Goal: Task Accomplishment & Management: Complete application form

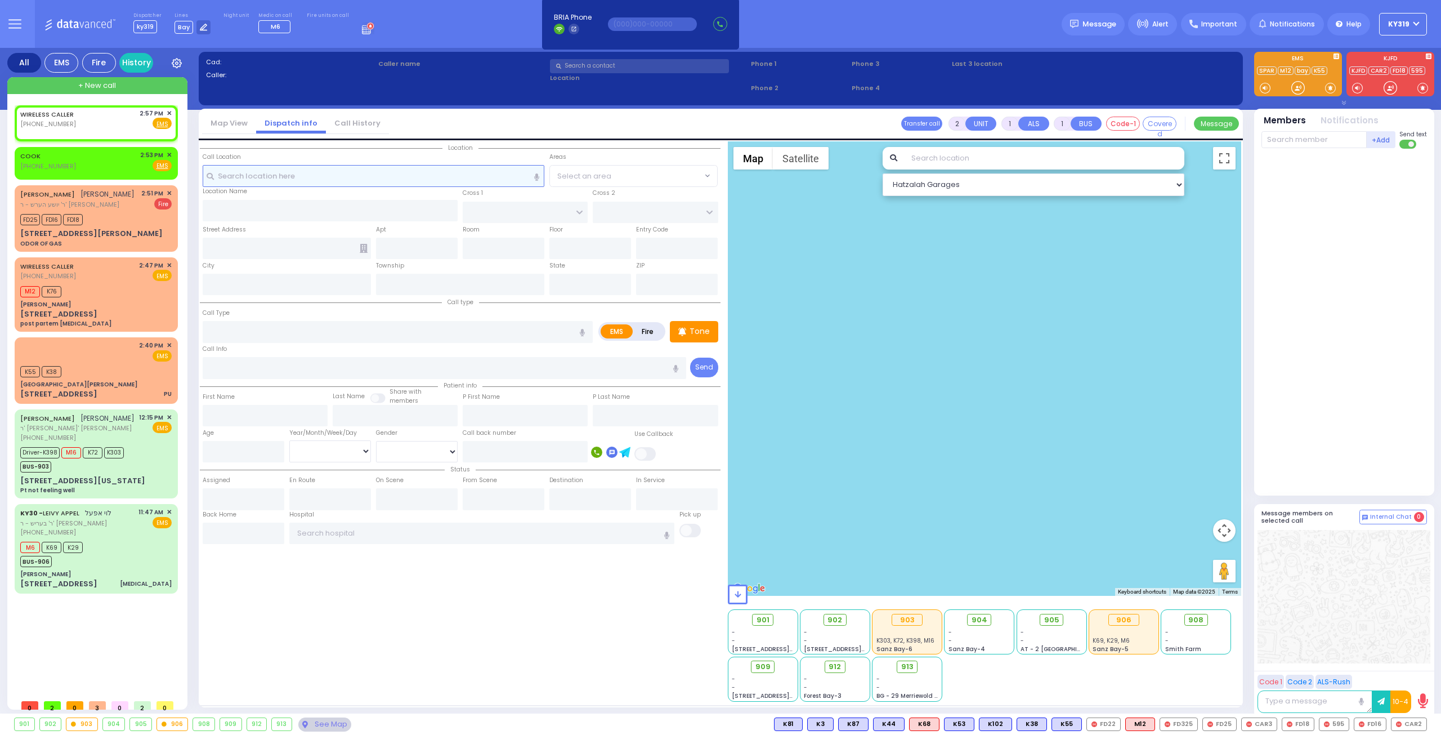
select select
radio input "true"
select select
type input "14:57"
select select "Hatzalah Garages"
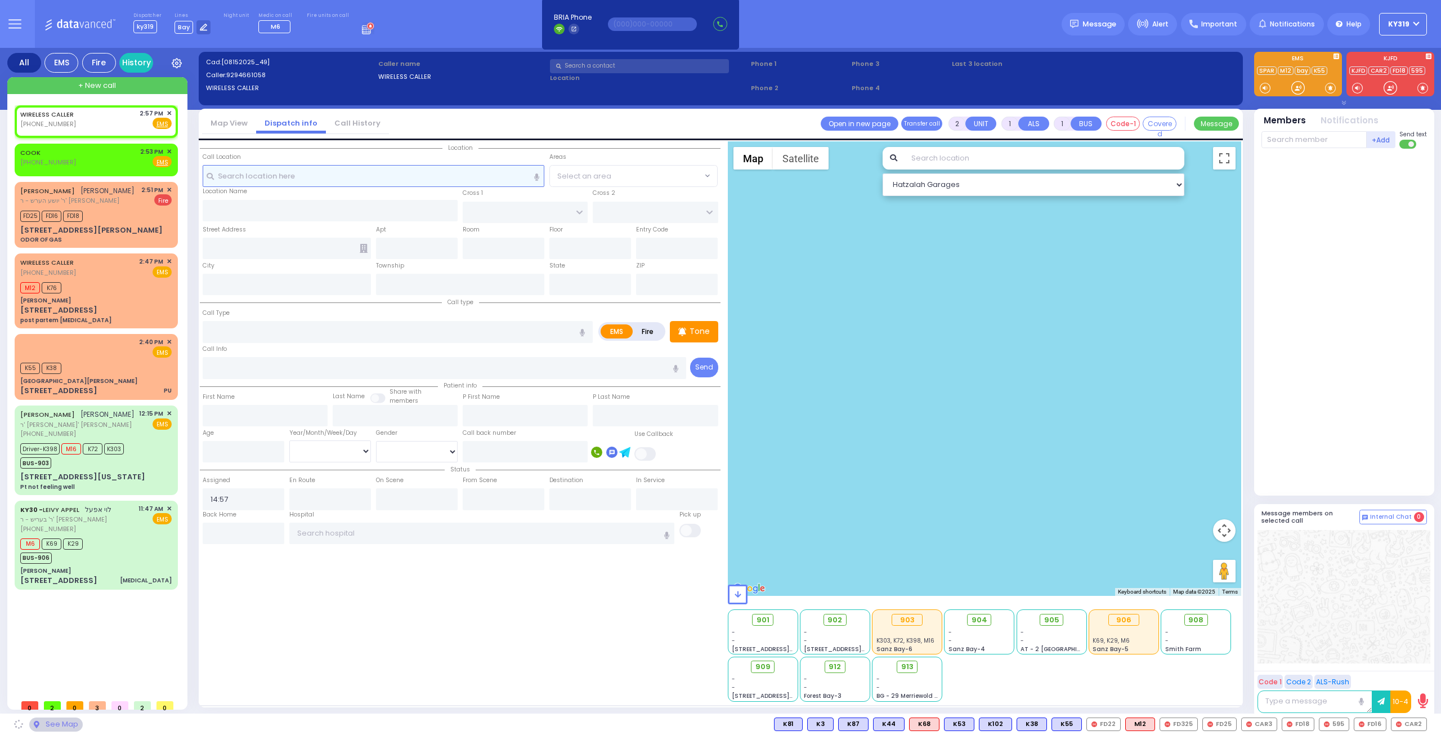
select select
radio input "true"
select select
select select "Hatzalah Garages"
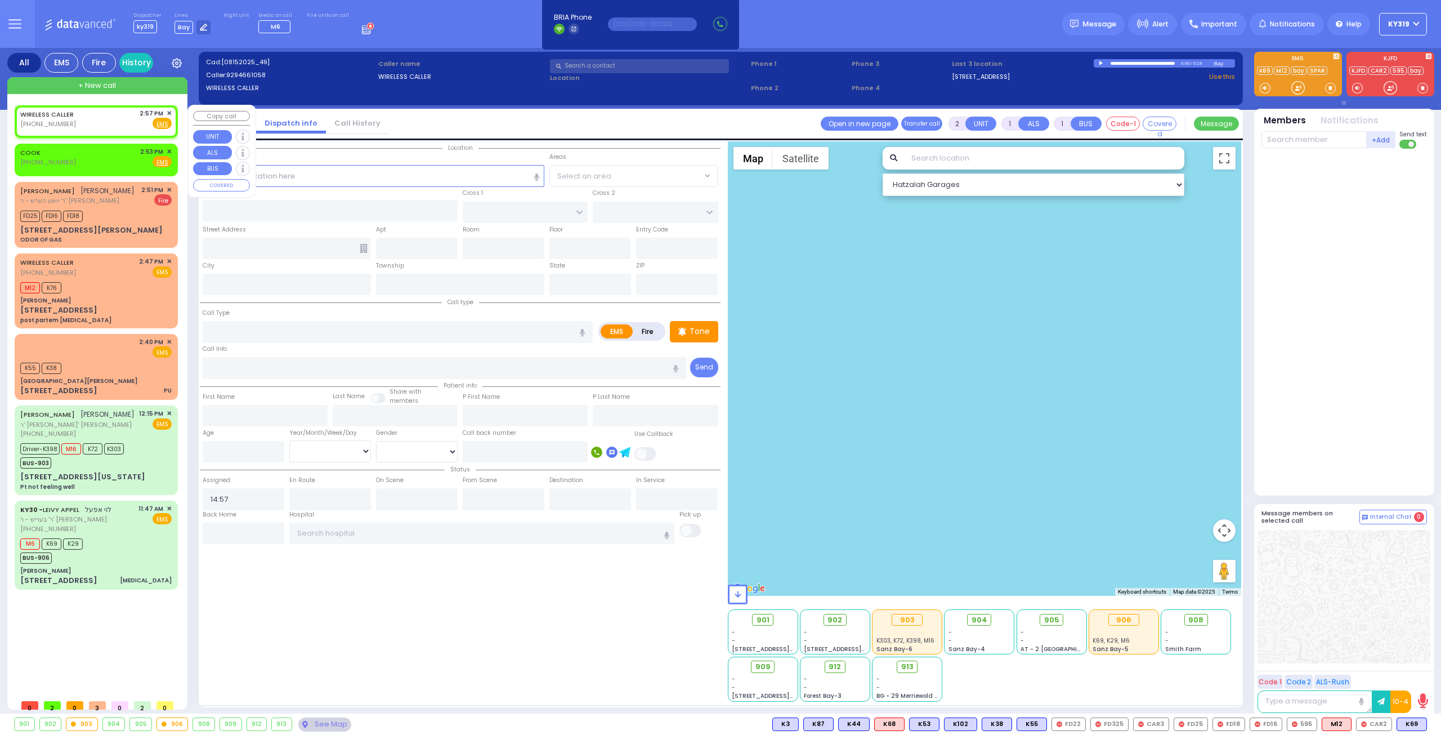
click at [168, 111] on span "✕" at bounding box center [169, 114] width 5 height 10
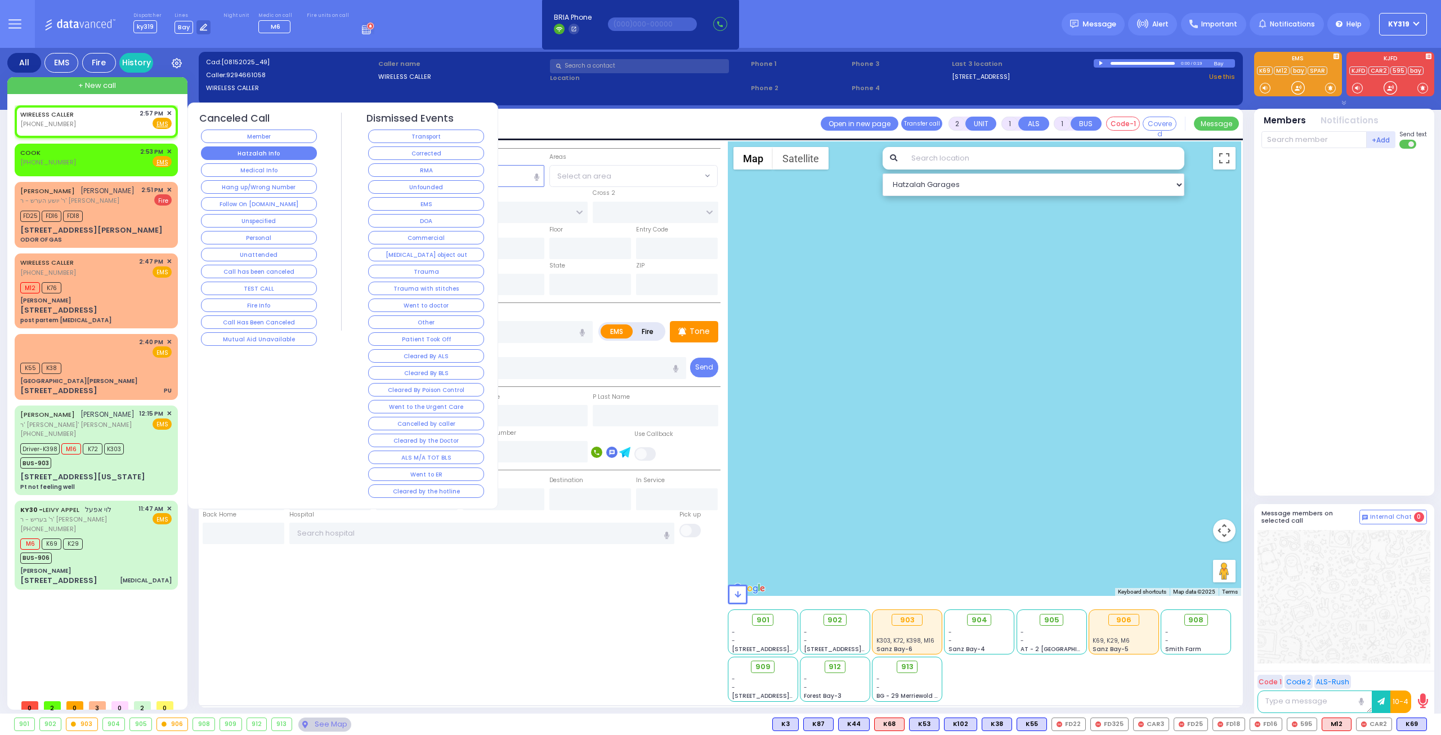
click at [253, 149] on button "Hatzalah Info" at bounding box center [259, 153] width 116 height 14
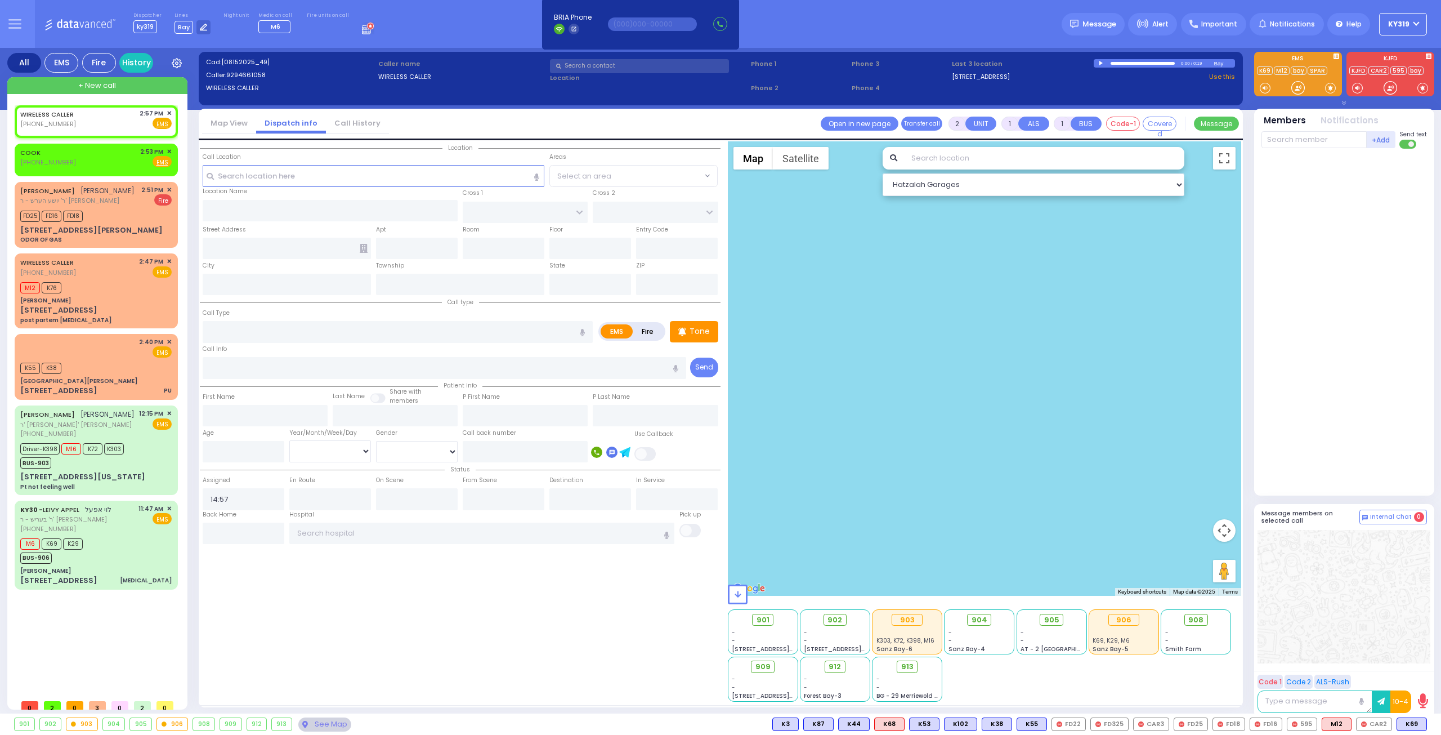
select select
radio input "true"
select select
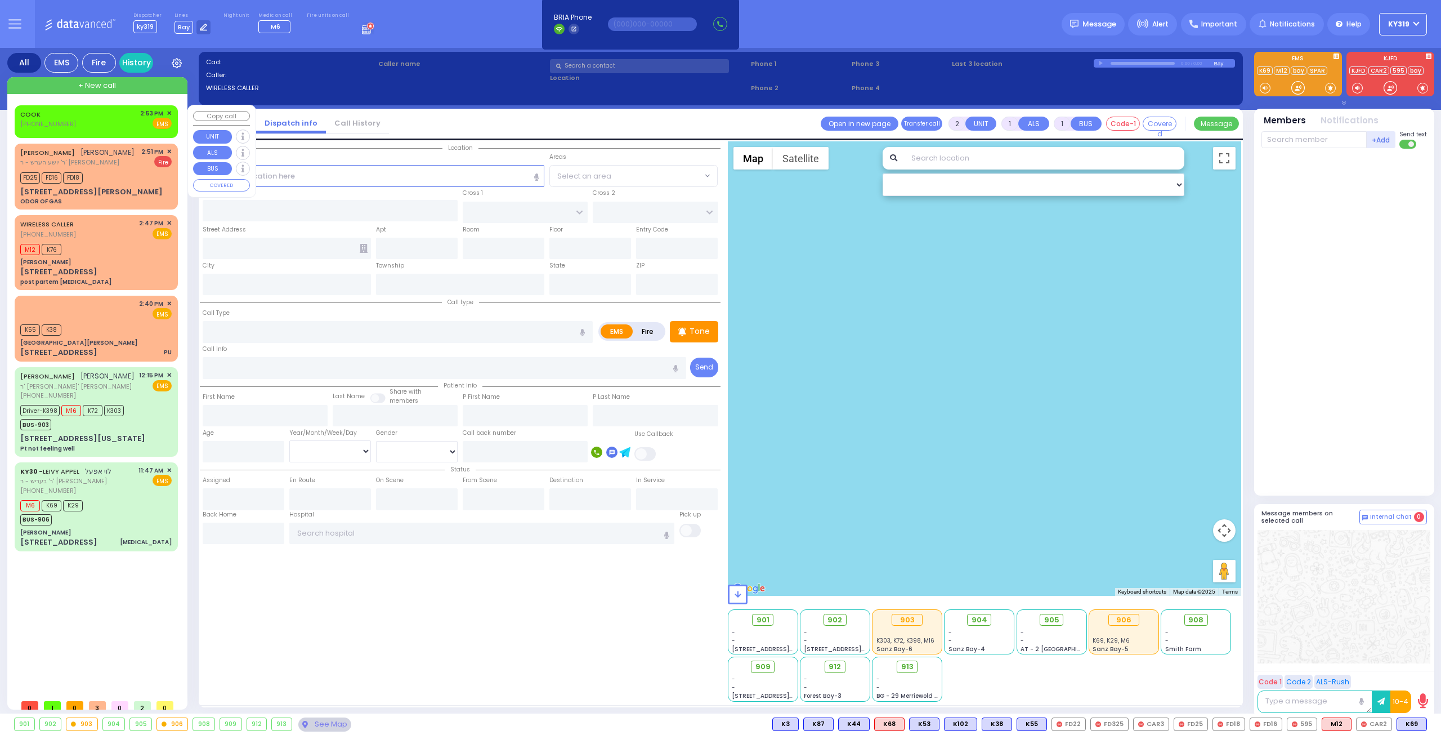
click at [172, 111] on div "COOK (845) 614-5286 2:53 PM ✕ Fire EMS" at bounding box center [96, 121] width 159 height 29
select select
radio input "true"
select select
type input "14:53"
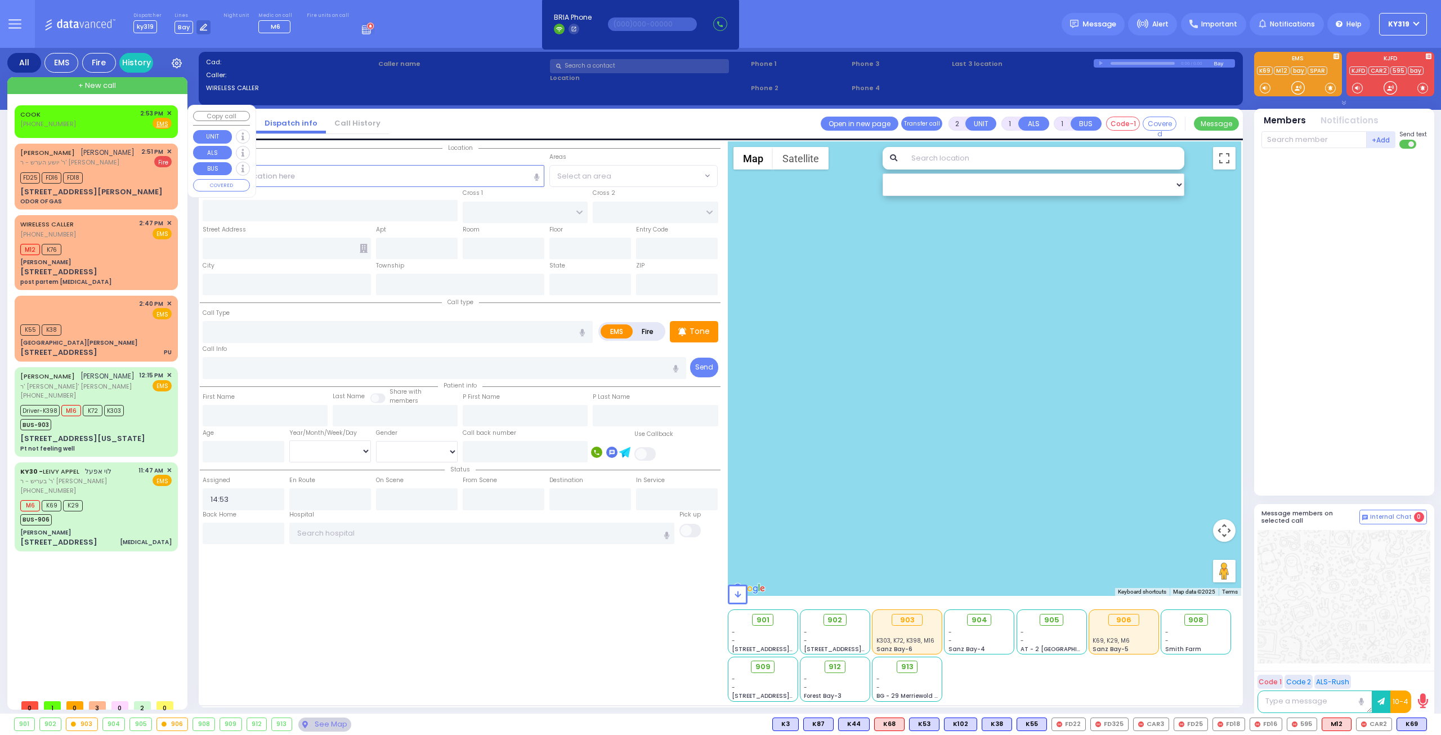
select select "Hatzalah Garages"
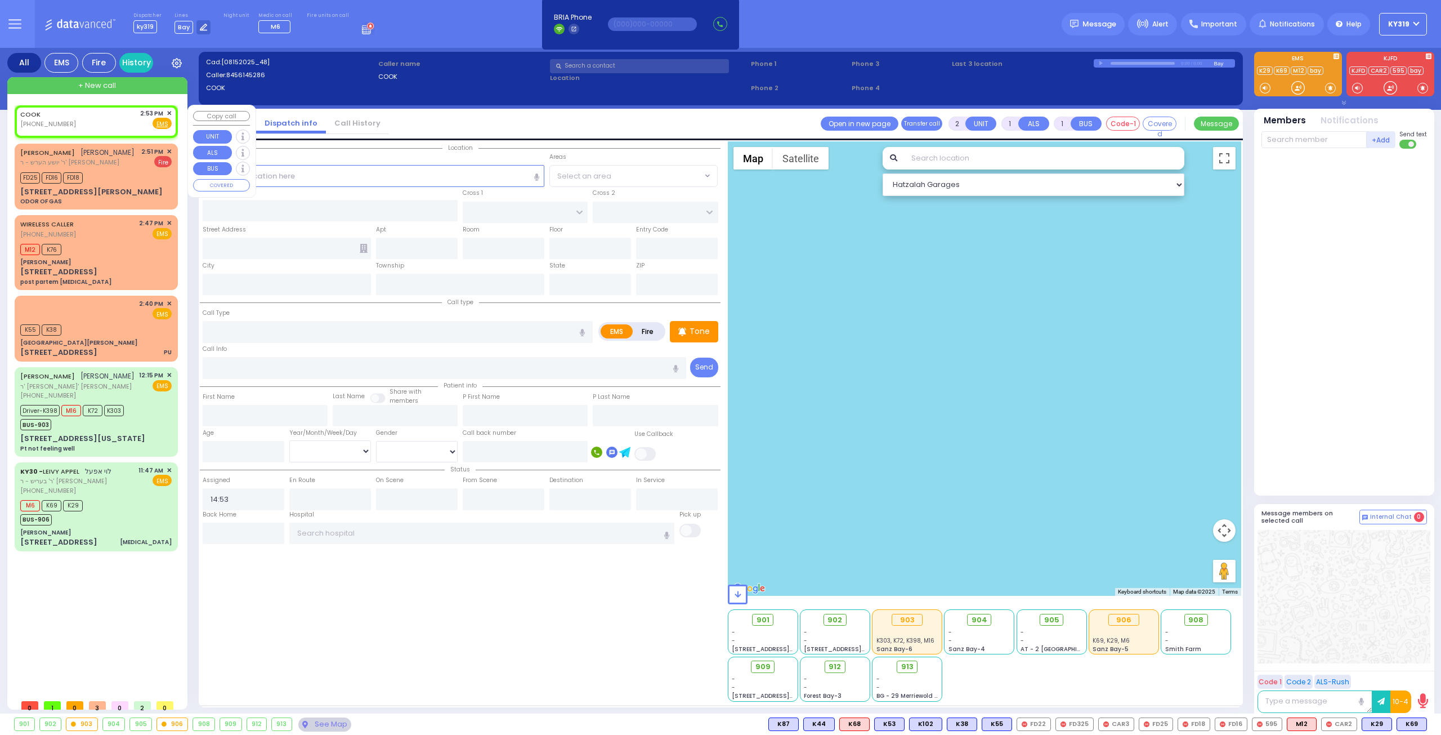
click at [120, 123] on div "COOK (845) 614-5286 2:53 PM ✕ Fire EMS" at bounding box center [95, 119] width 151 height 21
select select
radio input "true"
select select
select select "Hatzalah Garages"
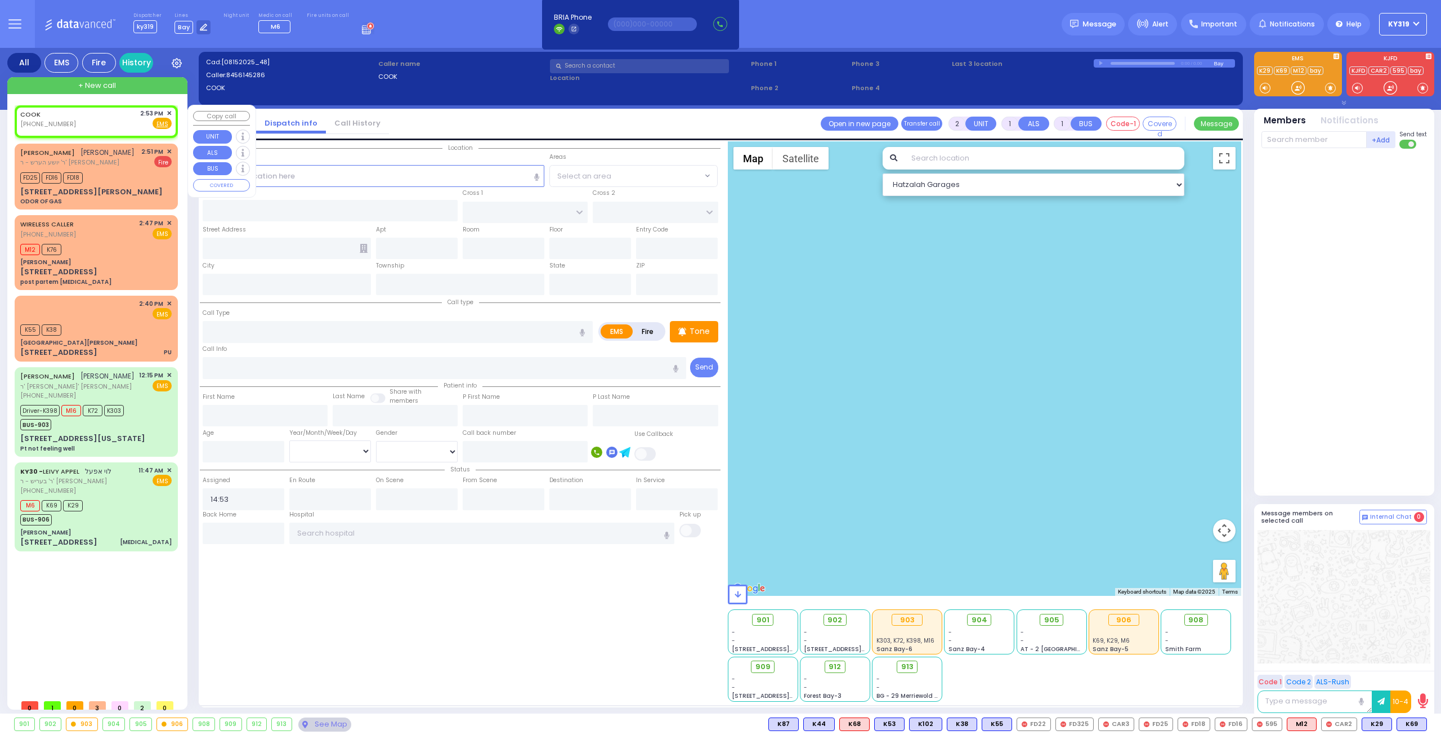
click at [169, 114] on span "✕" at bounding box center [169, 114] width 5 height 10
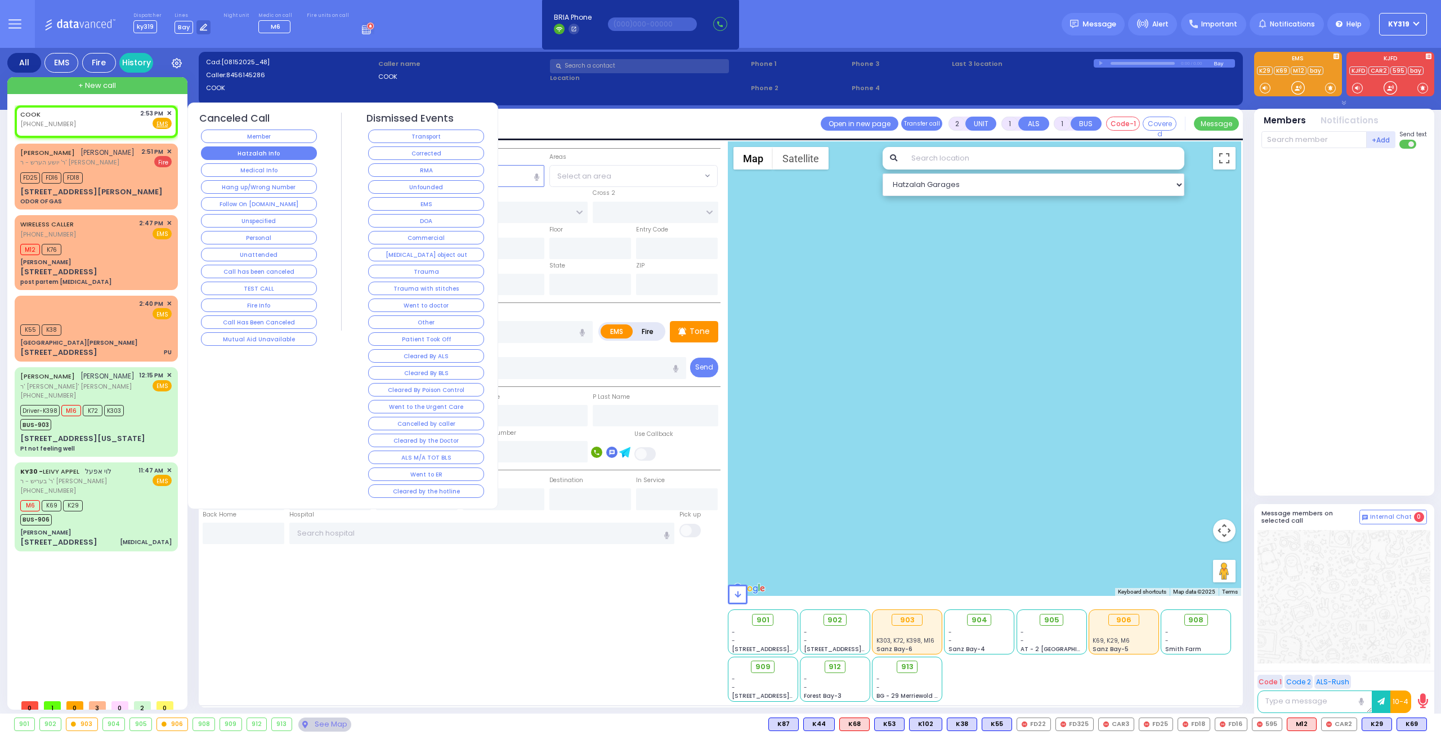
click at [220, 150] on button "Hatzalah Info" at bounding box center [259, 153] width 116 height 14
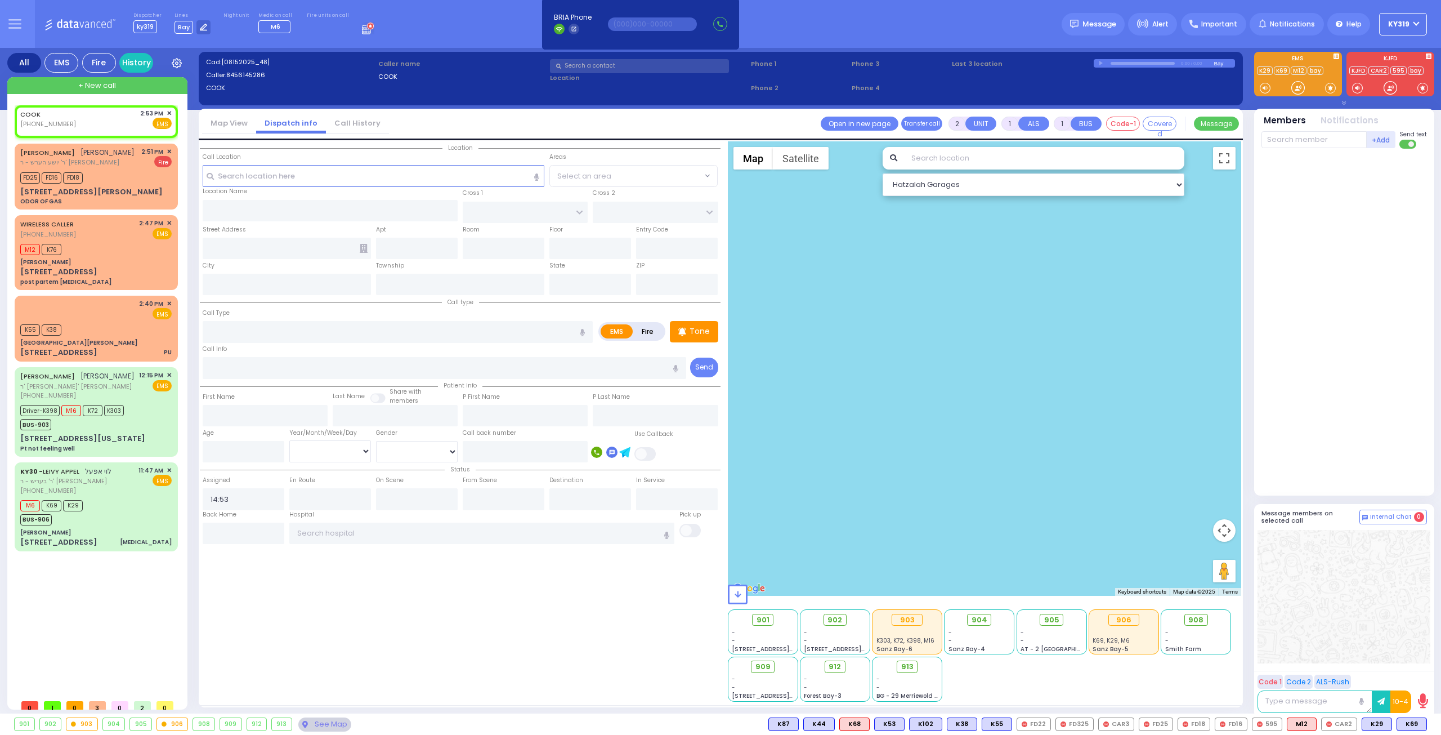
select select
radio input "true"
select select
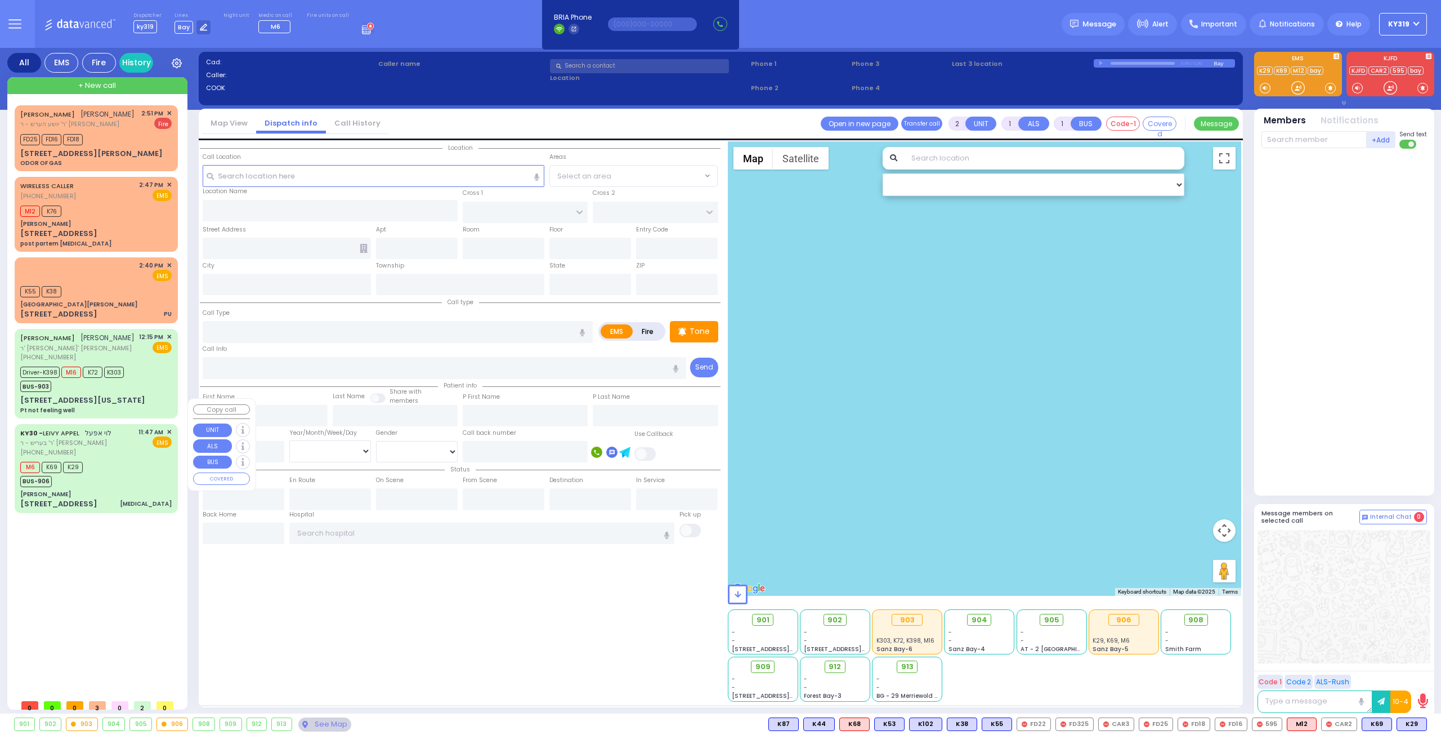
click at [169, 427] on span "✕" at bounding box center [169, 432] width 5 height 10
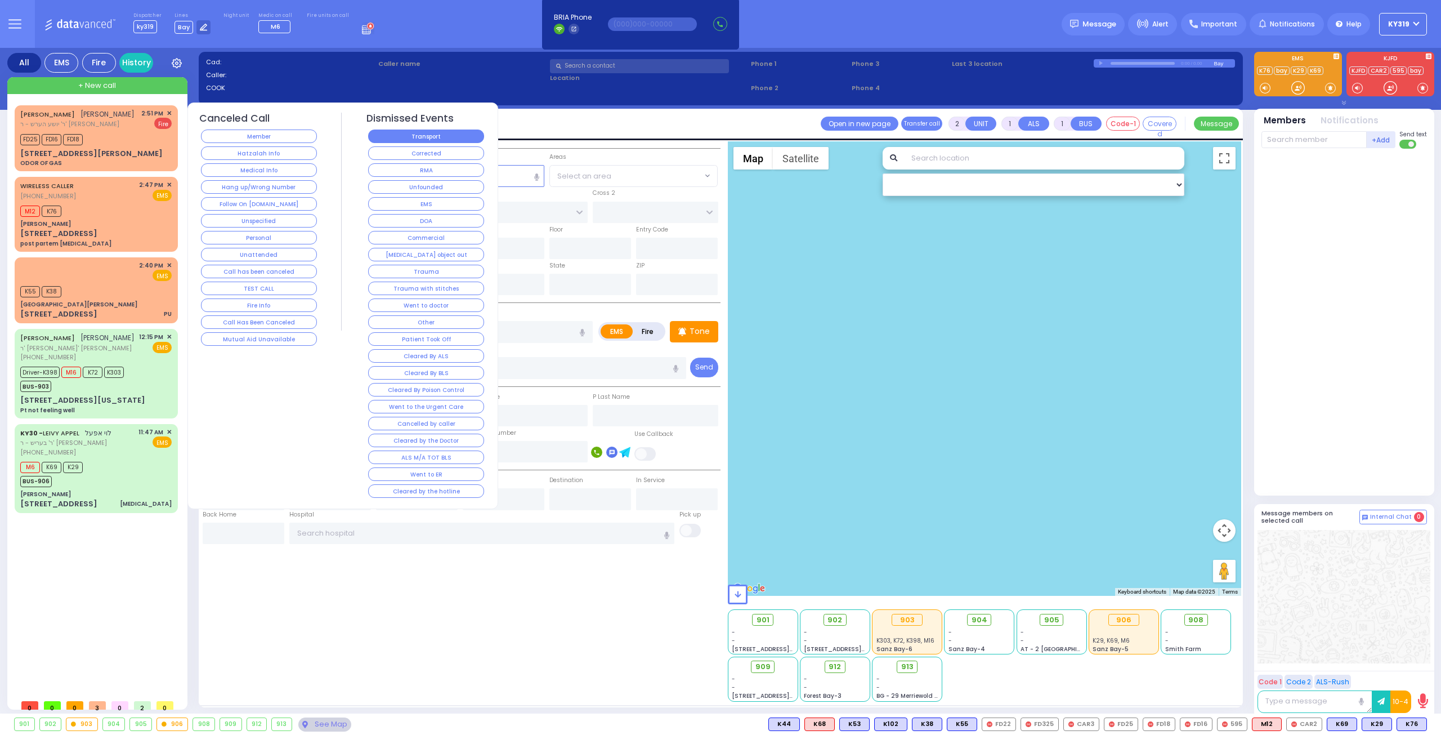
click at [388, 136] on button "Transport" at bounding box center [426, 136] width 116 height 14
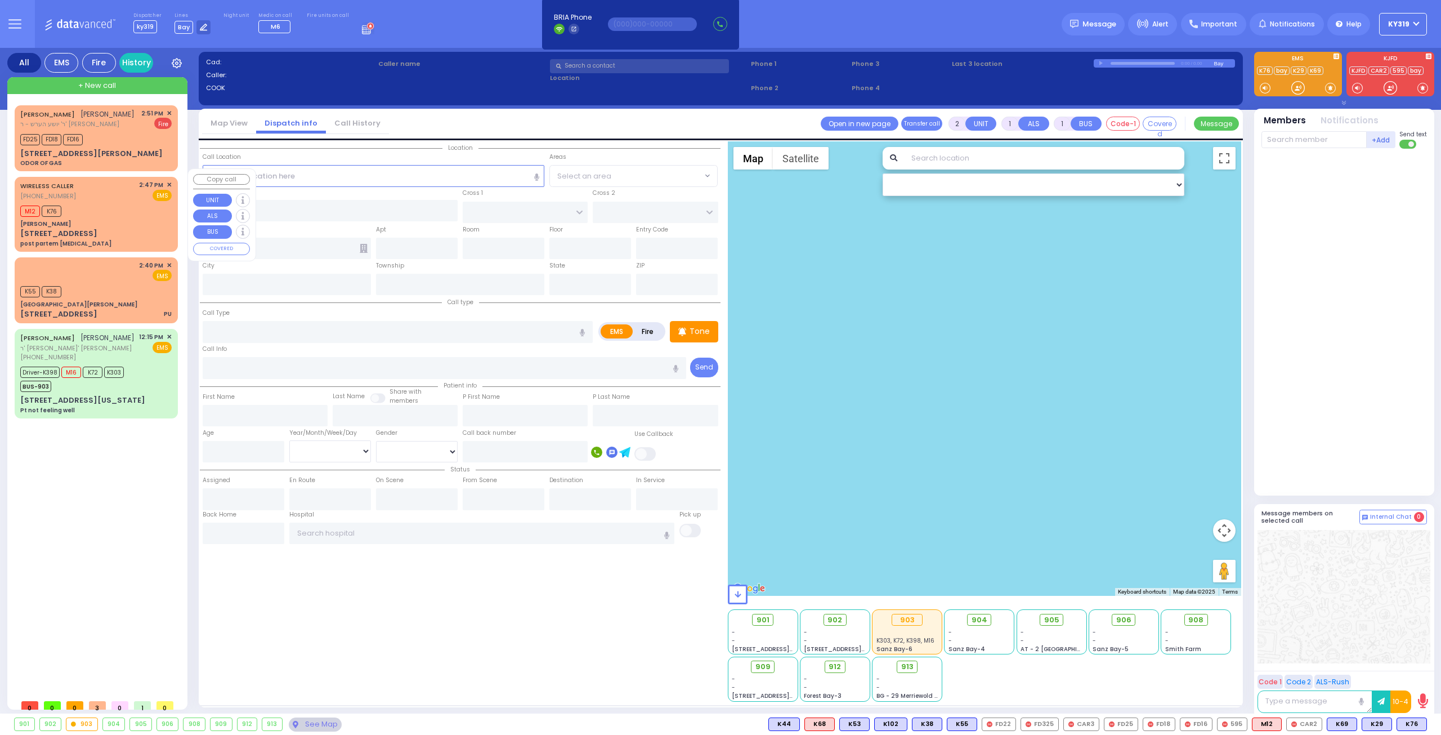
click at [109, 203] on div "M12 K76" at bounding box center [95, 210] width 151 height 14
select select
type input "post partem [MEDICAL_DATA]"
radio input "true"
select select
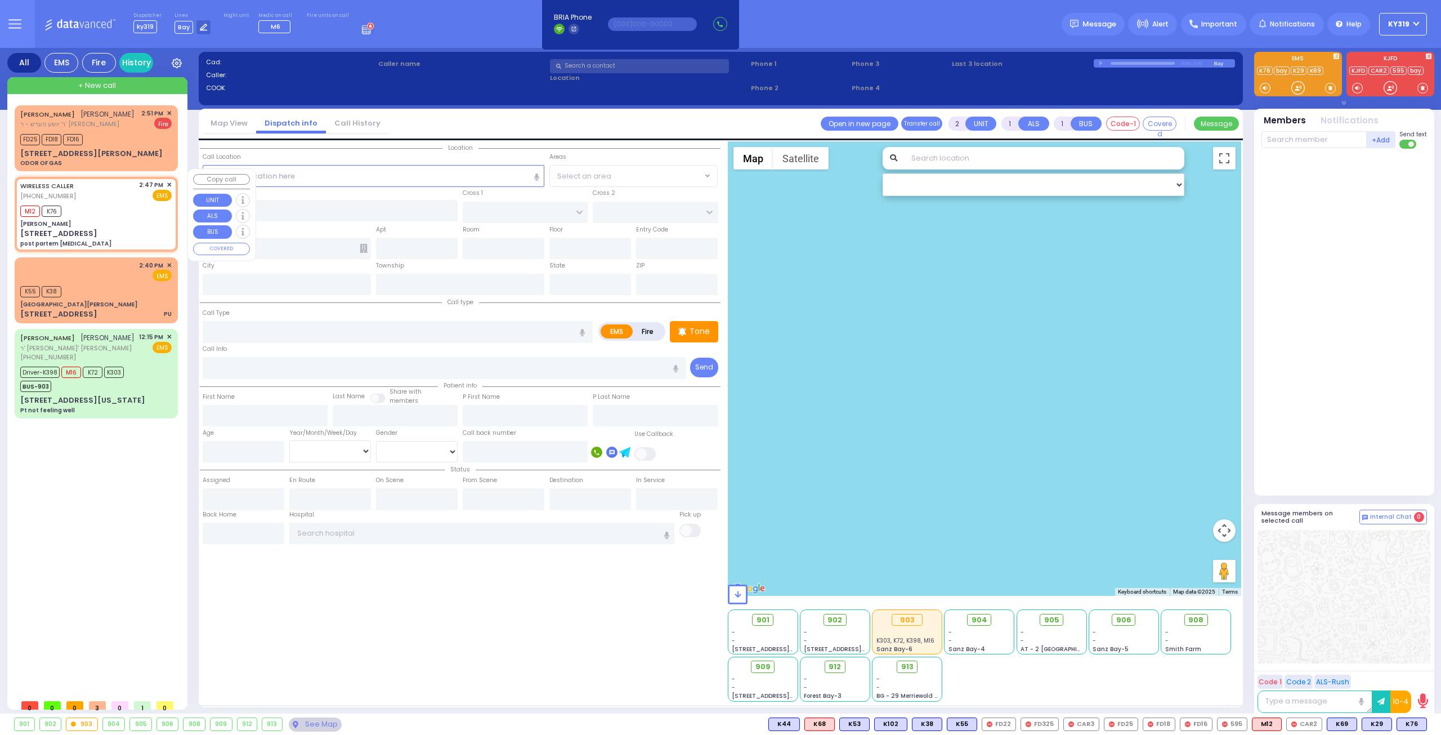
type input "14:47"
type input "14:51"
type input "[PERSON_NAME]"
type input "[GEOGRAPHIC_DATA]"
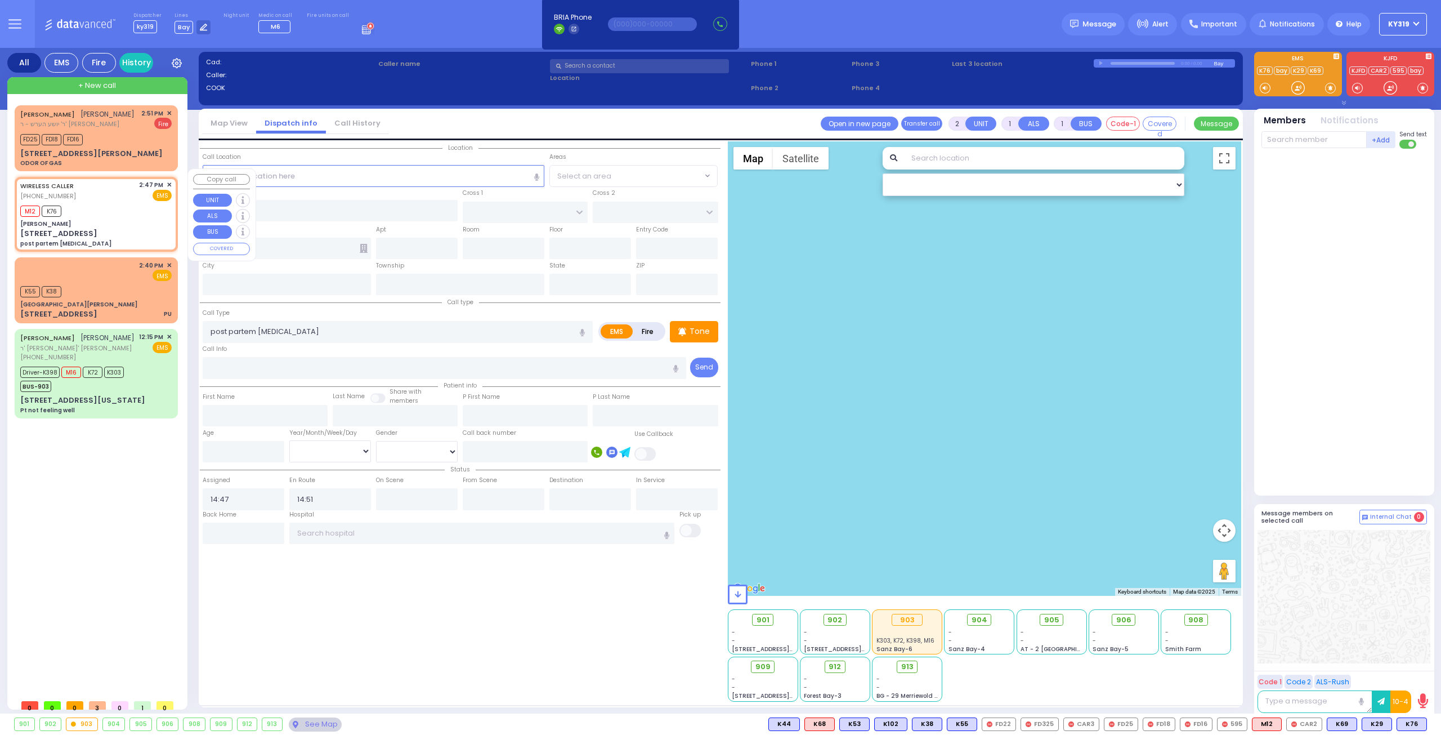
type input "[STREET_ADDRESS]"
type input "Monroe"
type input "[US_STATE]"
type input "10950"
select select "SECTION 5"
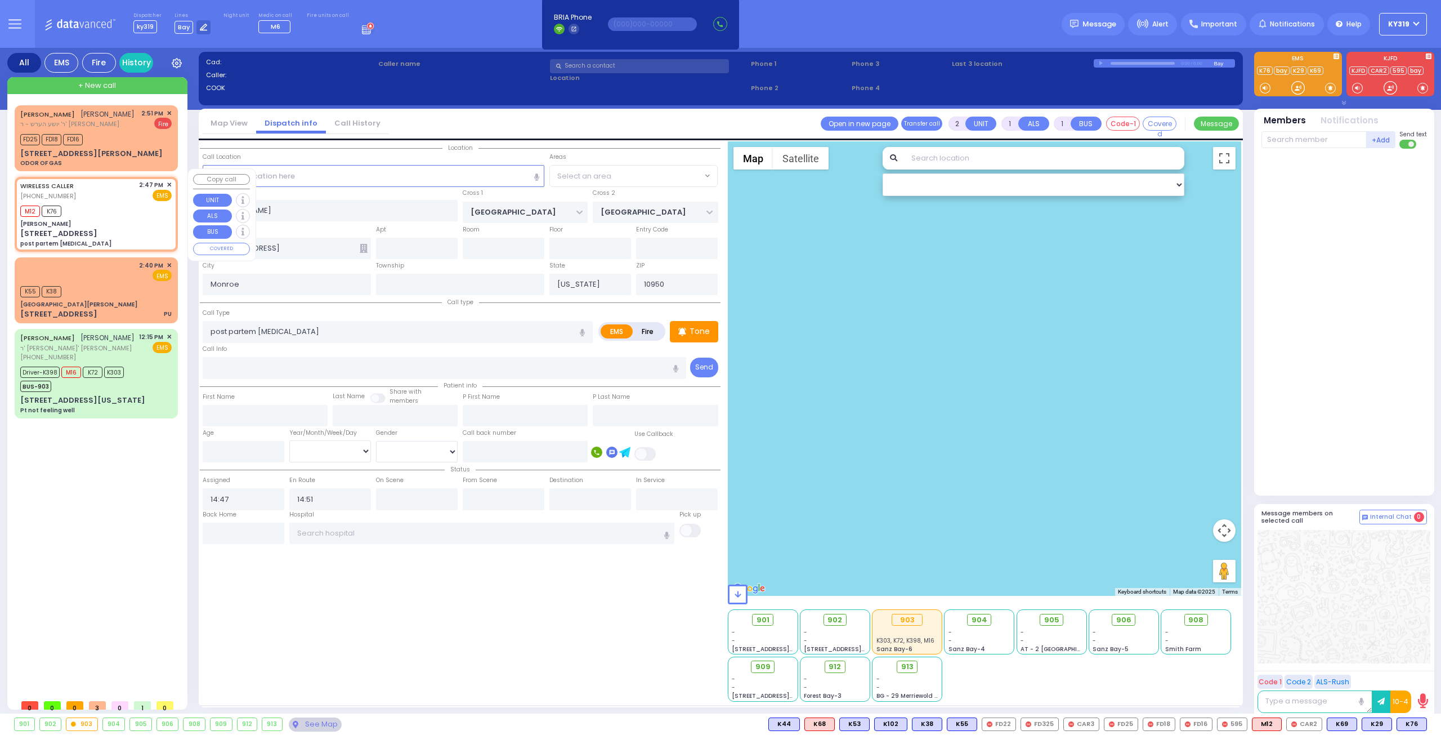
select select "Hatzalah Garages"
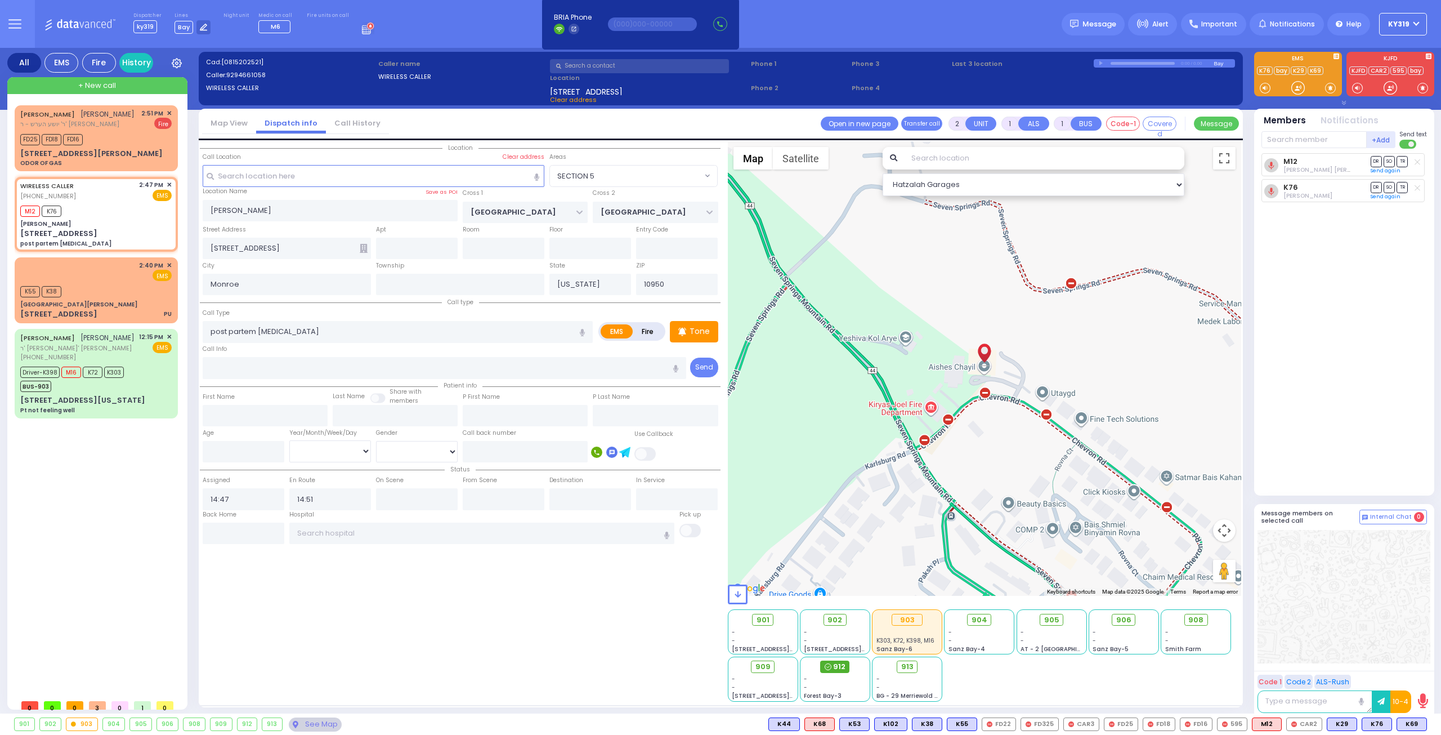
click at [840, 663] on span "912" at bounding box center [839, 666] width 12 height 11
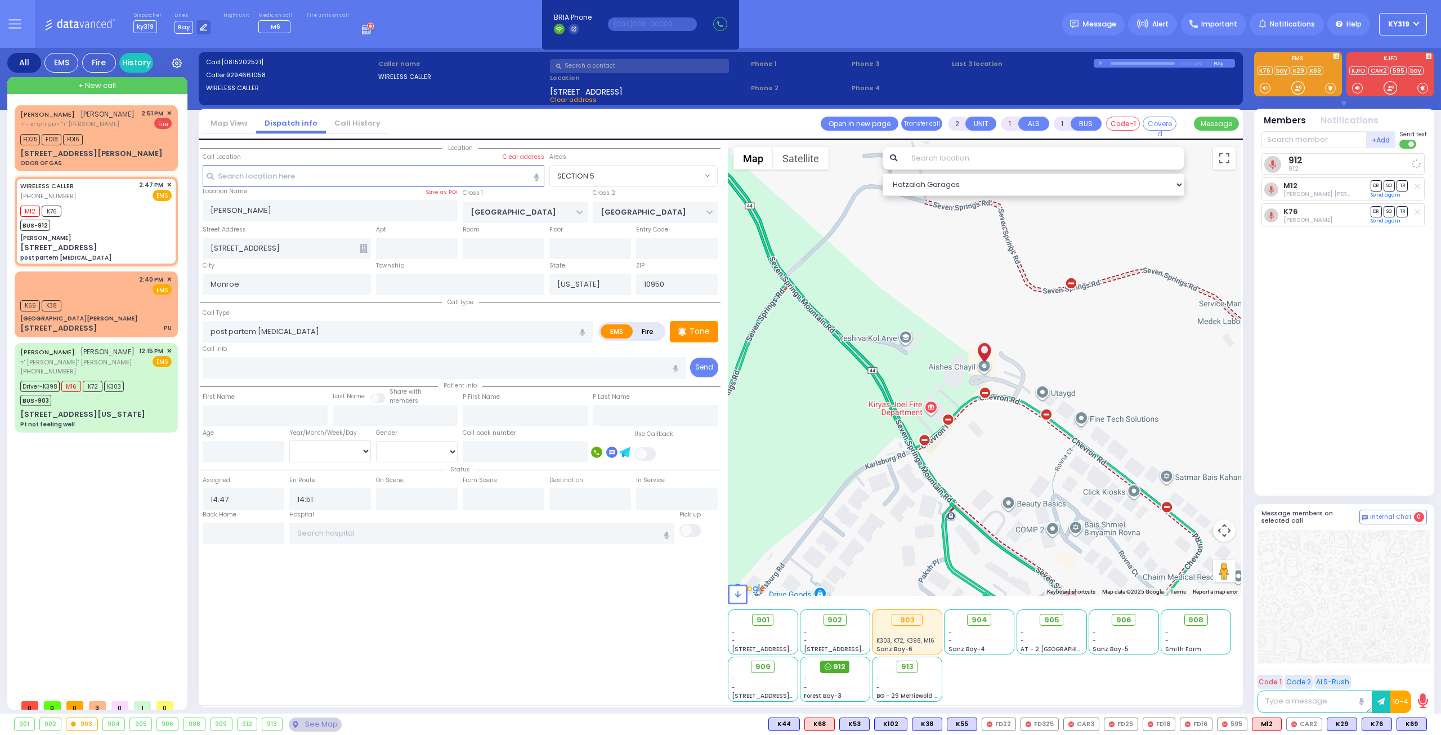
select select
radio input "true"
select select
select select "Hatzalah Garages"
select select "SECTION 5"
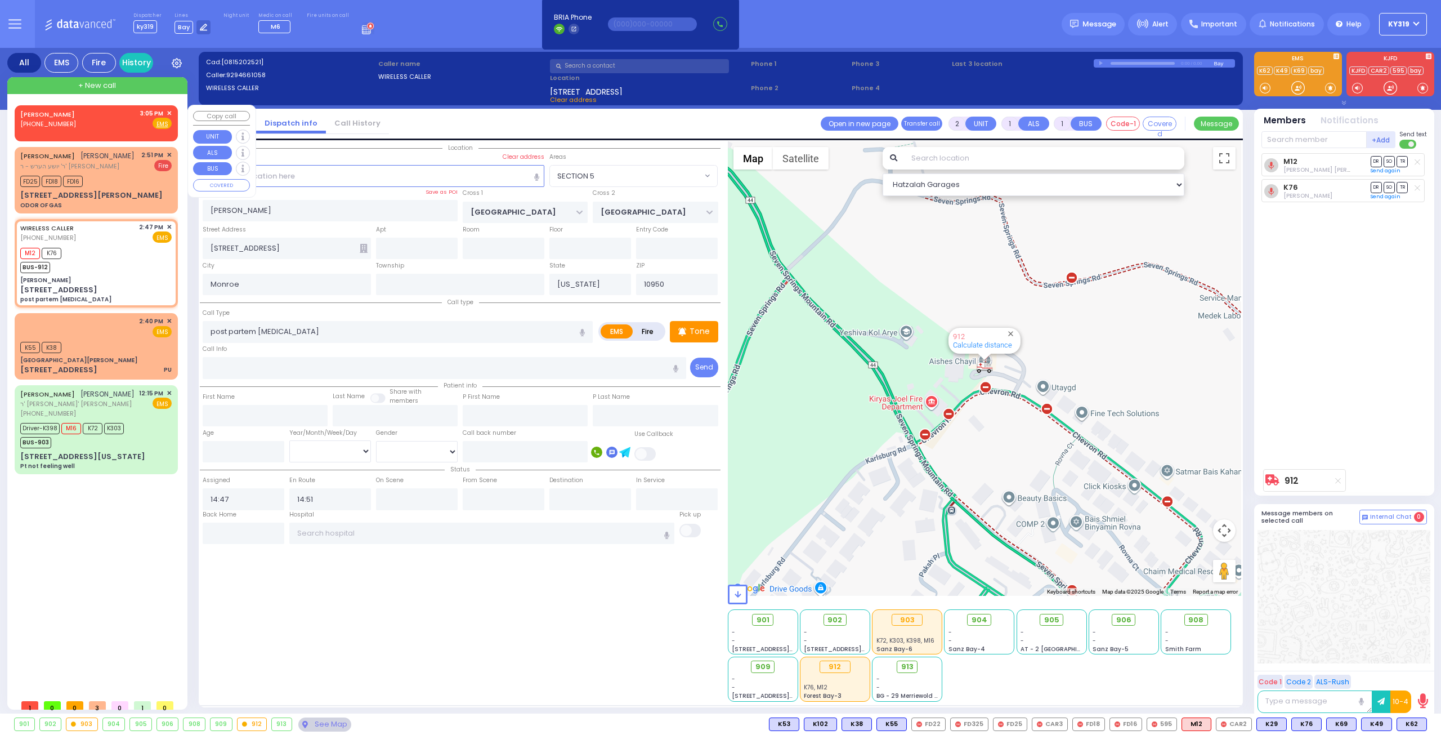
click at [128, 120] on div "BURACH FOGEL (845) 243-4306 3:05 PM ✕ Fire EMS" at bounding box center [95, 119] width 151 height 21
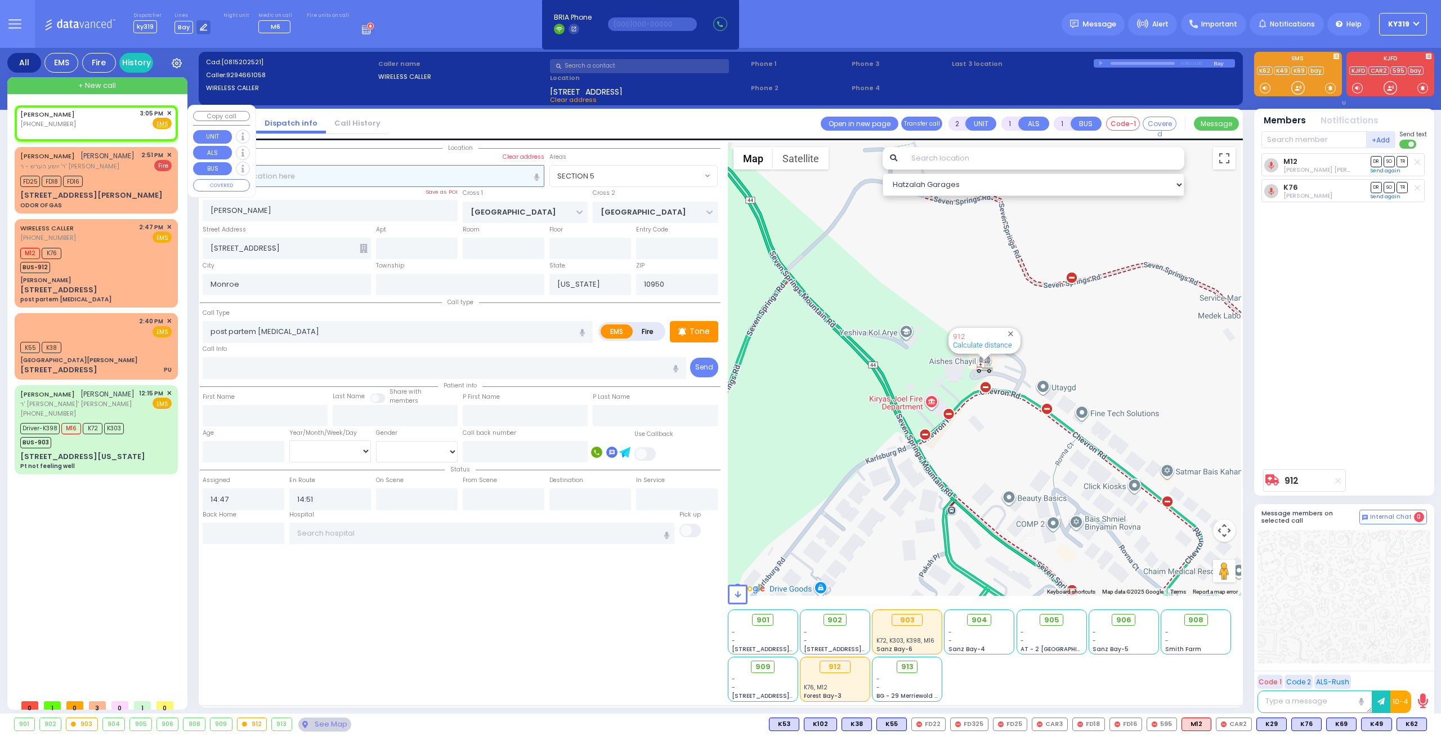
select select
radio input "true"
select select
type input "15:05"
select select "Hatzalah Garages"
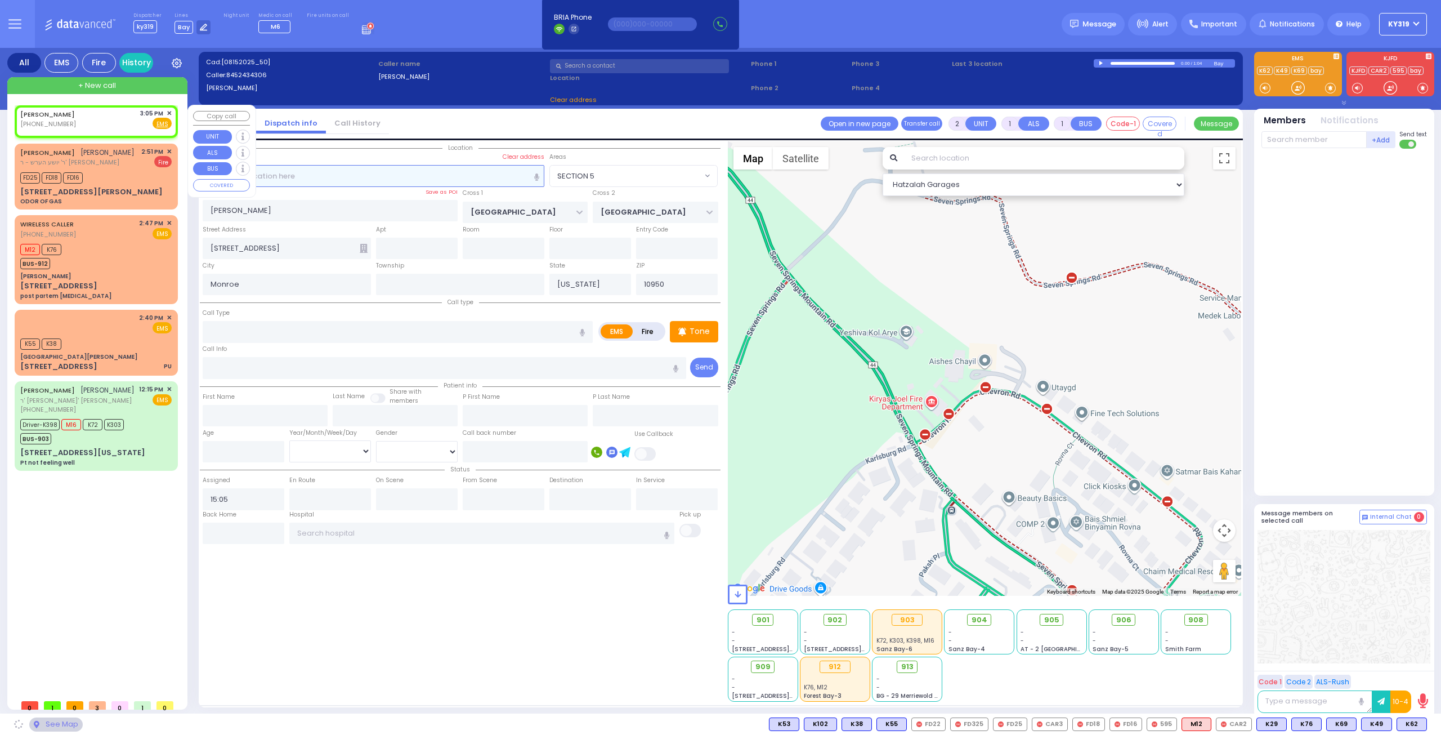
select select
radio input "true"
select select
select select "Hatzalah Garages"
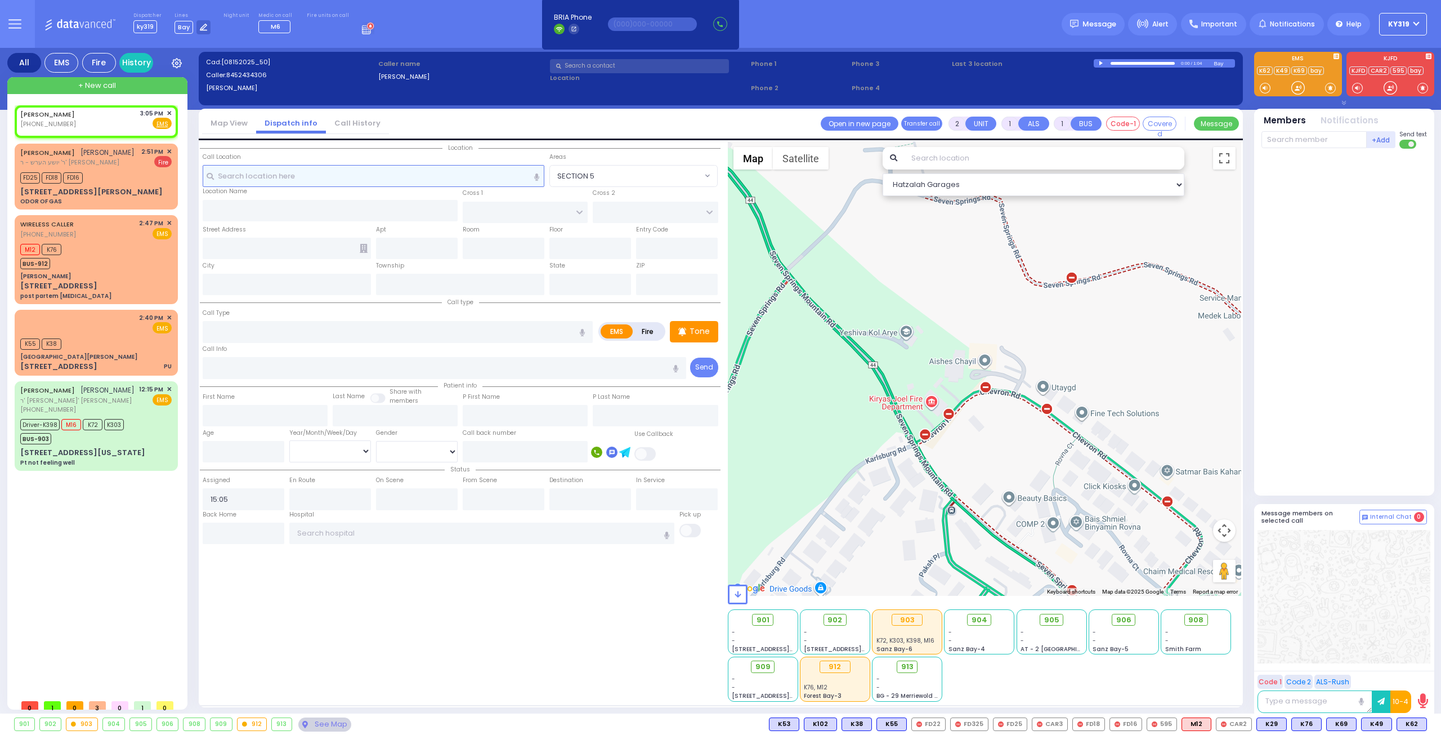
click at [225, 175] on input "text" at bounding box center [374, 175] width 342 height 21
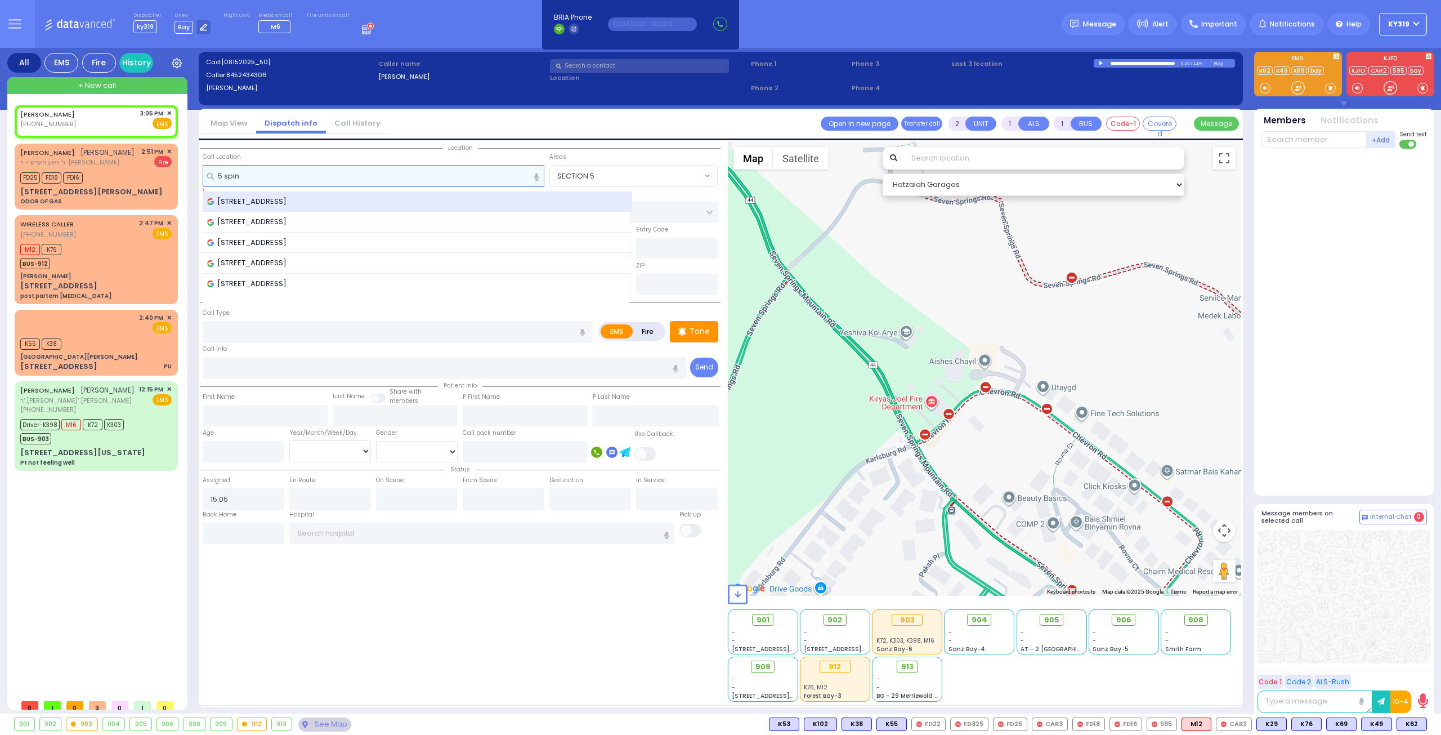
type input "5 spin"
click at [236, 196] on span "5 Spinnaker Ct, Monroe, NY, USA" at bounding box center [248, 201] width 83 height 11
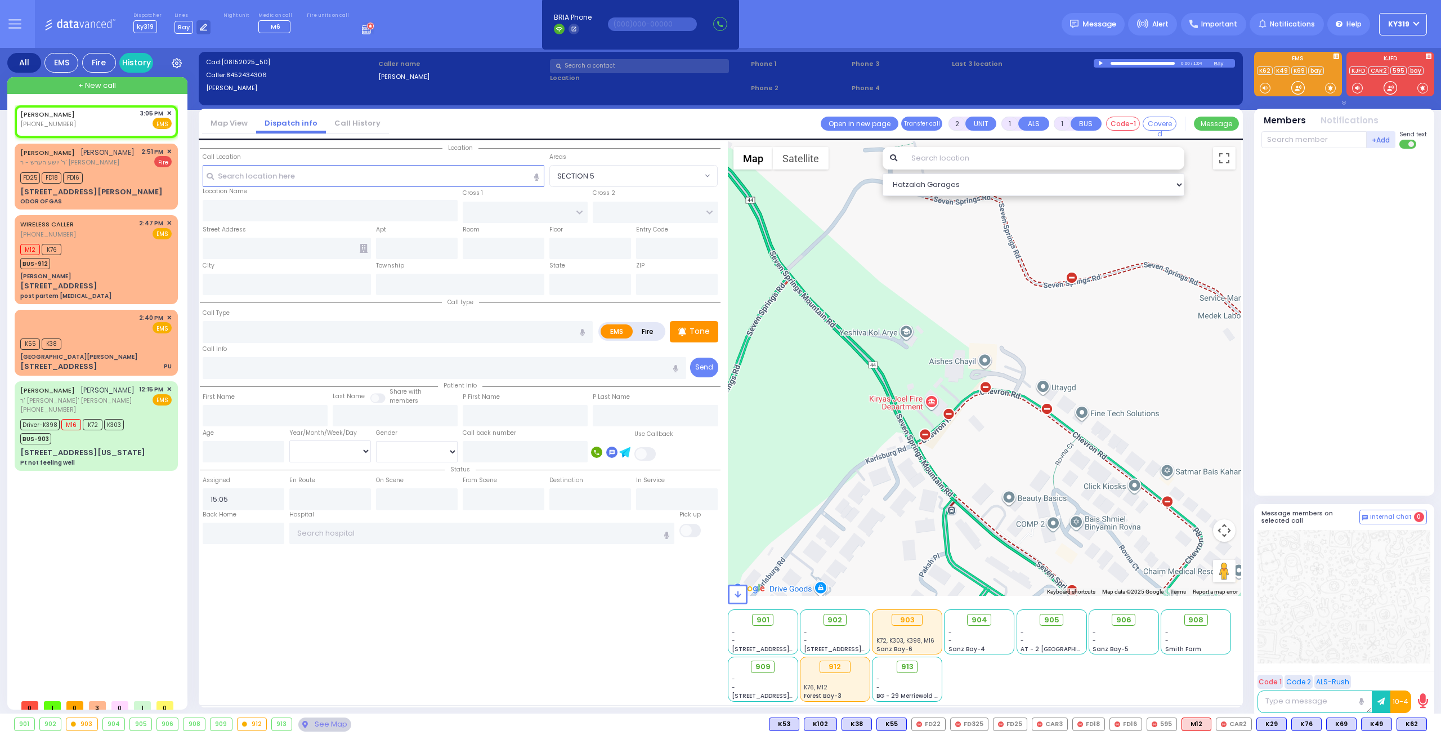
select select
radio input "true"
select select
select select "Hatzalah Garages"
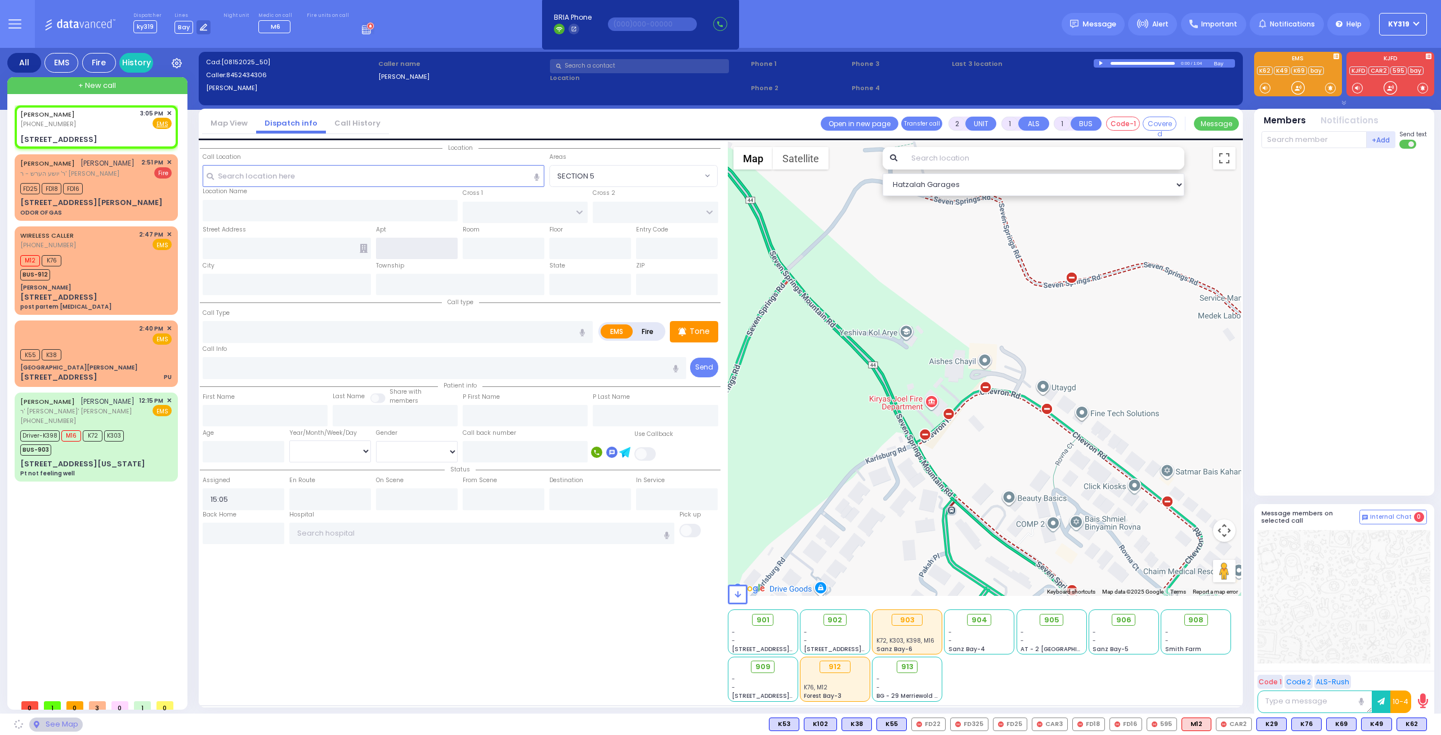
type input "WOODLAND RD"
type input "5 Spinnaker Ct"
type input "Monroe"
type input "[US_STATE]"
type input "10950"
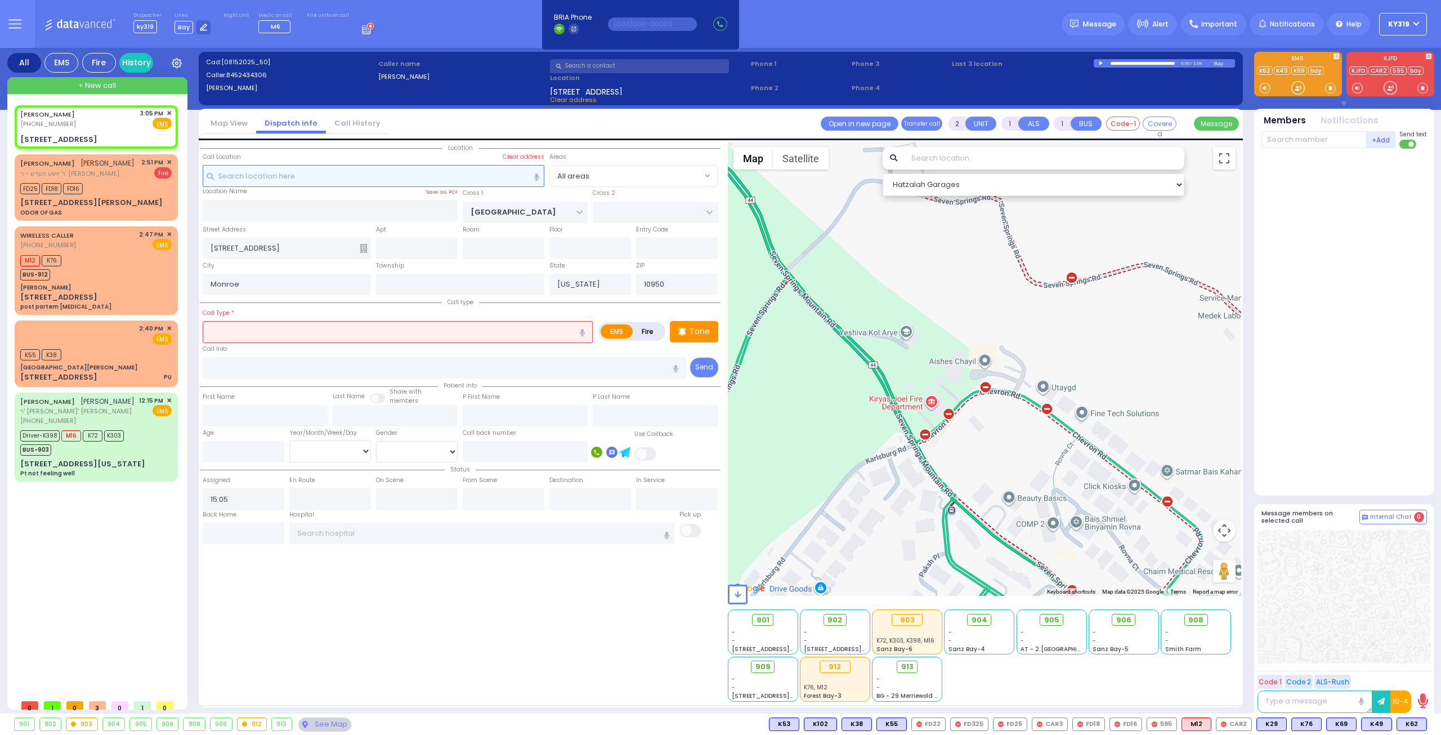
click at [229, 177] on input "text" at bounding box center [374, 175] width 342 height 21
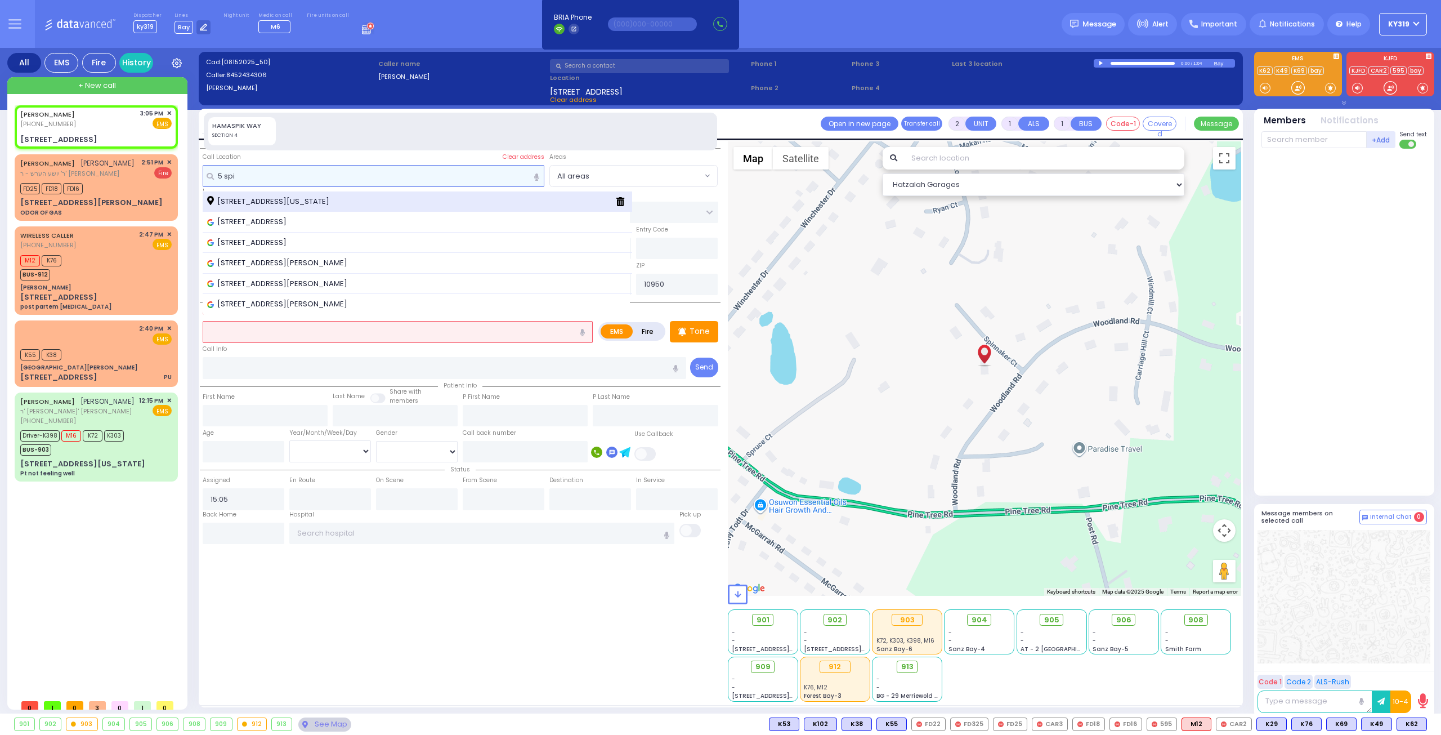
type input "5 spi"
click at [233, 196] on span "5 Spinnaker Court Monroe New York 10950" at bounding box center [270, 201] width 126 height 11
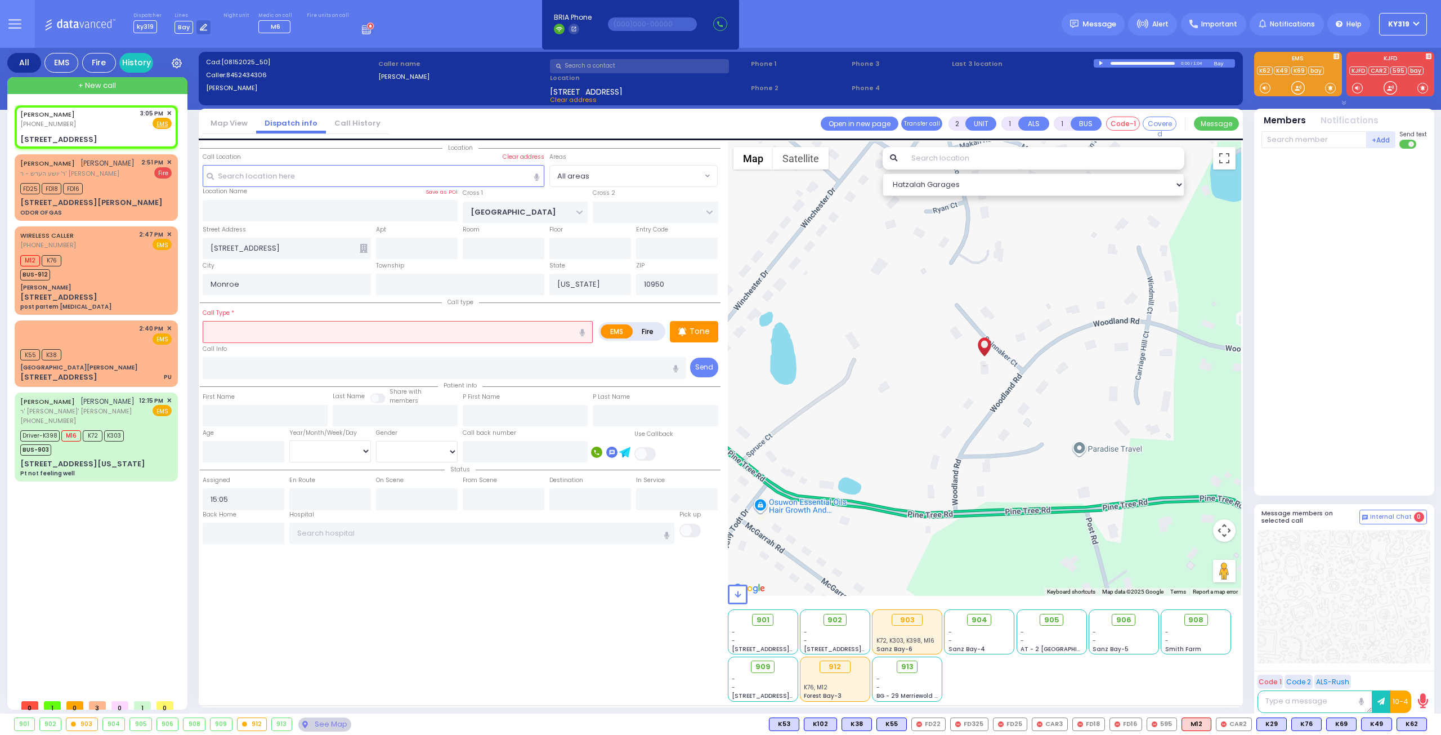
select select
radio input "true"
select select
select select "Hatzalah Garages"
type input "[STREET_ADDRESS]"
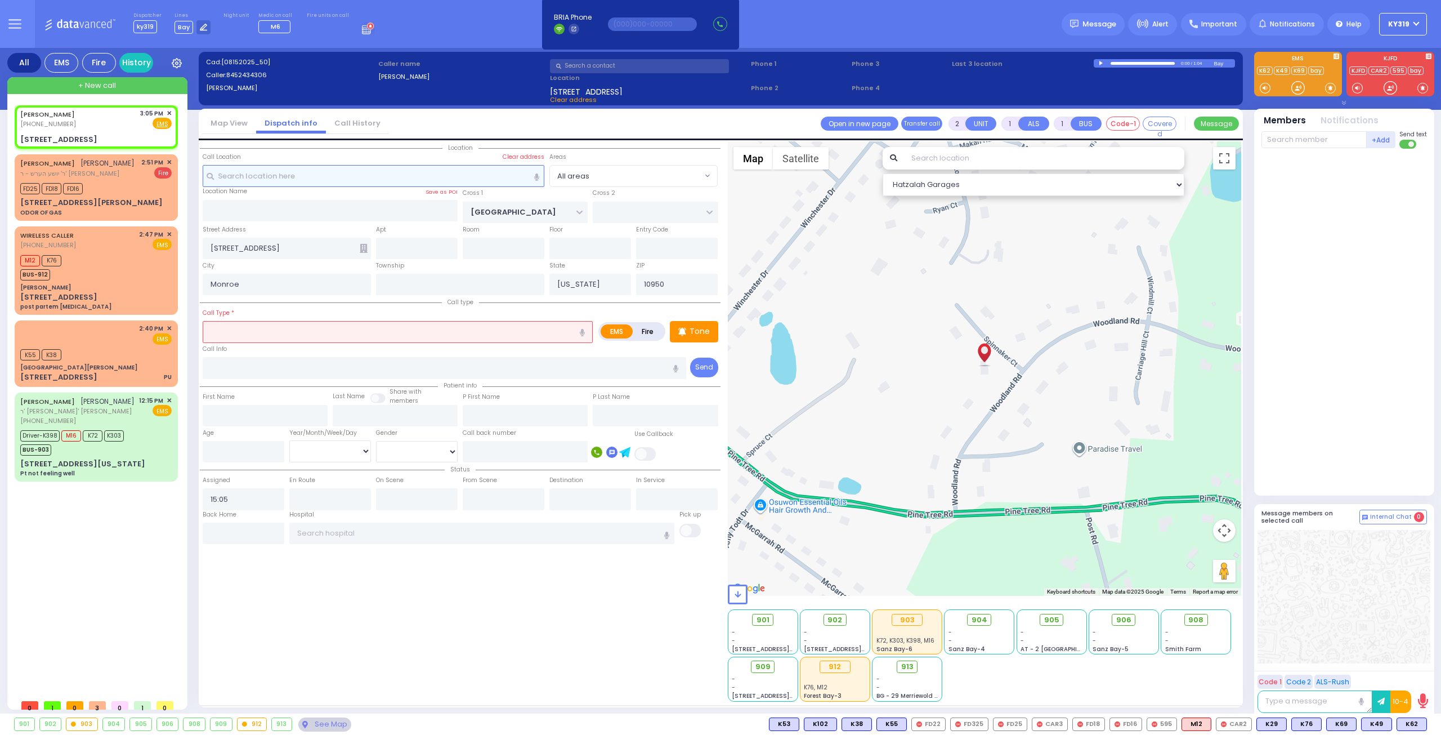
click at [245, 174] on input "text" at bounding box center [374, 175] width 342 height 21
click at [218, 328] on input "text" at bounding box center [398, 331] width 390 height 21
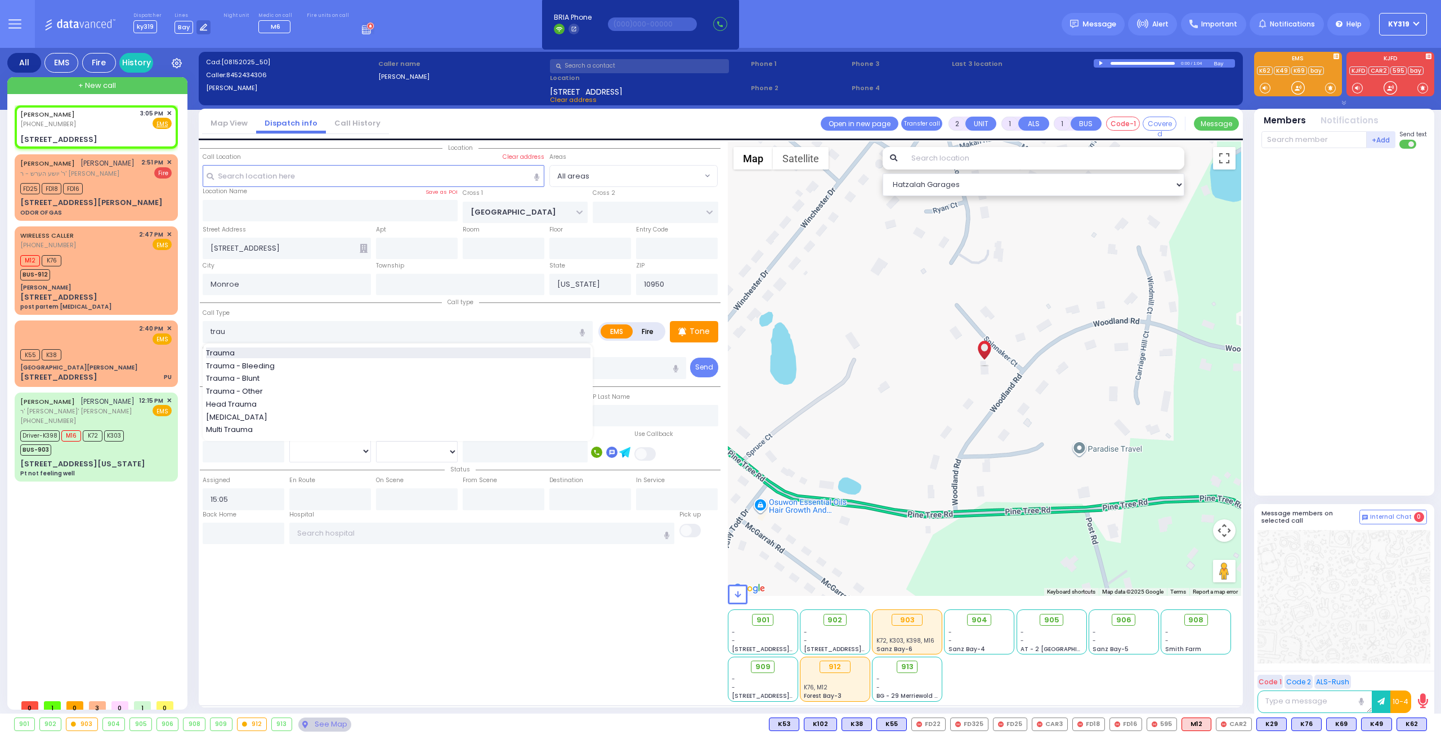
click at [264, 353] on div "Trauma" at bounding box center [398, 352] width 384 height 11
type input "Trauma"
type input "0"
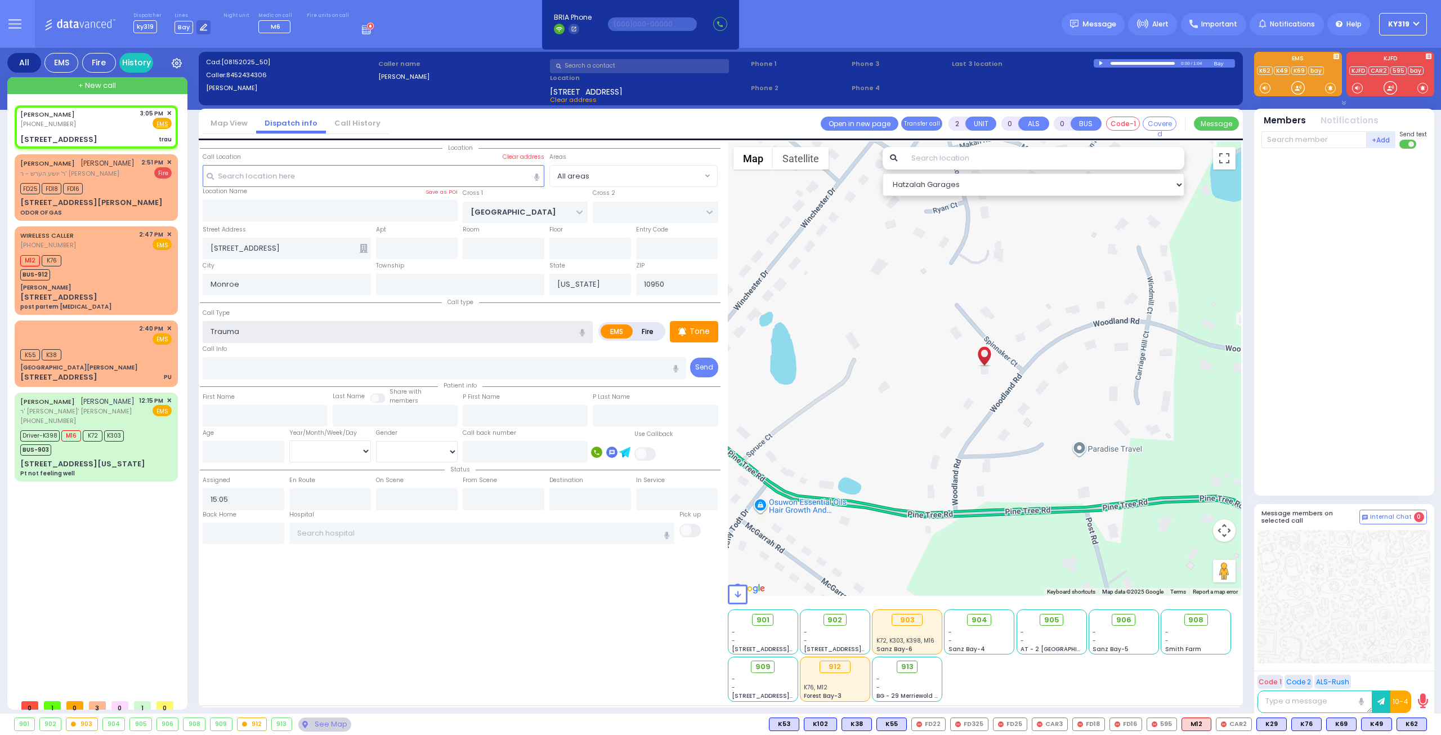
select select
radio input "true"
select select
select select "Hatzalah Garages"
click at [137, 129] on div "BURACH FOGEL (845) 243-4306 3:05 PM ✕ Fire EMS" at bounding box center [95, 119] width 151 height 21
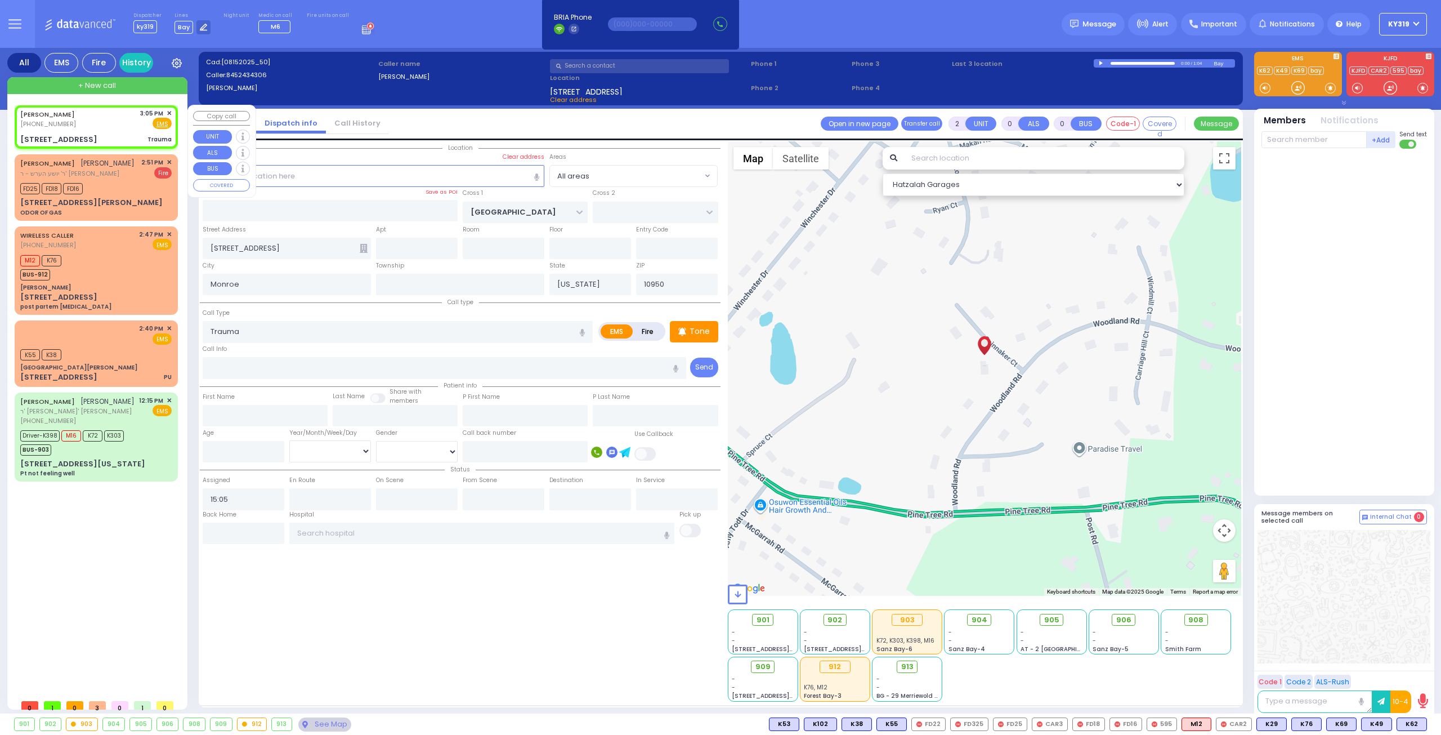
select select
radio input "true"
select select
radio input "true"
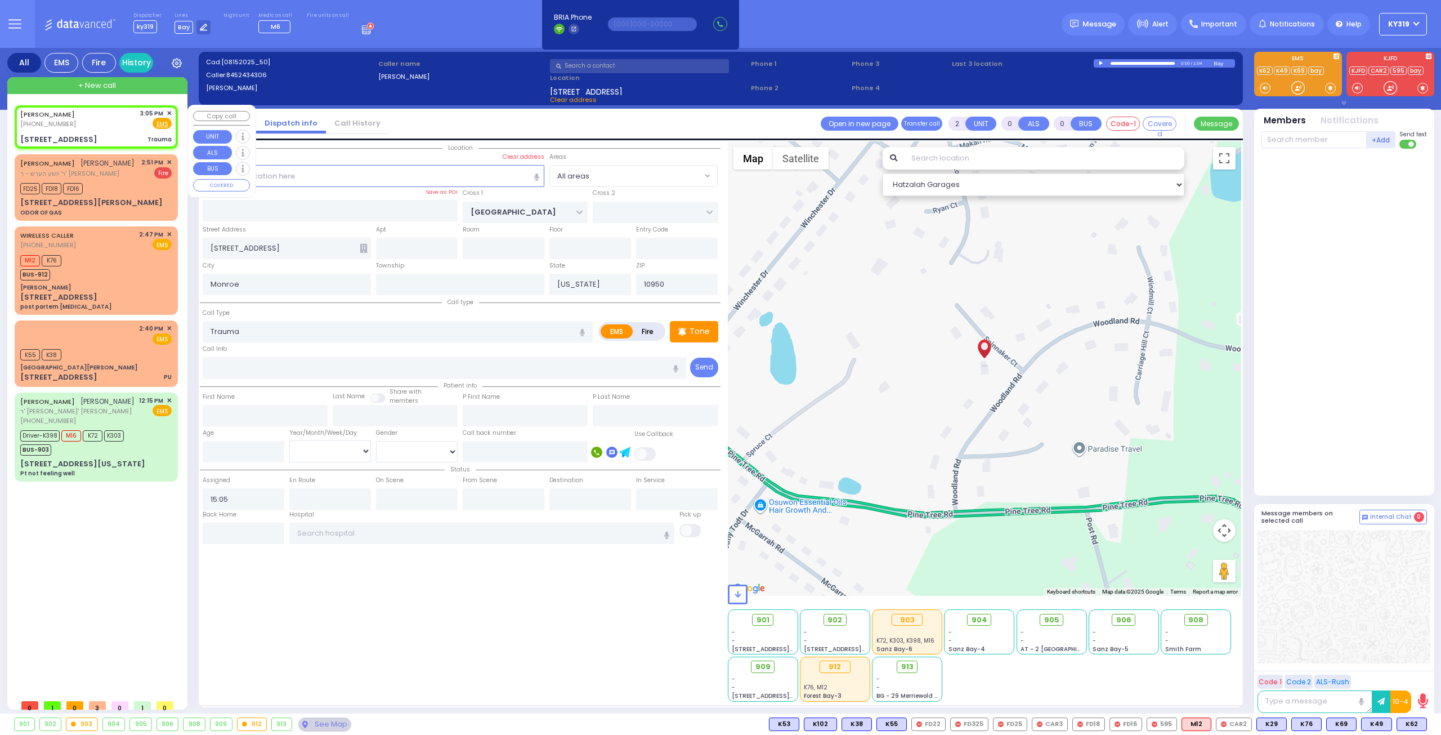
select select
select select "Hatzalah Garages"
click at [107, 131] on div "BURACH FOGEL (845) 243-4306 3:05 PM ✕ Fire EMS Trauma" at bounding box center [96, 127] width 159 height 40
select select
radio input "true"
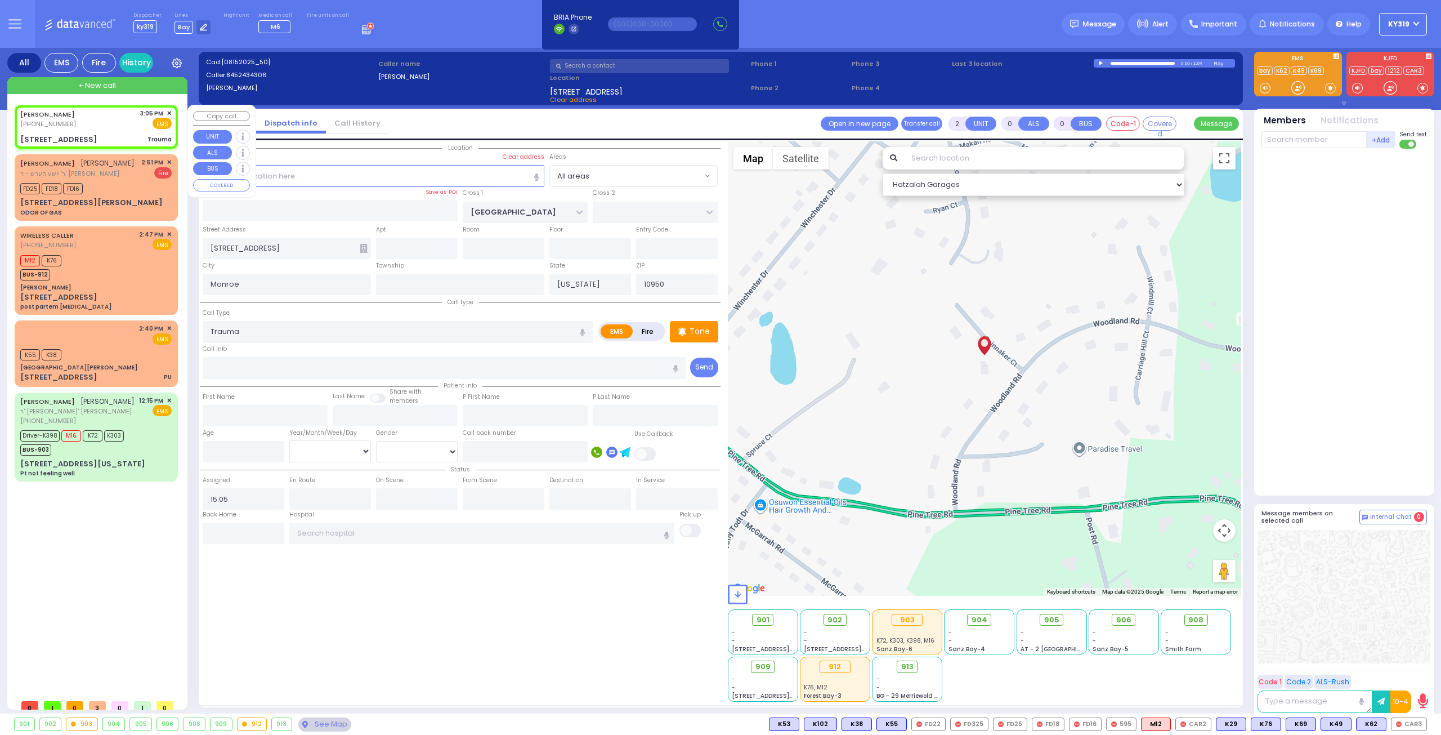
select select
select select "Hatzalah Garages"
click at [165, 124] on u "EMS" at bounding box center [162, 124] width 12 height 8
select select
radio input "true"
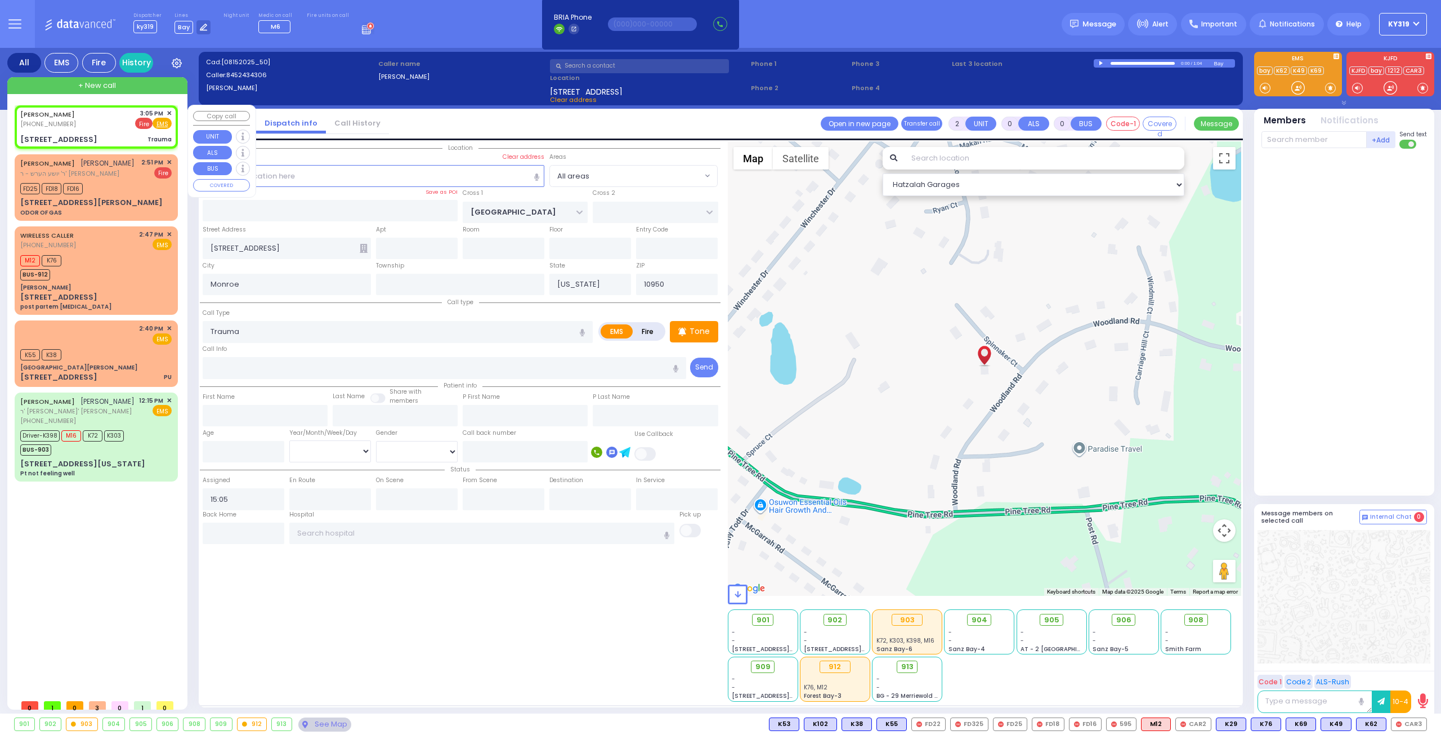
select select
select select "Hatzalah Garages"
click at [132, 127] on div "BURACH FOGEL (845) 243-4306 3:05 PM ✕ Fire EMS" at bounding box center [95, 119] width 151 height 21
select select
radio input "true"
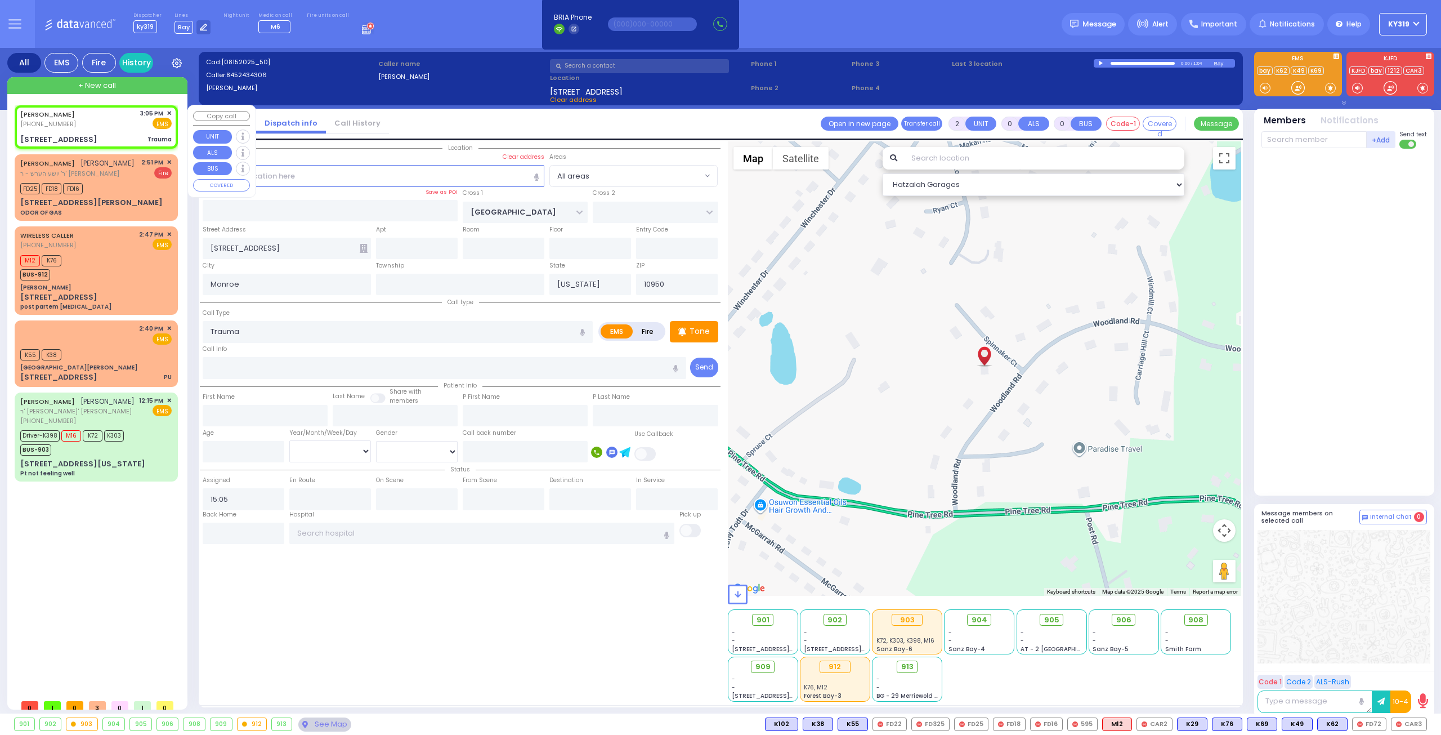
select select
select select "Hatzalah Garages"
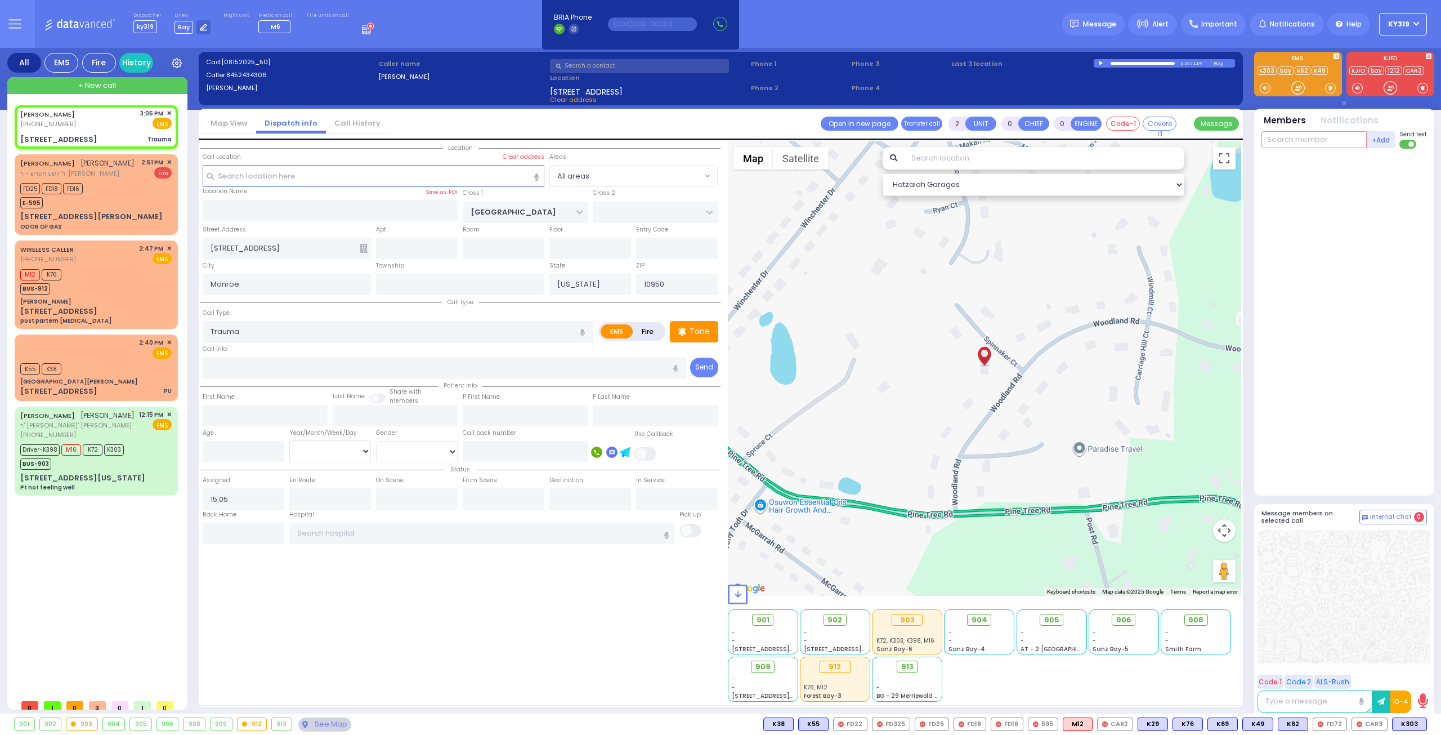
click at [1286, 138] on input "text" at bounding box center [1313, 139] width 105 height 17
type input "303"
click at [1284, 160] on div "KY303" at bounding box center [1299, 162] width 56 height 11
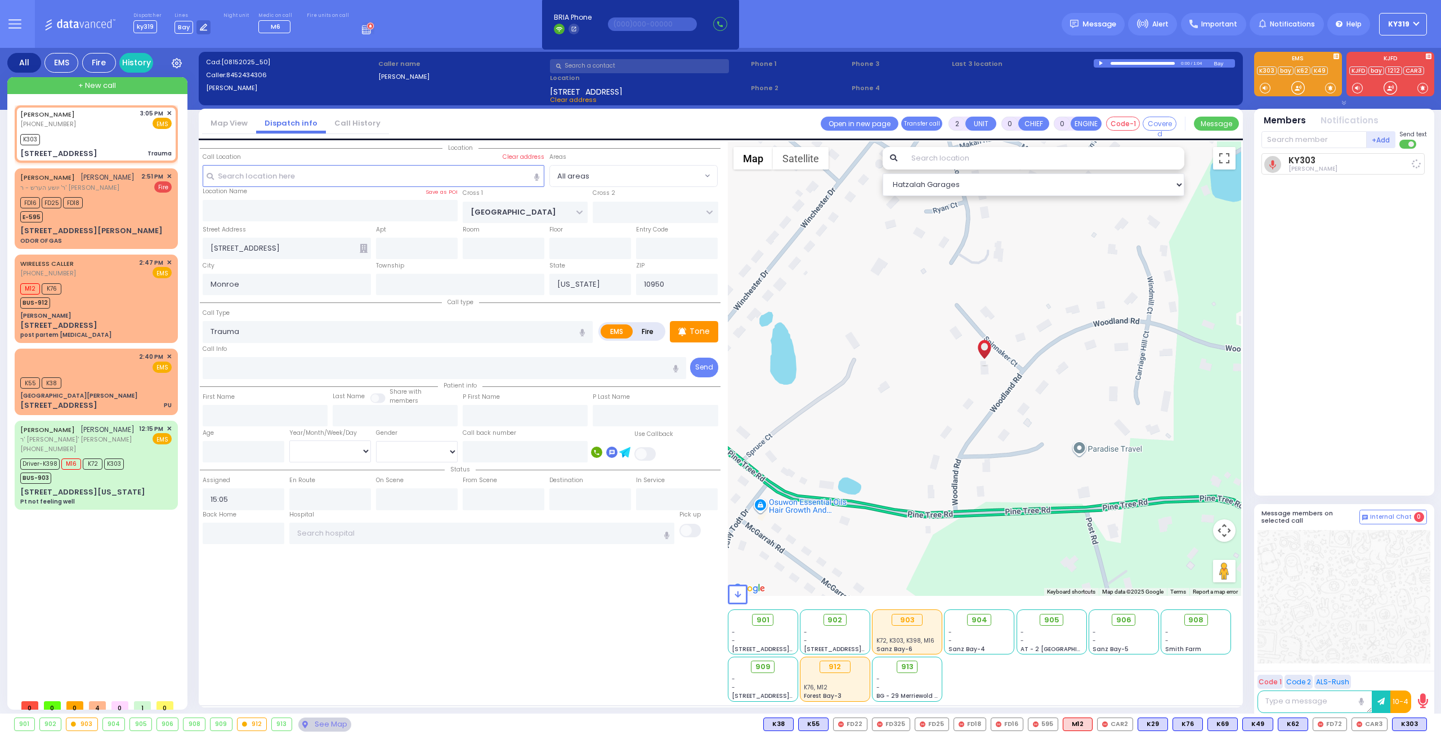
select select
radio input "true"
select select
type input "15:09"
select select "Hatzalah Garages"
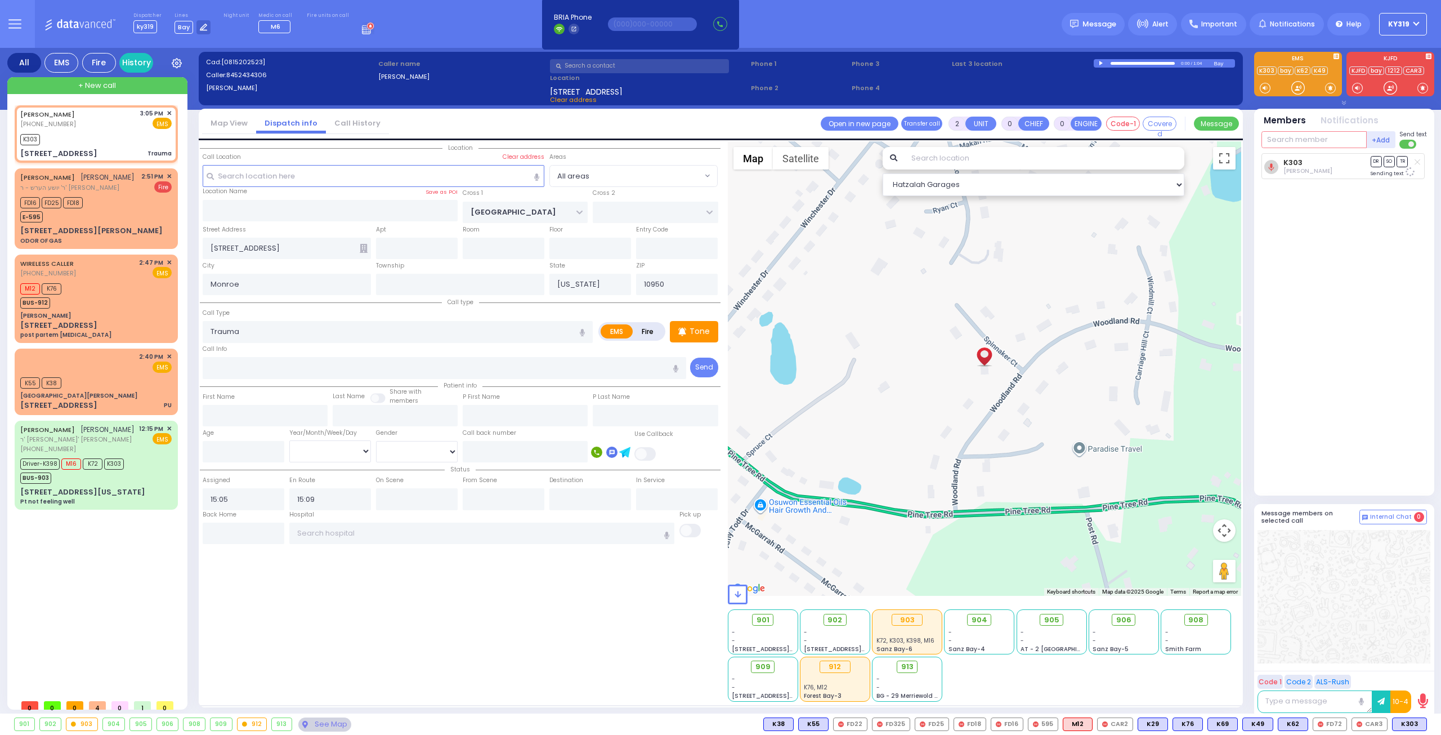
click at [1282, 142] on input "text" at bounding box center [1313, 139] width 105 height 17
type input "398"
click at [1295, 164] on div "KY398" at bounding box center [1299, 162] width 56 height 11
select select
radio input "true"
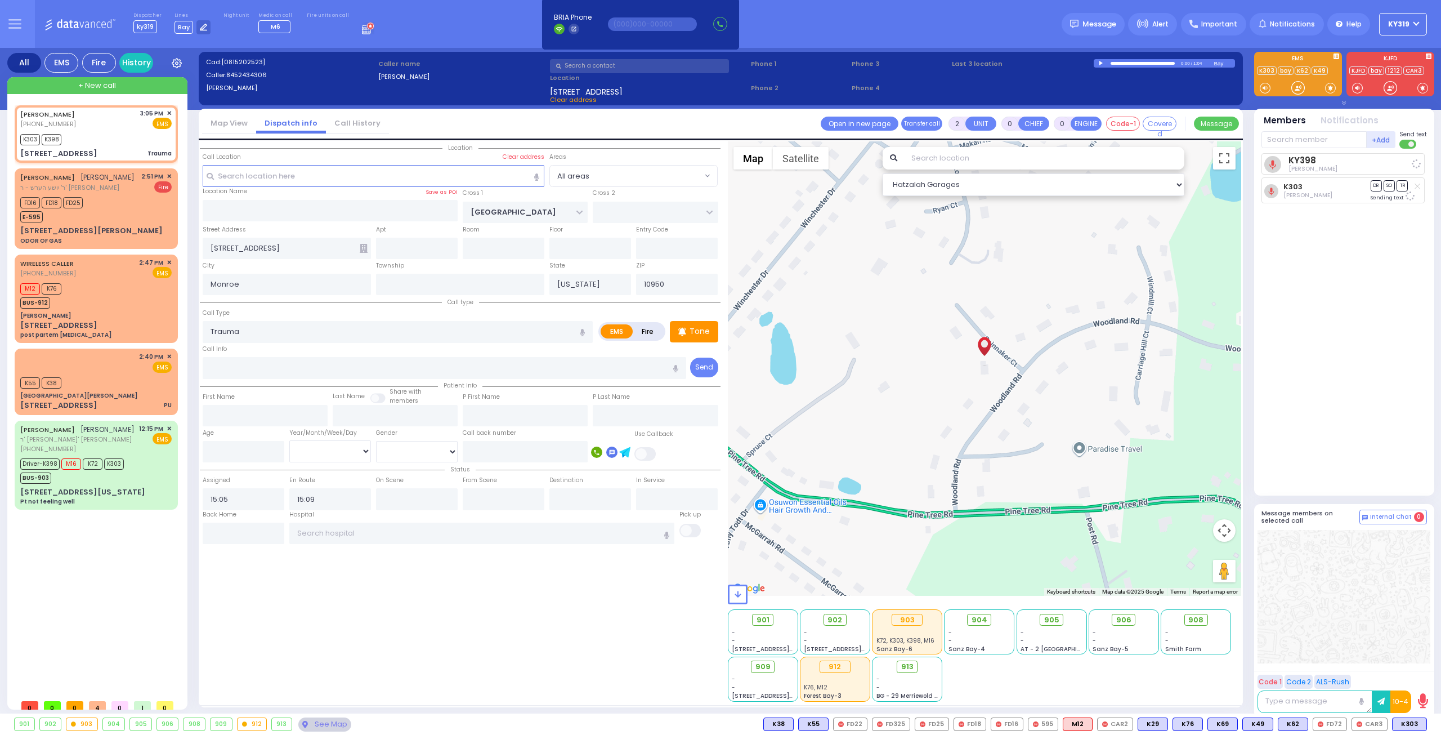
select select
select select "Hatzalah Garages"
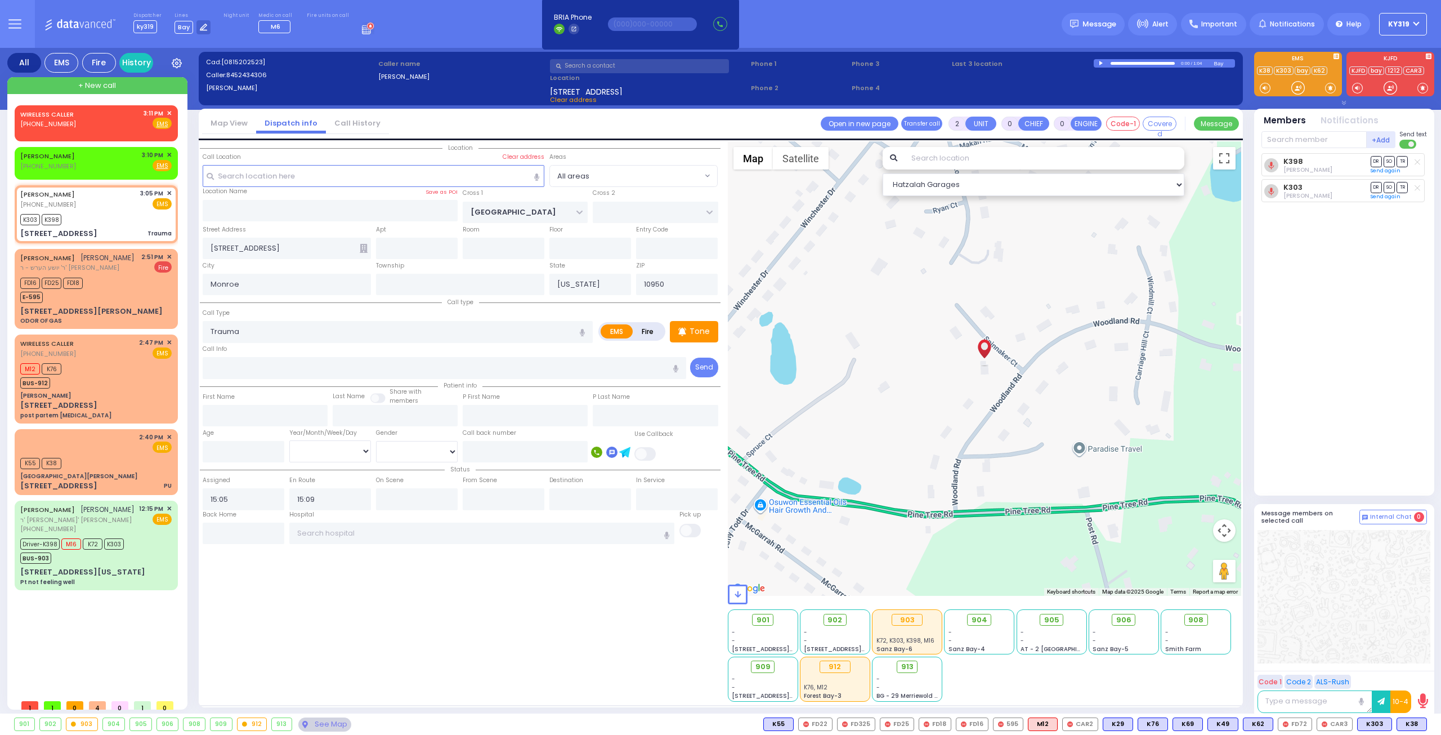
drag, startPoint x: 1206, startPoint y: 172, endPoint x: 1205, endPoint y: 178, distance: 6.3
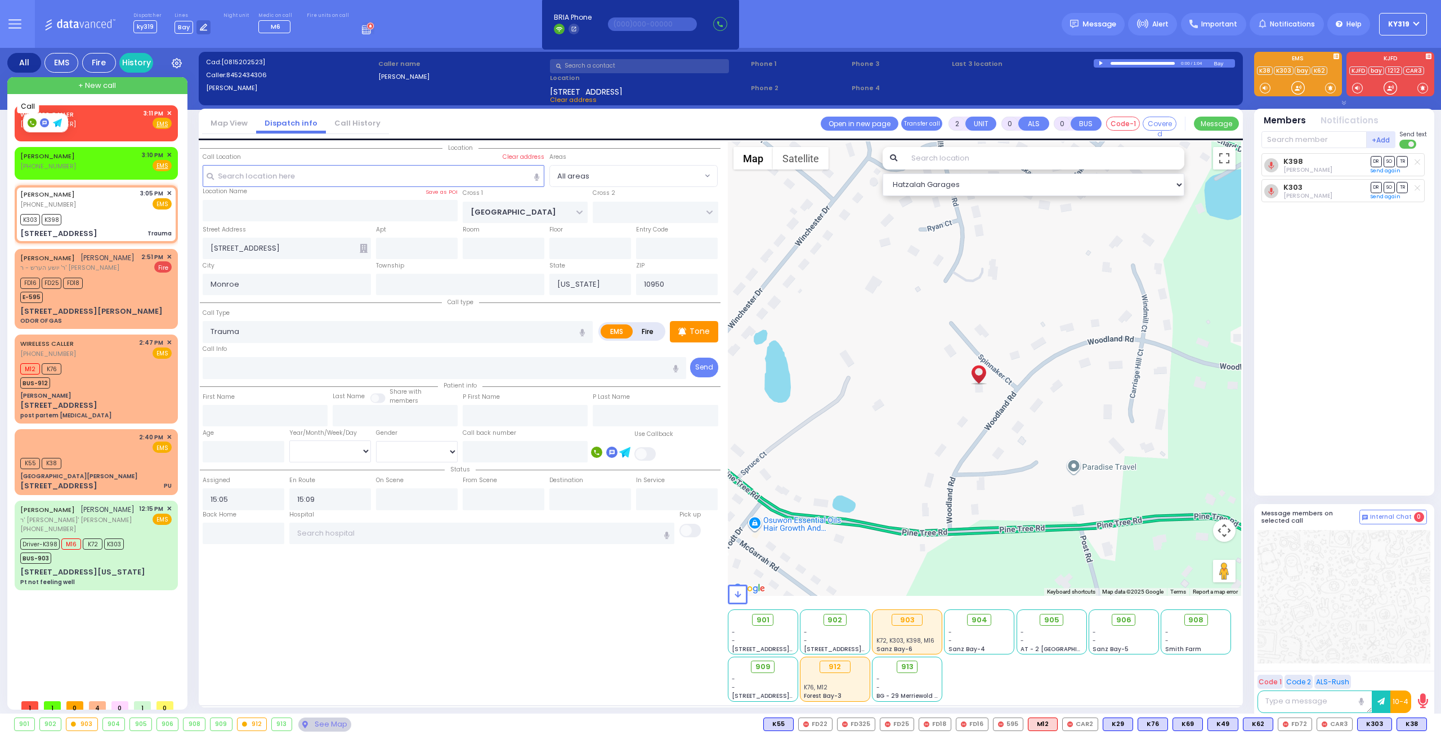
click at [34, 123] on rect at bounding box center [32, 122] width 9 height 9
type input "8453958839"
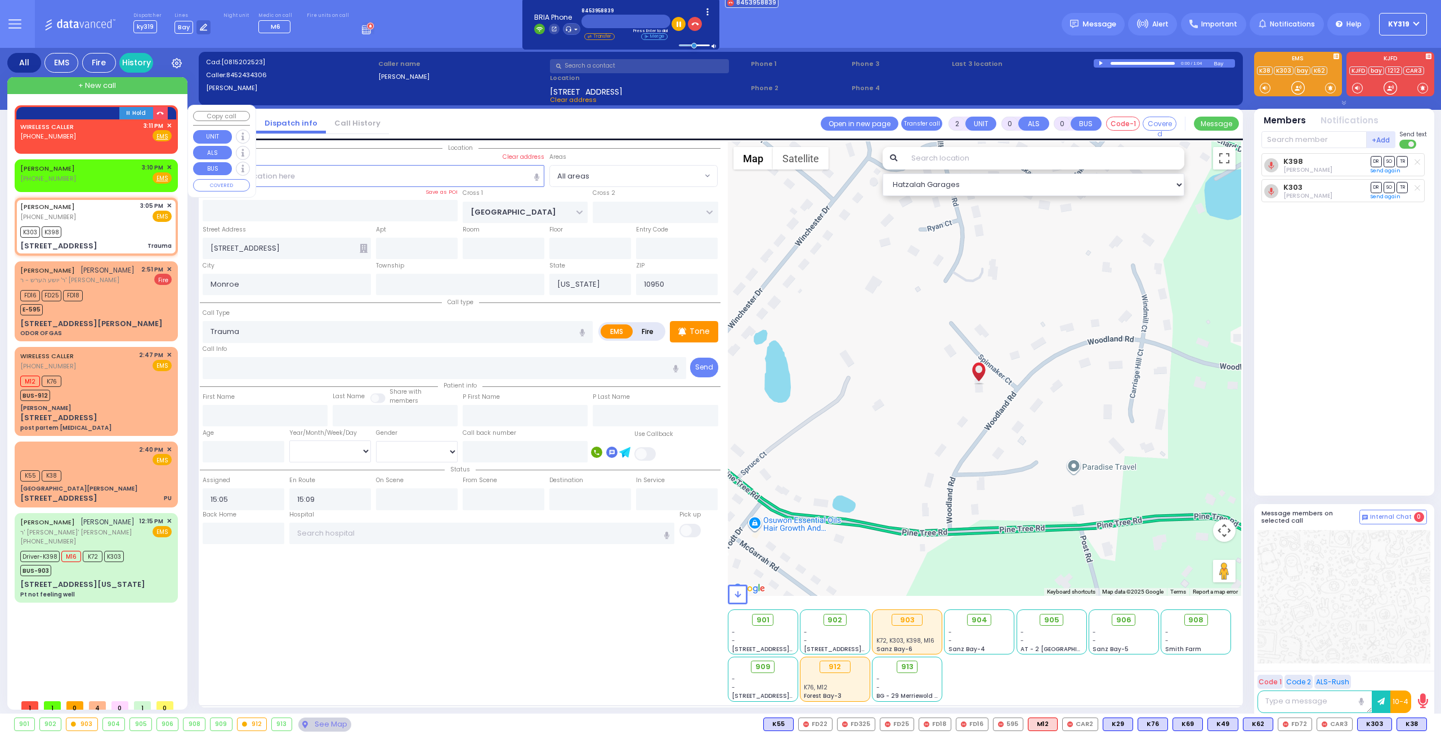
click at [170, 122] on span "✕" at bounding box center [169, 126] width 5 height 10
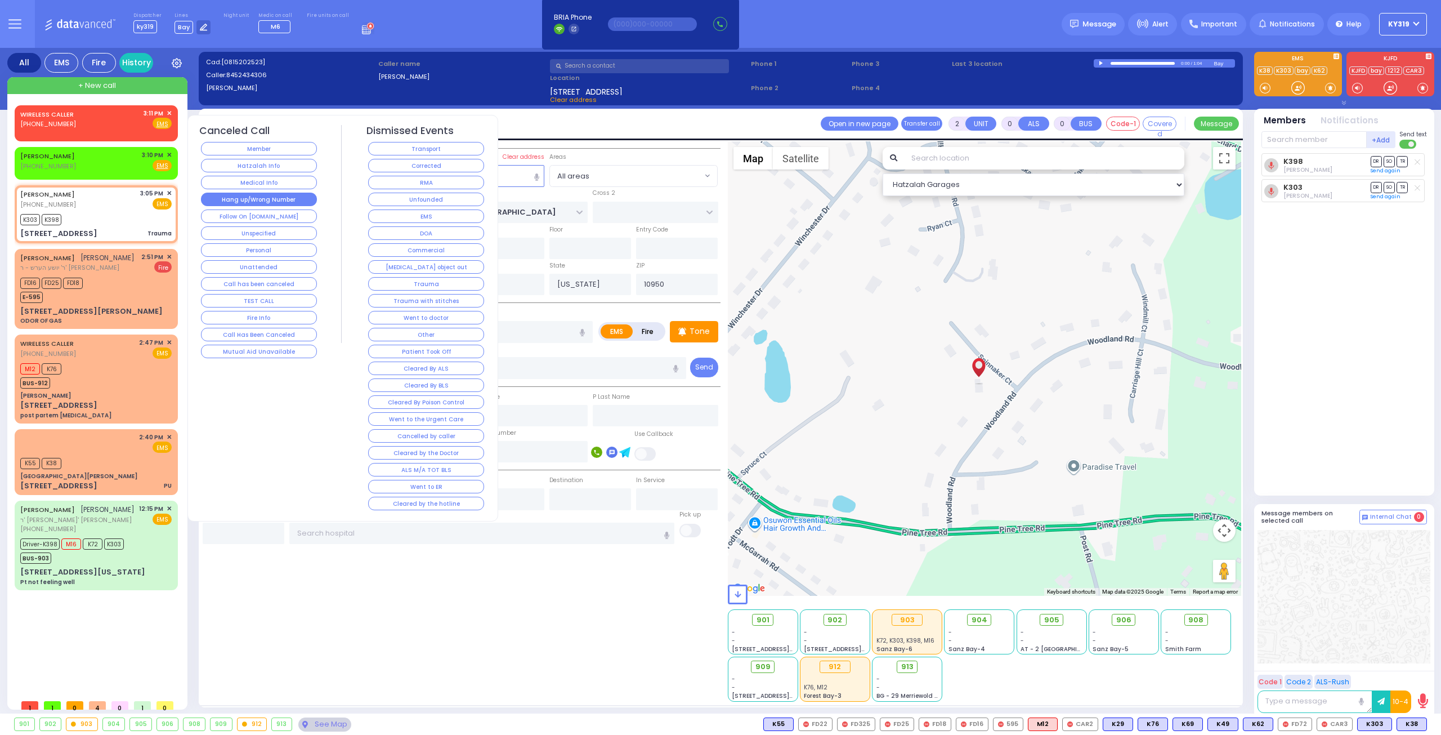
click at [270, 200] on button "Hang up/Wrong Number" at bounding box center [259, 199] width 116 height 14
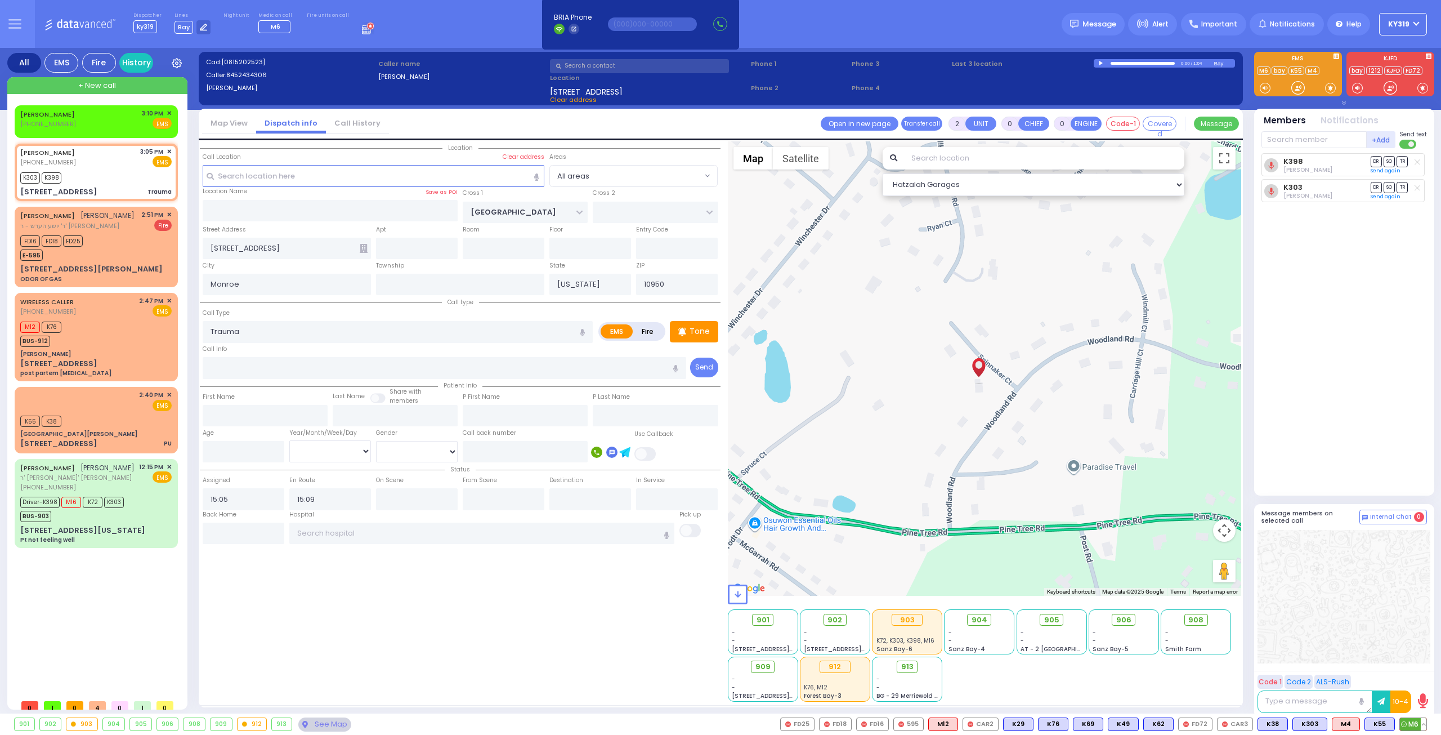
click at [1413, 723] on span "M6" at bounding box center [1413, 724] width 26 height 12
select select
radio input "true"
select select
select select "Hatzalah Garages"
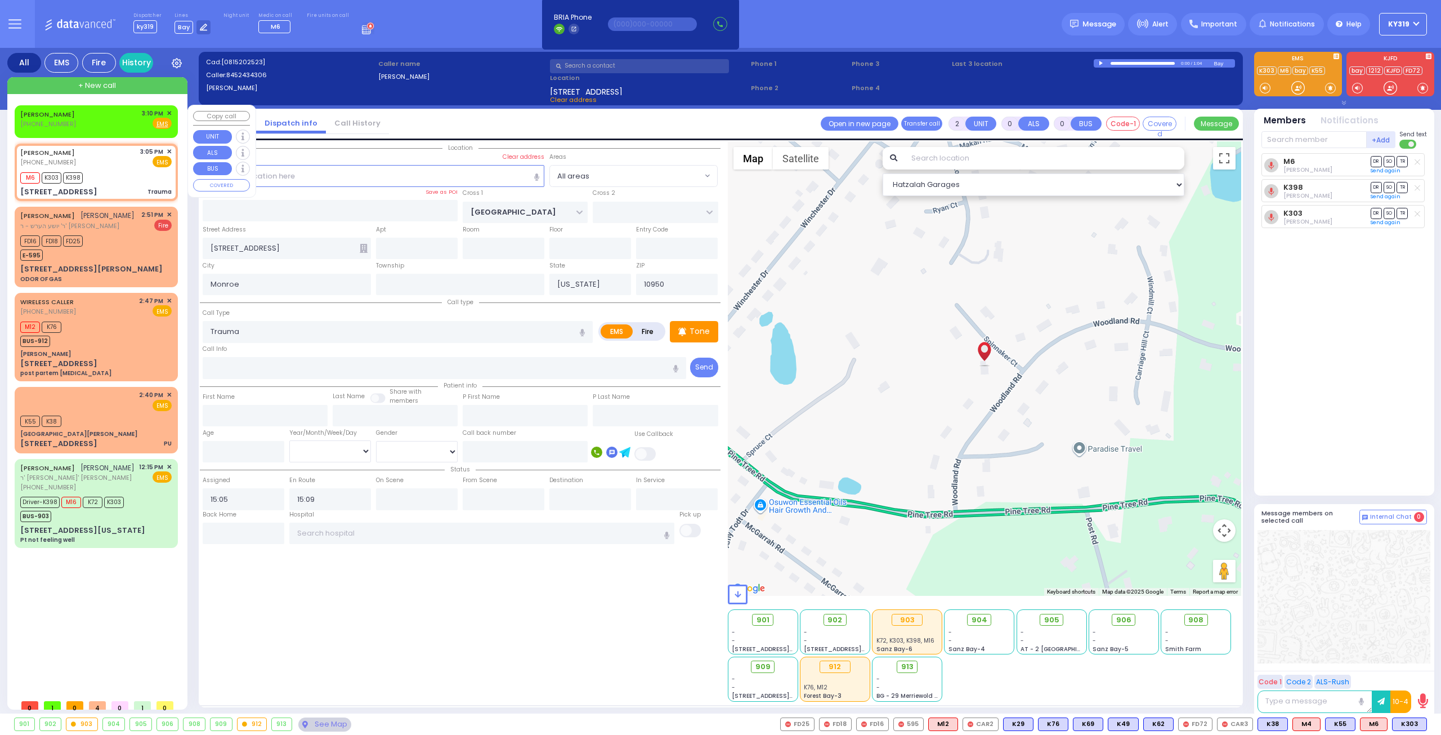
click at [168, 111] on span "✕" at bounding box center [169, 114] width 5 height 10
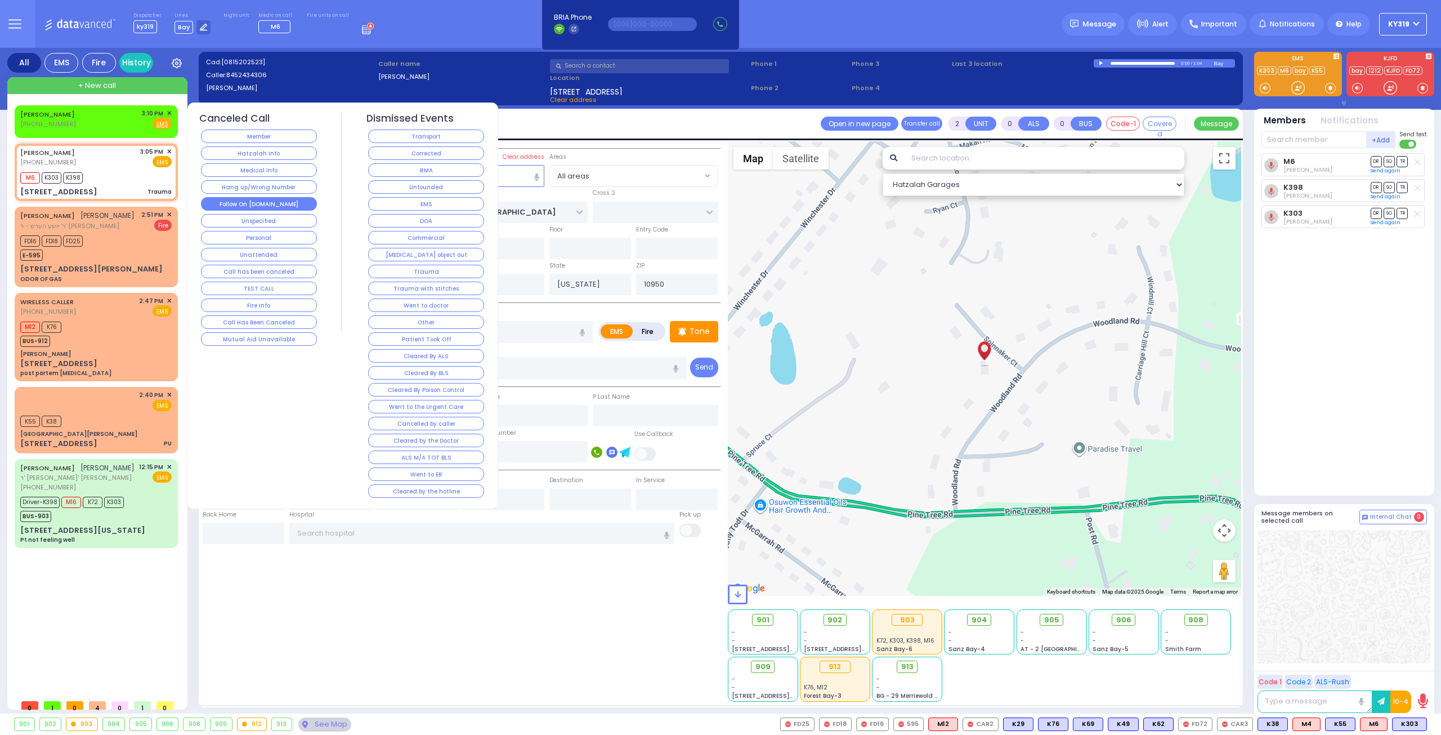
click at [216, 201] on button "Follow On [DOMAIN_NAME]" at bounding box center [259, 204] width 116 height 14
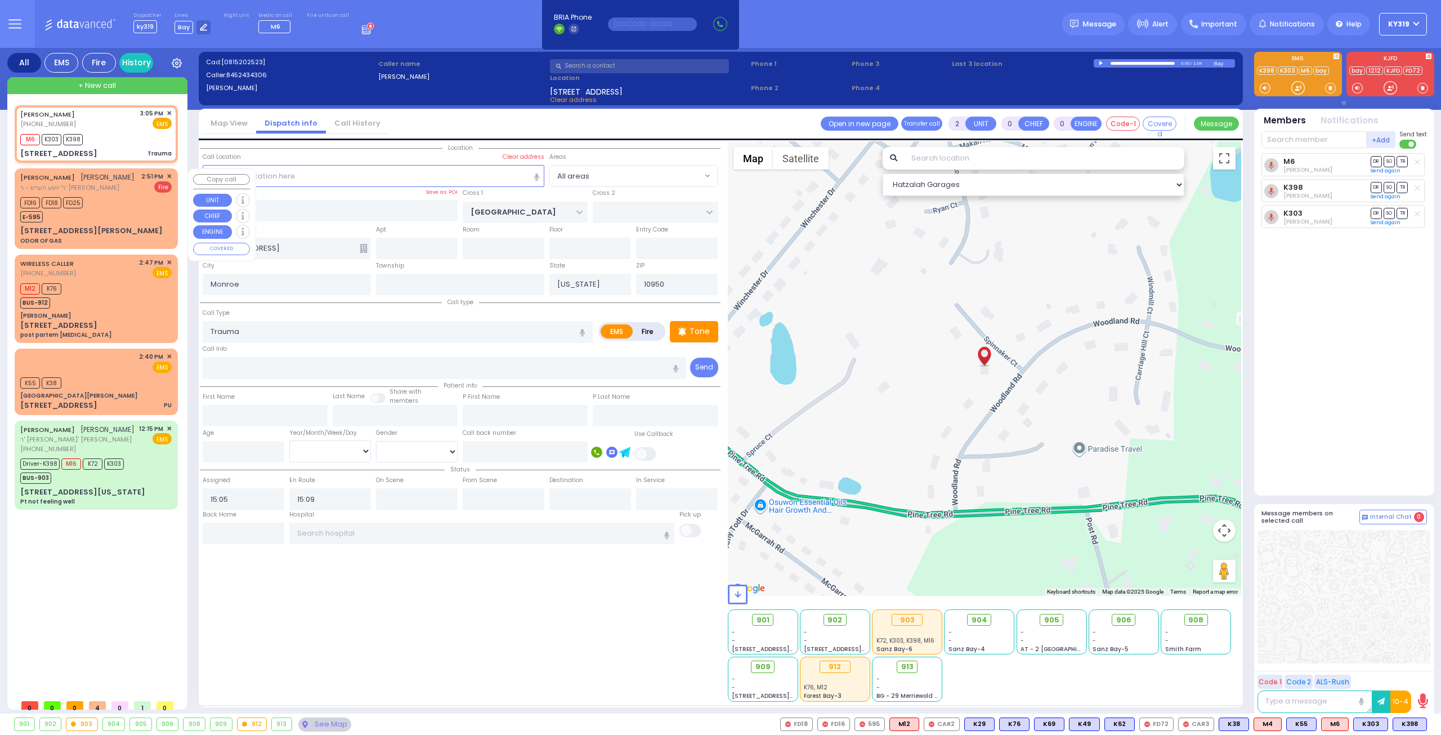
drag, startPoint x: 147, startPoint y: 239, endPoint x: 352, endPoint y: 43, distance: 283.8
click at [351, 42] on div "Dispatcher ky319 shift has started. Are you ? Lines Bay" at bounding box center [720, 24] width 1441 height 48
click at [1279, 138] on input "text" at bounding box center [1313, 139] width 105 height 17
type input "69"
click at [1277, 165] on div "KY69" at bounding box center [1299, 162] width 56 height 11
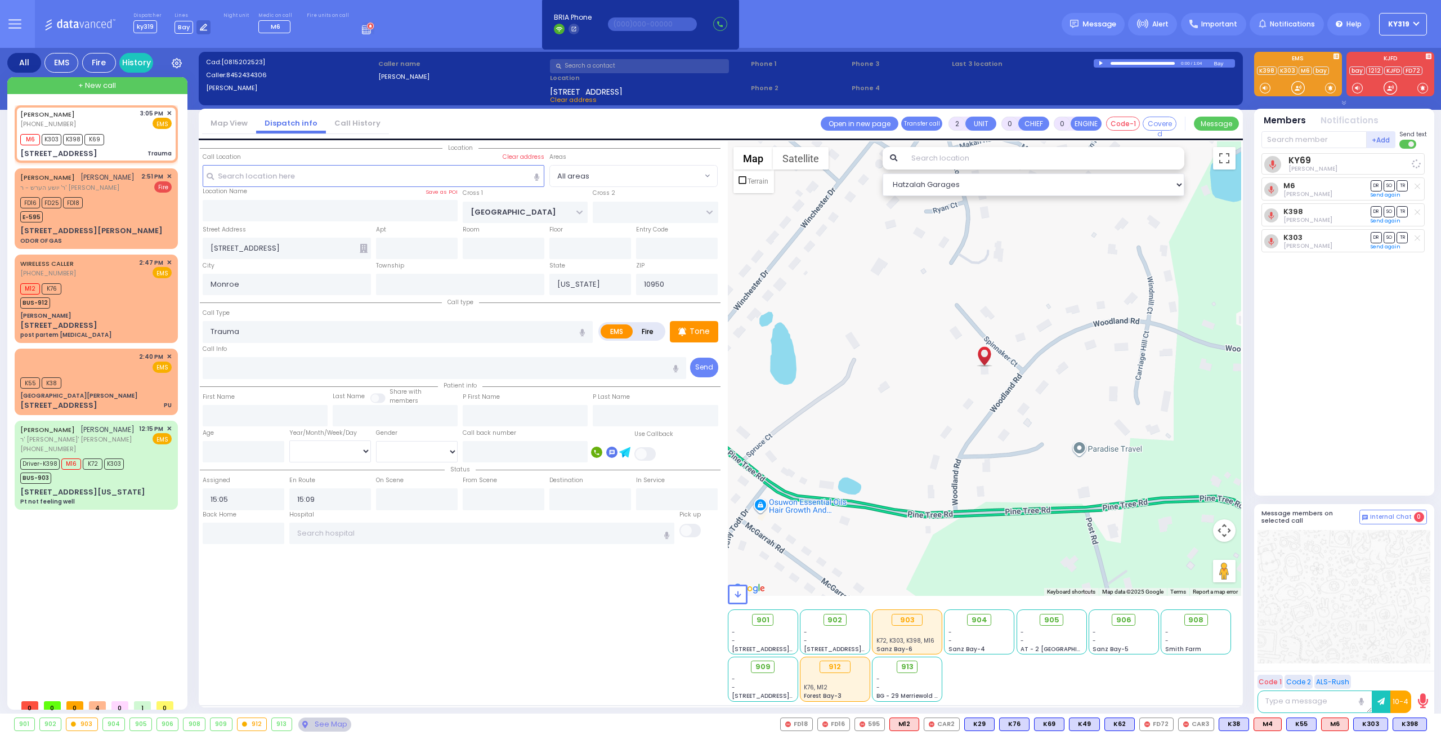
select select
radio input "true"
select select
select select "Hatzalah Garages"
drag, startPoint x: 108, startPoint y: 547, endPoint x: 133, endPoint y: 553, distance: 25.4
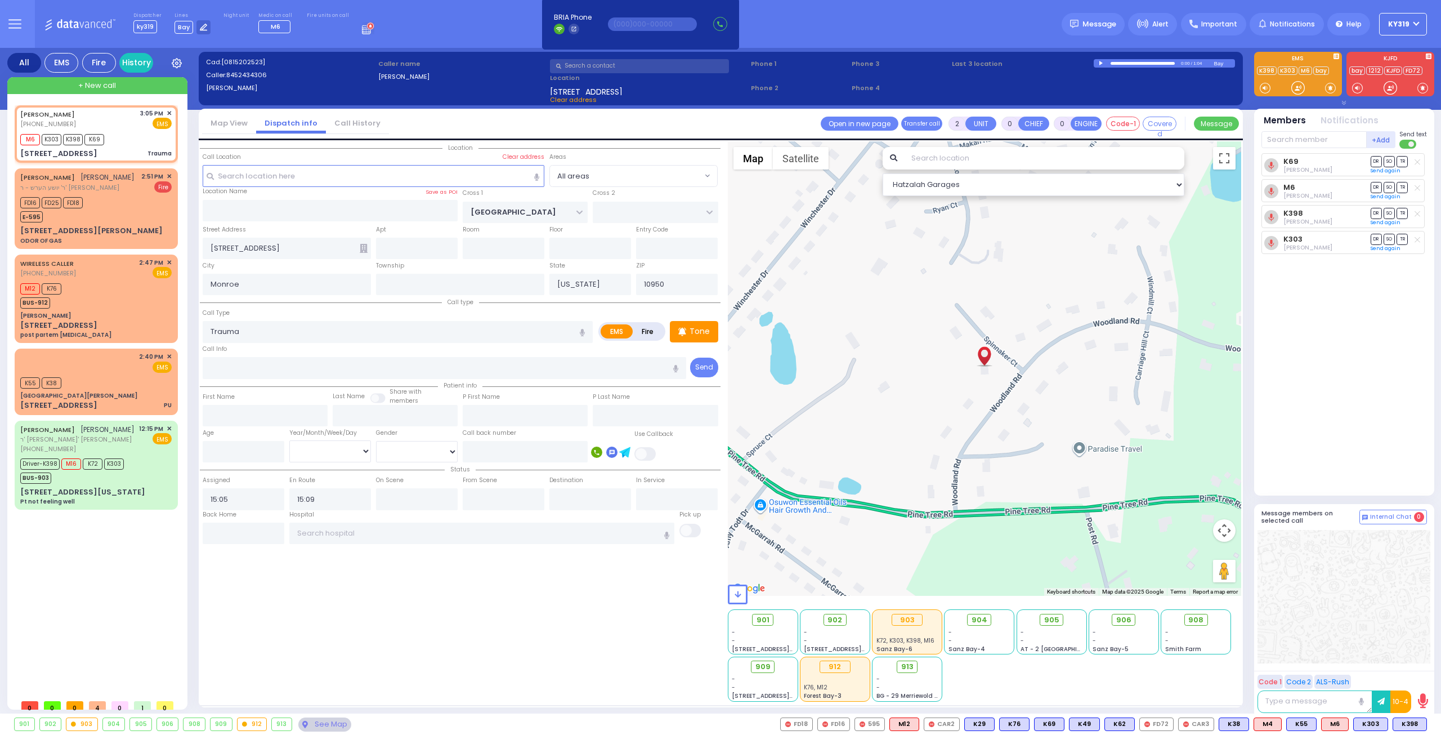
click at [131, 553] on div "BURACH FOGEL (845) 243-4306 3:05 PM ✕ M6 K303 K398" at bounding box center [99, 399] width 168 height 588
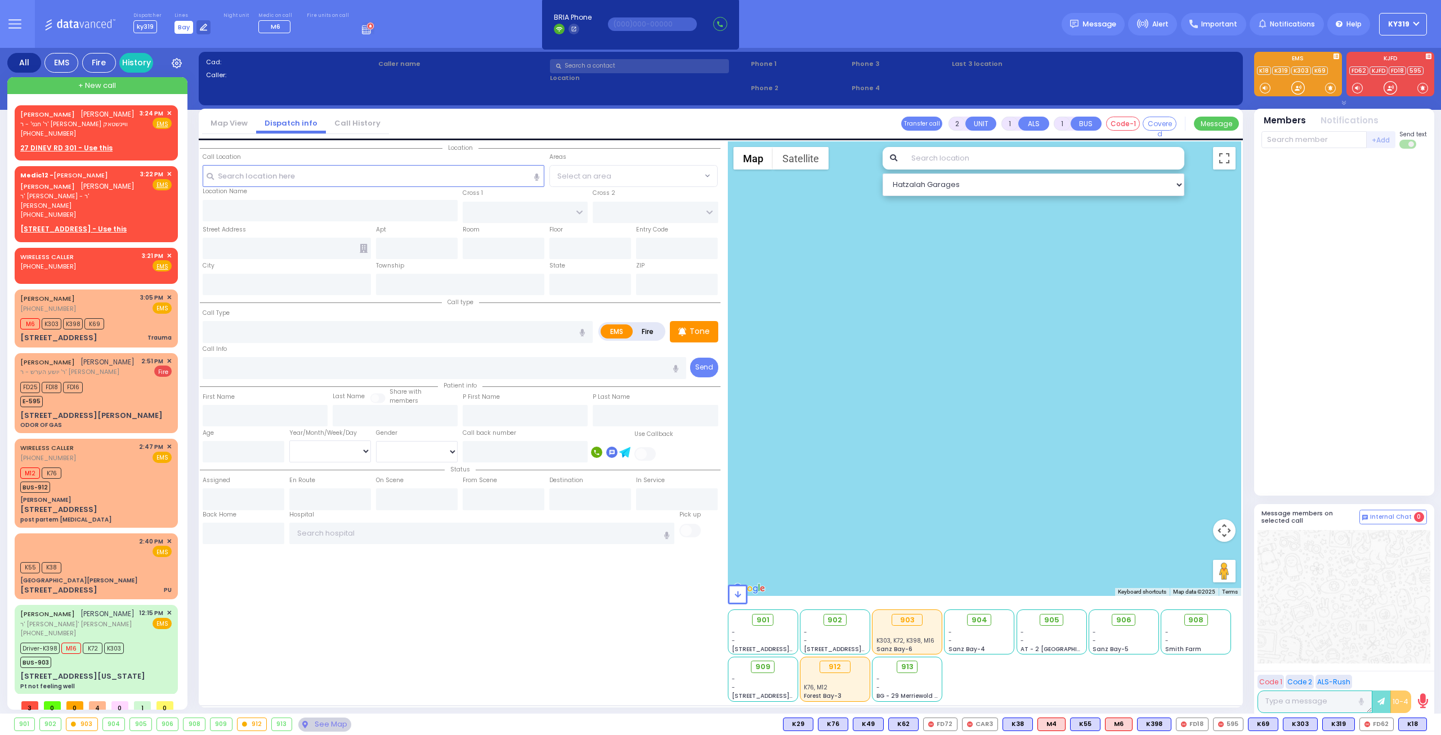
click at [174, 31] on span "Bay" at bounding box center [183, 27] width 19 height 13
click at [69, 86] on div "+ New call" at bounding box center [97, 85] width 180 height 17
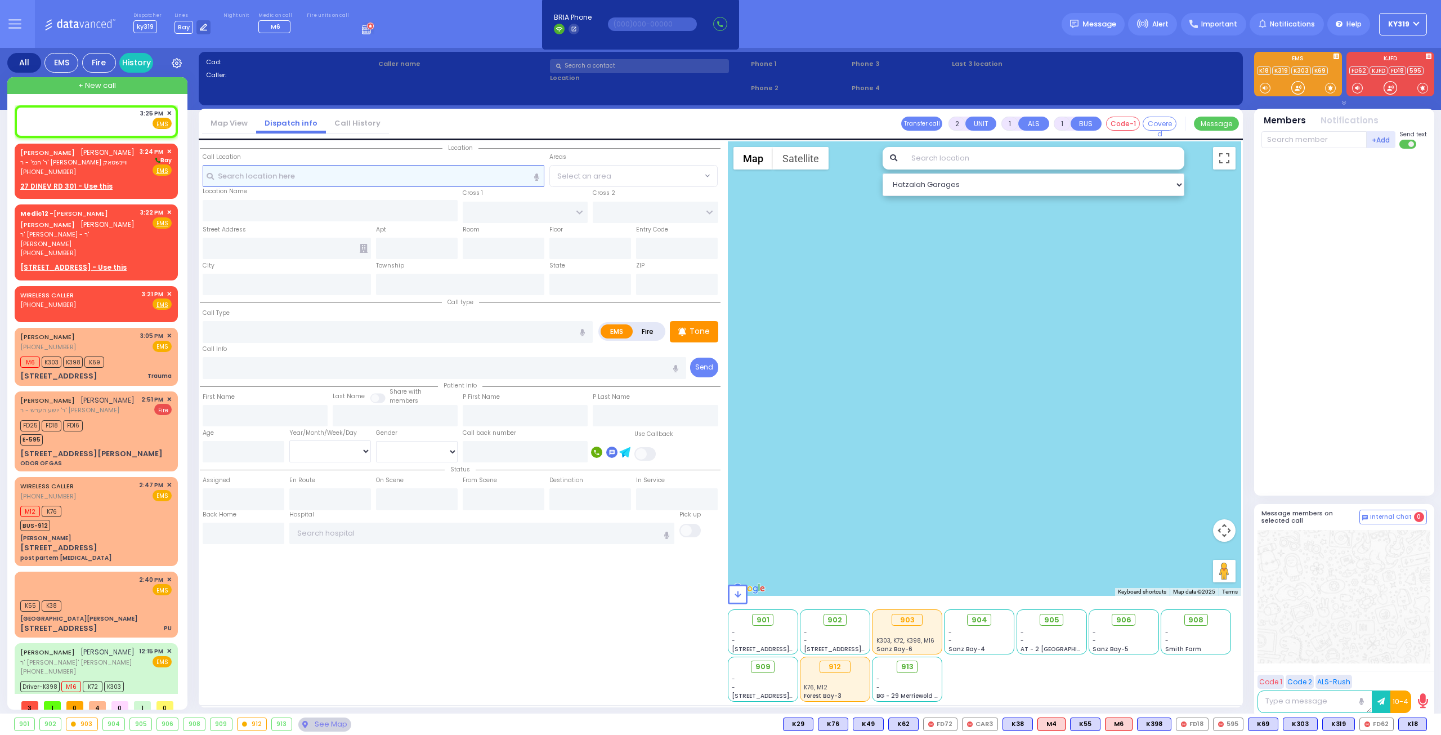
select select
radio input "true"
select select
type input "15:25"
select select "Hatzalah Garages"
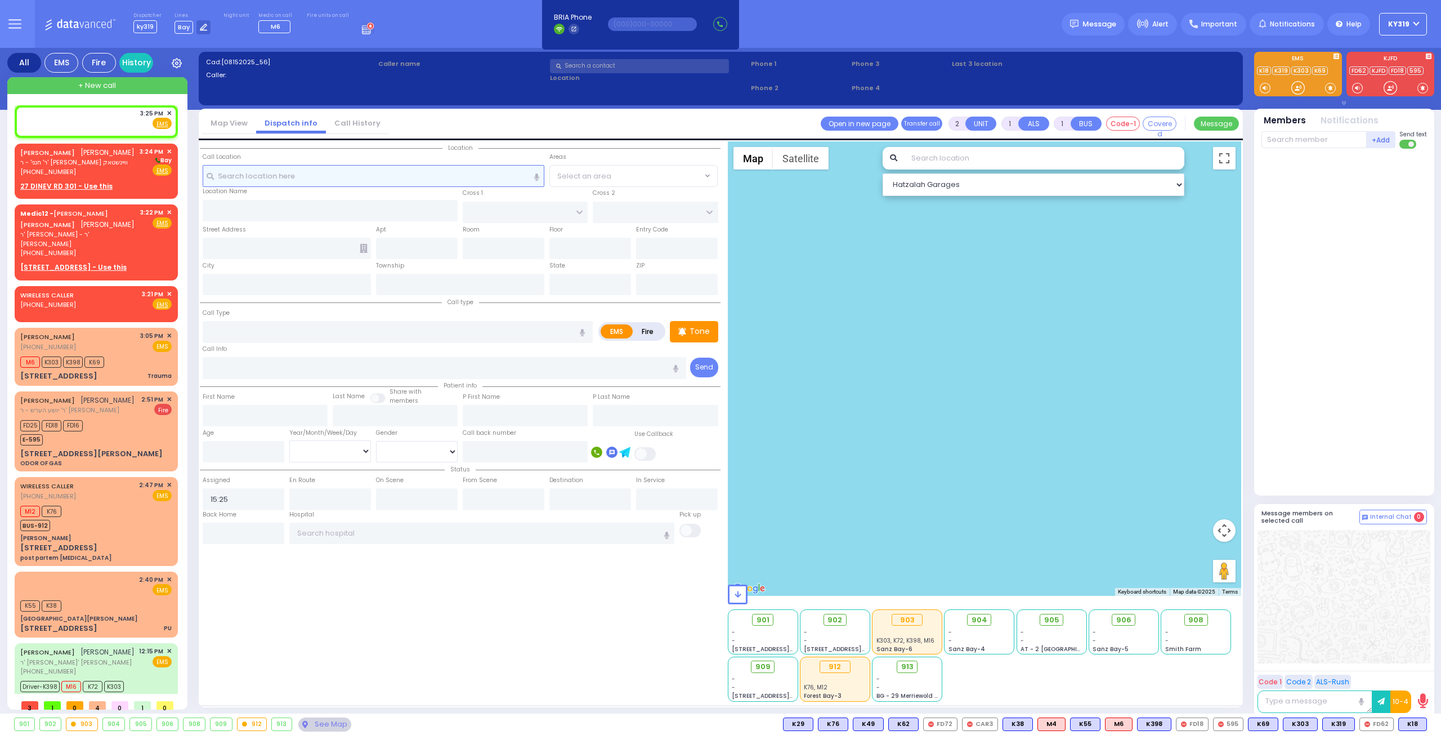
select select
radio input "true"
select select
select select "Hatzalah Garages"
click at [250, 176] on input "text" at bounding box center [374, 175] width 342 height 21
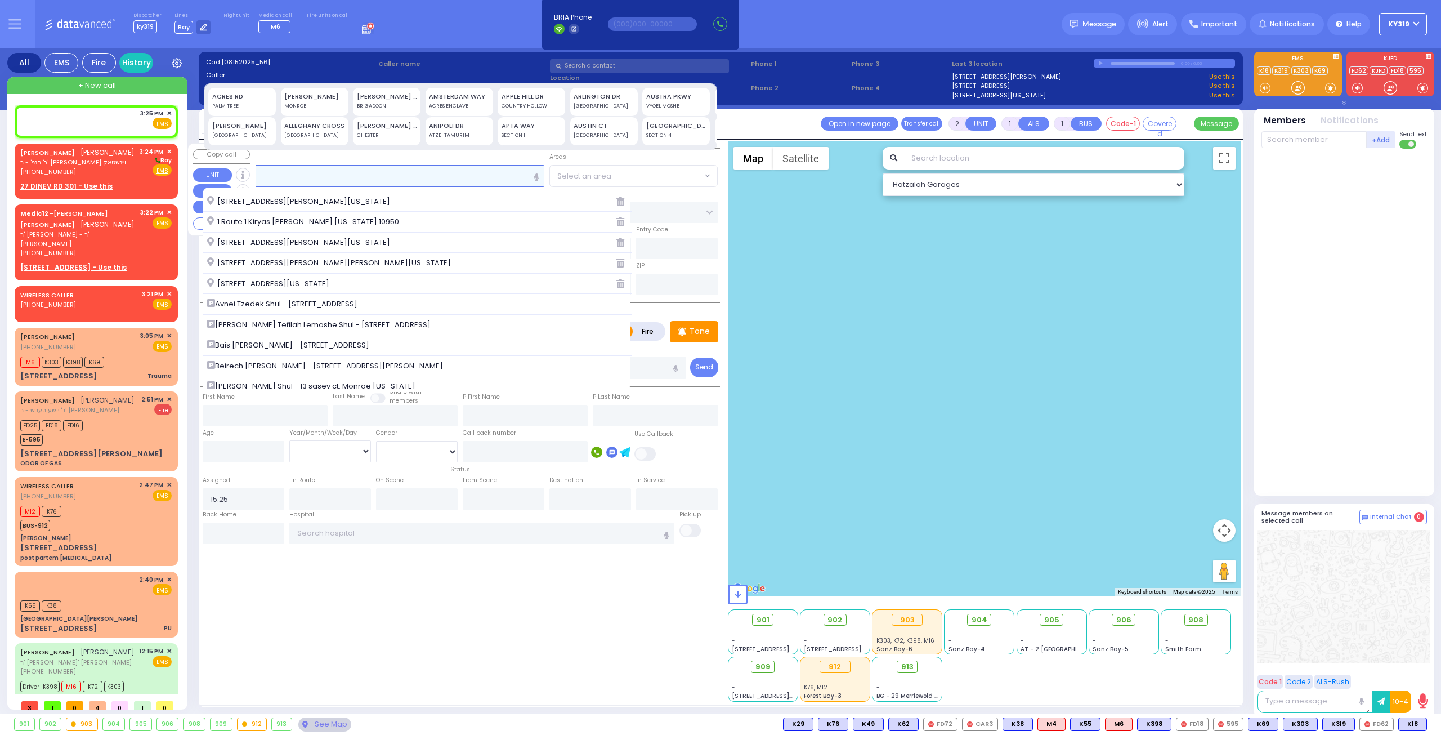
type input "1"
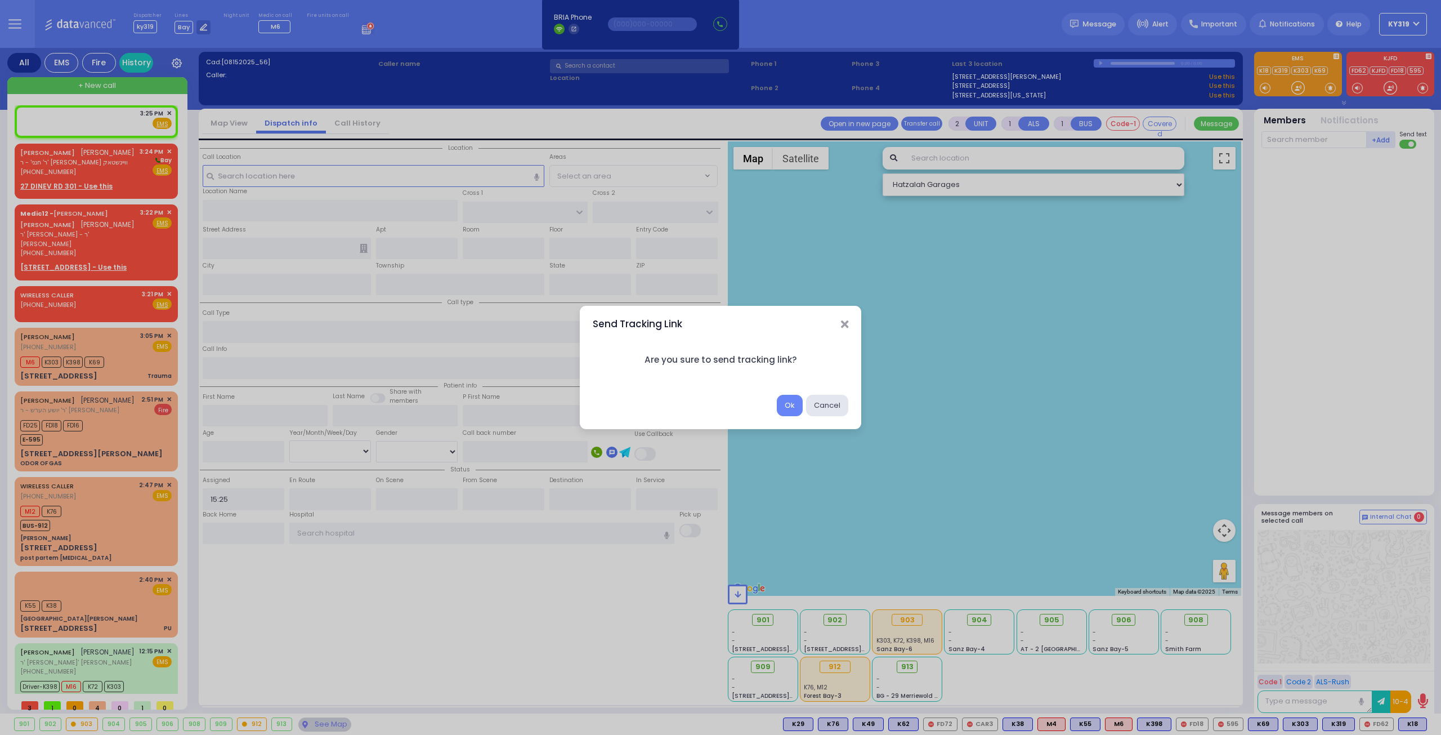
click at [85, 169] on div "Send Tracking Link Are you sure to send tracking link? Ok Cancel" at bounding box center [720, 367] width 1441 height 735
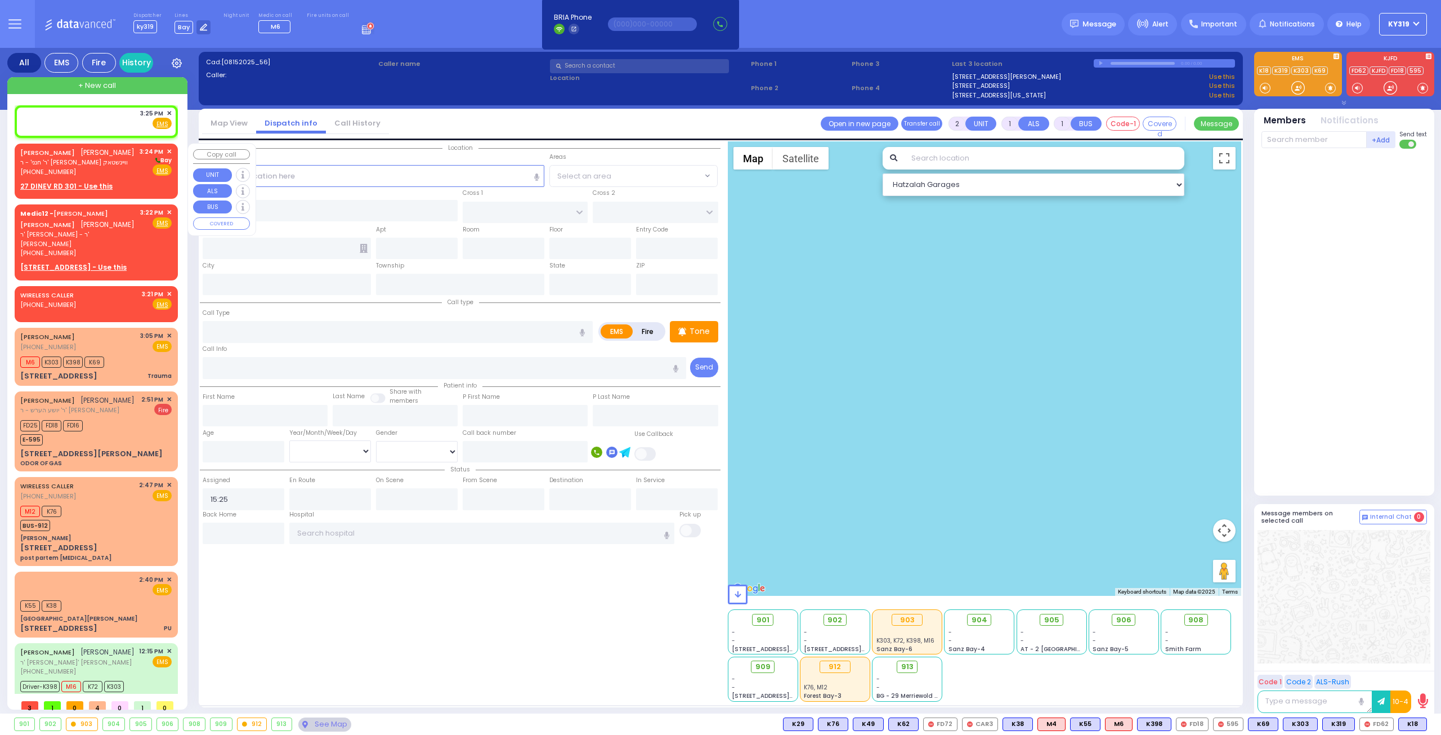
click at [86, 168] on div "[PHONE_NUMBER]" at bounding box center [77, 172] width 114 height 10
select select
radio input "true"
type input "JOEL"
type input "[PERSON_NAME]"
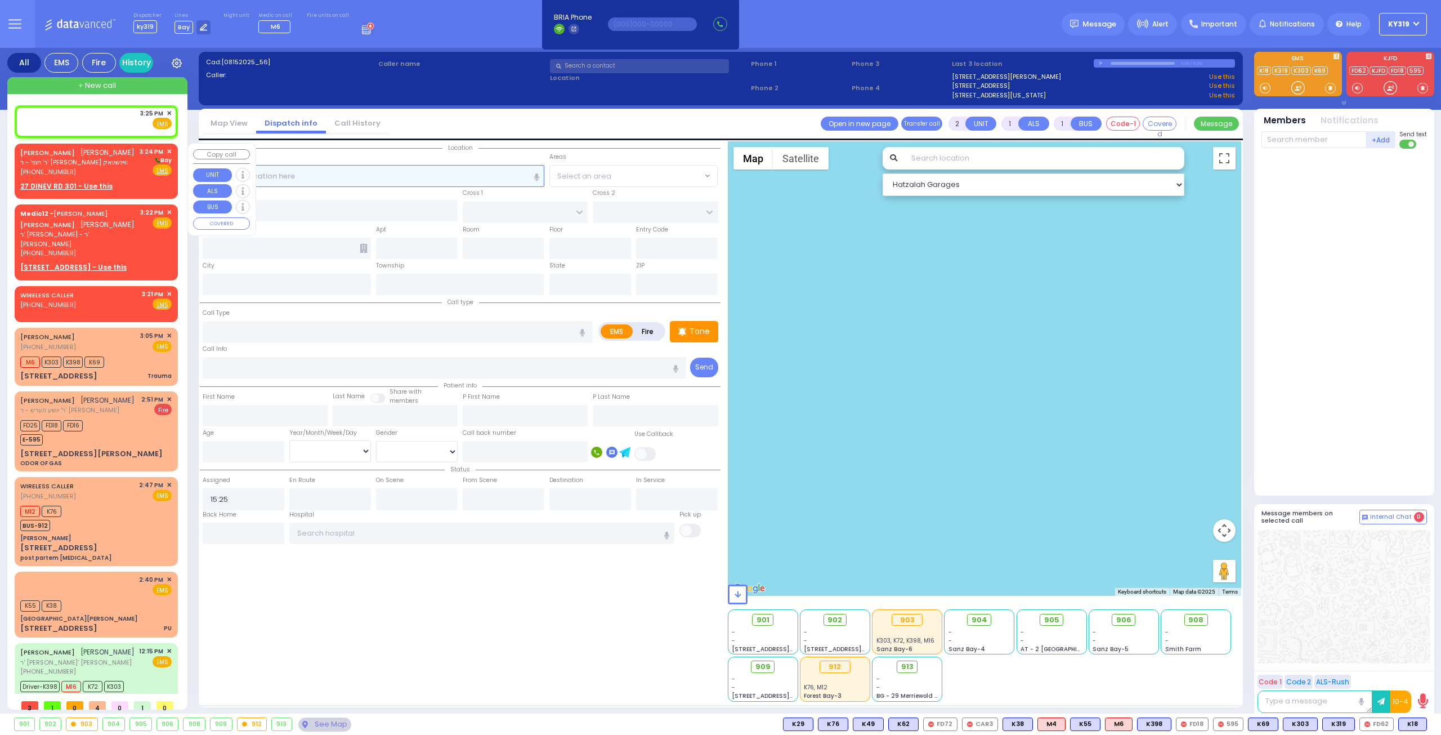
select select
type input "15:24"
select select "Hatzalah Garages"
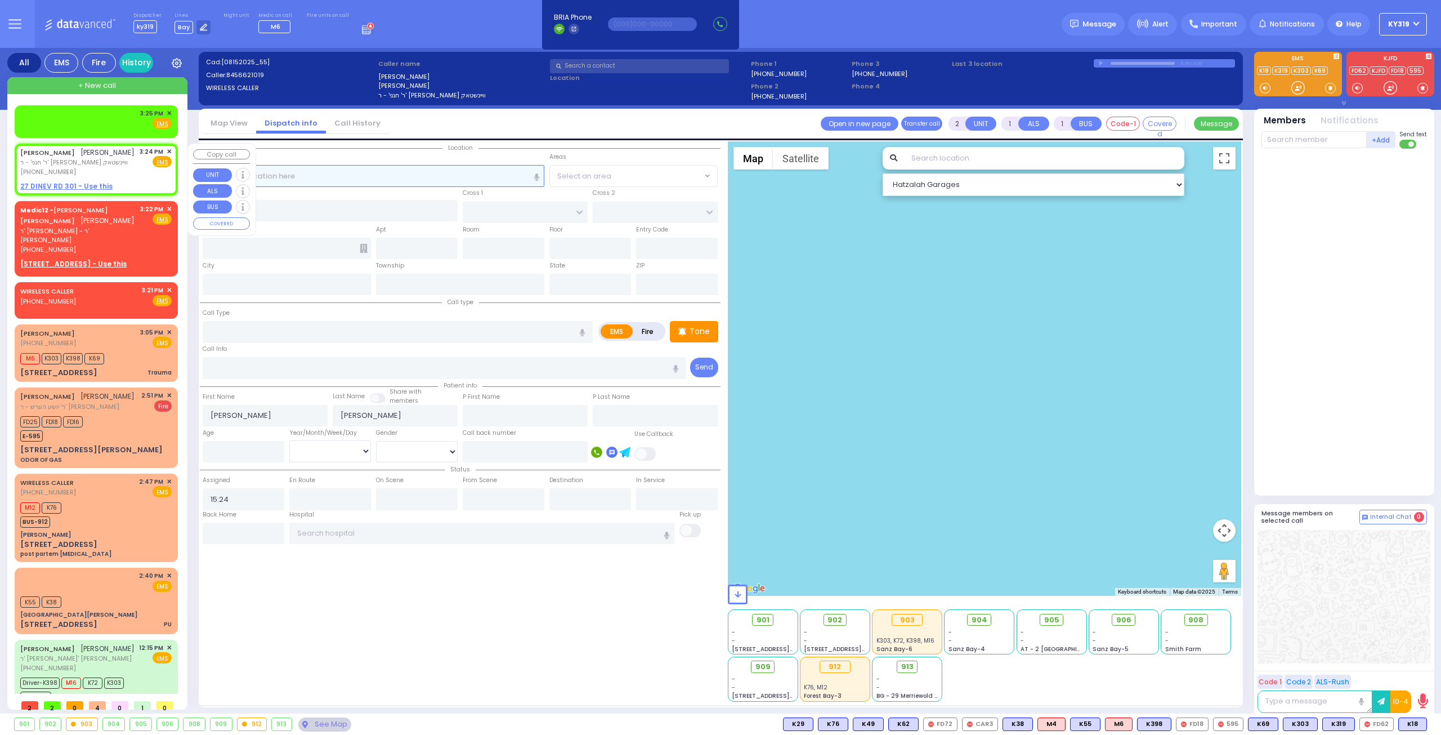
select select
radio input "true"
select select
select select "Hatzalah Garages"
click at [297, 174] on input "text" at bounding box center [374, 175] width 342 height 21
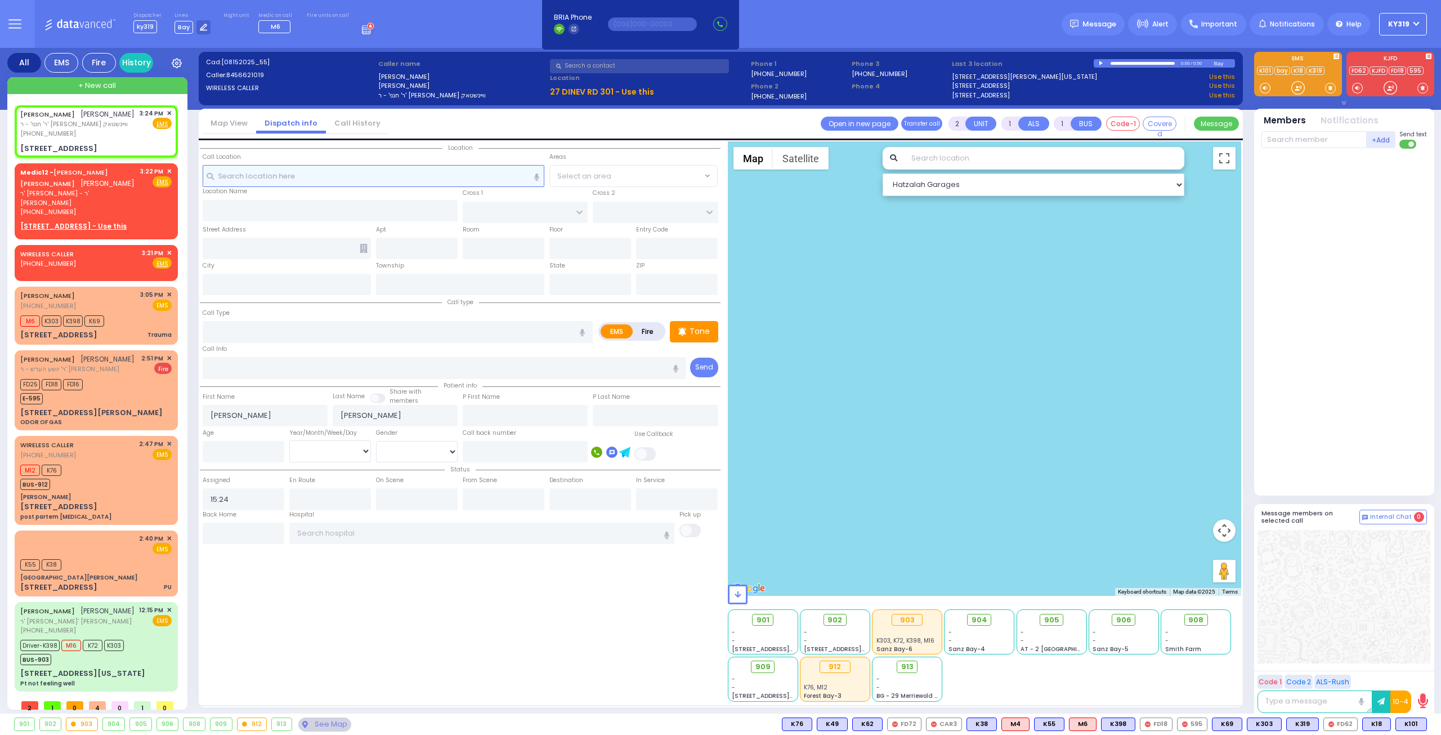
select select
radio input "true"
select select
select select "Hatzalah Garages"
type input "[GEOGRAPHIC_DATA]"
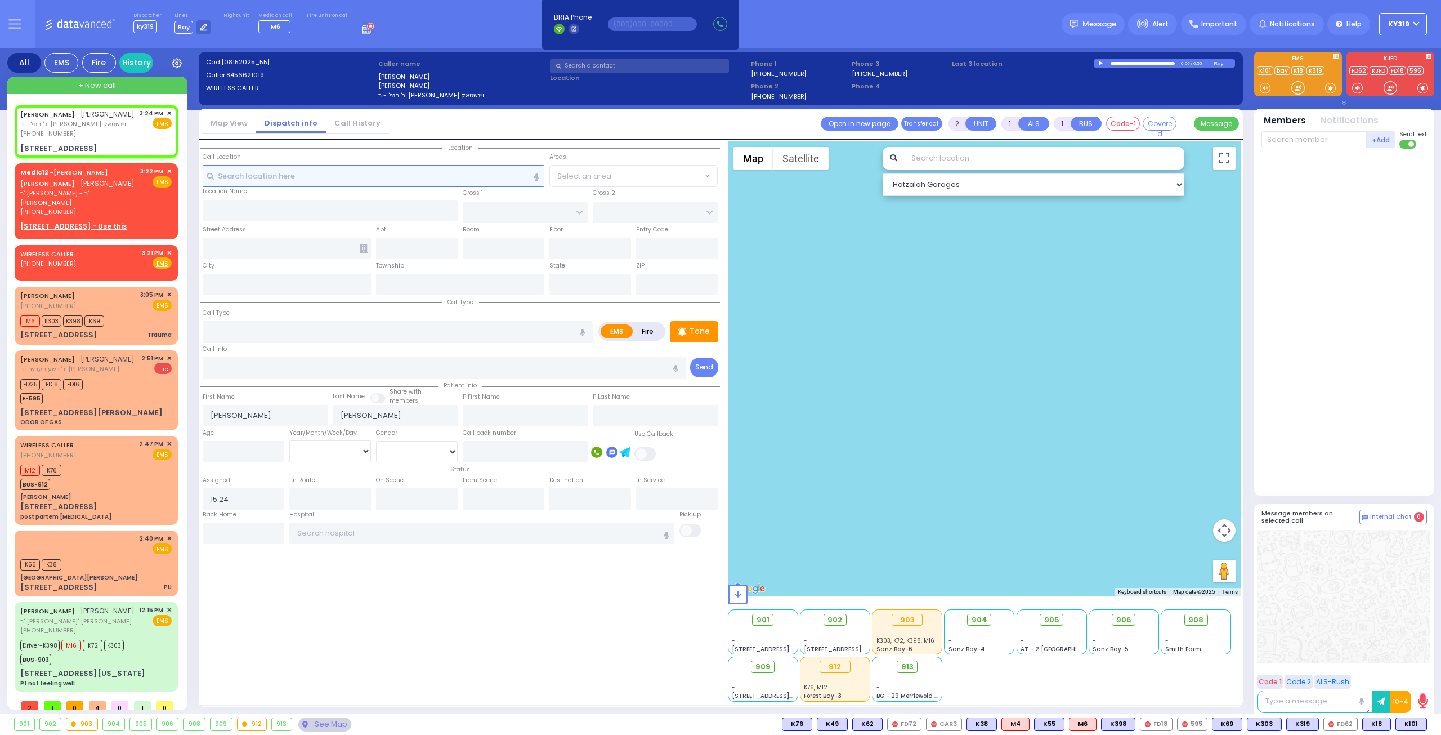
type input "PAKSH PL"
type input "1 Nicklesburg Road"
type input "[PERSON_NAME]"
type input "[US_STATE]"
type input "10950"
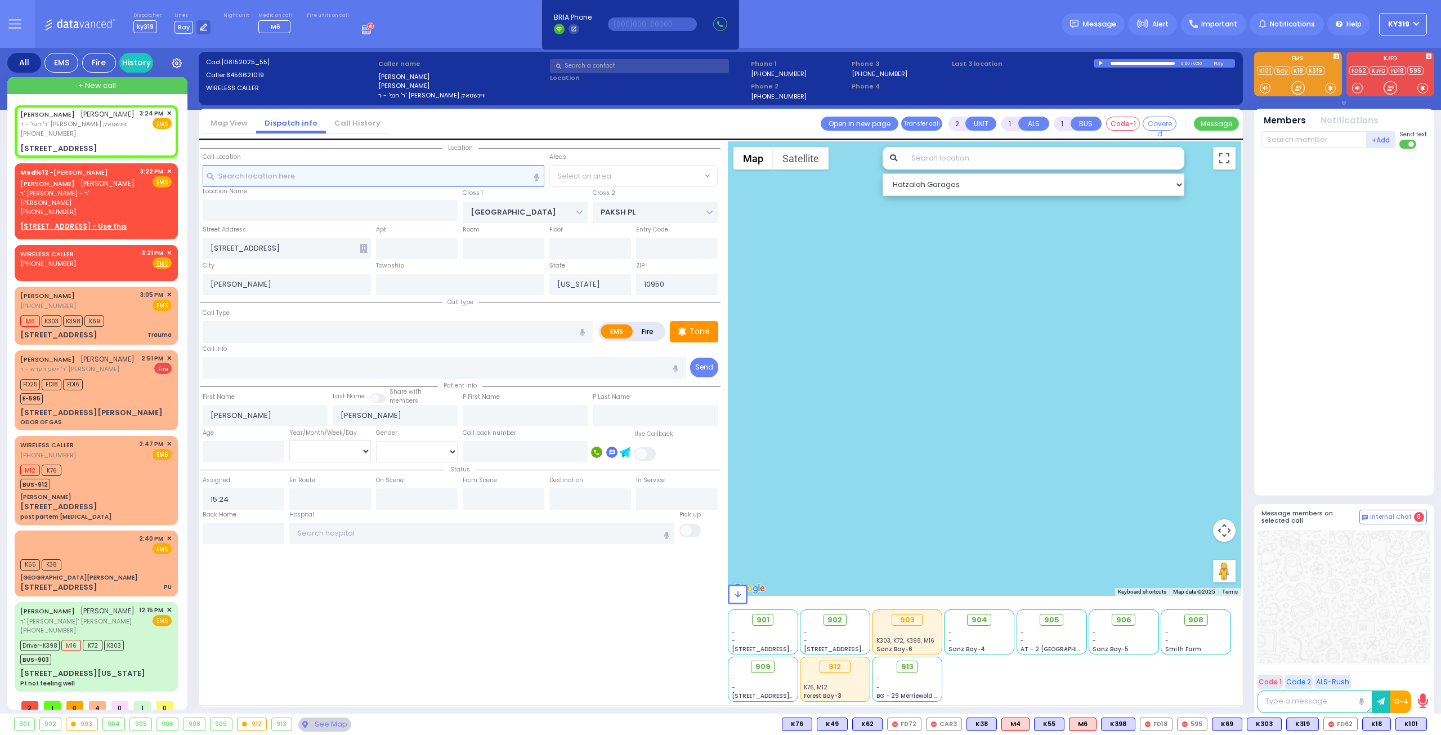
select select "SECTION 5"
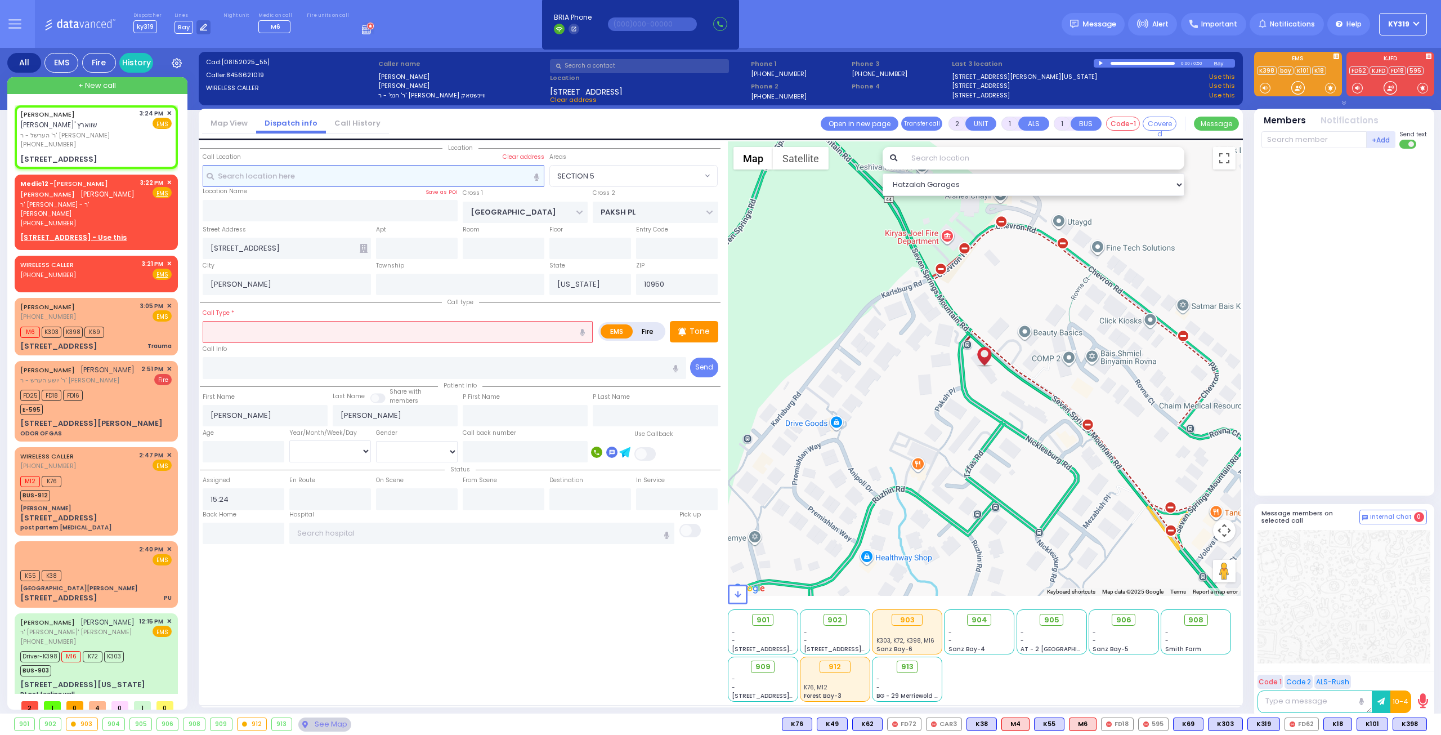
select select
radio input "true"
type input "[PERSON_NAME]"
select select
select select "Hatzalah Garages"
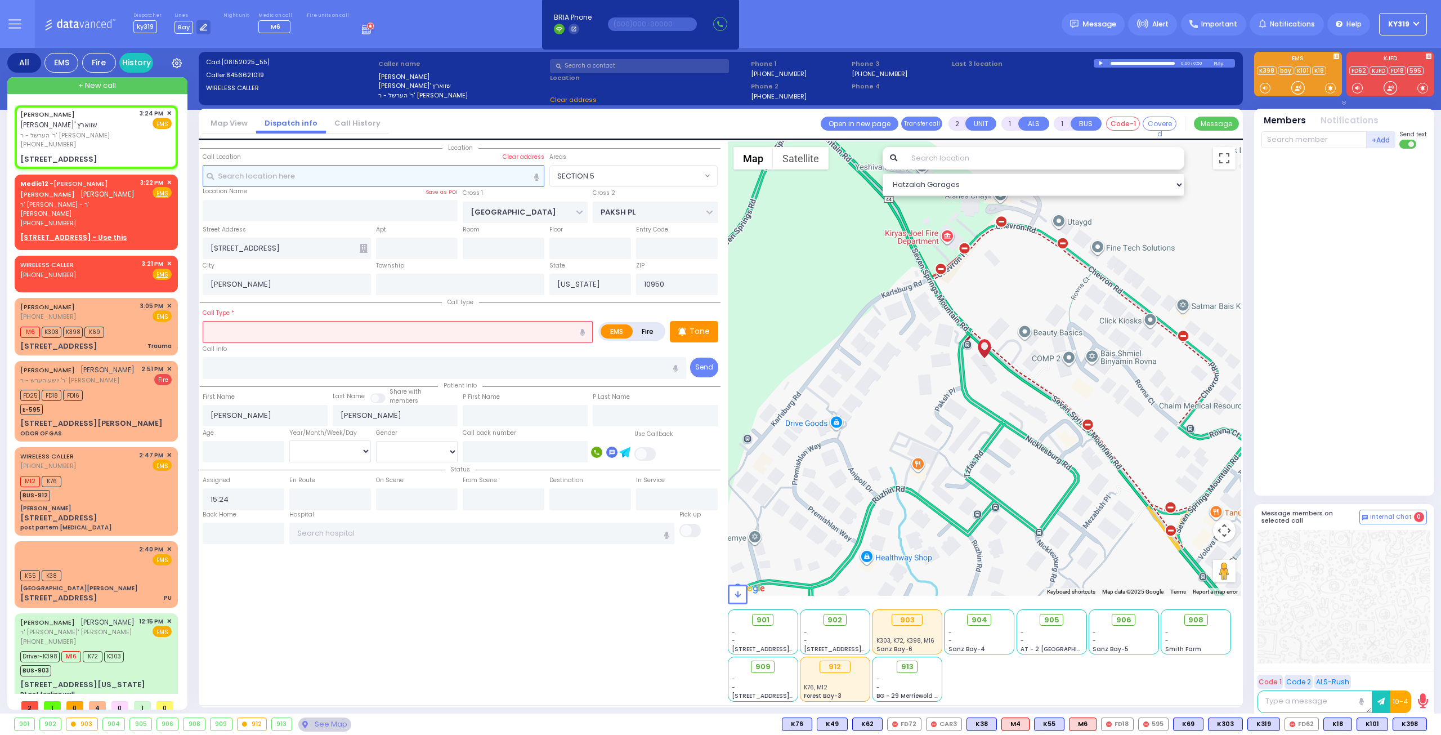
select select
radio input "true"
select select
type input "[STREET_ADDRESS]"
type input "201"
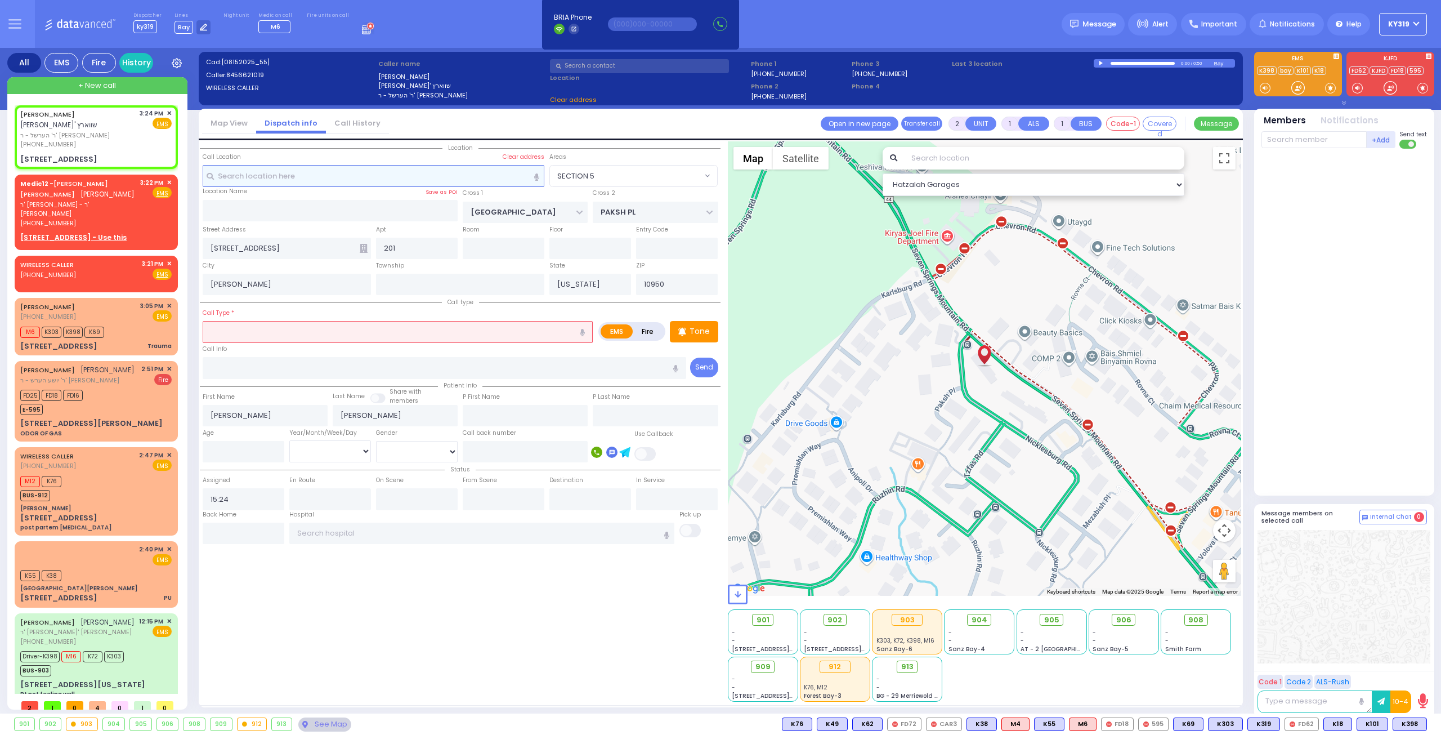
select select "SECTION 5"
select select "Hatzalah Garages"
select select "SECTION 5"
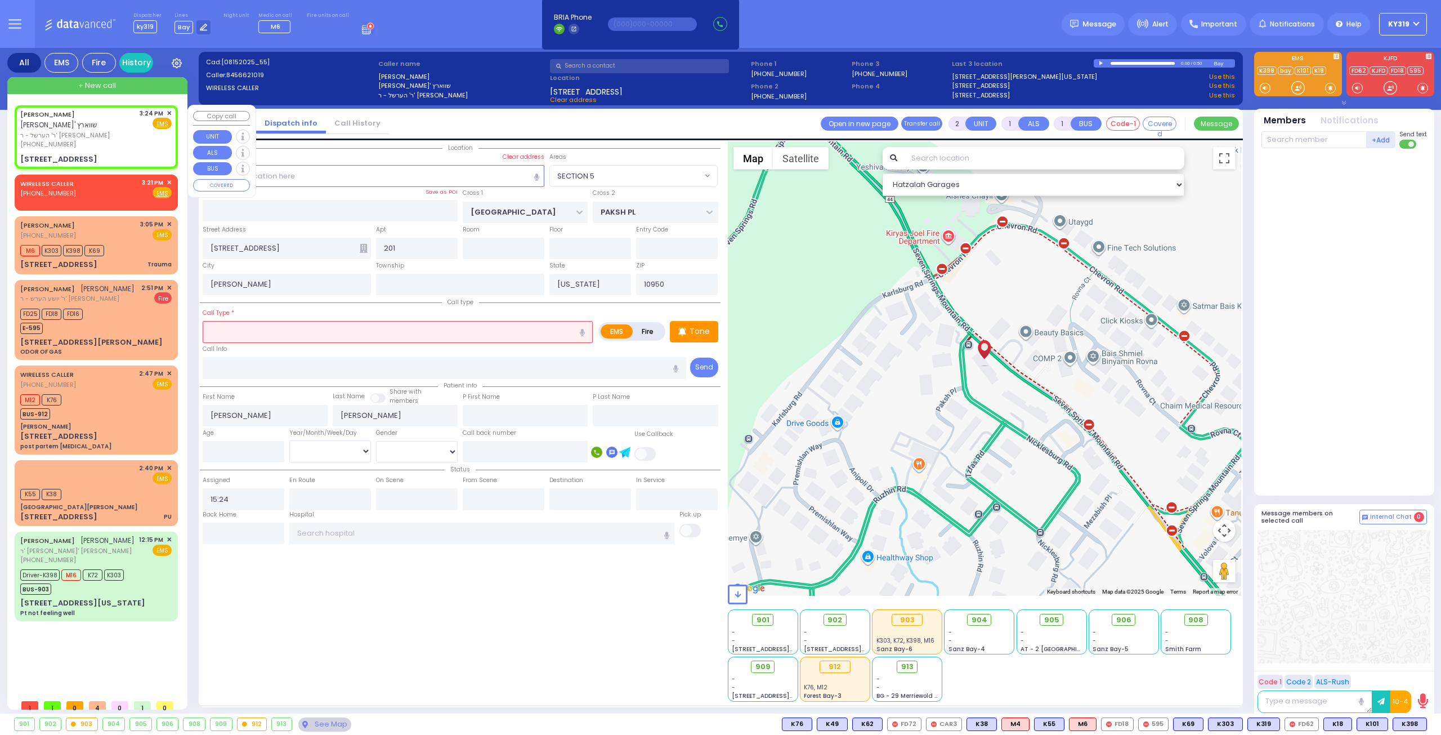
click at [141, 136] on div "CHANANYA SCHWARTZ חנני' שווארץ ר' הערשל - ר' יודא לייב ווייס (845) 662-1019 3:2…" at bounding box center [95, 129] width 151 height 41
select select
radio input "true"
select select
select select "Hatzalah Garages"
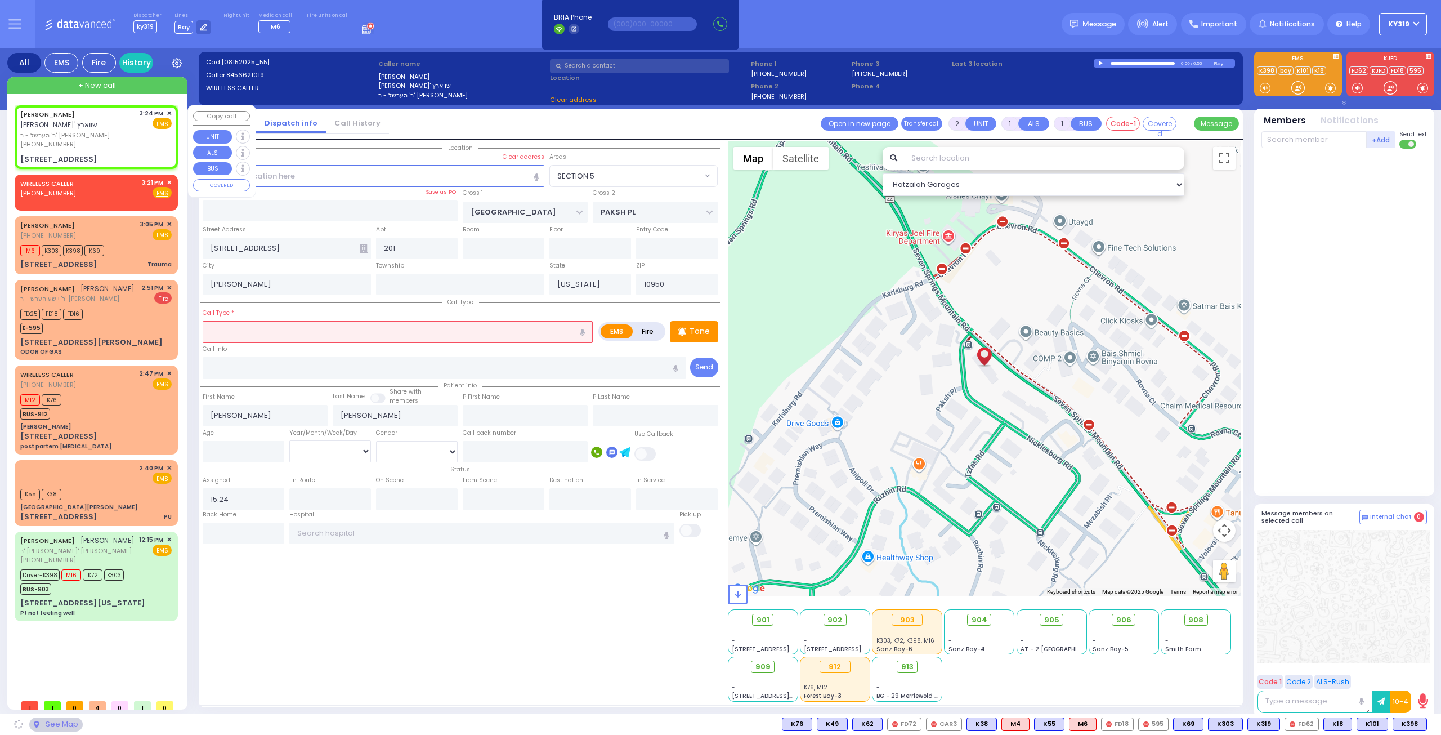
select select "SECTION 5"
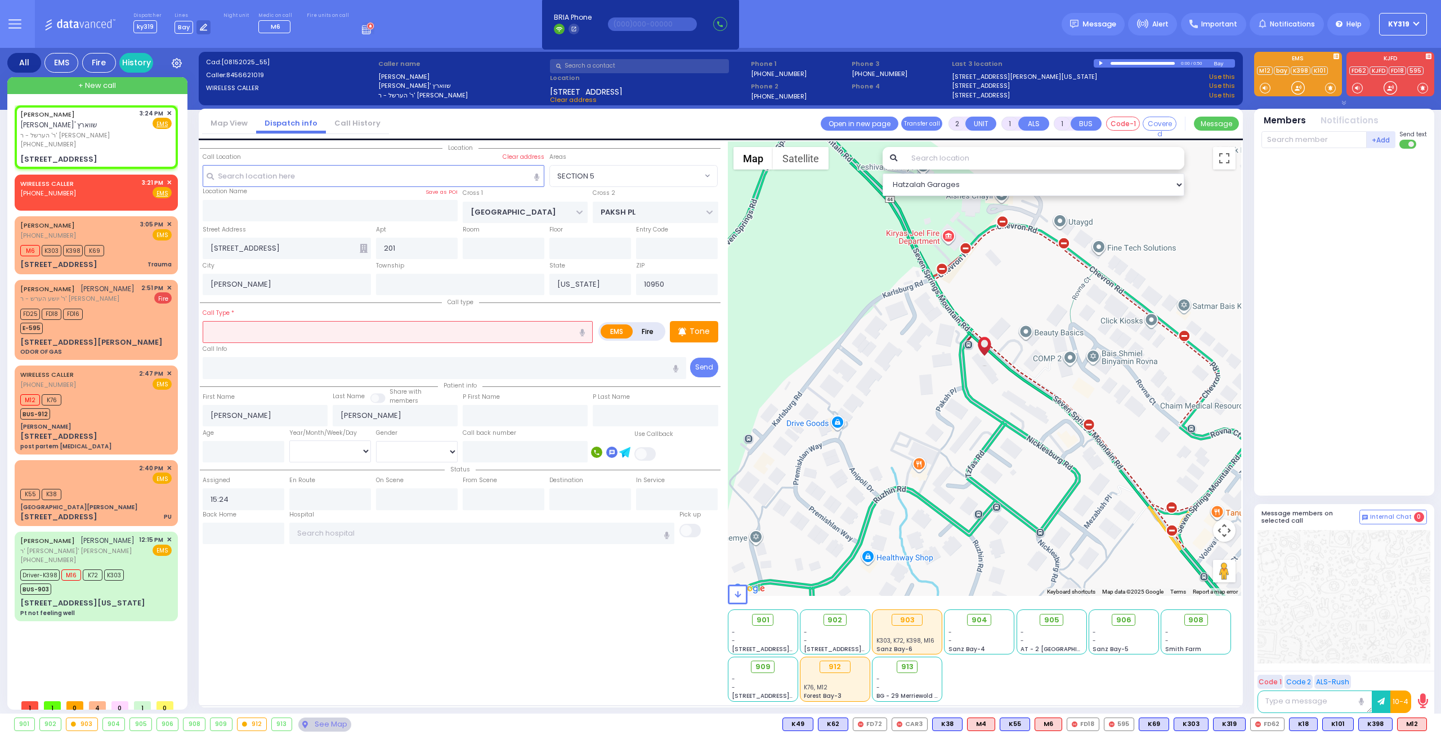
click at [234, 324] on input "text" at bounding box center [398, 331] width 390 height 21
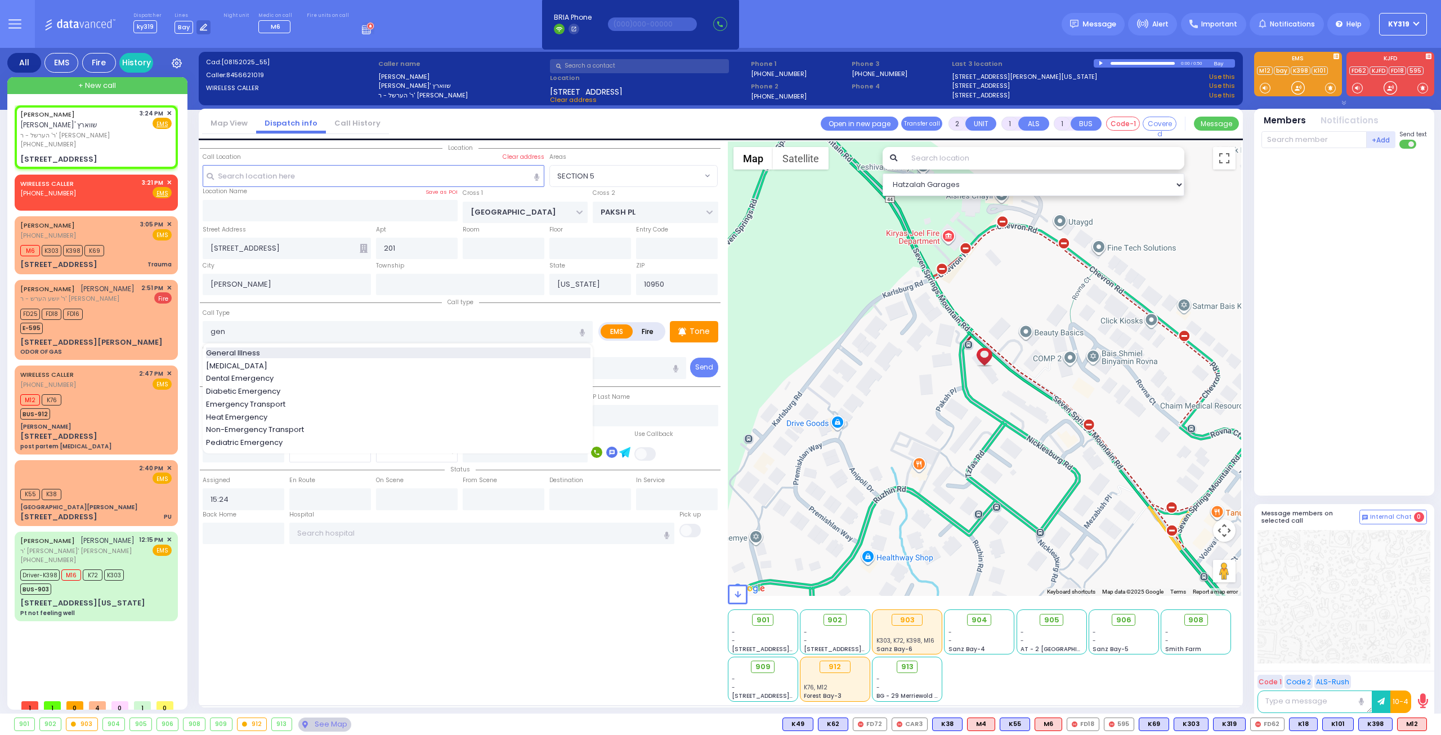
click at [263, 355] on div "General Illness" at bounding box center [398, 352] width 384 height 11
type input "General Illness"
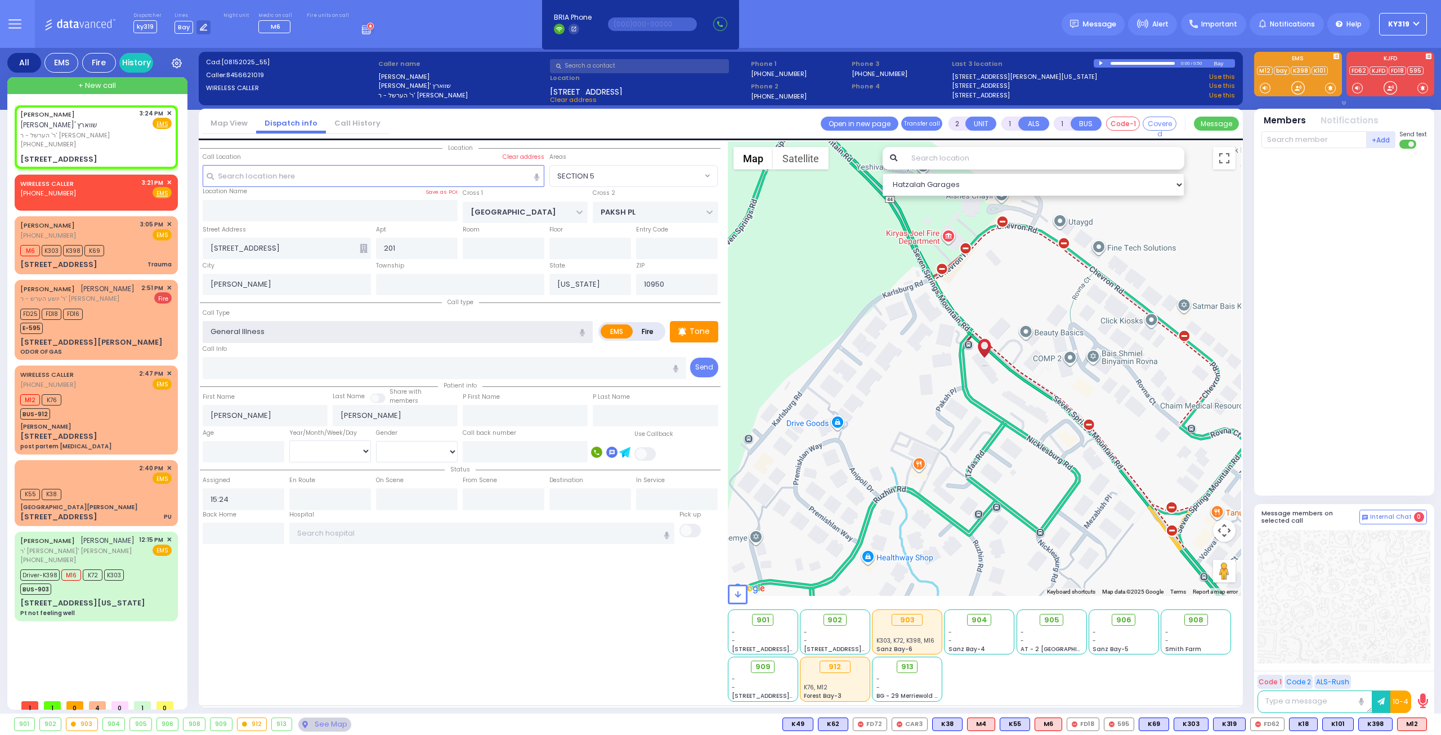
type input "1"
type input "0"
click at [125, 140] on div "[PHONE_NUMBER]" at bounding box center [77, 145] width 115 height 10
select select
radio input "true"
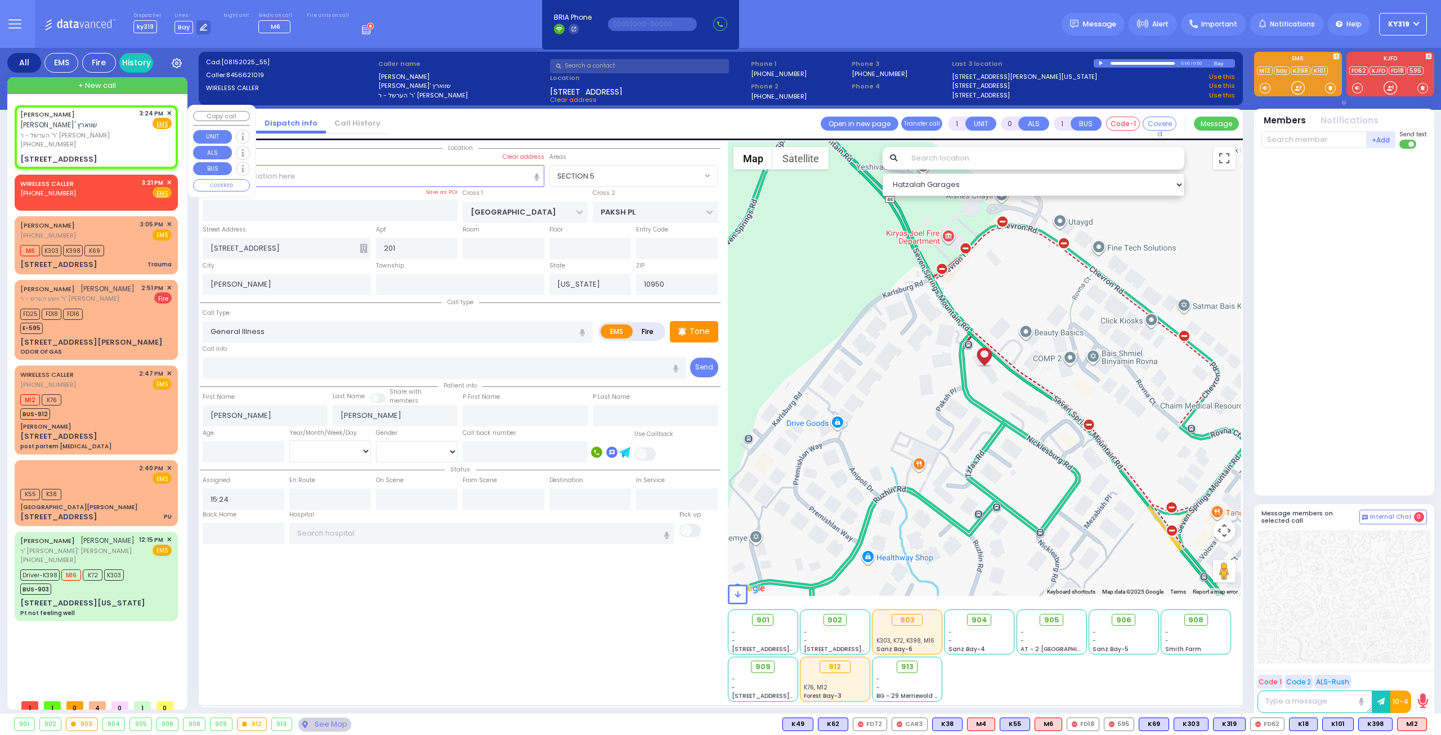
select select
select select "Hatzalah Garages"
select select
radio input "true"
select select
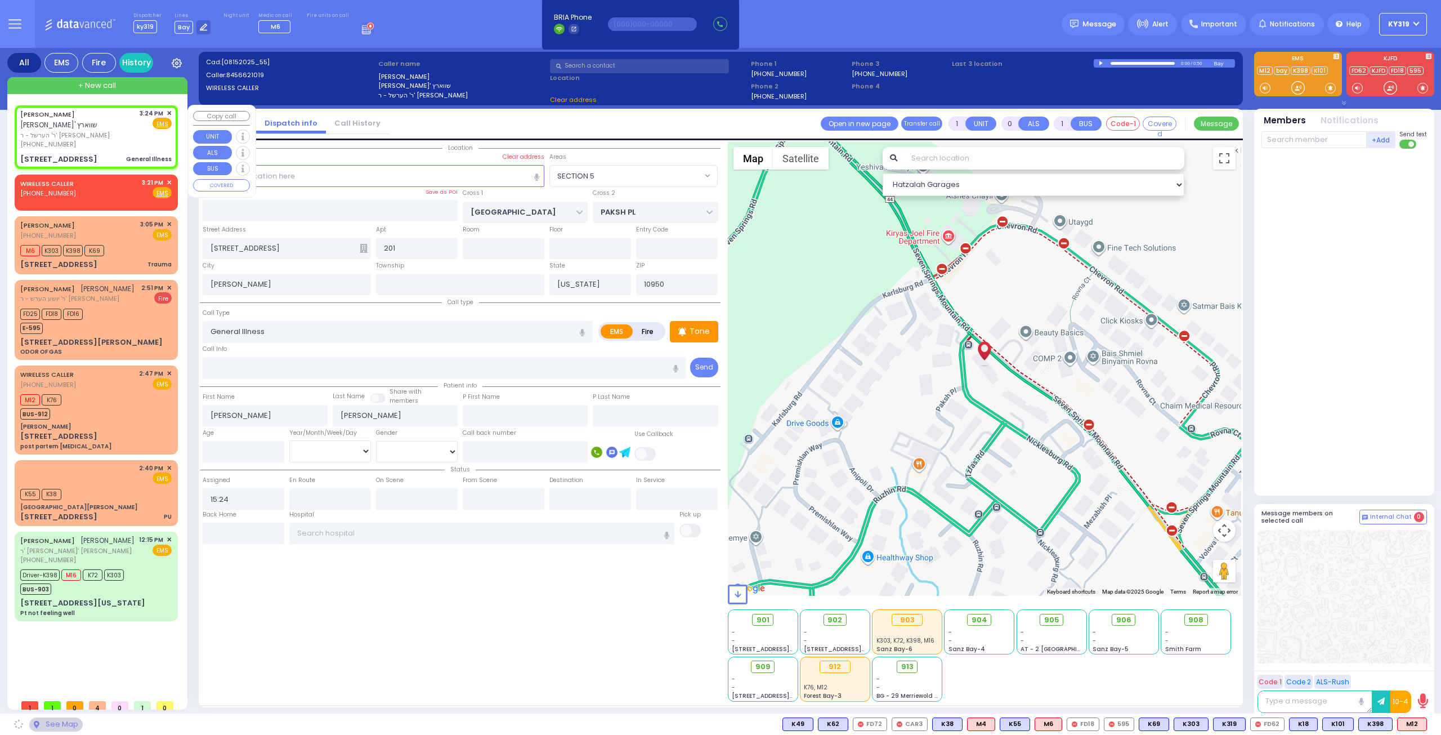
select select "Hatzalah Garages"
select select "SECTION 5"
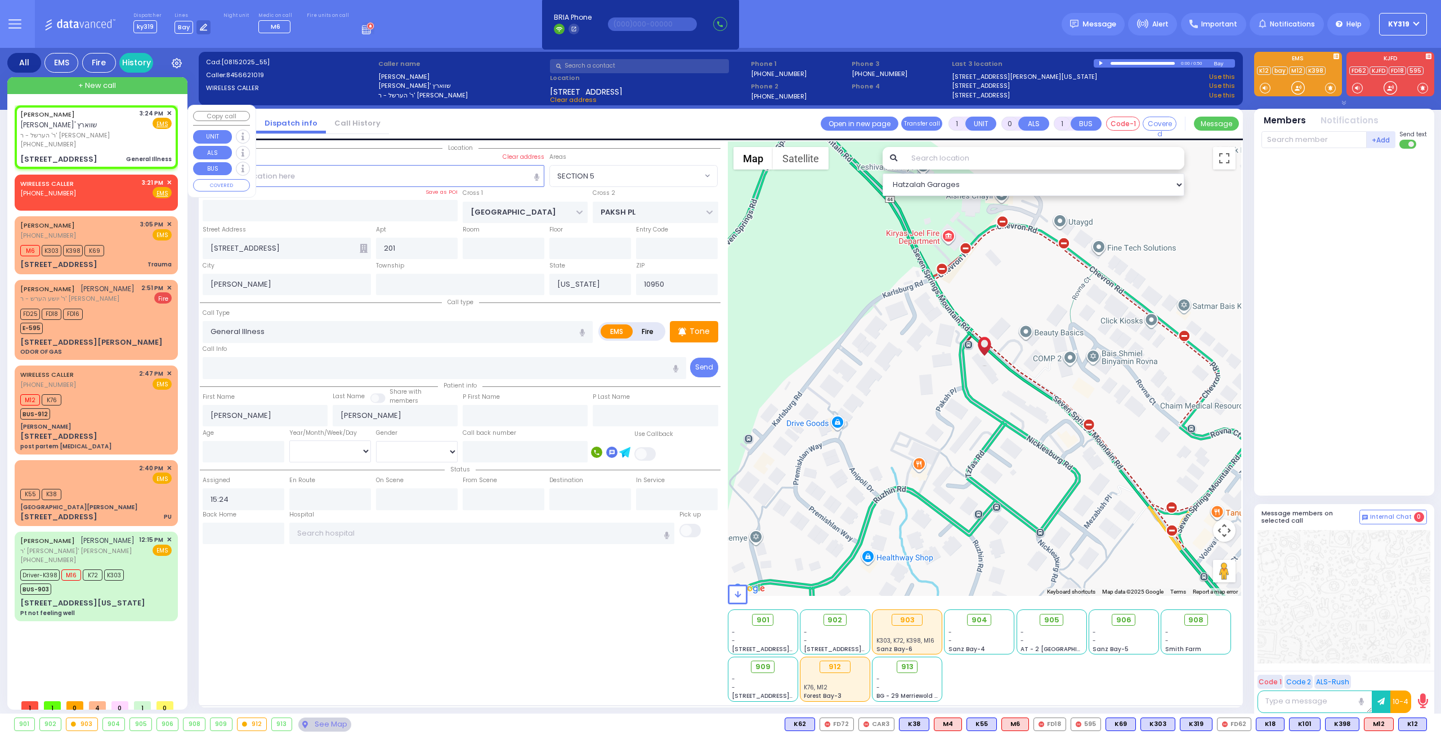
click at [118, 140] on div "[PHONE_NUMBER]" at bounding box center [77, 145] width 115 height 10
select select
radio input "true"
select select
select select "SECTION 5"
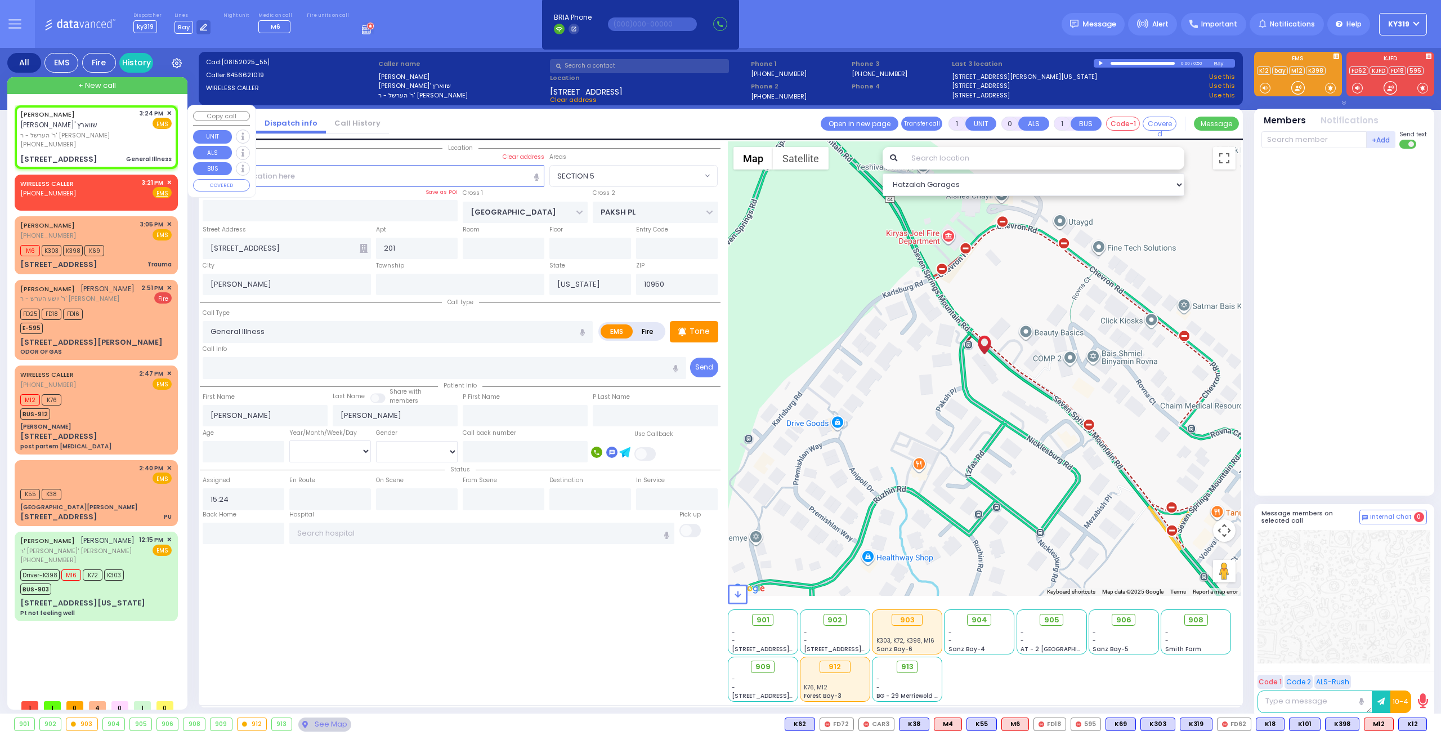
select select "Hatzalah Garages"
click at [1414, 721] on span "K12" at bounding box center [1413, 724] width 28 height 12
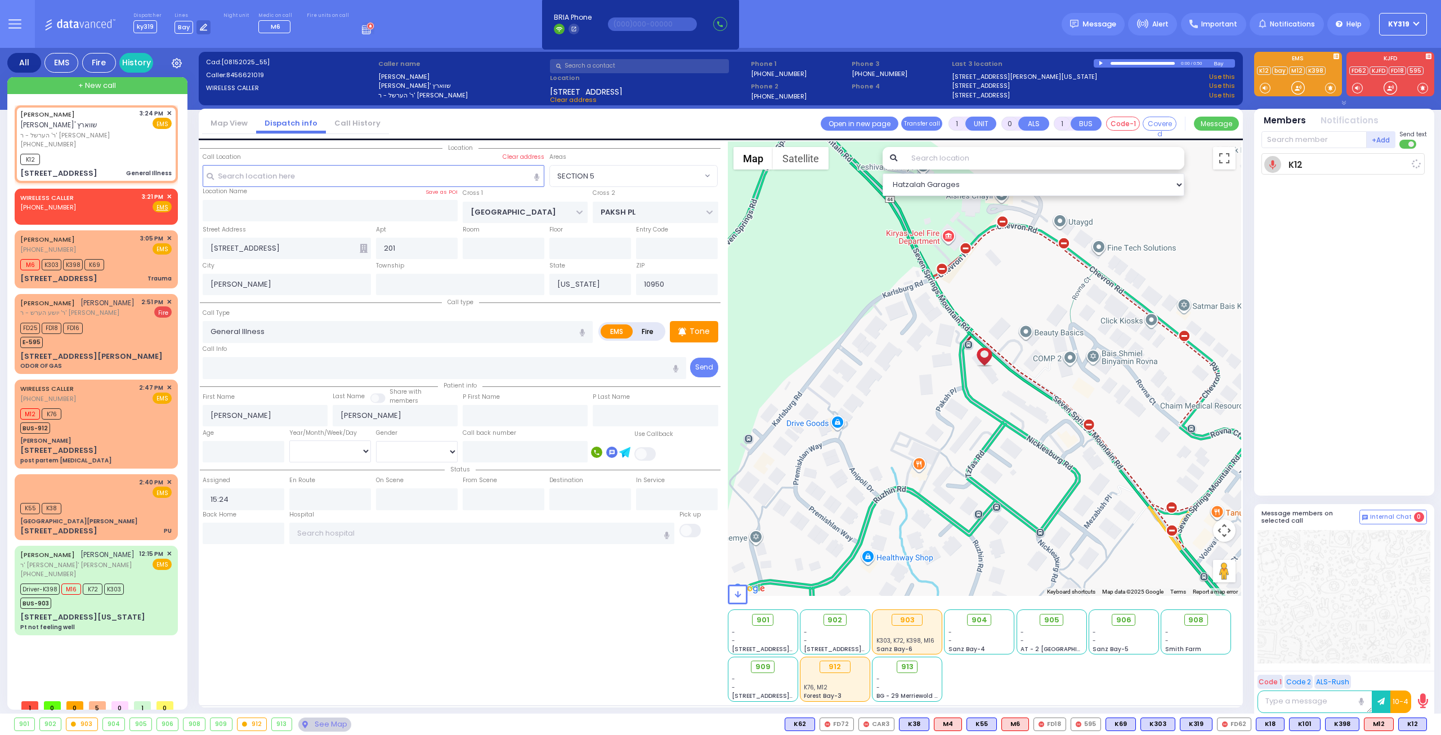
select select
radio input "true"
select select
type input "15:28"
select select "Hatzalah Garages"
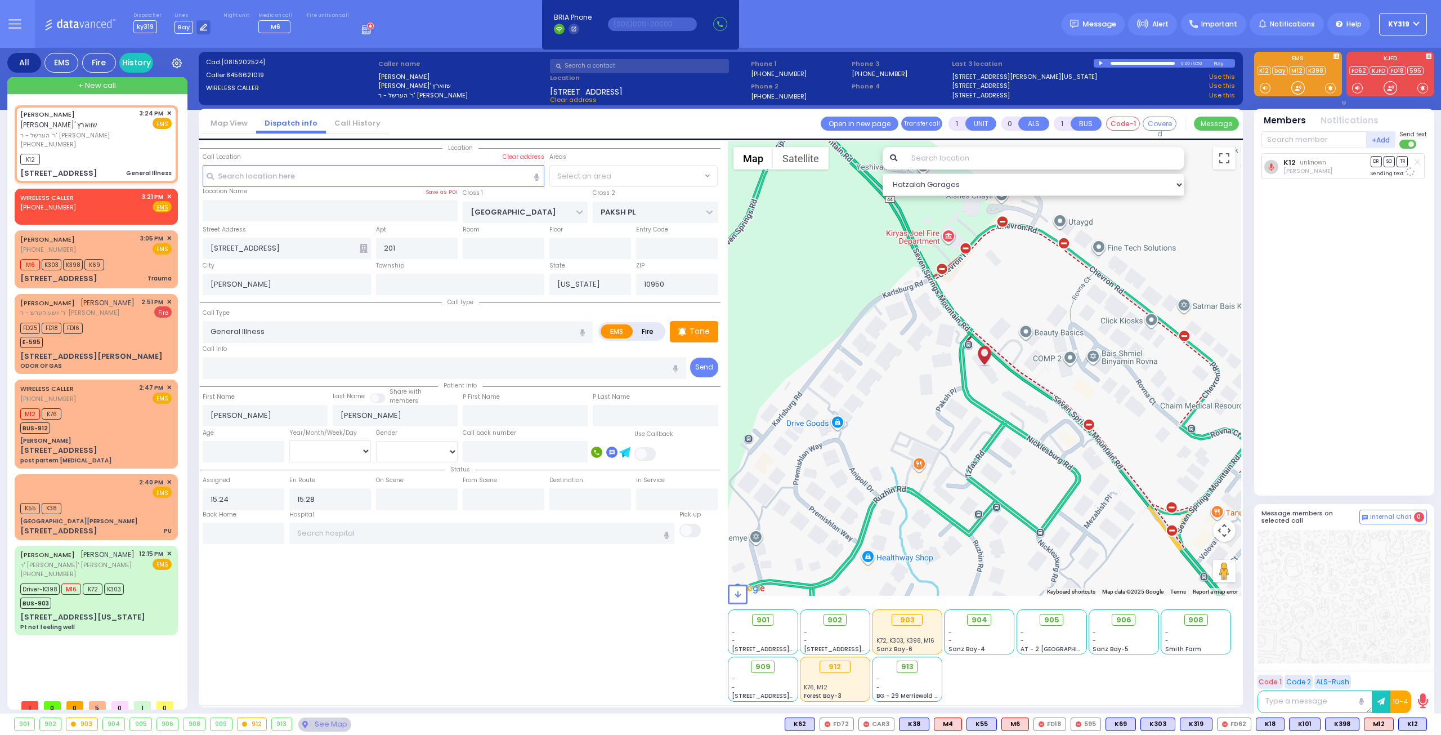
select select "SECTION 5"
click at [1411, 723] on span "K66" at bounding box center [1411, 724] width 29 height 12
select select
radio input "true"
select select
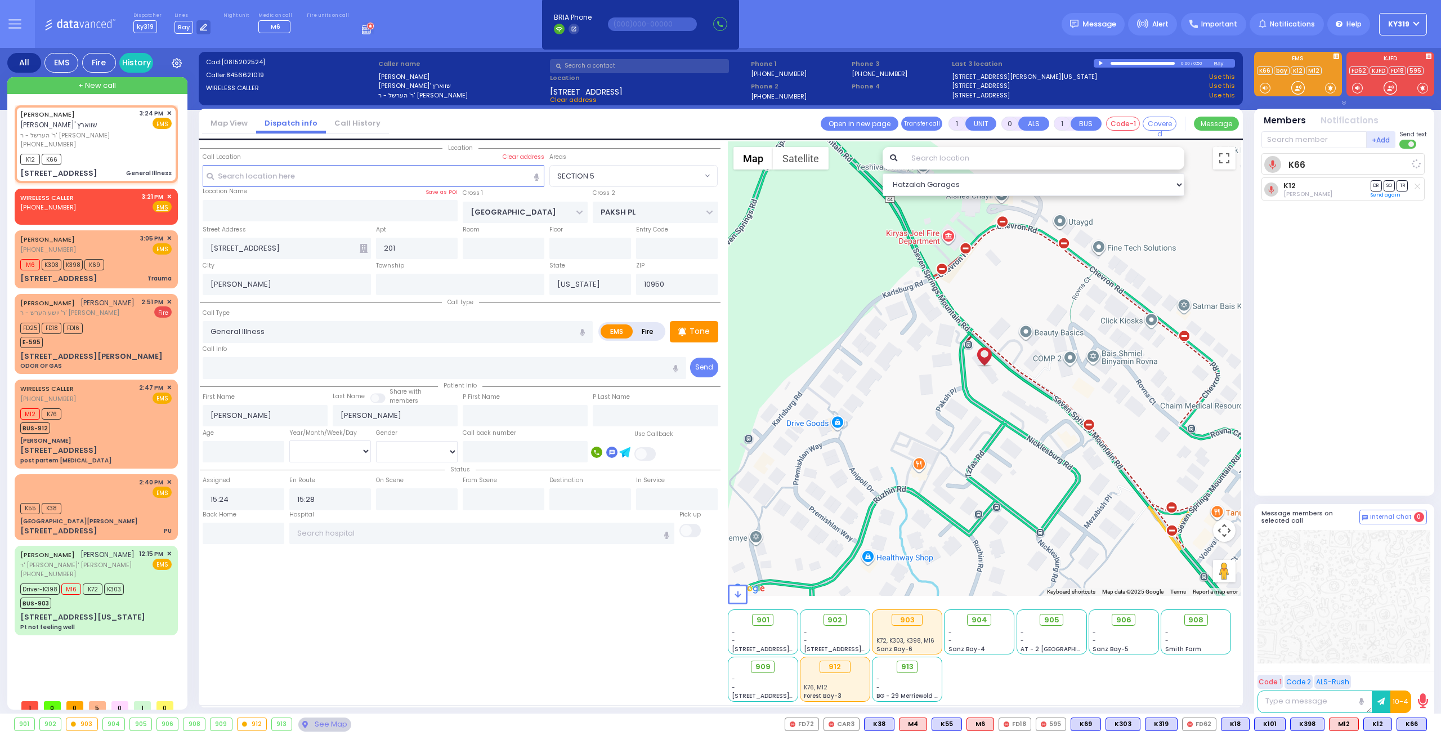
select select "SECTION 5"
select select "Hatzalah Garages"
click at [1404, 724] on span "M12" at bounding box center [1412, 724] width 29 height 12
select select
radio input "true"
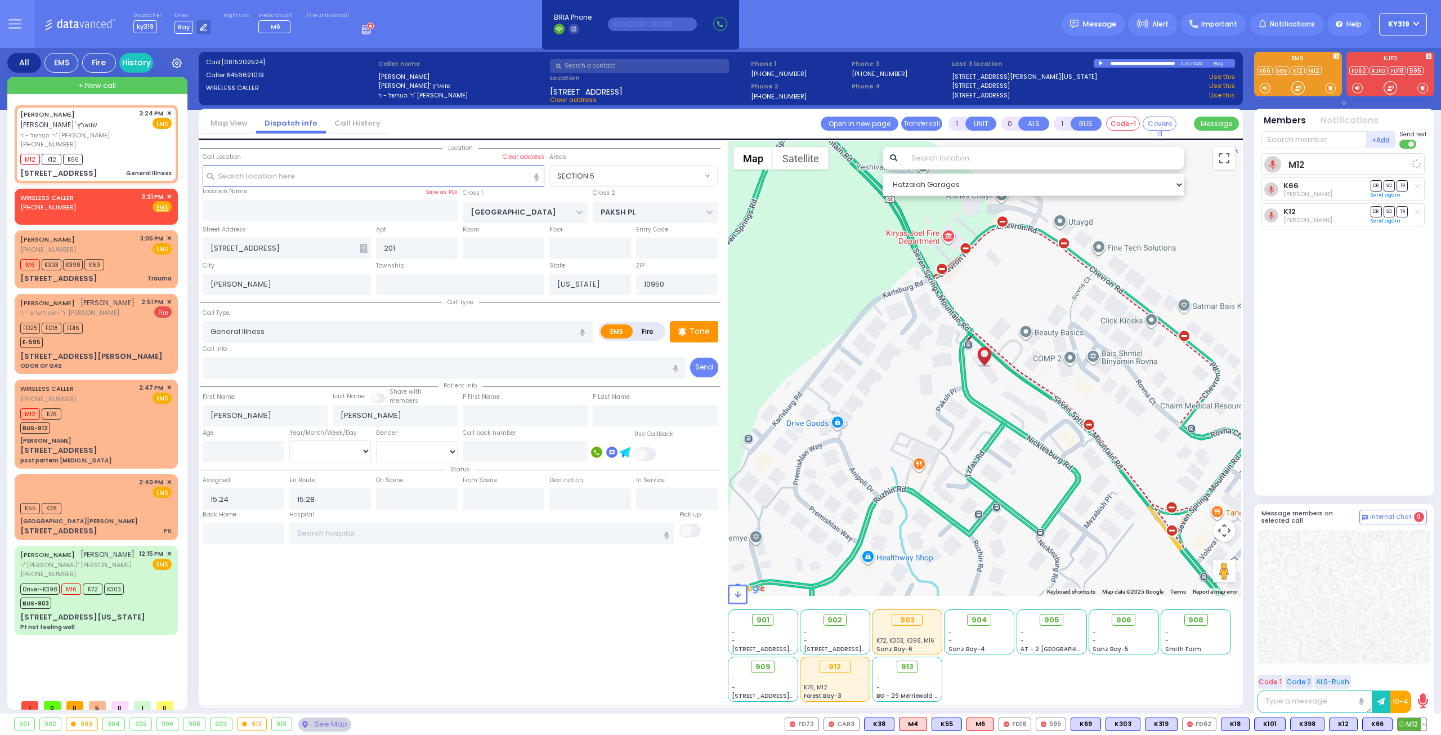
select select
select select "Hatzalah Garages"
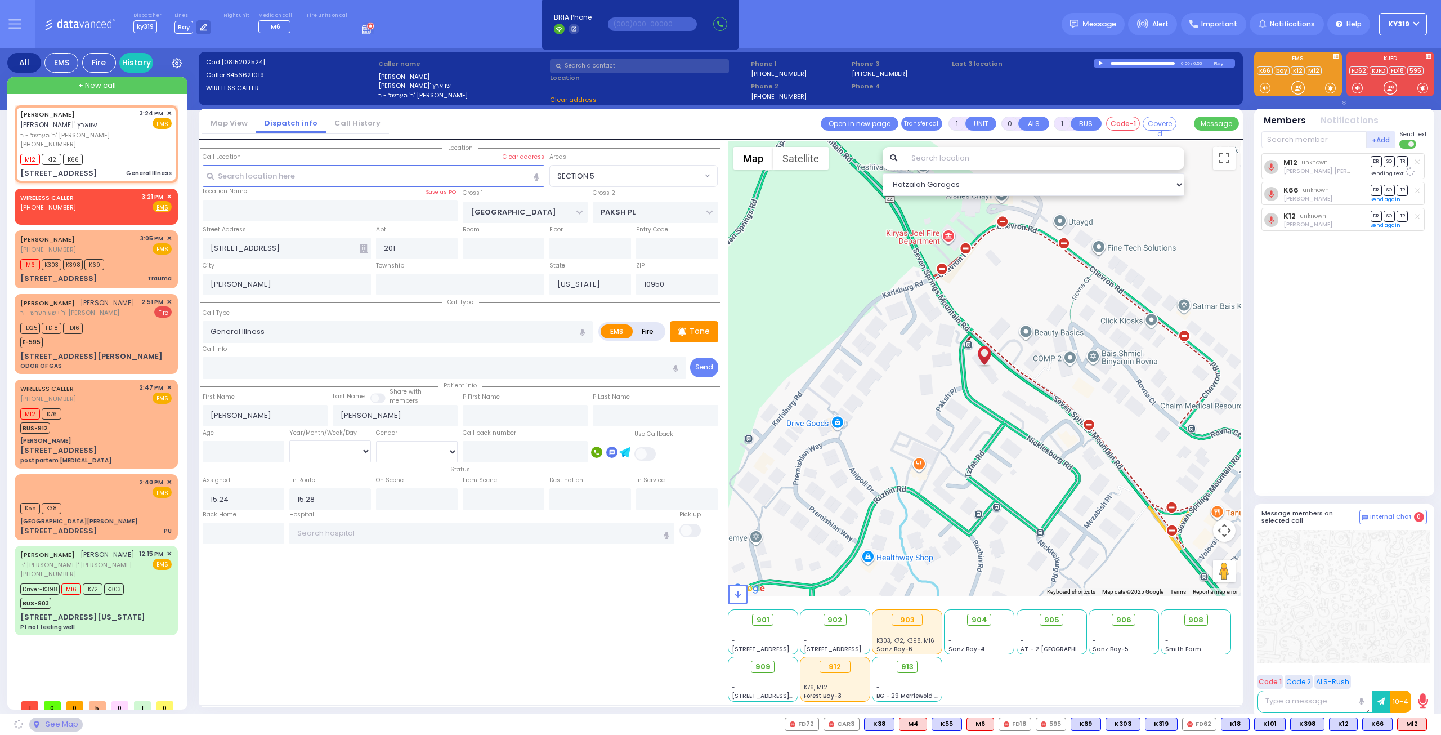
select select "SECTION 5"
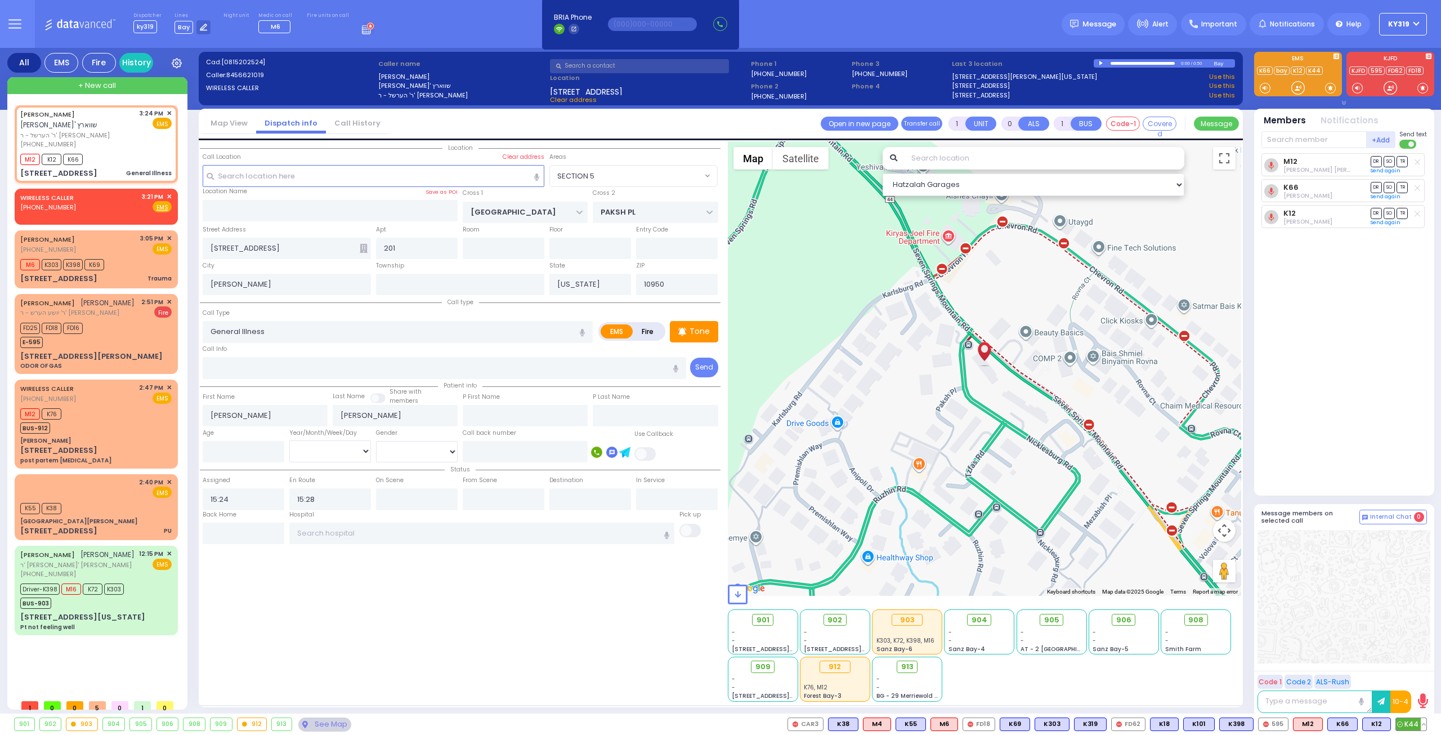
drag, startPoint x: 1407, startPoint y: 722, endPoint x: 1398, endPoint y: 719, distance: 9.1
click at [1399, 719] on span "K44" at bounding box center [1411, 724] width 30 height 12
select select
radio input "true"
select select
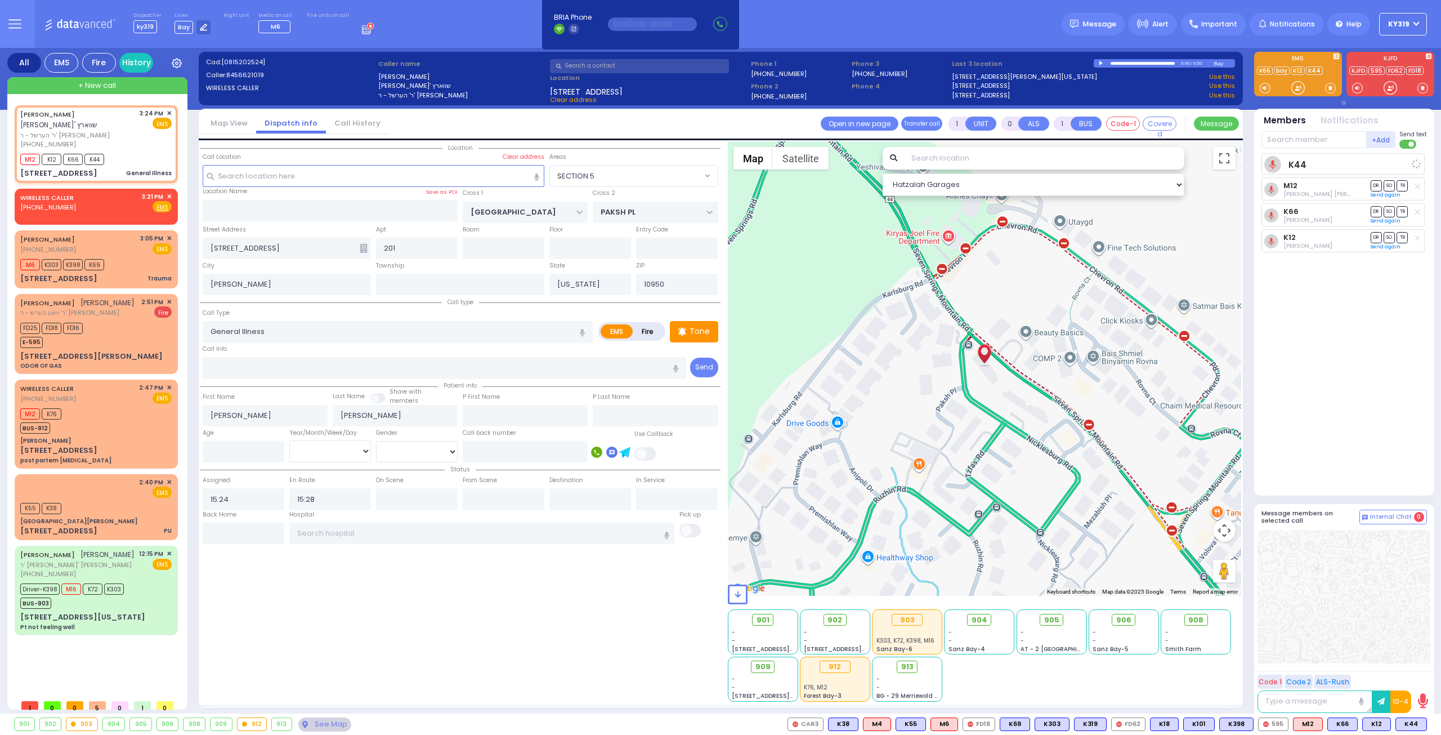
select select "Hatzalah Garages"
select select "SECTION 5"
click at [1375, 162] on span "DR" at bounding box center [1376, 161] width 11 height 11
select select
radio input "true"
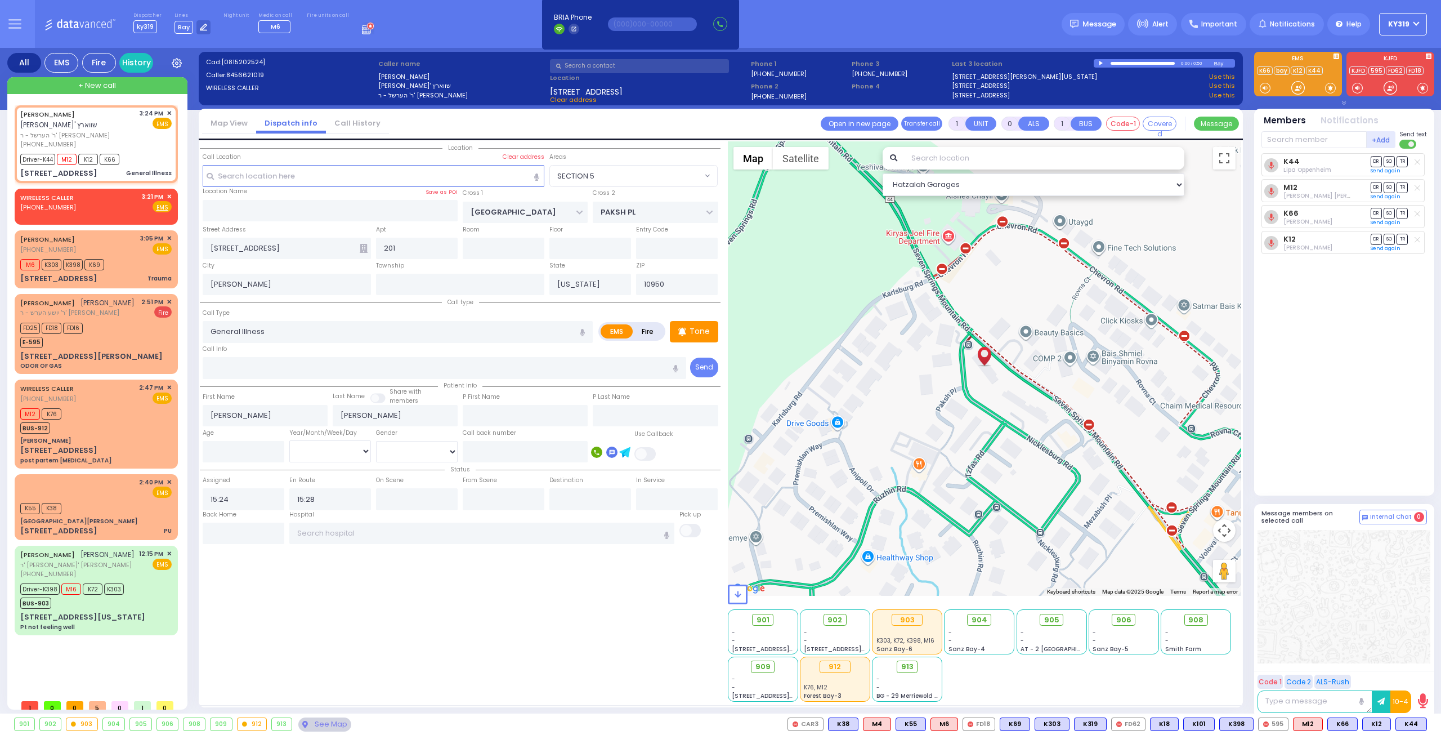
select select
select select "Hatzalah Garages"
select select "SECTION 5"
click at [118, 239] on div "BURACH FOGEL (845) 243-4306 3:05 PM ✕ EMS" at bounding box center [95, 244] width 151 height 21
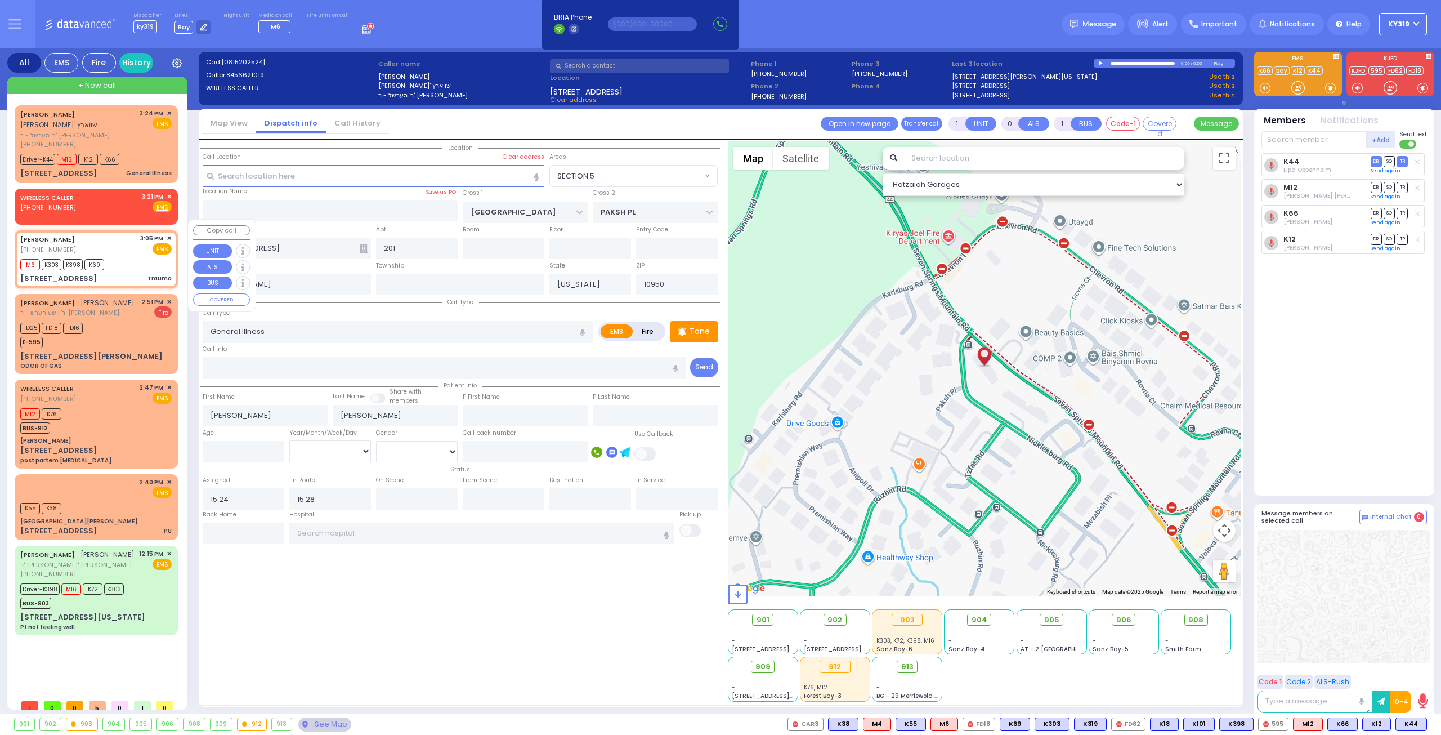
type input "2"
type input "0"
select select
type input "Trauma"
radio input "true"
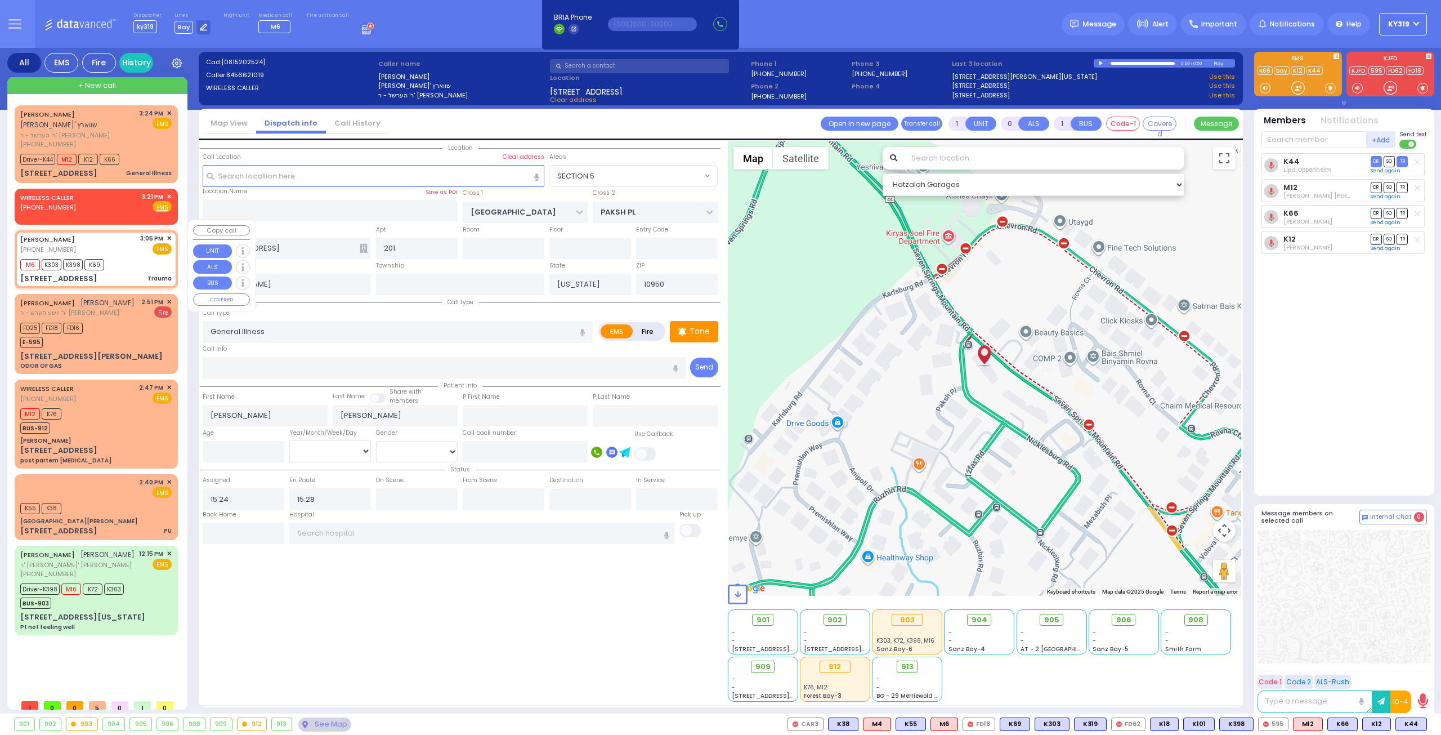
select select
type input "15:05"
type input "15:09"
select select "Hatzalah Garages"
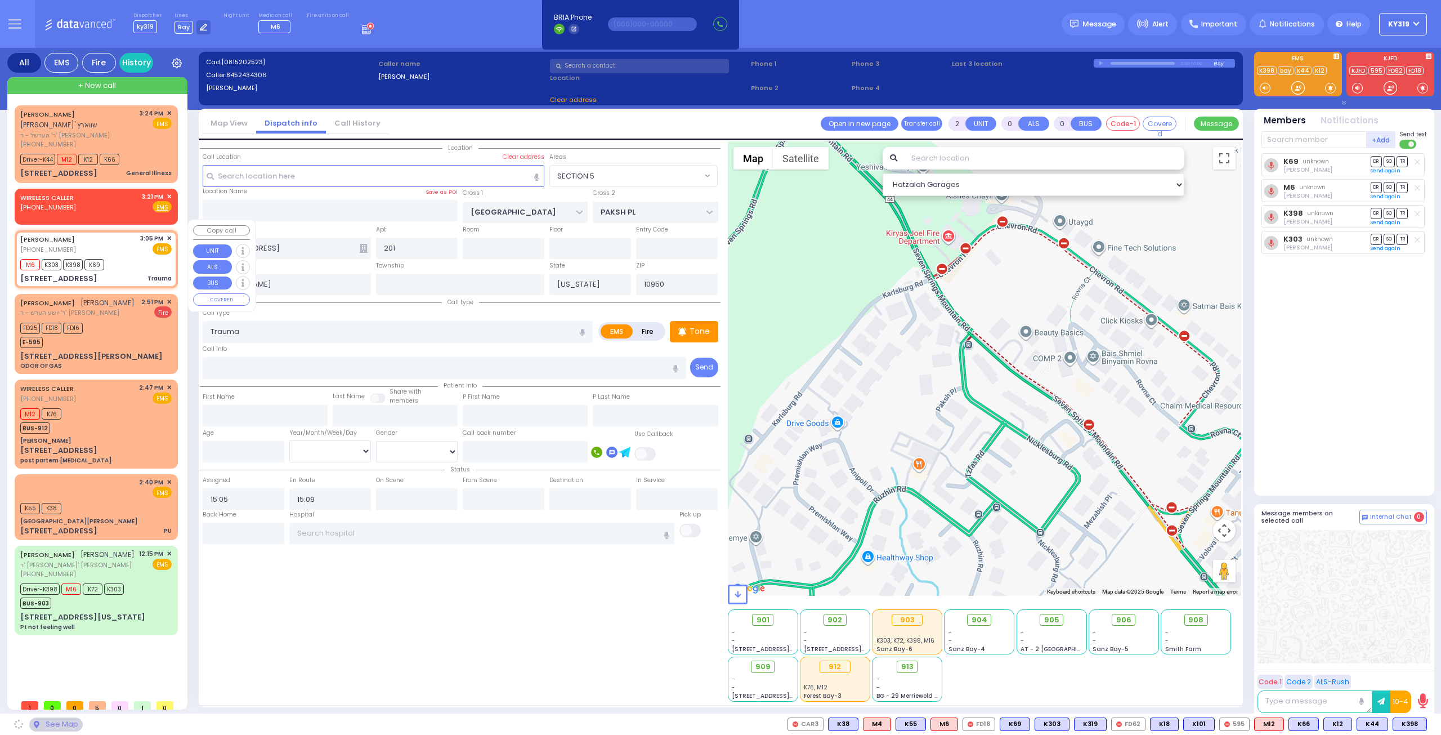
type input "WOODLAND RD"
type input "[STREET_ADDRESS]"
type input "Monroe"
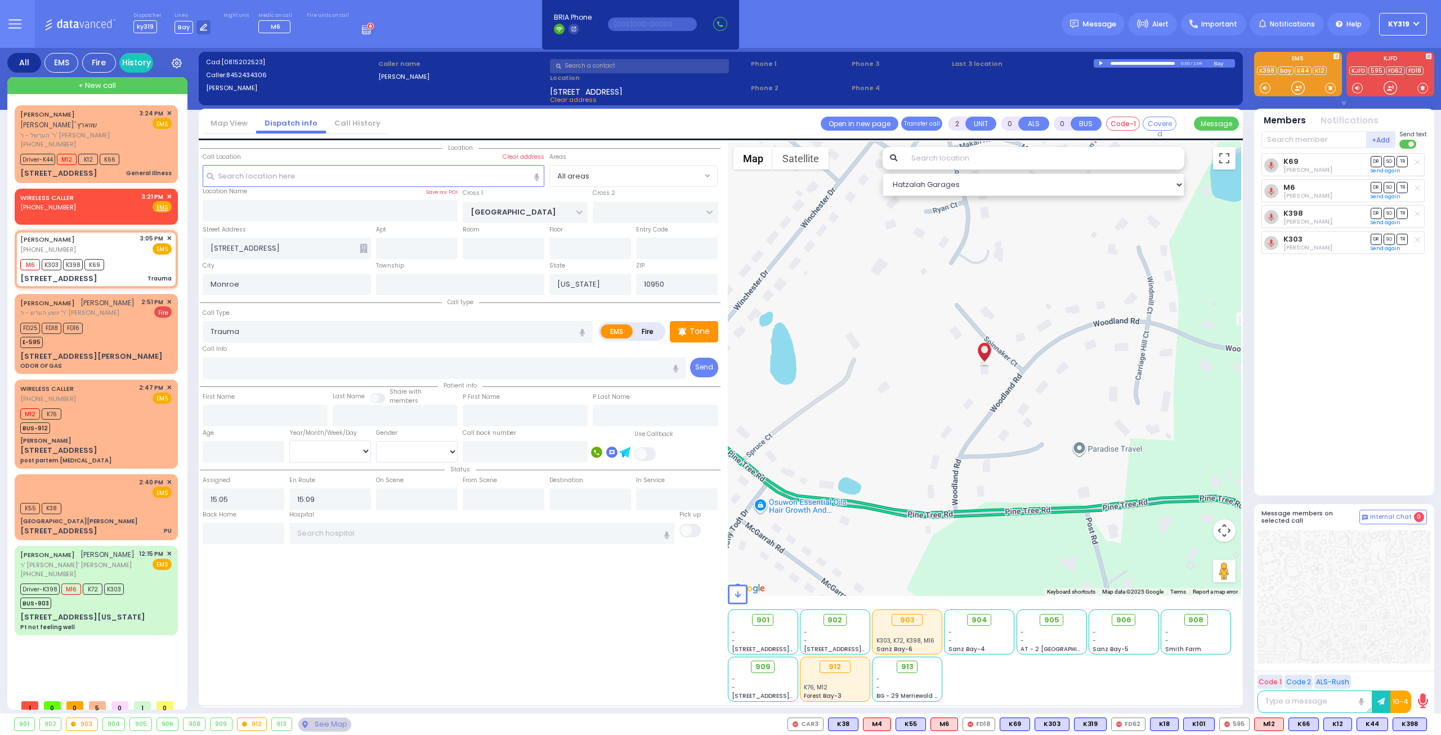
click at [1260, 139] on div "+Add Send text K69" at bounding box center [1343, 311] width 173 height 362
click at [1268, 138] on input "text" at bounding box center [1313, 139] width 105 height 17
type input "101"
click at [1275, 158] on div "KY101" at bounding box center [1299, 162] width 56 height 11
select select
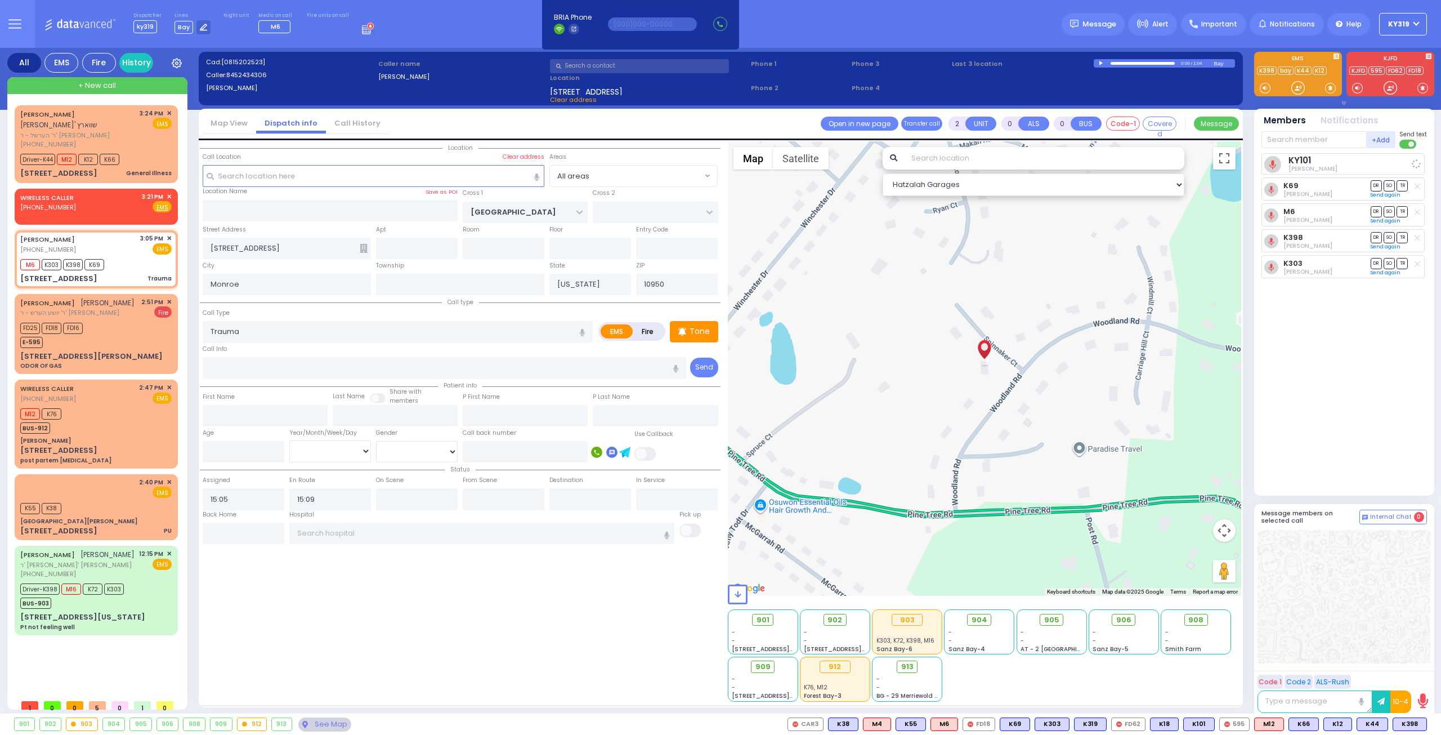
radio input "true"
select select
select select "Hatzalah Garages"
click at [133, 138] on div "CHANANYA SCHWARTZ חנני' שווארץ ר' הערשל - ר' יודא לייב ווייס (845) 662-1019 3:2…" at bounding box center [96, 144] width 159 height 74
type input "1"
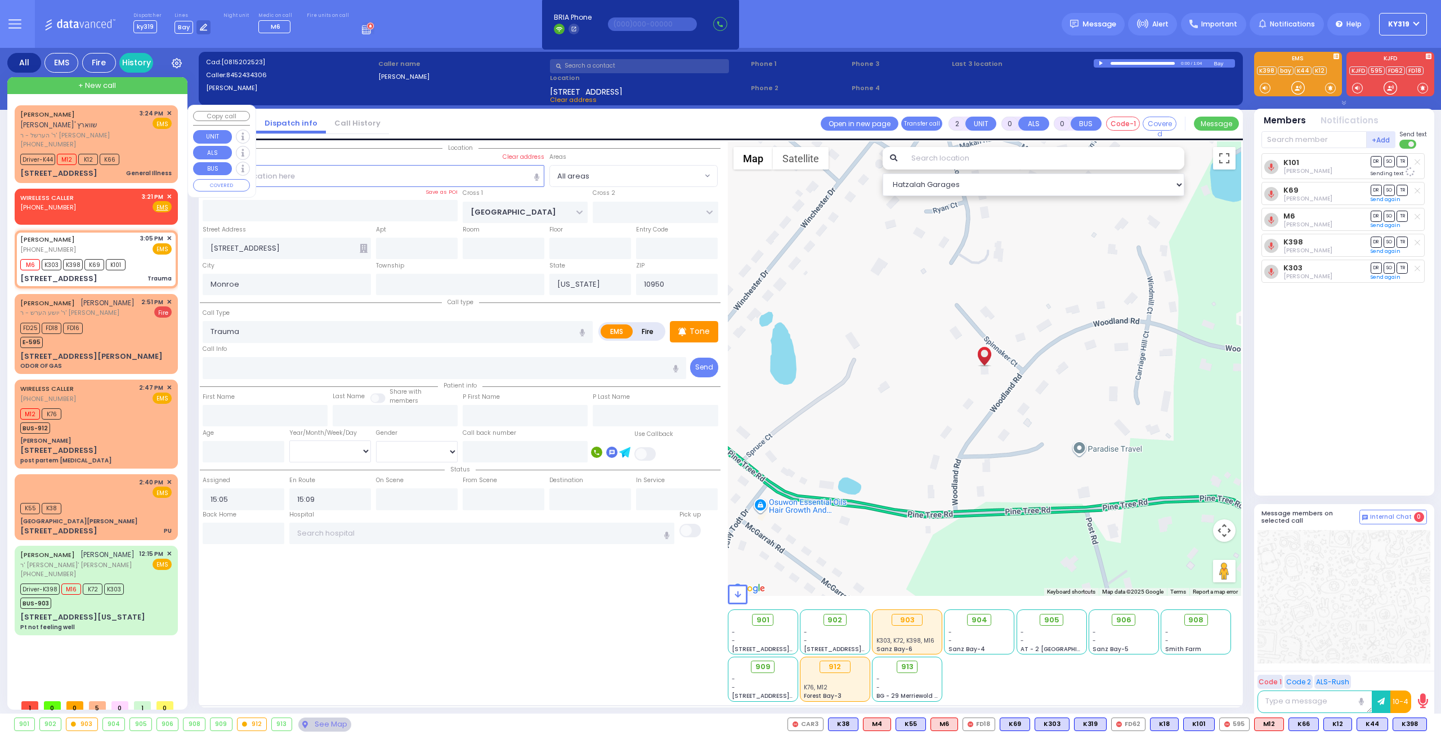
type input "1"
select select
type input "General Illness"
radio input "true"
type input "[PERSON_NAME]"
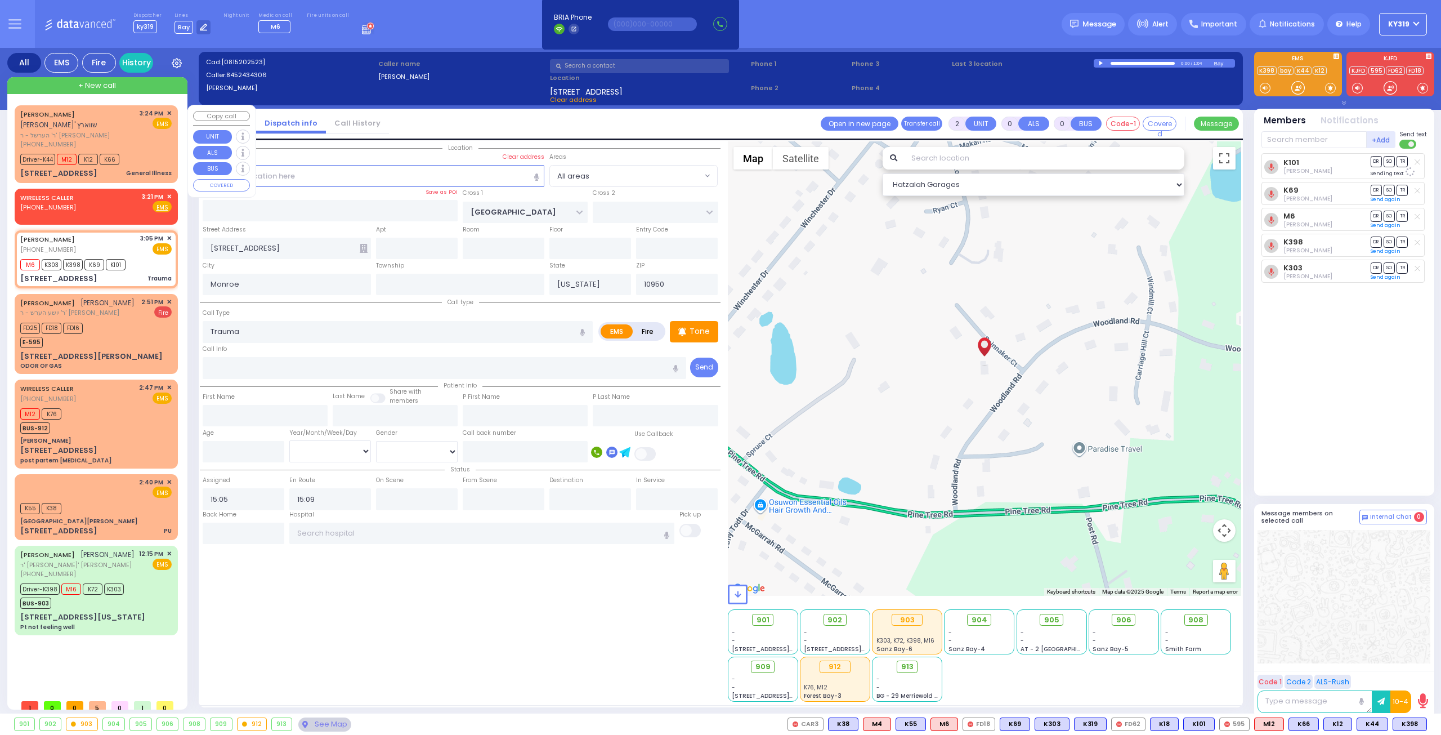
type input "[PERSON_NAME]"
select select
type input "15:24"
type input "15:28"
type input "[GEOGRAPHIC_DATA]"
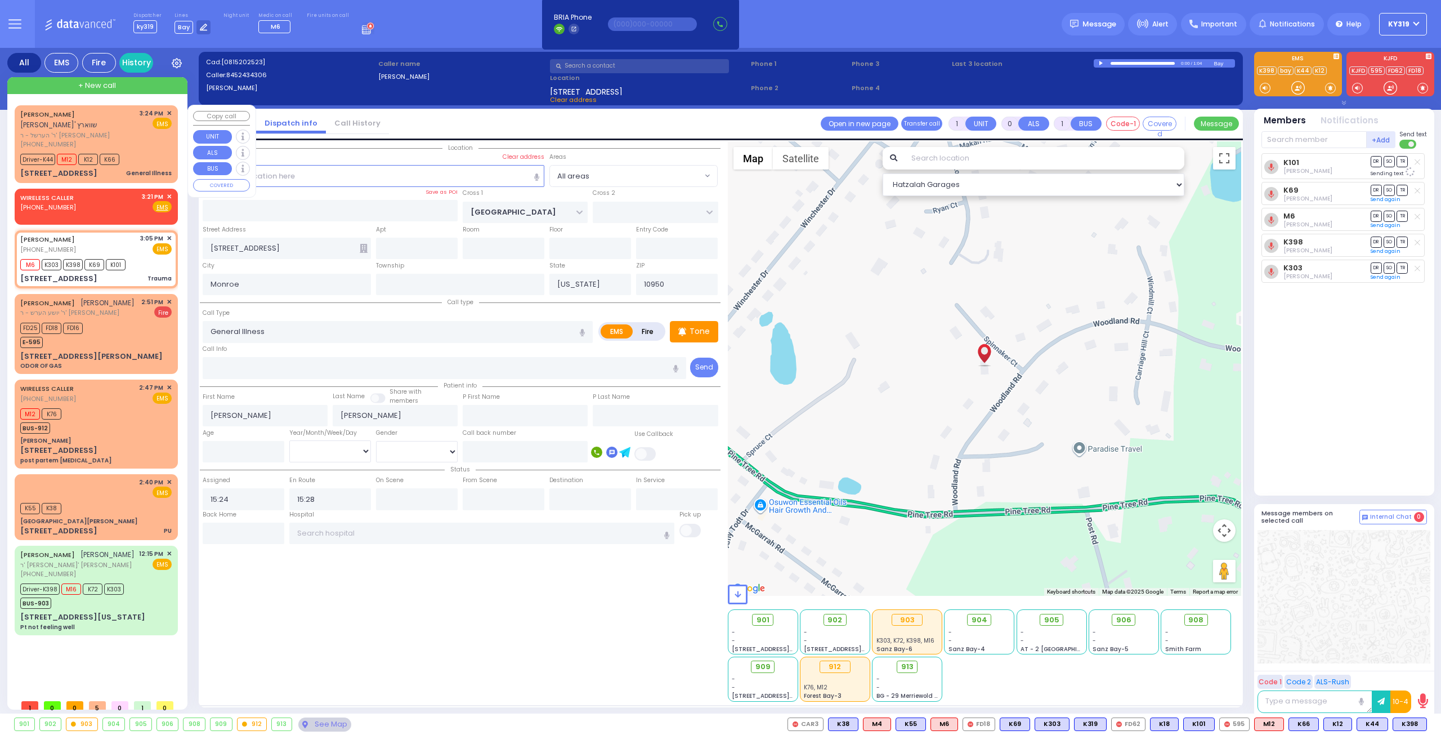
type input "PAKSH PL"
type input "[STREET_ADDRESS]"
type input "201"
type input "[PERSON_NAME]"
select select "Hatzalah Garages"
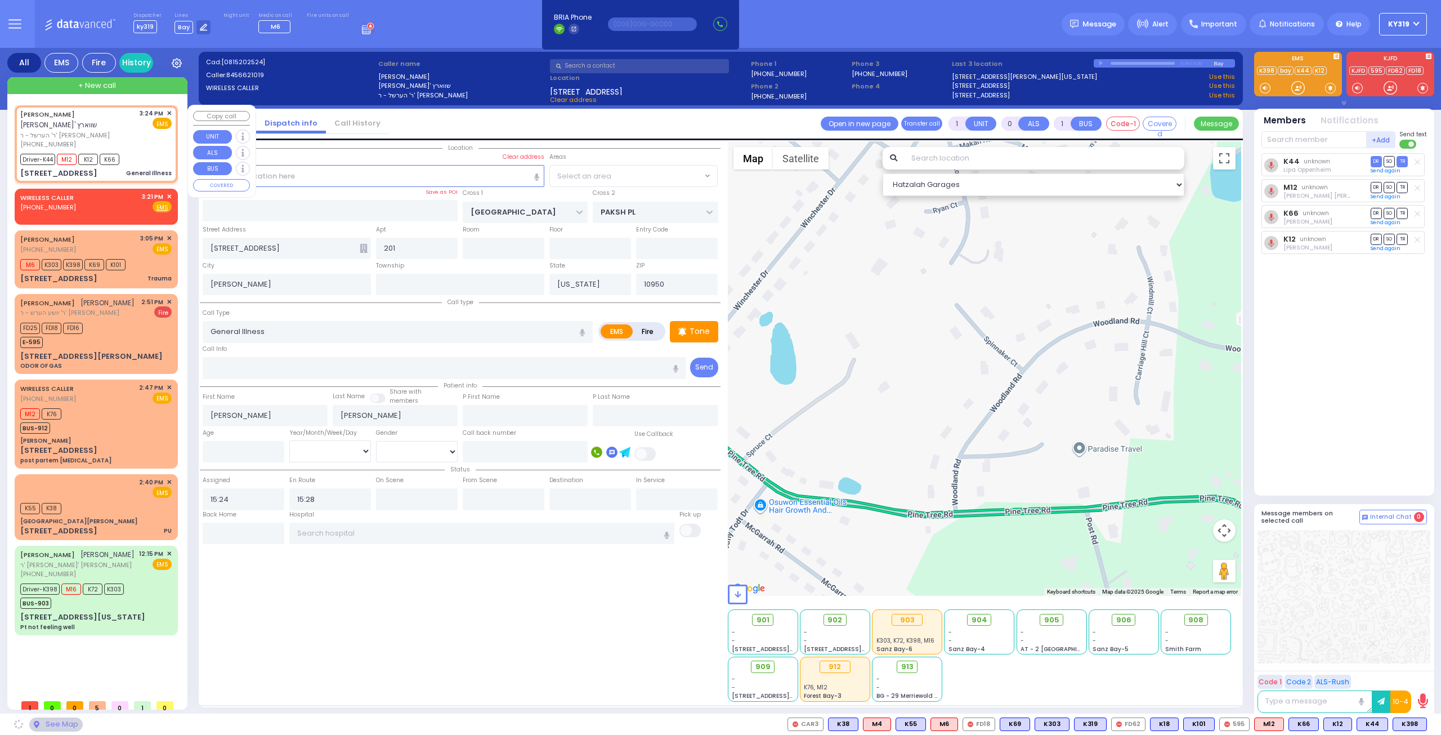
select select "SECTION 5"
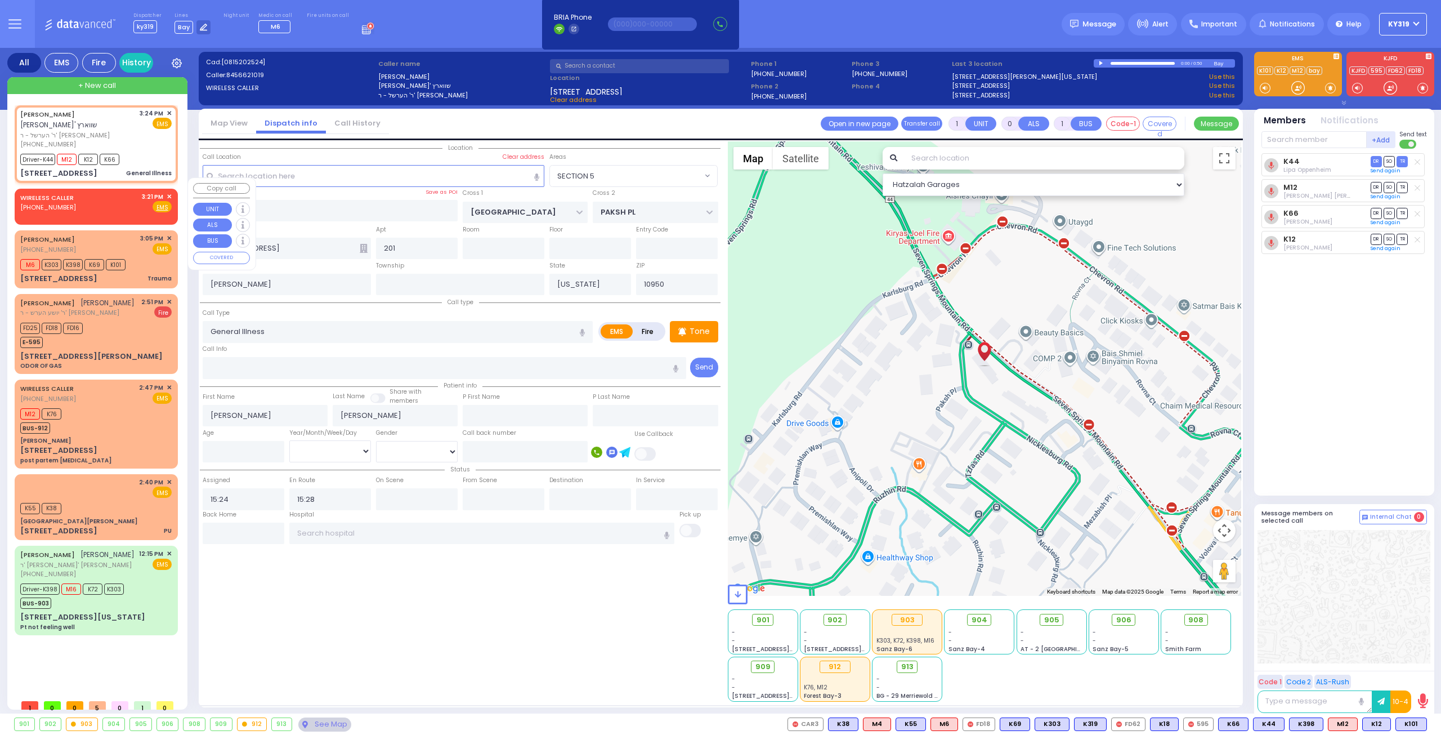
click at [169, 192] on span "✕" at bounding box center [169, 197] width 5 height 10
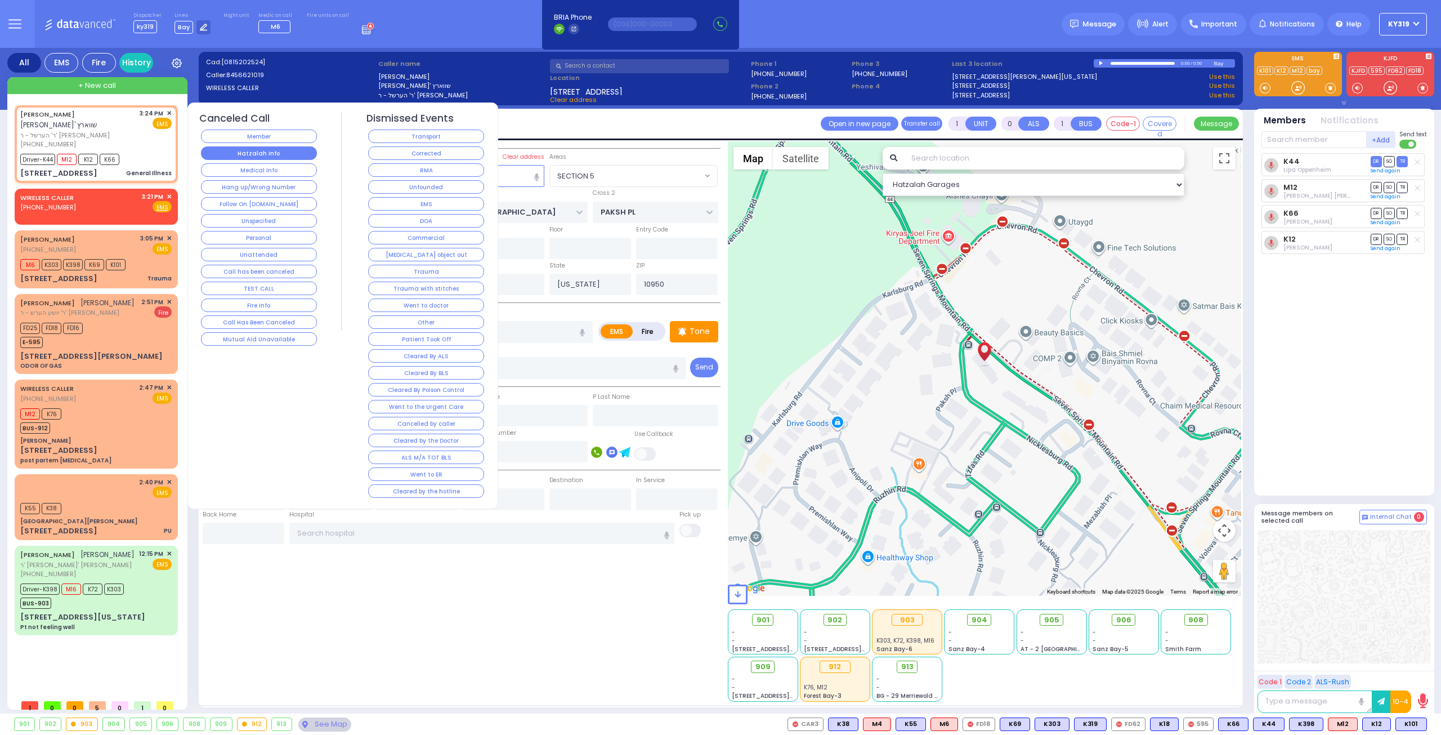
click at [258, 151] on button "Hatzalah Info" at bounding box center [259, 153] width 116 height 14
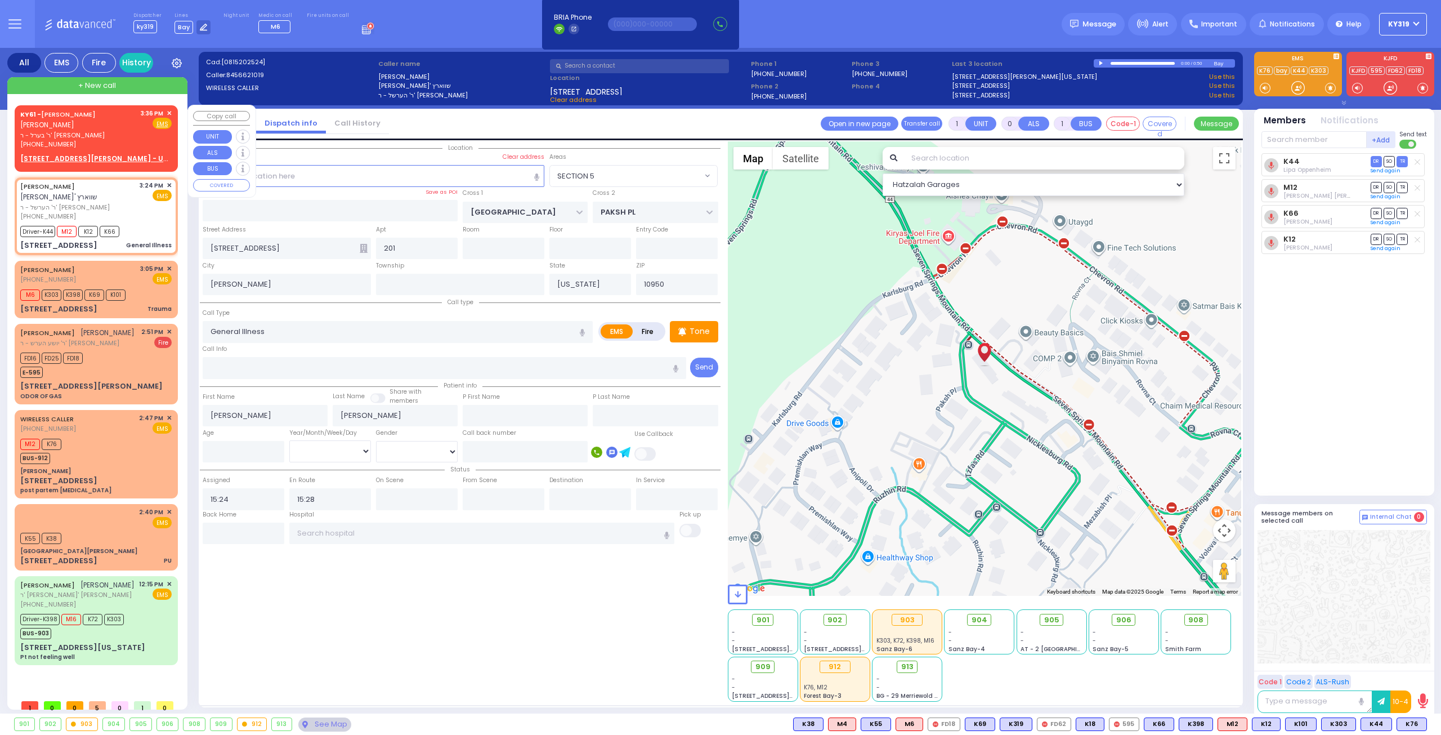
click at [171, 109] on span "✕" at bounding box center [169, 114] width 5 height 10
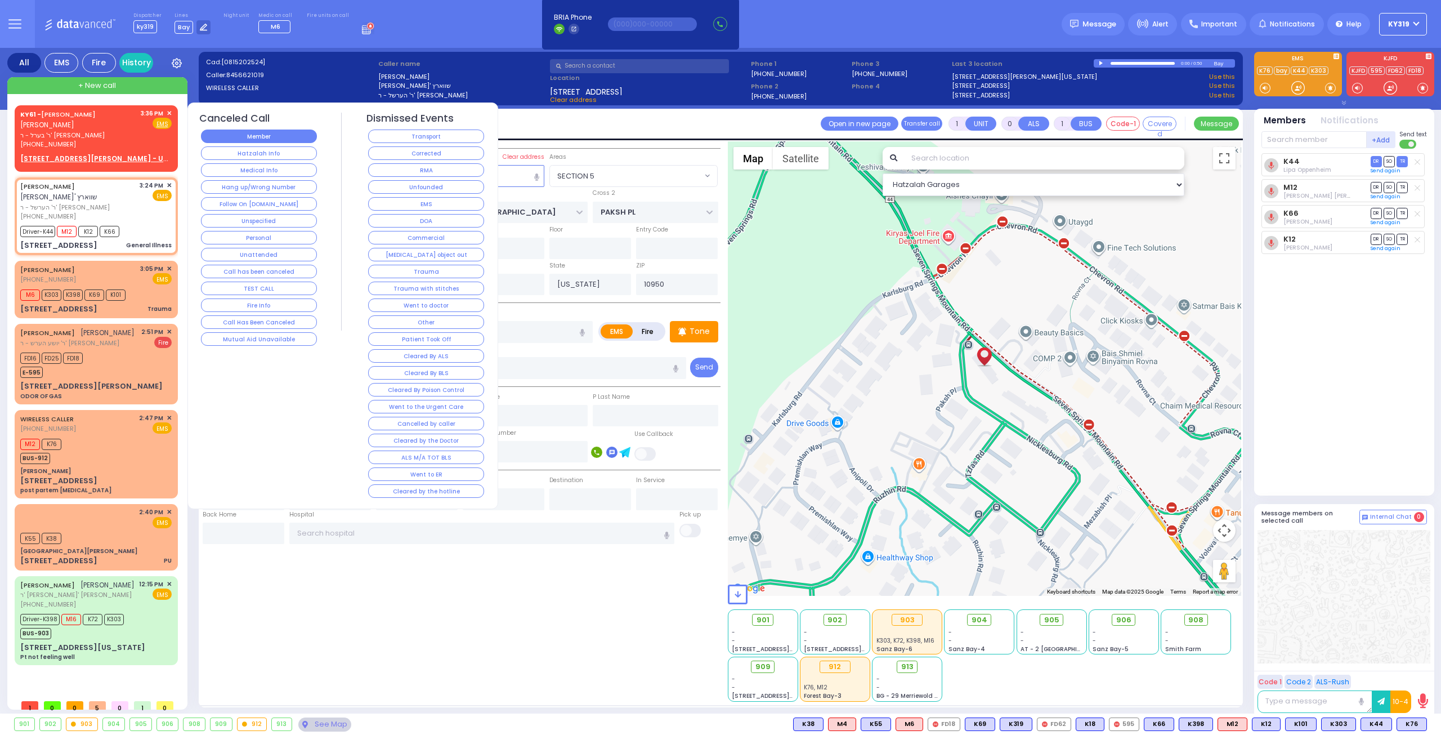
click at [232, 138] on button "Member" at bounding box center [259, 136] width 116 height 14
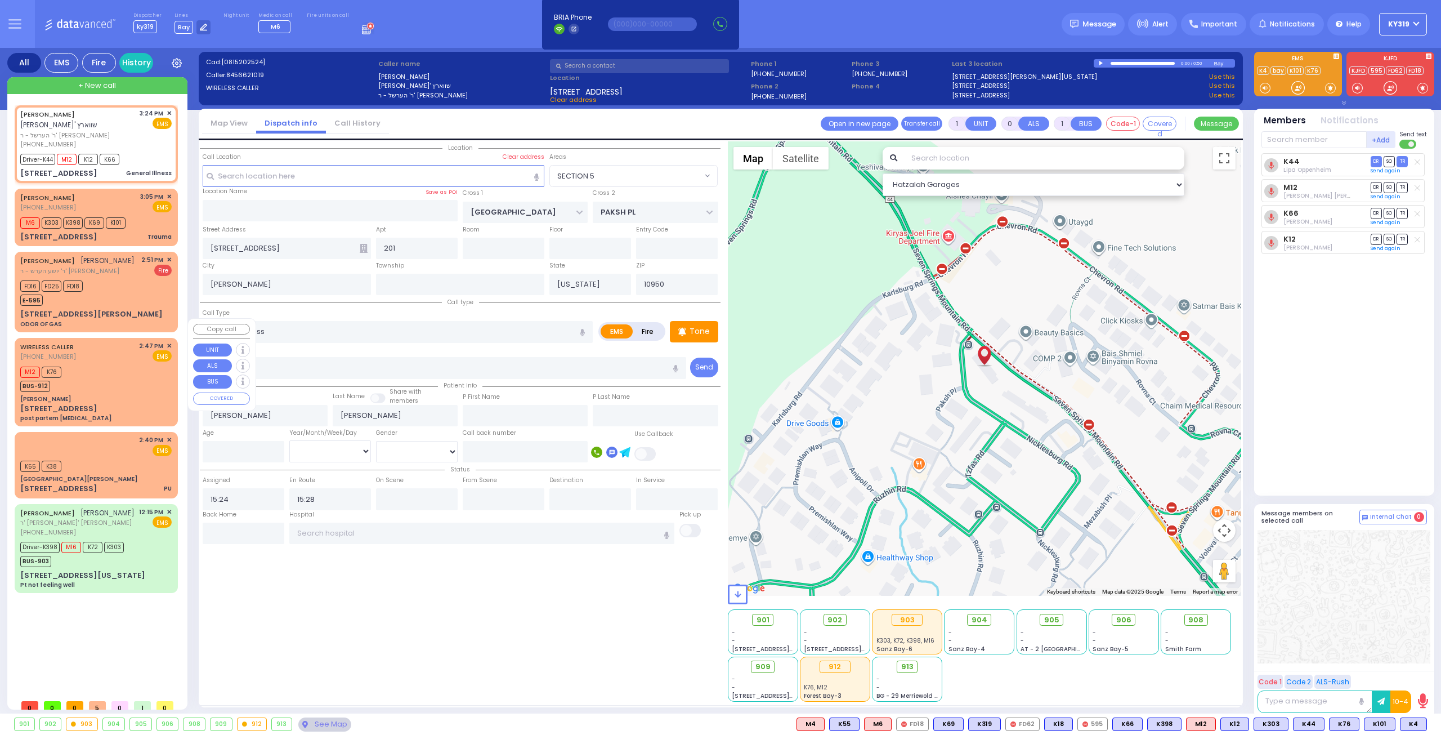
click at [125, 341] on div "WIRELESS CALLER (929) 466-1058 2:47 PM ✕ EMS" at bounding box center [95, 351] width 151 height 21
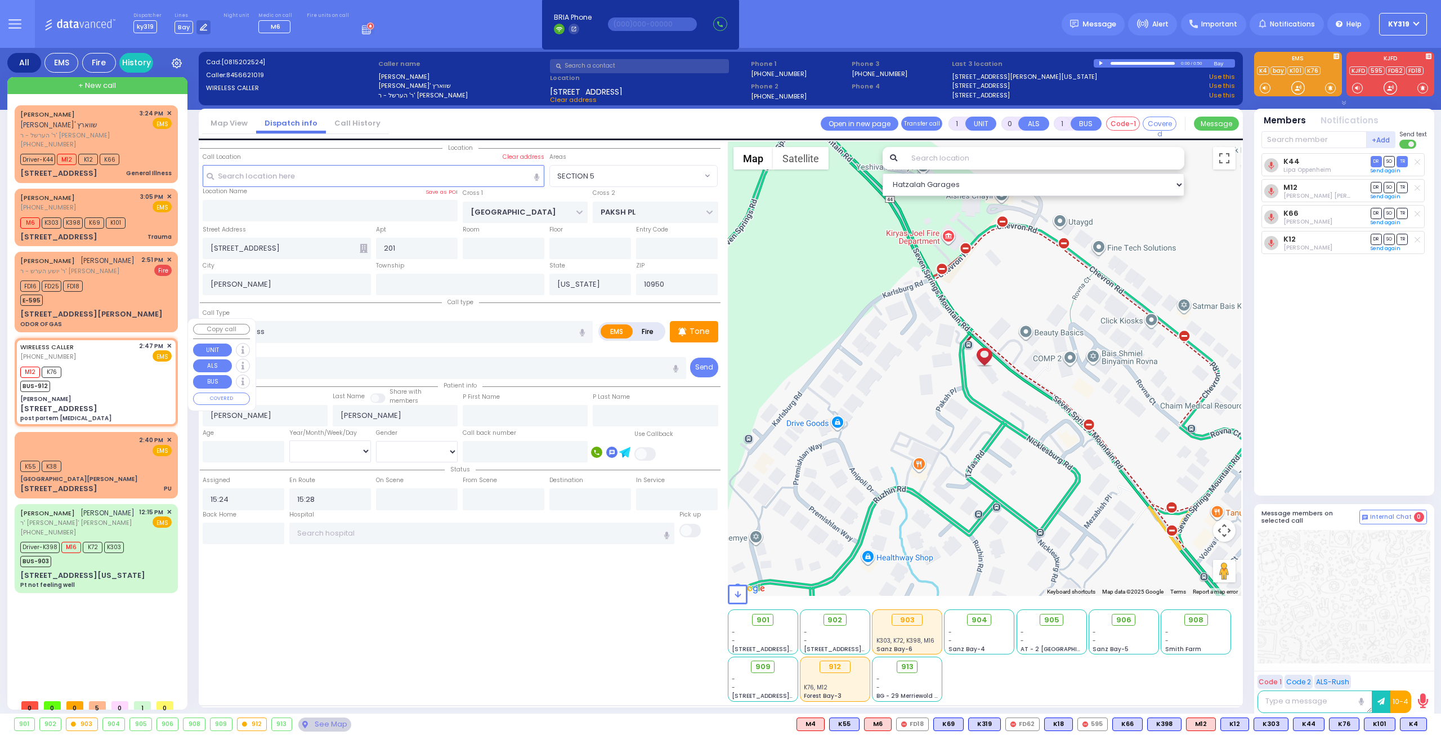
type input "2"
type input "1"
select select
type input "post partem [MEDICAL_DATA]"
radio input "true"
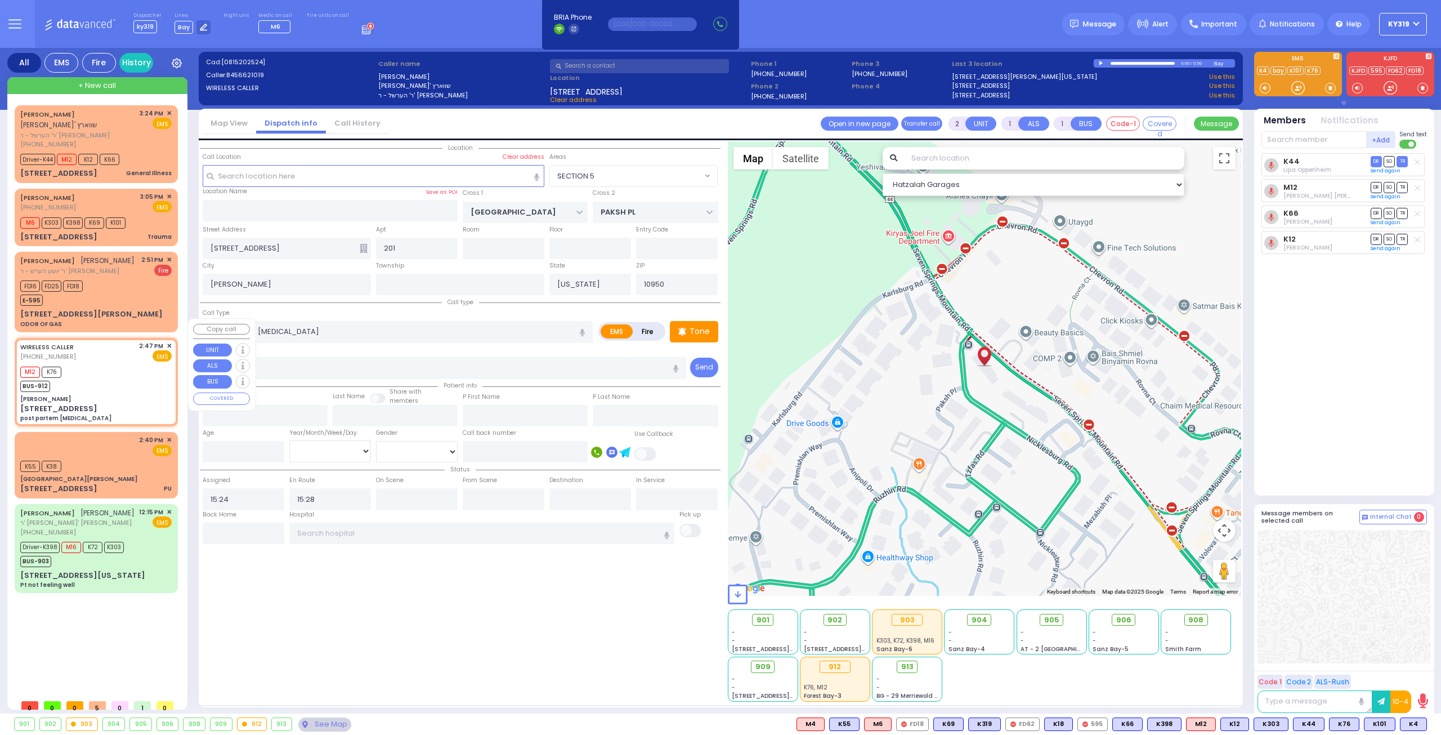
select select
type input "14:47"
type input "14:51"
type input "[PERSON_NAME]"
type input "[GEOGRAPHIC_DATA]"
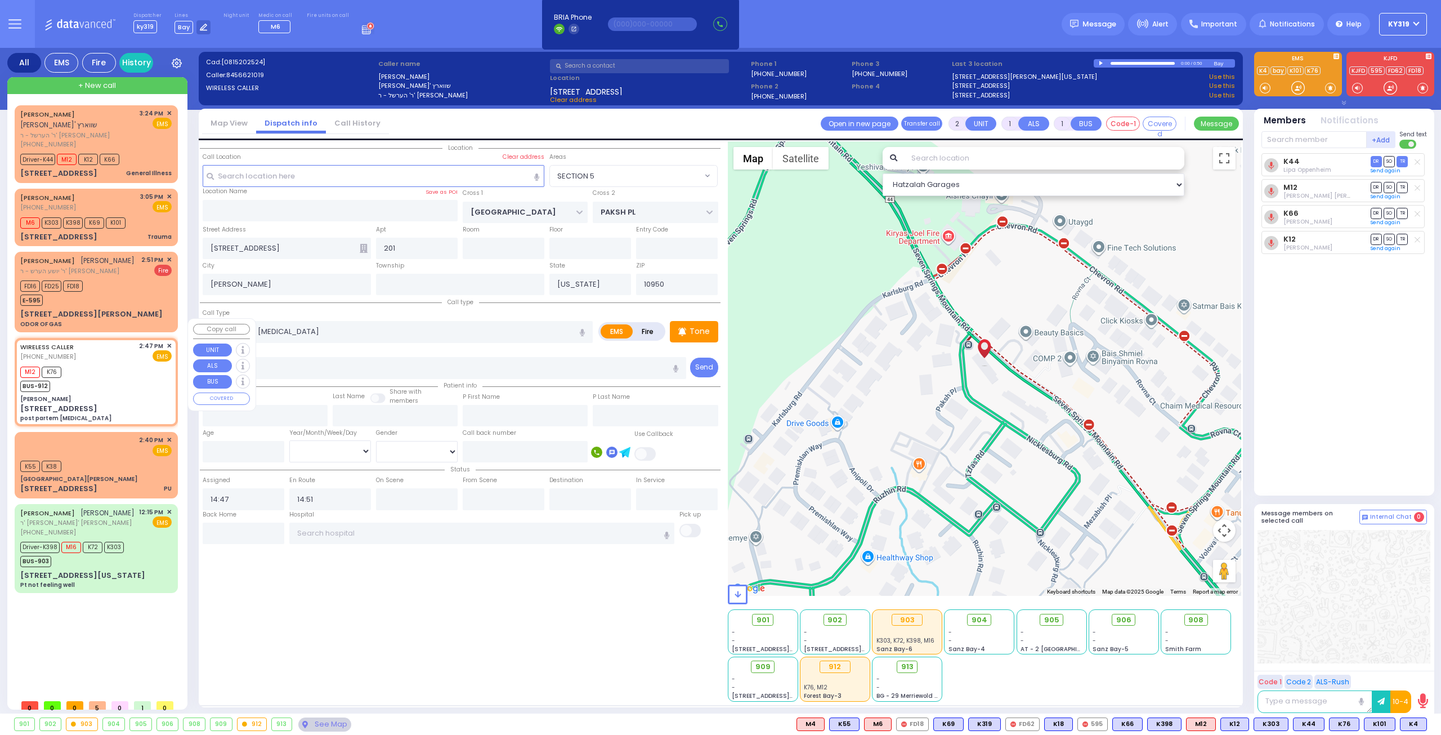
type input "[STREET_ADDRESS]"
type input "Monroe"
select select "SECTION 5"
select select "Hatzalah Garages"
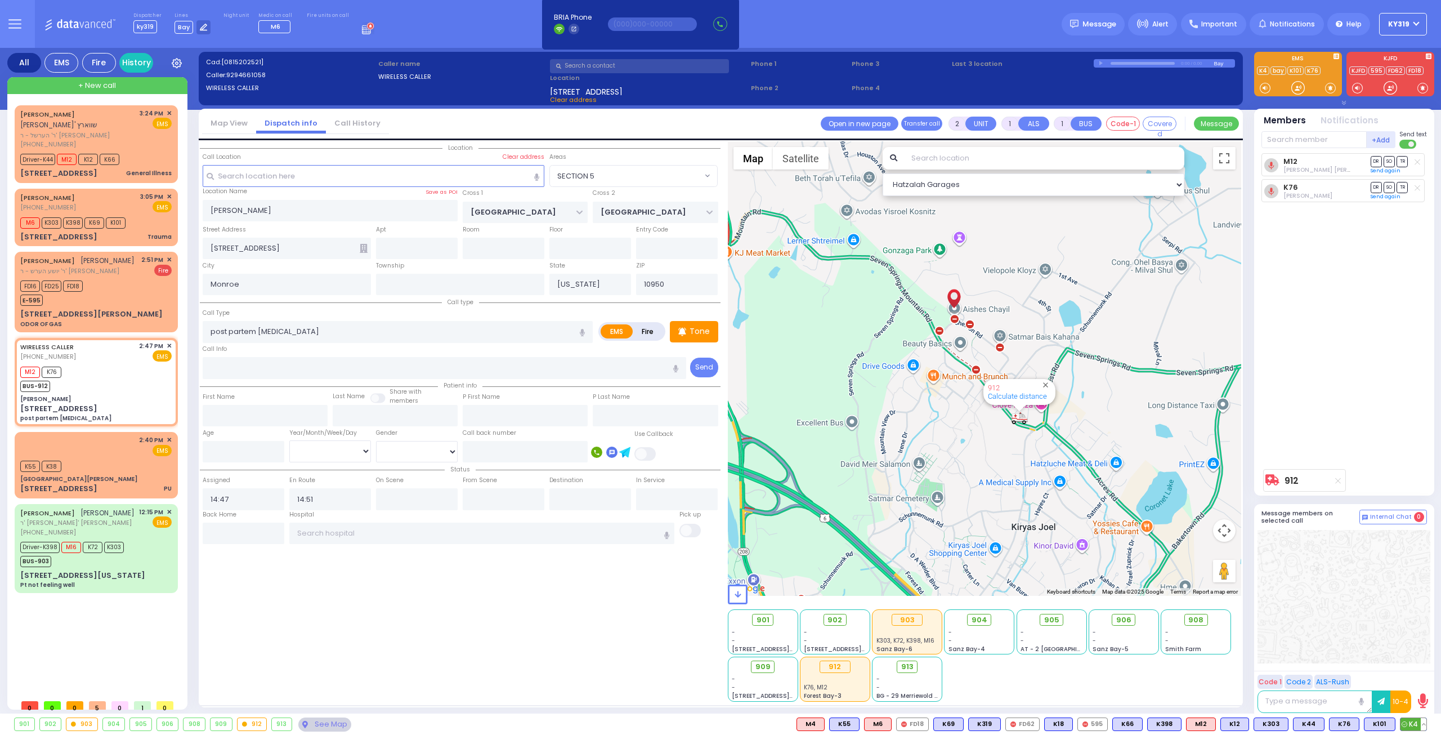
click at [1417, 724] on span "K4" at bounding box center [1413, 724] width 26 height 12
select select
radio input "true"
select select
select select "Hatzalah Garages"
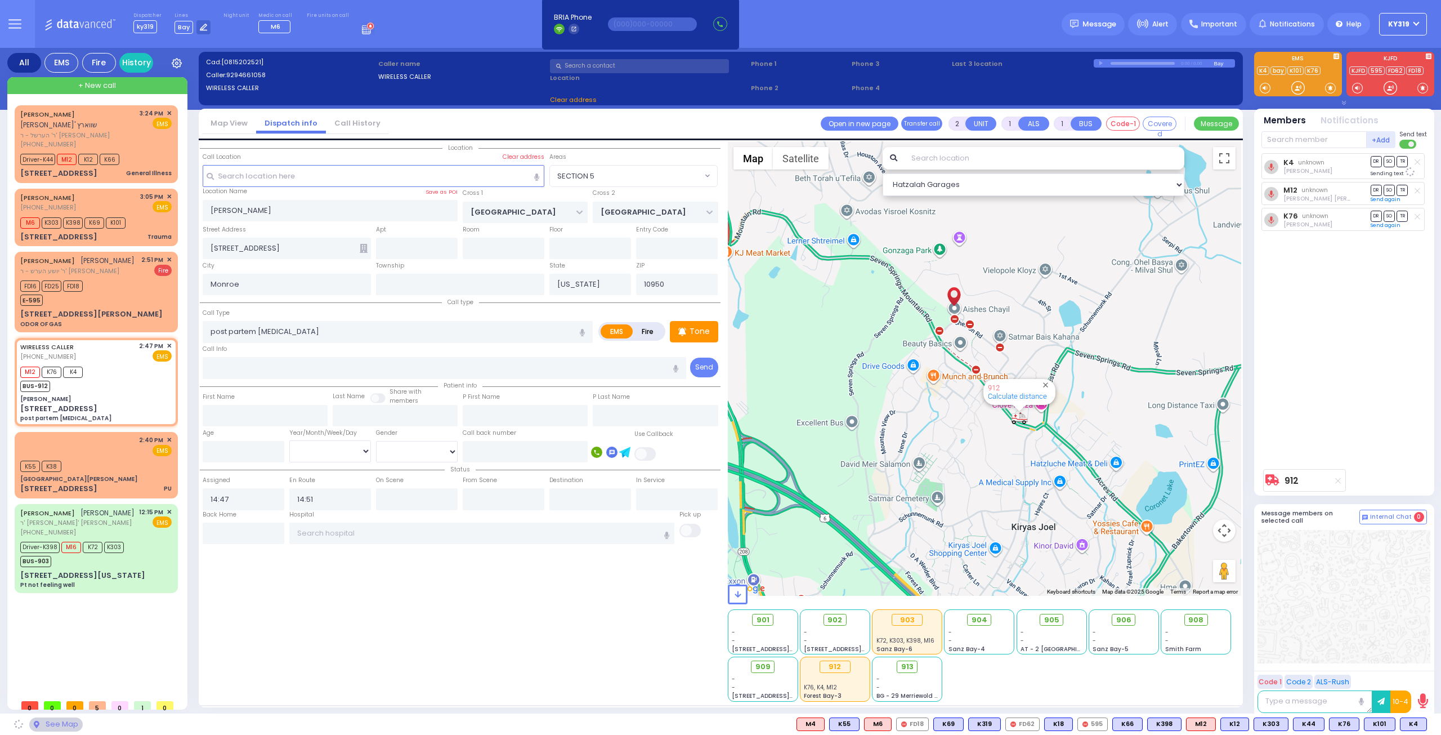
select select "SECTION 5"
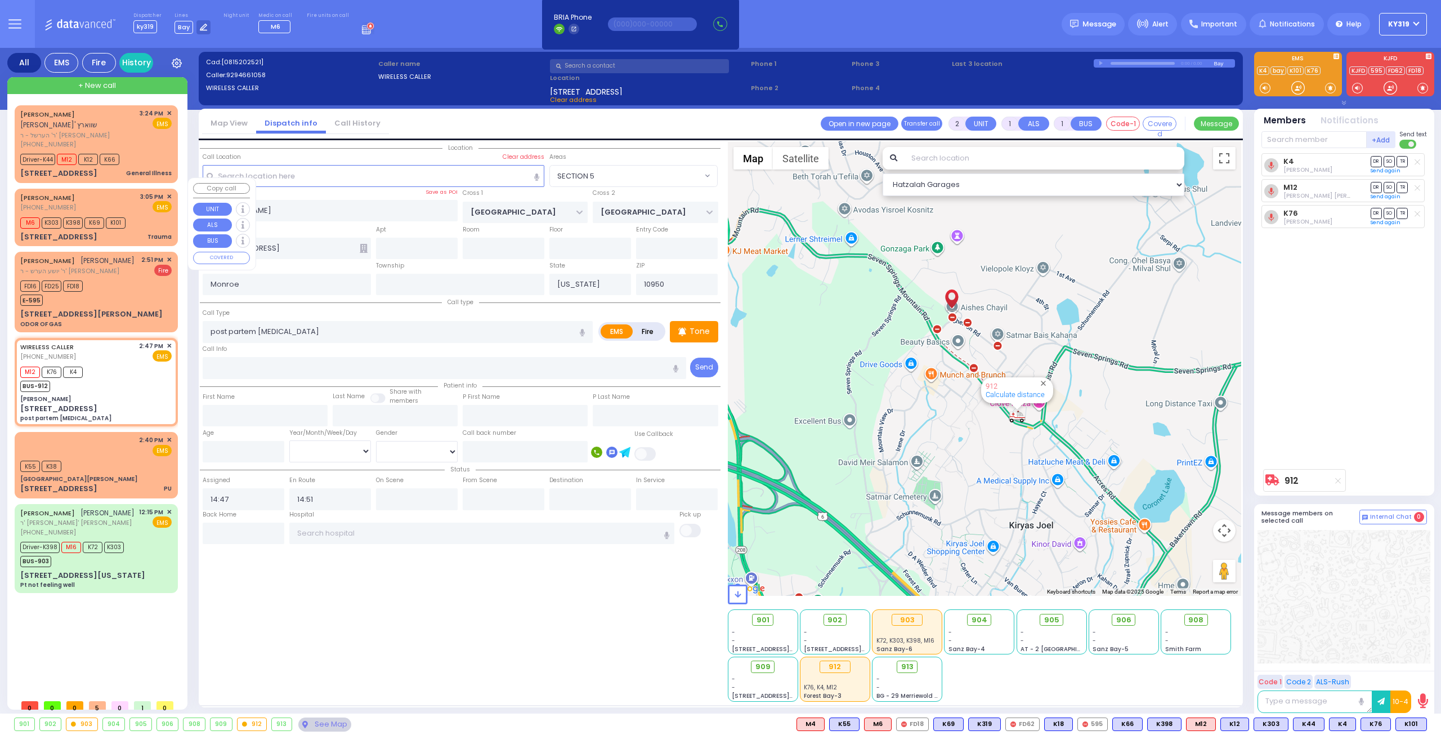
click at [126, 192] on div "BURACH FOGEL (845) 243-4306 3:05 PM ✕ EMS" at bounding box center [95, 202] width 151 height 21
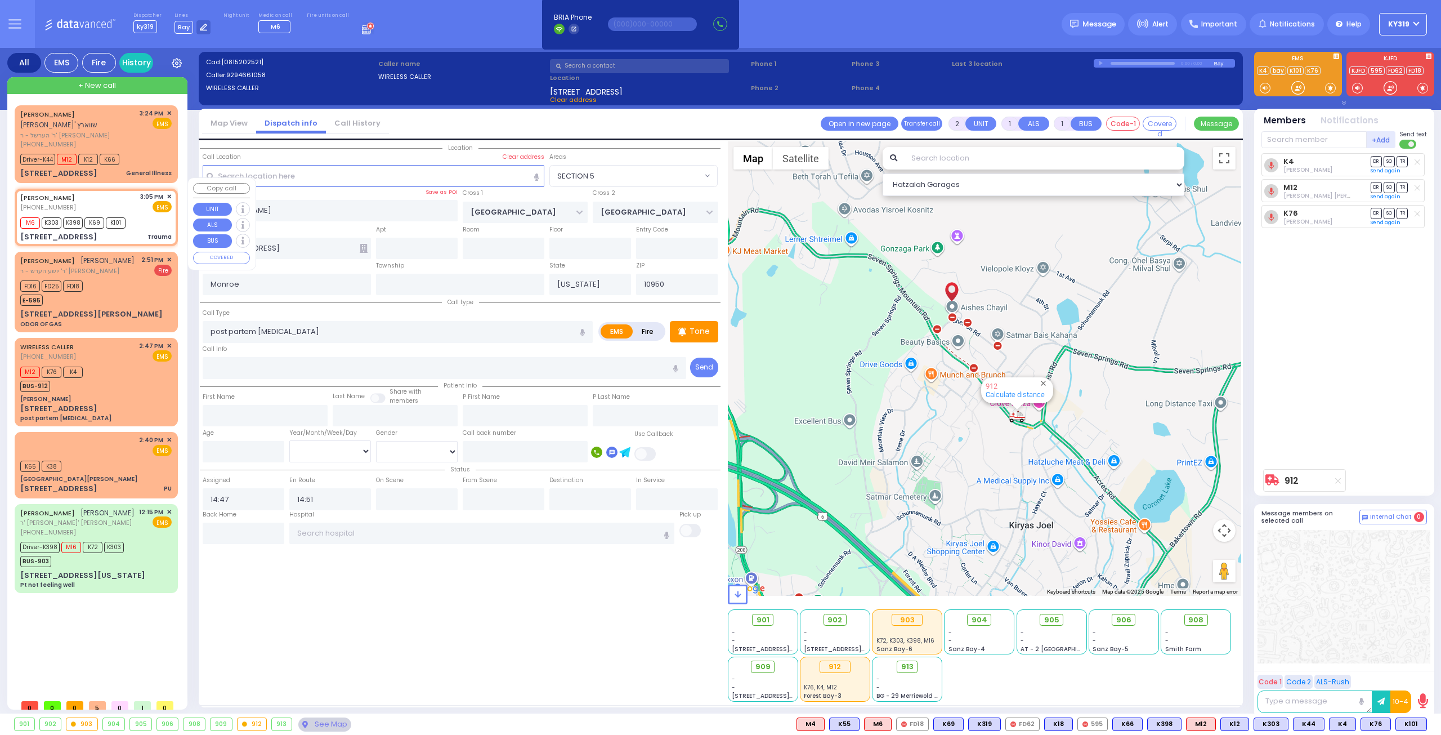
type input "0"
select select
type input "Trauma"
radio input "true"
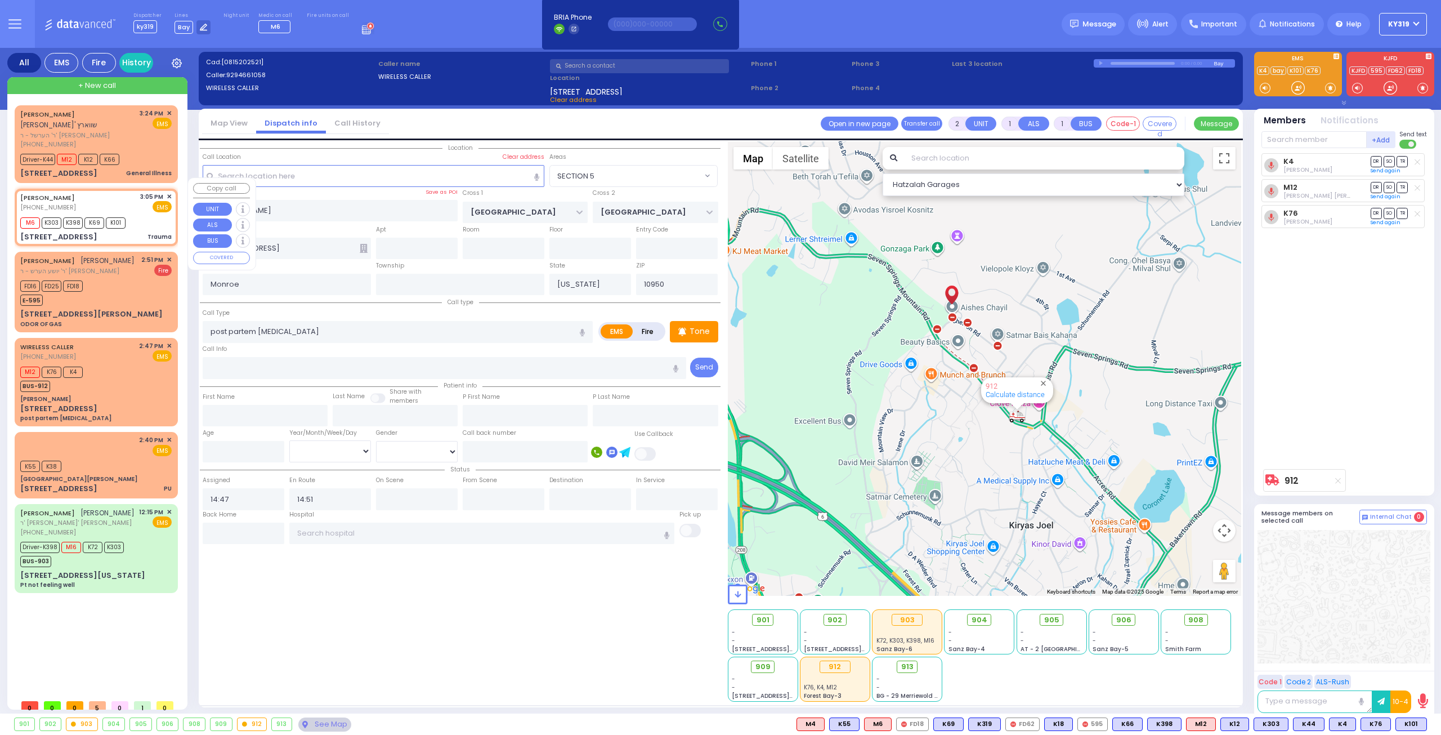
select select
type input "15:05"
type input "15:09"
select select "Hatzalah Garages"
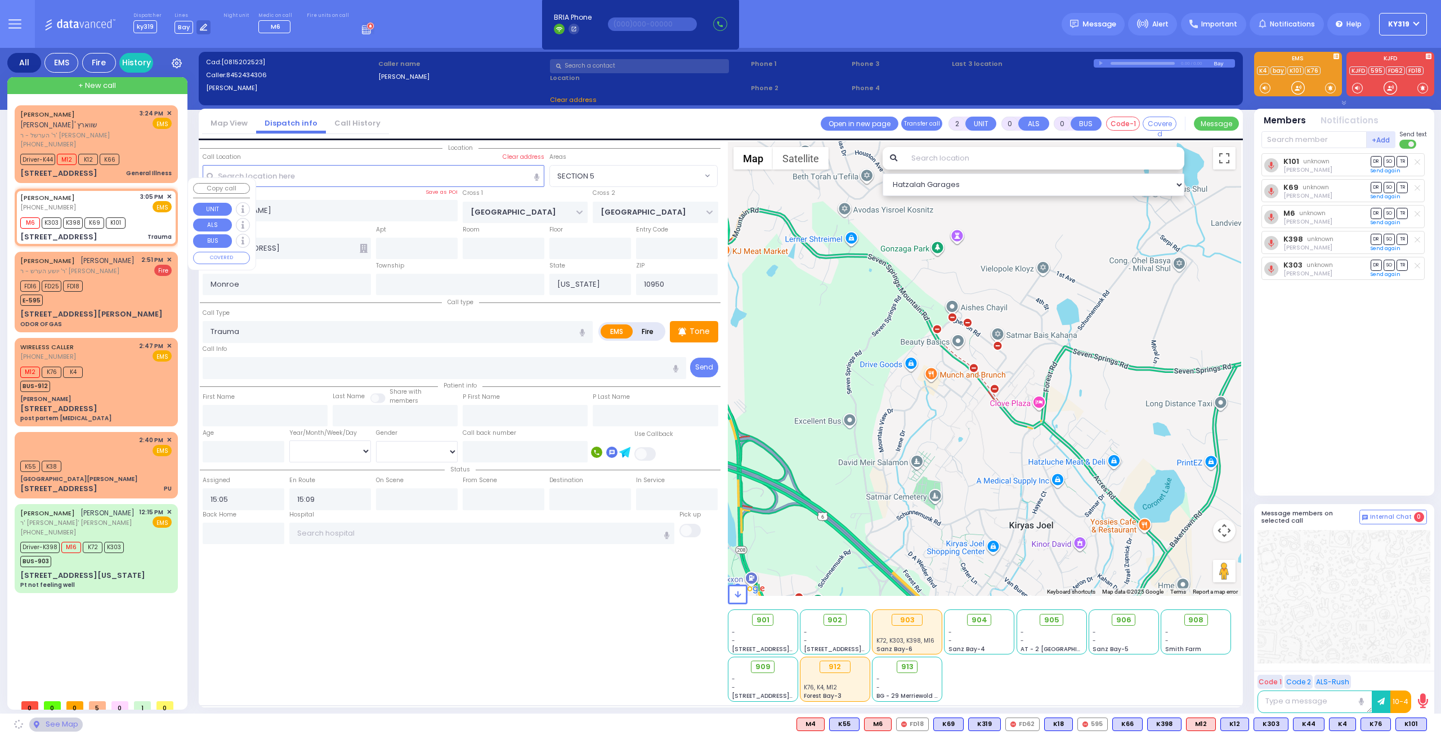
type input "WOODLAND RD"
type input "[STREET_ADDRESS]"
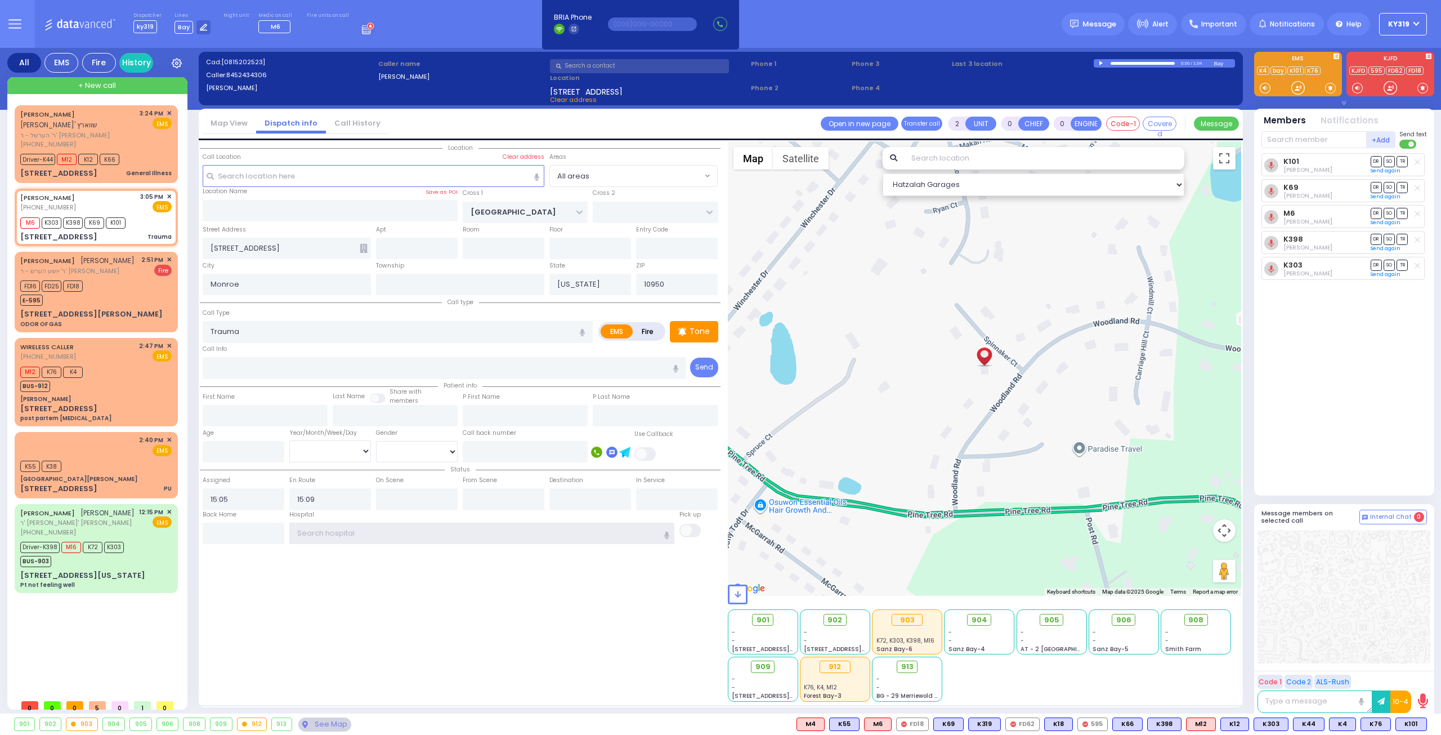
click at [310, 538] on input "text" at bounding box center [482, 532] width 386 height 21
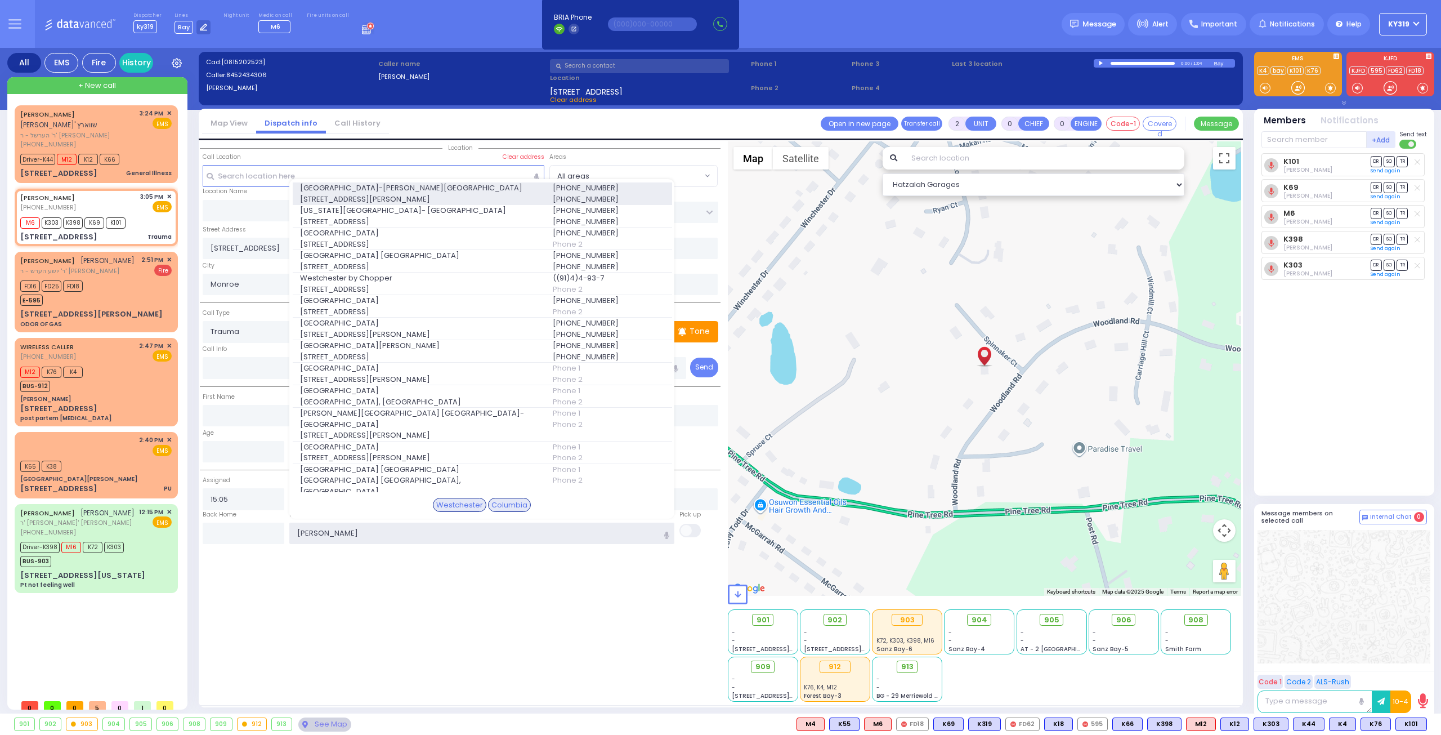
type input "wes"
click at [390, 189] on span "Westchester Medical Center-Woods Road" at bounding box center [419, 187] width 239 height 11
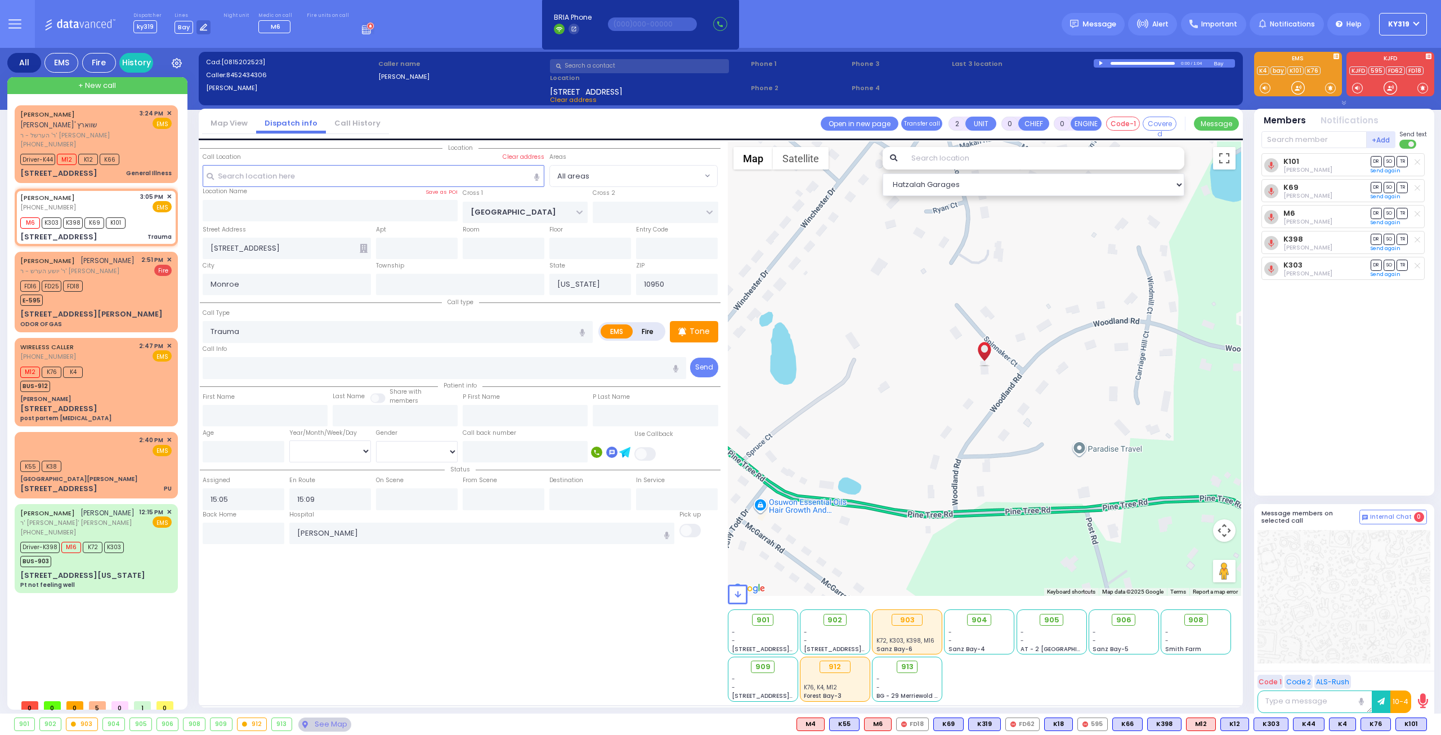
select select
radio input "true"
select select
type input "Westchester Medical Center-Woods Road"
select select "Hatzalah Garages"
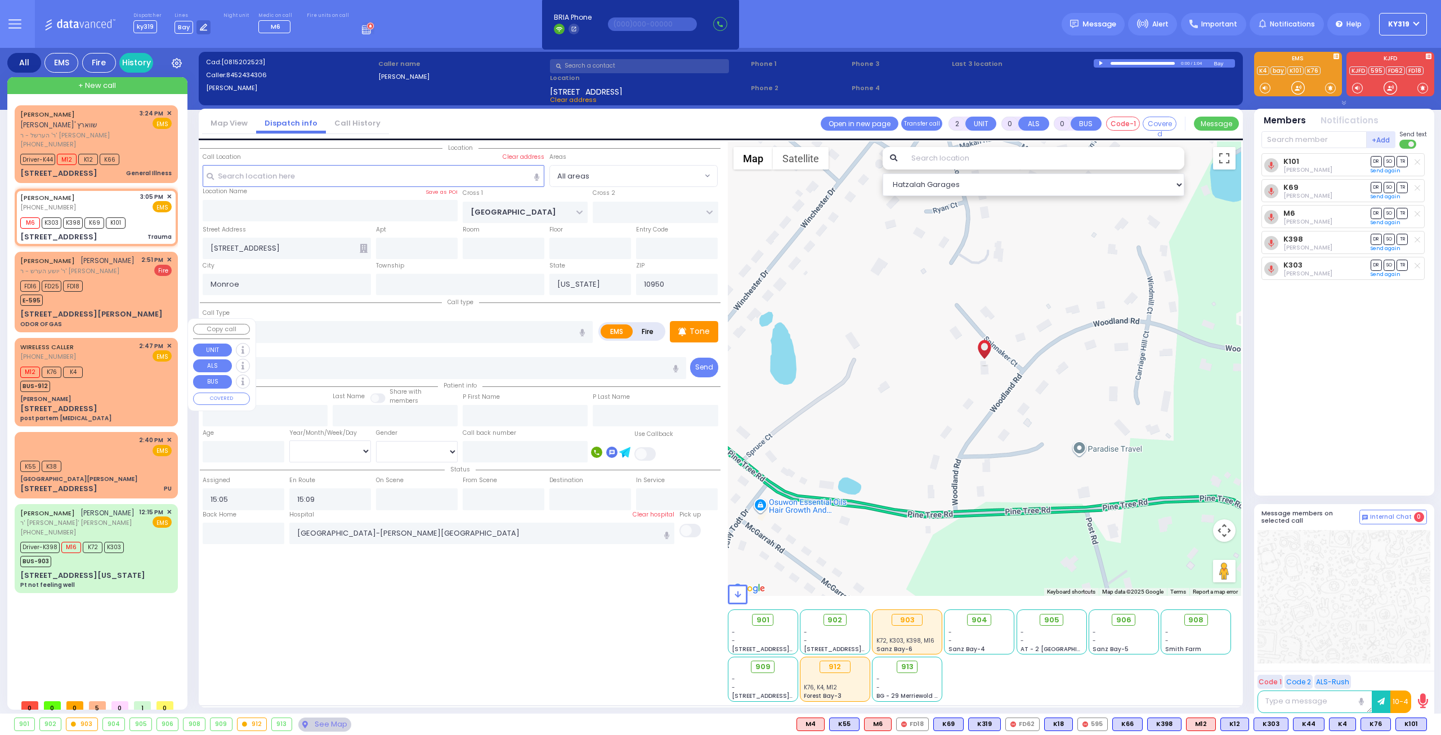
click at [101, 341] on div "WIRELESS CALLER (929) 466-1058 2:47 PM ✕ EMS" at bounding box center [95, 351] width 151 height 21
type input "1"
select select
type input "post partem [MEDICAL_DATA]"
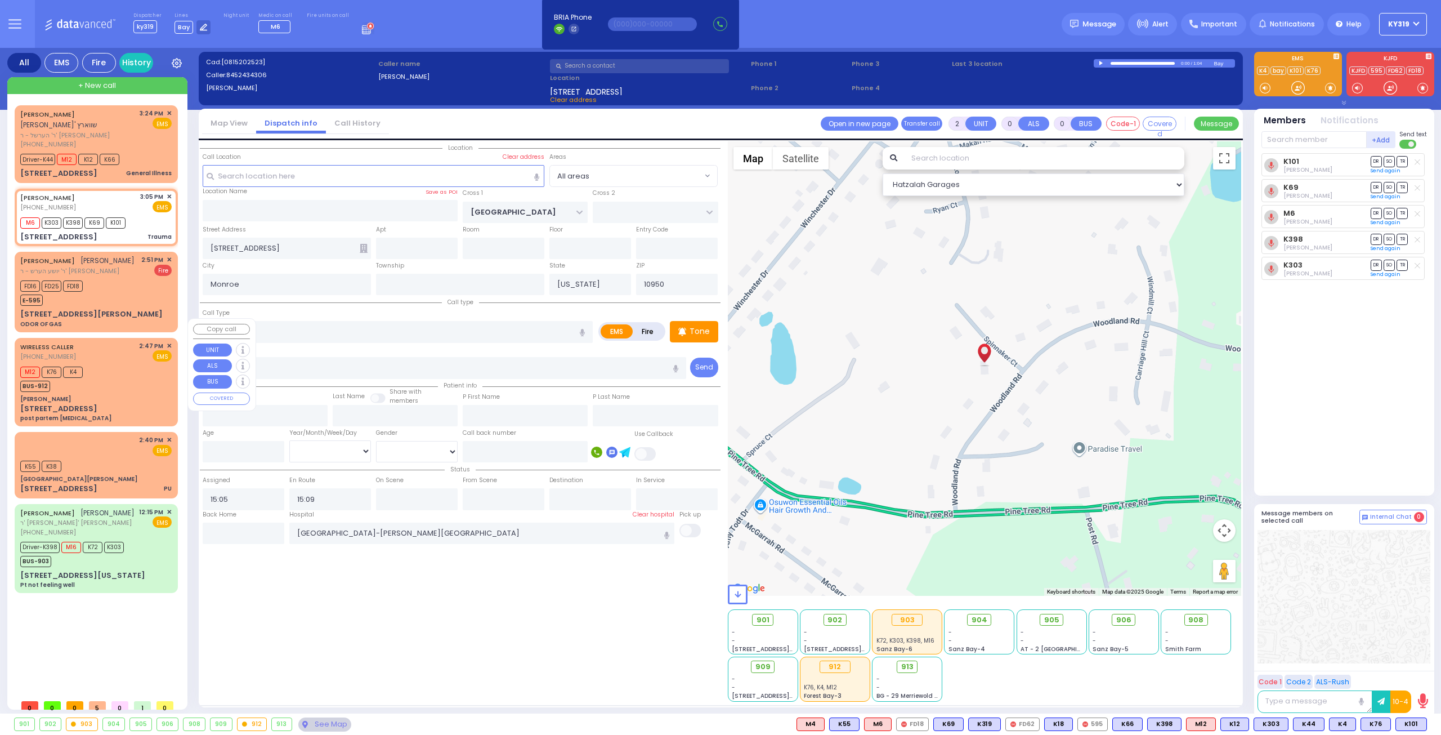
radio input "true"
select select
type input "14:47"
type input "14:51"
select select "Hatzalah Garages"
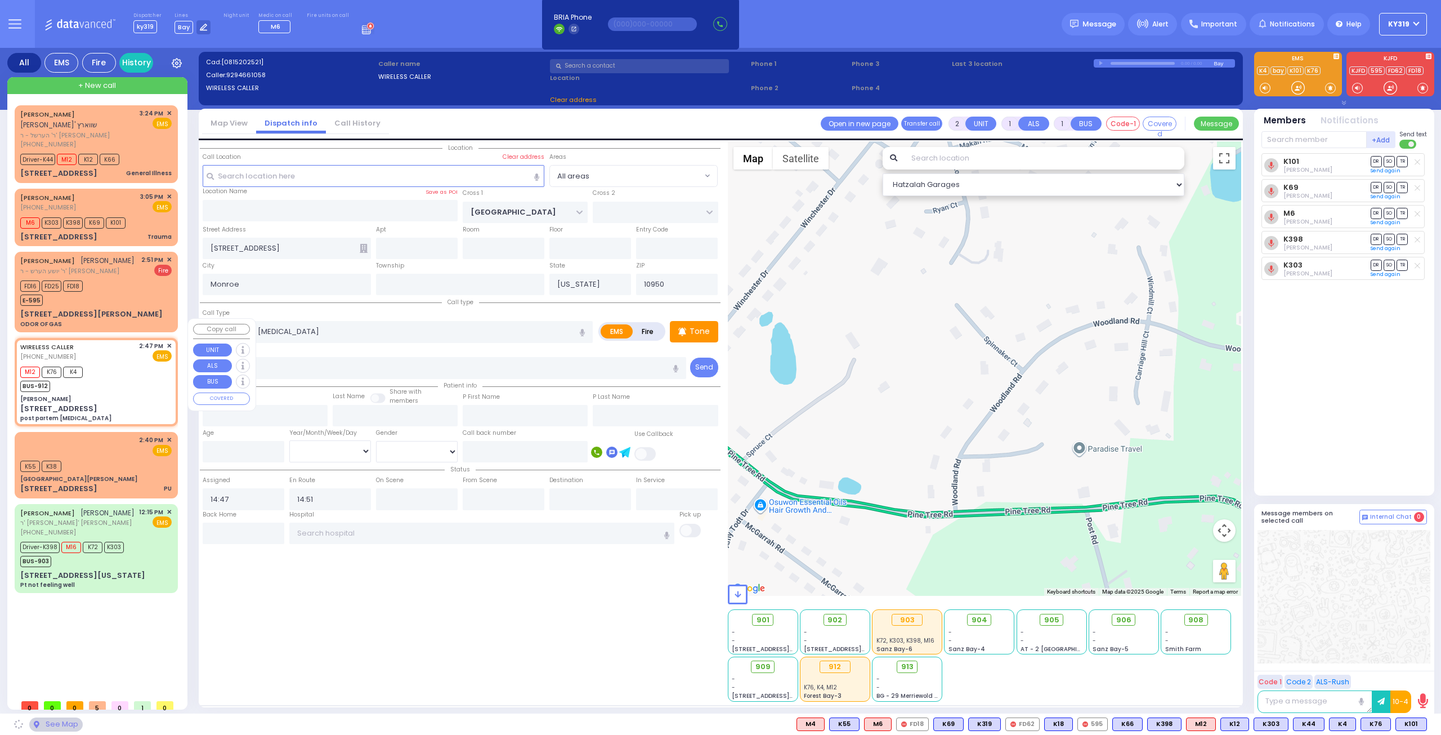
type input "[PERSON_NAME]"
type input "[GEOGRAPHIC_DATA]"
type input "[STREET_ADDRESS]"
select select "SECTION 5"
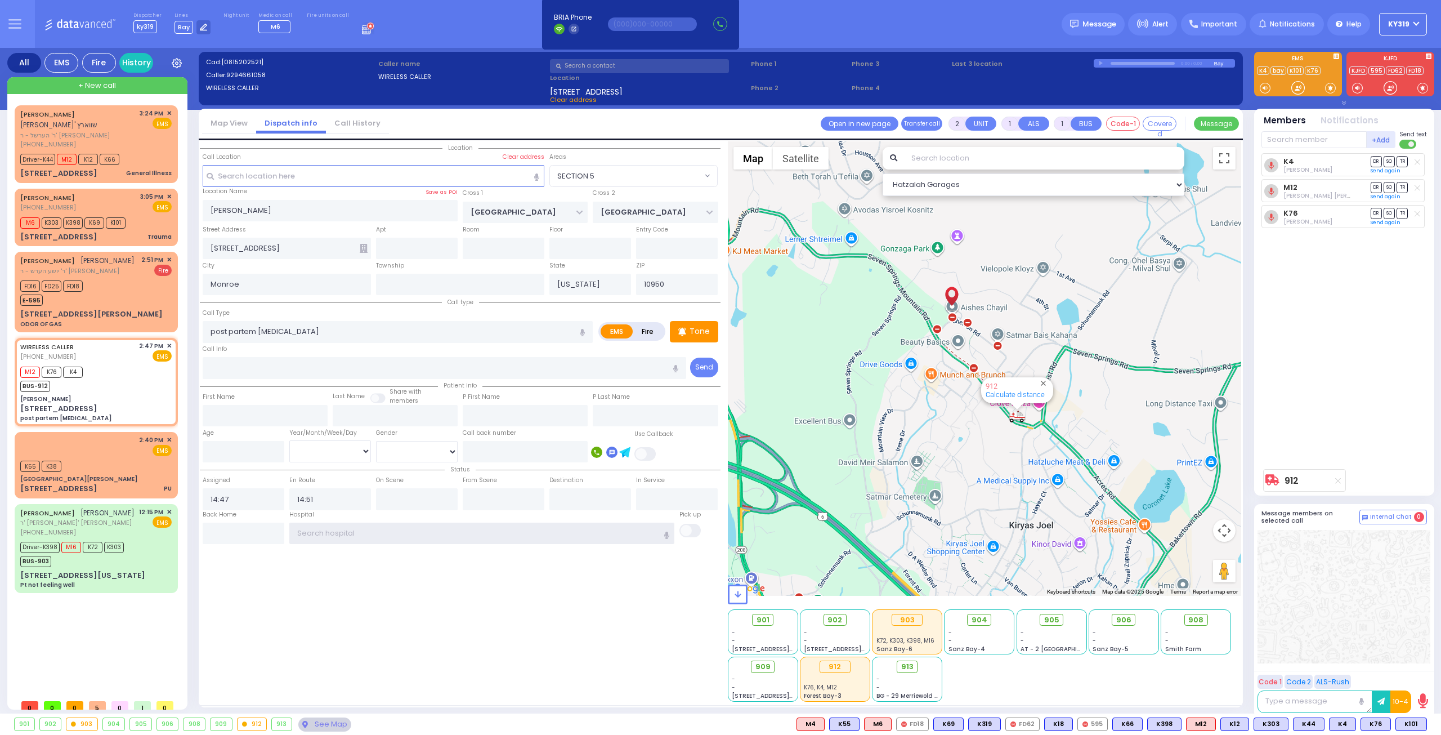
click at [324, 531] on input "text" at bounding box center [482, 532] width 386 height 21
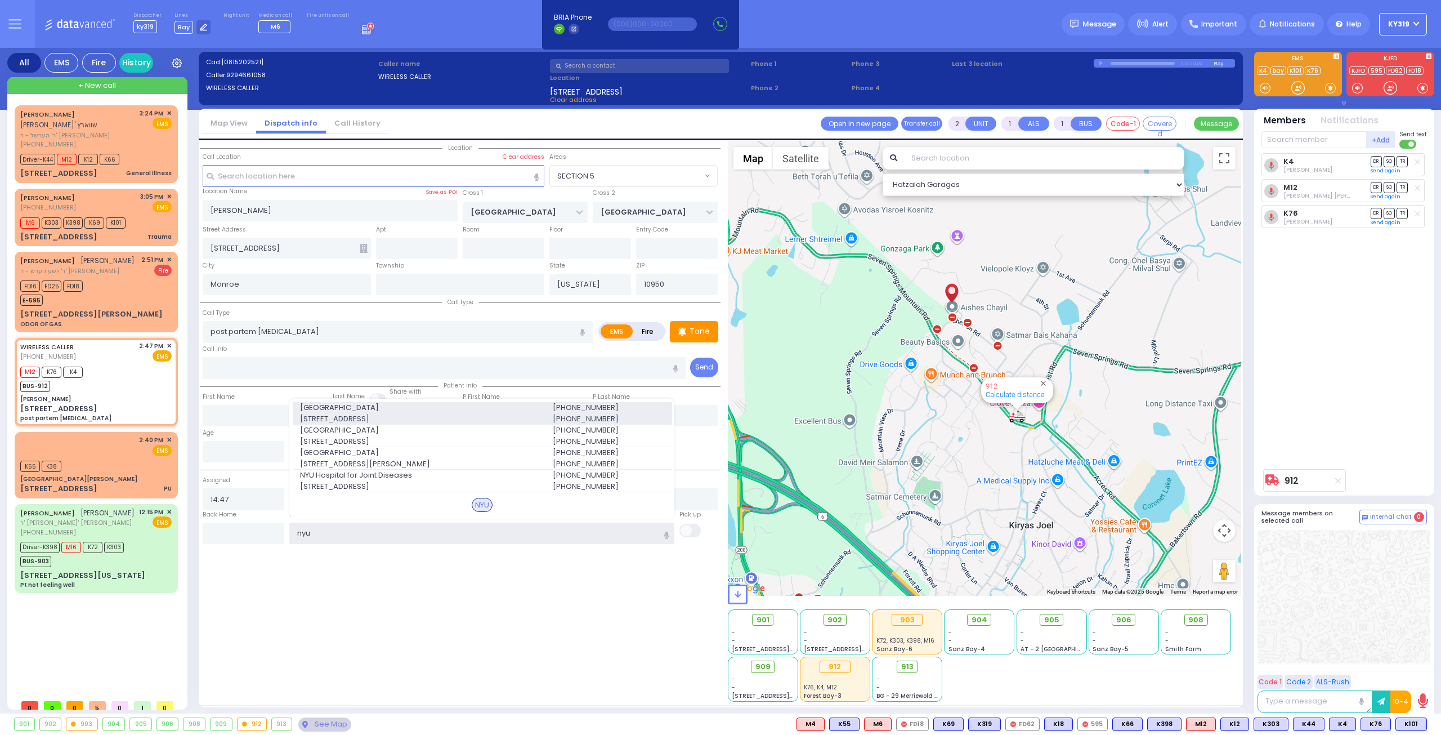
type input "nyu"
click at [365, 416] on span "424 E 34th St PVT" at bounding box center [419, 418] width 239 height 11
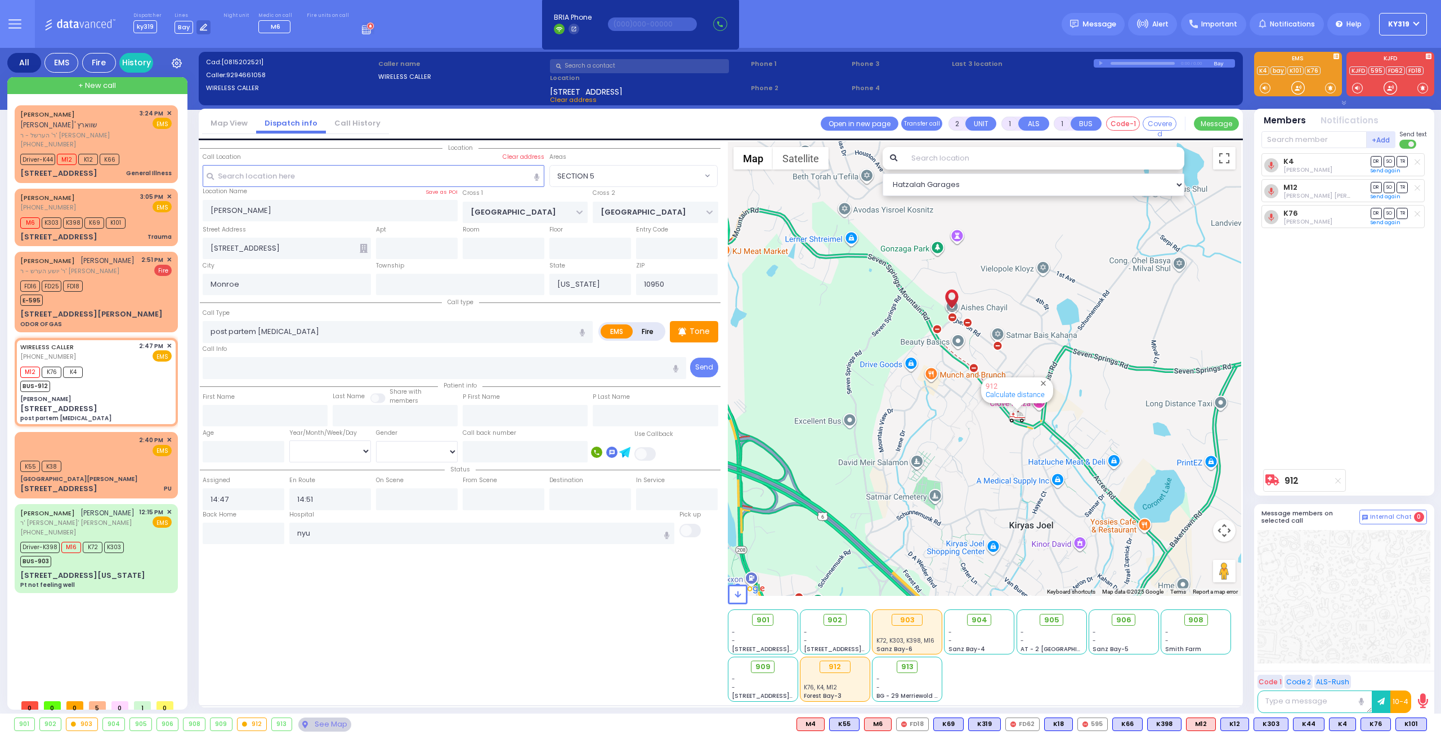
select select
radio input "true"
select select
type input "[GEOGRAPHIC_DATA]"
select select "Hatzalah Garages"
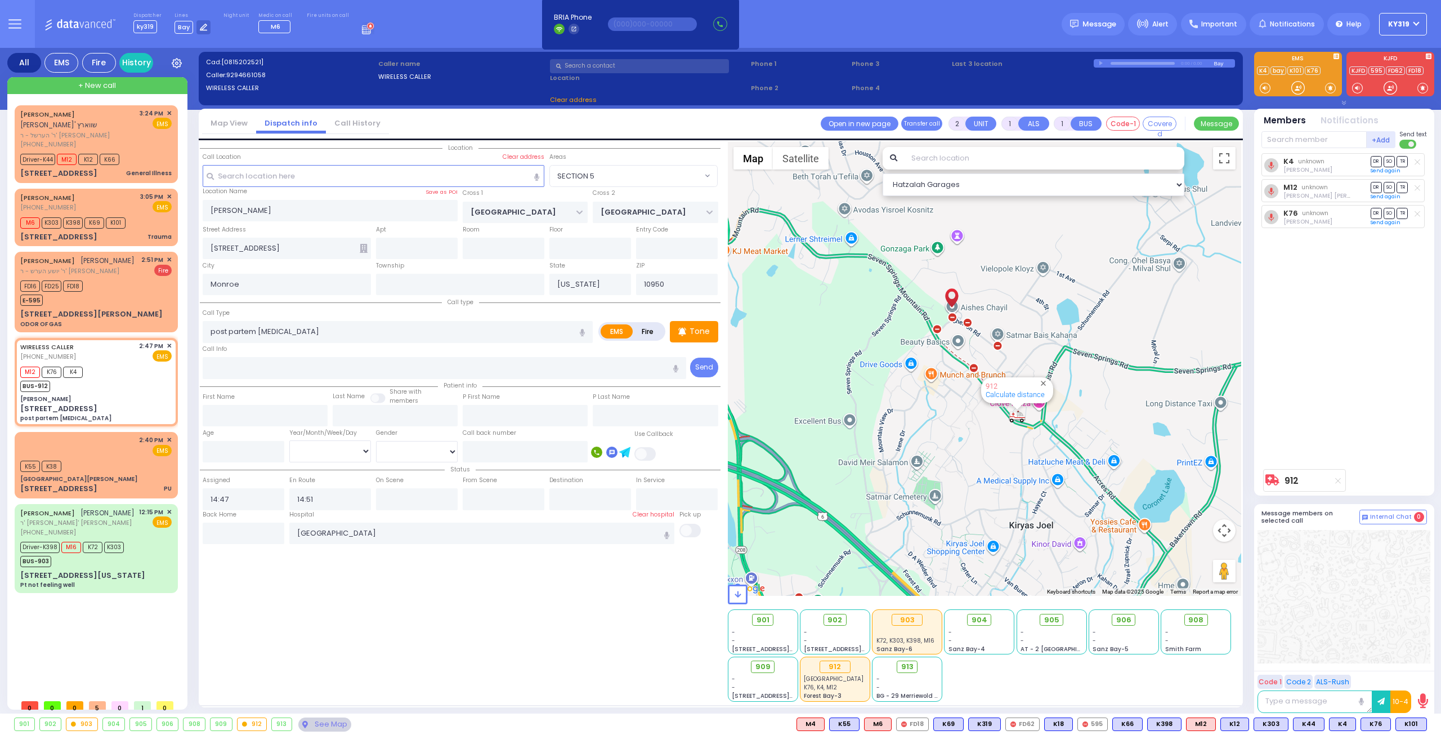
select select "SECTION 5"
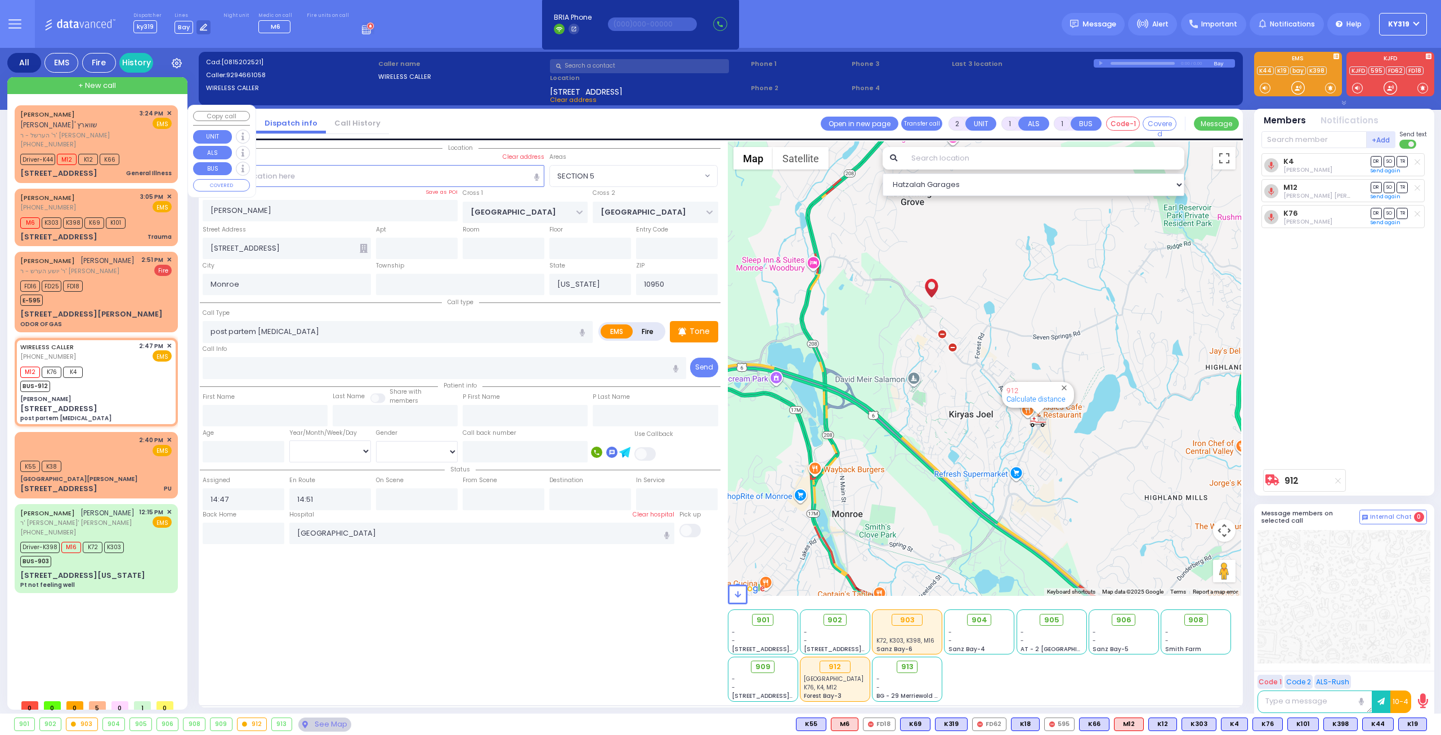
click at [113, 85] on span "+ New call" at bounding box center [97, 85] width 38 height 11
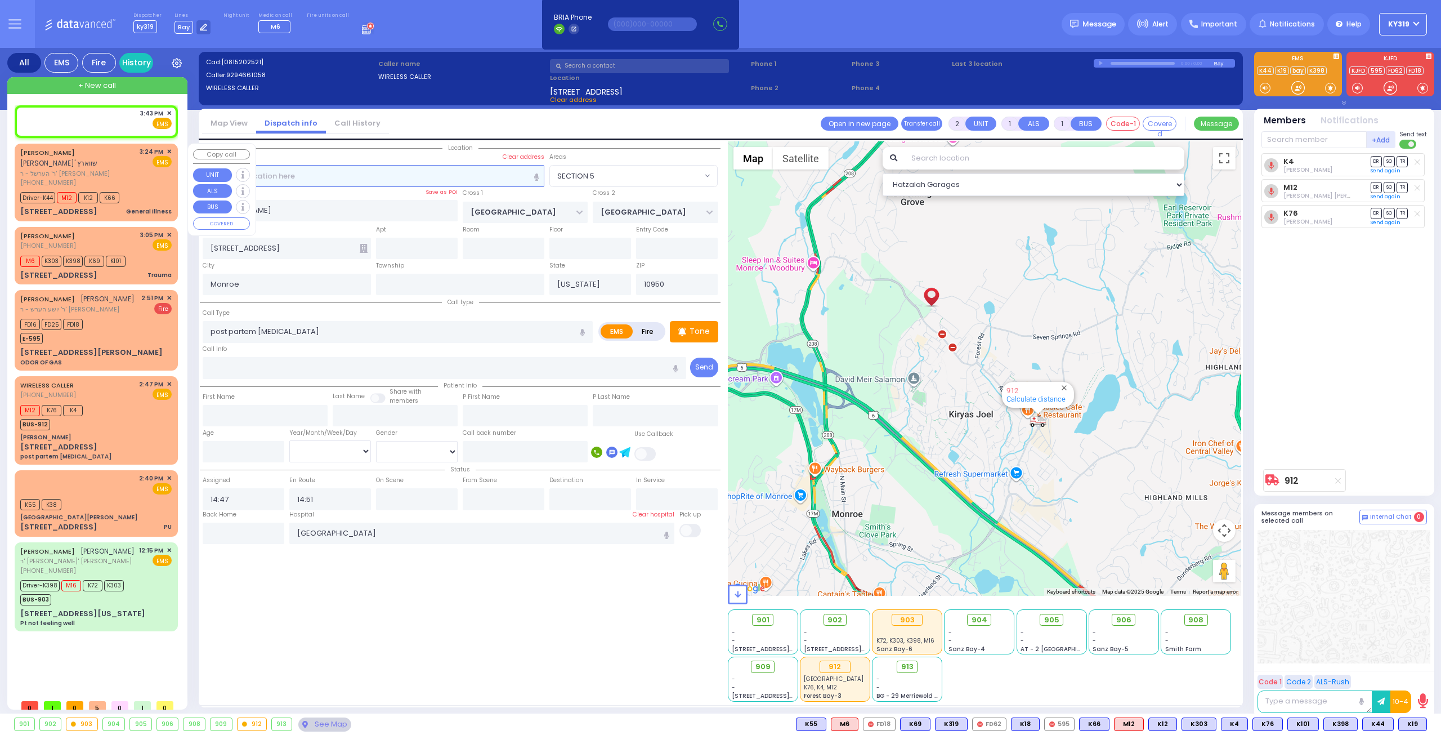
select select
radio input "true"
select select
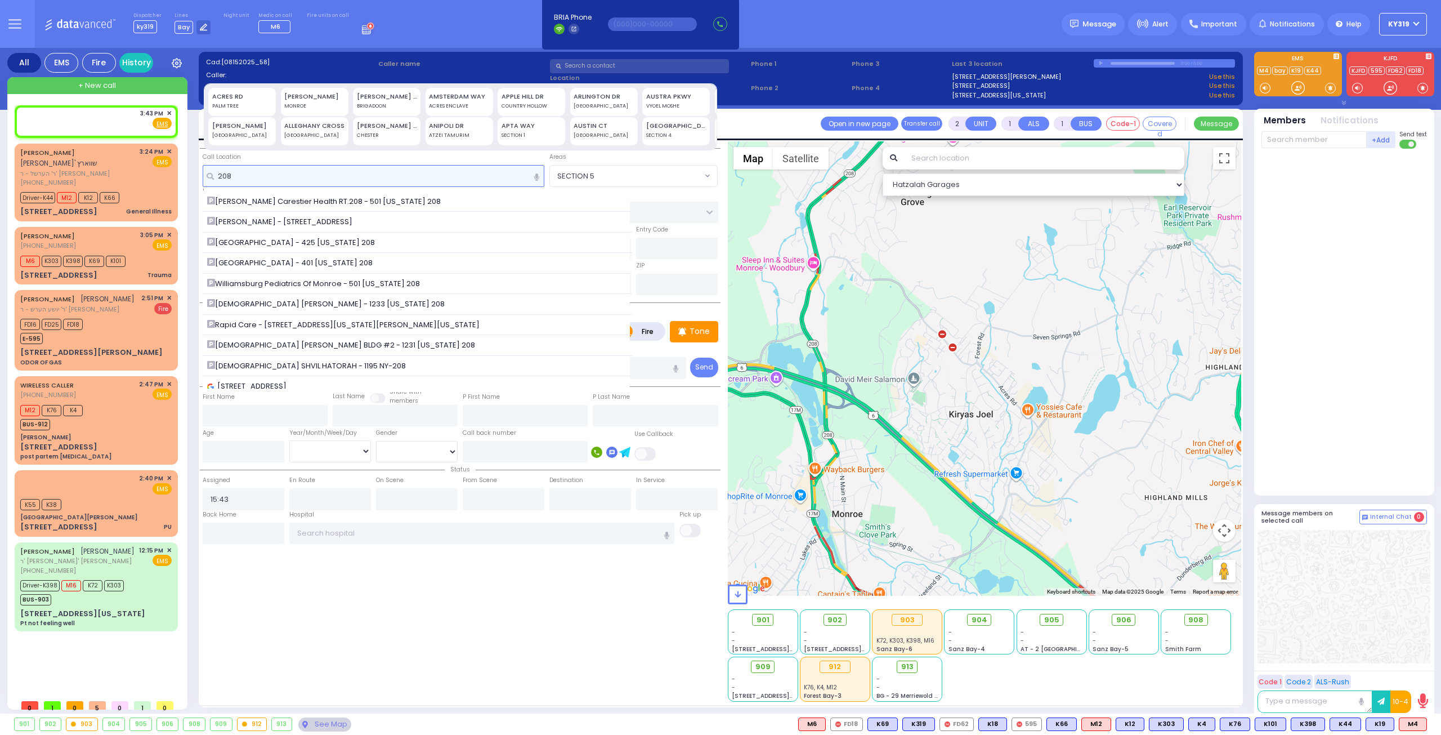
drag, startPoint x: 239, startPoint y: 174, endPoint x: 203, endPoint y: 169, distance: 36.4
click at [203, 169] on input "208" at bounding box center [374, 175] width 342 height 21
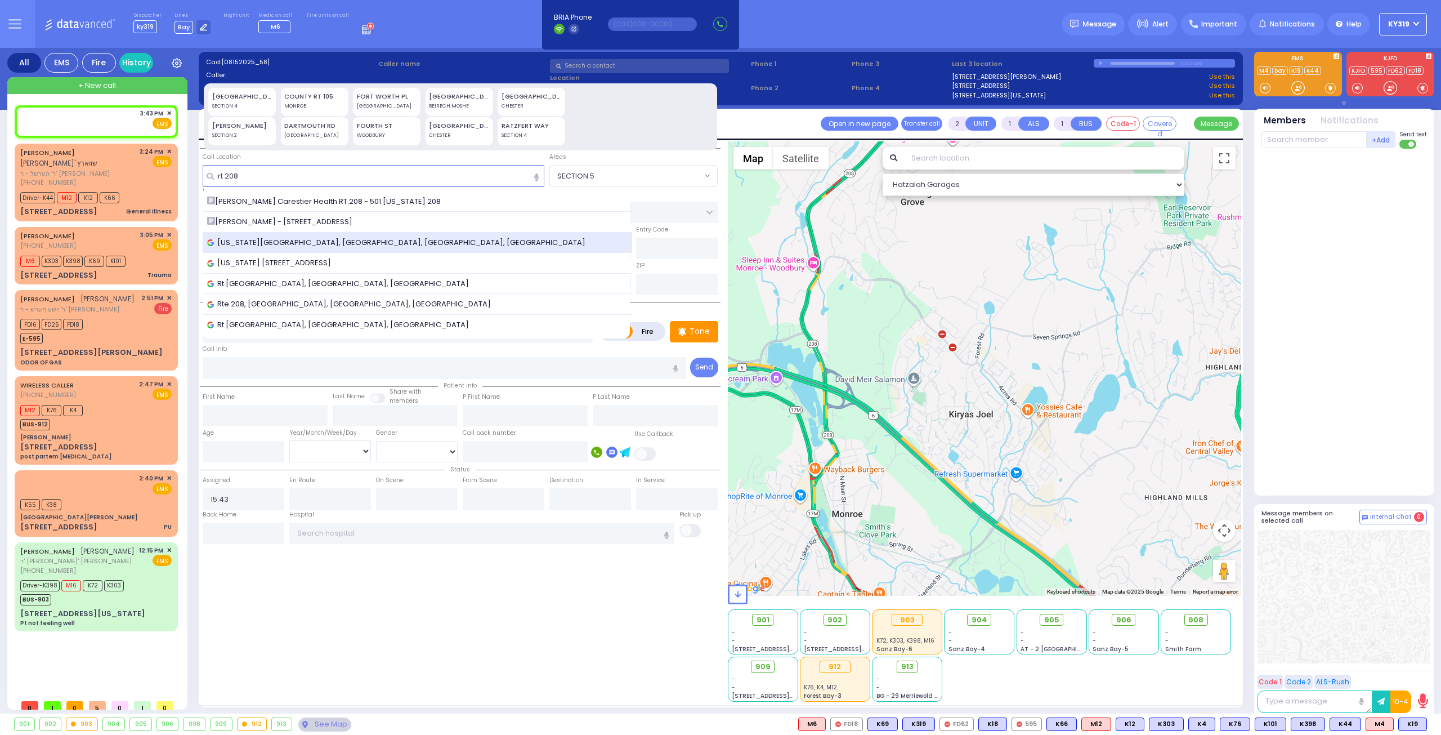
click at [263, 239] on span "[US_STATE][GEOGRAPHIC_DATA], [GEOGRAPHIC_DATA], [GEOGRAPHIC_DATA], [GEOGRAPHIC_…" at bounding box center [398, 242] width 382 height 11
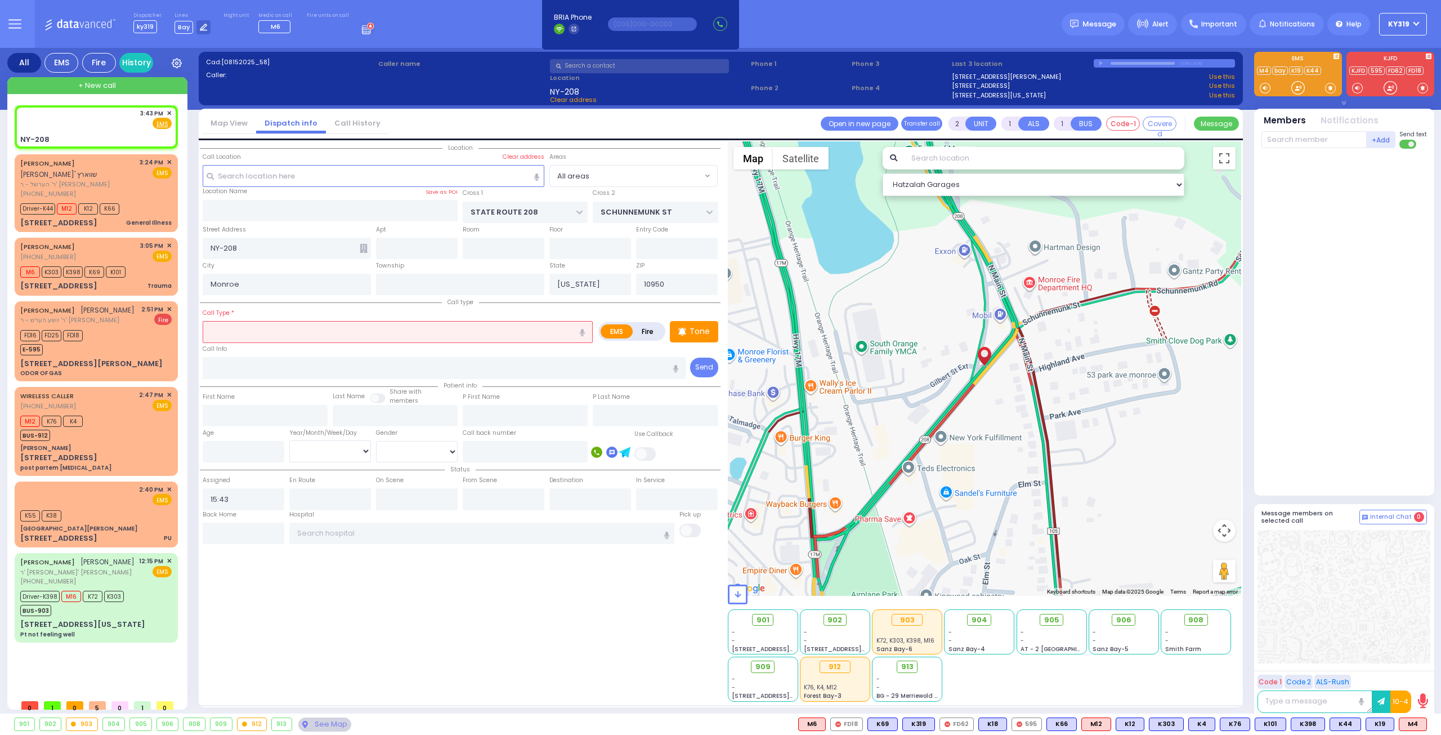
click at [225, 326] on input "text" at bounding box center [398, 331] width 390 height 21
select select
type input "mva"
select select
radio input "true"
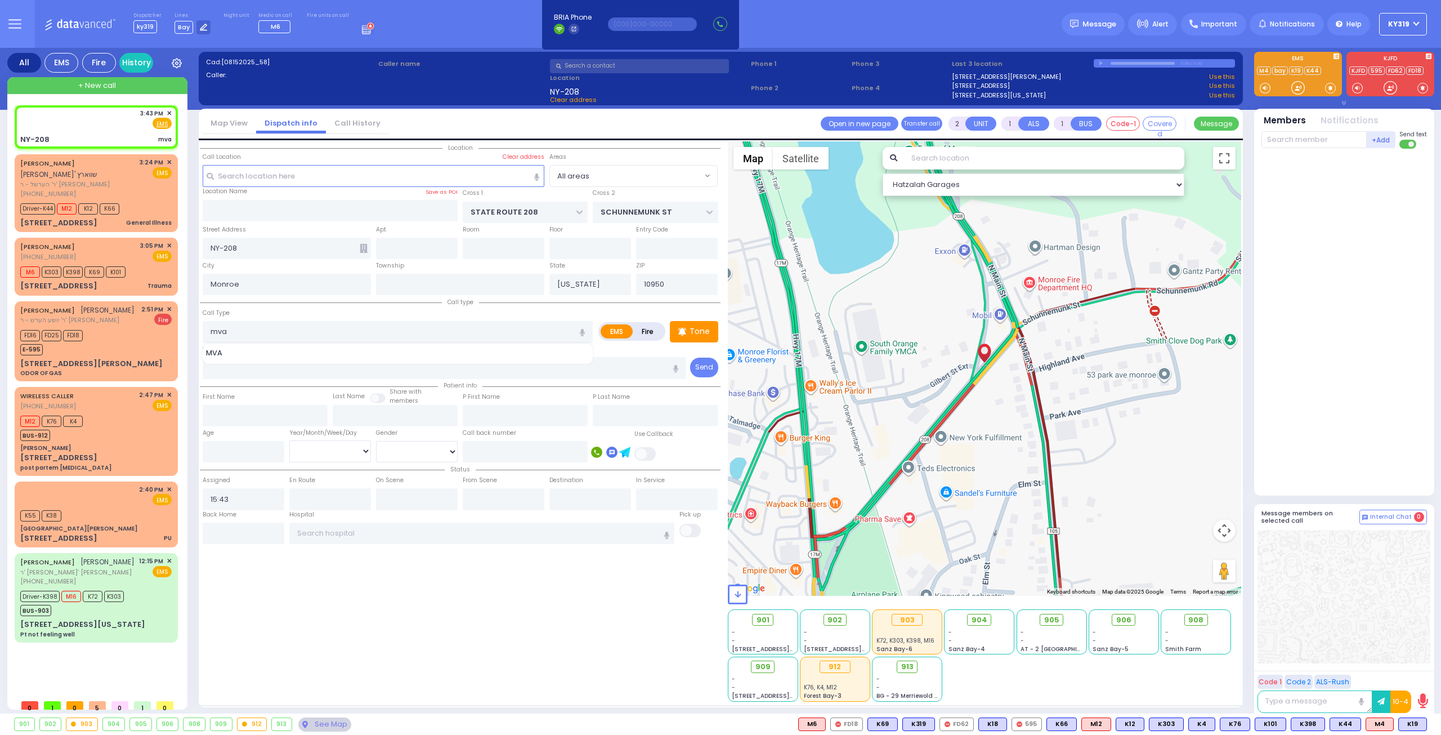
select select
select select "Hatzalah Garages"
type input "mva"
click at [1268, 139] on input "text" at bounding box center [1313, 139] width 105 height 17
select select
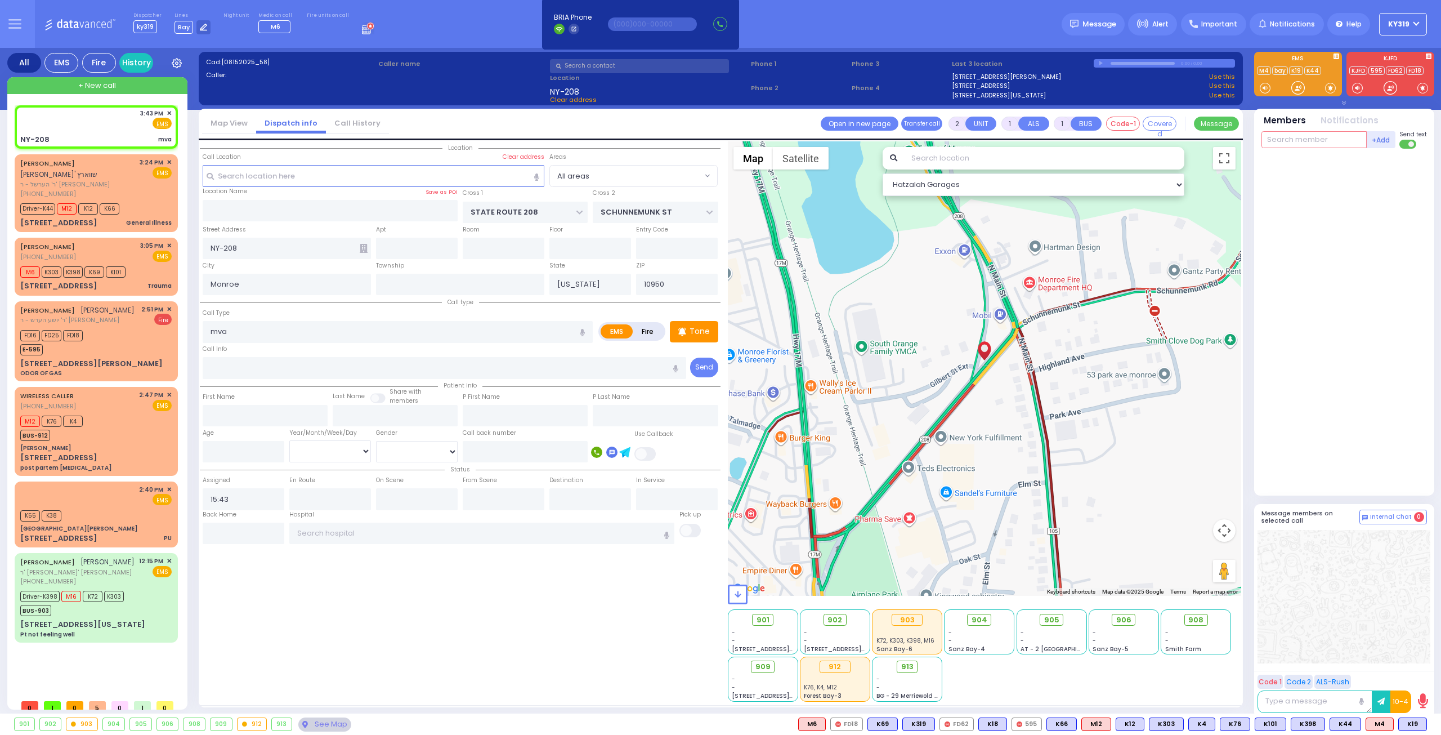
radio input "true"
select select
select select "Hatzalah Garages"
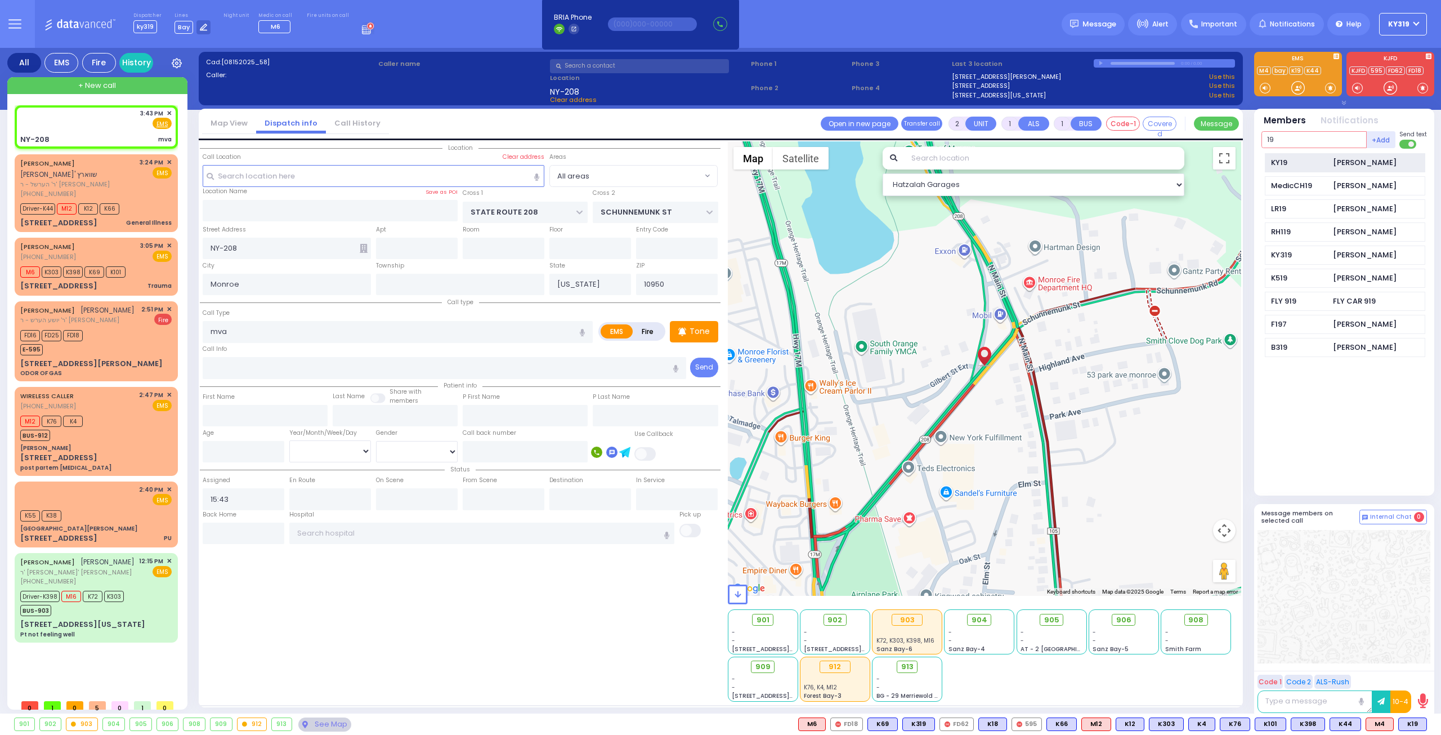
type input "19"
click at [1278, 162] on div "KY19" at bounding box center [1299, 162] width 56 height 11
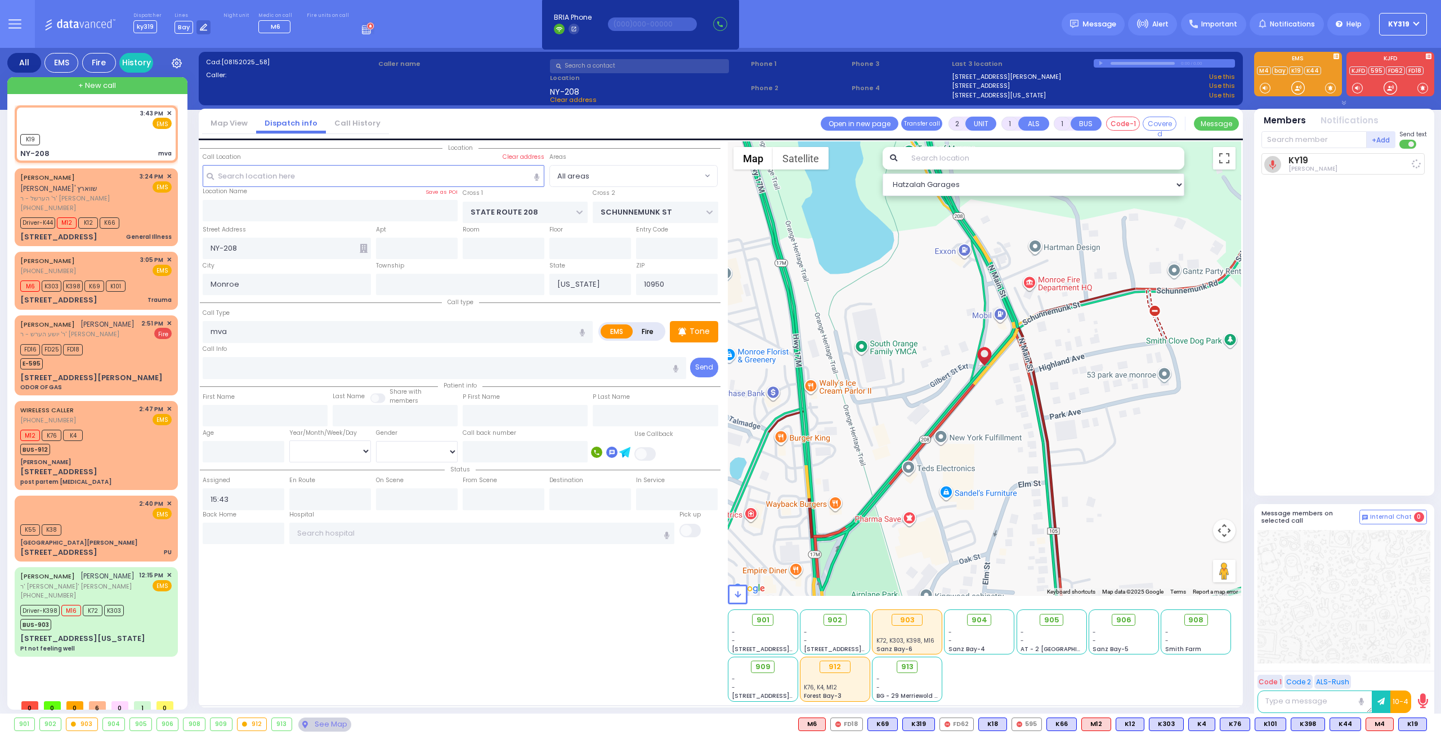
select select
radio input "true"
select select
type input "15:44"
select select "Hatzalah Garages"
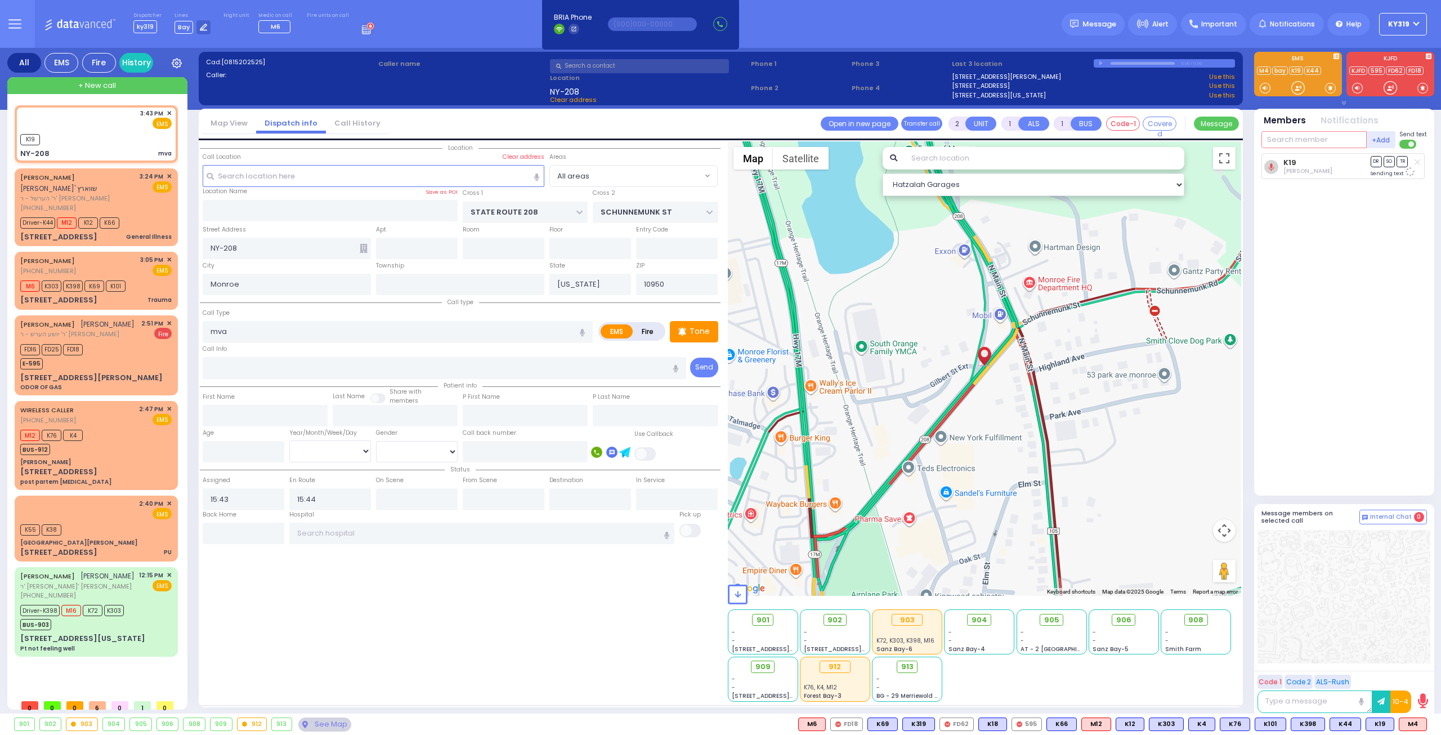
click at [1284, 139] on input "text" at bounding box center [1313, 139] width 105 height 17
type input "m4"
click at [1286, 160] on div "Medic4" at bounding box center [1299, 162] width 56 height 11
select select
radio input "true"
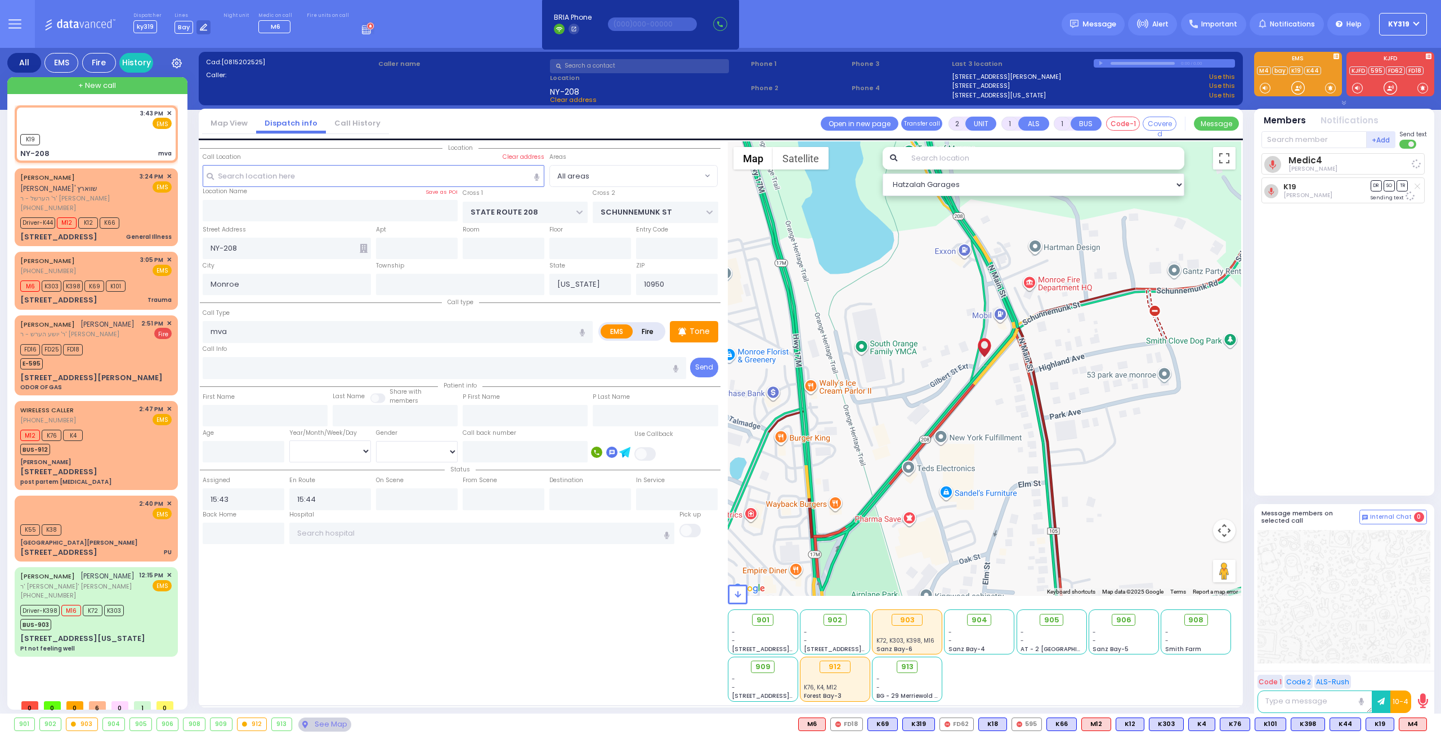
select select
select select "Hatzalah Garages"
click at [118, 129] on div "3:43 PM ✕ EMS" at bounding box center [95, 119] width 151 height 21
select select
radio input "true"
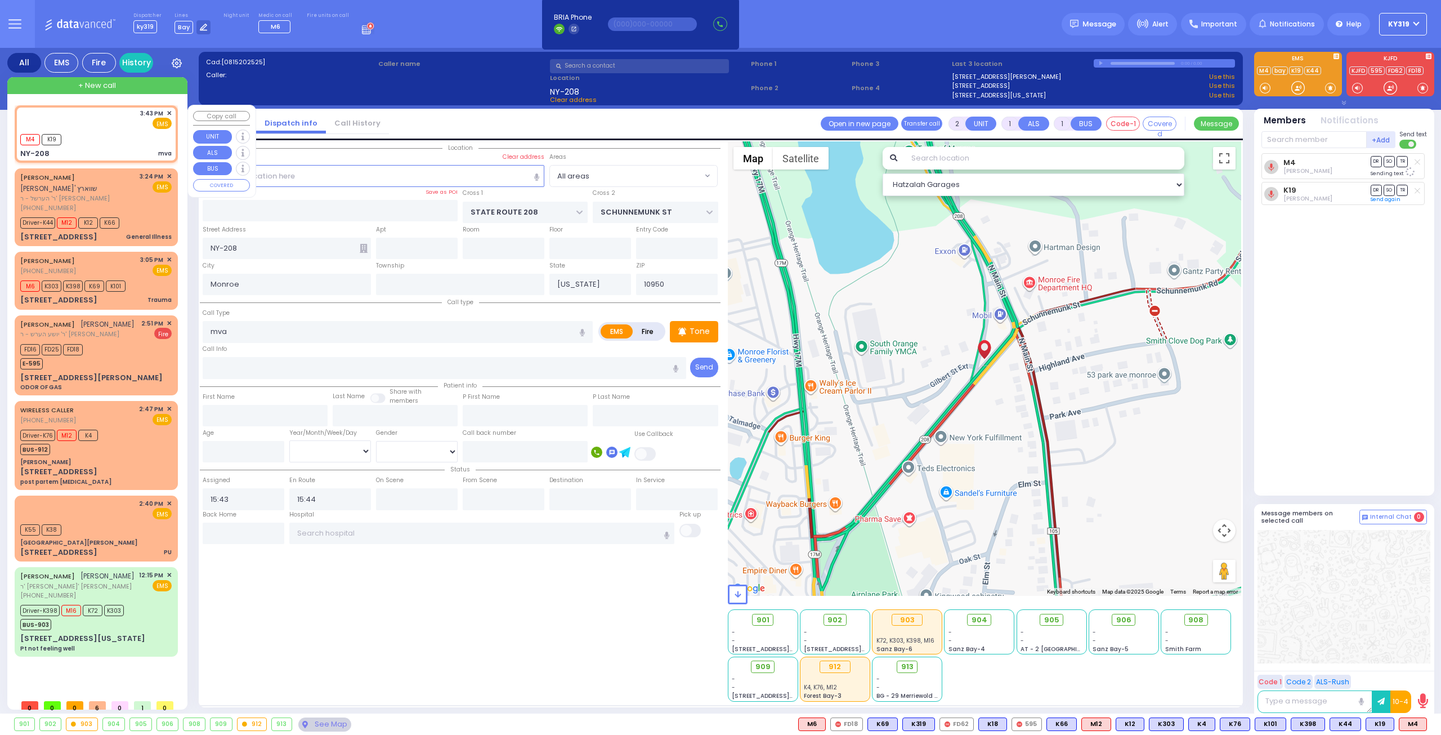
select select
select select "Hatzalah Garages"
click at [89, 83] on span "+ New call" at bounding box center [97, 85] width 38 height 11
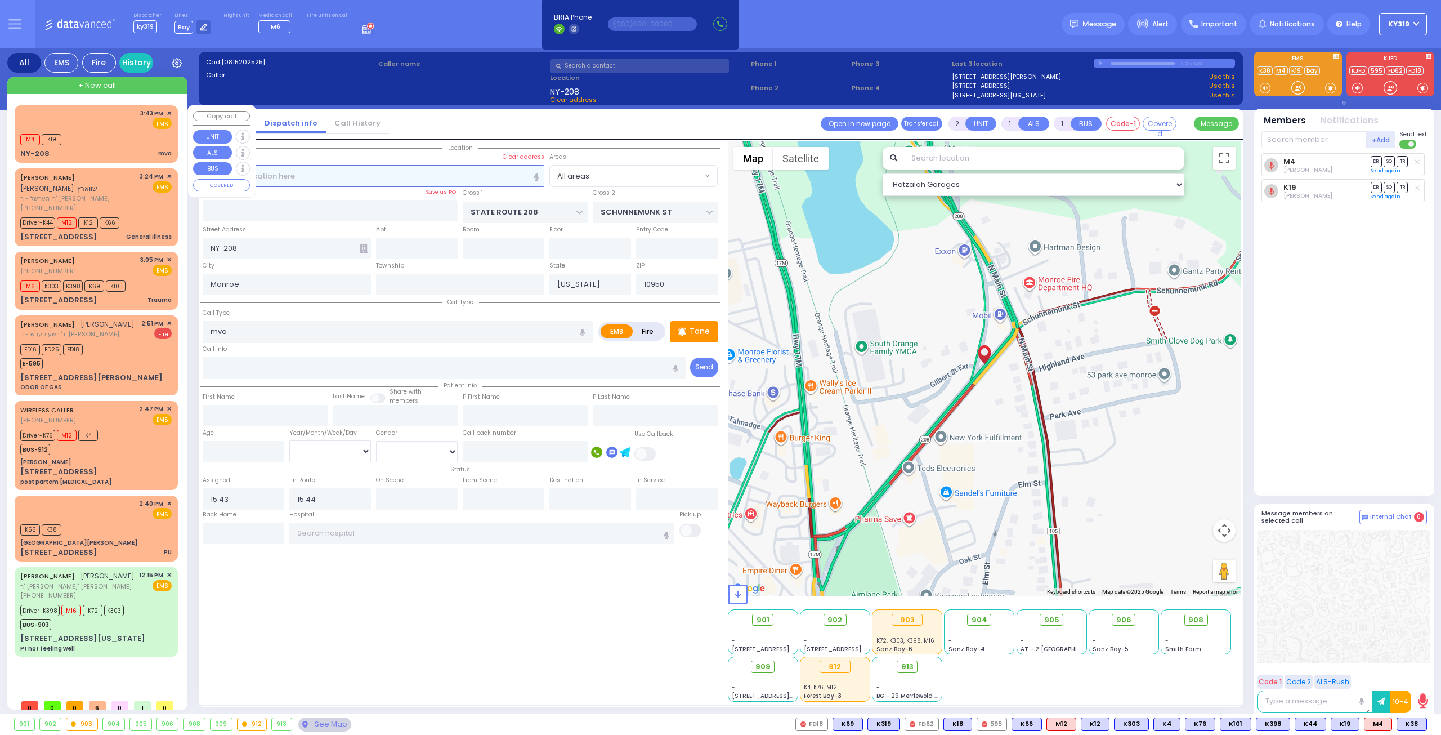
select select
radio input "true"
select select
type input "15:45"
select select "Hatzalah Garages"
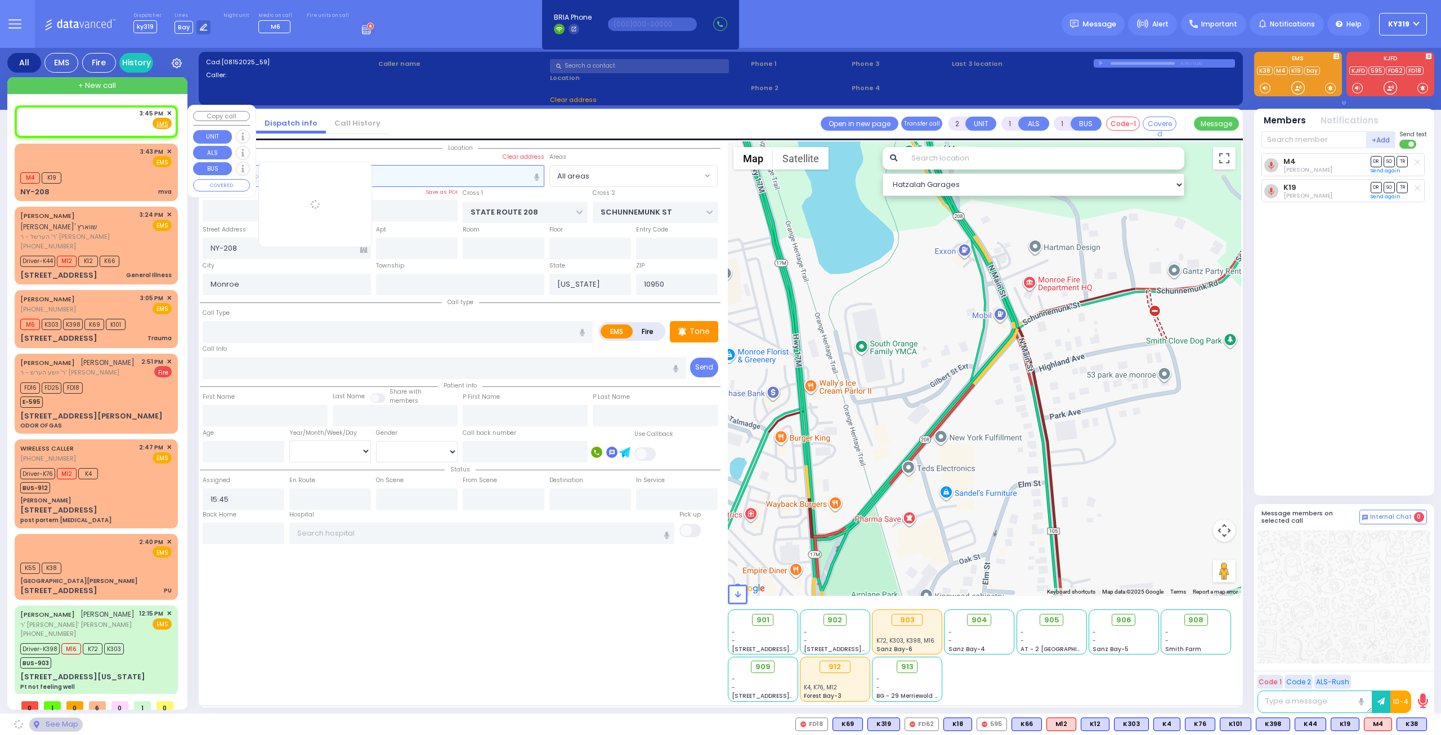
select select
radio input "true"
select select
select select "Hatzalah Garages"
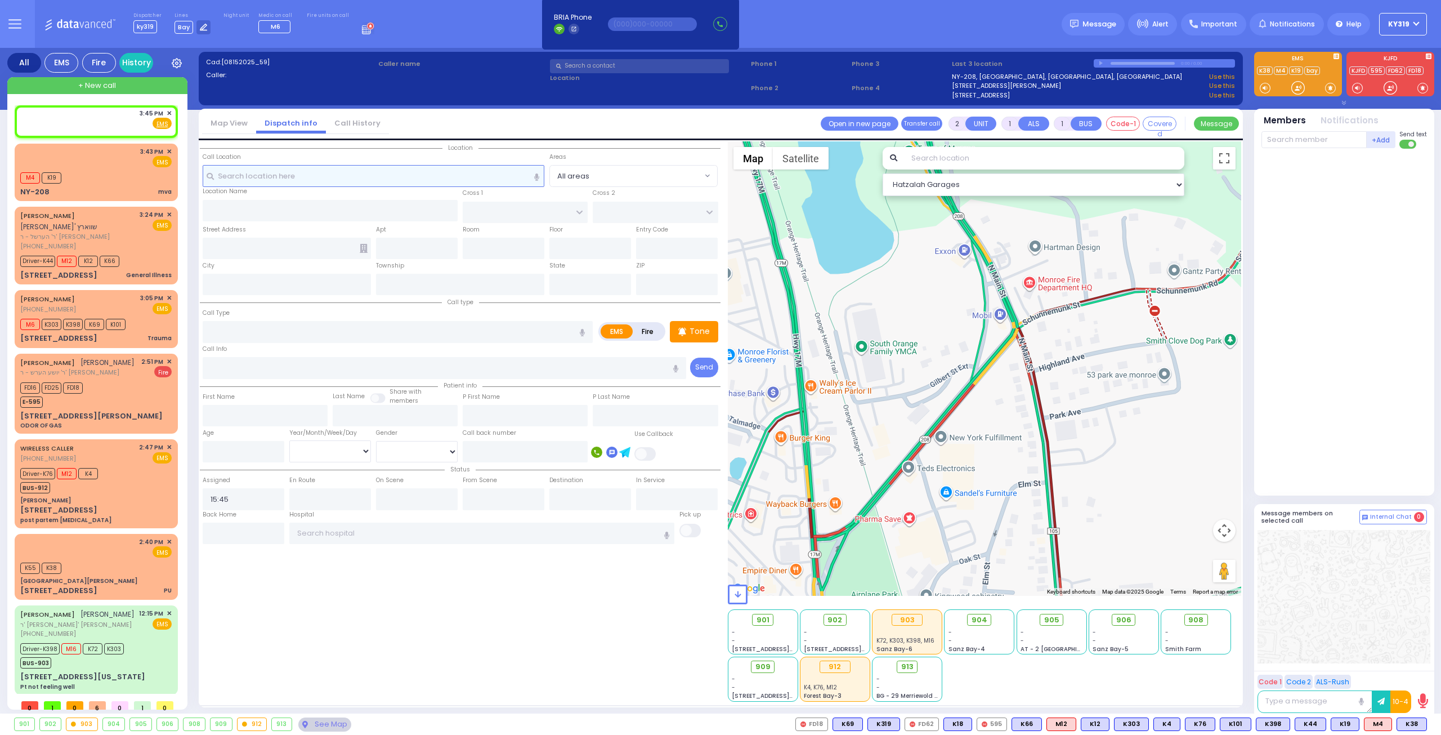
click at [215, 175] on input "text" at bounding box center [374, 175] width 342 height 21
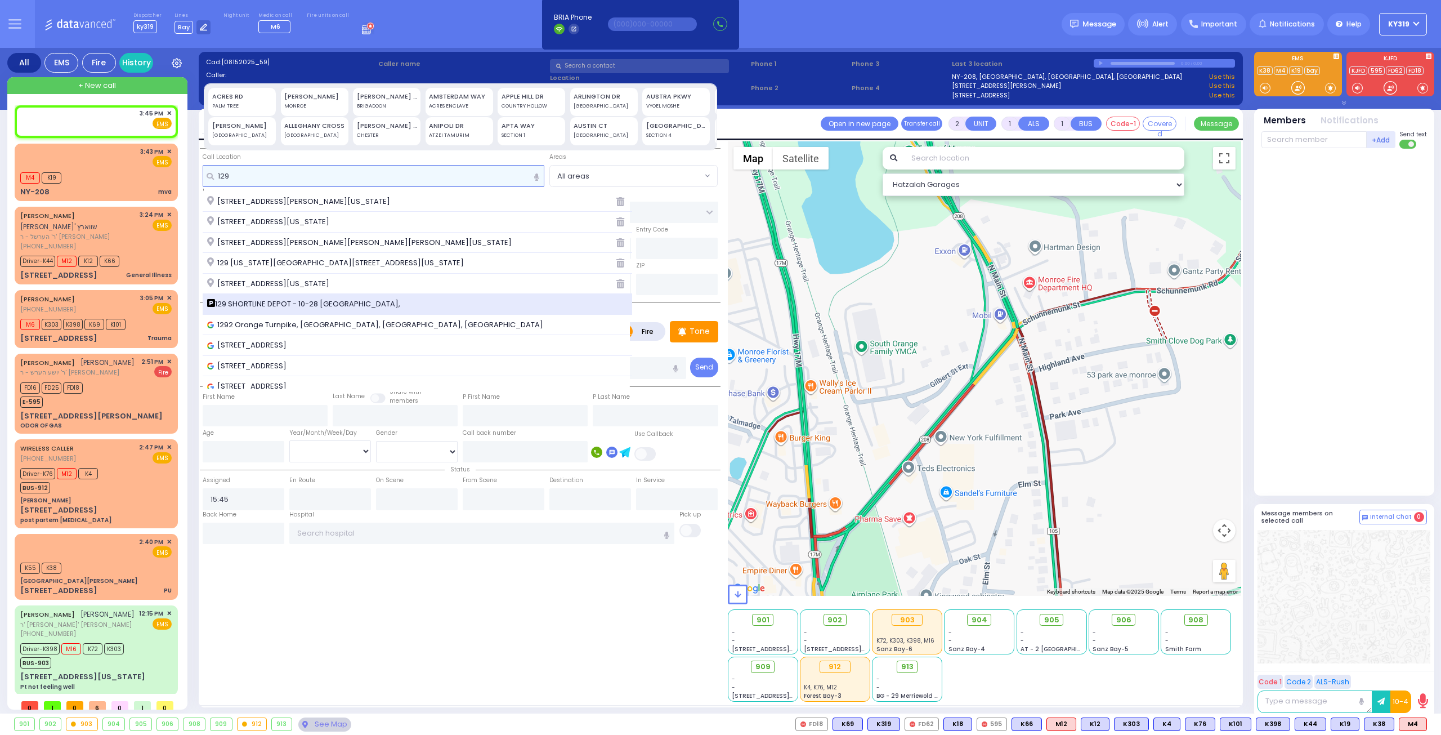
type input "129"
click at [261, 301] on span "129 SHORTLINE DEPOT - 10-28 Orange and Rockland Rd," at bounding box center [305, 303] width 197 height 11
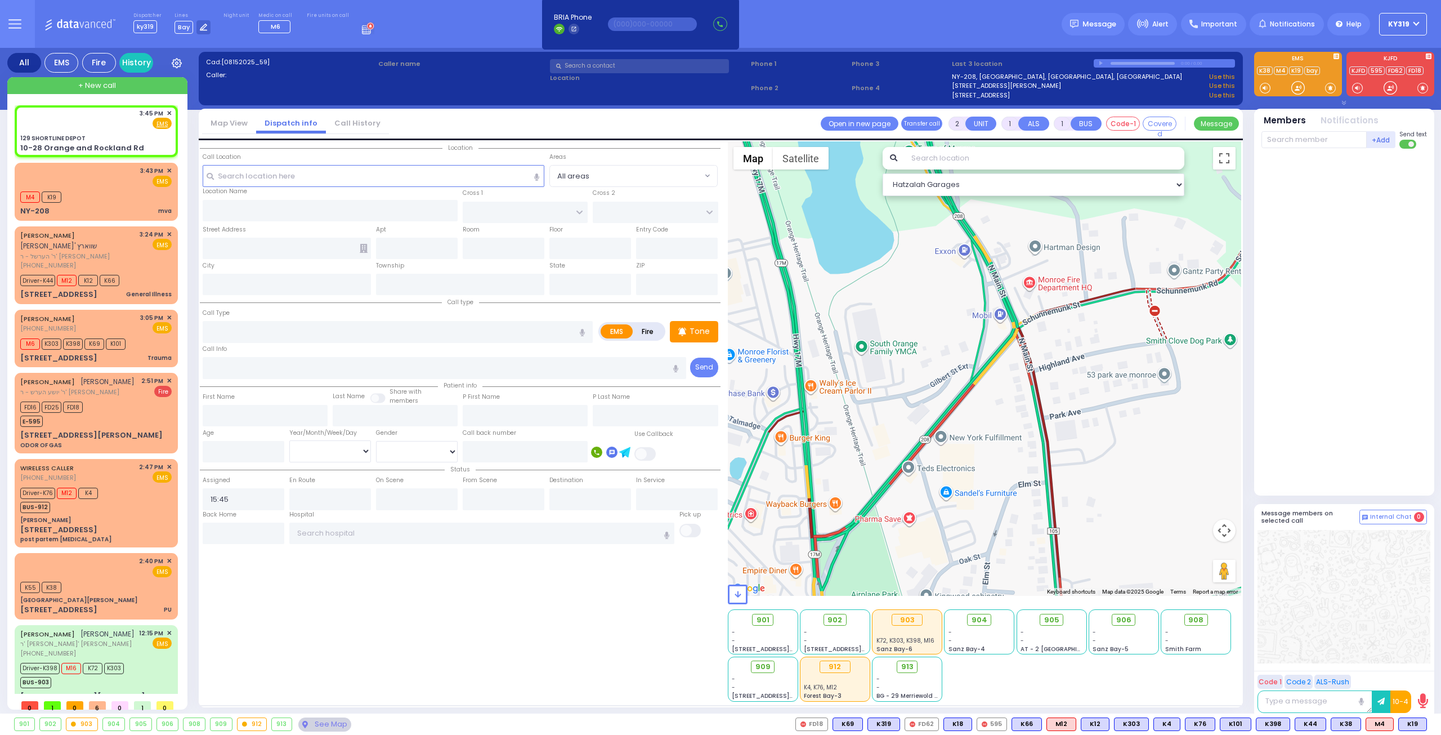
select select
radio input "true"
select select
select select "Hatzalah Garages"
type input "129 SHORTLINE DEPOT"
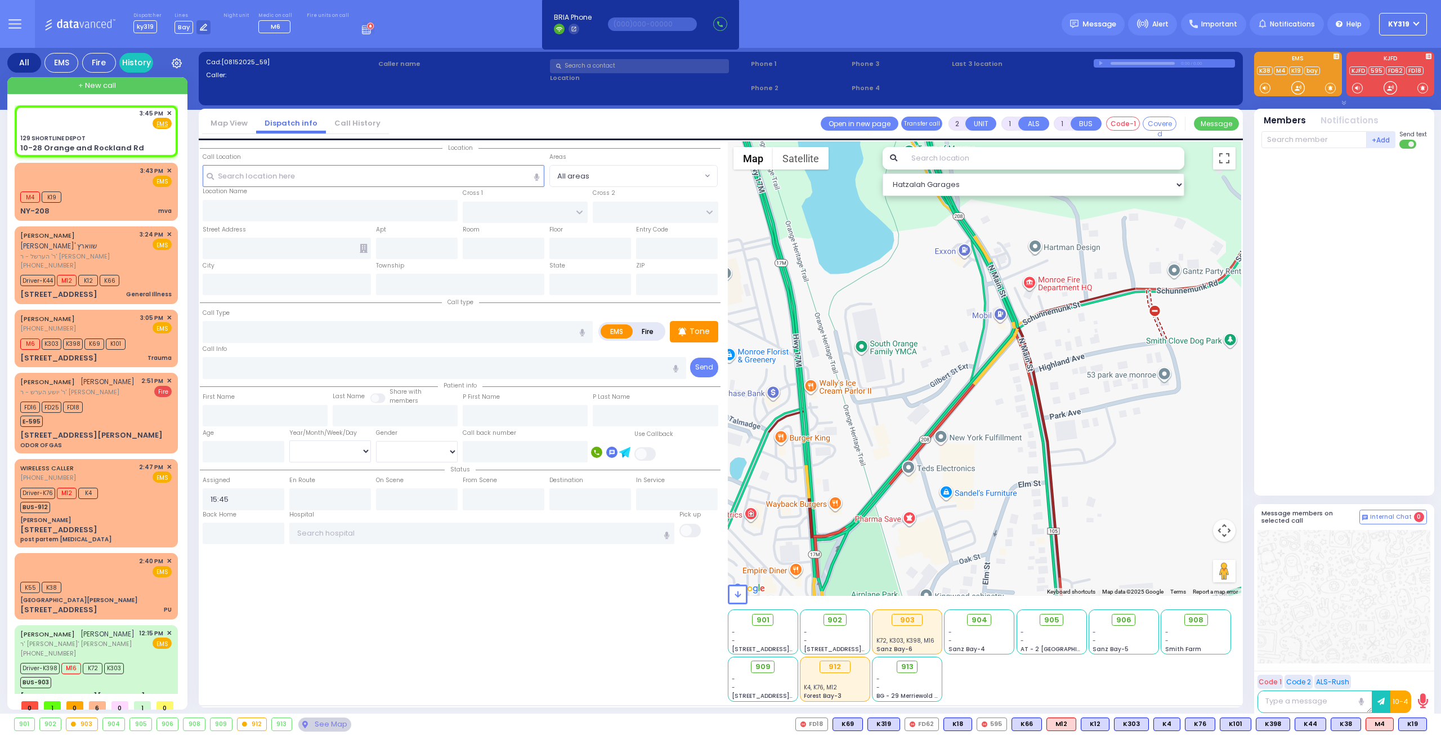
type input "10-28 Orange and Rockland Rd"
type input "Monroe"
type input "[US_STATE]"
type input "10950"
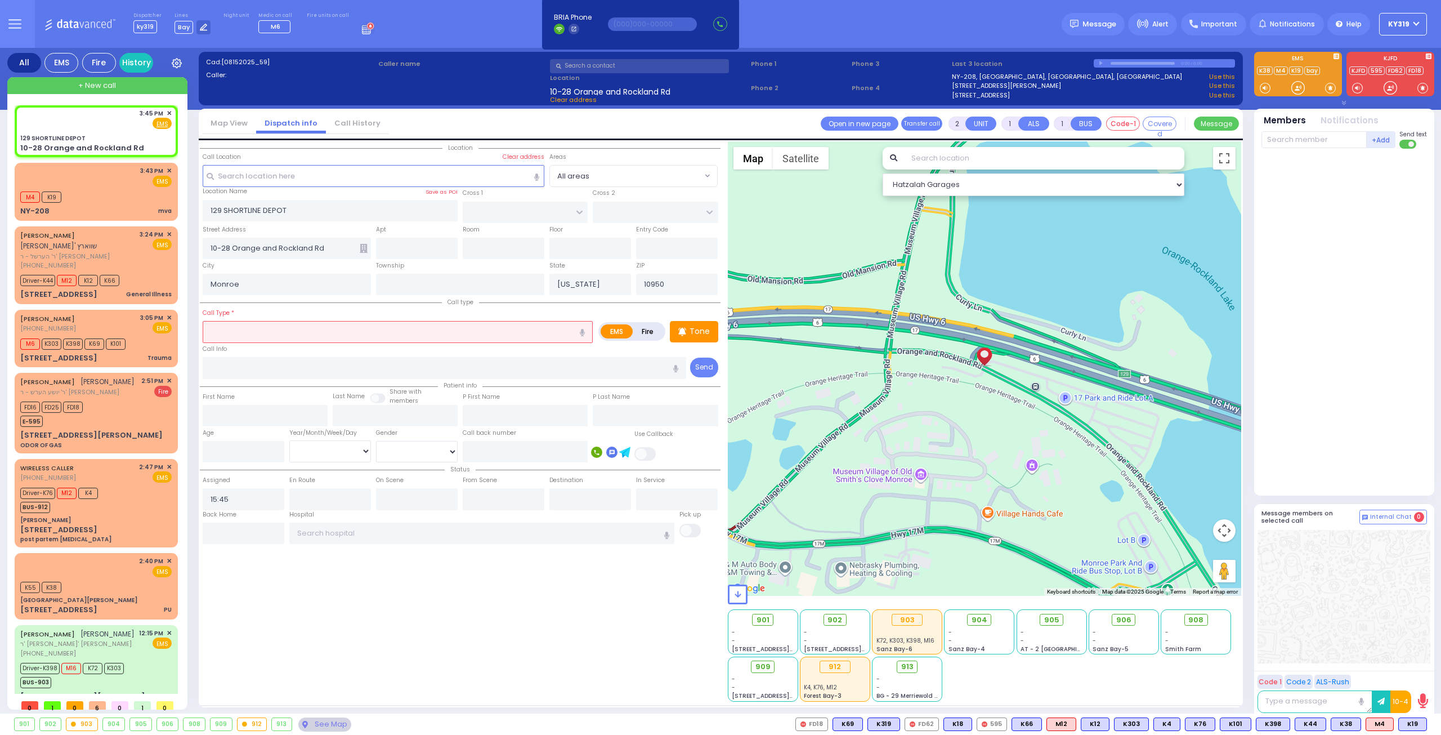
click at [218, 330] on input "text" at bounding box center [398, 331] width 390 height 21
type input "relay tonorthernwestchester"
select select
radio input "true"
select select
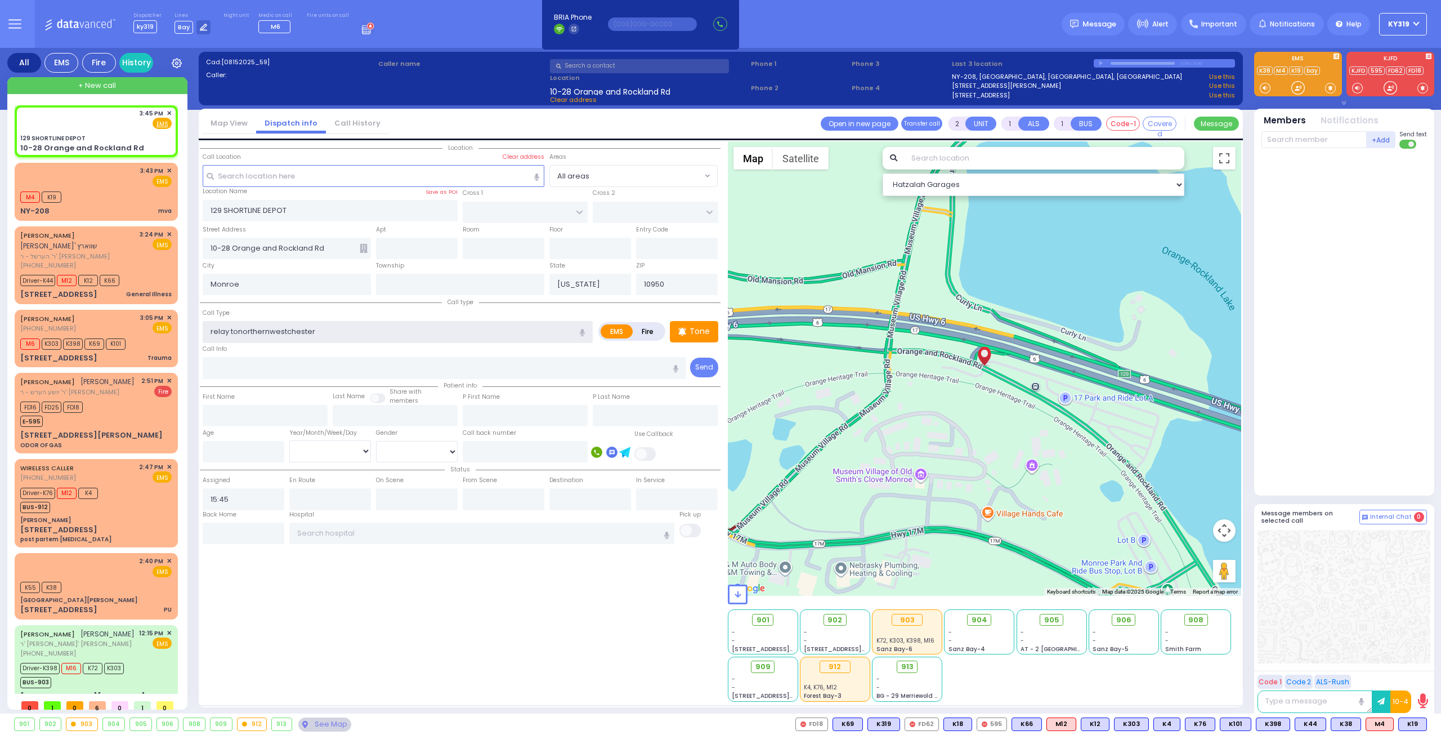
select select "Hatzalah Garages"
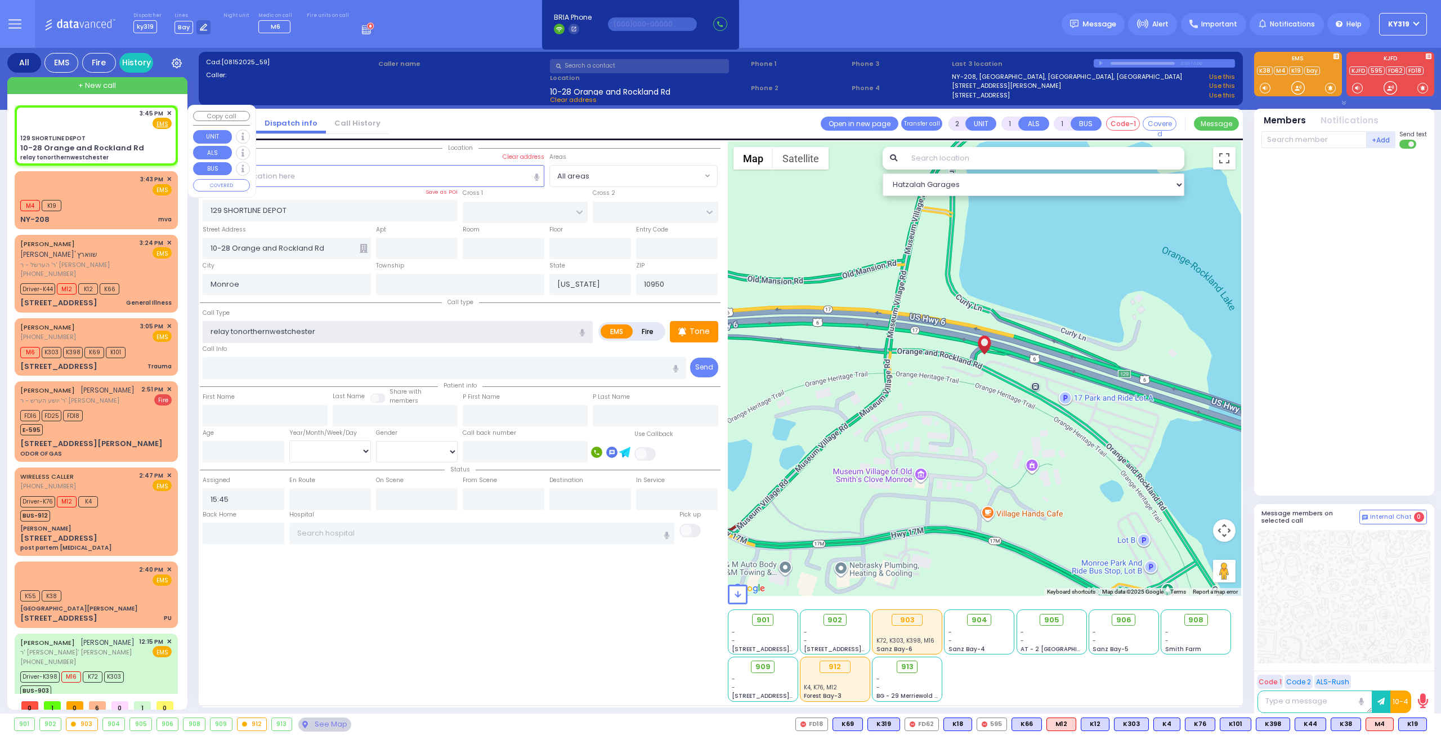
type input "relay tonorthernwestchester"
click at [118, 128] on div "3:45 PM ✕ Fire EMS" at bounding box center [95, 119] width 151 height 21
select select
radio input "true"
select select
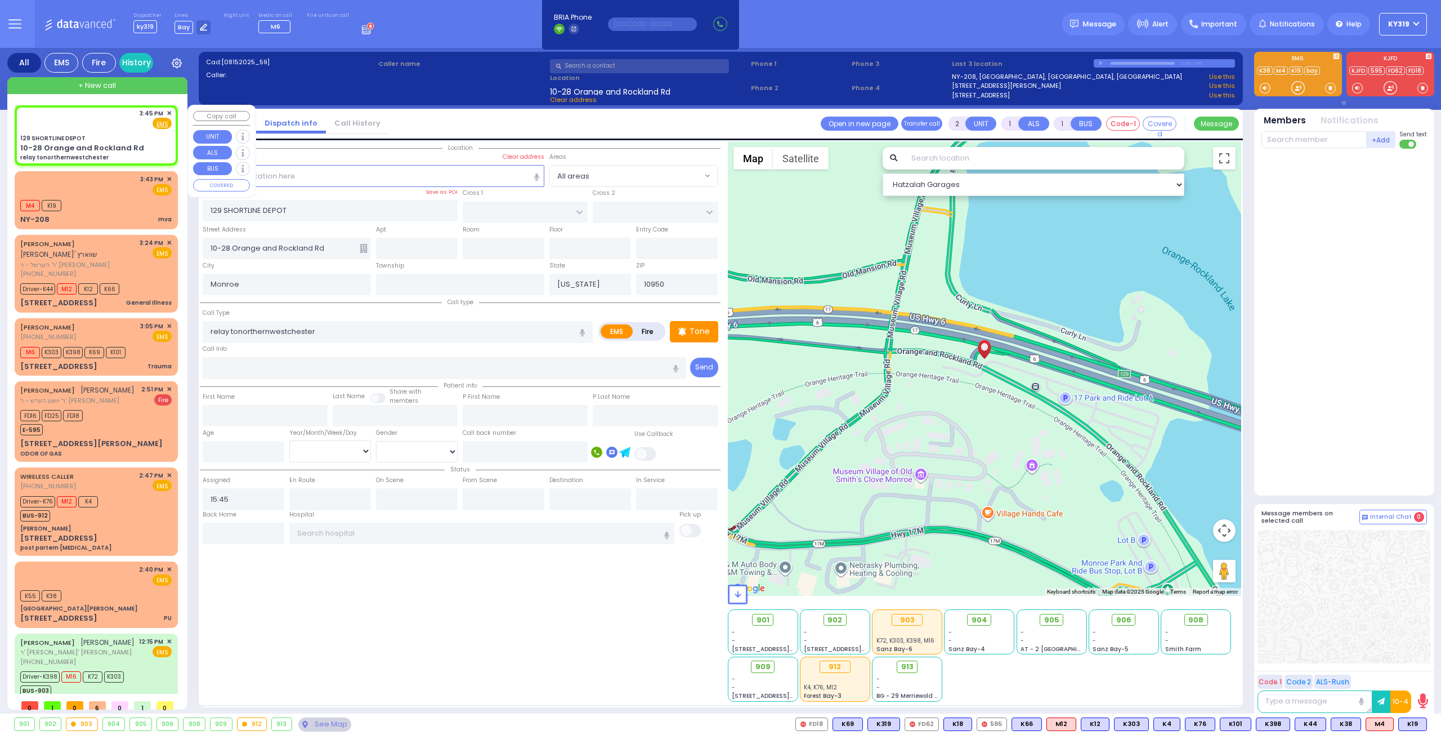
select select "Hatzalah Garages"
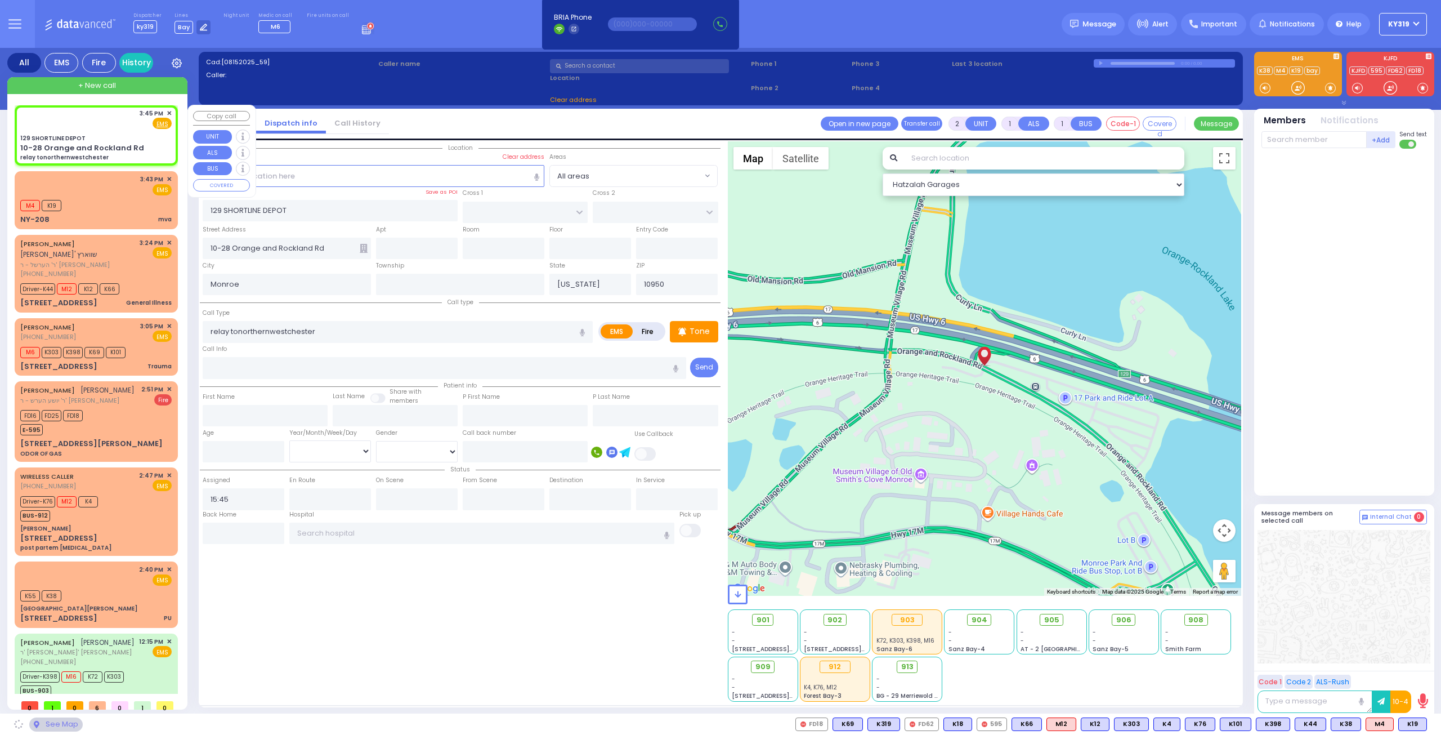
select select
radio input "true"
select select
select select "Hatzalah Garages"
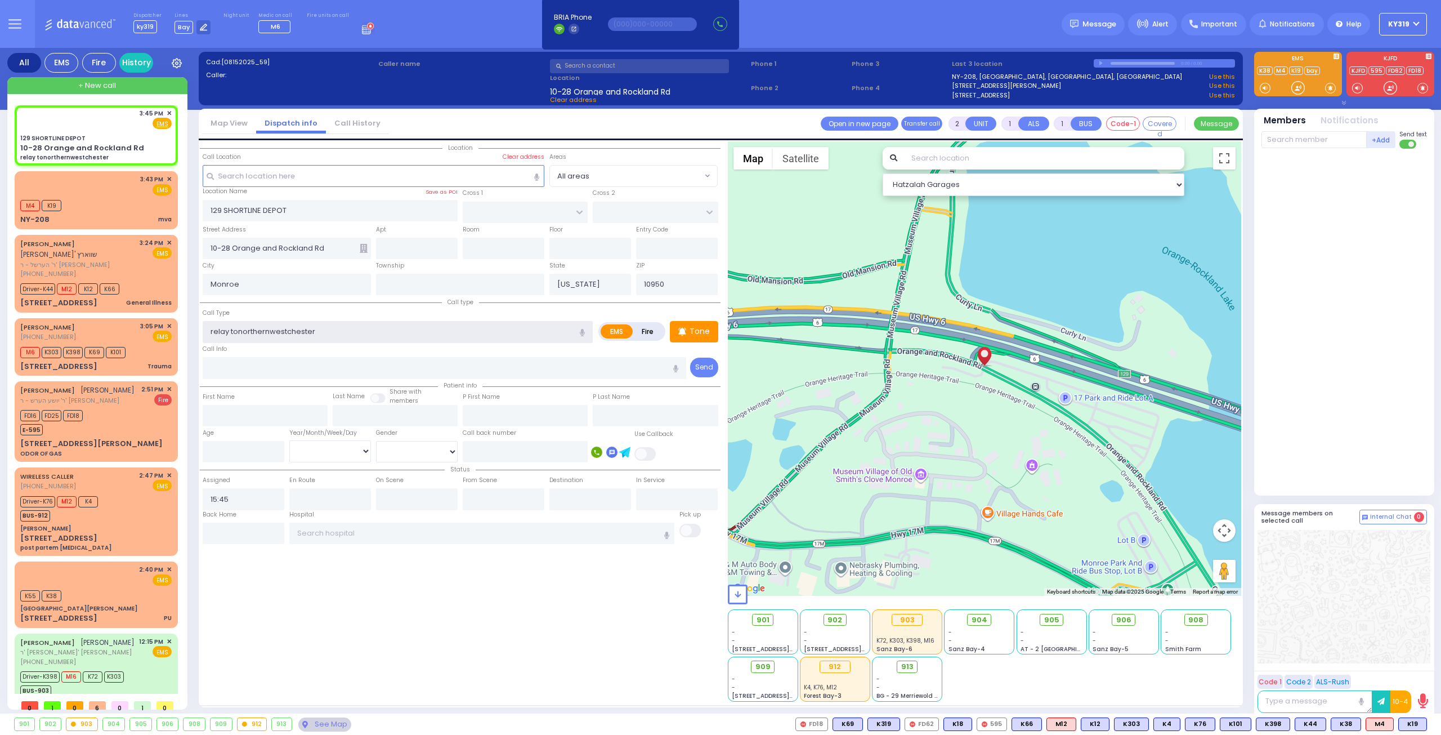
click at [268, 330] on input "relay tonorthernwestchester" at bounding box center [398, 331] width 390 height 21
type input "relay tonorthern westchester"
select select
radio input "true"
select select
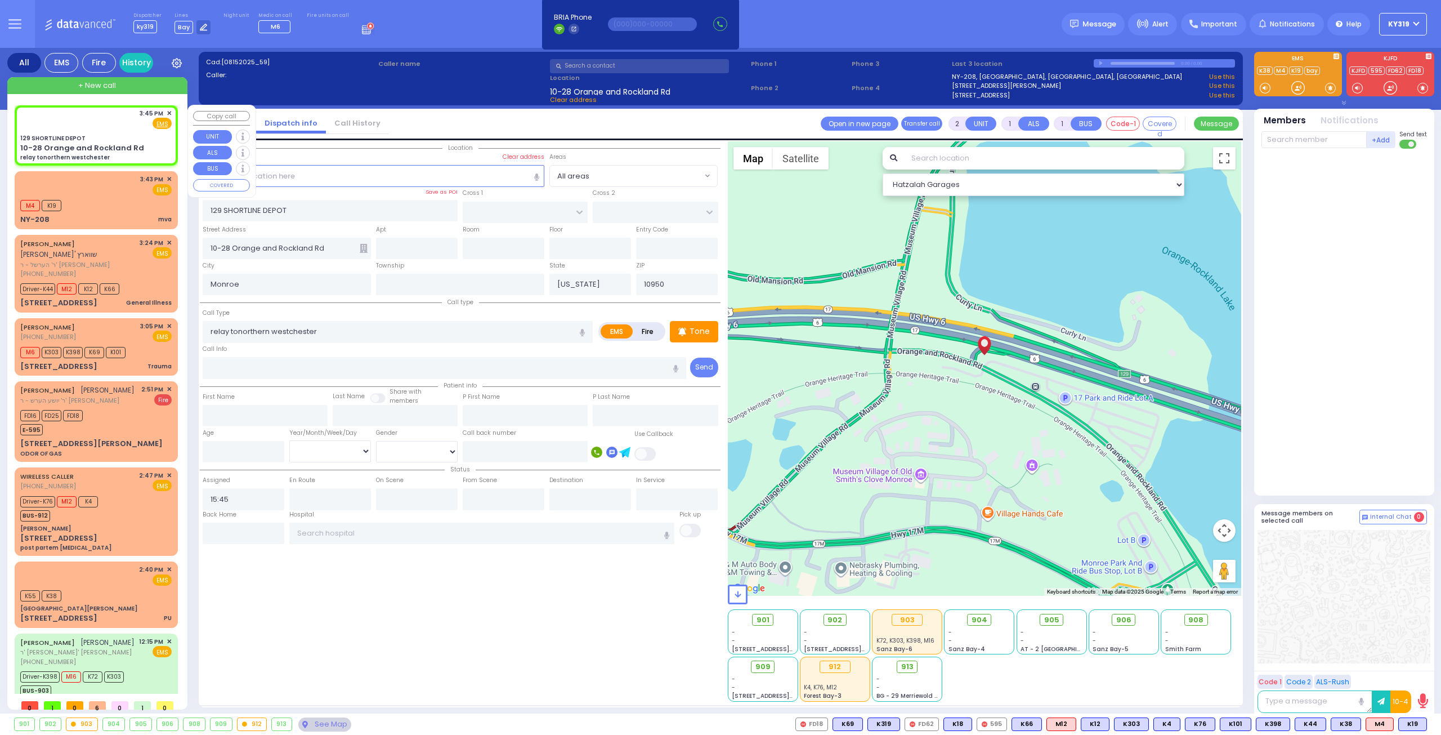
click at [126, 128] on div "3:45 PM ✕ Fire EMS" at bounding box center [95, 119] width 151 height 21
select select "Hatzalah Garages"
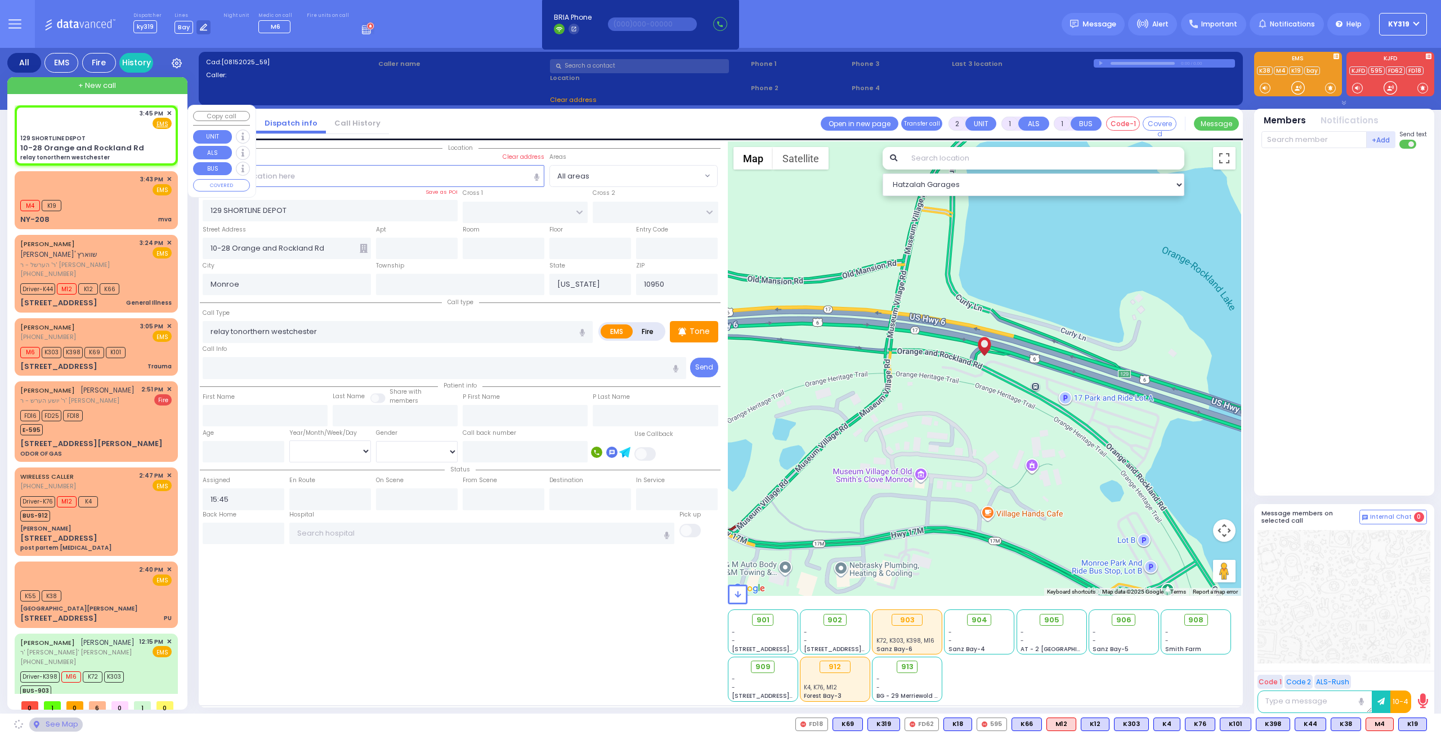
select select
radio input "true"
select select
select select "Hatzalah Garages"
select select
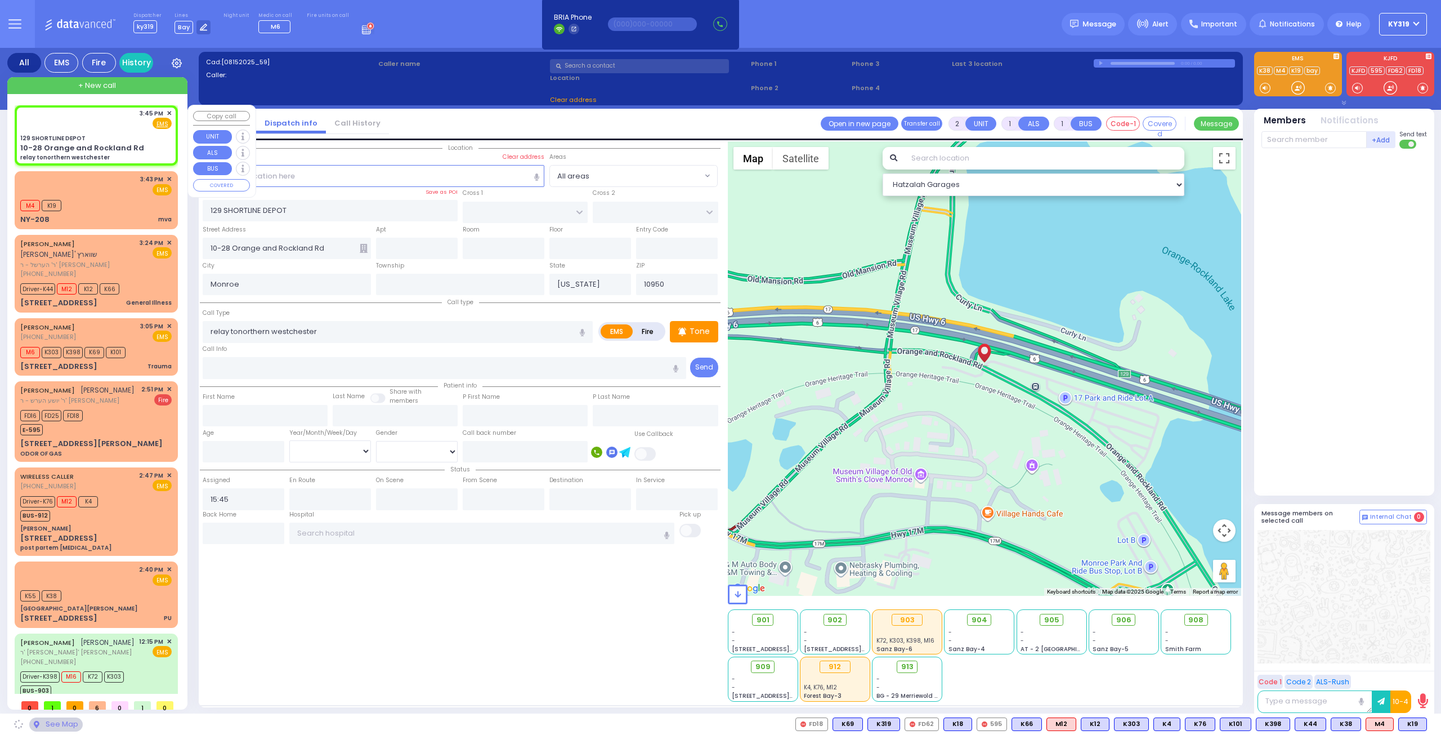
radio input "true"
select select
select select "Hatzalah Garages"
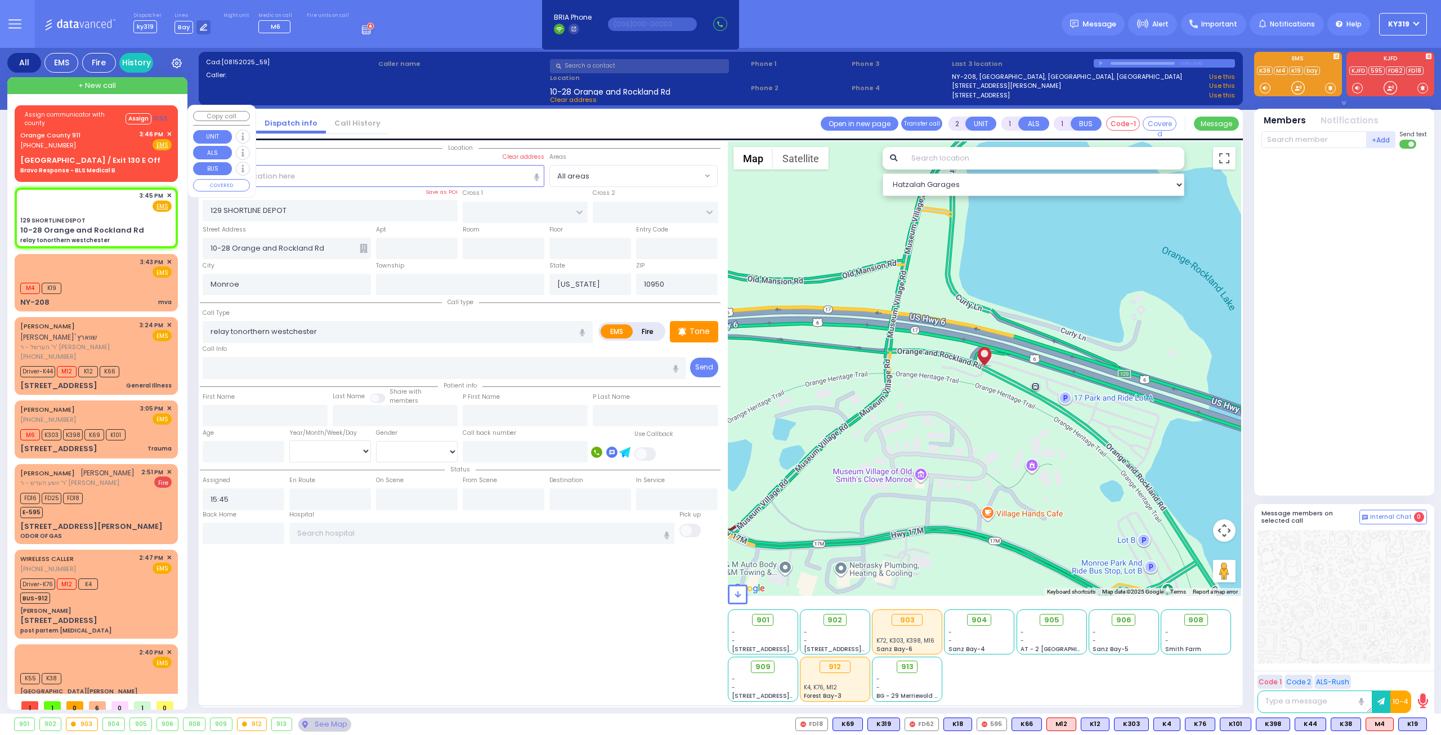
click at [112, 135] on div "Orange County 911 (845) 469-0911 3:46 PM ✕ Fire EMS" at bounding box center [95, 139] width 151 height 21
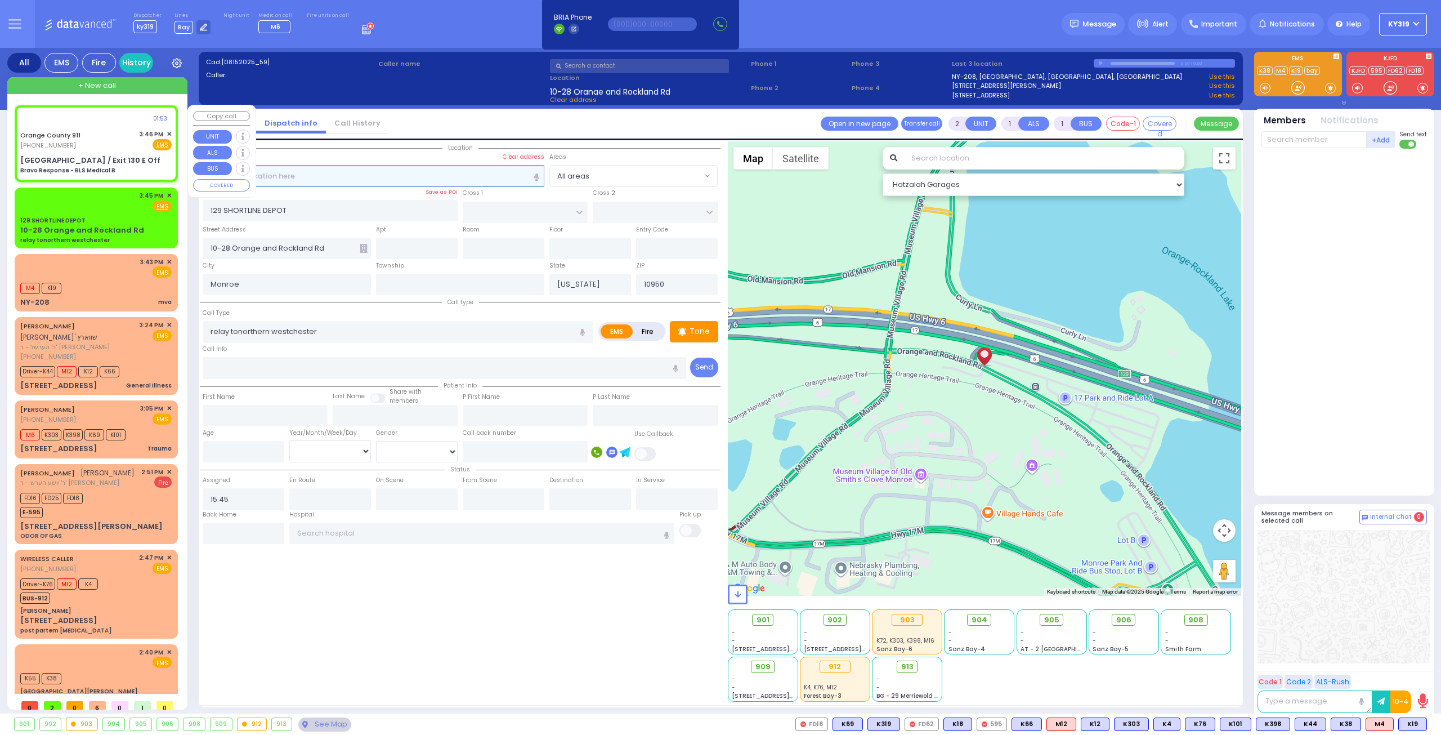
type input "6"
select select
type input "Bravo Response - BLS Medical B"
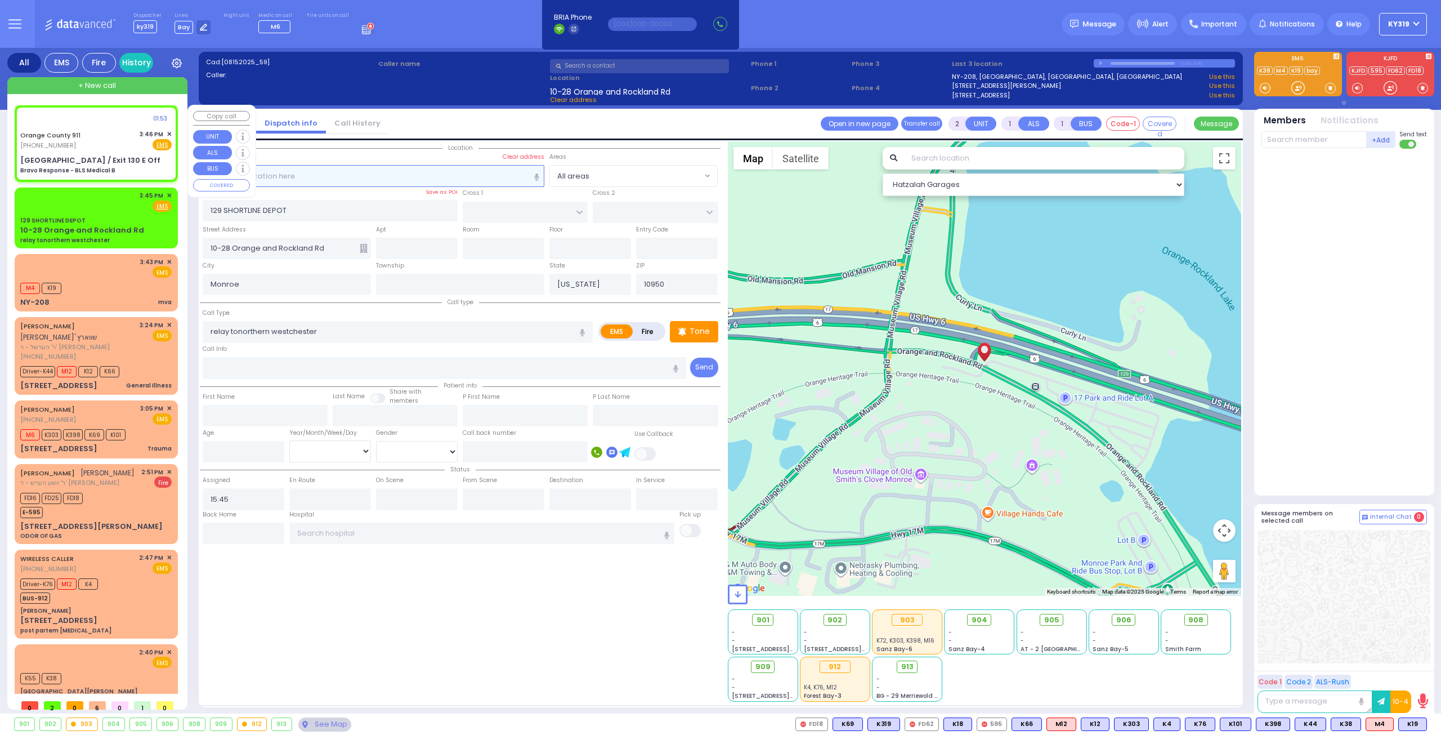
radio input "true"
type input "Nature: : Bravo Response - BLS Medical B Address: : St Rte 208 / Exit 130 E Off…"
select select
select select "Hatzalah Garages"
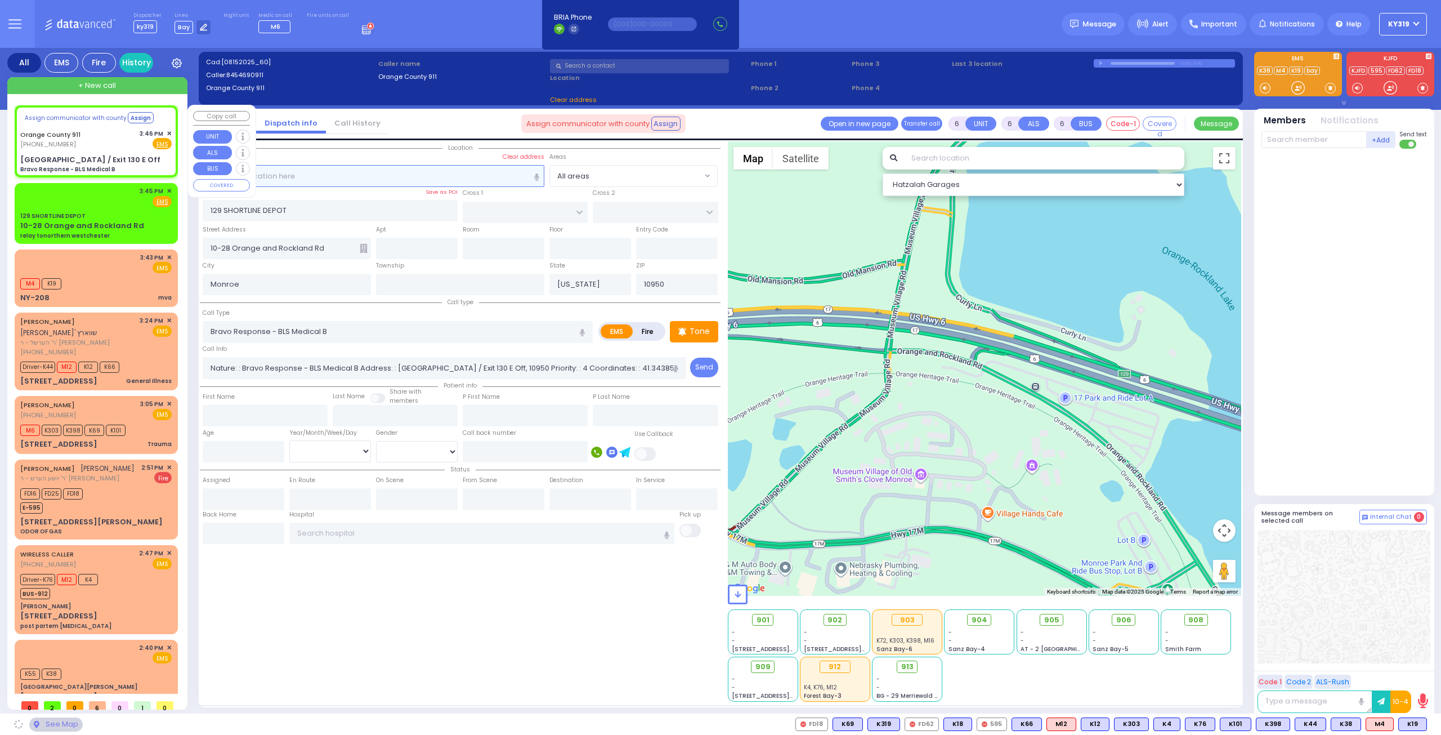
select select
radio input "true"
select select
select select "Hatzalah Garages"
type input "St Rte 208 / Exit 130 E Off"
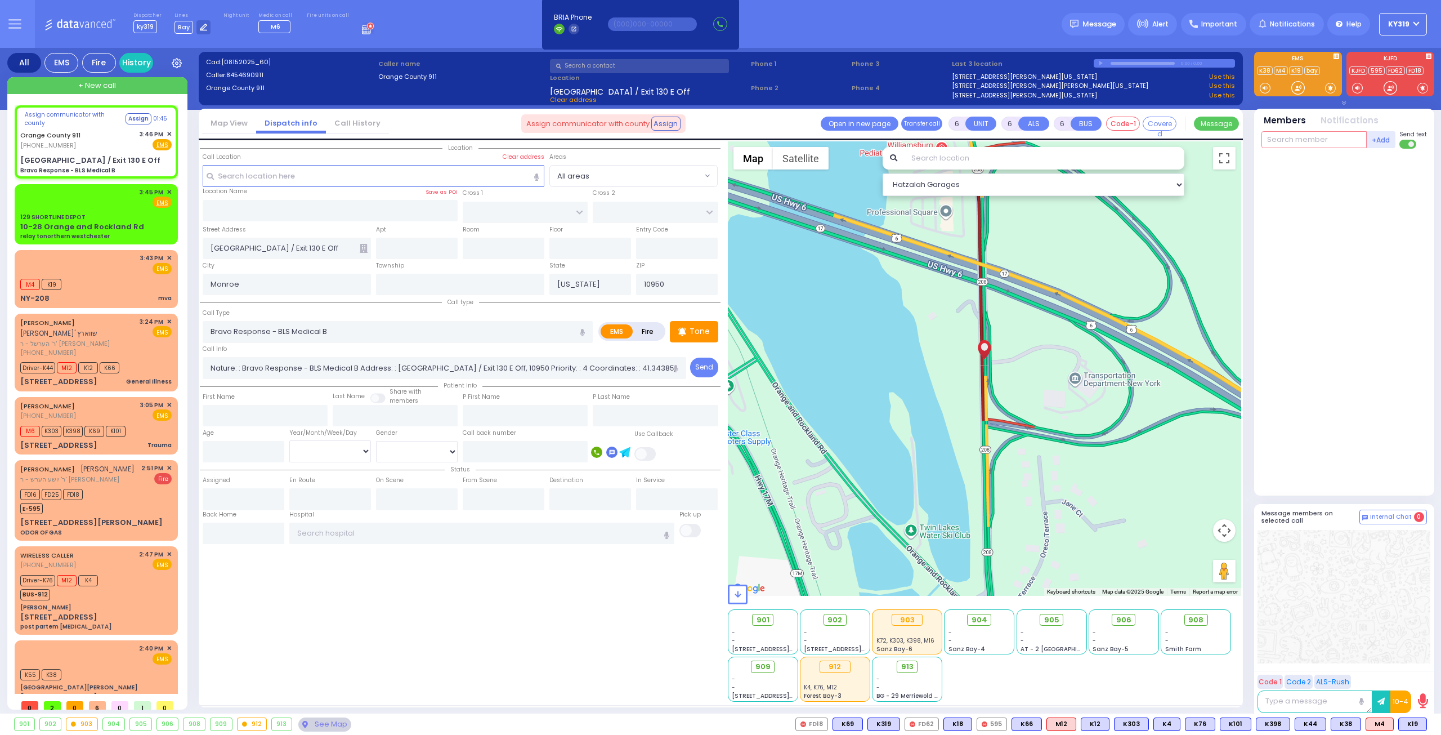
click at [1266, 142] on input "text" at bounding box center [1313, 139] width 105 height 17
type input "m4"
click at [1284, 163] on div "Medic4" at bounding box center [1299, 162] width 56 height 11
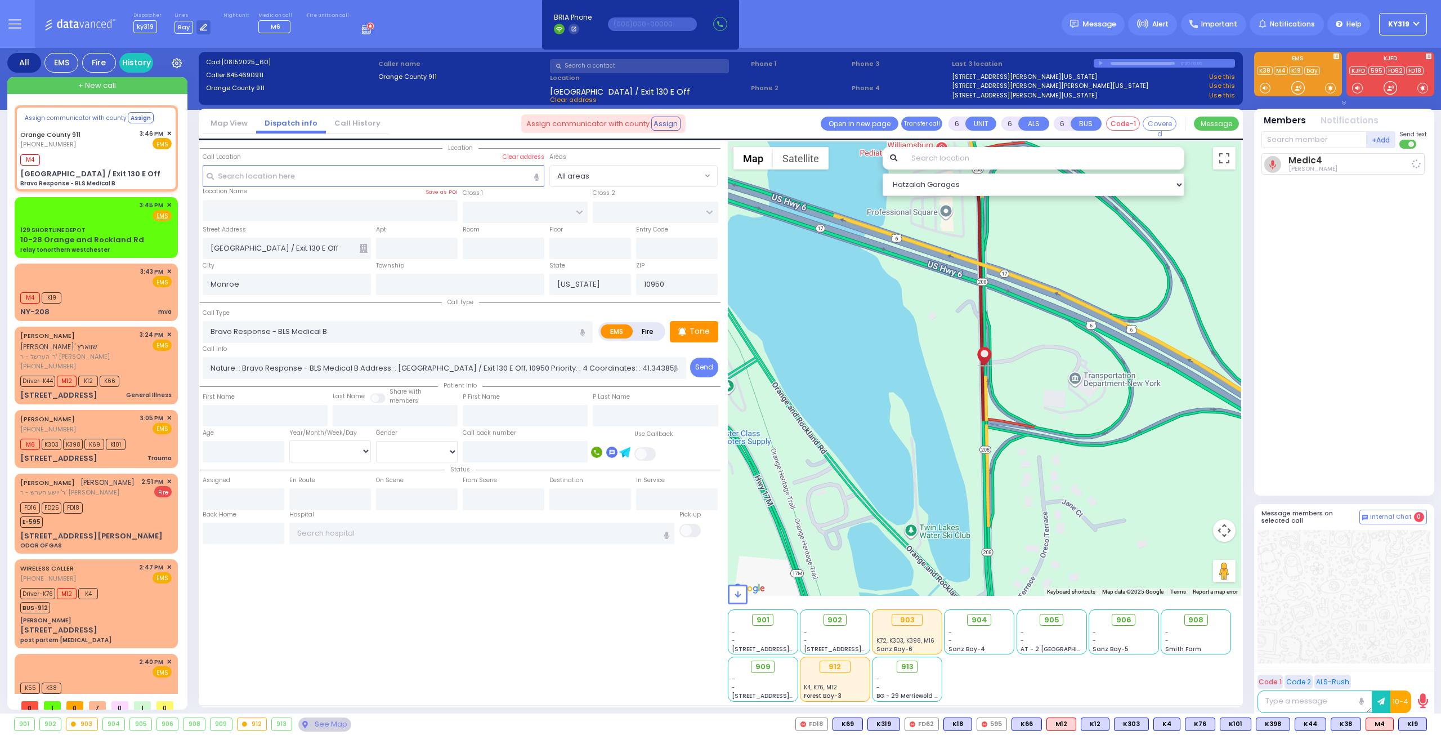
select select
radio input "true"
select select
type input "15:47"
select select "Hatzalah Garages"
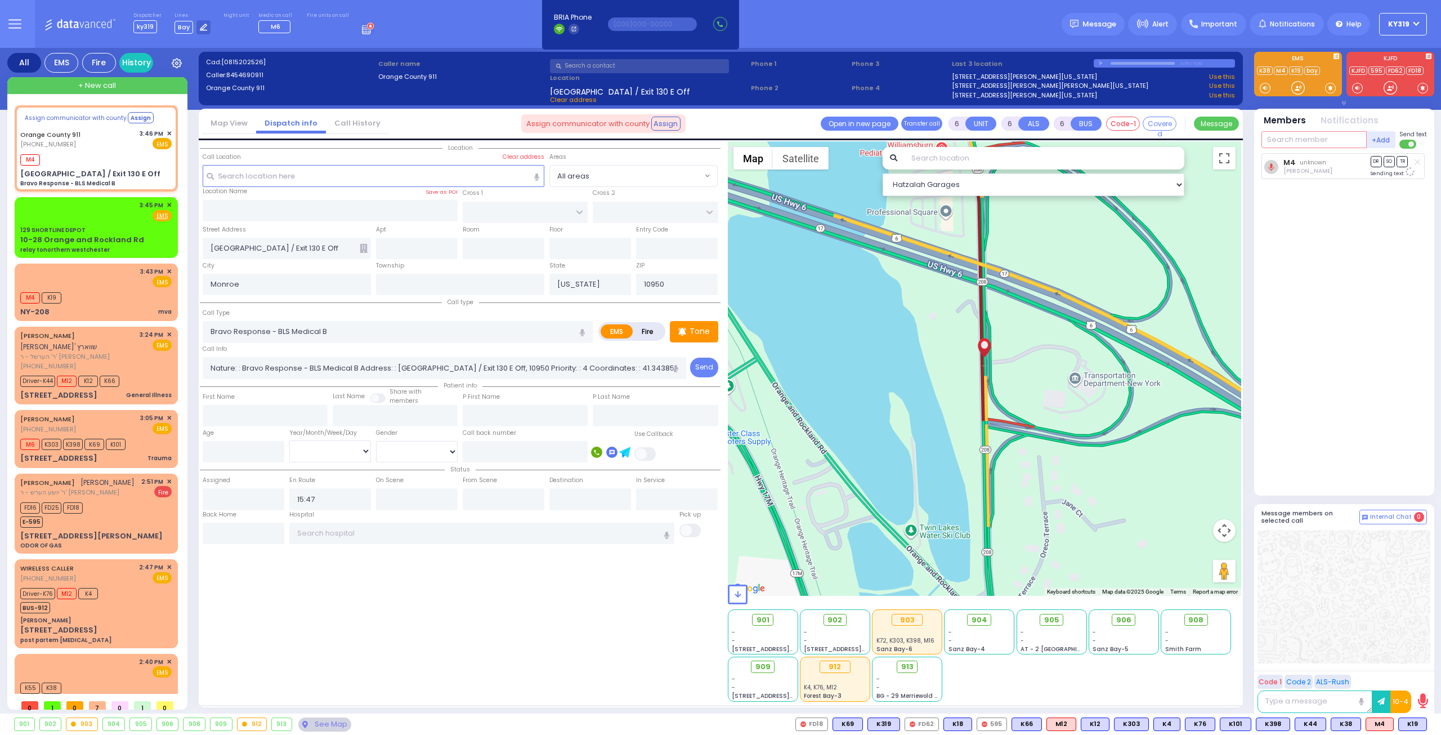
click at [1271, 142] on input "text" at bounding box center [1313, 139] width 105 height 17
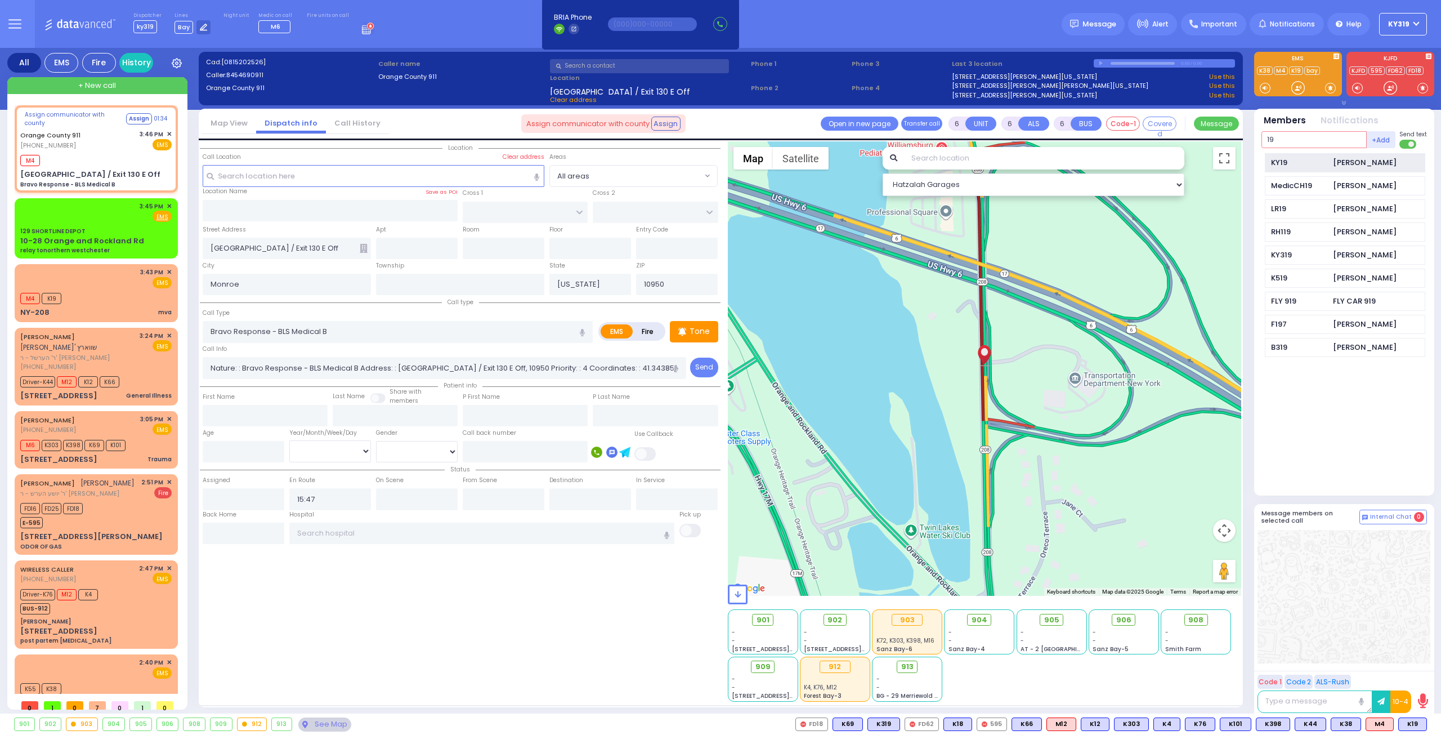
type input "19"
click at [1274, 162] on div "KY19" at bounding box center [1299, 162] width 56 height 11
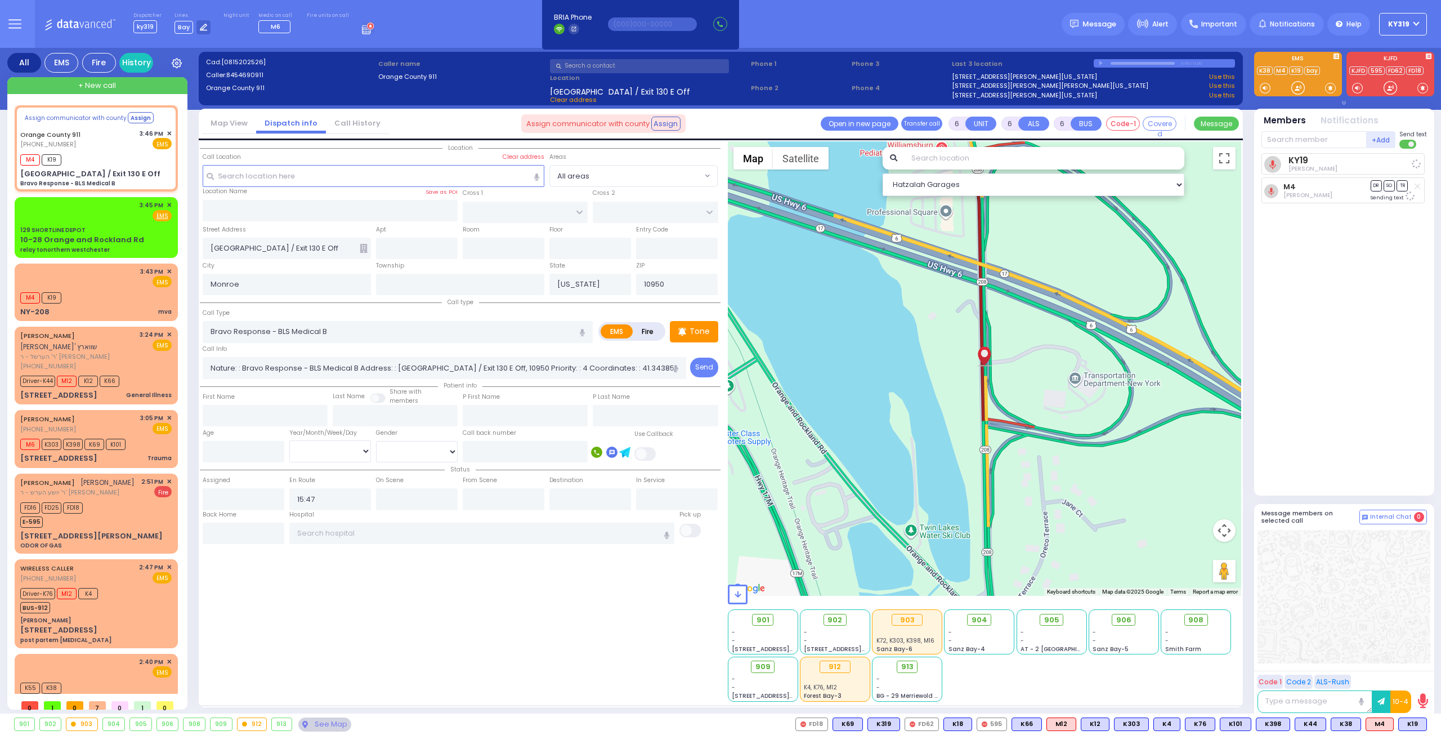
select select
radio input "true"
select select
select select "Hatzalah Garages"
click at [92, 209] on div "3:45 PM ✕ Fire EMS" at bounding box center [95, 212] width 151 height 21
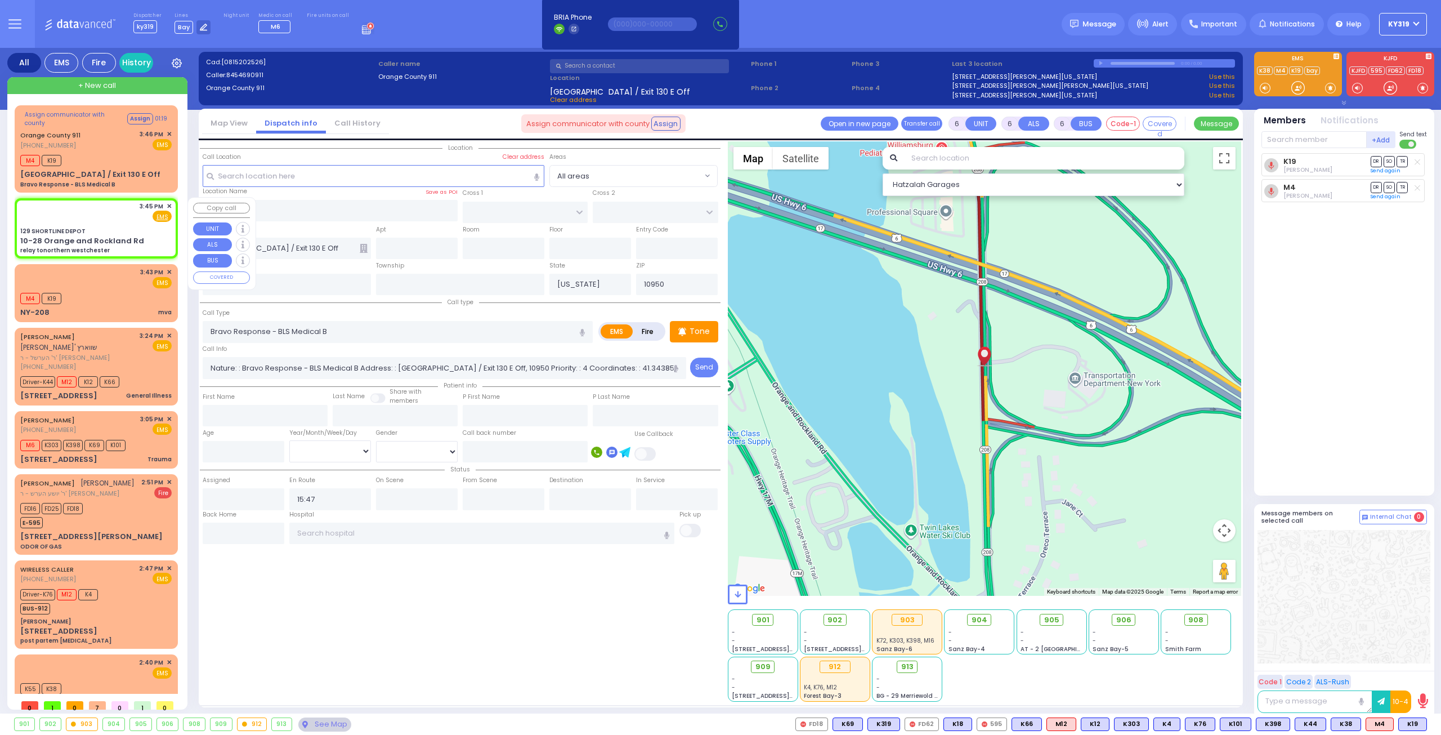
type input "2"
type input "1"
select select
type input "relay tonorthern westchester"
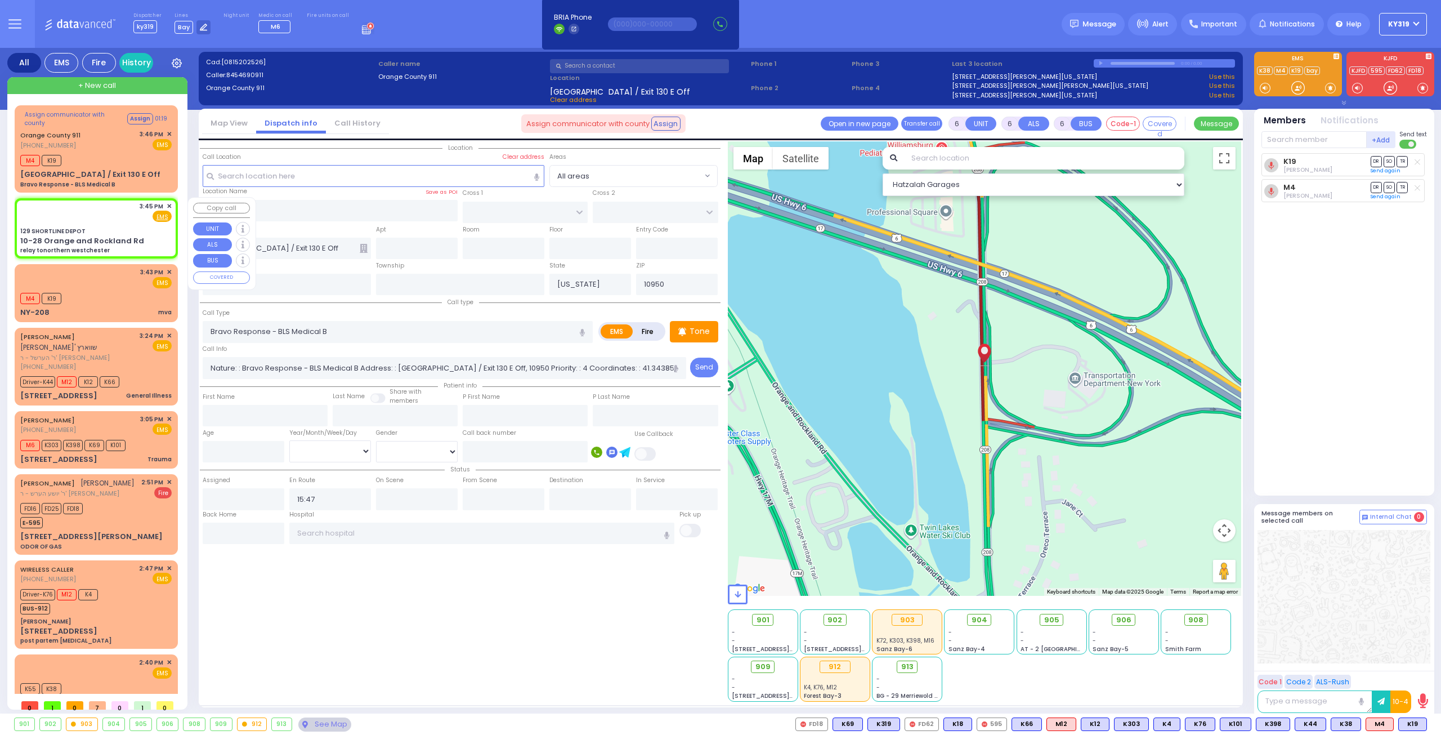
radio input "true"
select select
type input "15:45"
select select "Hatzalah Garages"
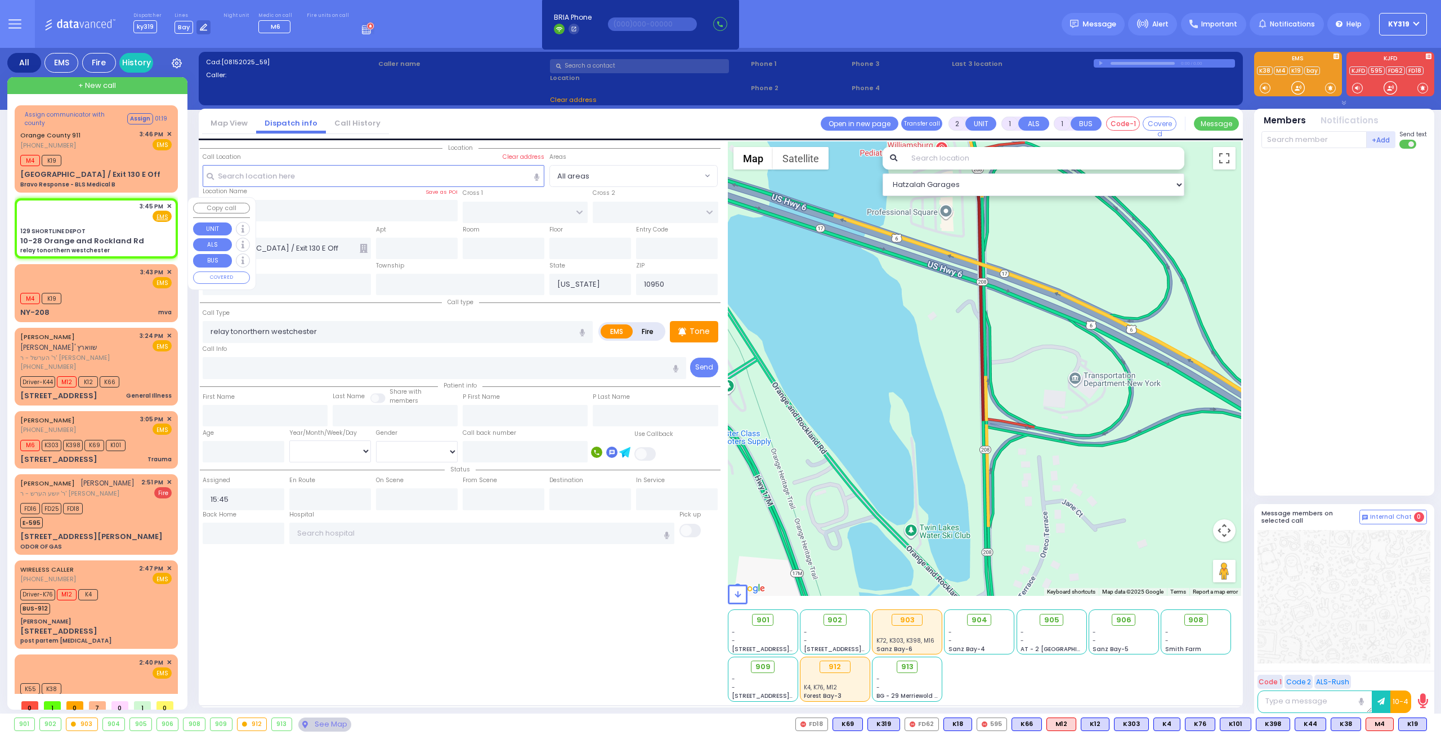
type input "129 SHORTLINE DEPOT"
type input "10-28 Orange and Rockland Rd"
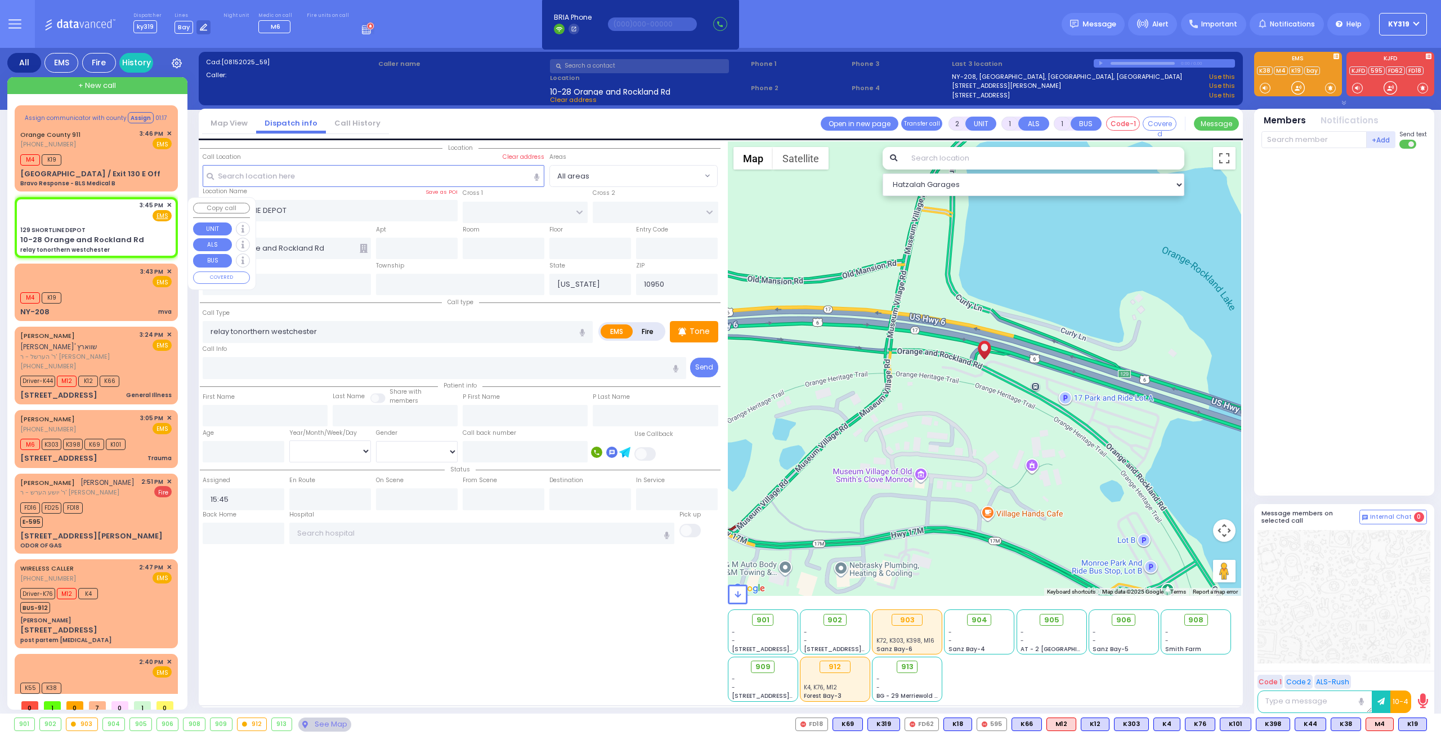
click at [92, 209] on div "3:45 PM ✕ Fire EMS" at bounding box center [95, 210] width 151 height 21
select select
radio input "true"
select select
select select "Hatzalah Garages"
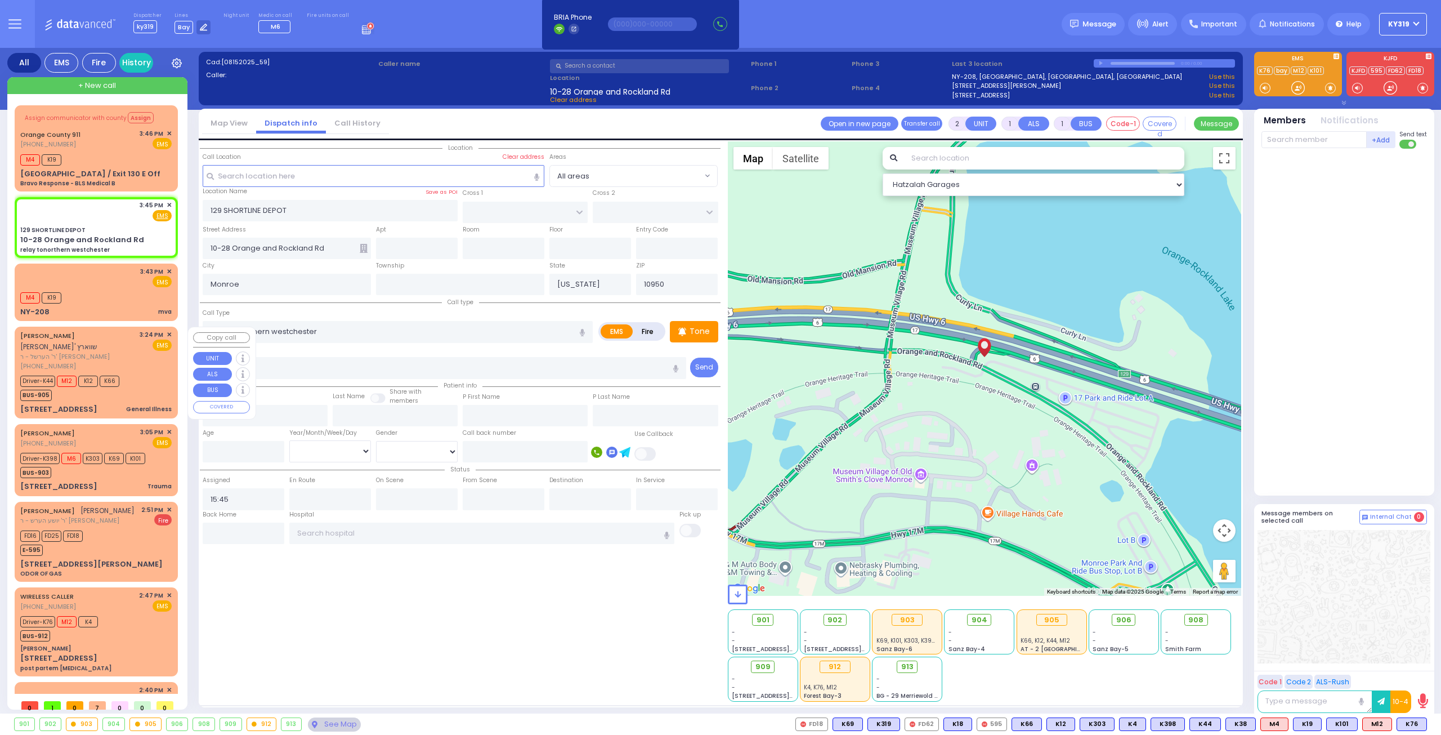
scroll to position [32, 0]
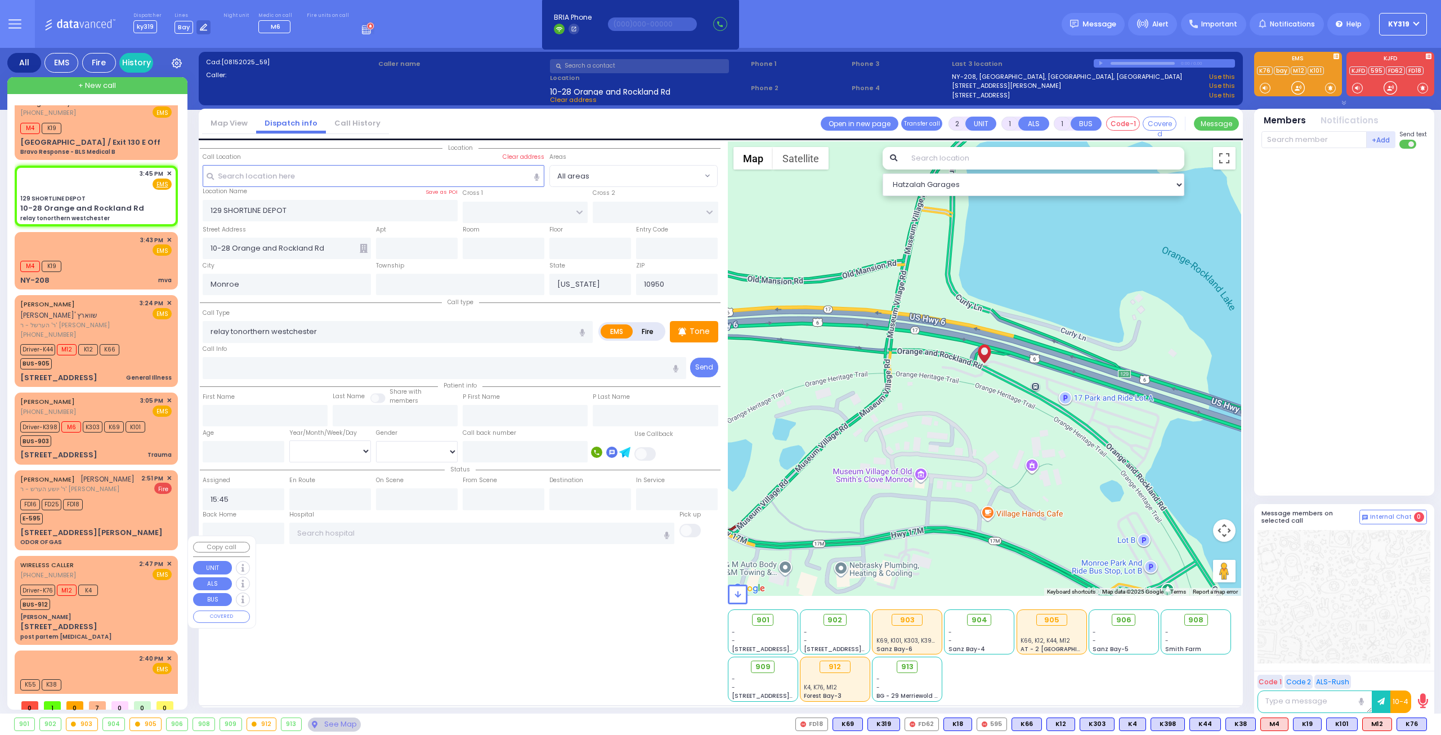
click at [141, 581] on div "Driver-K76 M12 K4 BUS-912" at bounding box center [95, 595] width 151 height 28
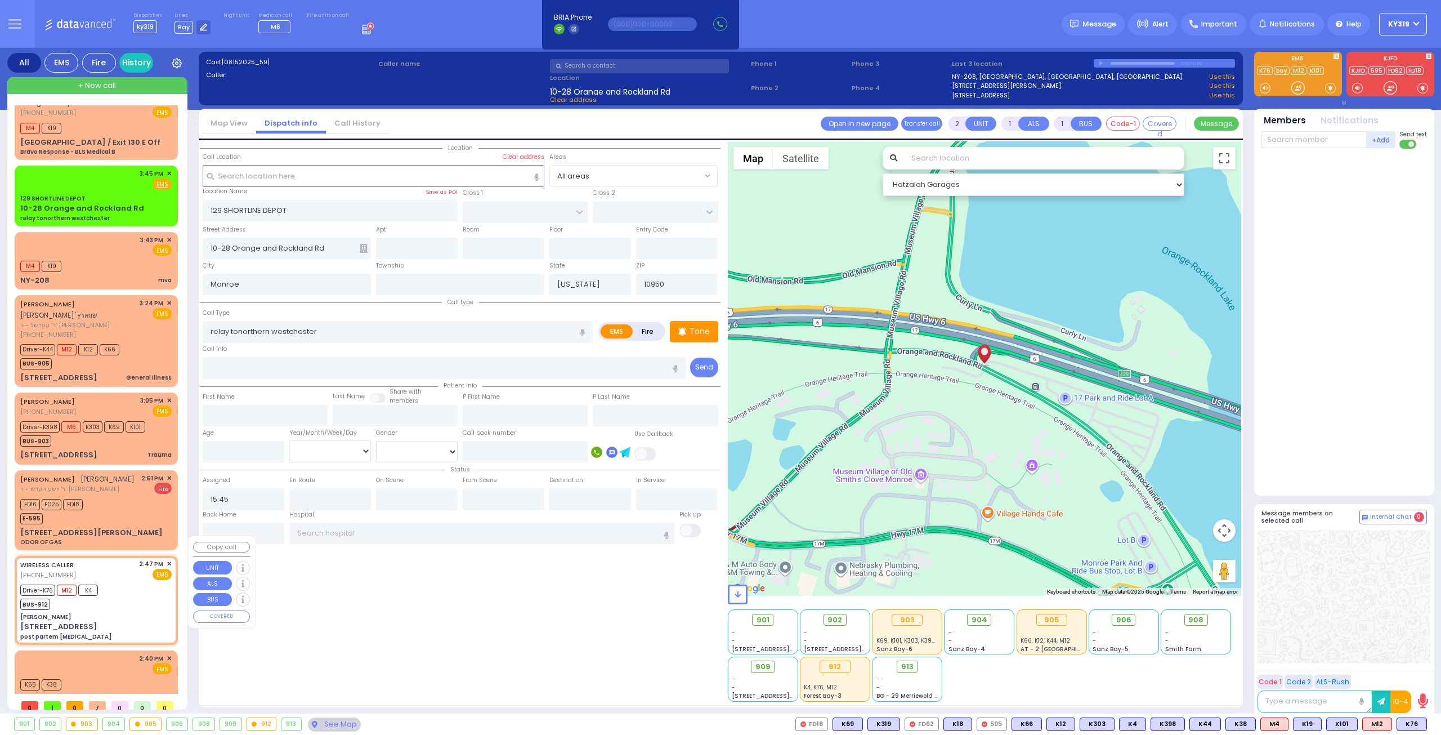
type input "6"
select select
type input "post partem [MEDICAL_DATA]"
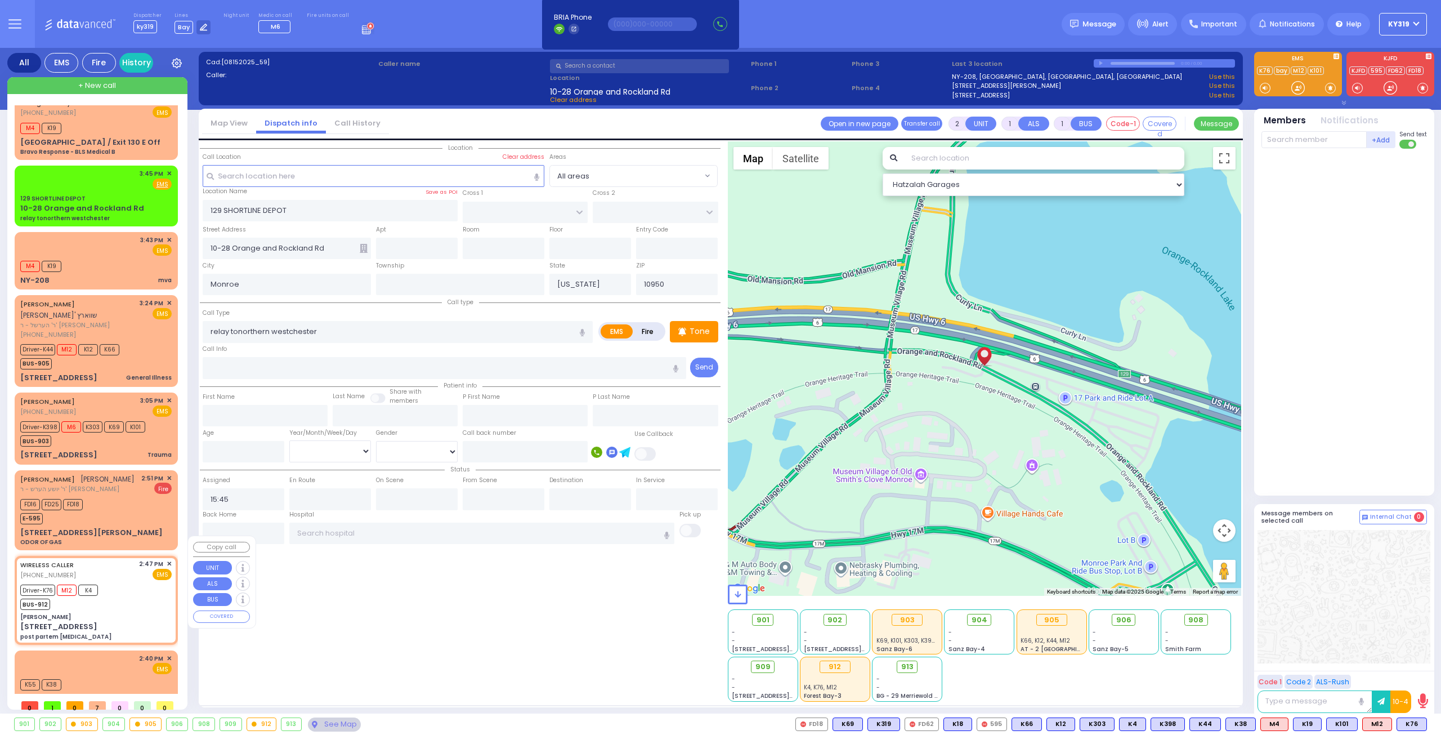
radio input "true"
type input "Unknown"
select select "Year"
type input "14:47"
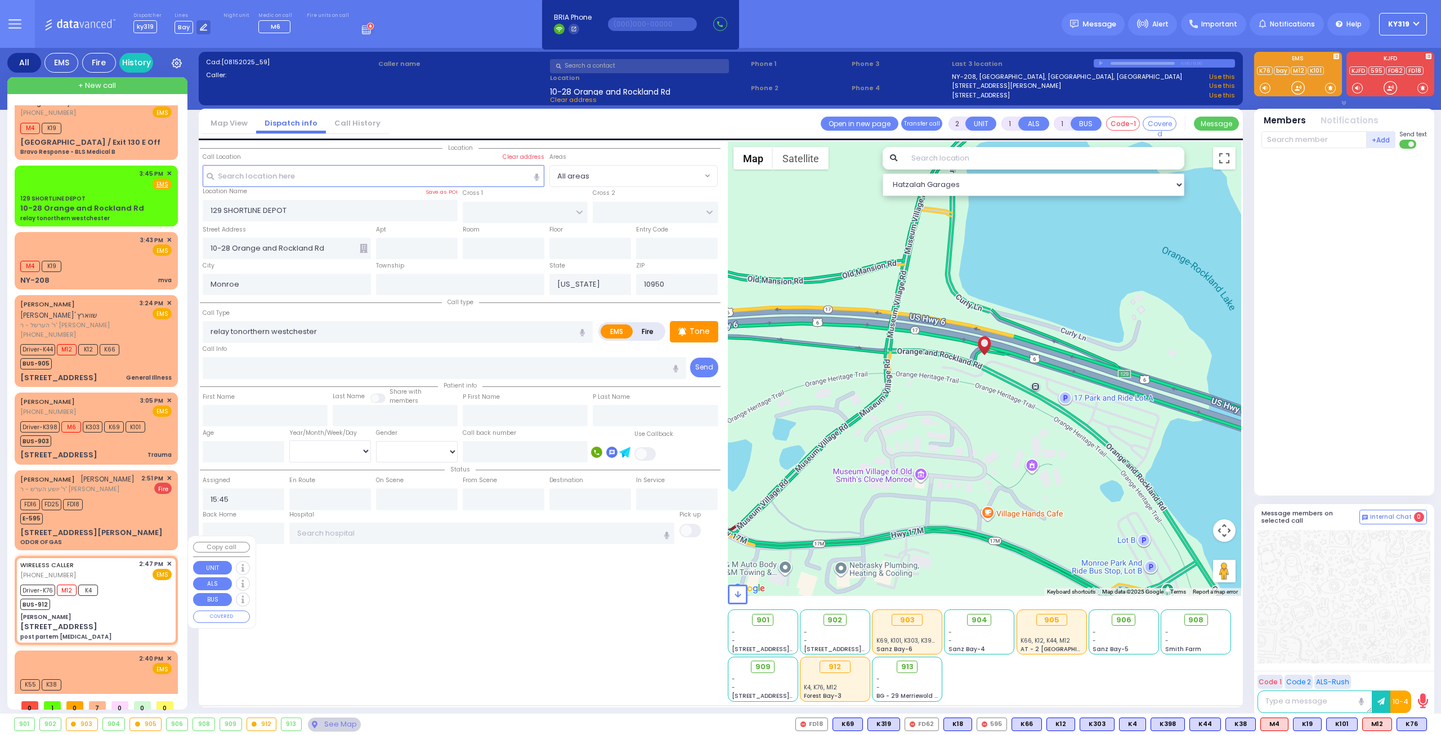
type input "14:51"
type input "14:55"
type input "15:39"
type input "NYU Langone Medical Center"
select select "Hatzalah Garages"
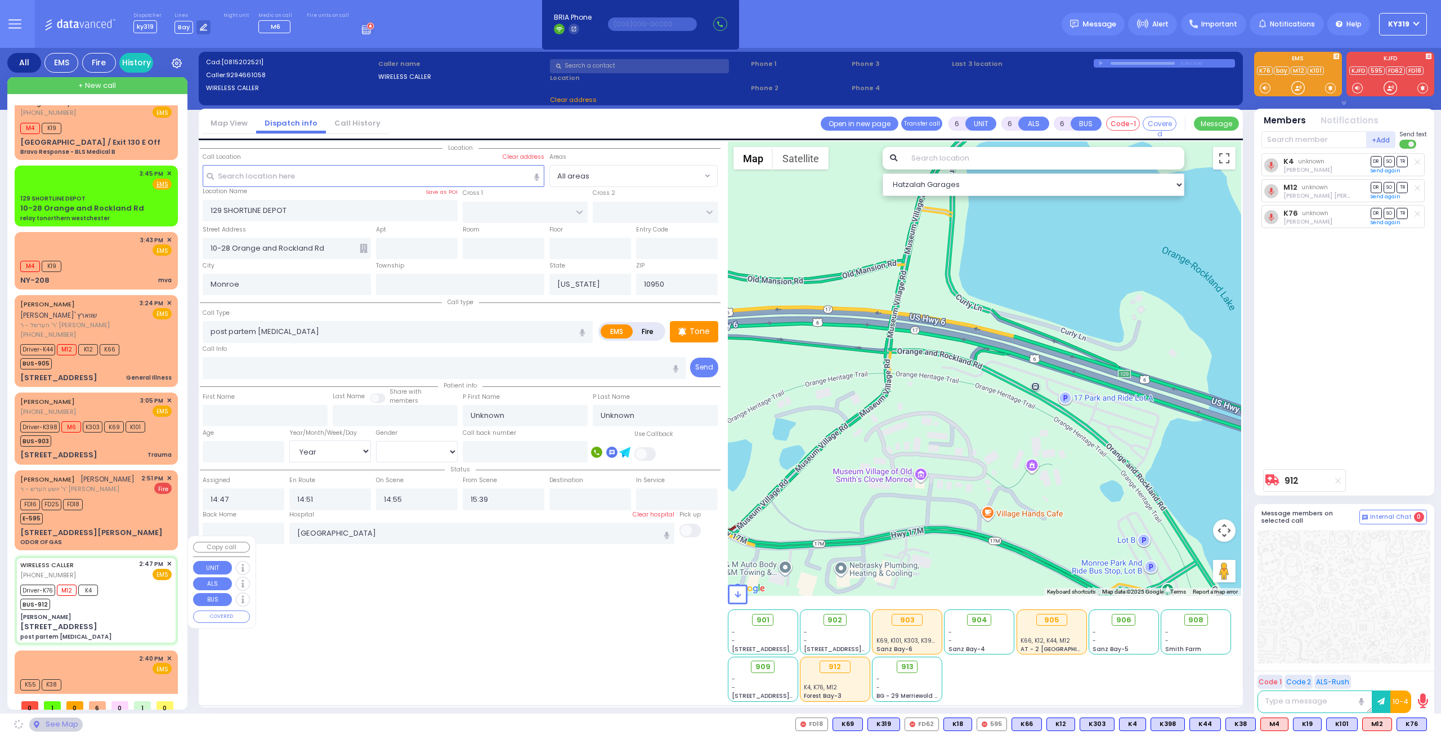
type input "[PERSON_NAME]"
type input "[GEOGRAPHIC_DATA]"
type input "KARLSBURG RD"
type input "[STREET_ADDRESS]"
select select
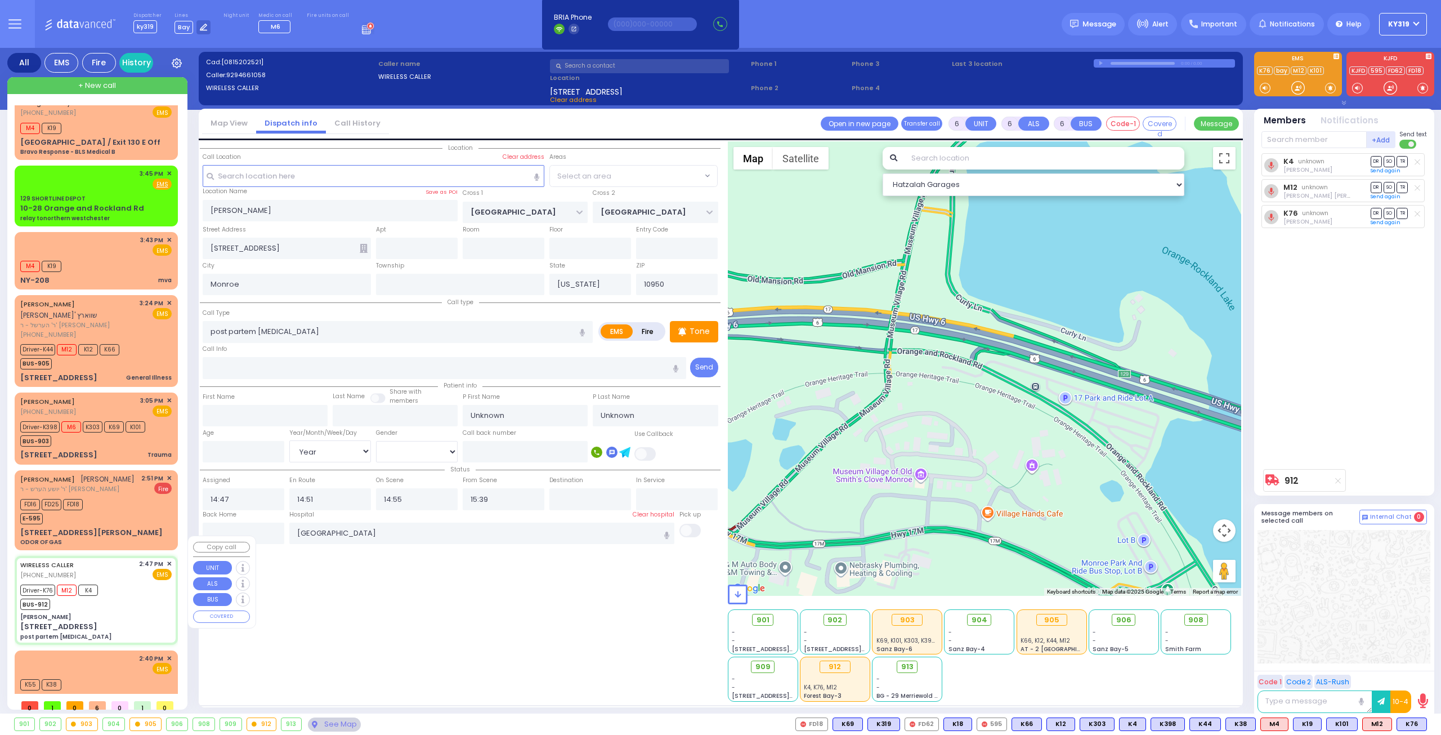
radio input "true"
select select "Year"
select select "SECTION 5"
select select "Hatzalah Garages"
select select "SECTION 5"
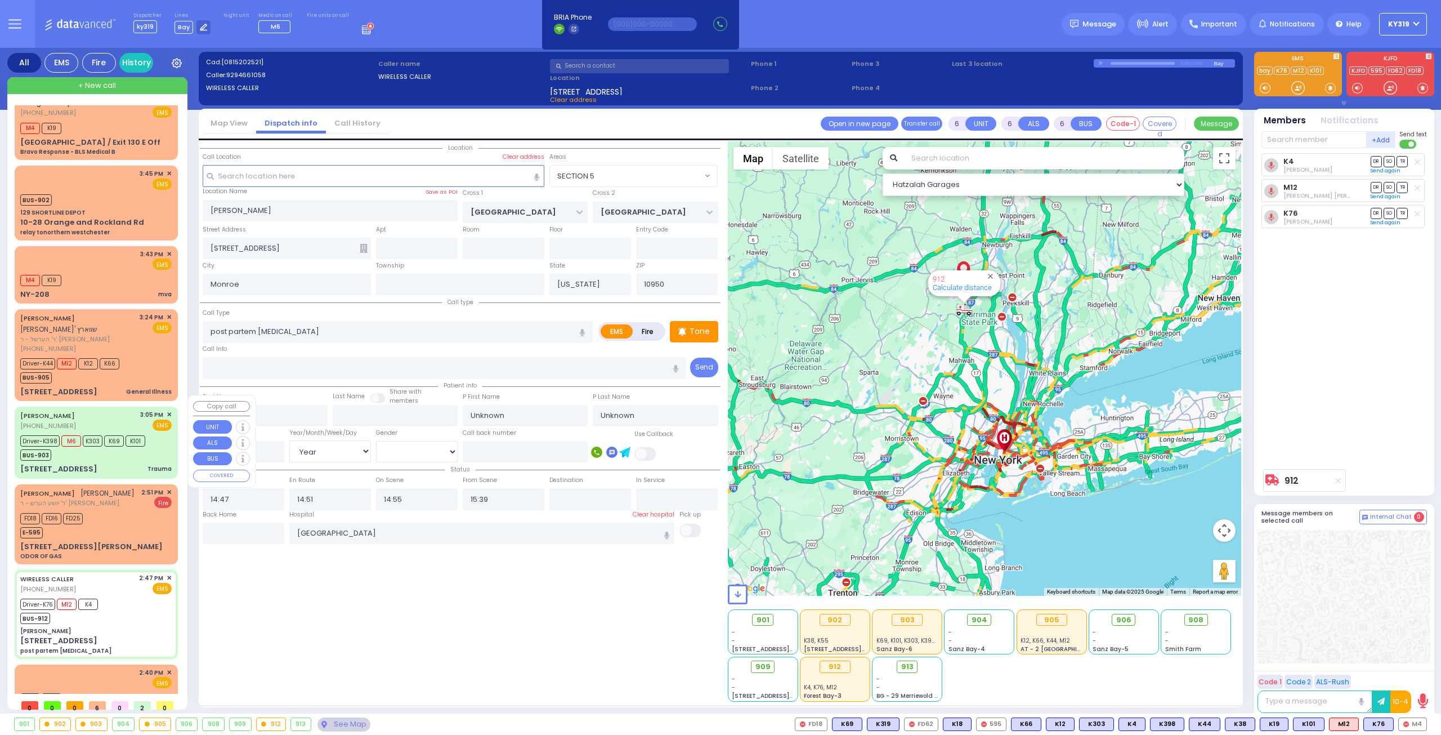
select select
radio input "true"
select select "Year"
select select "Hatzalah Garages"
select select "SECTION 5"
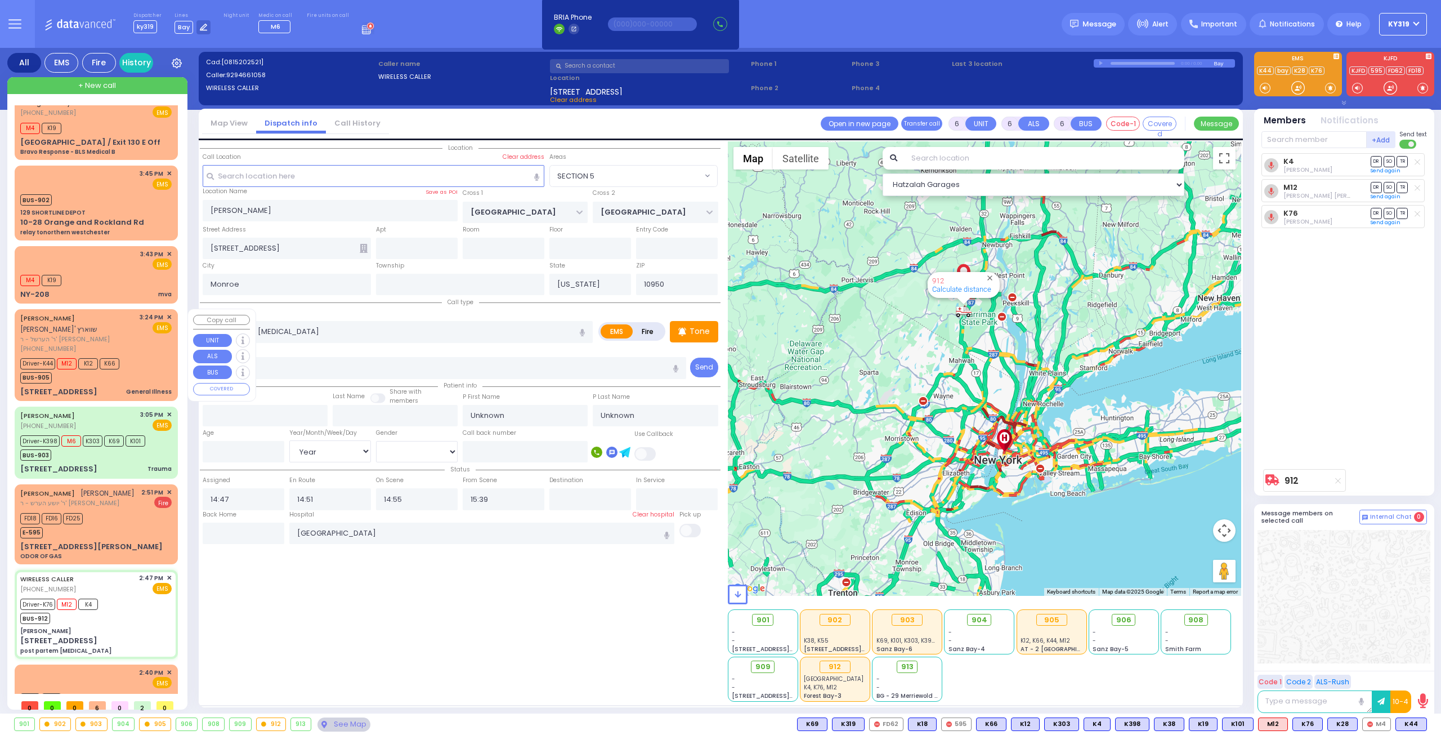
click at [136, 342] on div "CHANANYA SCHWARTZ חנני' שווארץ ר' הערשל - ר' יודא לייב ווייס (845) 662-1019 3:2…" at bounding box center [95, 332] width 151 height 41
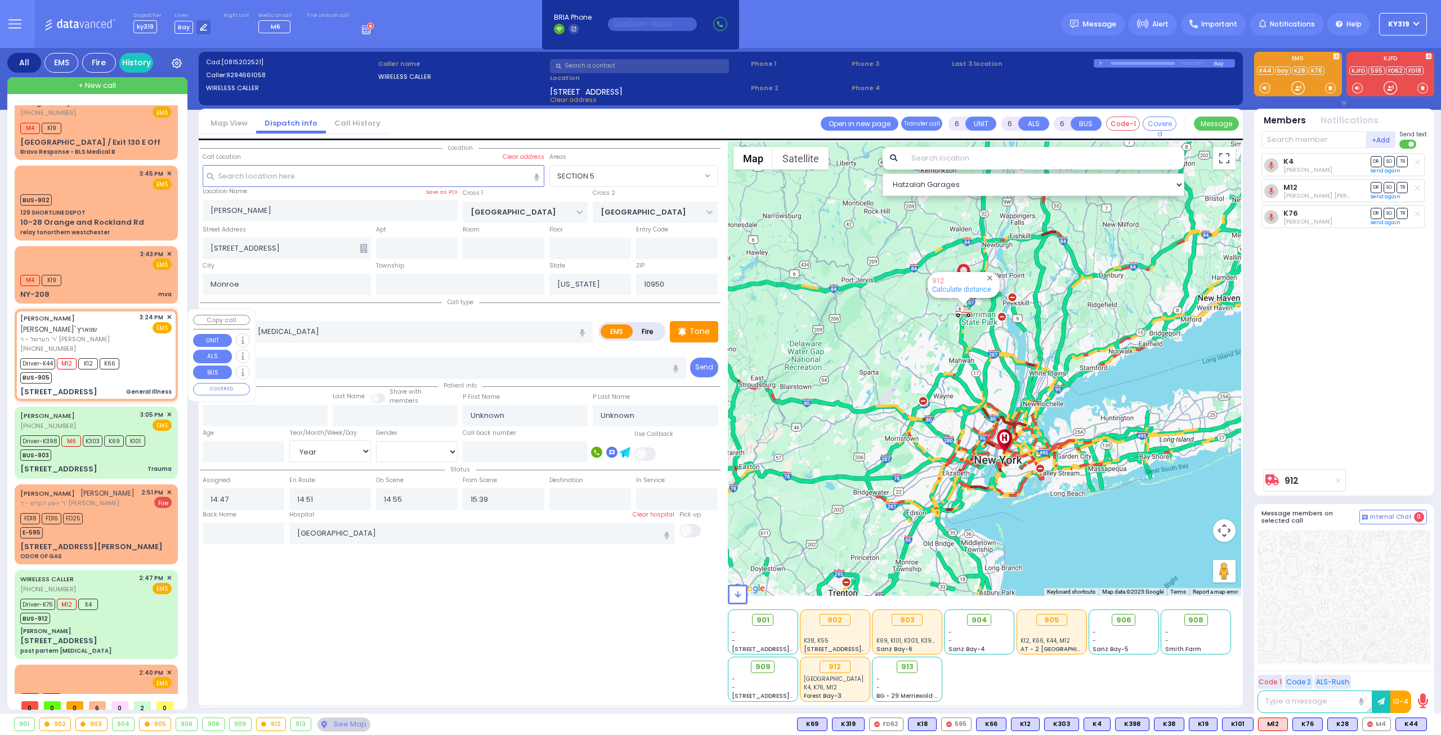
type input "1"
type input "0"
type input "1"
select select
type input "General Illness"
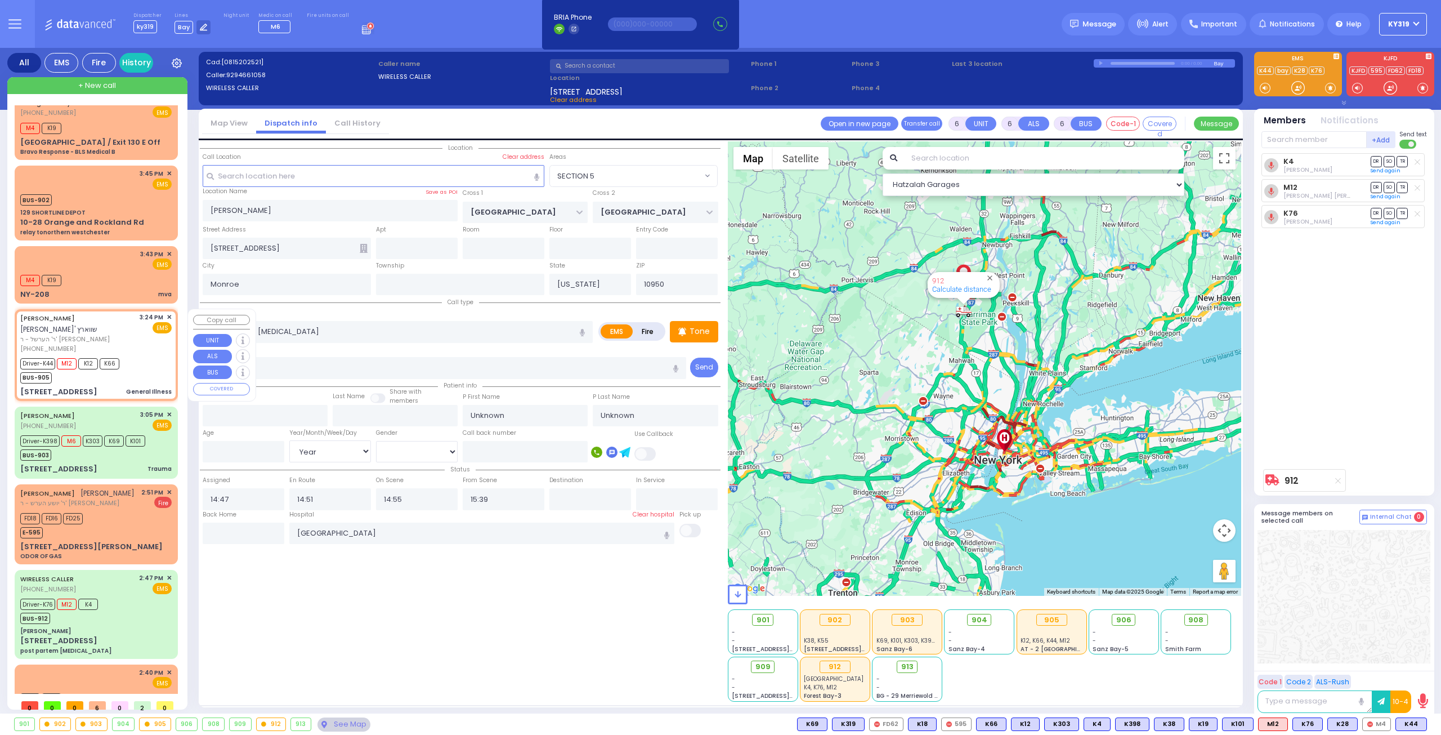
radio input "true"
type input "CHANANYA"
type input "SCHWARTZ"
select select
type input "15:24"
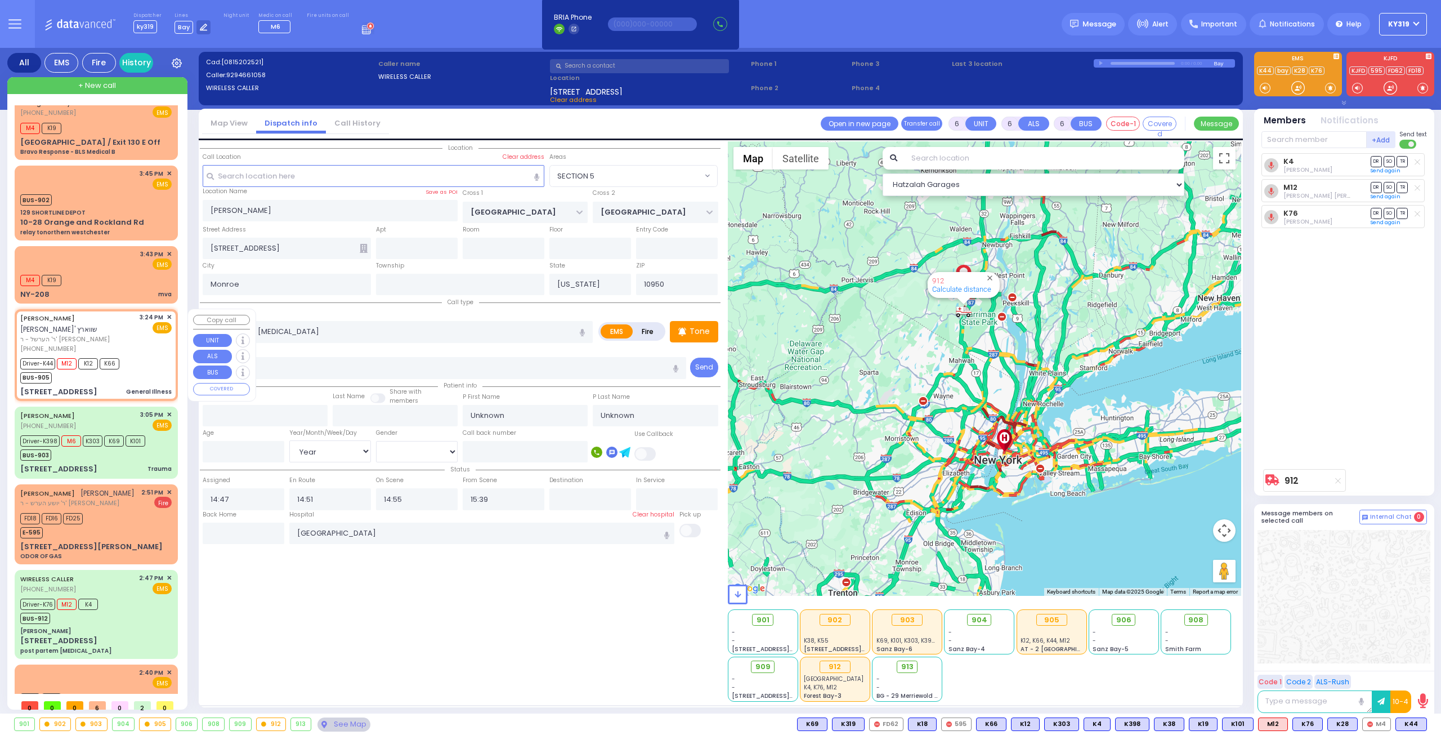
type input "15:28"
type input "PAKSH PL"
type input "1 NICKLESBURG RD"
type input "201"
type input "Kiryas Joel"
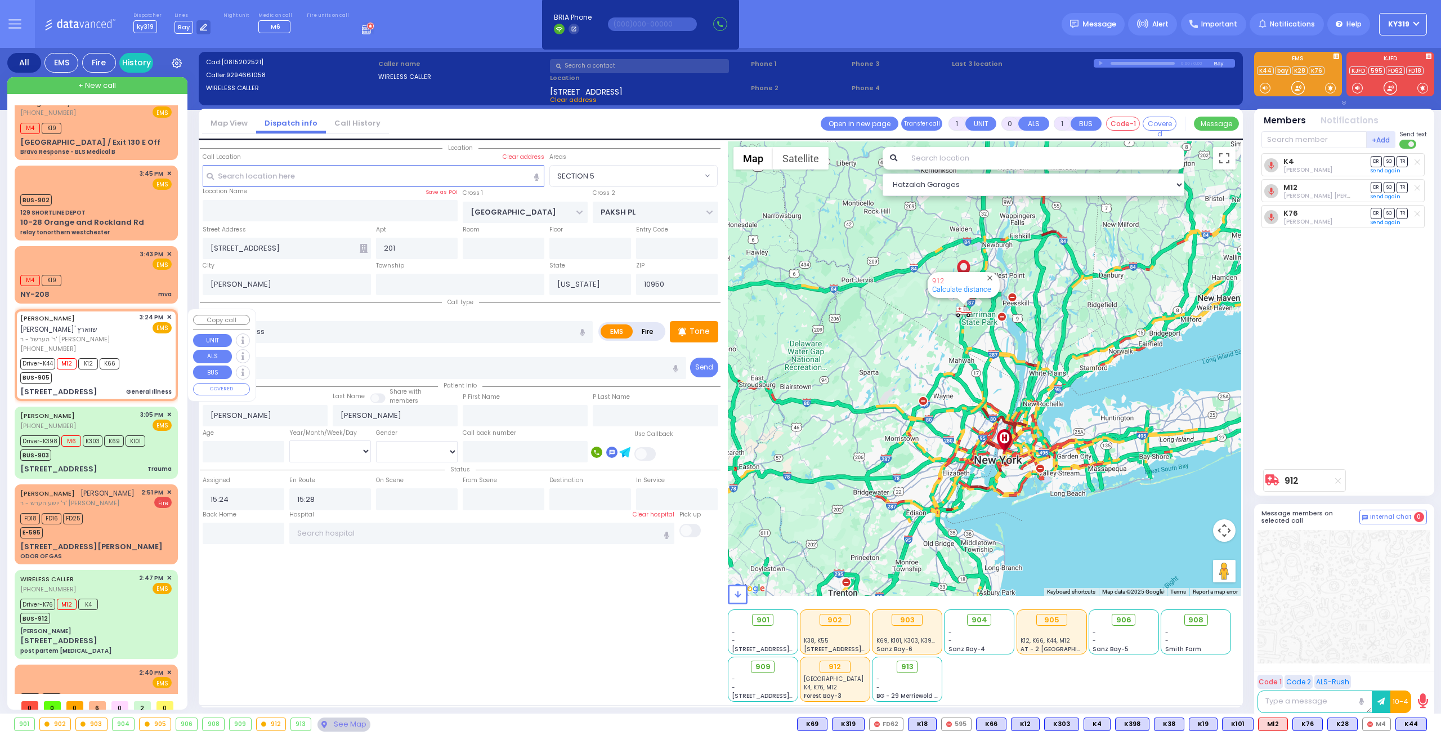
select select "SECTION 5"
select select "Hatzalah Garages"
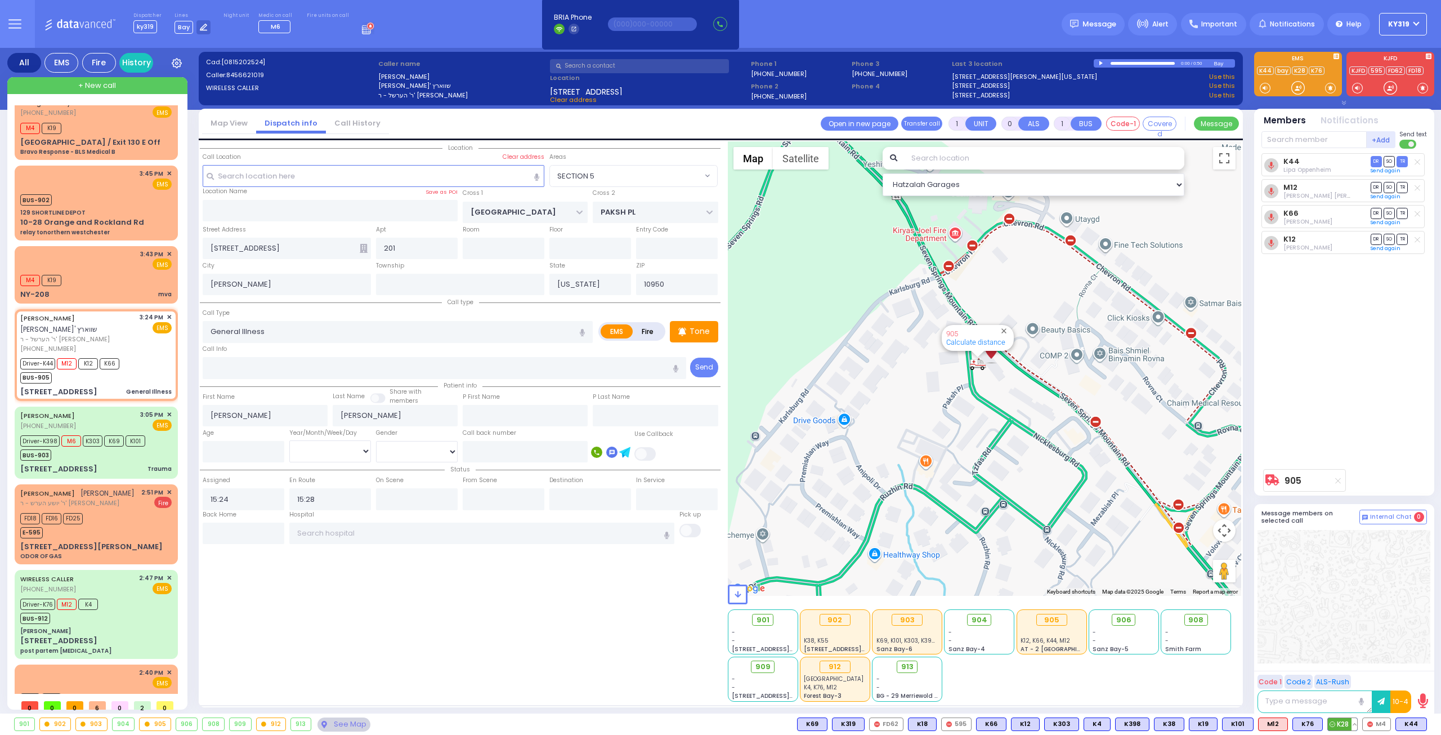
click at [1346, 723] on span "K28" at bounding box center [1342, 724] width 29 height 12
select select
radio input "true"
select select
select select "Hatzalah Garages"
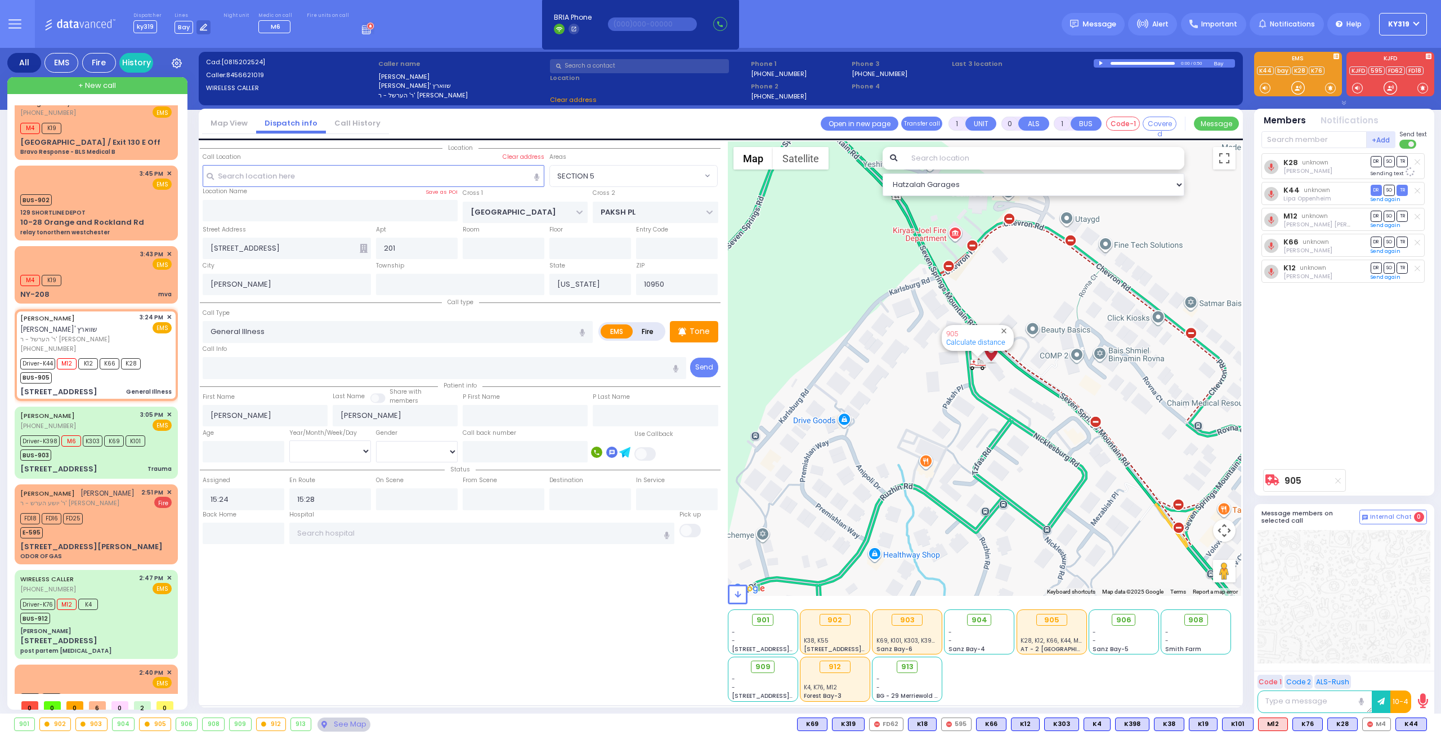
select select "SECTION 5"
click at [167, 252] on span "✕" at bounding box center [169, 254] width 5 height 10
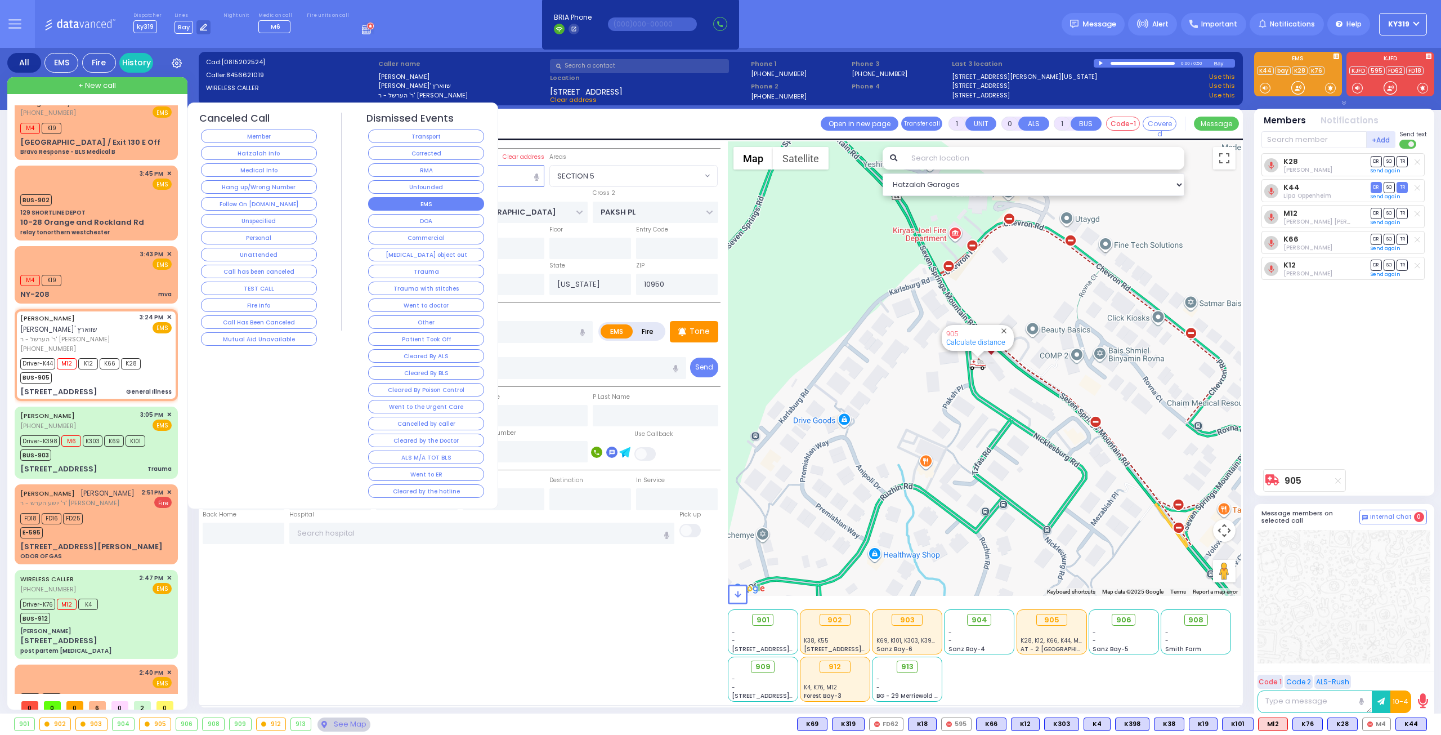
click at [396, 199] on button "EMS" at bounding box center [426, 204] width 116 height 14
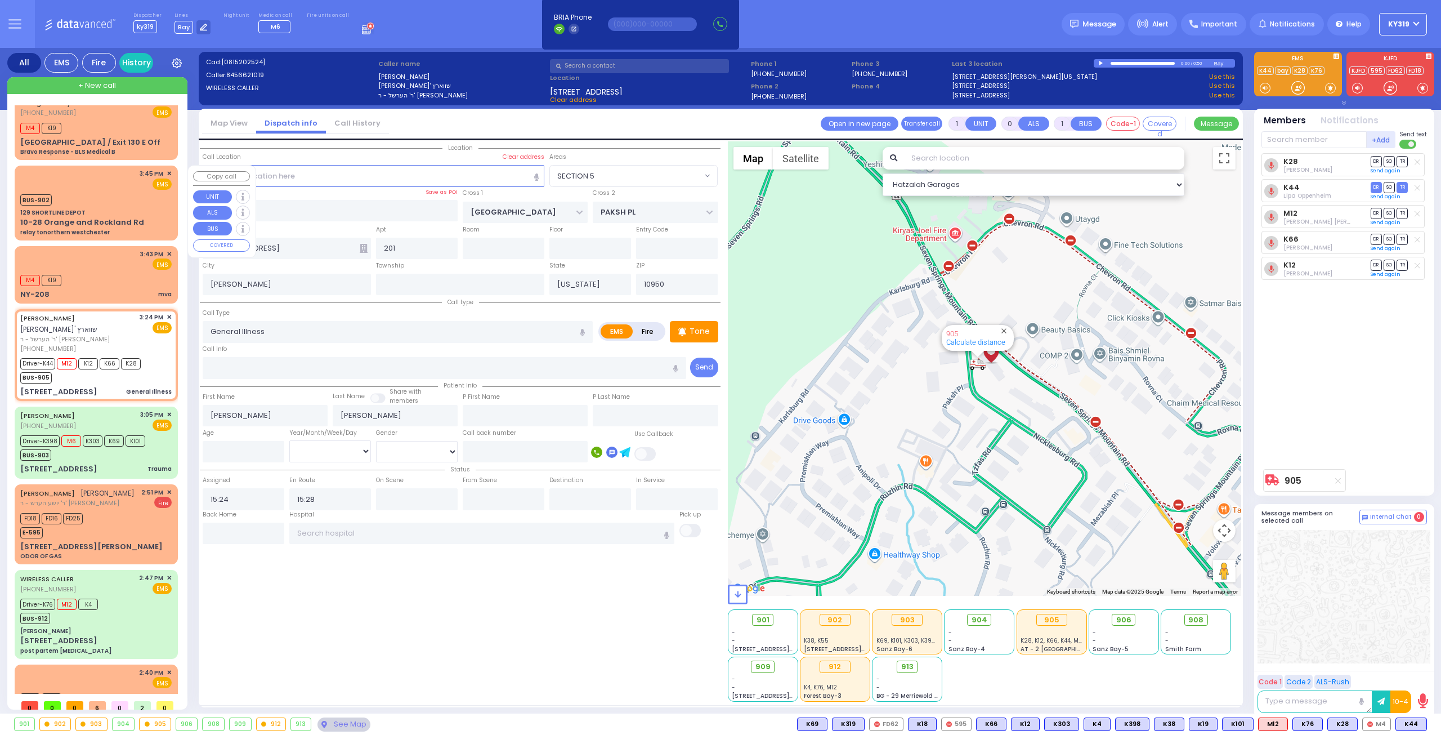
scroll to position [0, 0]
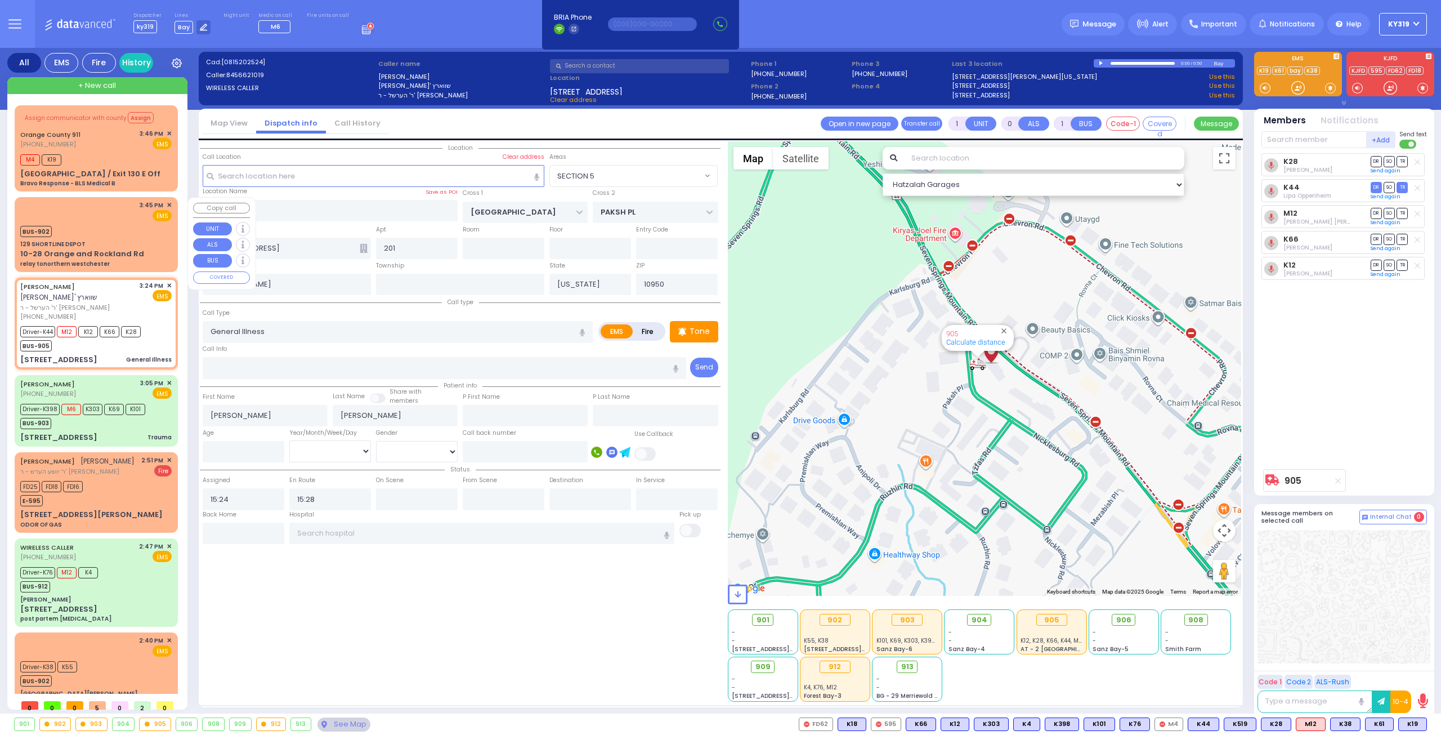
click at [114, 217] on div "3:45 PM ✕ EMS" at bounding box center [95, 210] width 151 height 21
type input "2"
type input "1"
select select
type input "relay tonorthern westchester"
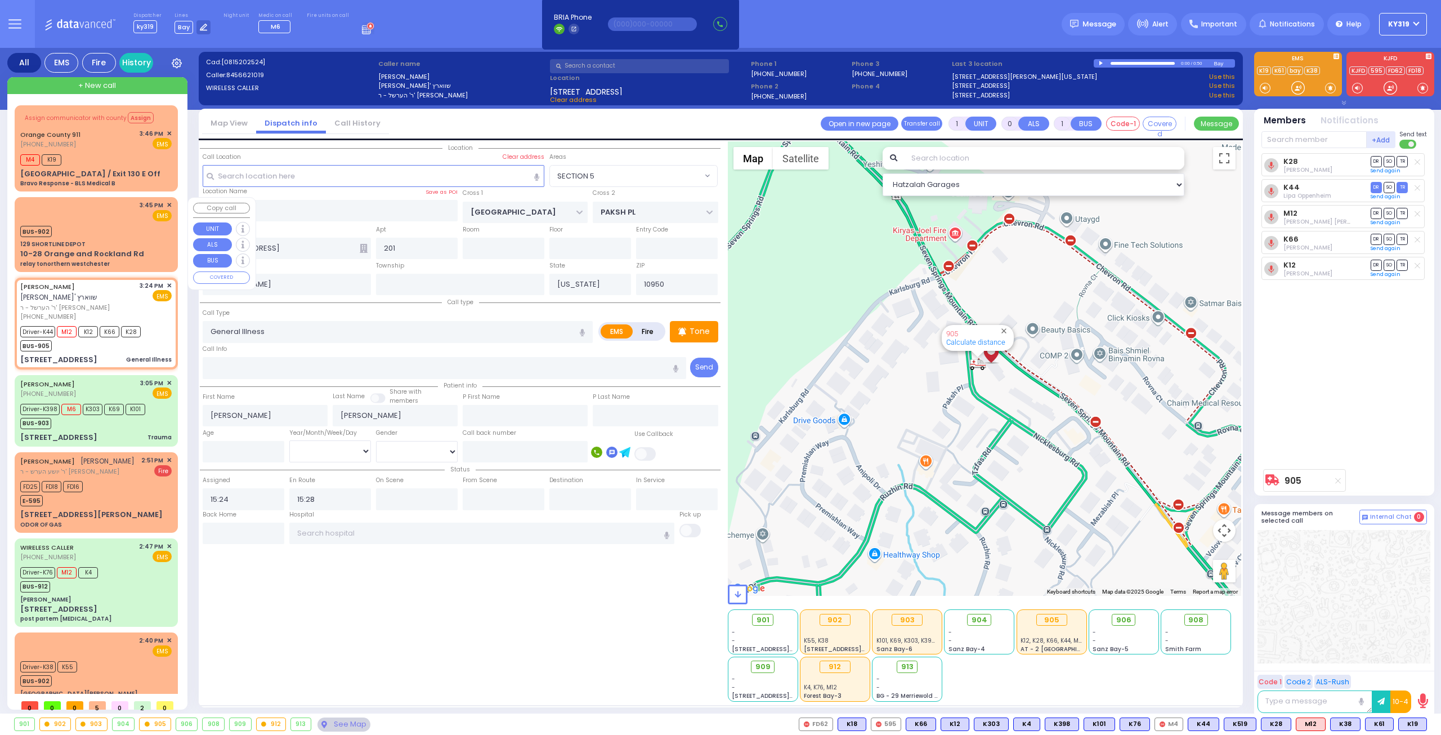
radio input "true"
select select
type input "15:45"
type input "15:54"
select select "Hatzalah Garages"
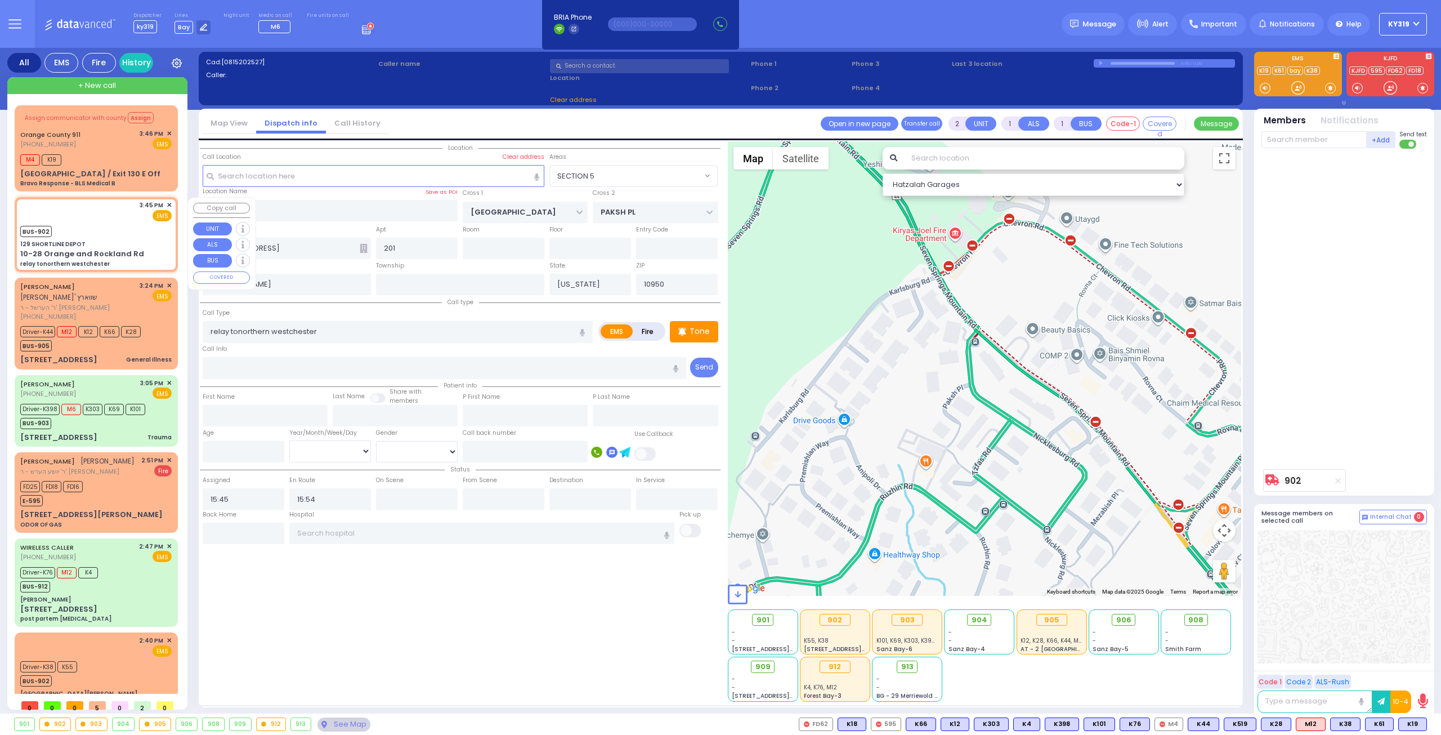
type input "129 SHORTLINE DEPOT"
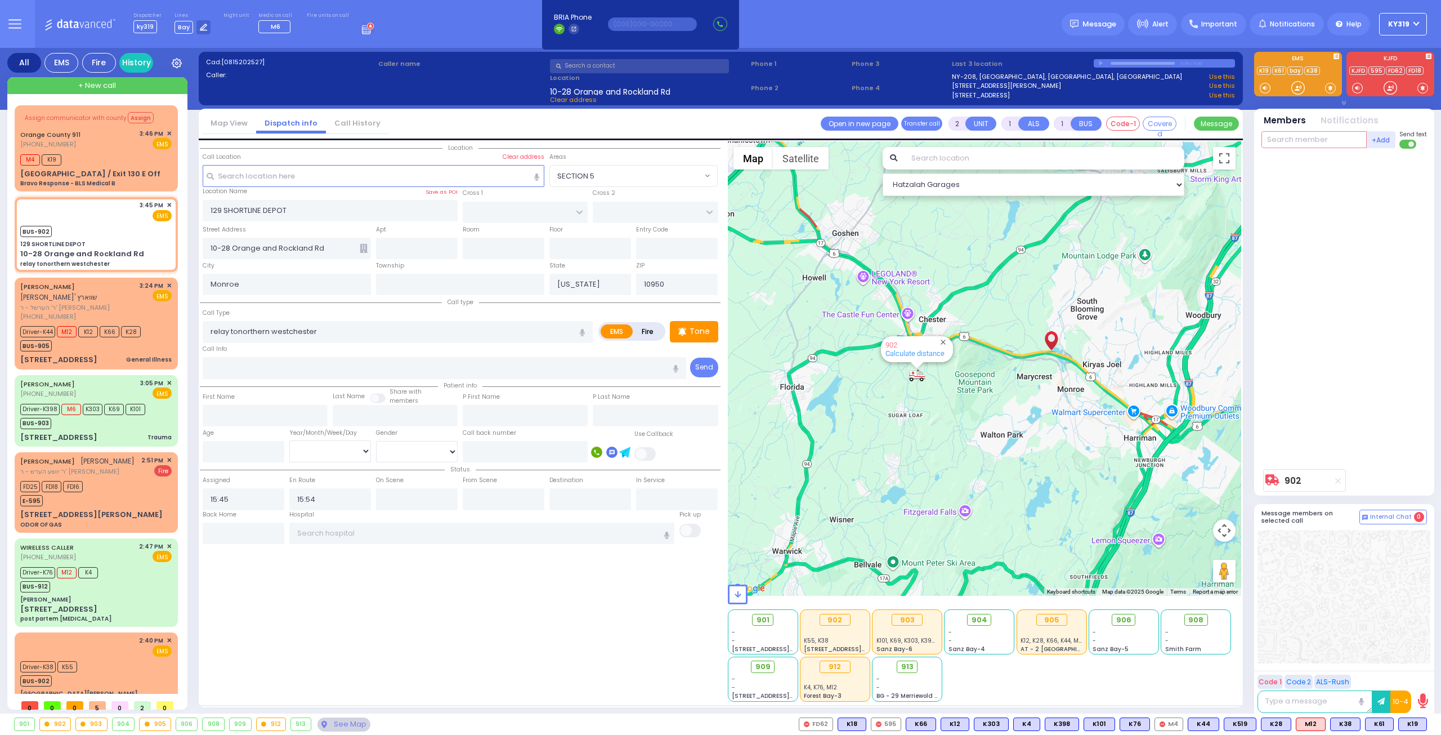
click at [1257, 140] on div "+Add KY19 Shaye Wercberger MedicCH19 Yossi Friedman LR19 Shea Singer RH119 Mend…" at bounding box center [1343, 311] width 173 height 362
click at [1286, 160] on div "KY65" at bounding box center [1299, 162] width 56 height 11
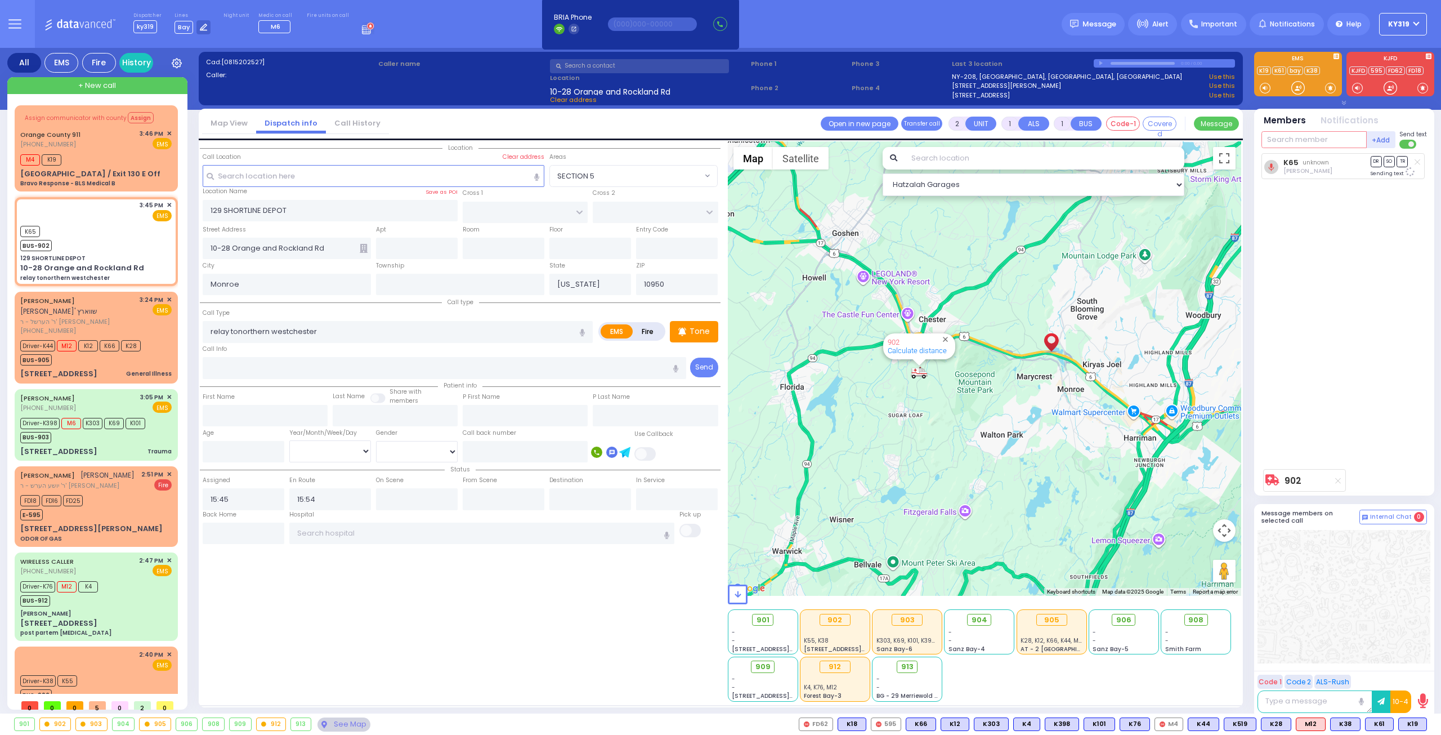
click at [1283, 139] on input "text" at bounding box center [1313, 139] width 105 height 17
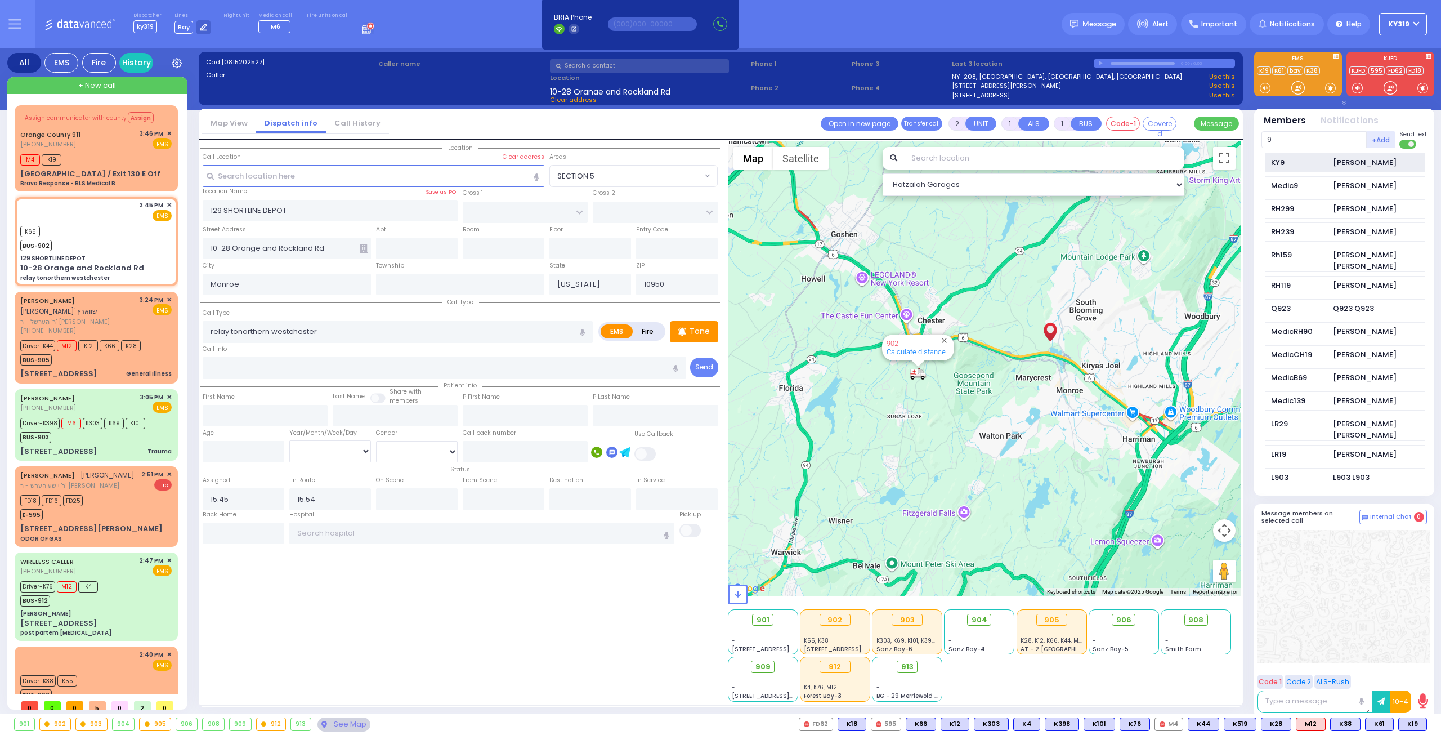
click at [1276, 161] on div "KY9" at bounding box center [1299, 162] width 56 height 11
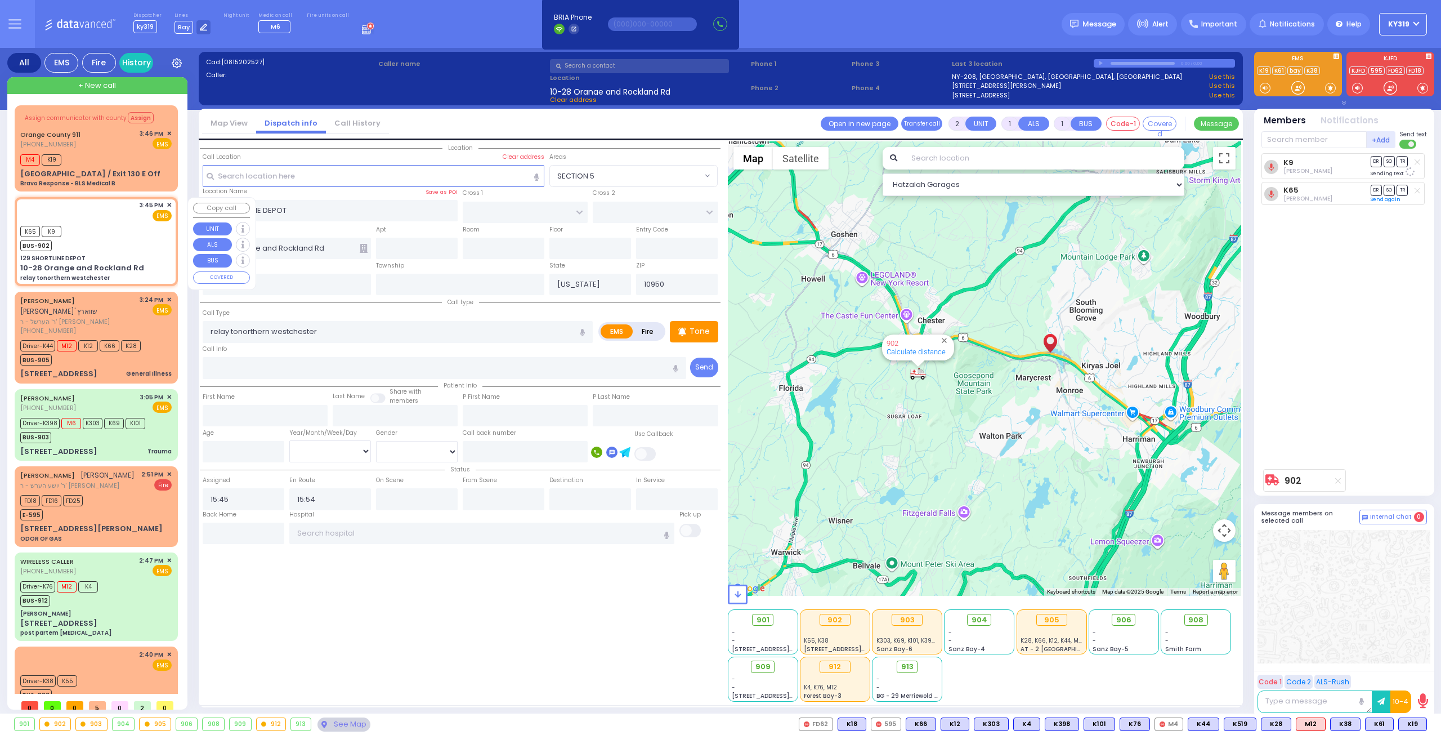
click at [113, 237] on div "K65 K9 BUS-902" at bounding box center [95, 237] width 151 height 28
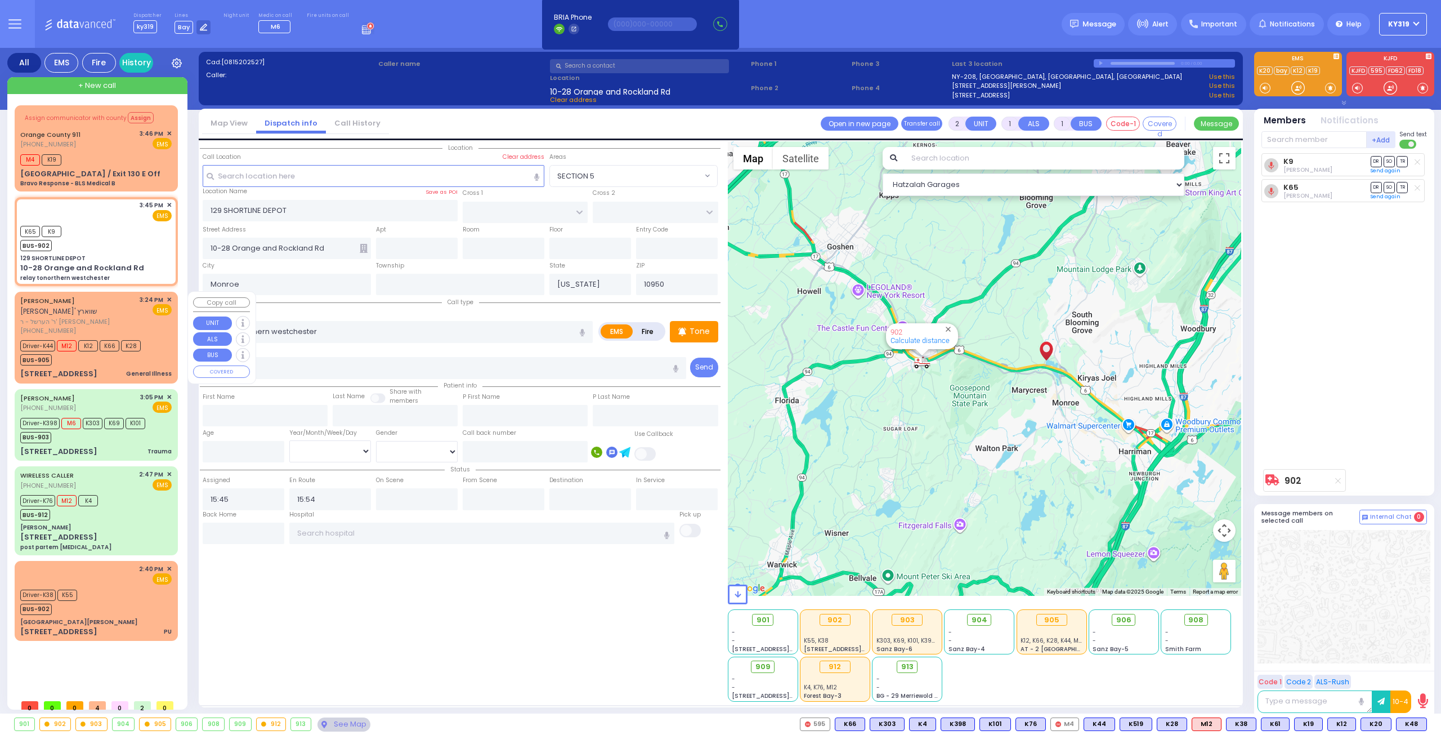
click at [149, 320] on div "3:24 PM ✕ EMS" at bounding box center [156, 315] width 33 height 41
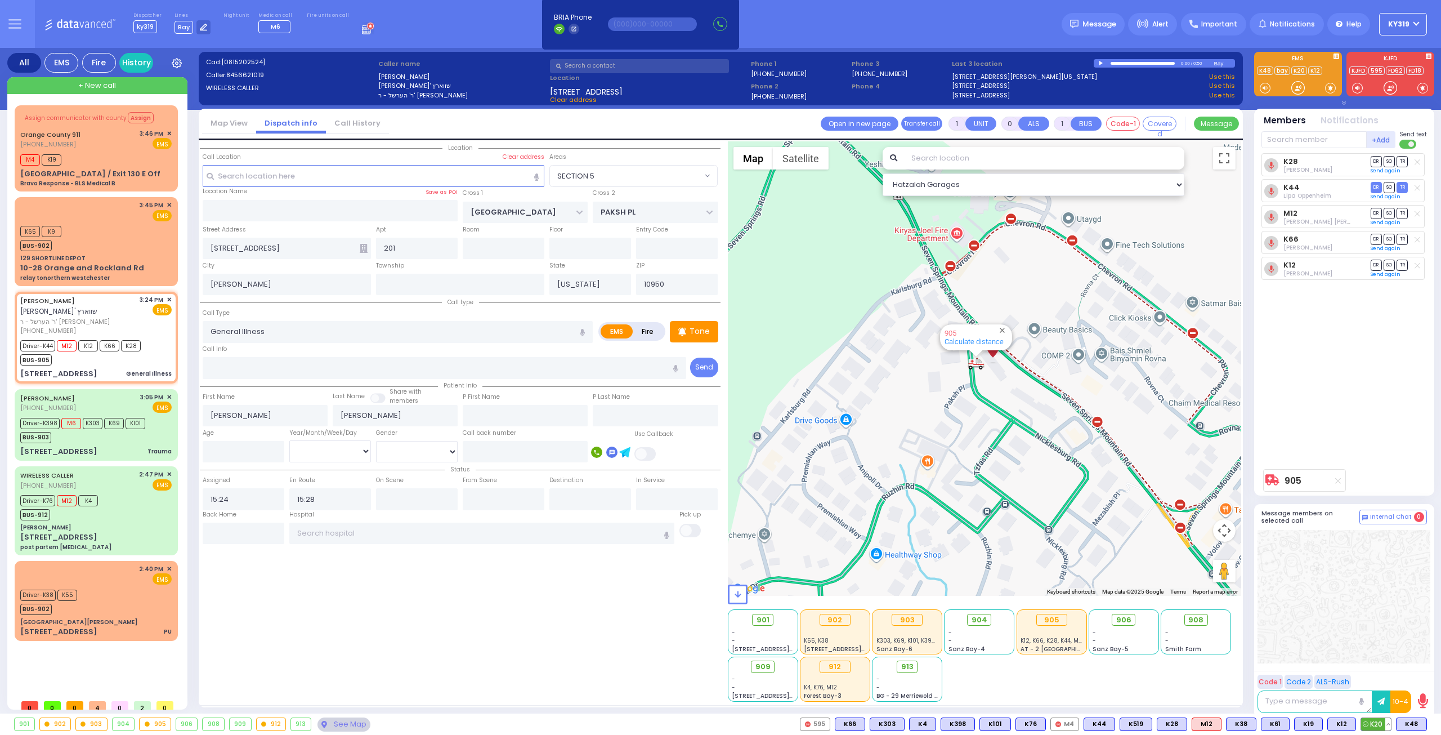
click at [1376, 722] on span "K20" at bounding box center [1376, 724] width 30 height 12
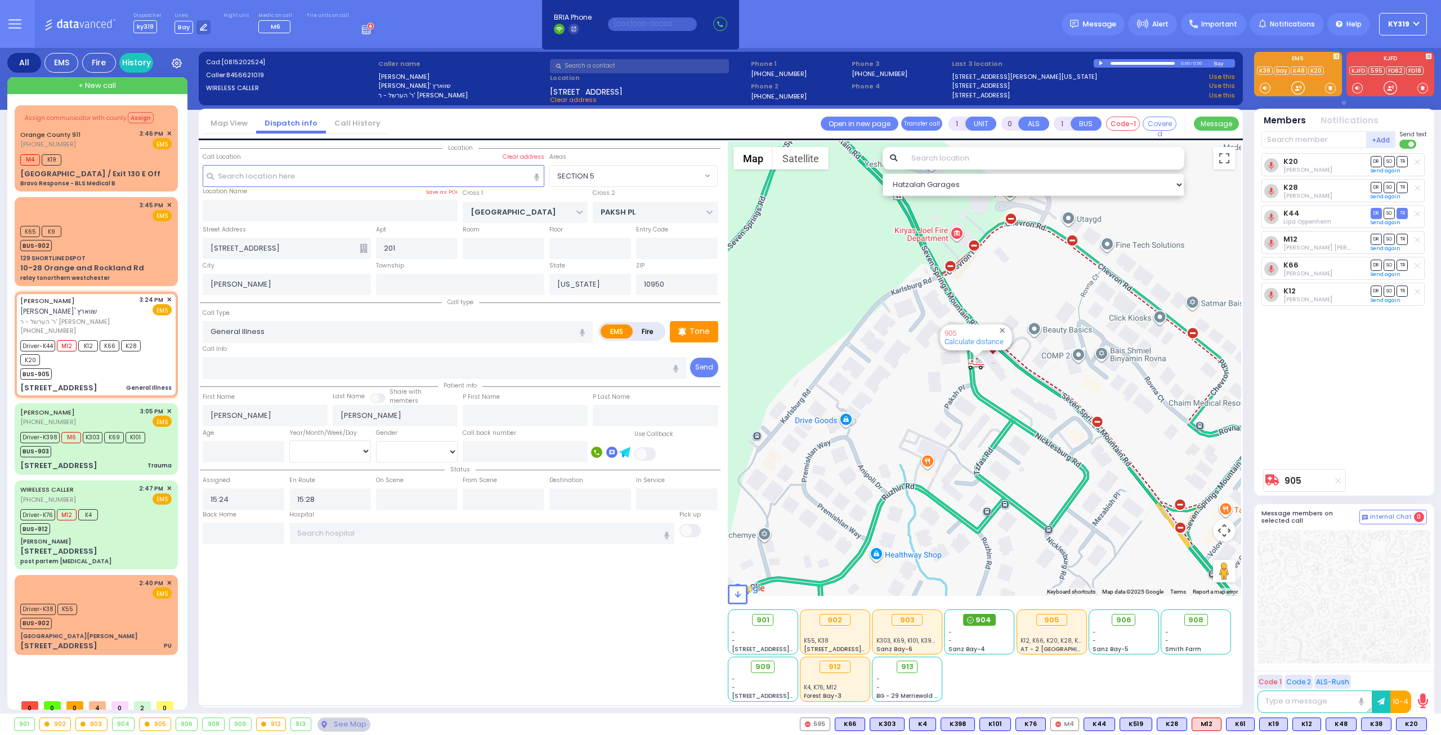
click at [975, 617] on div "904" at bounding box center [979, 620] width 33 height 12
click at [1337, 480] on icon at bounding box center [1338, 480] width 6 height 6
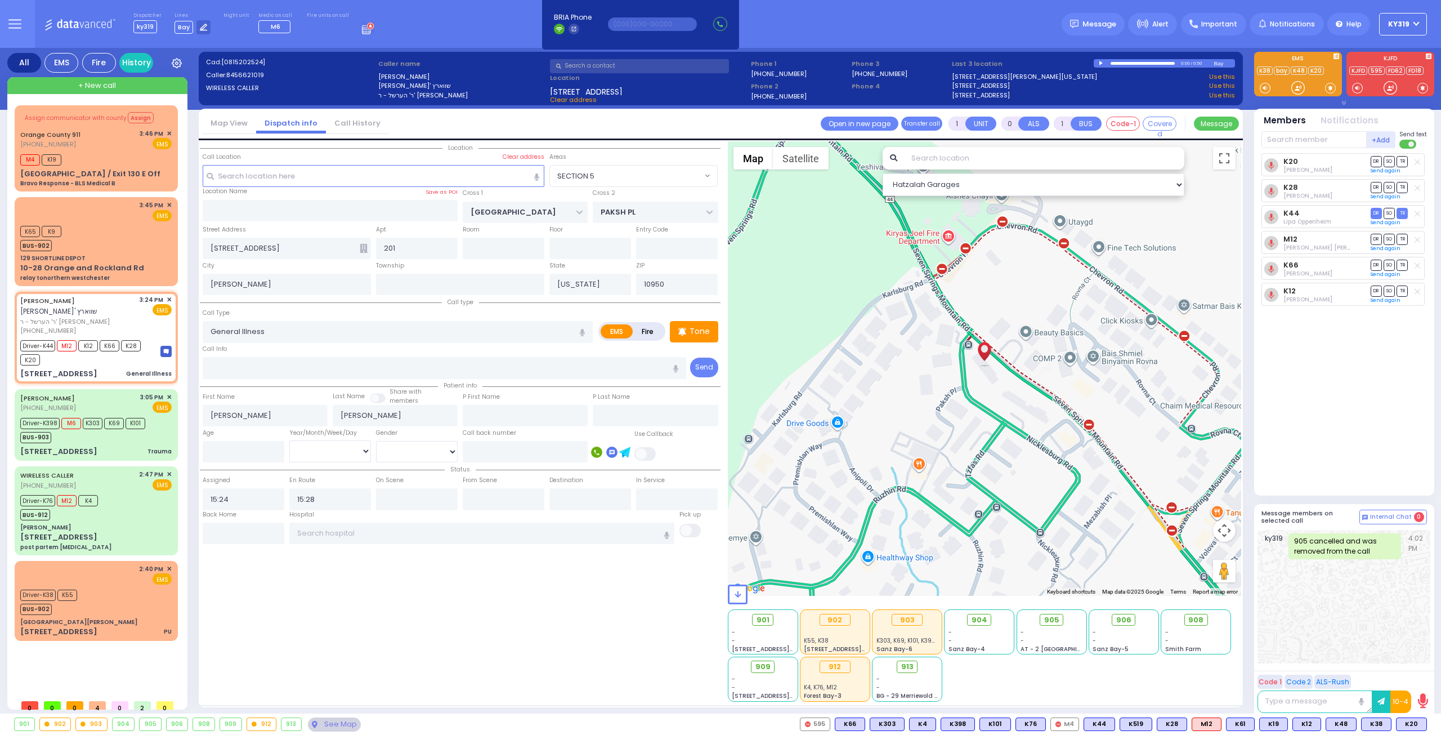
click at [1291, 427] on div "K20 Yona Dovid Perl DR SO TR Sending text K28" at bounding box center [1345, 319] width 168 height 333
select select "SECTION 5"
select select
click at [978, 617] on span "904" at bounding box center [980, 619] width 16 height 11
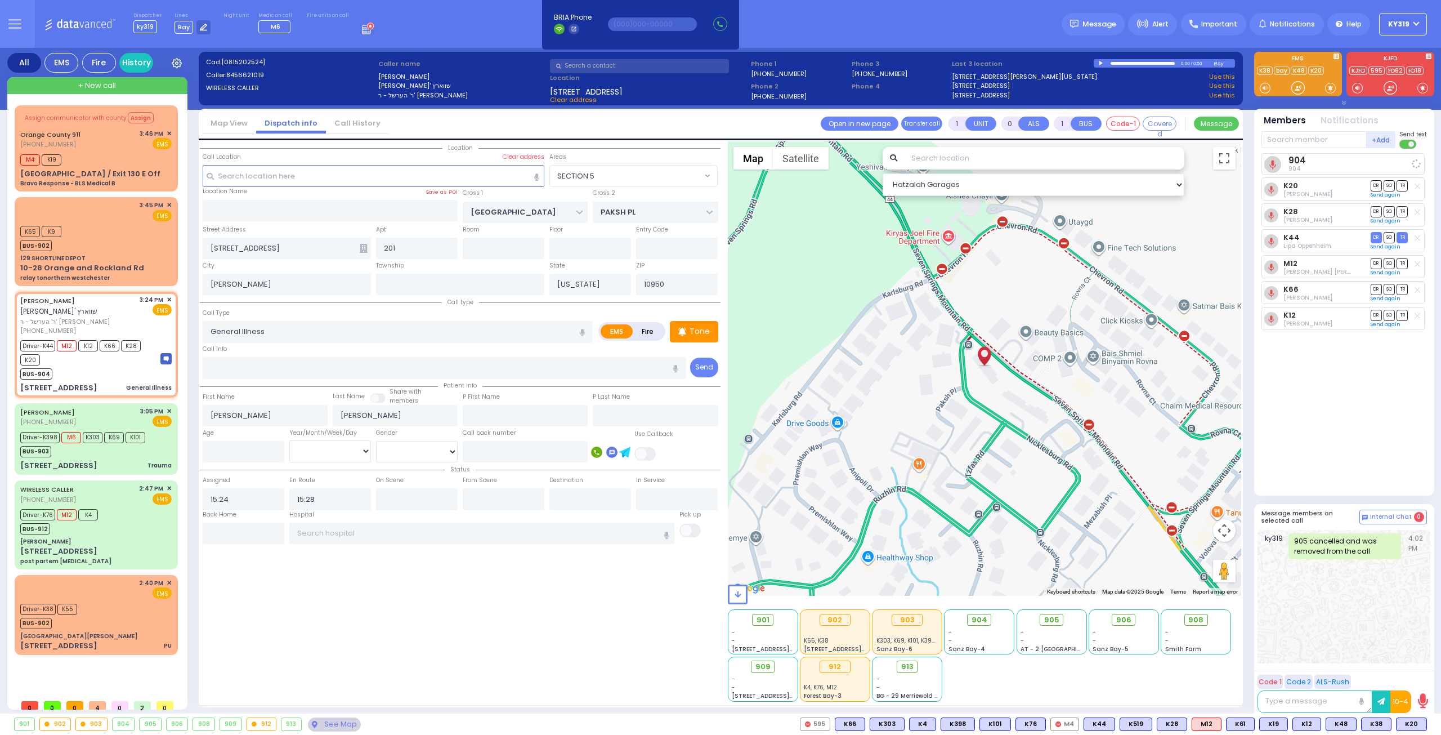
select select
radio input "true"
select select
select select "SECTION 5"
select select "Hatzalah Garages"
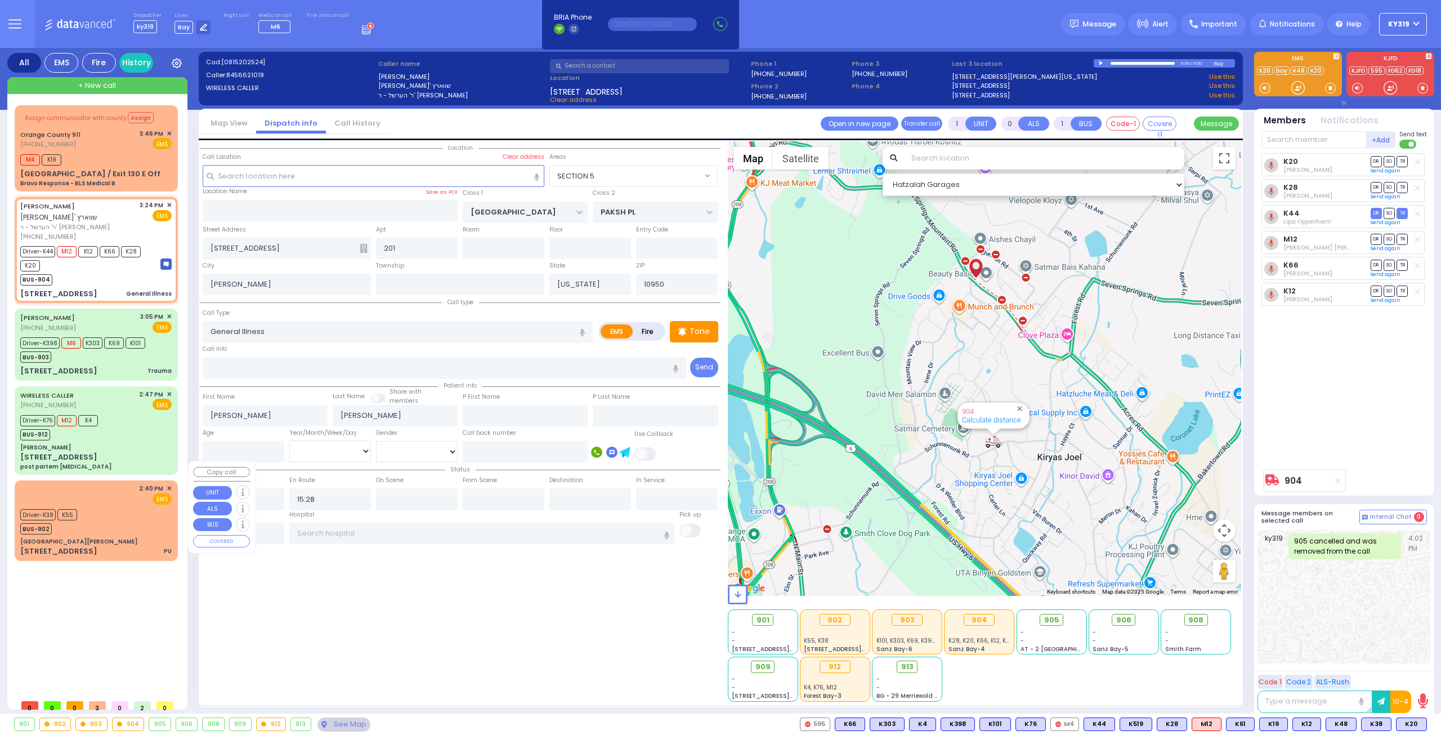
click at [100, 506] on div "Driver-K38 K55 BUS-902" at bounding box center [95, 520] width 151 height 28
type input "6"
select select
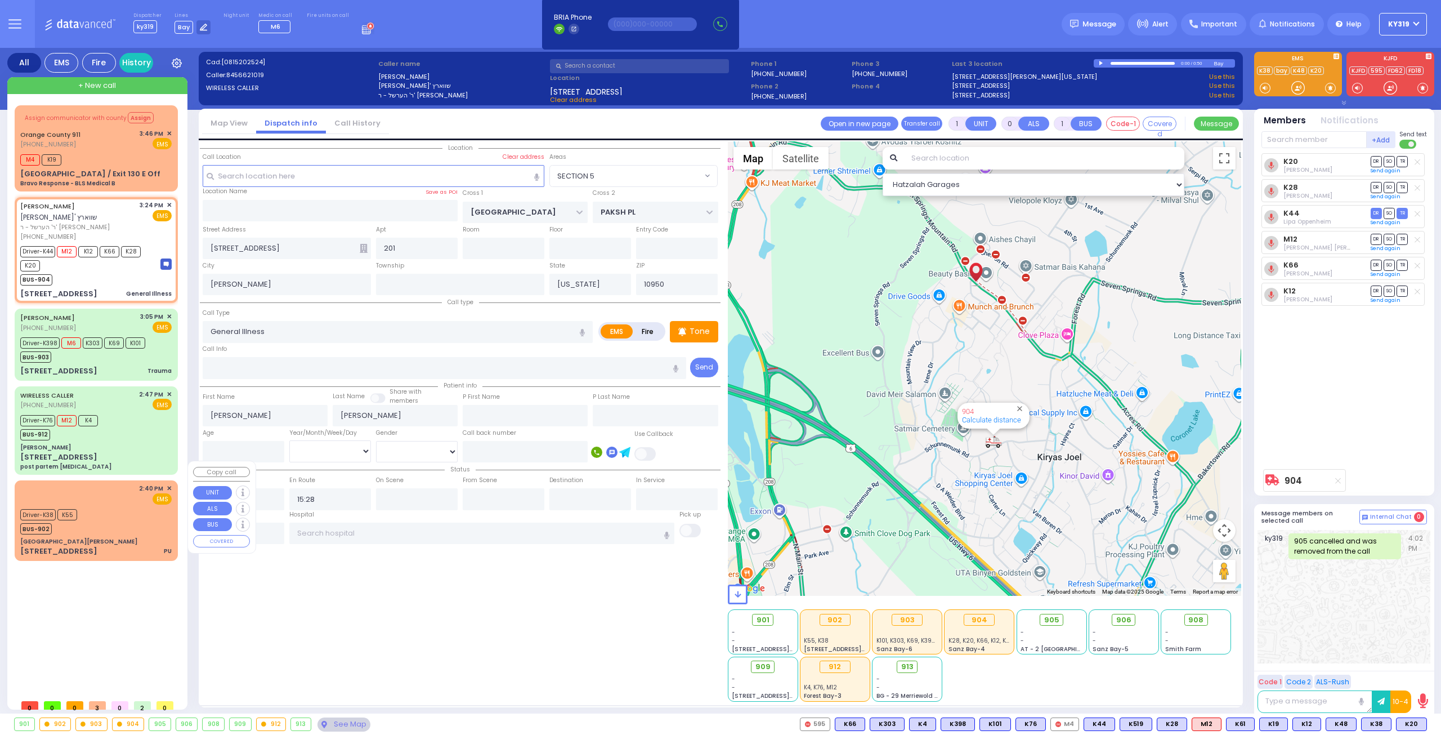
type input "PU"
radio input "true"
type input "Miriam"
type input "Kupczyk"
type input "73"
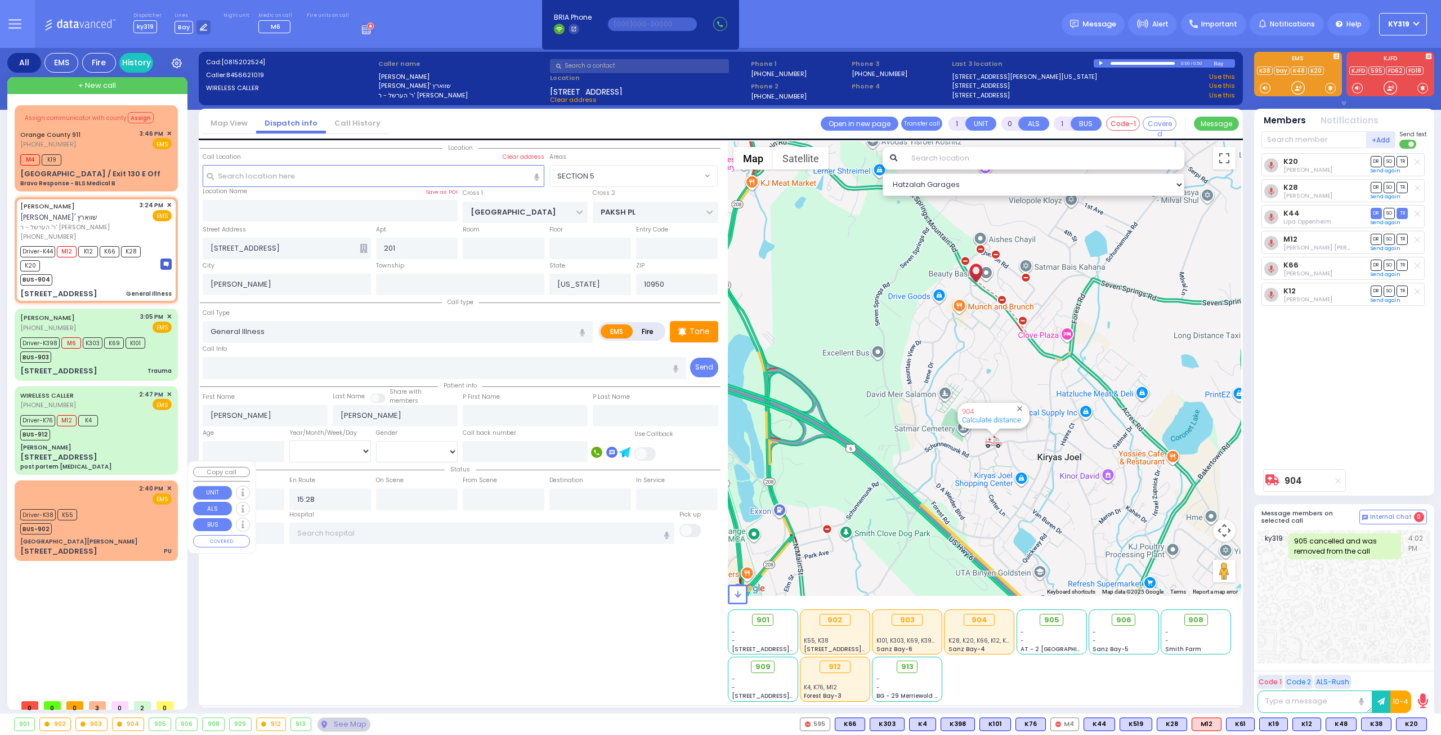
select select "Year"
select select "[DEMOGRAPHIC_DATA]"
type input "14:40"
type input "14:45"
type input "Northern Westchester Hospital"
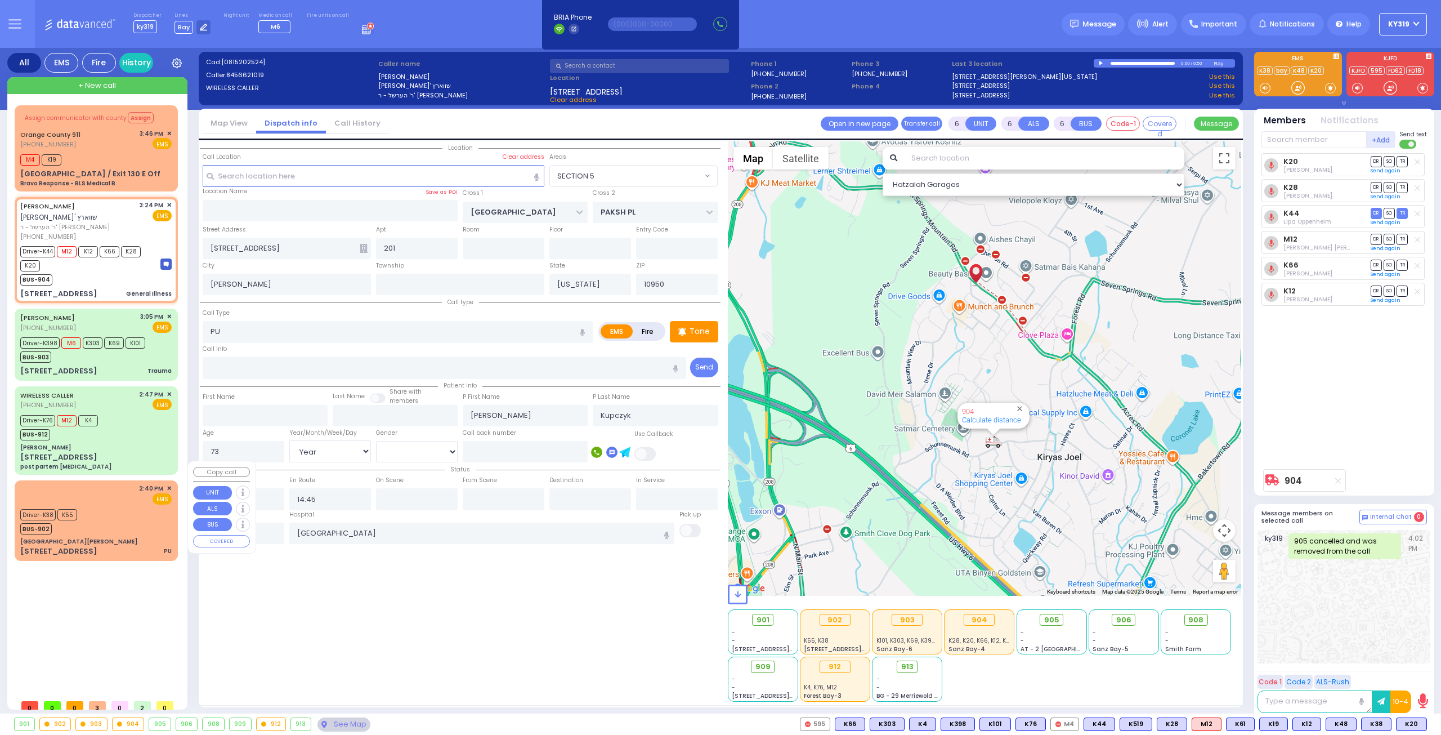
select select "Hatzalah Garages"
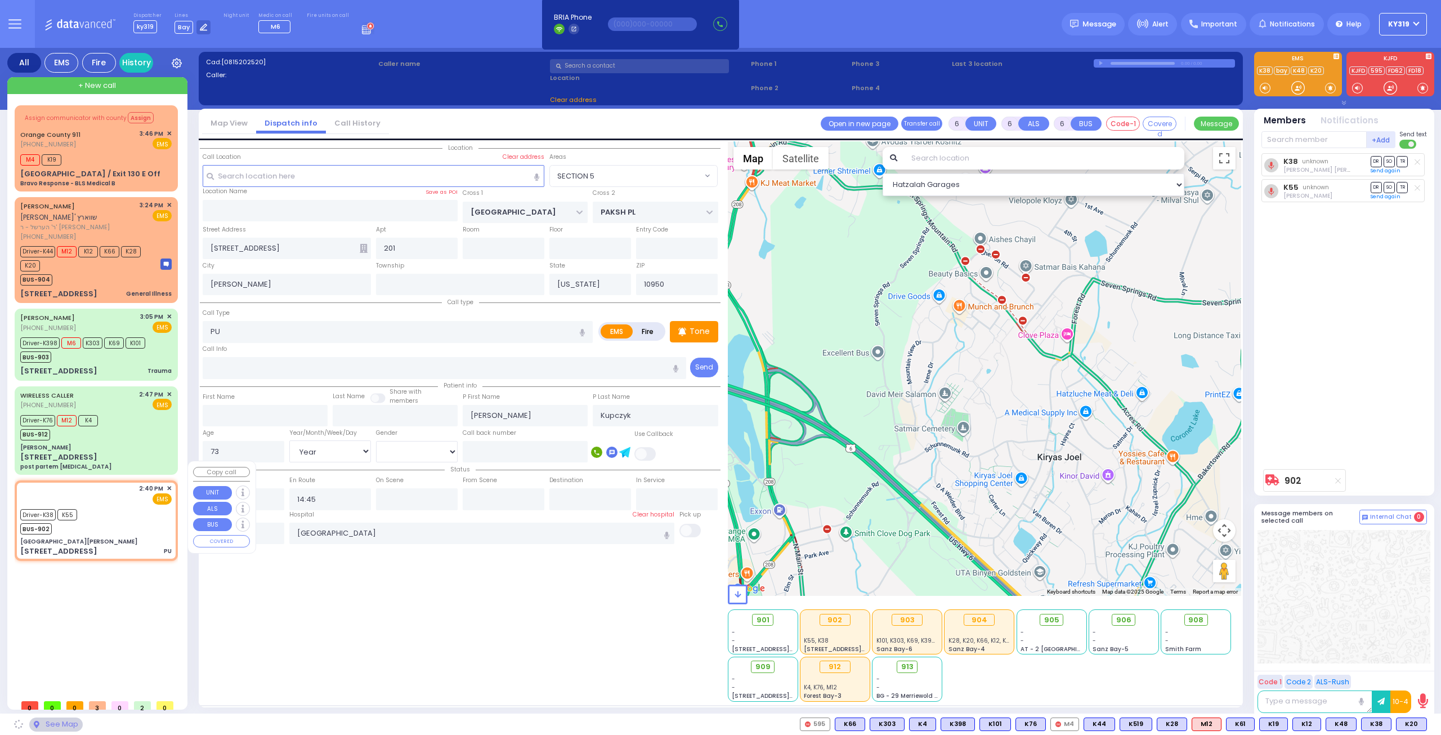
type input "[GEOGRAPHIC_DATA][PERSON_NAME]"
type input "GRAND ST"
type input "VAN DUZER PL"
type input "[STREET_ADDRESS]"
type input "Warwick"
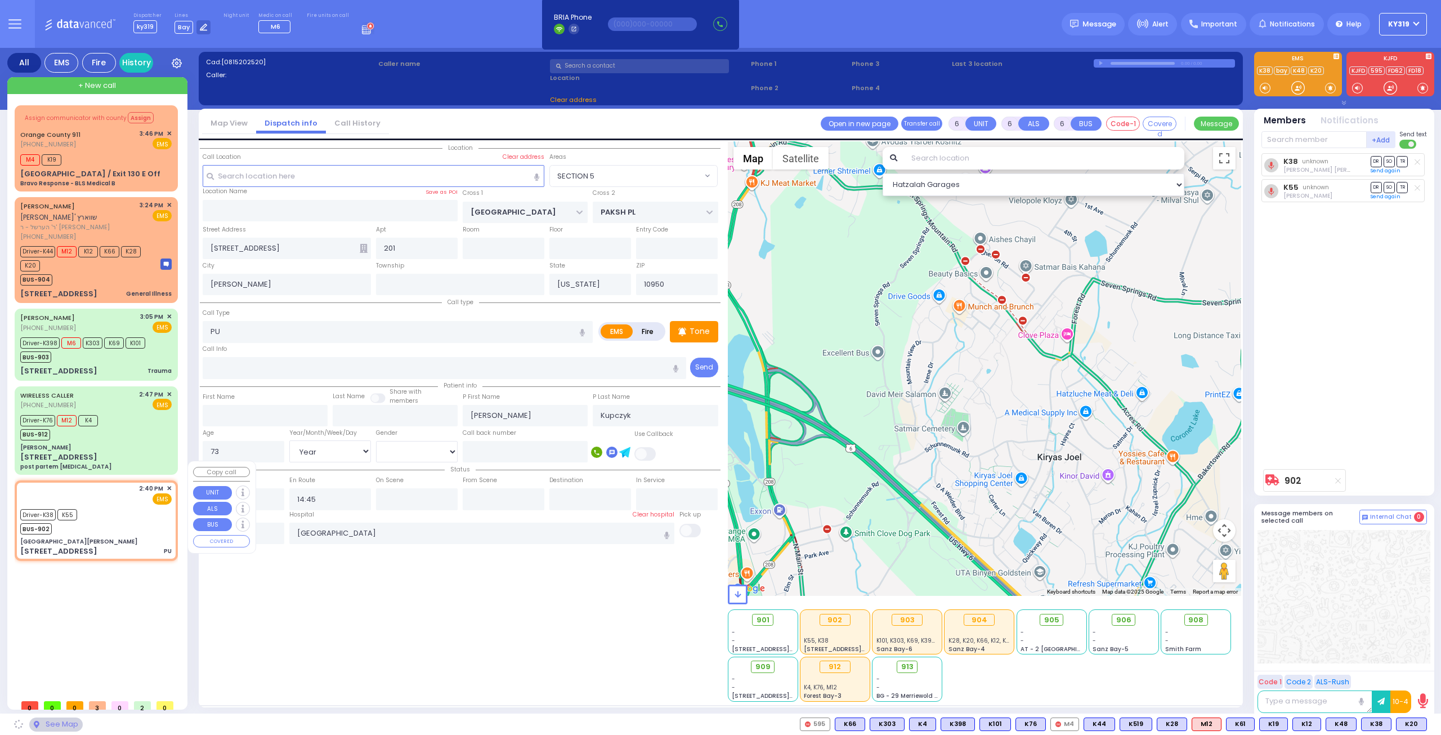
type input "10990"
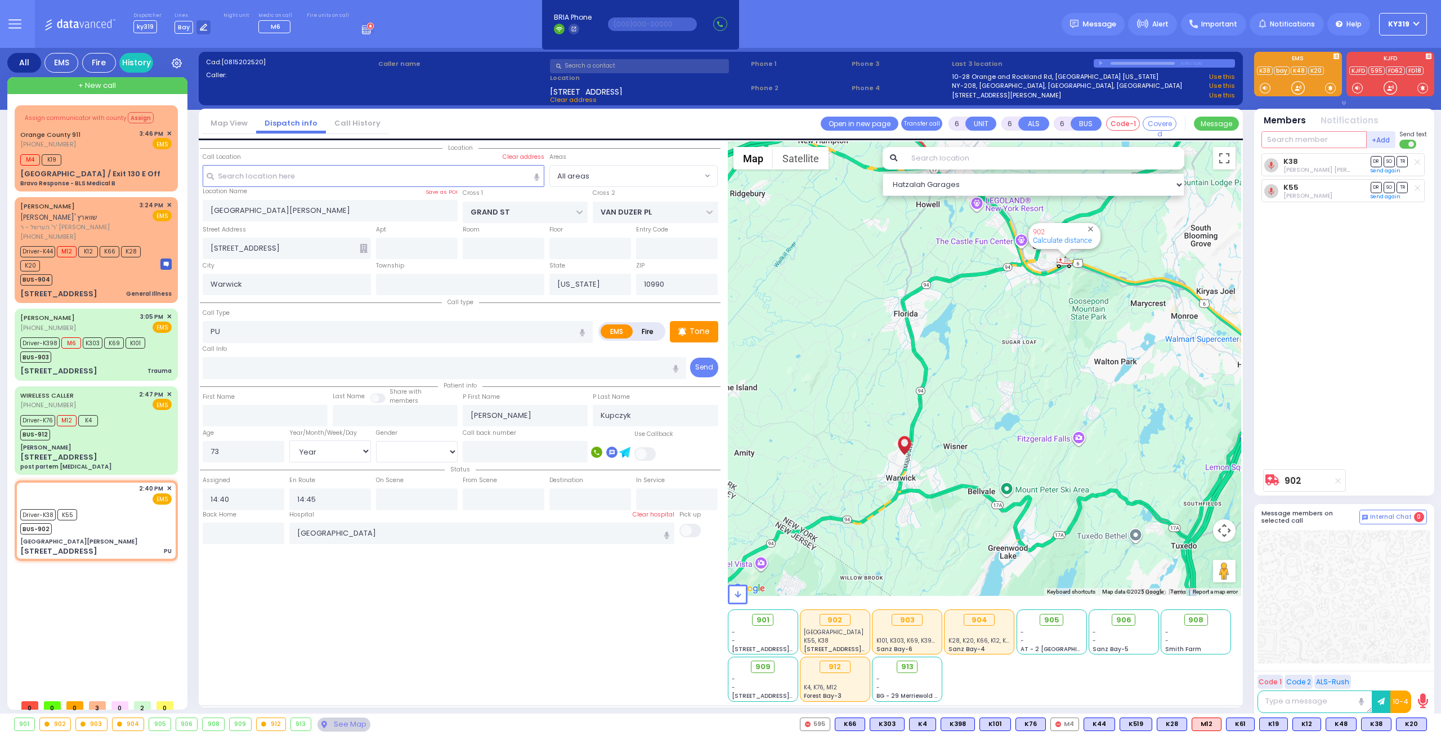
click at [1292, 145] on input "text" at bounding box center [1313, 139] width 105 height 17
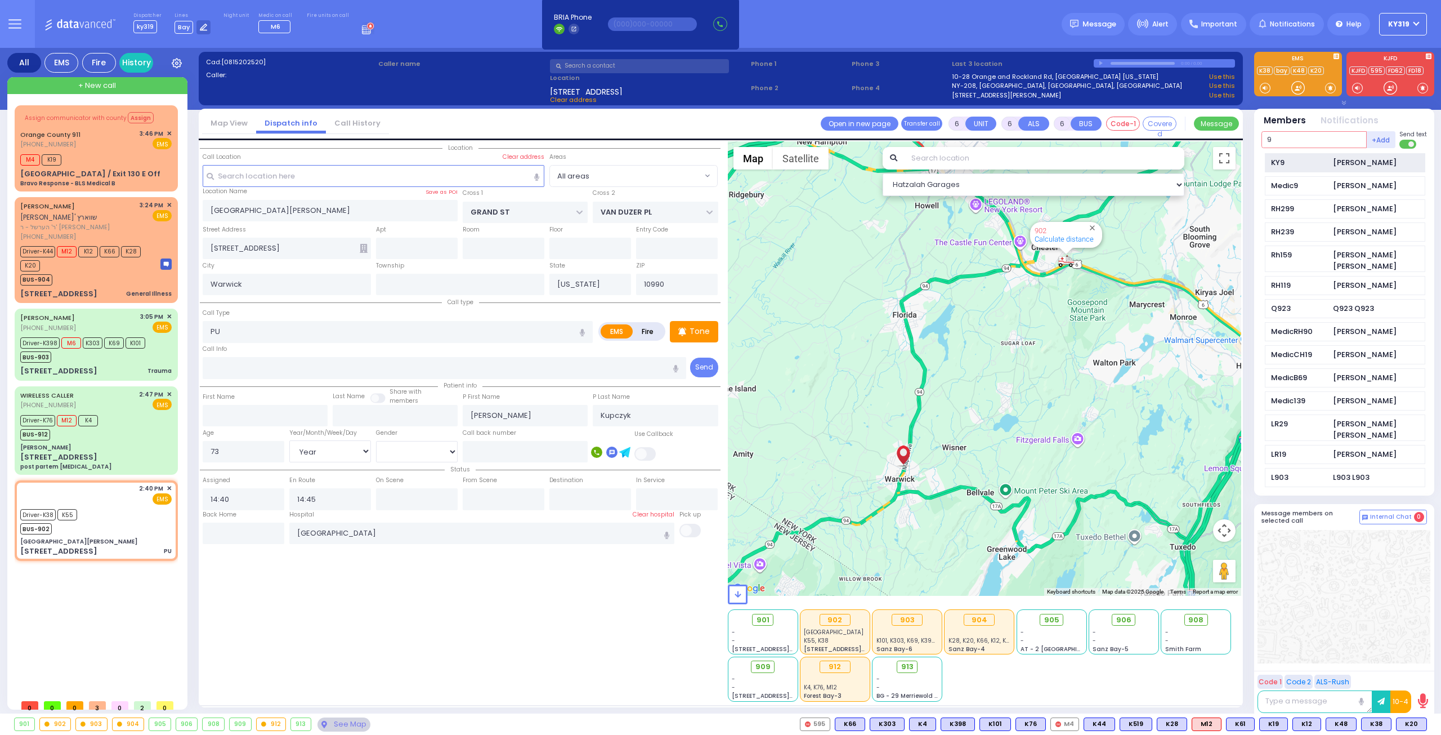
type input "9"
click at [1294, 165] on div "KY9" at bounding box center [1299, 162] width 56 height 11
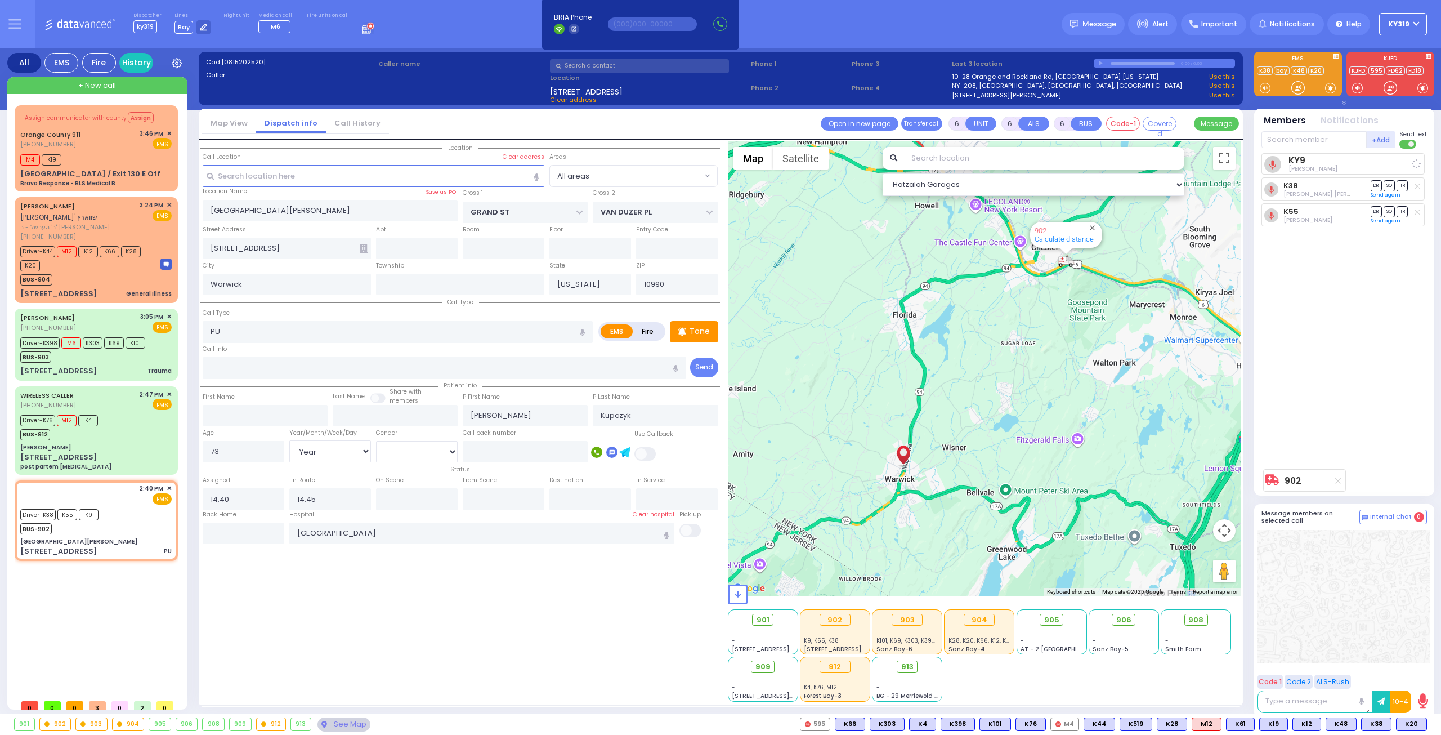
select select
radio input "true"
select select "Year"
select select "[DEMOGRAPHIC_DATA]"
select select "Hatzalah Garages"
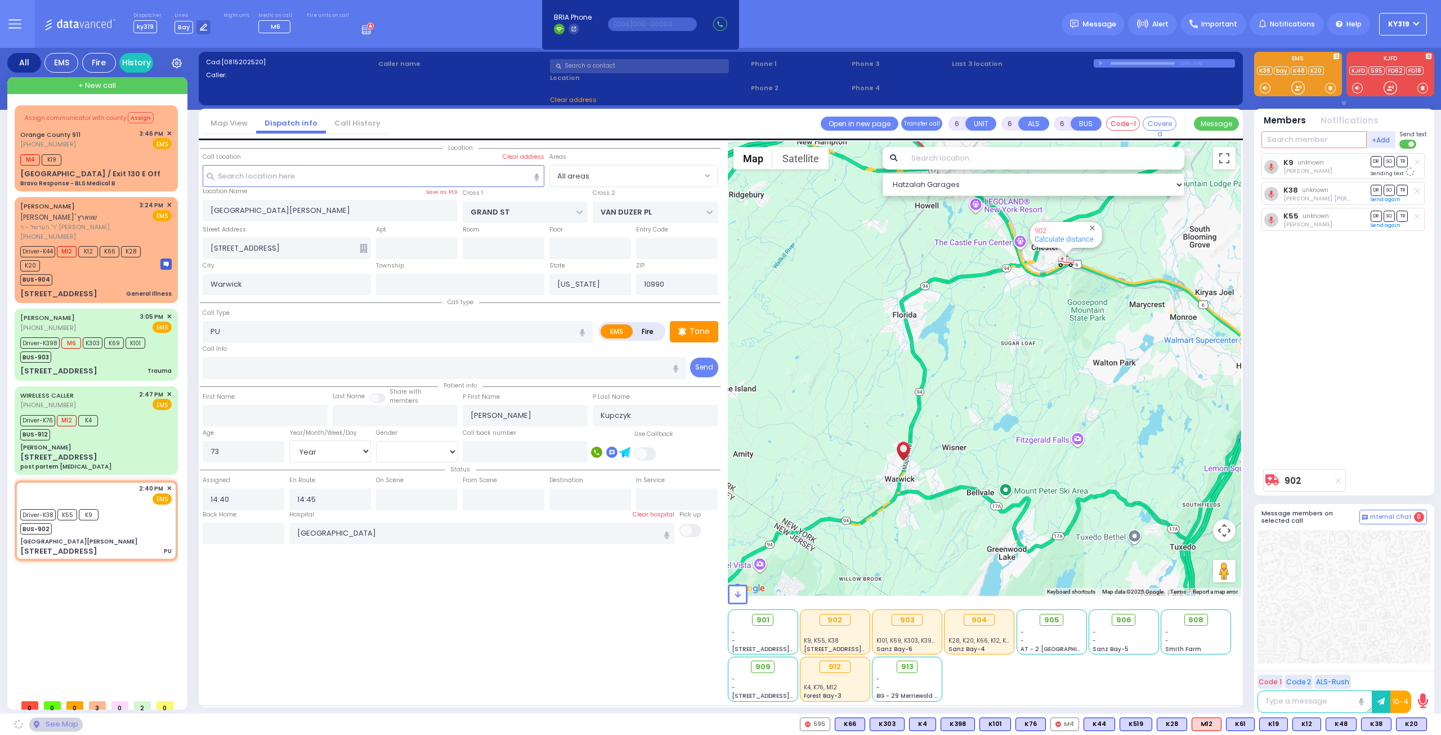
click at [1276, 137] on input "text" at bounding box center [1313, 139] width 105 height 17
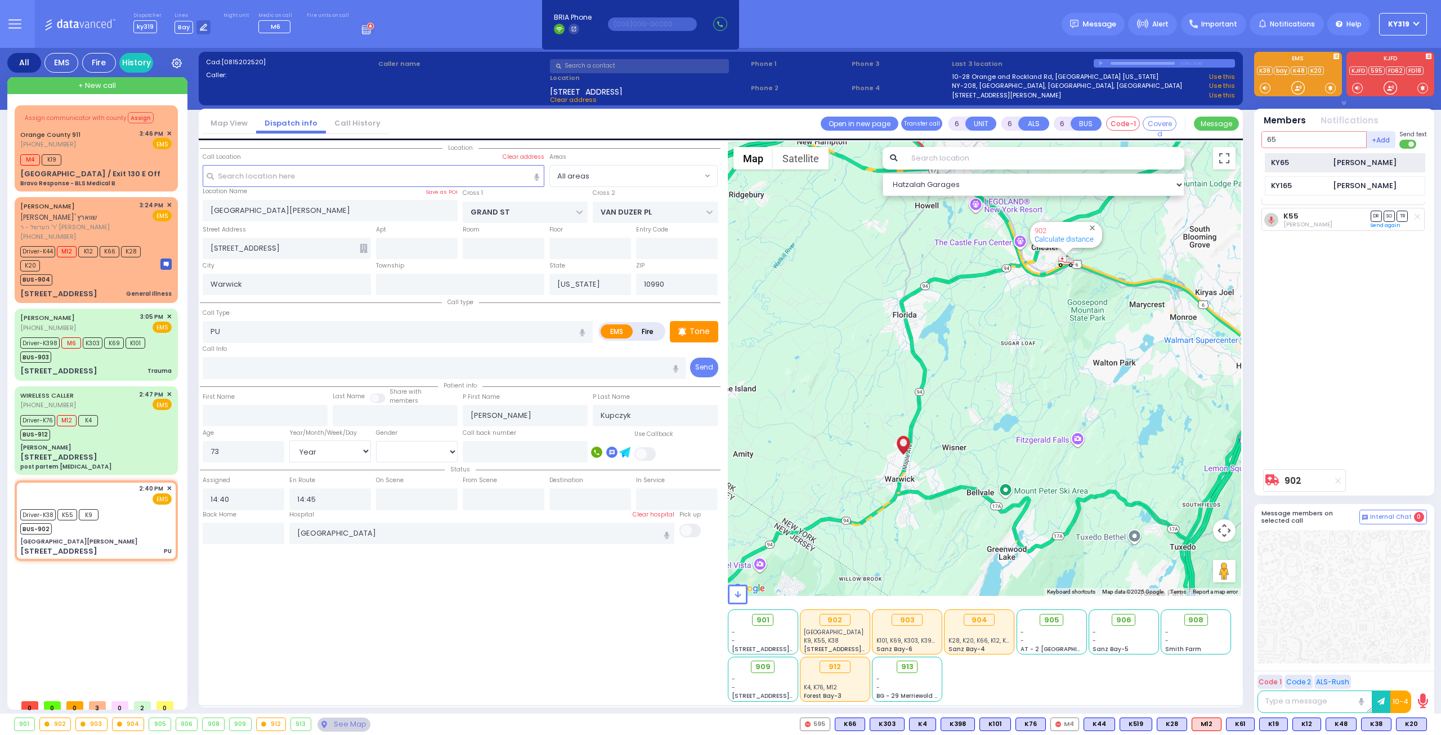
type input "65"
click at [1279, 157] on div "KY65" at bounding box center [1299, 162] width 56 height 11
select select
radio input "true"
select select "Year"
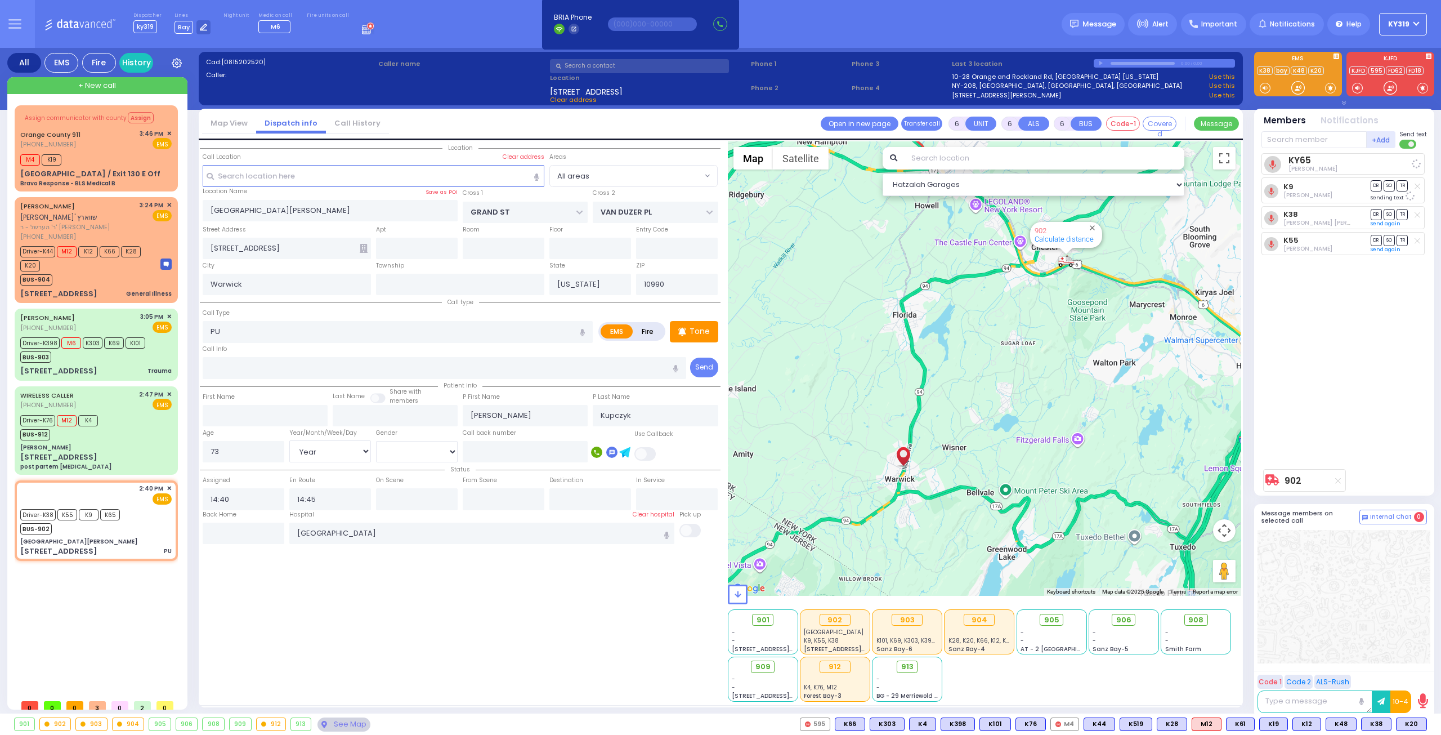
select select "[DEMOGRAPHIC_DATA]"
select select "Hatzalah Garages"
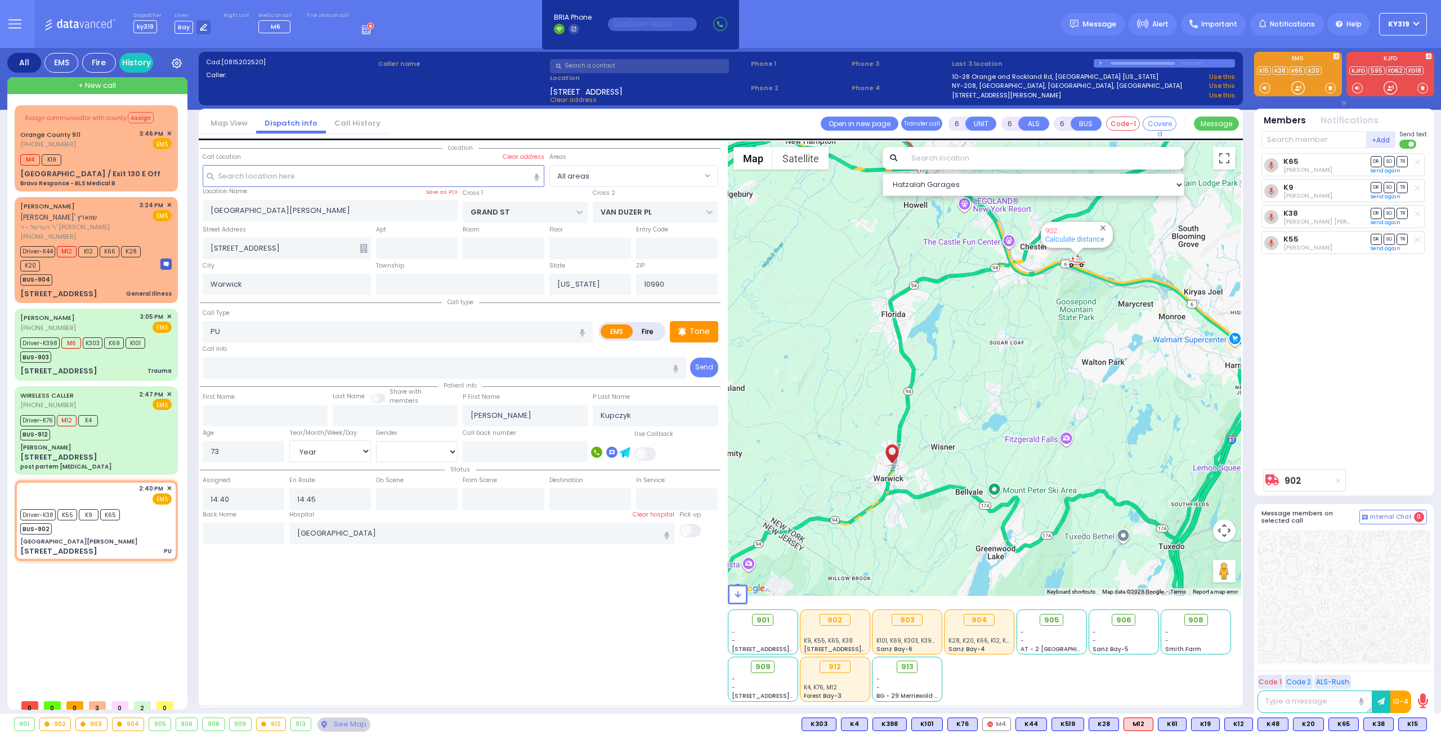
select select
radio input "true"
select select "Year"
select select "[DEMOGRAPHIC_DATA]"
select select "Hatzalah Garages"
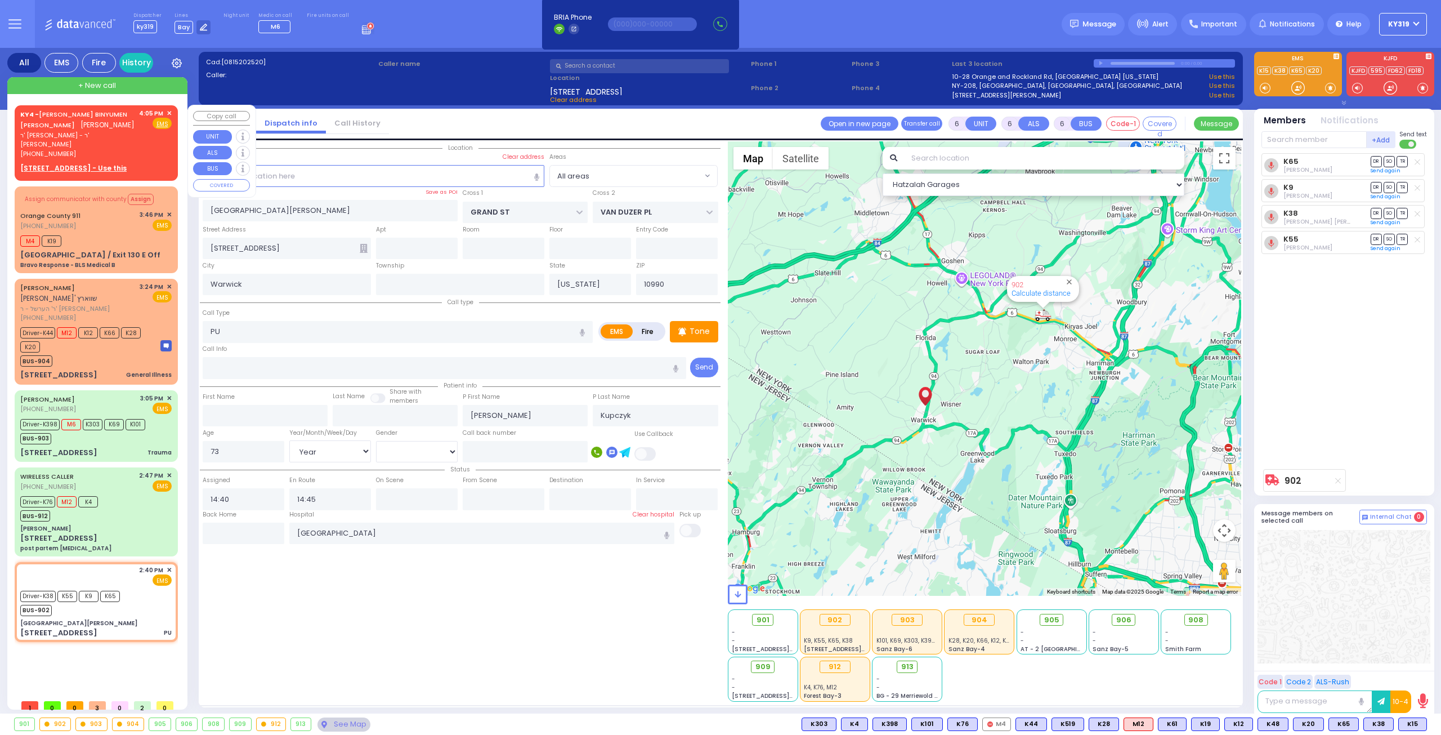
click at [168, 110] on span "✕" at bounding box center [169, 114] width 5 height 10
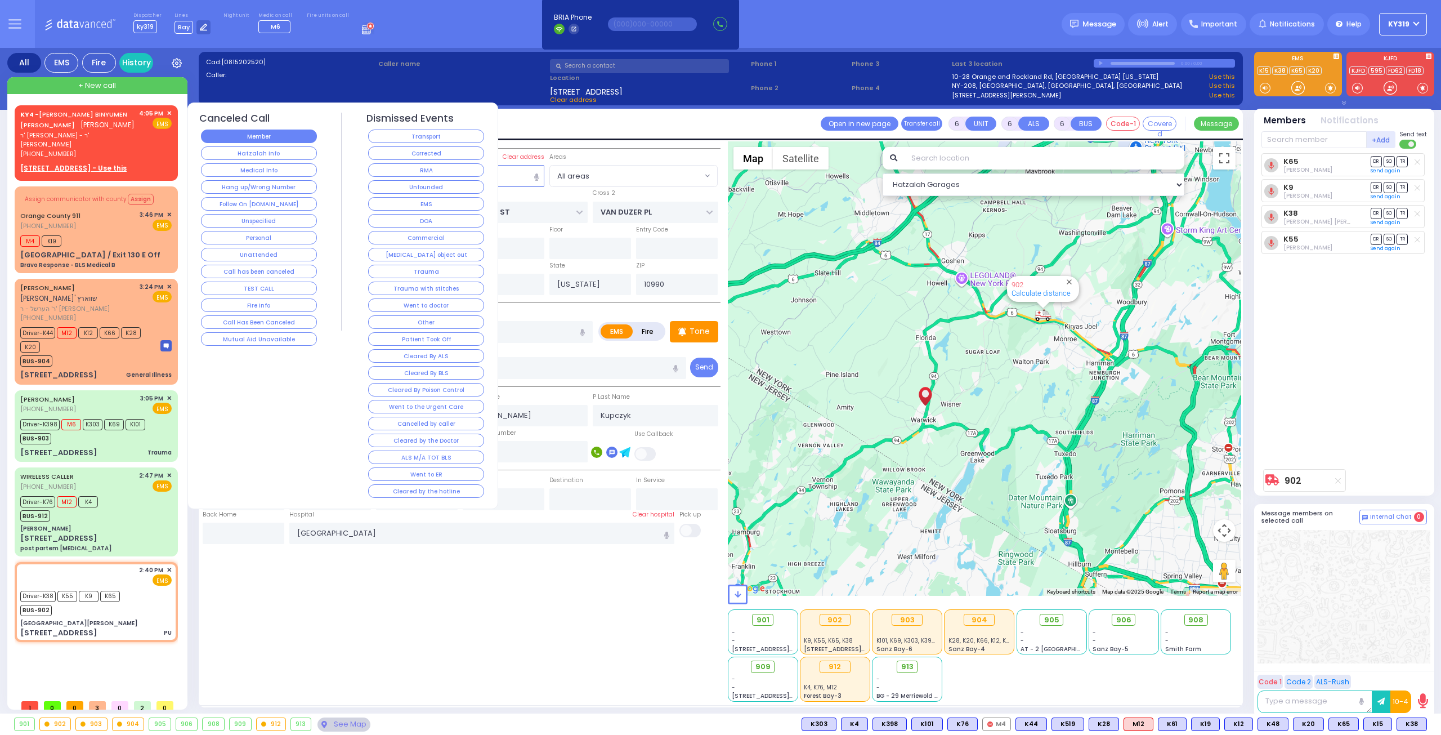
click at [292, 136] on button "Member" at bounding box center [259, 136] width 116 height 14
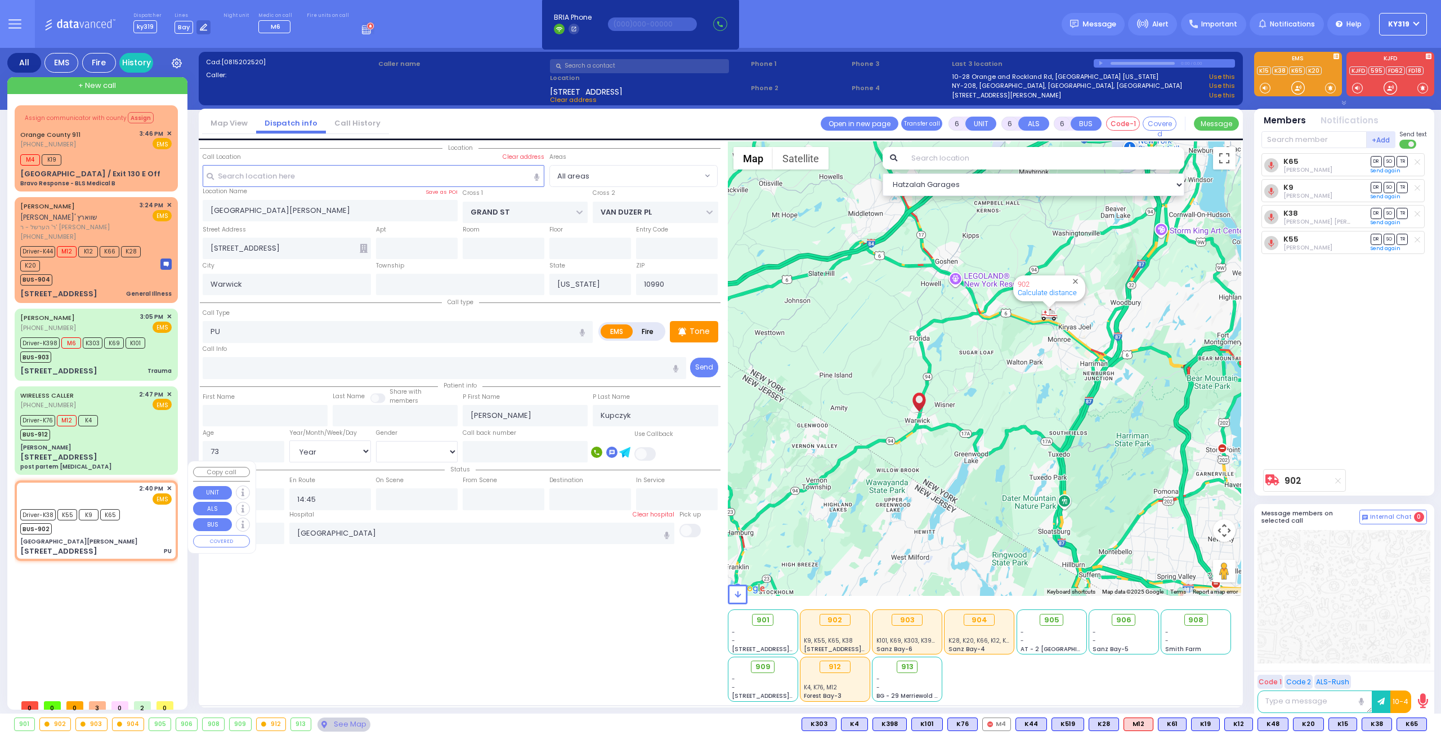
select select
radio input "true"
select select "Year"
select select "[DEMOGRAPHIC_DATA]"
select select "Hatzalah Garages"
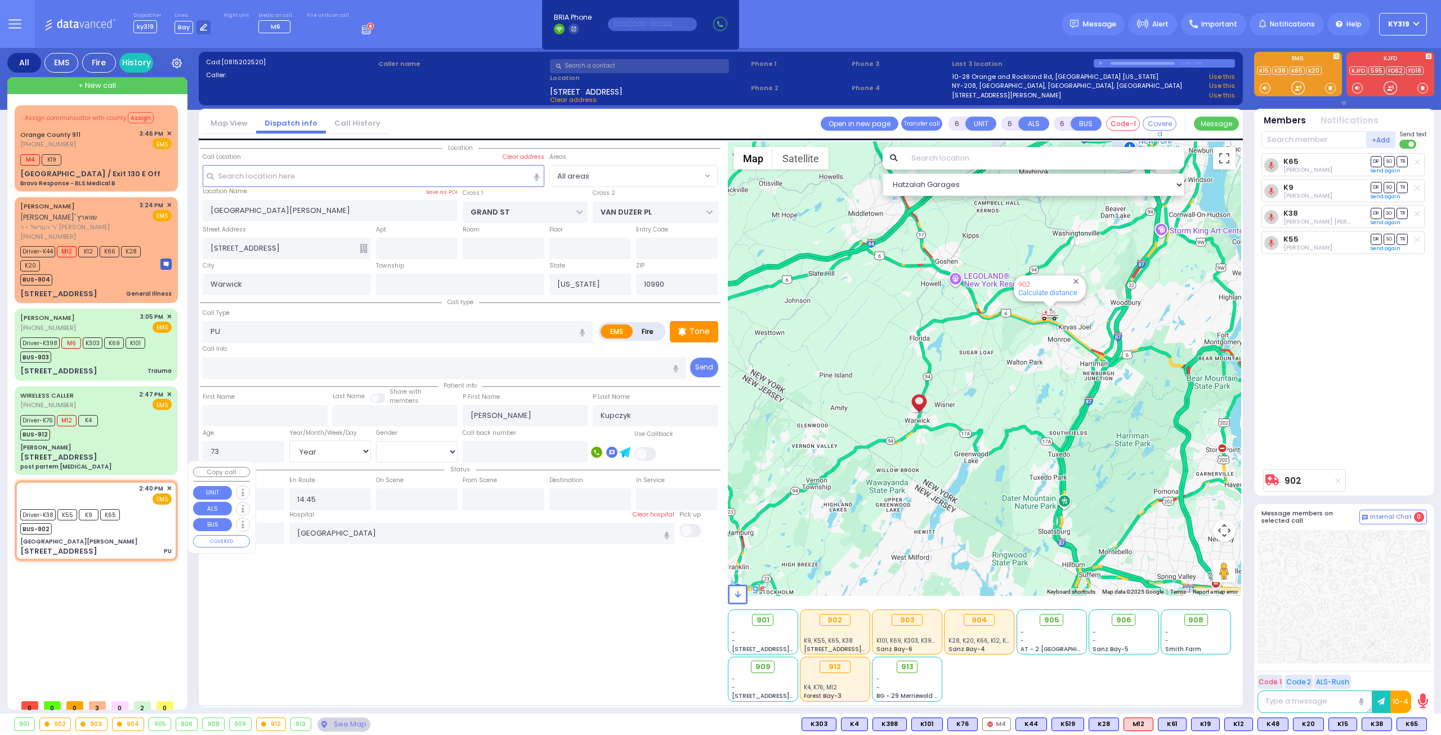
select select
radio input "true"
select select "Year"
select select "[DEMOGRAPHIC_DATA]"
select select "Hatzalah Garages"
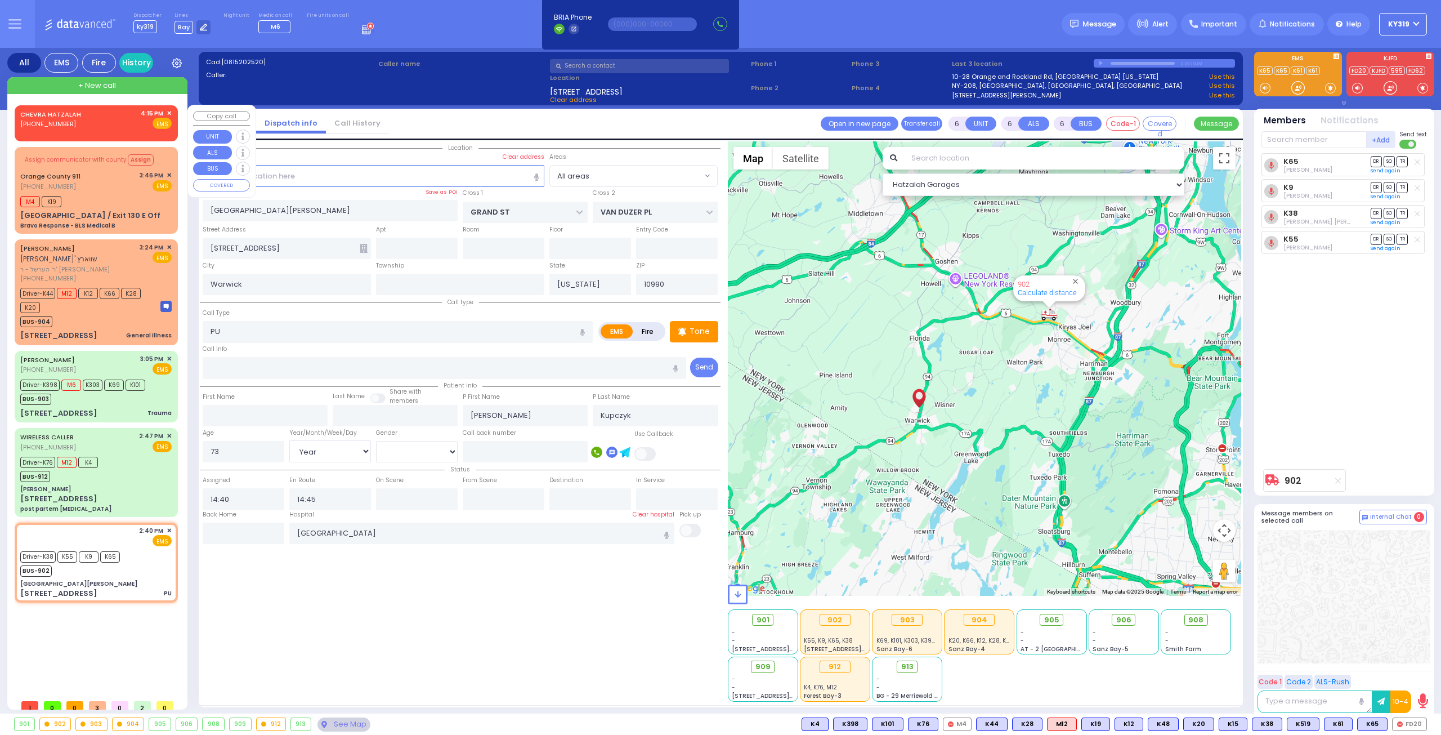
click at [131, 84] on div "+ New call" at bounding box center [97, 85] width 180 height 17
type input "2"
type input "1"
select select
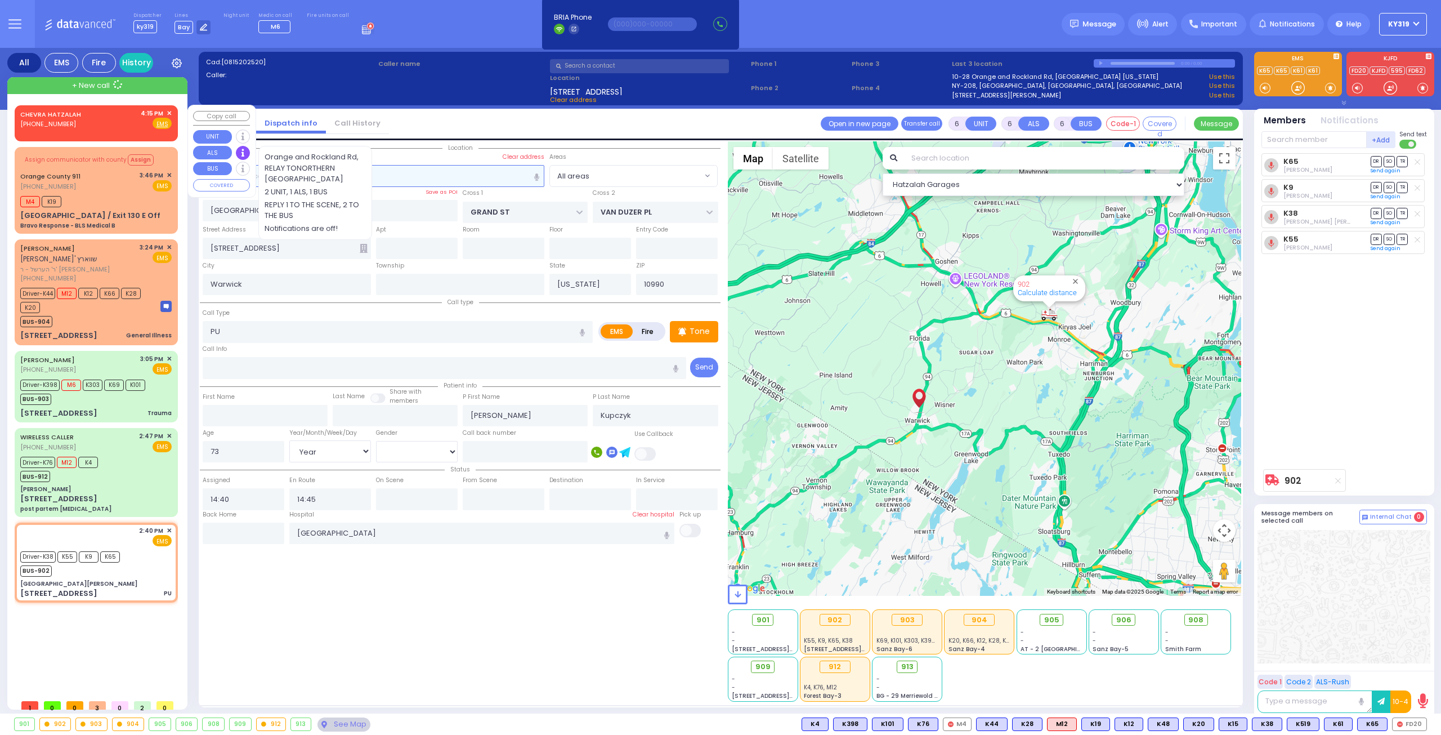
radio input "true"
select select
type input "16:15"
select select "Hatzalah Garages"
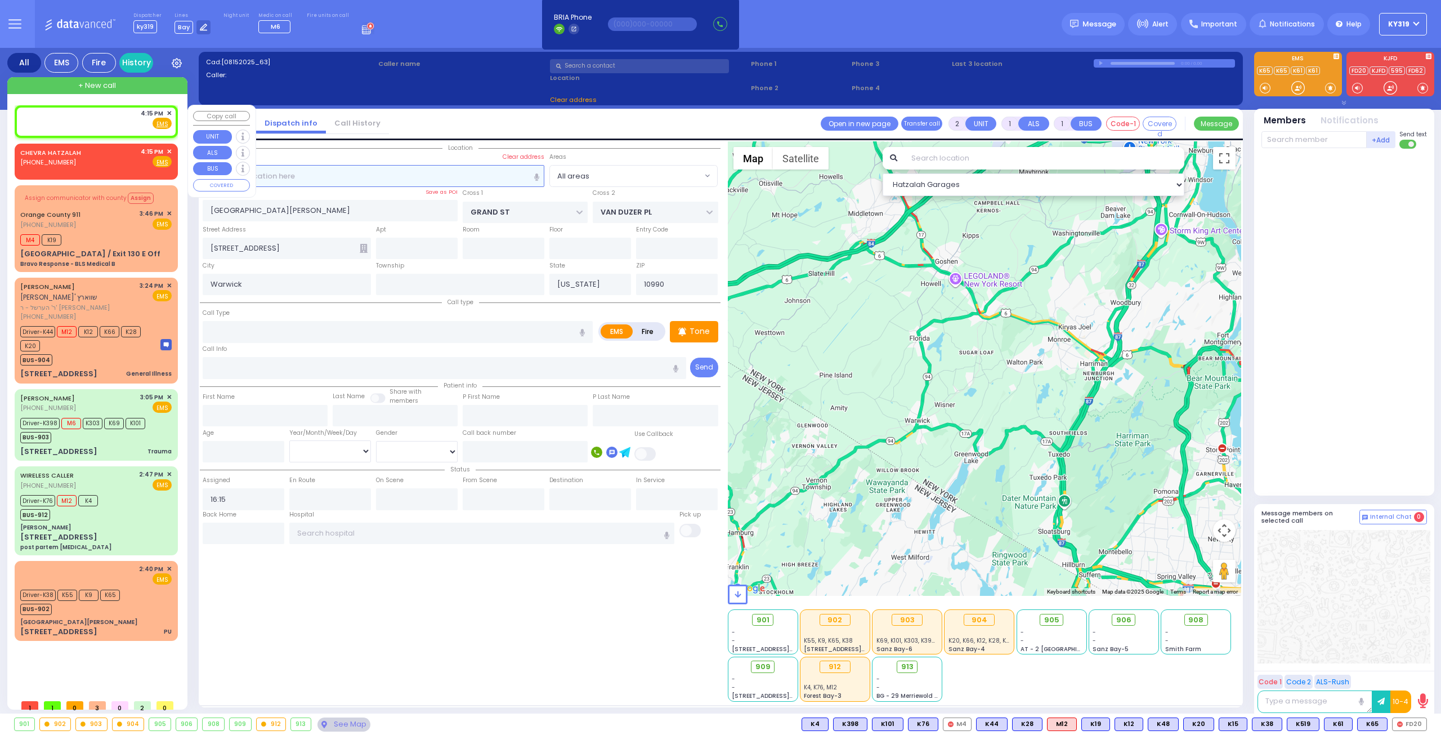
select select
radio input "true"
select select
select select "Hatzalah Garages"
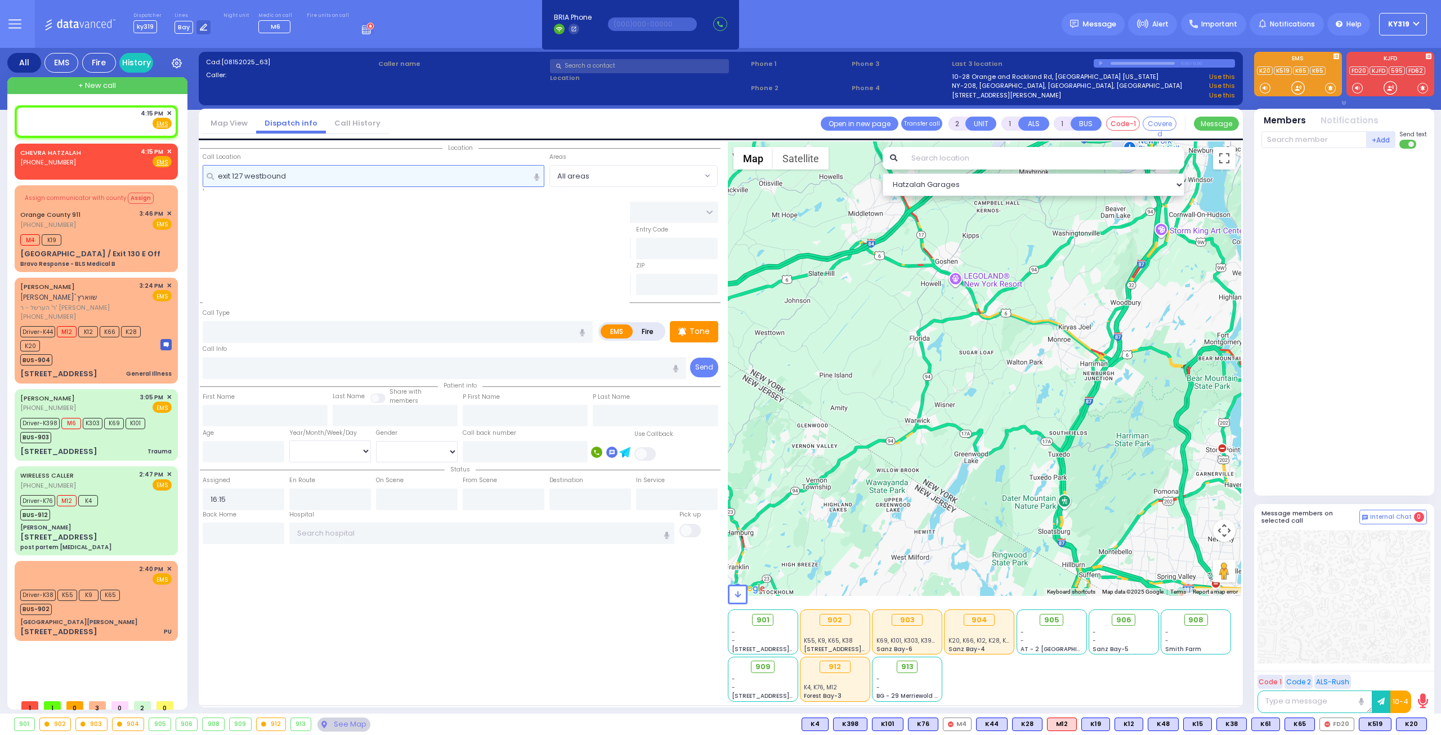
type input "exit 127 westbound"
click at [114, 126] on div "4:15 PM ✕ Fire EMS" at bounding box center [95, 119] width 151 height 21
select select
radio input "true"
select select
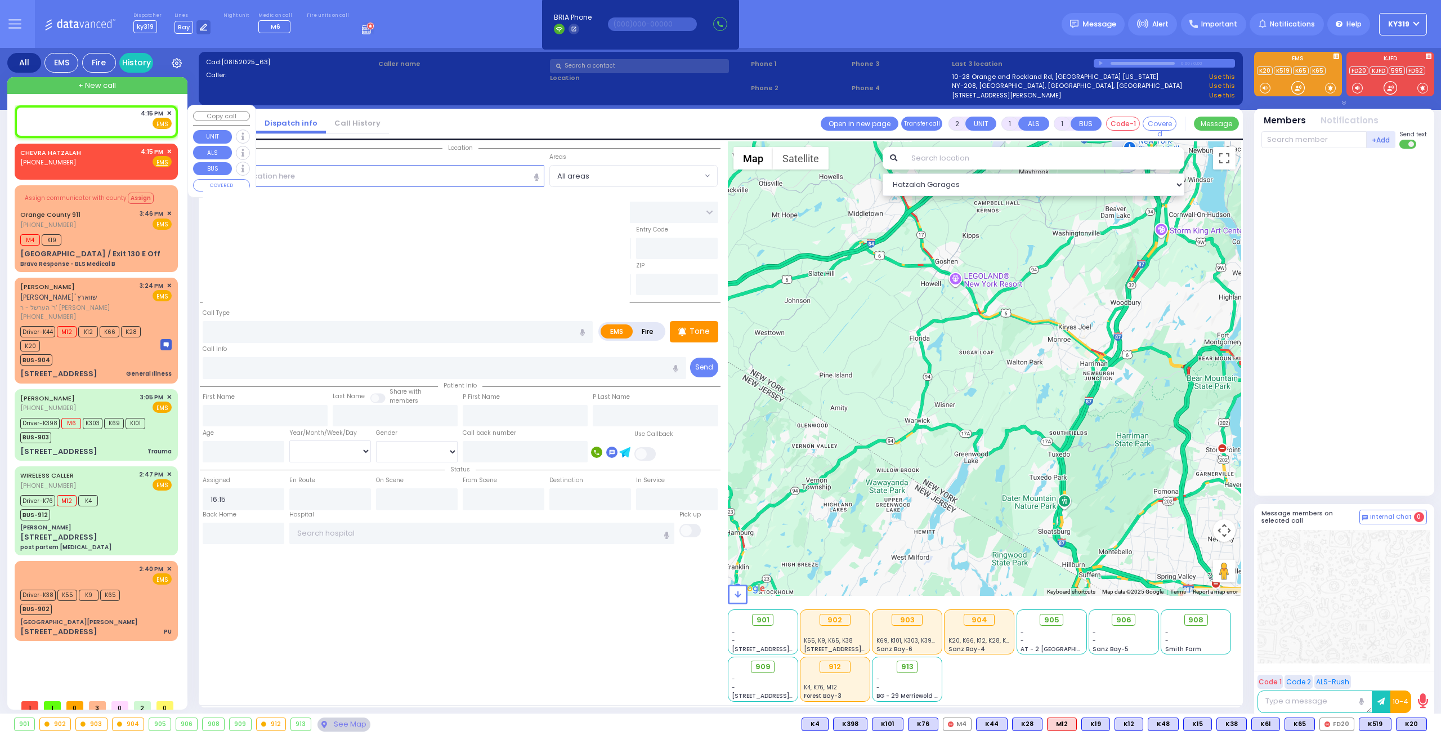
select select "Hatzalah Garages"
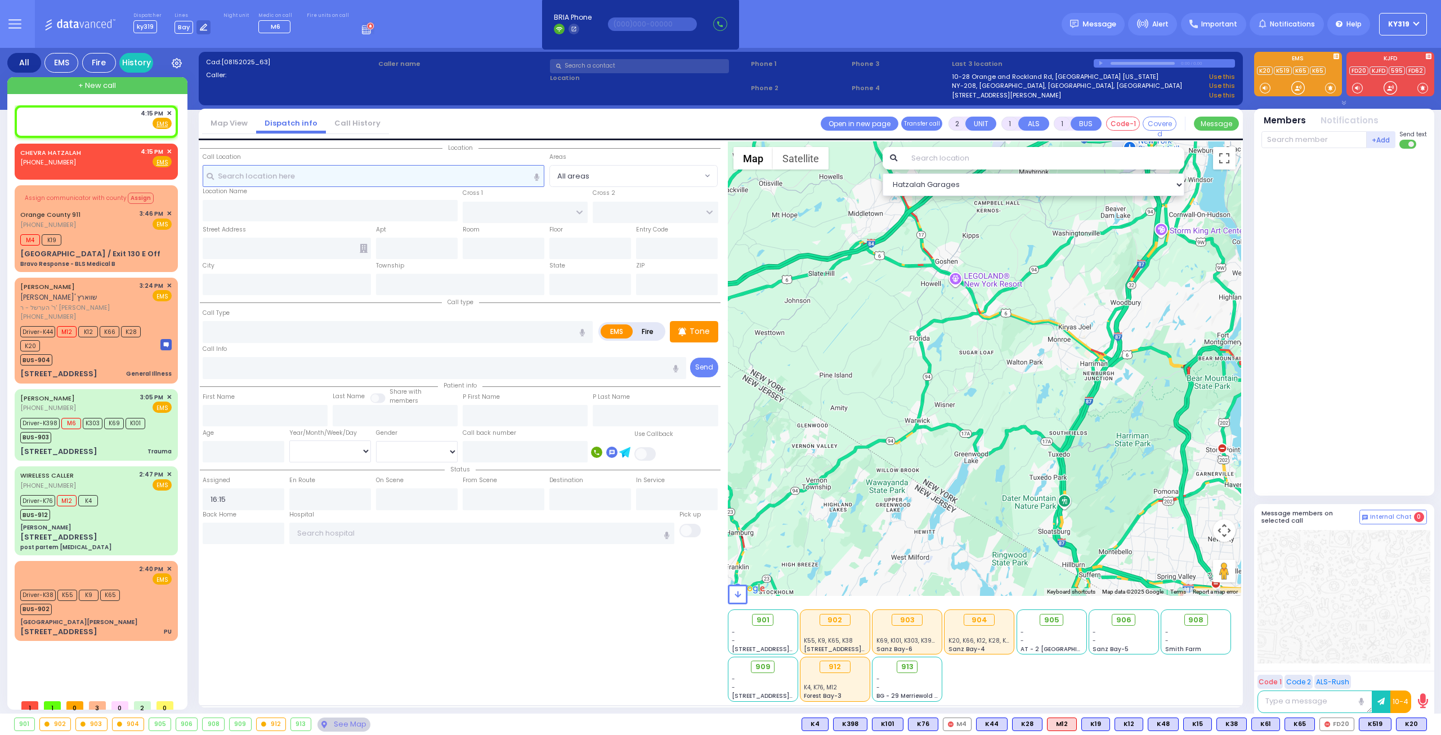
click at [232, 176] on input "text" at bounding box center [374, 175] width 342 height 21
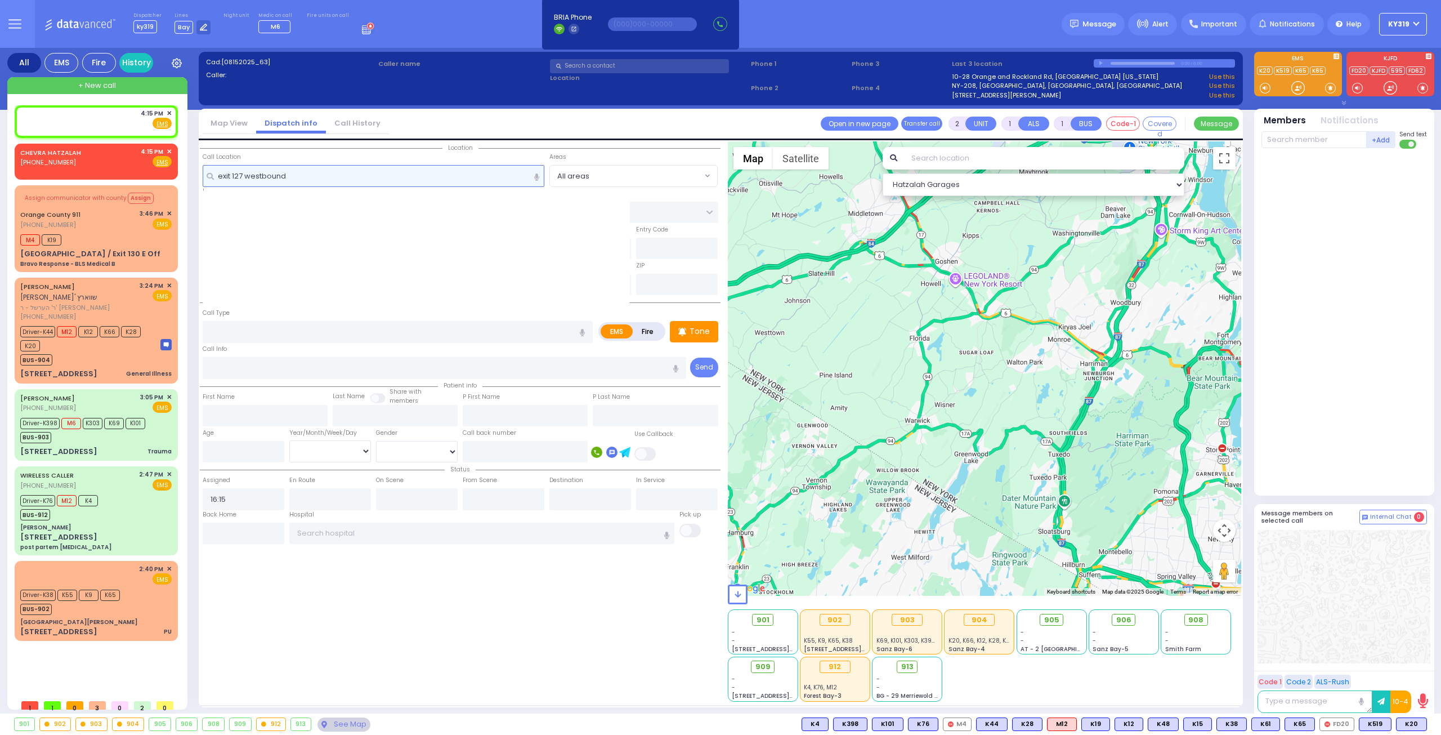
type input "exit 127 westbound"
click at [290, 180] on input "exit 127 westbound" at bounding box center [374, 175] width 342 height 21
click at [290, 178] on input "exit 127 westbound" at bounding box center [374, 175] width 342 height 21
click at [117, 126] on div "4:15 PM ✕ Fire EMS" at bounding box center [95, 119] width 151 height 21
select select
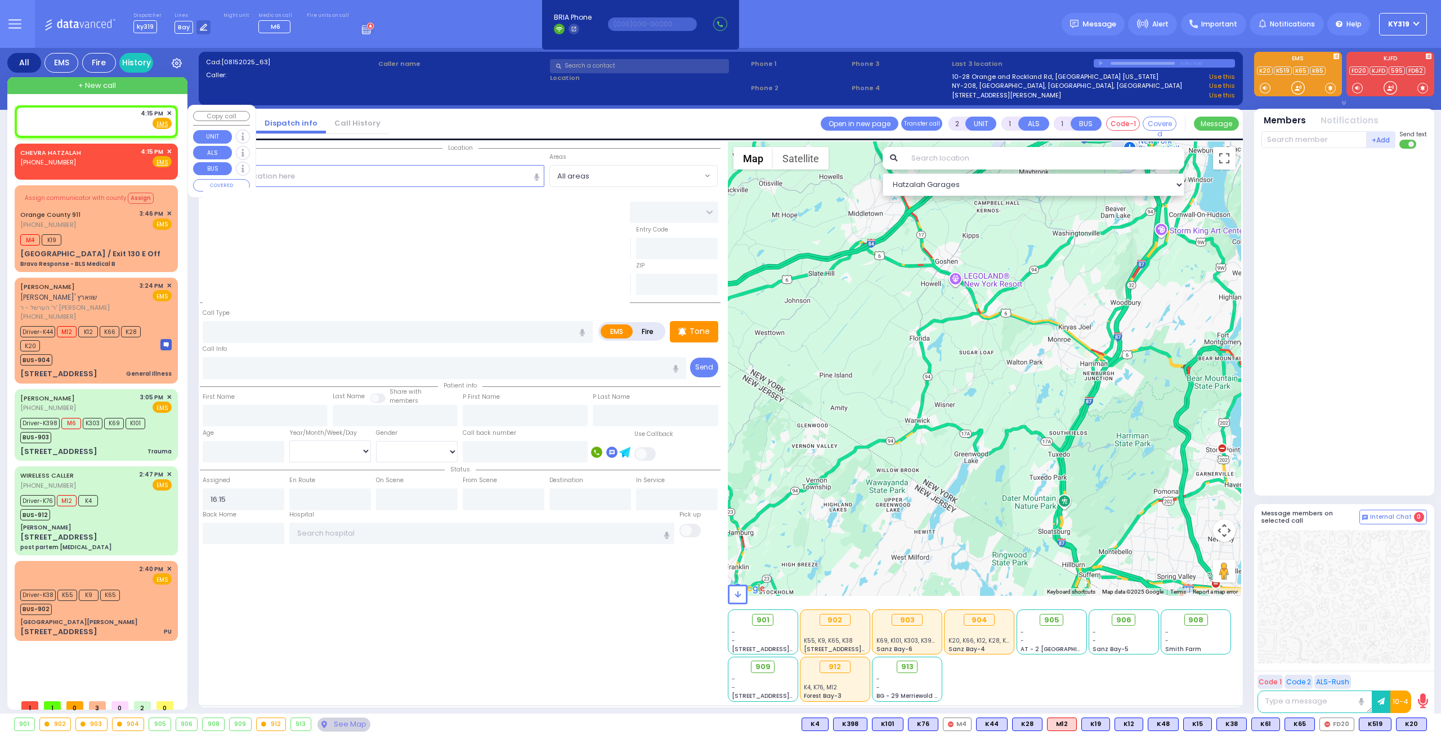
radio input "true"
select select
select select "Hatzalah Garages"
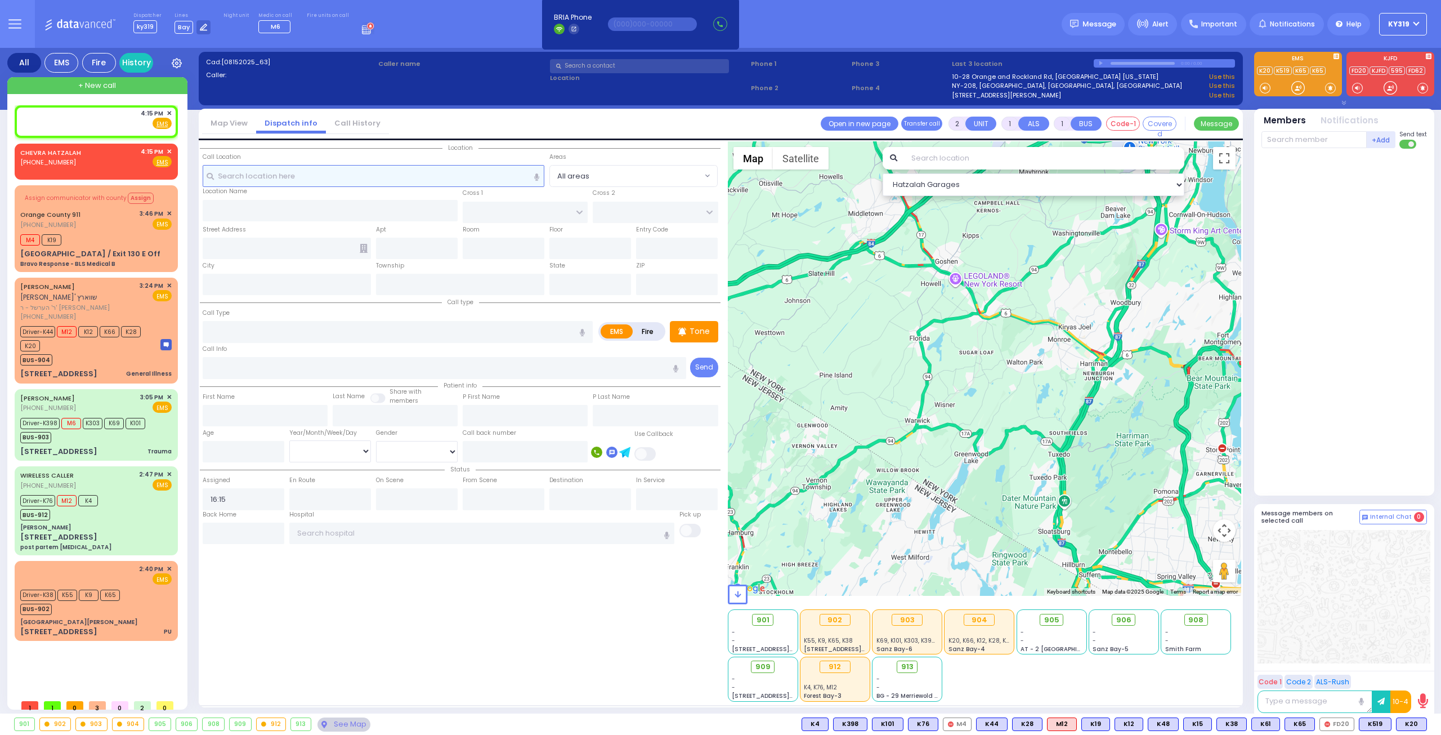
click at [245, 177] on input "text" at bounding box center [374, 175] width 342 height 21
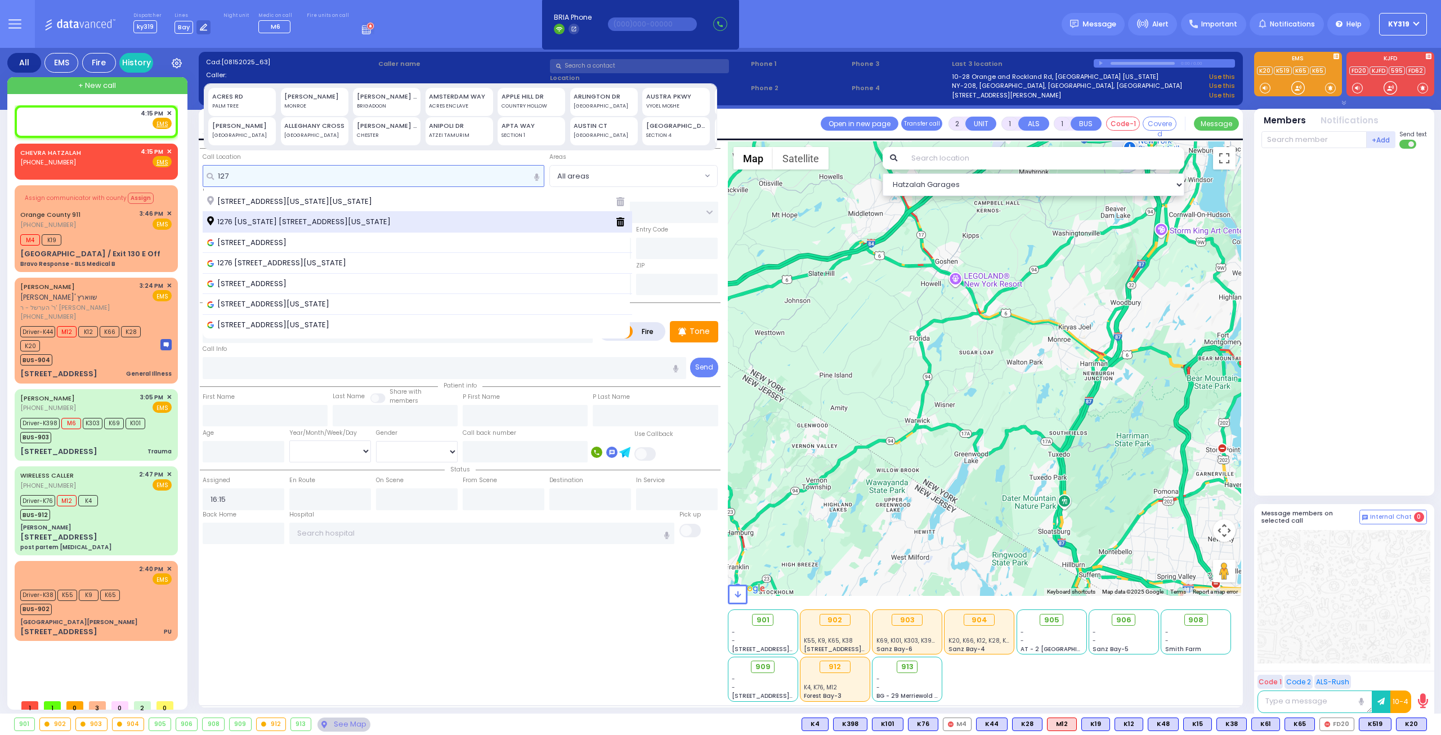
type input "127"
drag, startPoint x: 280, startPoint y: 221, endPoint x: 208, endPoint y: 221, distance: 72.0
click at [260, 279] on div "1275 York Avenue New York New York 10065 1276 New York 208 Monroe New York 1095…" at bounding box center [418, 263] width 430 height 144
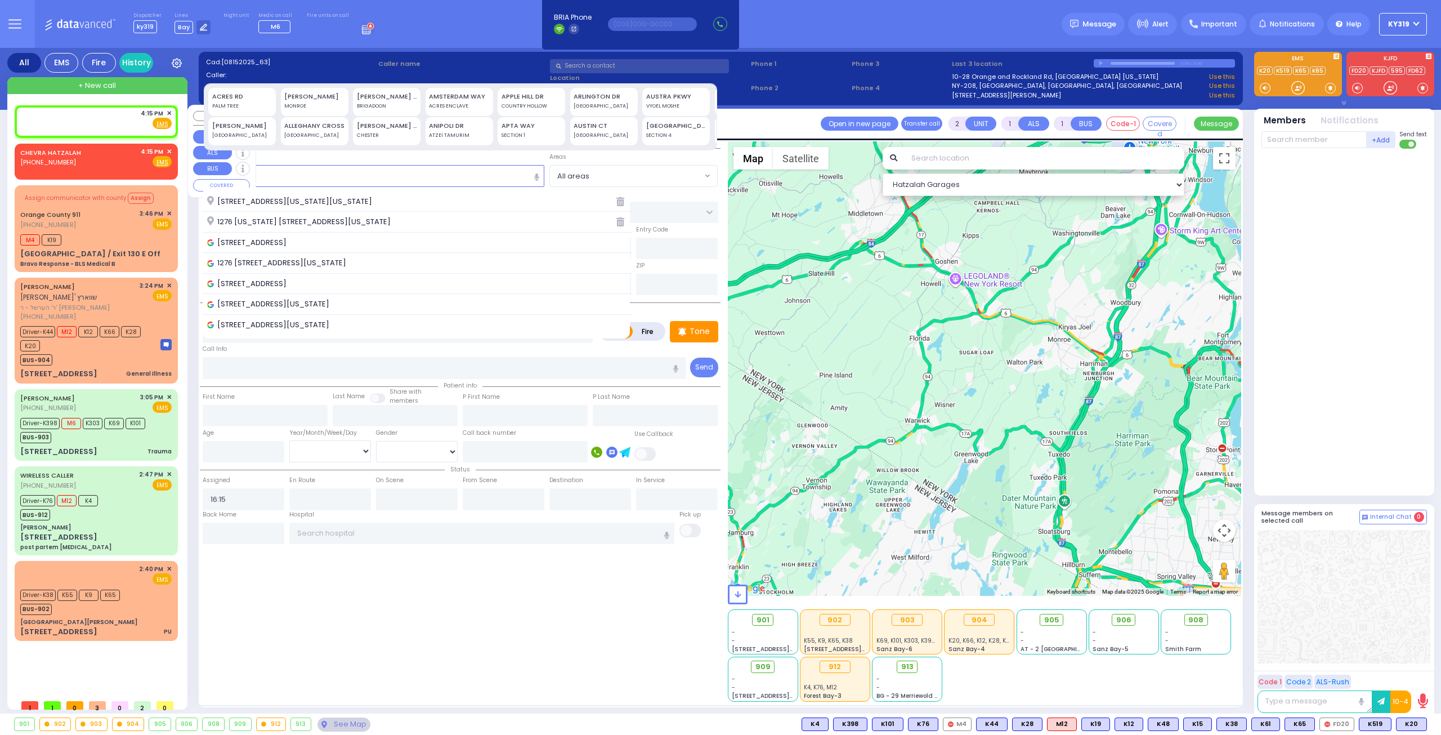
click at [111, 124] on div "4:15 PM ✕ Fire EMS" at bounding box center [95, 119] width 151 height 21
select select
radio input "true"
select select
select select "Hatzalah Garages"
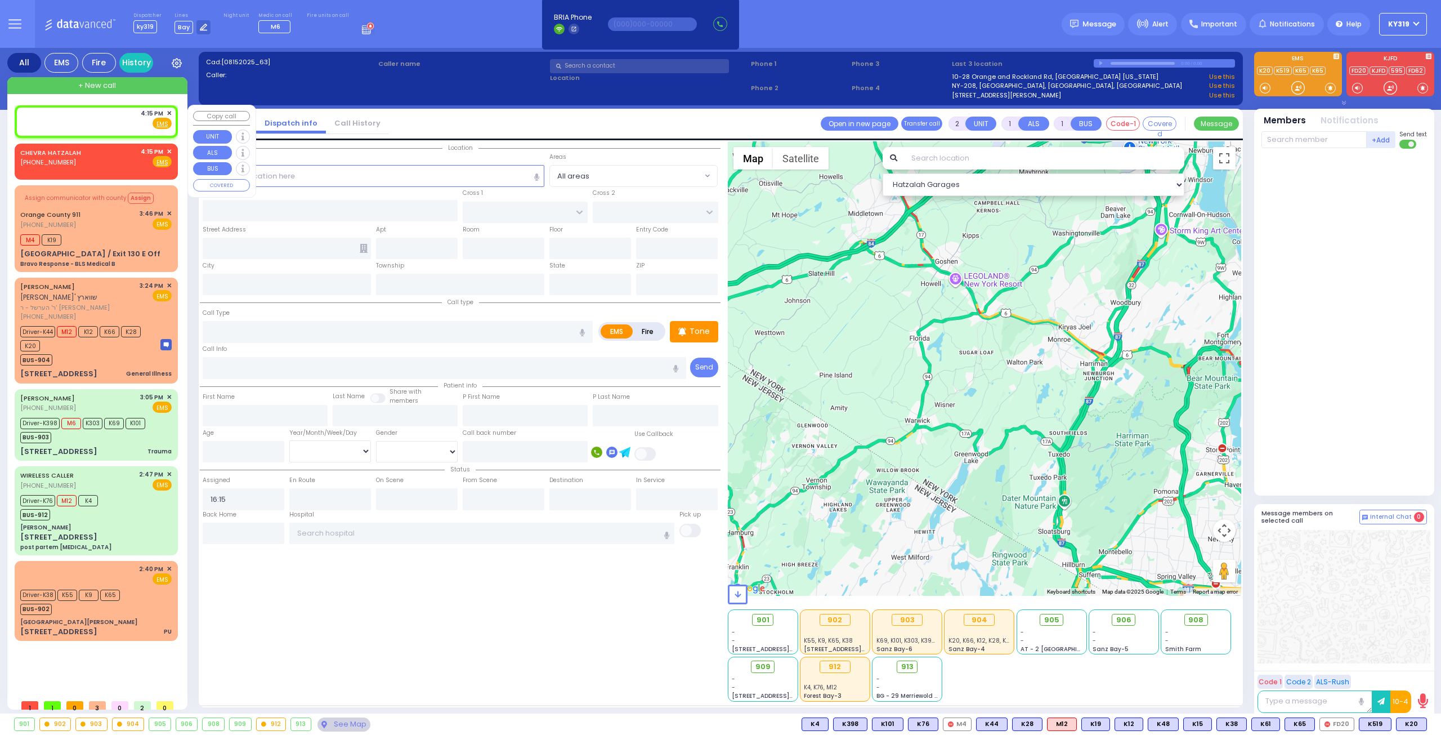
drag, startPoint x: 92, startPoint y: 119, endPoint x: 99, endPoint y: 117, distance: 6.6
click at [93, 119] on div "4:15 PM ✕ Fire EMS" at bounding box center [95, 119] width 151 height 21
select select
radio input "true"
select select
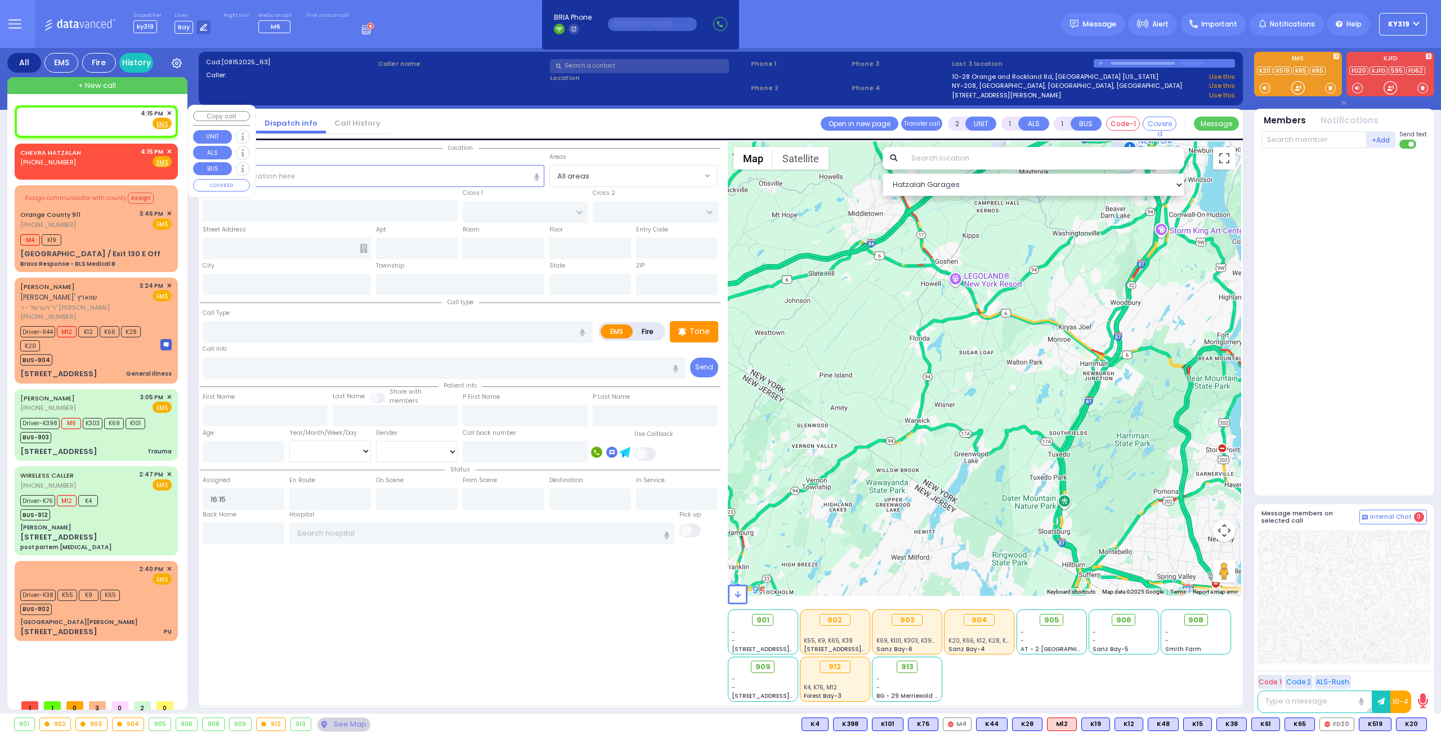
select select "Hatzalah Garages"
click at [223, 179] on input "text" at bounding box center [374, 175] width 342 height 21
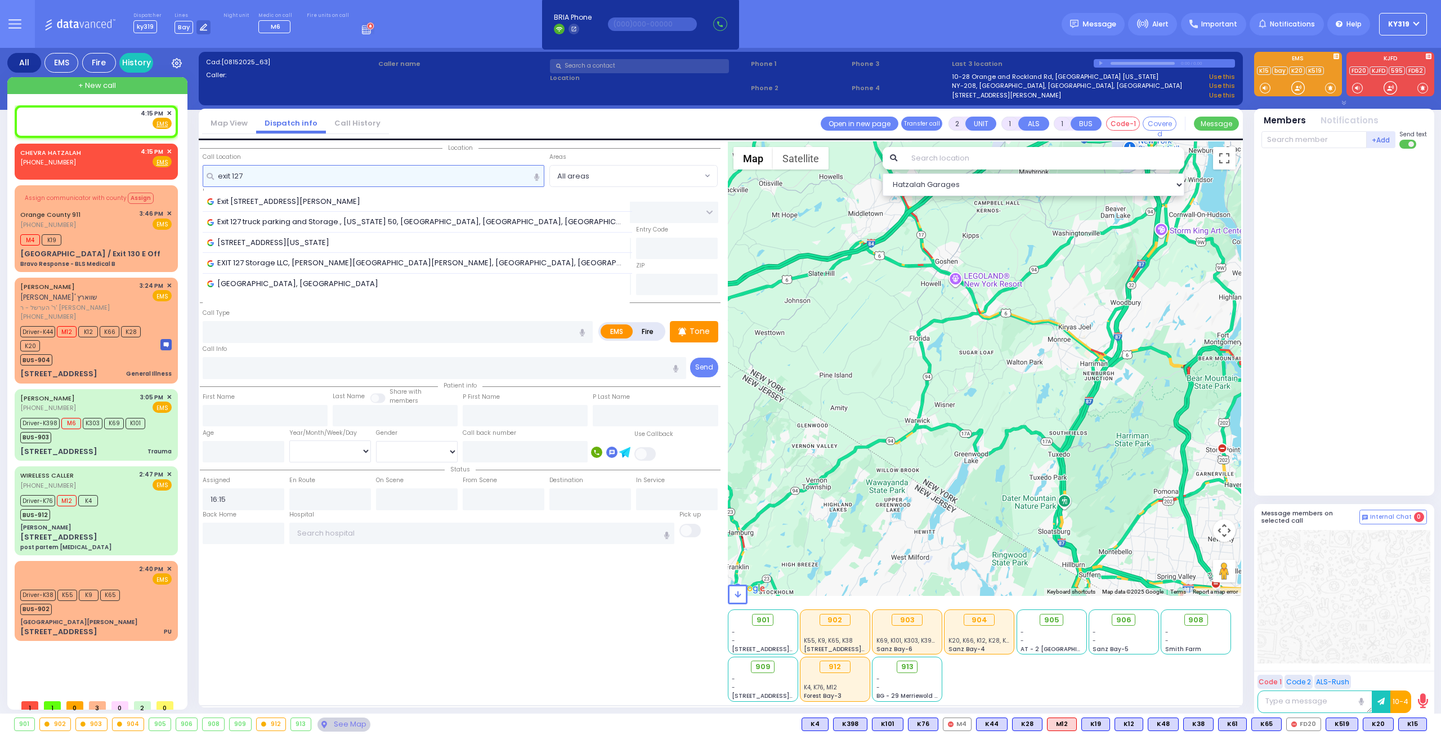
type input "exit 127"
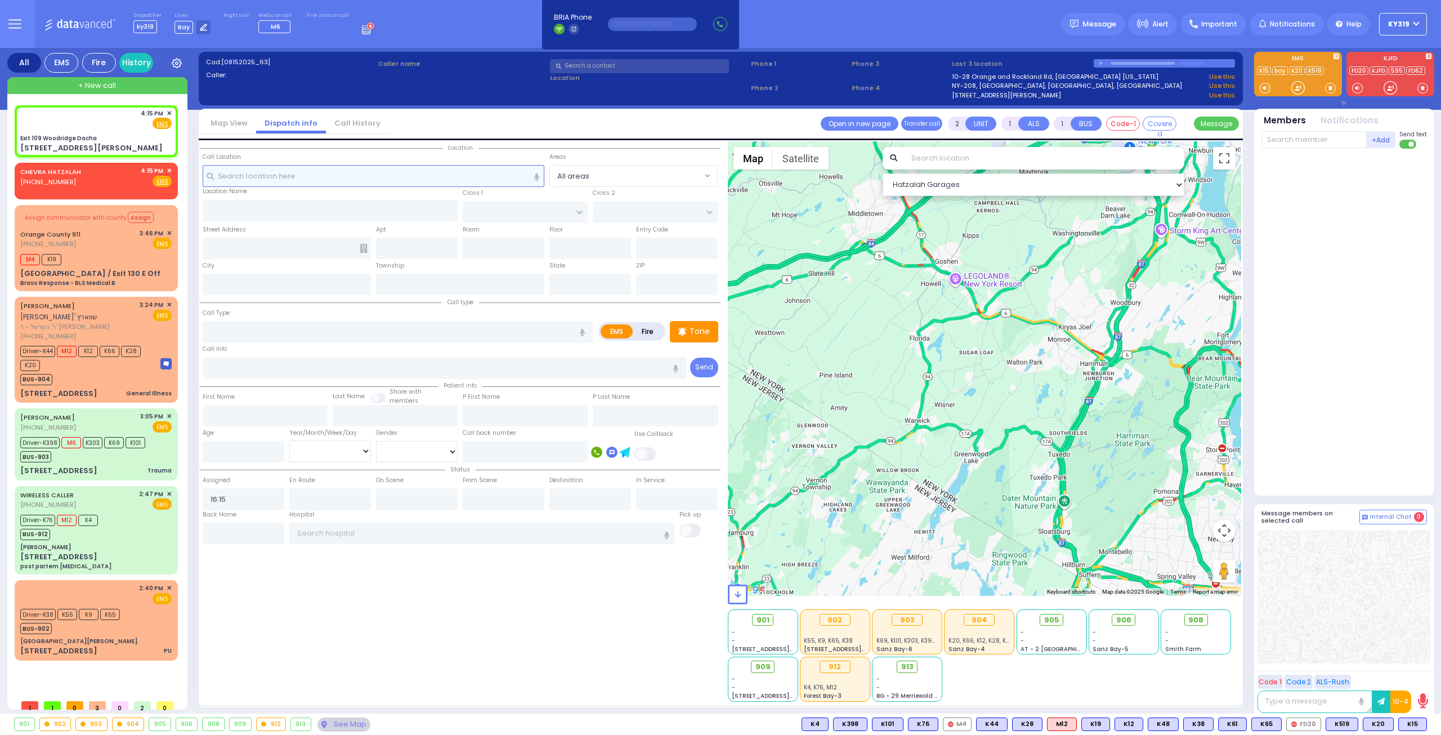
select select
radio input "true"
select select
select select "Hatzalah Garages"
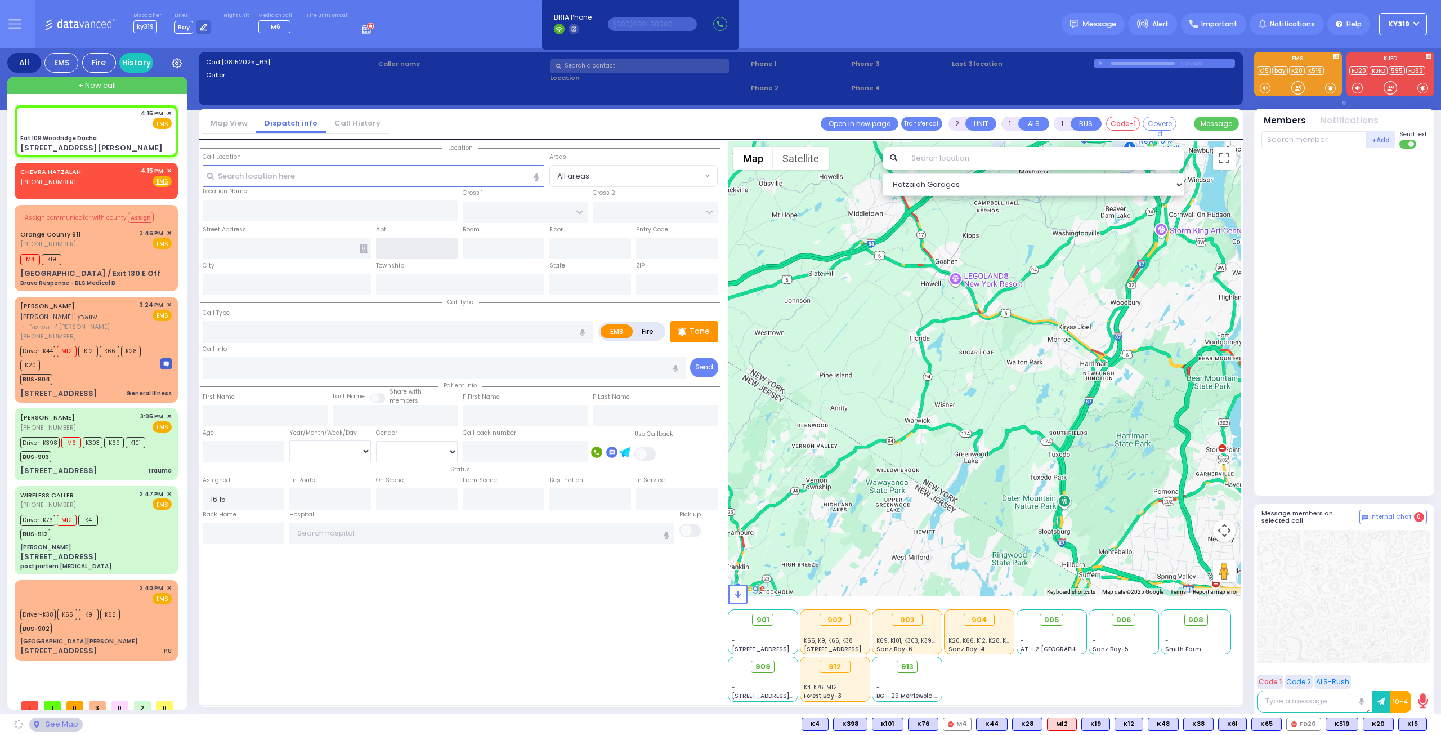
type input "Exit 109 Woodridge Dacha"
type input "HIDEAWAY DR"
type input "85 Wortzman Rd"
type input "South Fallsburg"
type input "[US_STATE]"
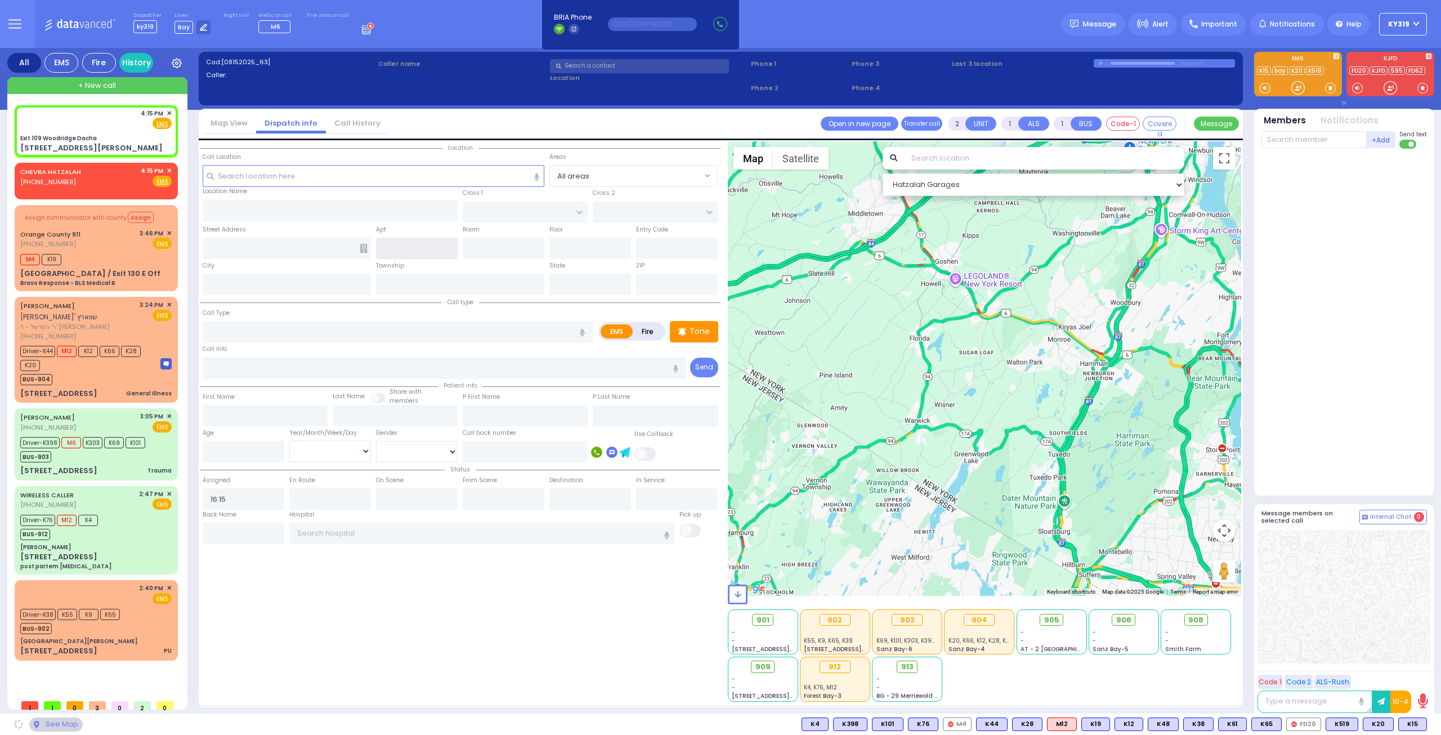
type input "12779"
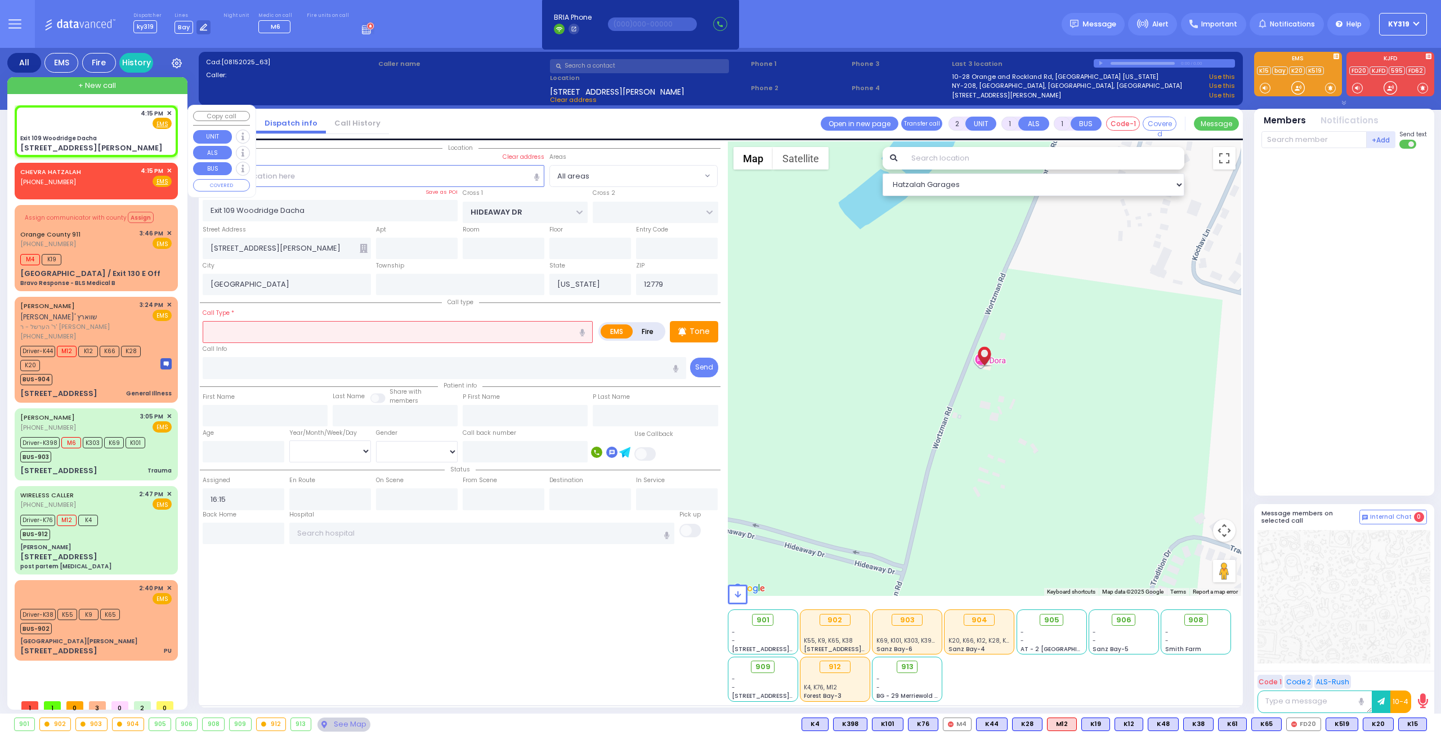
click at [97, 124] on div "4:15 PM ✕ Fire EMS" at bounding box center [95, 119] width 151 height 21
select select
radio input "true"
select select
select select "Hatzalah Garages"
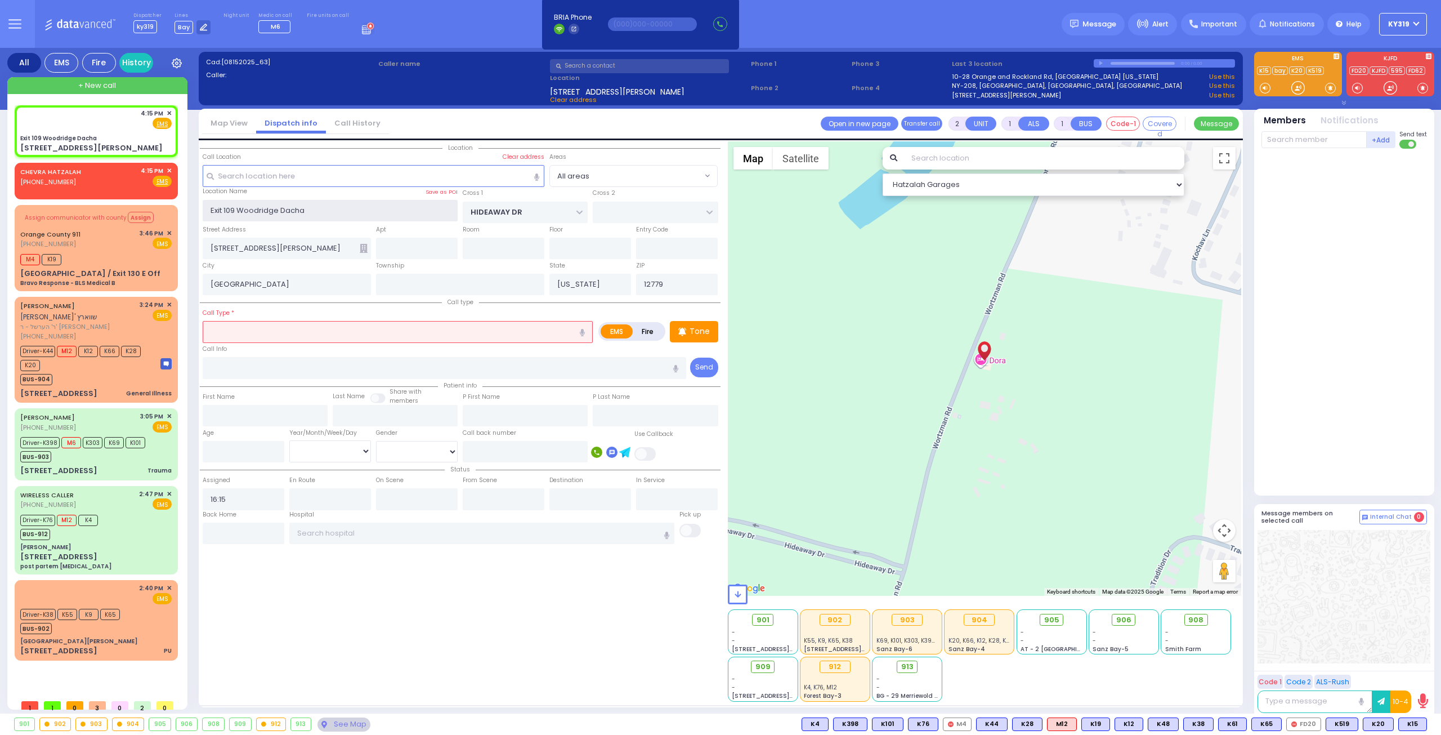
drag, startPoint x: 319, startPoint y: 212, endPoint x: 204, endPoint y: 210, distance: 114.8
click at [204, 210] on input "Exit 109 Woodridge Dacha" at bounding box center [331, 210] width 256 height 21
drag, startPoint x: 271, startPoint y: 248, endPoint x: 186, endPoint y: 239, distance: 86.0
click at [187, 245] on div "All EMS Fire History Settings" at bounding box center [720, 383] width 1427 height 670
select select
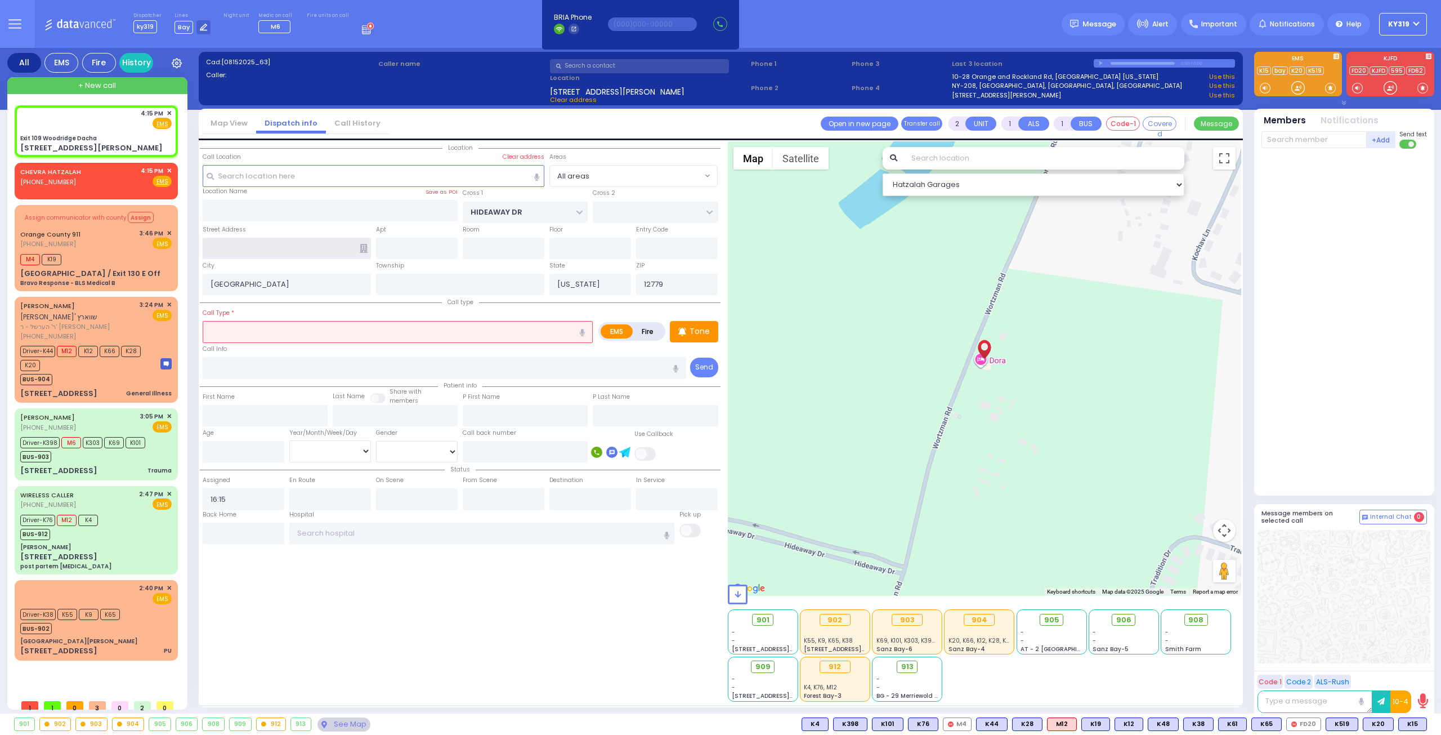
radio input "true"
select select
select select "Hatzalah Garages"
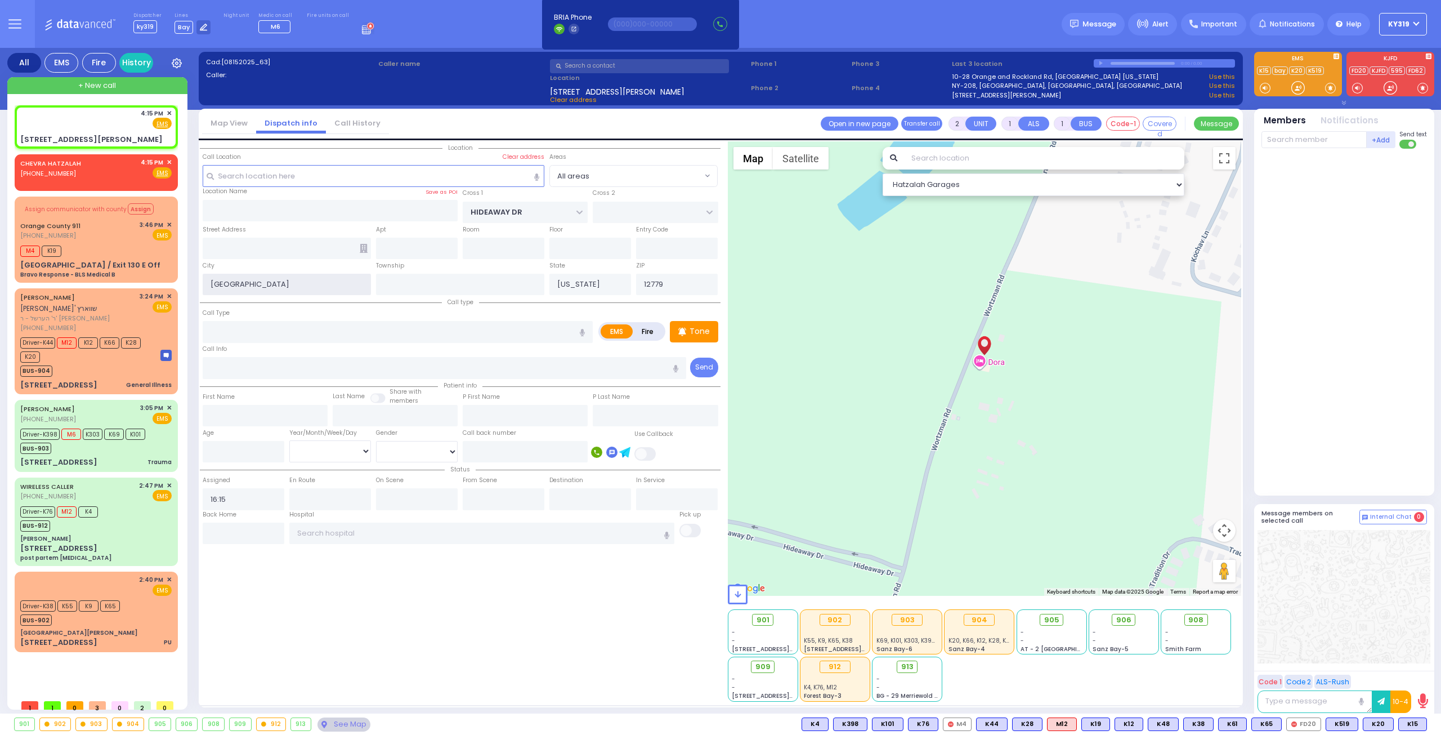
drag, startPoint x: 275, startPoint y: 286, endPoint x: 207, endPoint y: 279, distance: 68.6
click at [207, 279] on input "South Fallsburg" at bounding box center [287, 284] width 168 height 21
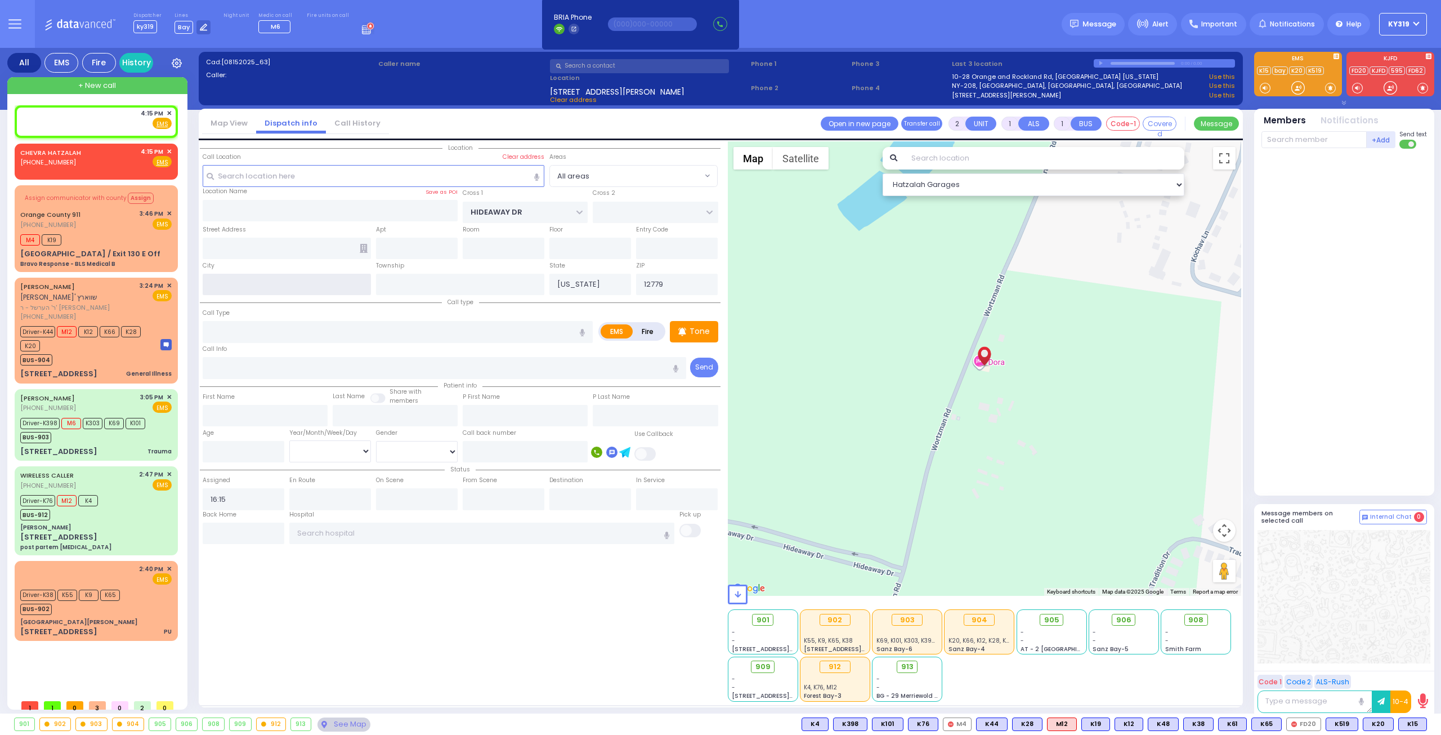
select select
radio input "true"
select select
select select "Hatzalah Garages"
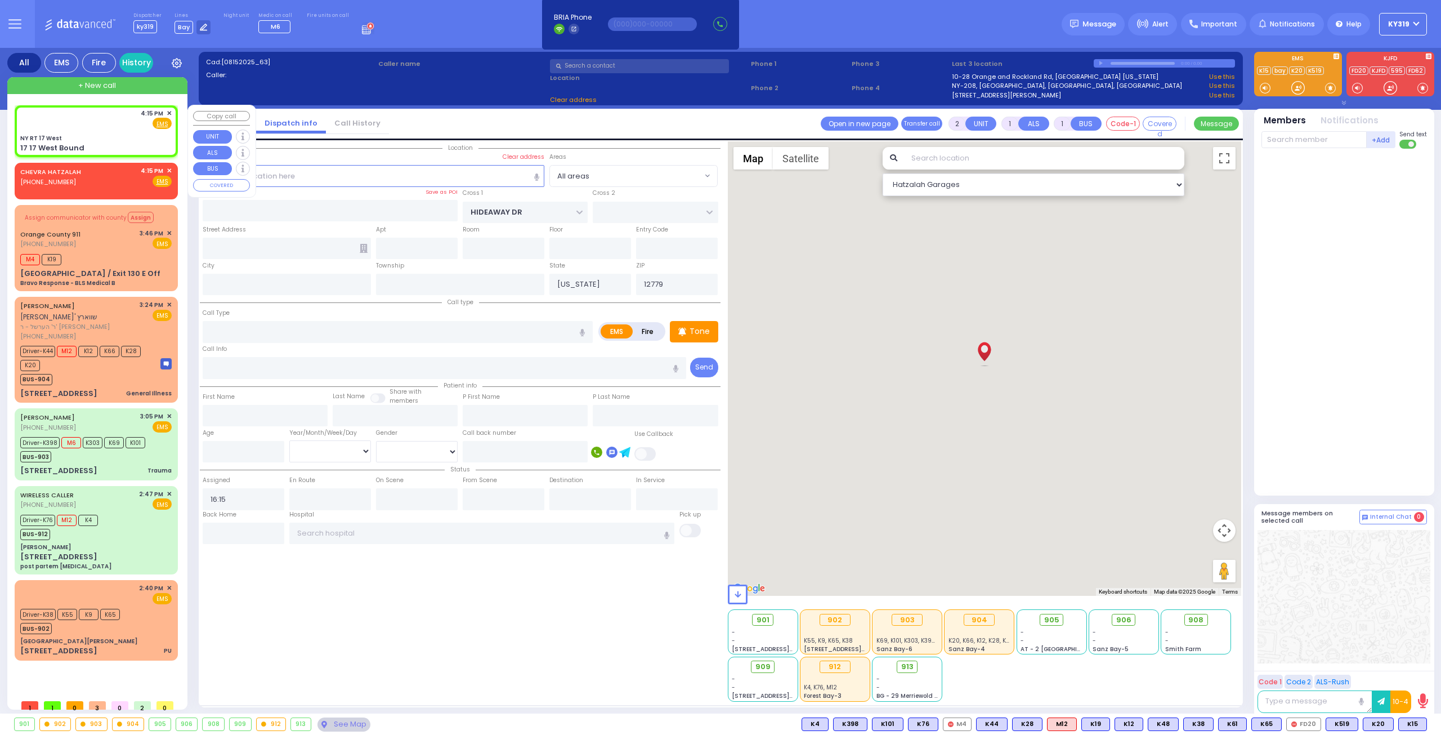
select select
radio input "true"
select select
select select "Hatzalah Garages"
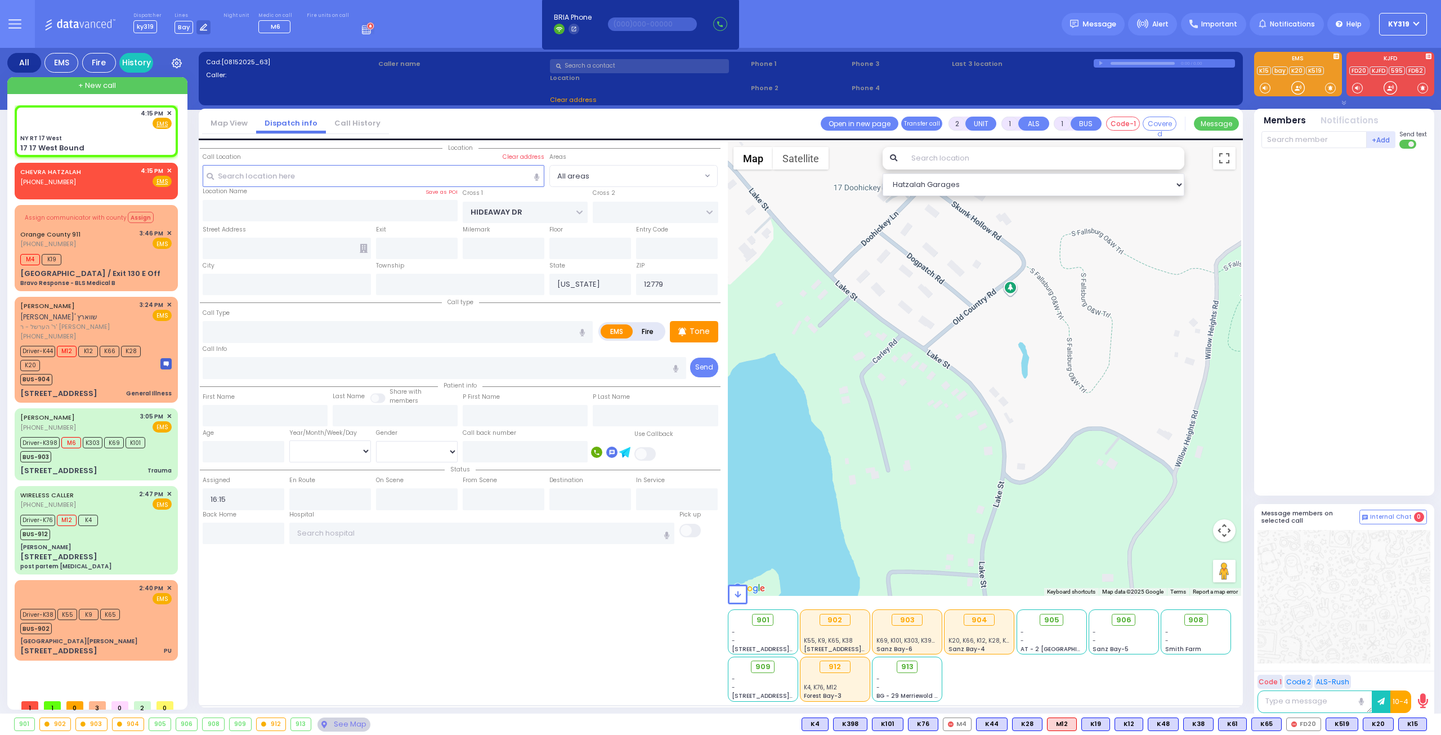
type input "NY RT 17 West"
type input "17 17 West Bound"
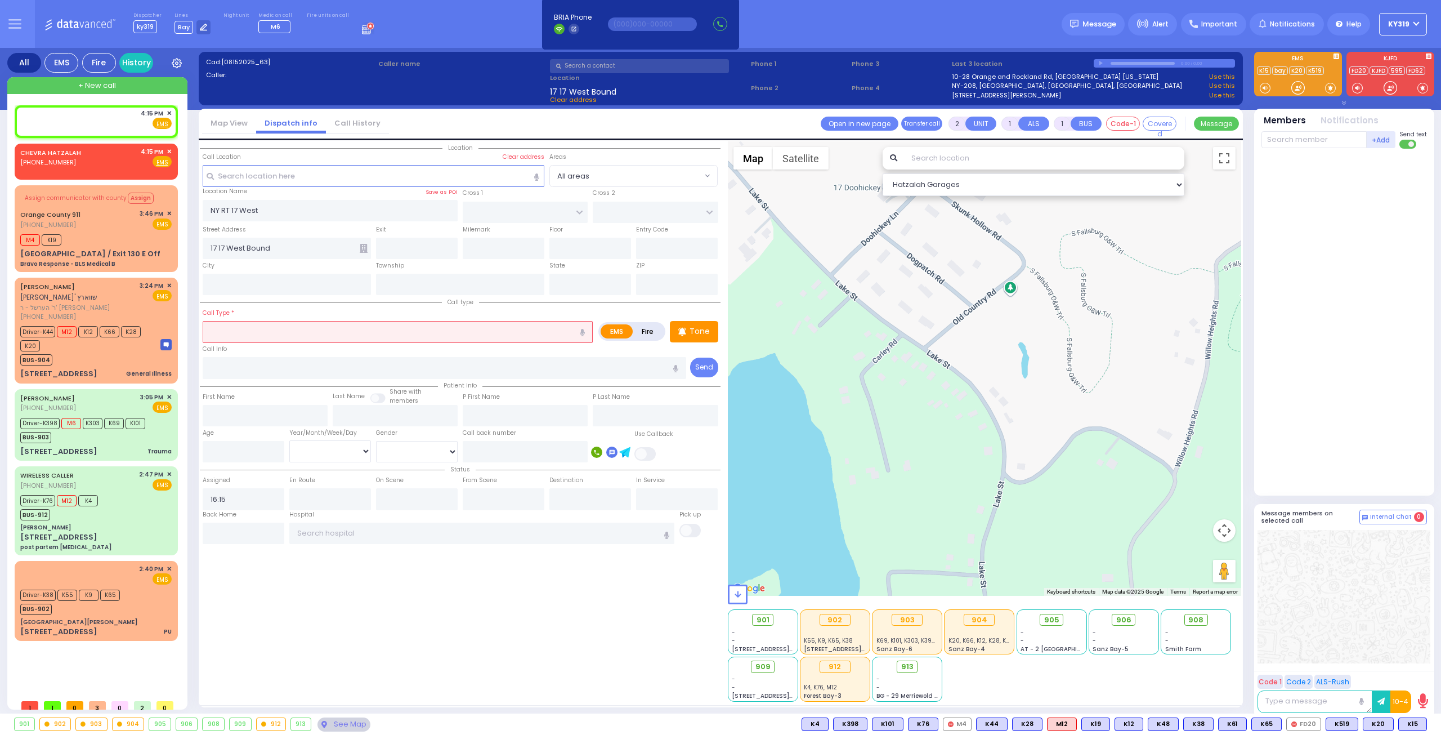
select select
radio input "true"
select select
select select "Hatzalah Garages"
click at [220, 328] on input "text" at bounding box center [398, 331] width 390 height 21
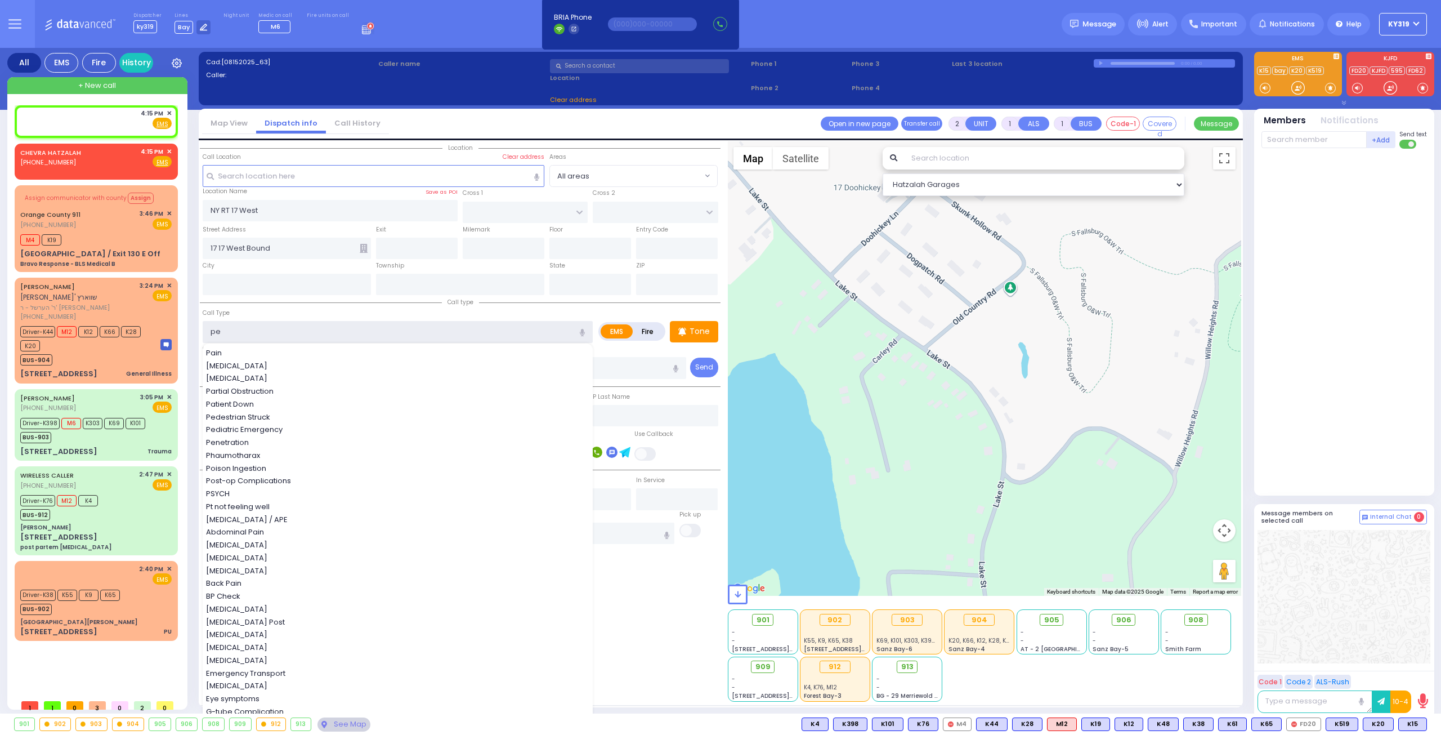
type input "ped"
select select
radio input "true"
select select
select select "Hatzalah Garages"
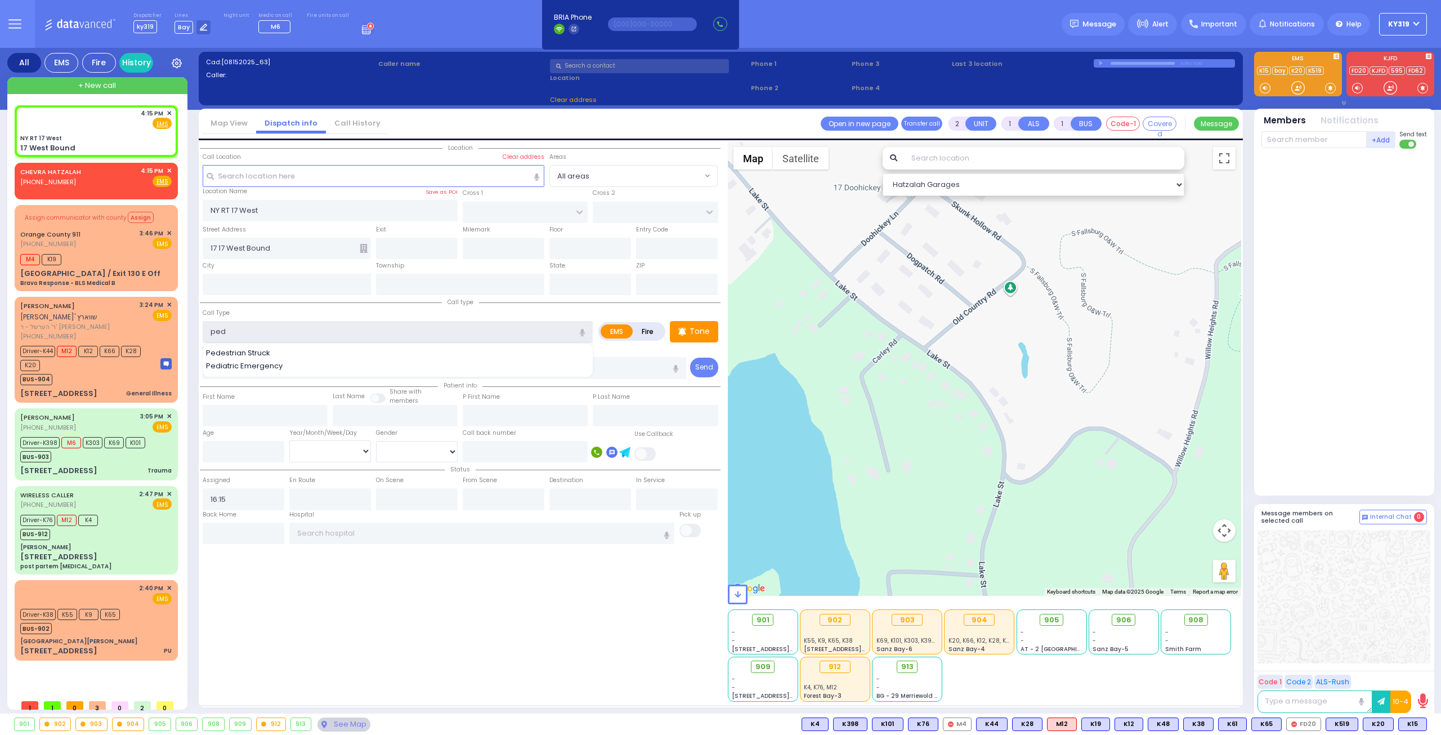
type input "17 West Bound"
select select
radio input "true"
select select
type input "peds"
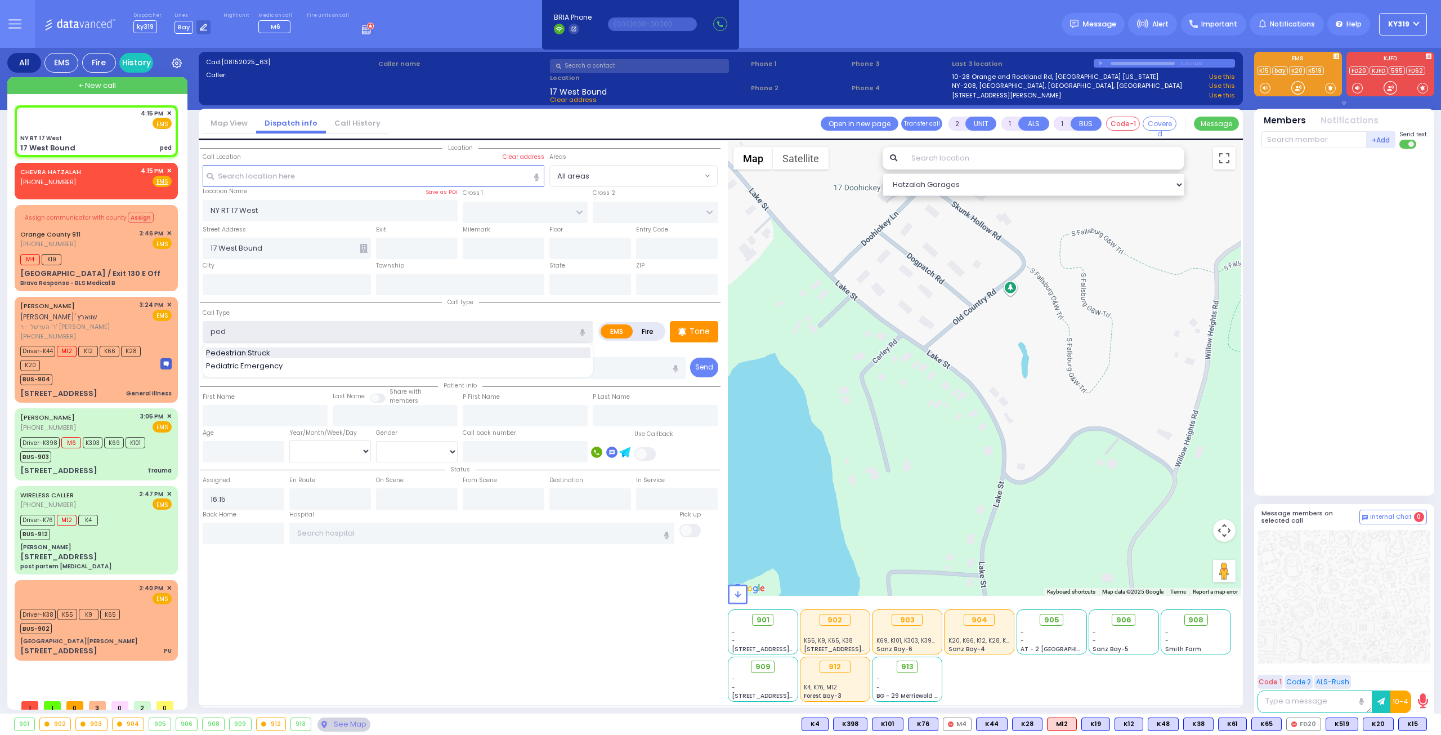
select select "Hatzalah Garages"
type input "peds st"
select select
radio input "true"
select select
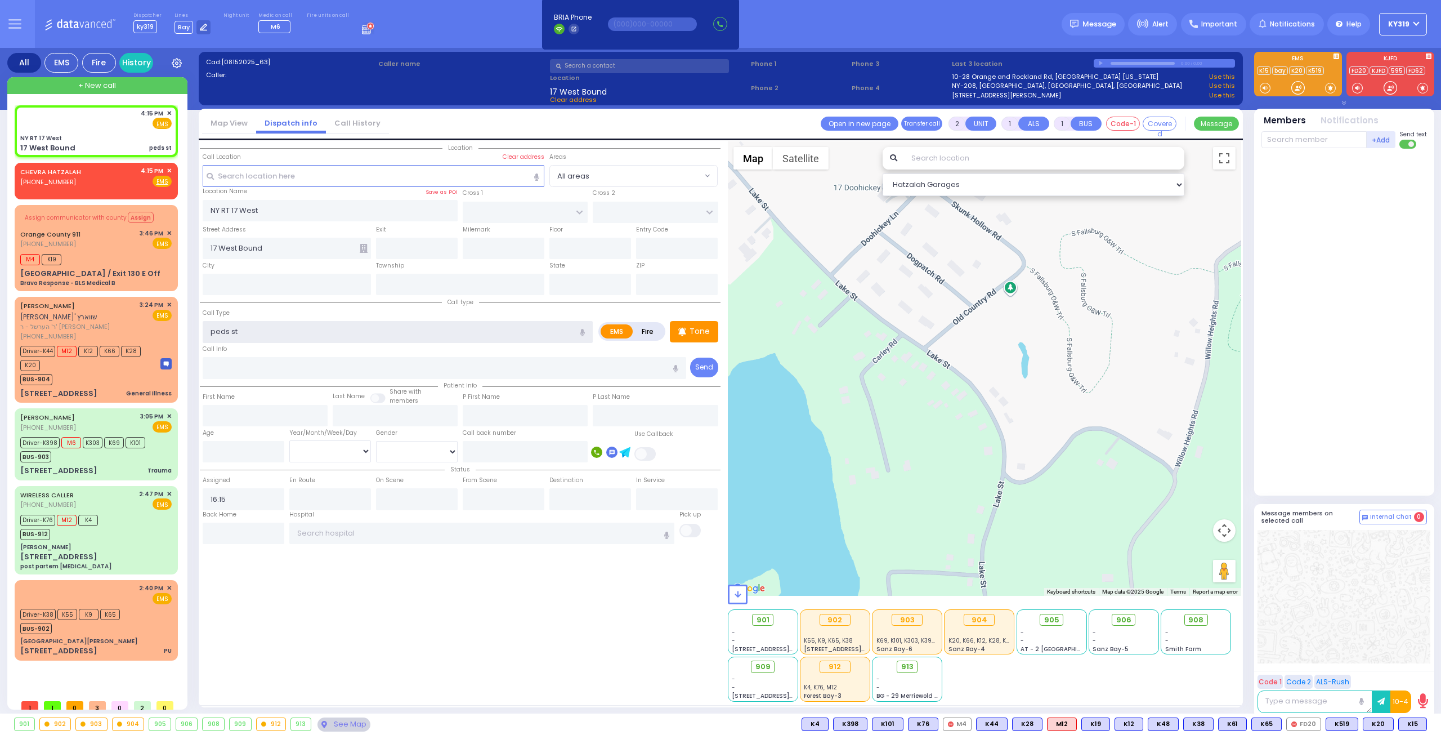
select select "Hatzalah Garages"
type input "peds struck"
select select
radio input "true"
select select
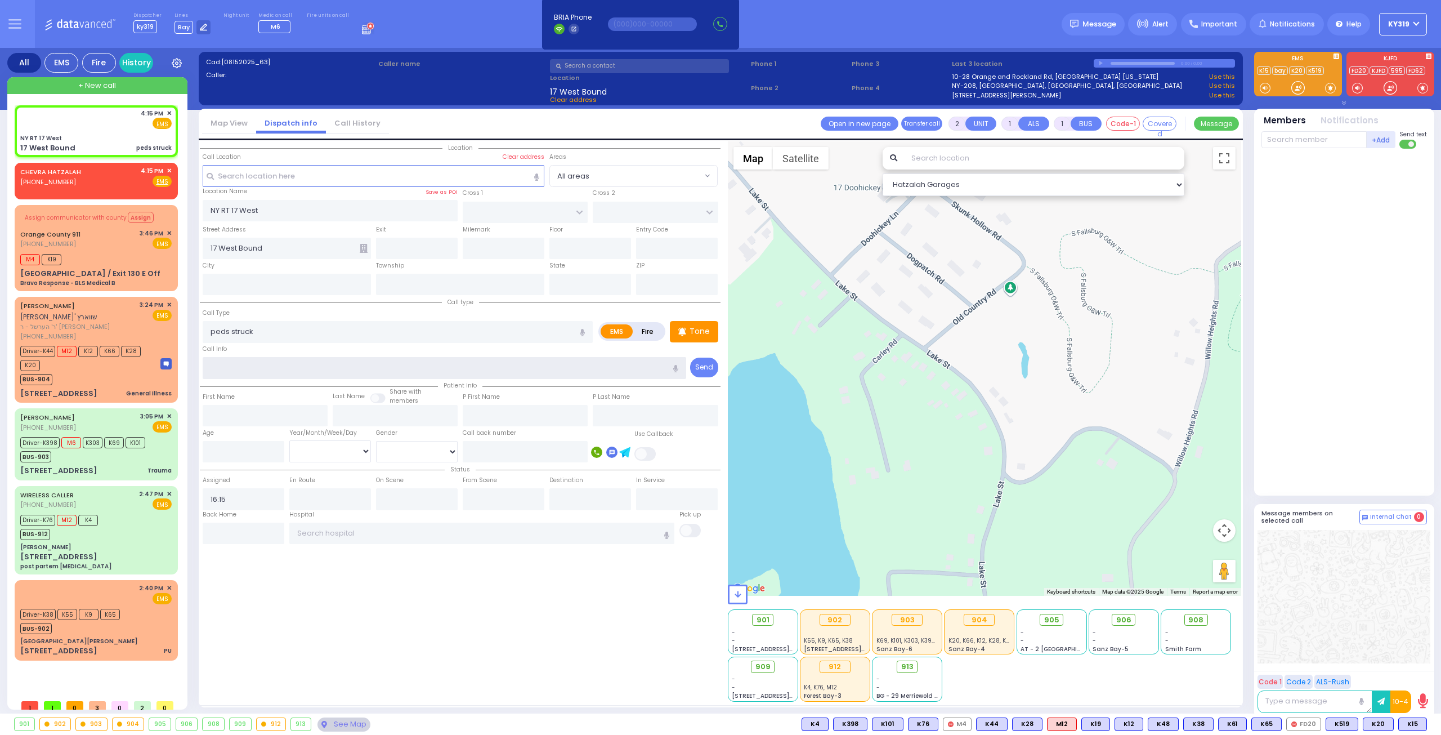
select select "Hatzalah Garages"
select select
radio input "true"
select select
select select "Hatzalah Garages"
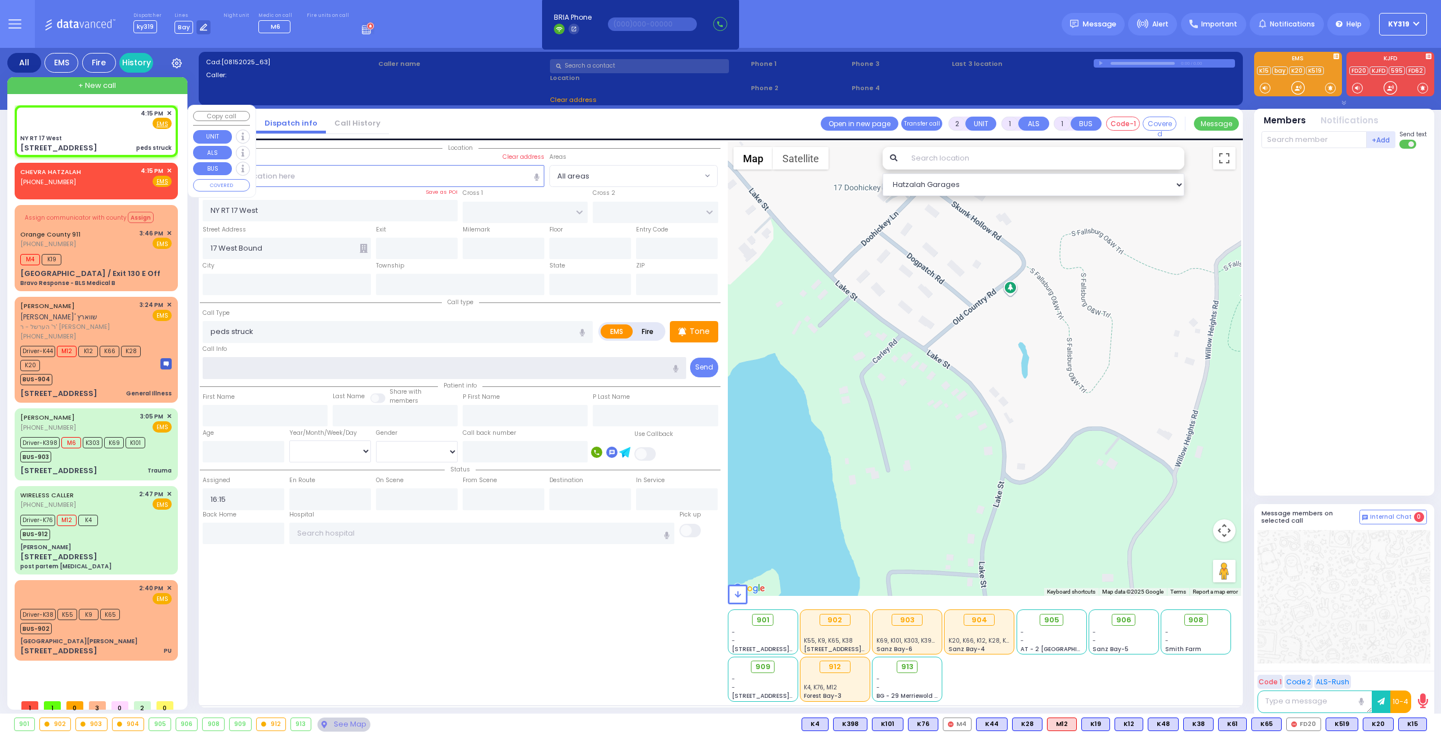
type input "127"
click at [103, 134] on div "NY RT 17 West" at bounding box center [95, 138] width 151 height 8
select select
radio input "true"
select select
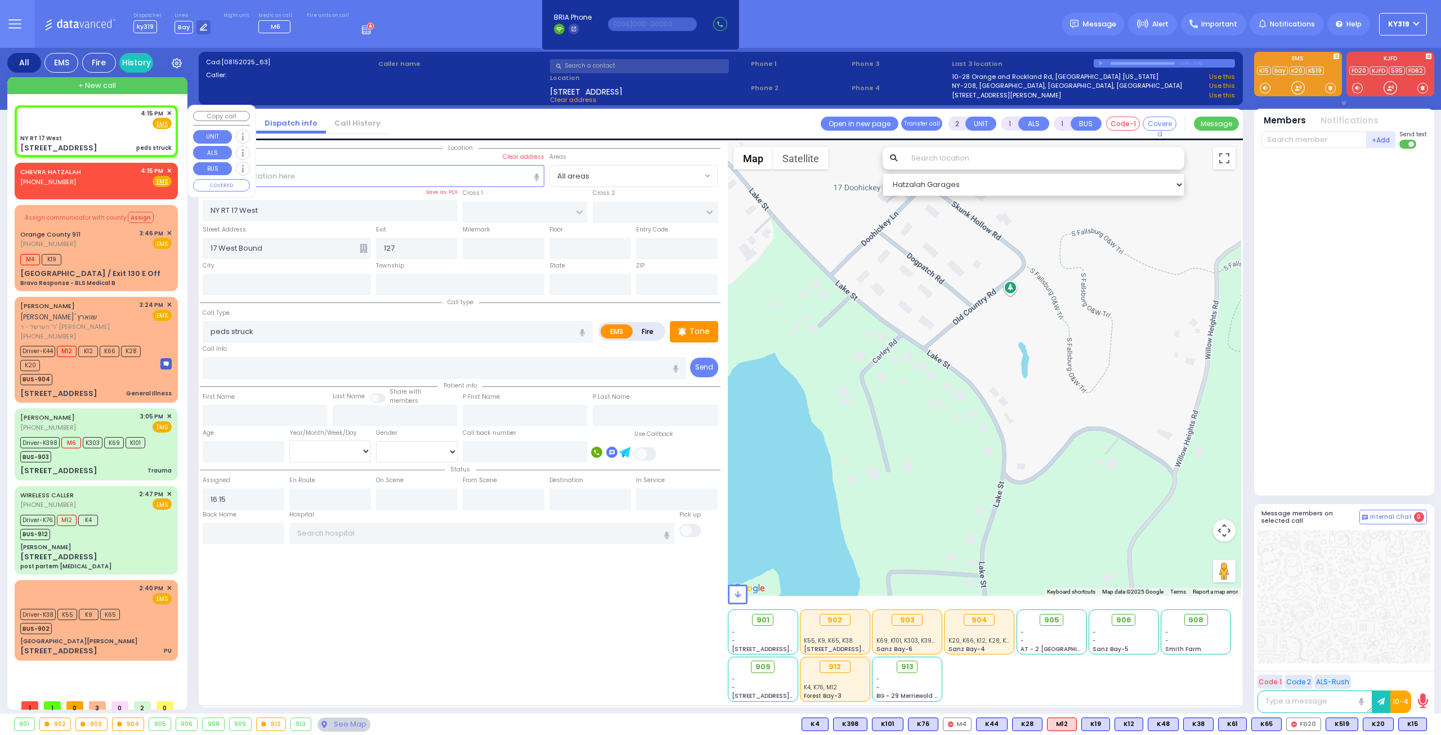
select select "Hatzalah Garages"
click at [1415, 721] on span "K15" at bounding box center [1413, 724] width 28 height 12
select select
radio input "true"
select select
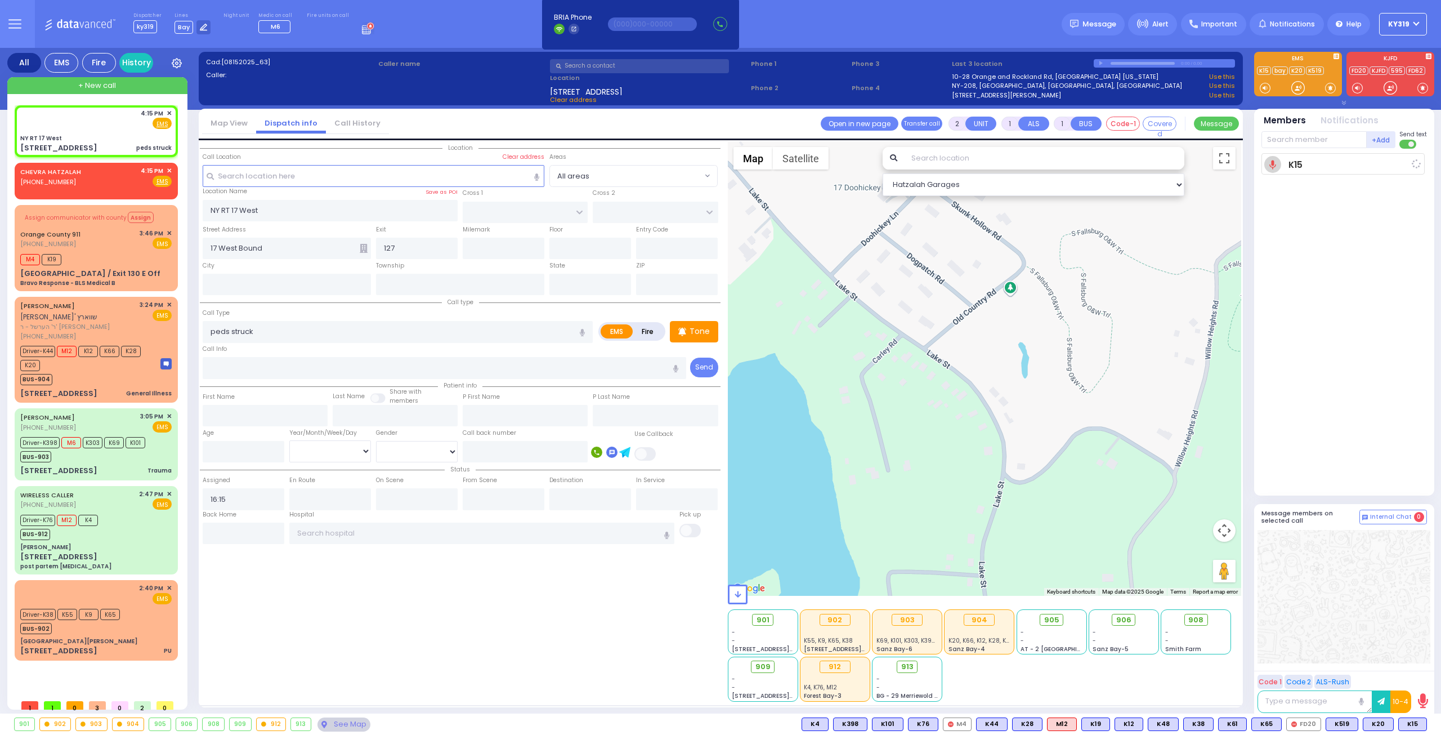
type input "16:18"
select select "Hatzalah Garages"
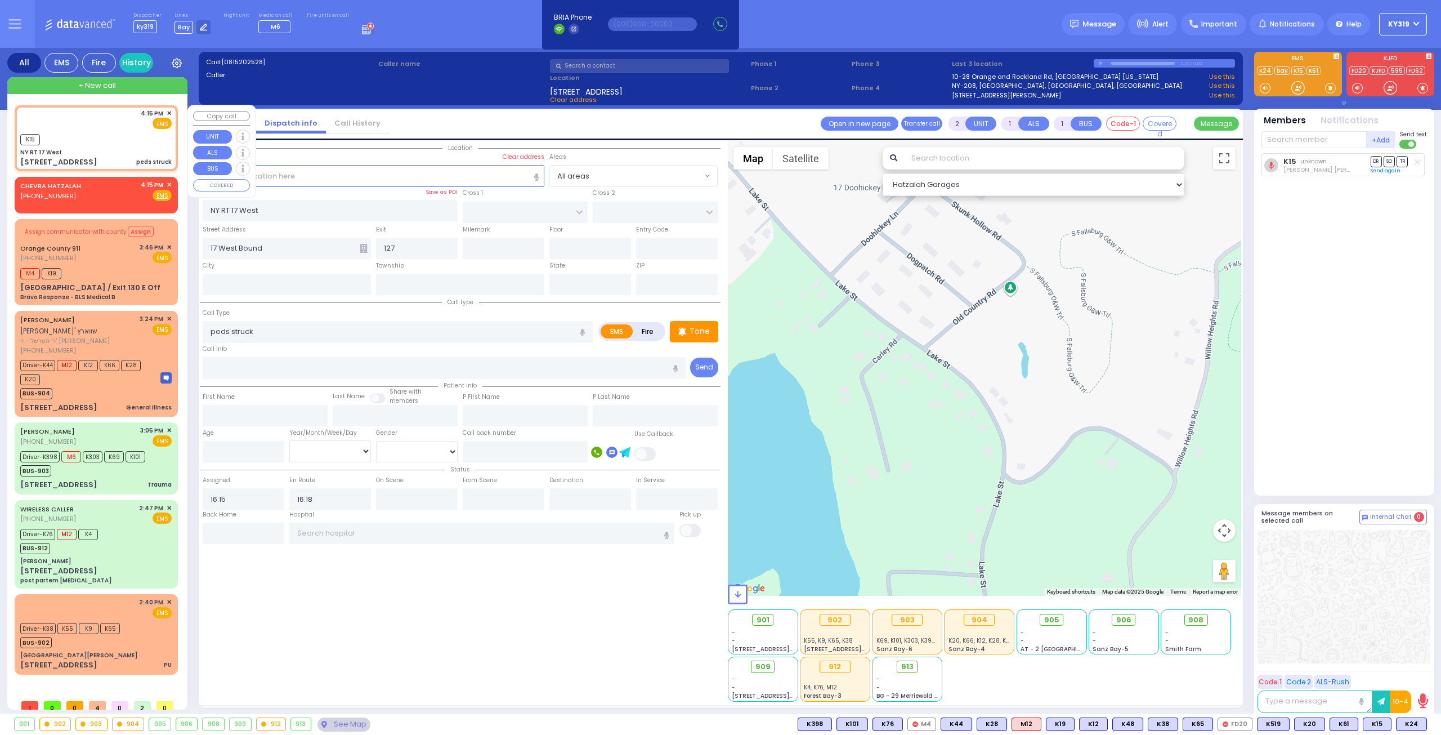
click at [107, 136] on div "K15" at bounding box center [95, 138] width 151 height 14
select select
radio input "true"
select select
select select "Hatzalah Garages"
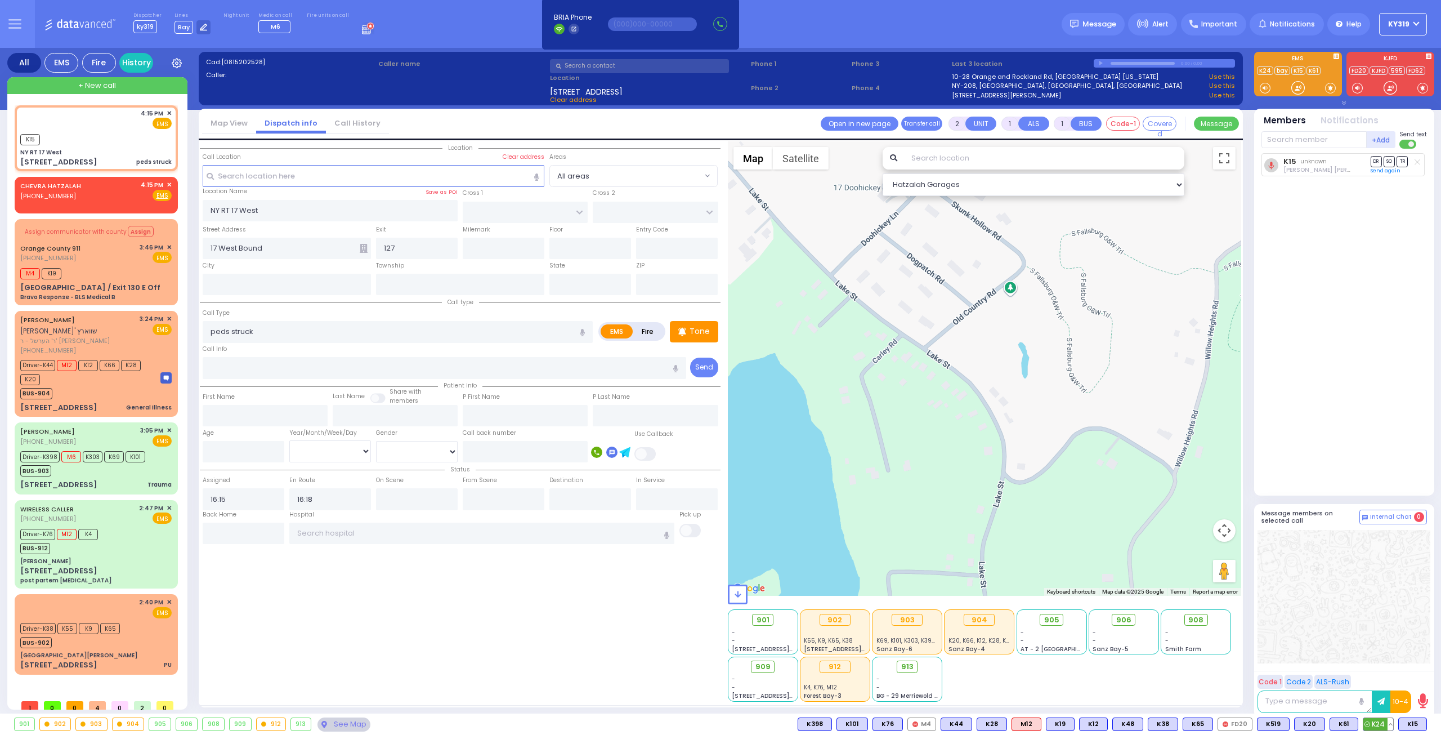
click at [1381, 719] on span "K24" at bounding box center [1378, 724] width 30 height 12
select select
radio input "true"
select select
select select "Hatzalah Garages"
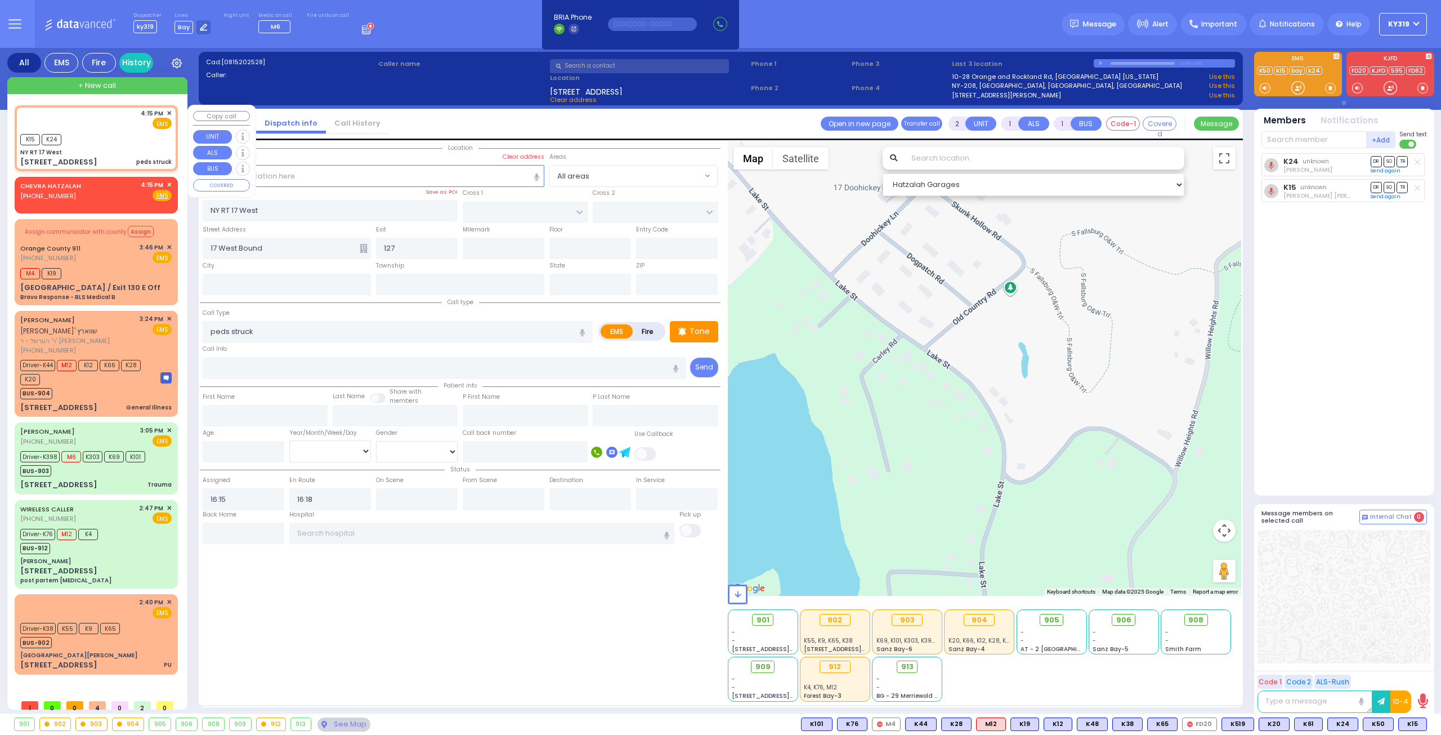
drag, startPoint x: 114, startPoint y: 127, endPoint x: 116, endPoint y: 120, distance: 7.0
click at [116, 122] on div "4:15 PM ✕ EMS" at bounding box center [95, 119] width 151 height 21
select select
radio input "true"
select select
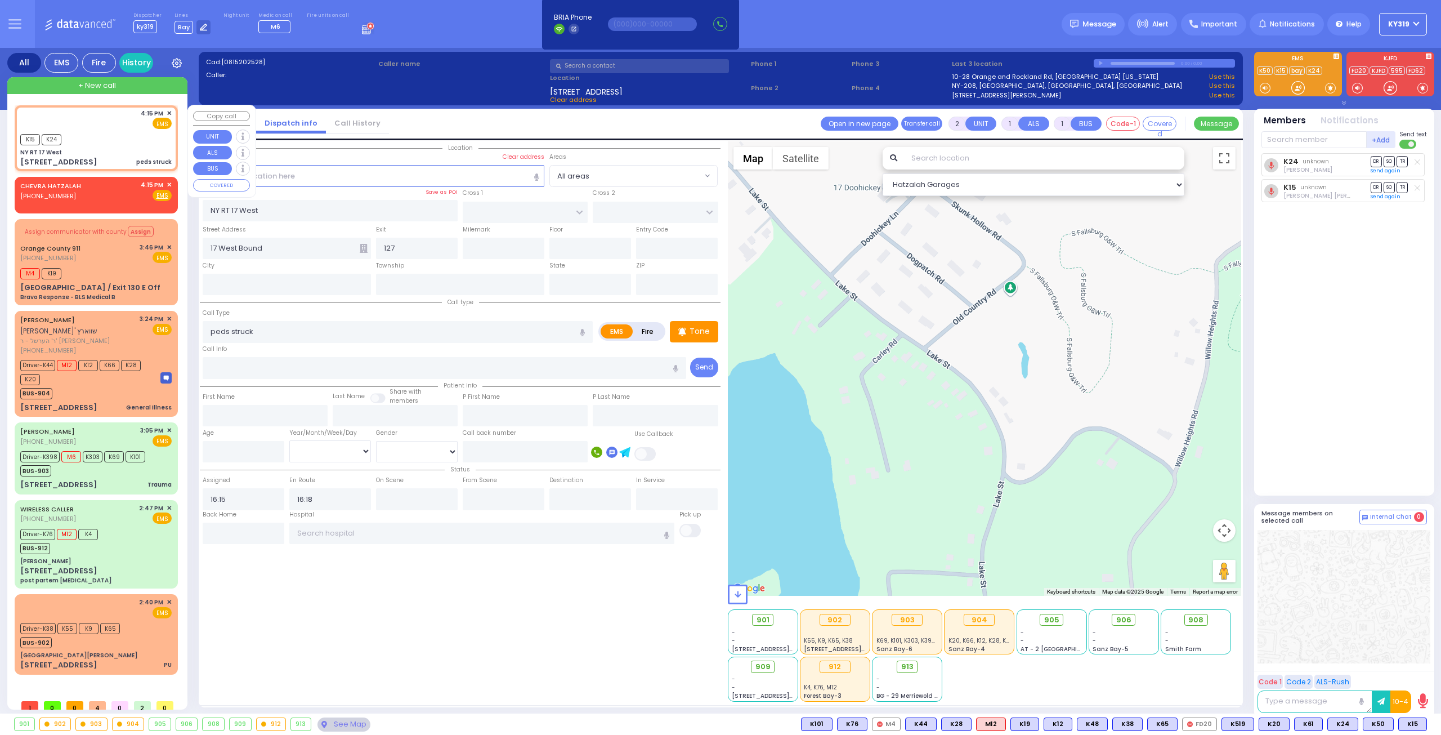
select select "Hatzalah Garages"
click at [1121, 617] on span "906" at bounding box center [1127, 619] width 15 height 11
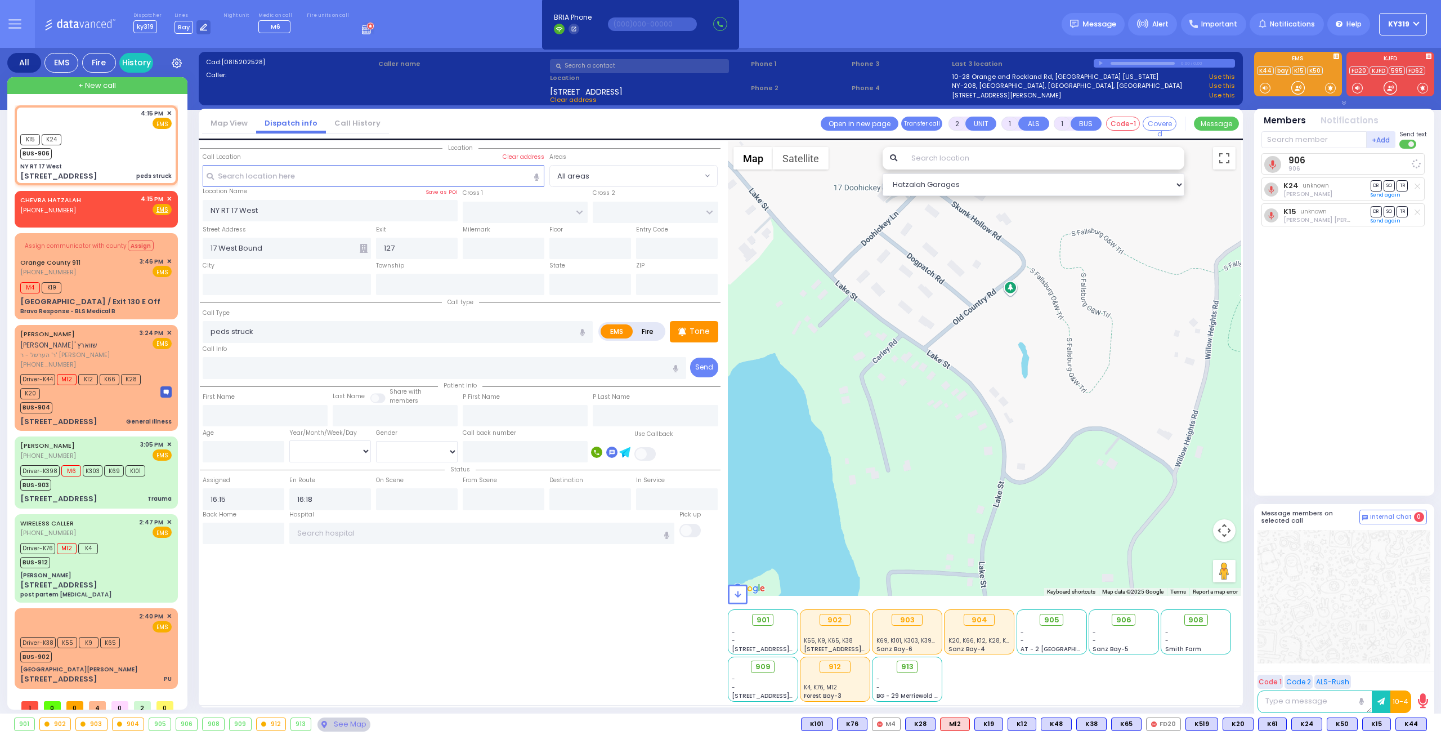
select select
radio input "true"
select select
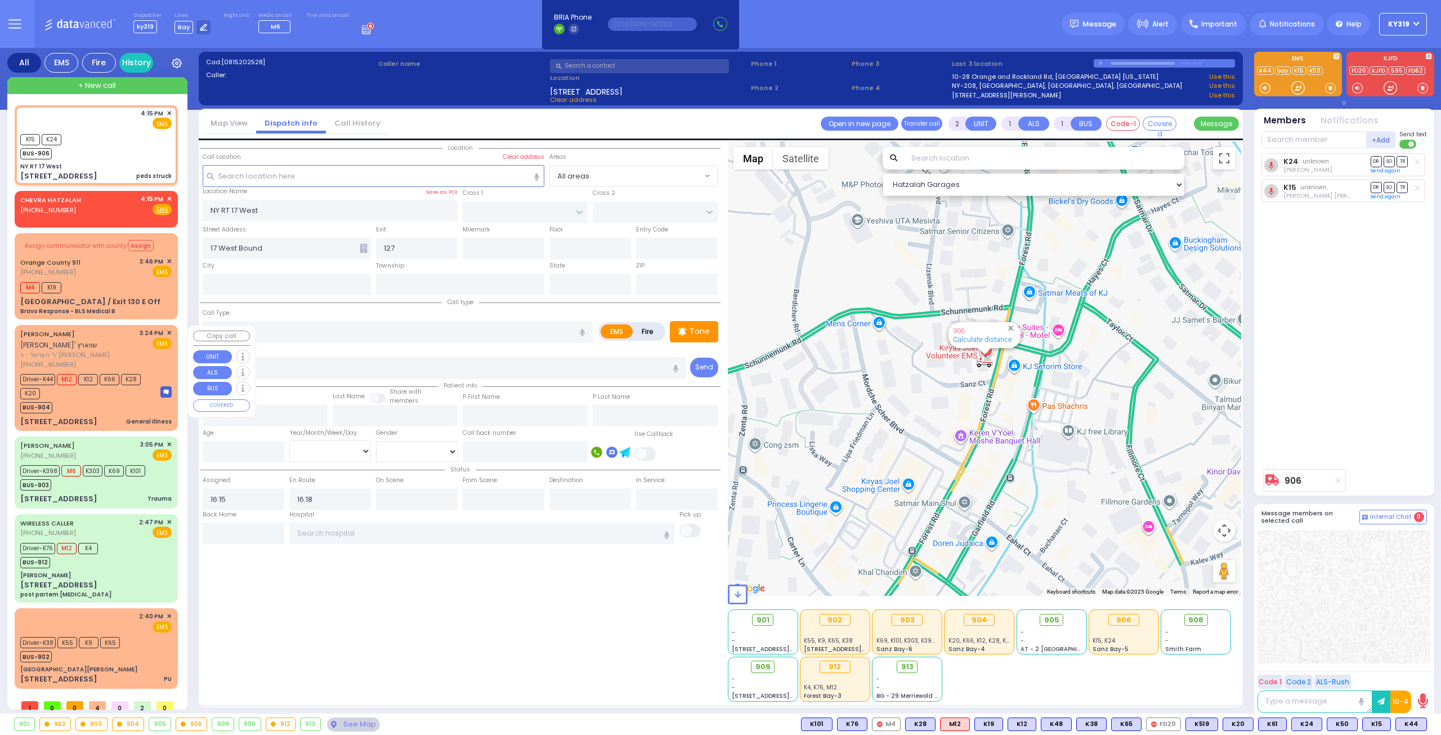
click at [129, 382] on div "Driver-K44 M12 K12 K66 K28 K20" at bounding box center [84, 385] width 129 height 28
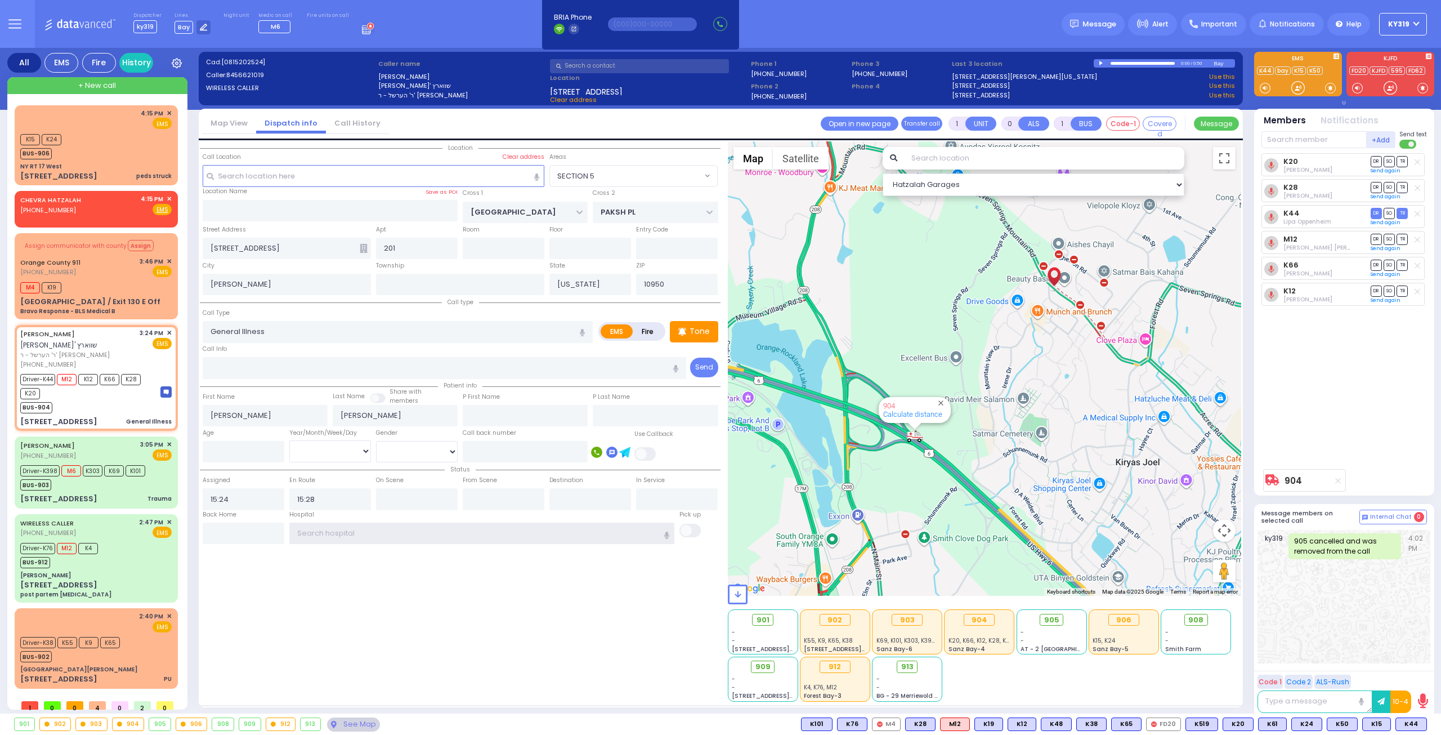
click at [304, 532] on input "text" at bounding box center [482, 532] width 386 height 21
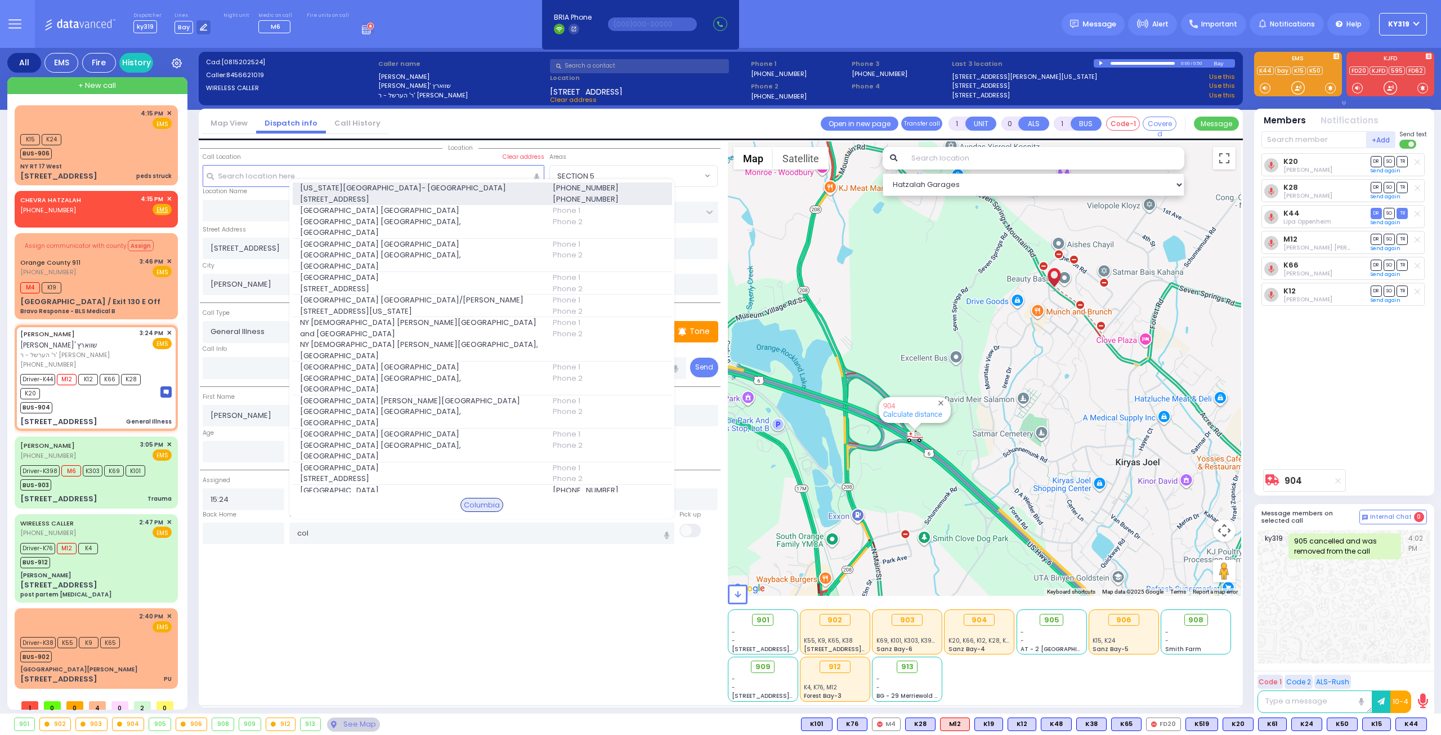
click at [383, 194] on span "New York Presbyterian Hospital- Columbia Campus" at bounding box center [419, 187] width 239 height 11
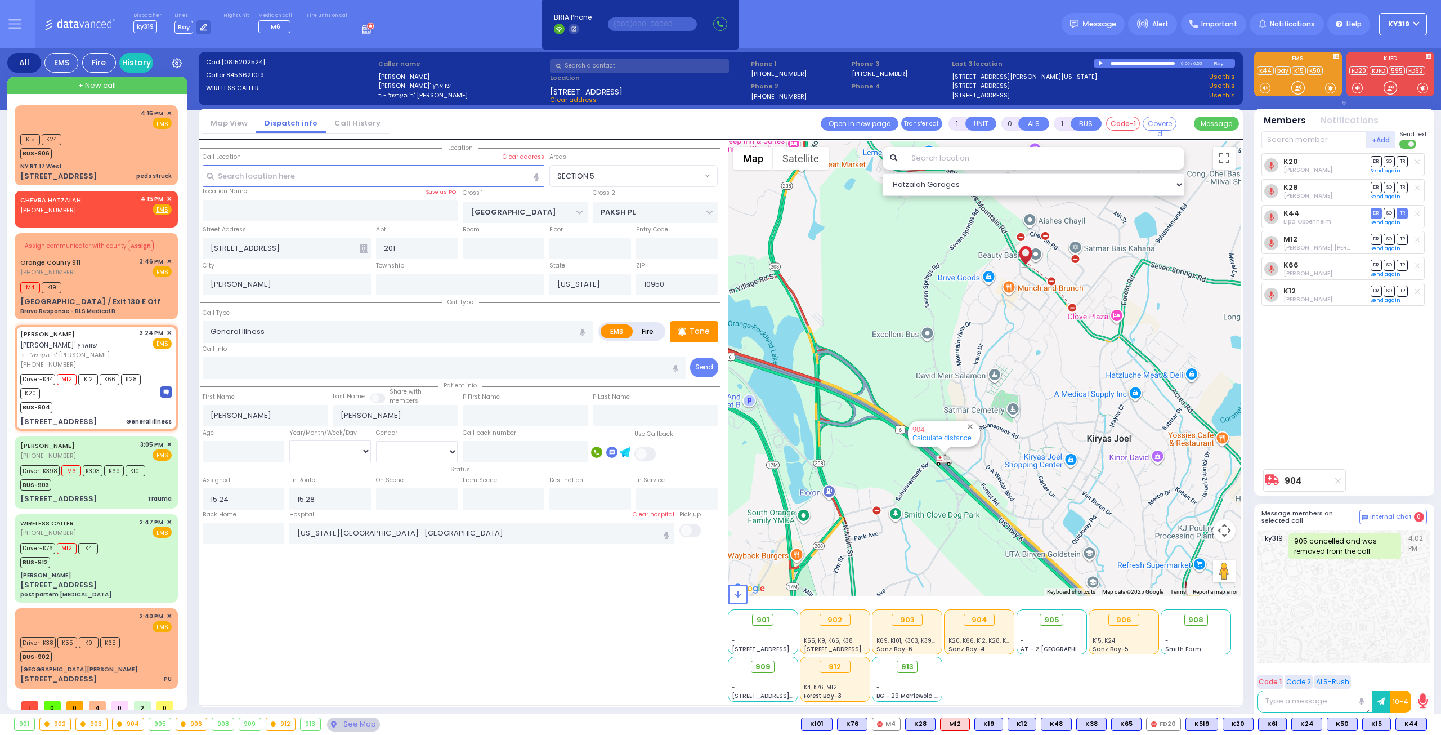
select select "SECTION 5"
select select
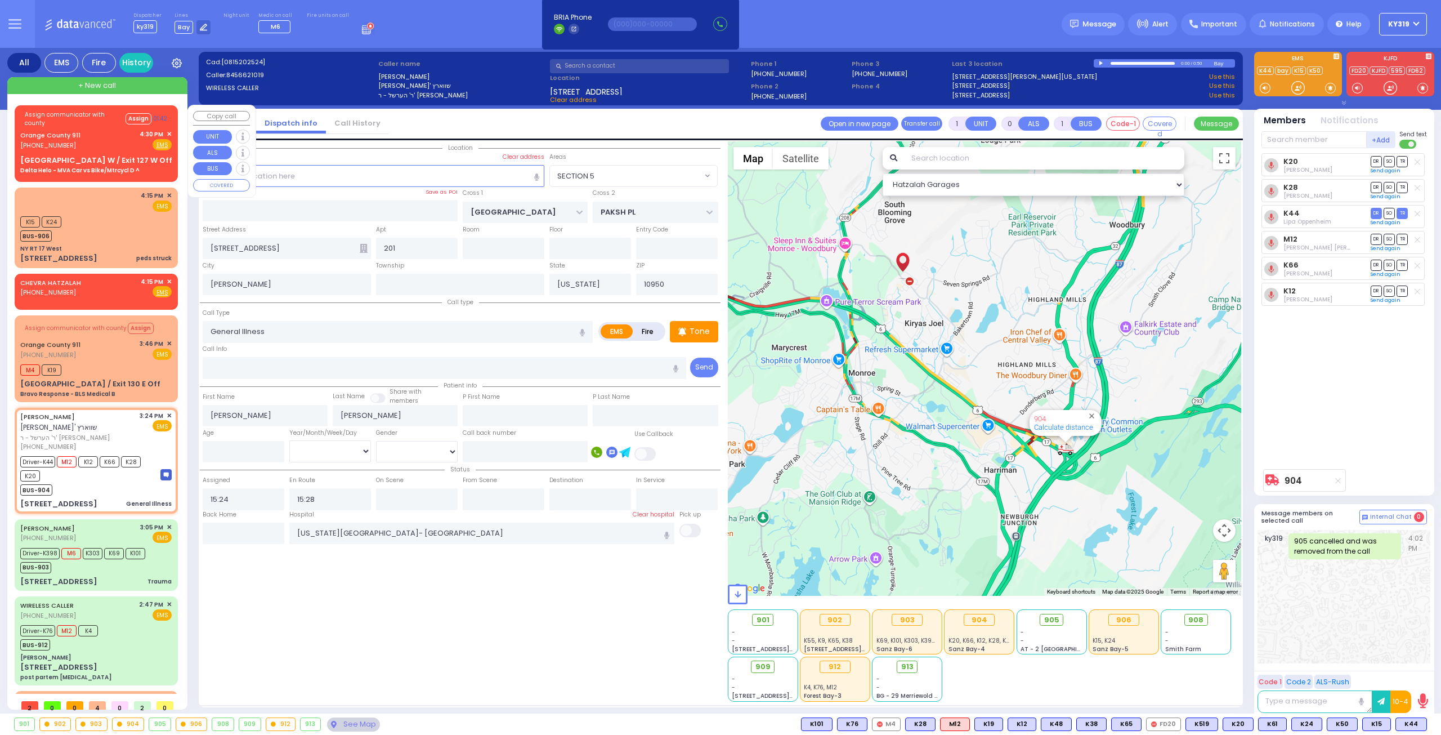
click at [106, 133] on div "Orange County 911 [PHONE_NUMBER] 4:30 PM ✕ Fire EMS" at bounding box center [95, 139] width 151 height 21
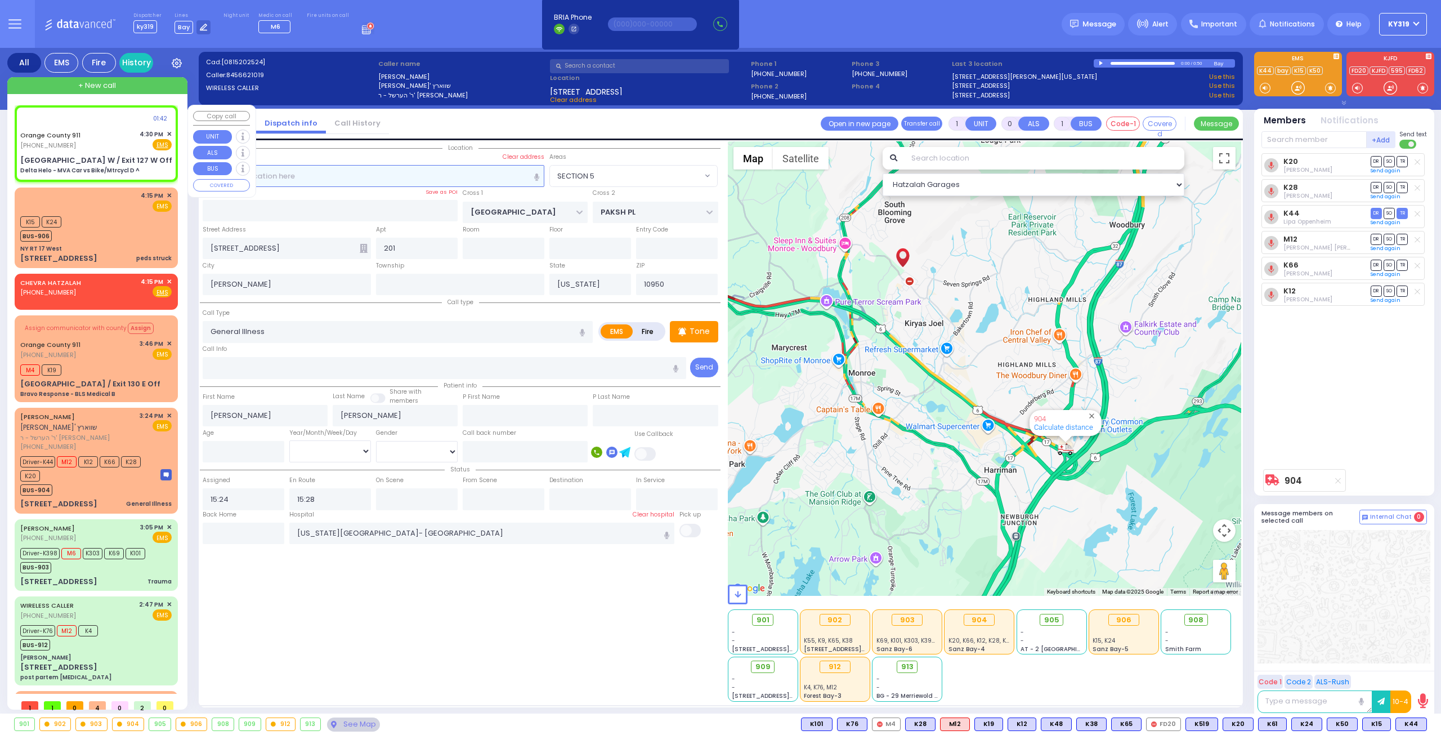
type input "6"
select select
type input "Delta Helo - MVA Car vs Bike/Mtrcycl D ^"
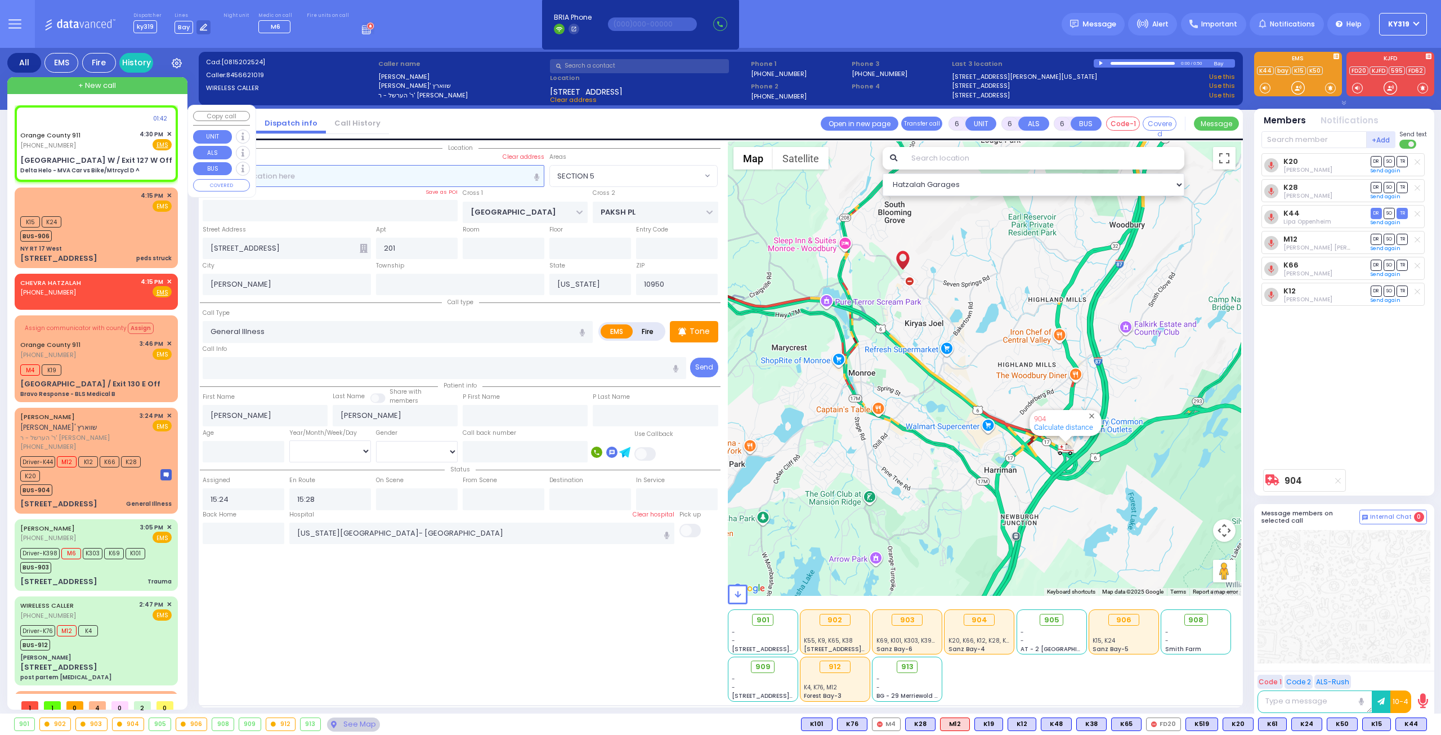
radio input "true"
type input "Nature: : Delta Helo - MVA Car vs Bike/Mtrcycl D ^ Address: : [GEOGRAPHIC_DATA]…"
select select
select select "Hatzalah Garages"
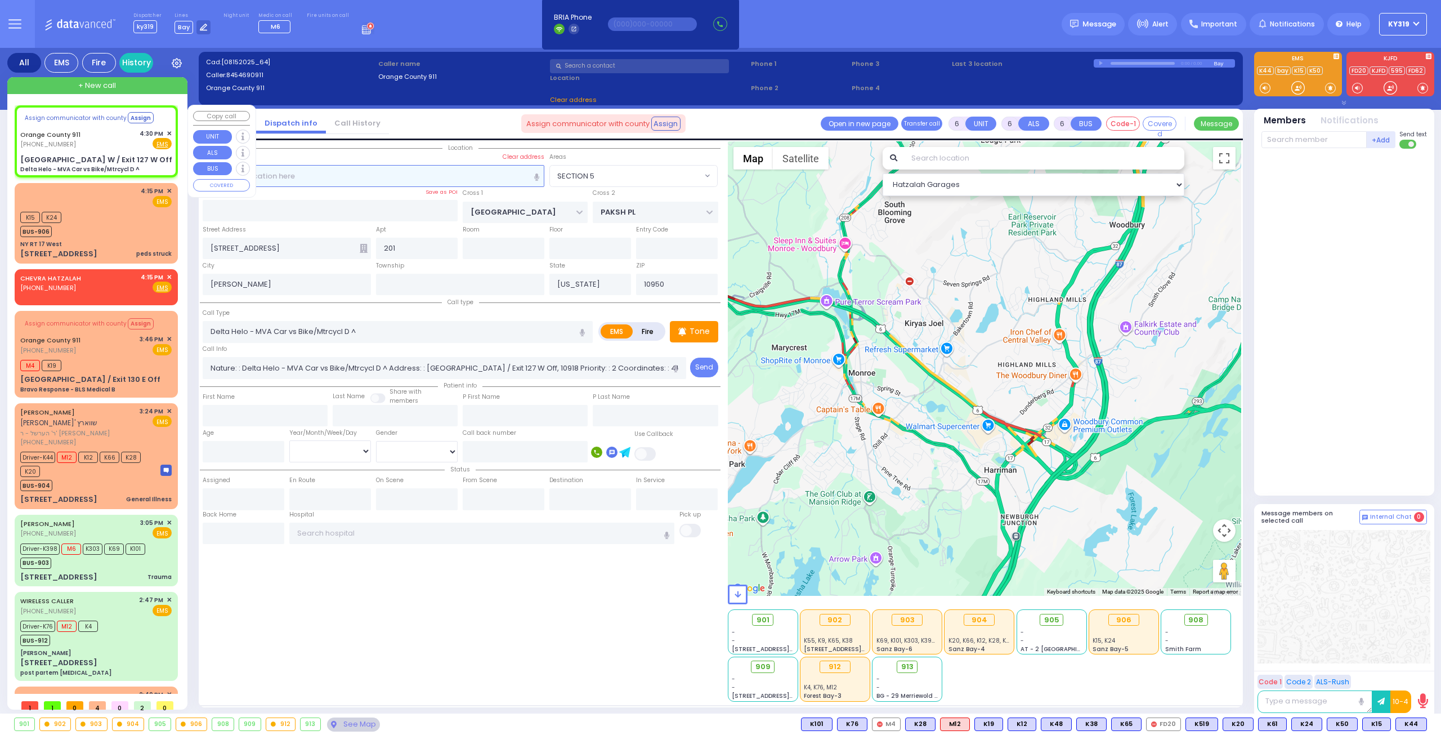
select select
radio input "true"
select select
select select "Hatzalah Garages"
type input "St Rte 17 W / Exit 127 W Off"
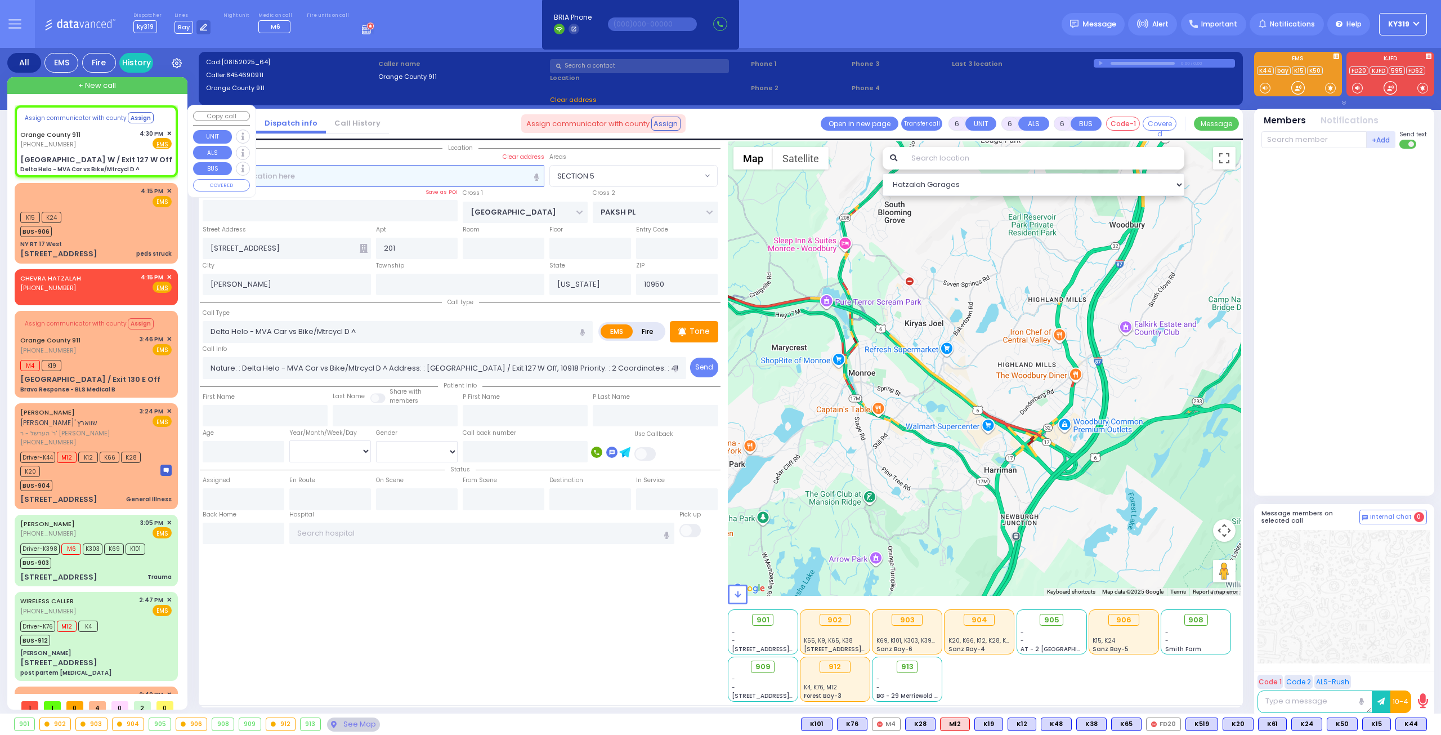
type input "Monroe"
type input "10918"
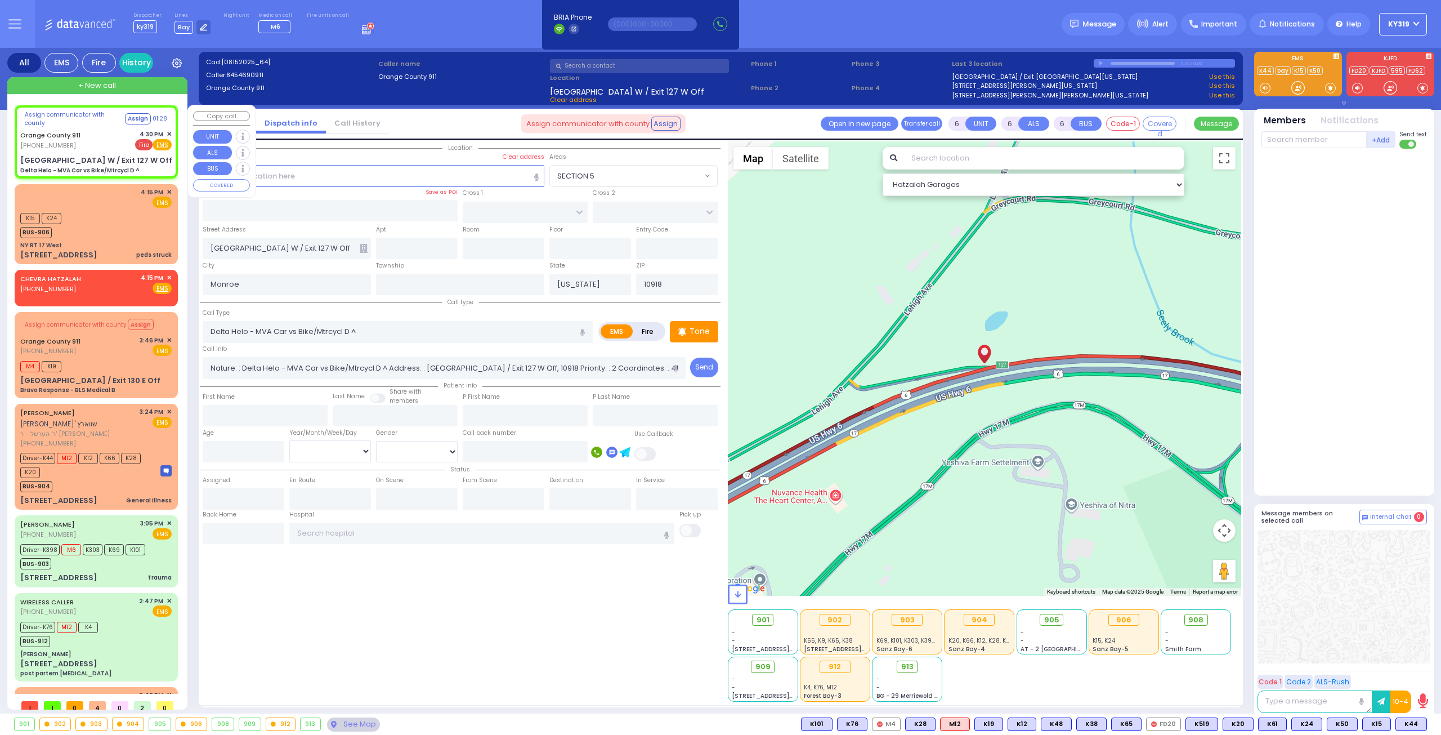
click at [164, 143] on u "EMS" at bounding box center [162, 145] width 12 height 8
select select
radio input "true"
select select
select select "Hatzalah Garages"
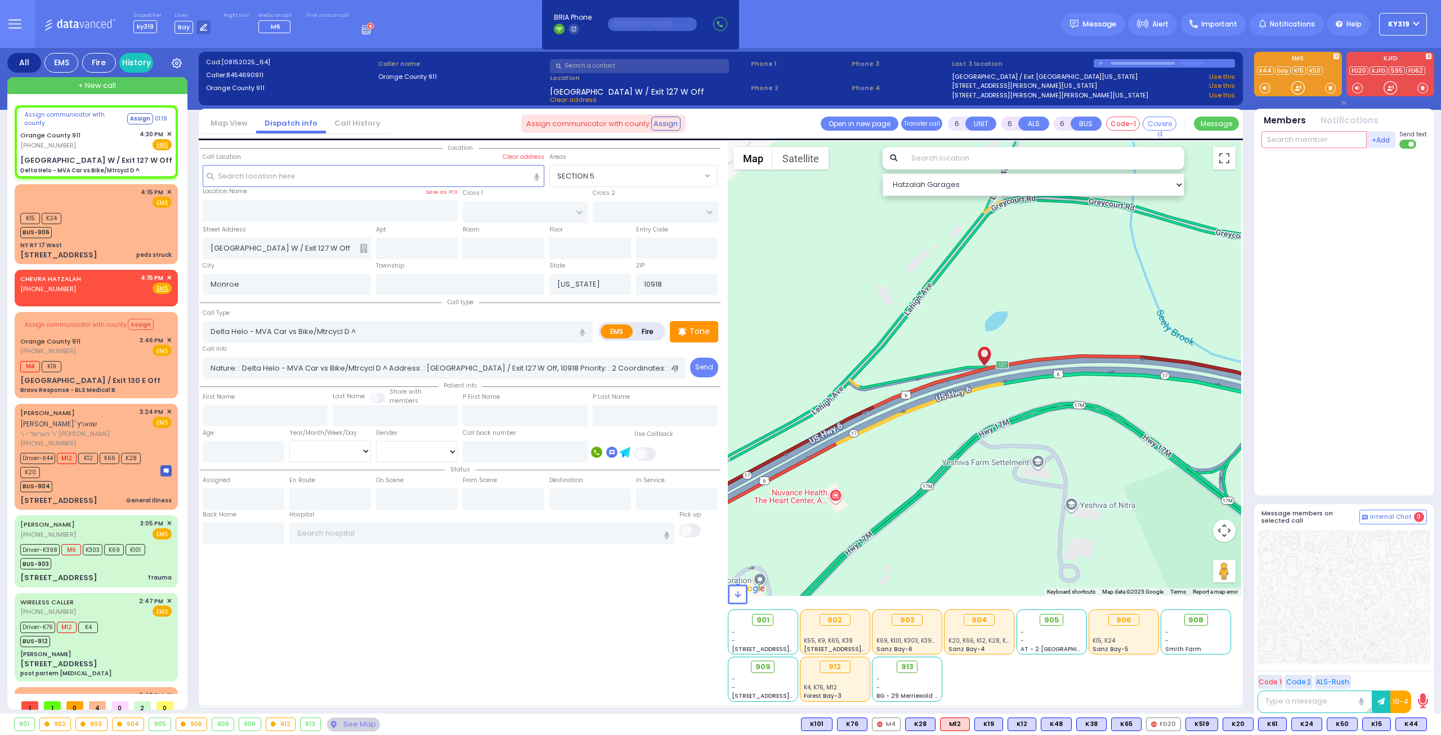
click at [1282, 140] on input "text" at bounding box center [1313, 139] width 105 height 17
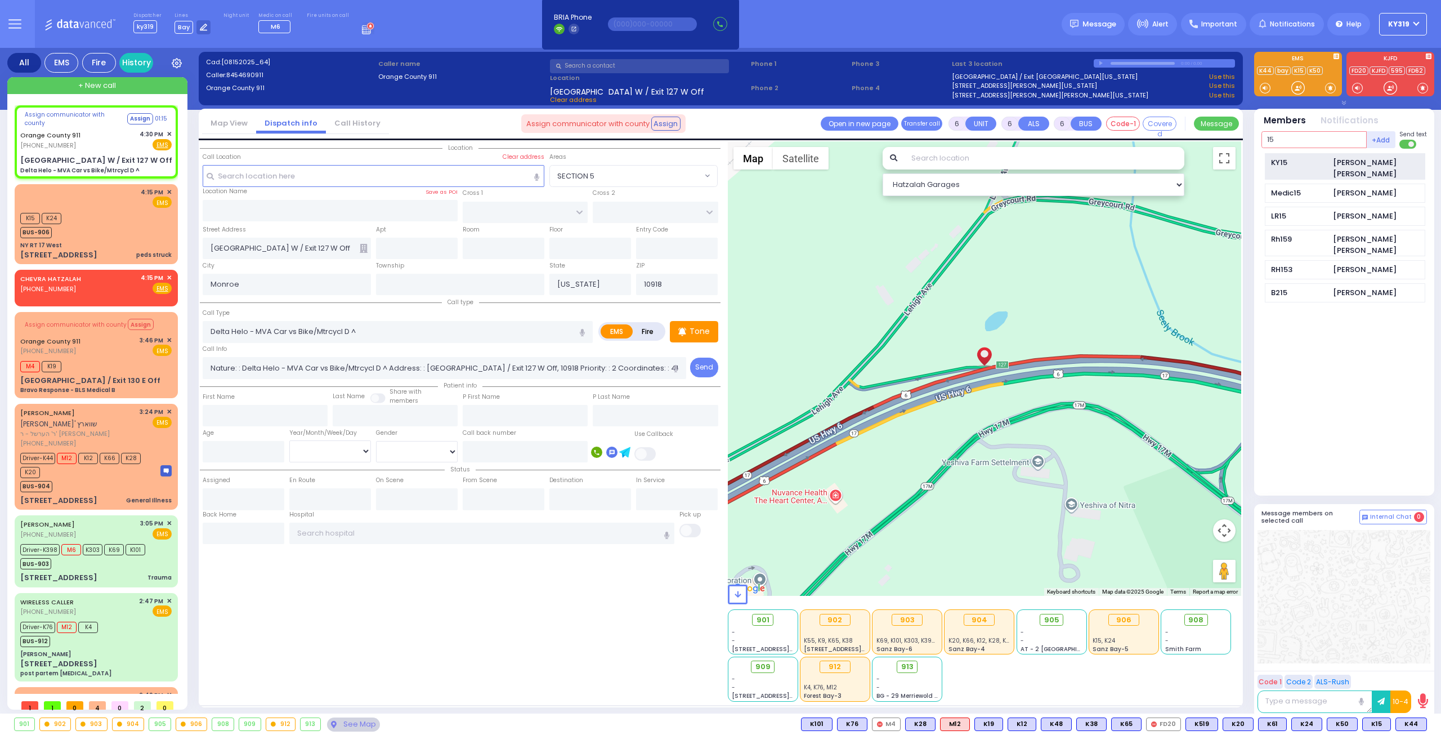
type input "15"
click at [1273, 161] on div "KY15" at bounding box center [1299, 162] width 56 height 11
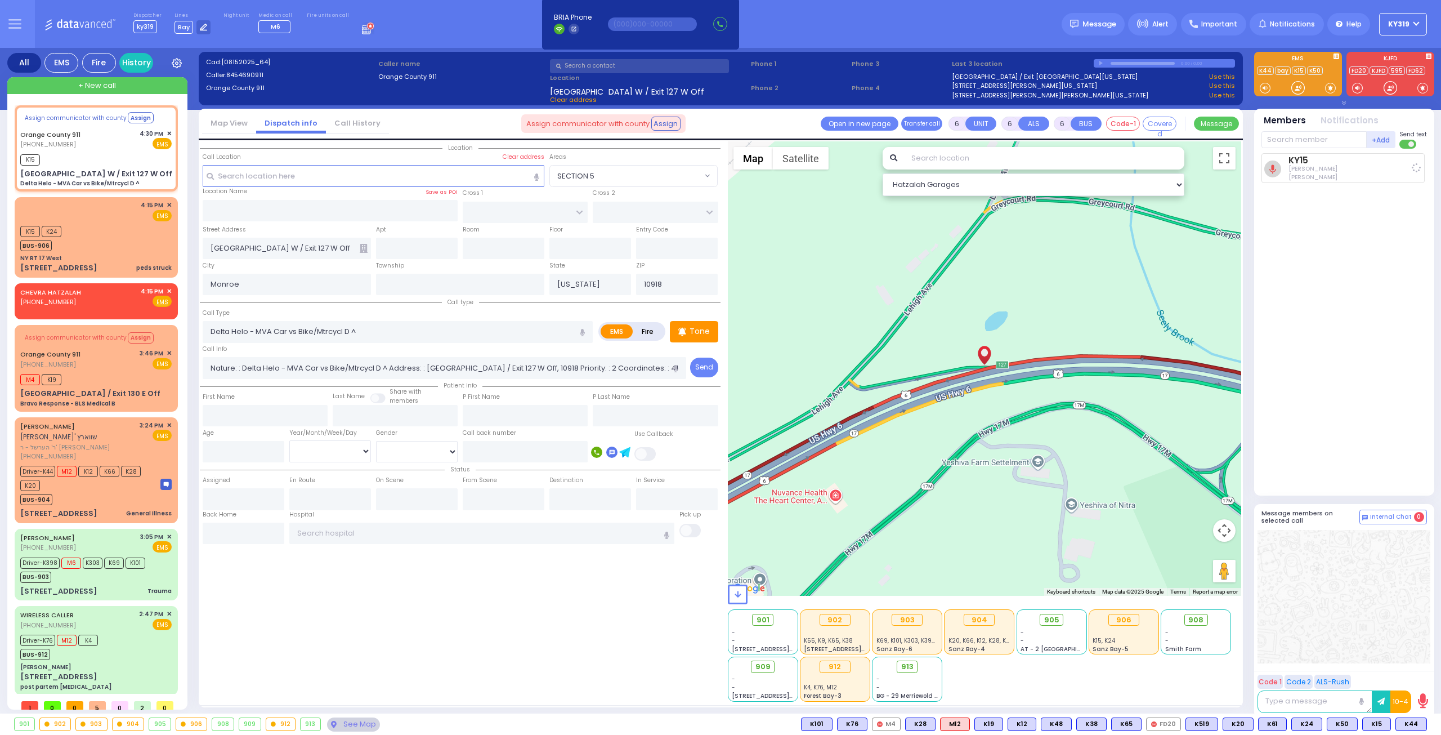
select select
radio input "true"
select select
type input "16:30"
select select "Hatzalah Garages"
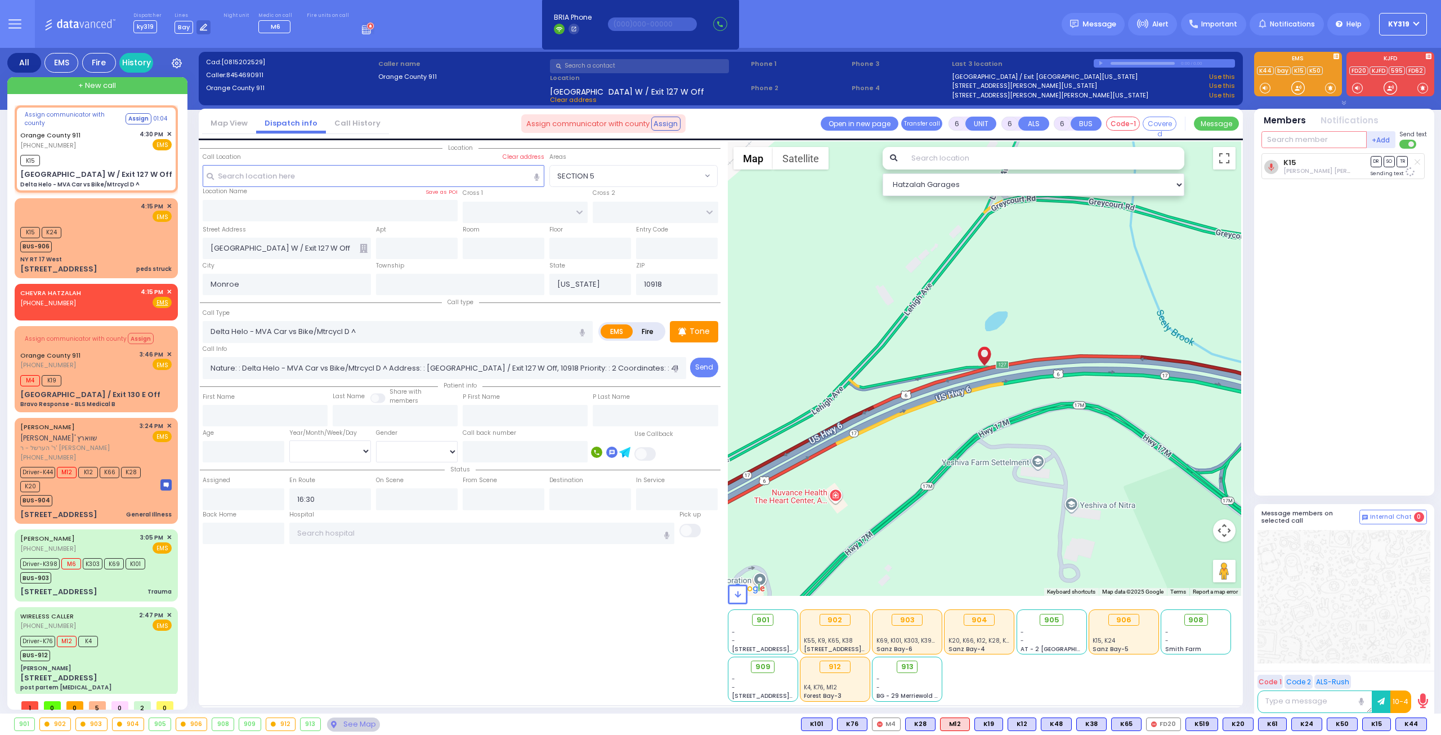
click at [1287, 137] on input "text" at bounding box center [1313, 139] width 105 height 17
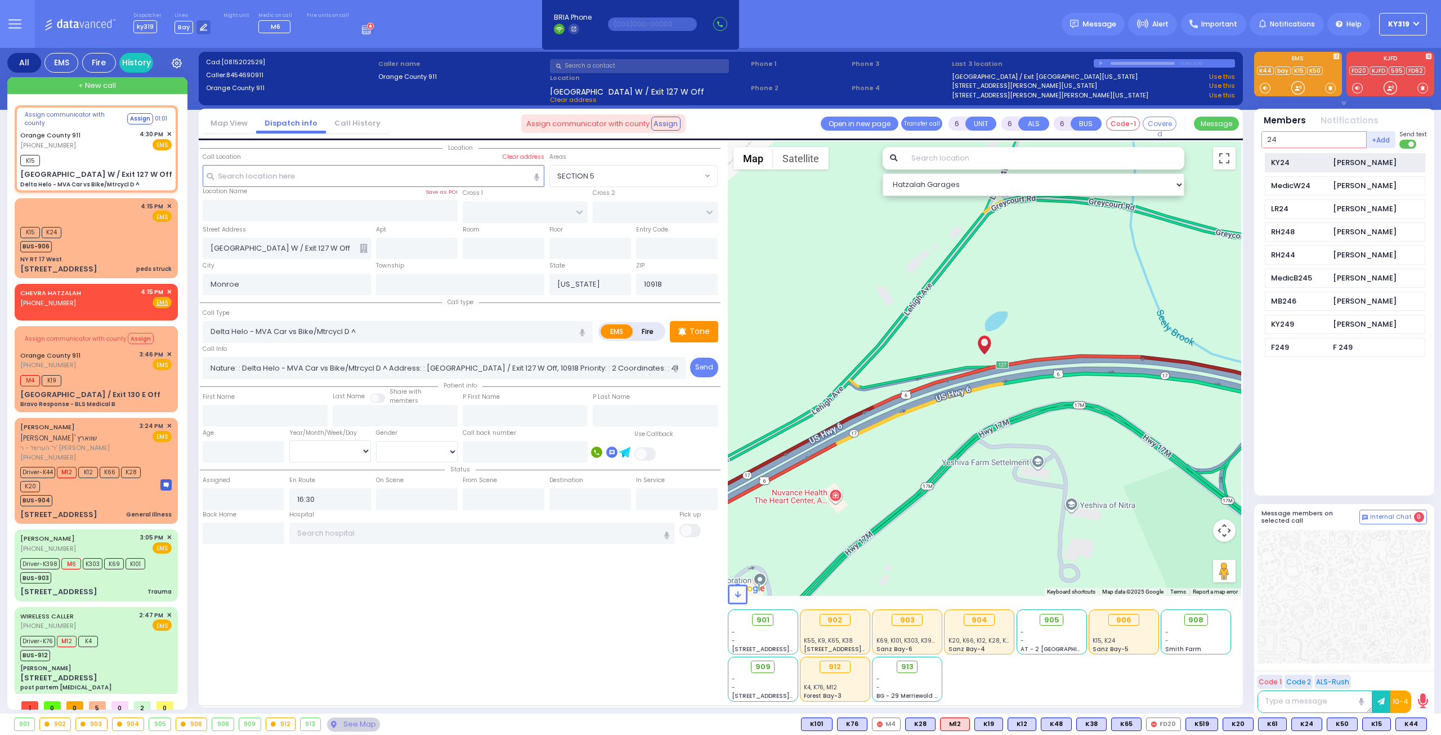
type input "24"
click at [1285, 159] on div "KY24" at bounding box center [1299, 162] width 56 height 11
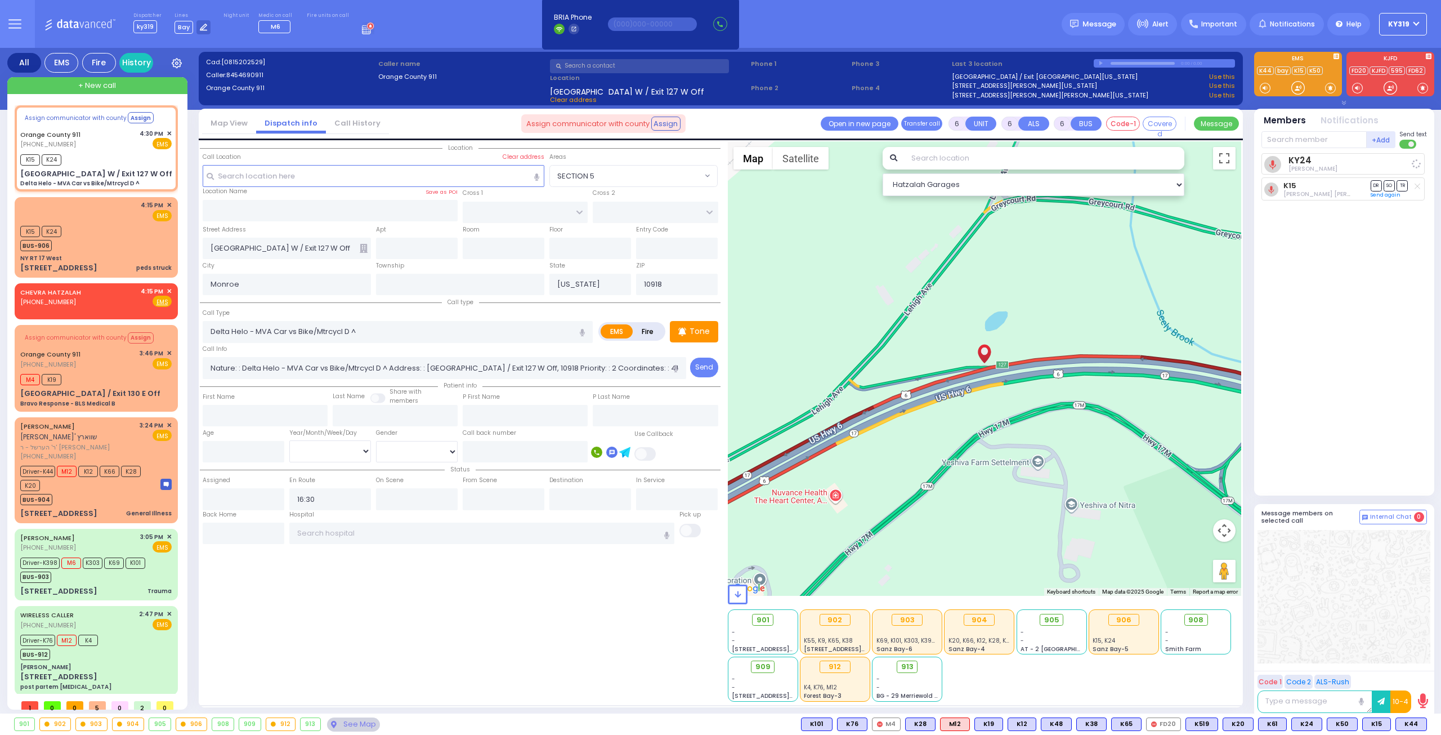
select select
radio input "true"
select select
select select "Hatzalah Garages"
click at [131, 147] on div "Orange County 911 (845) 469-0911 4:30 PM ✕ EMS" at bounding box center [95, 139] width 151 height 21
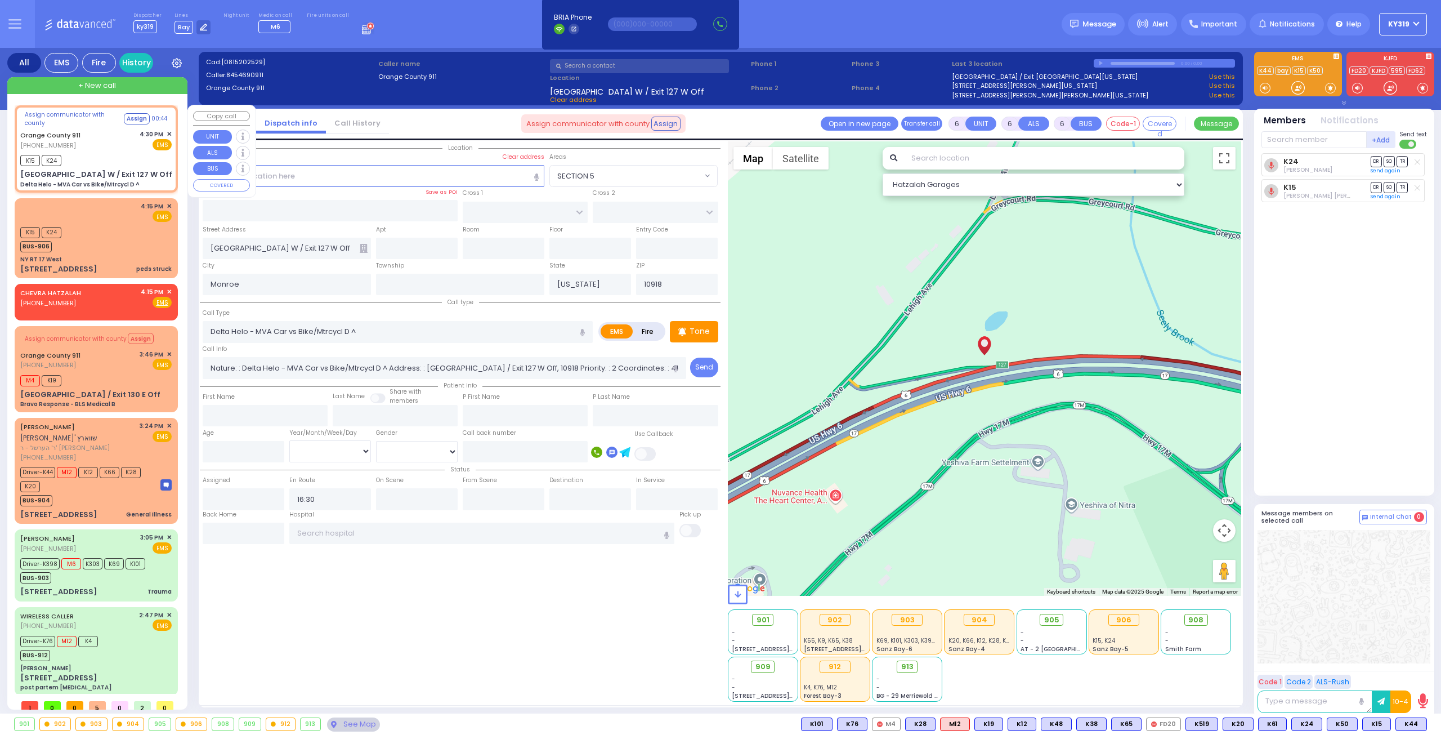
select select
radio input "true"
select select
select select "Hatzalah Garages"
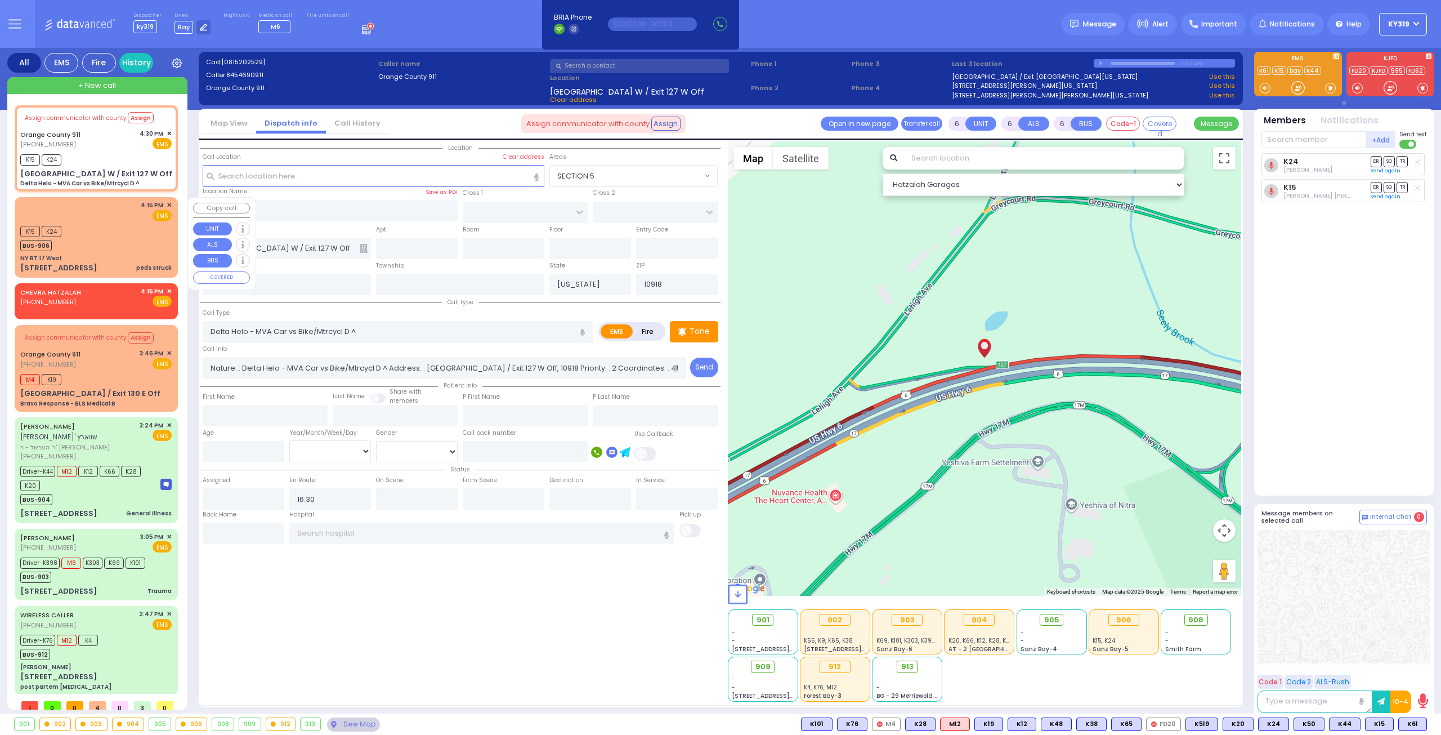
click at [125, 229] on div "K15 K24 BUS-906" at bounding box center [95, 237] width 151 height 28
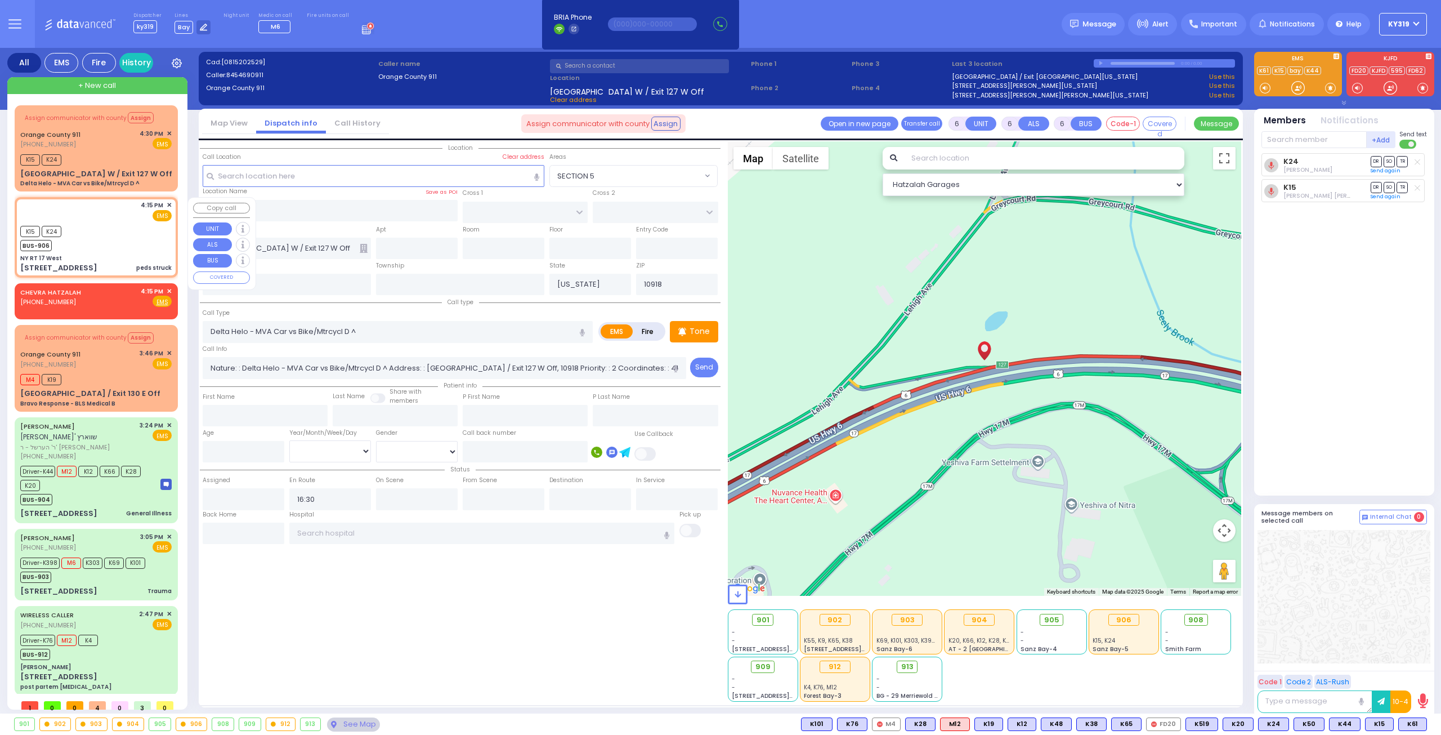
type input "2"
type input "1"
select select
type input "peds struck"
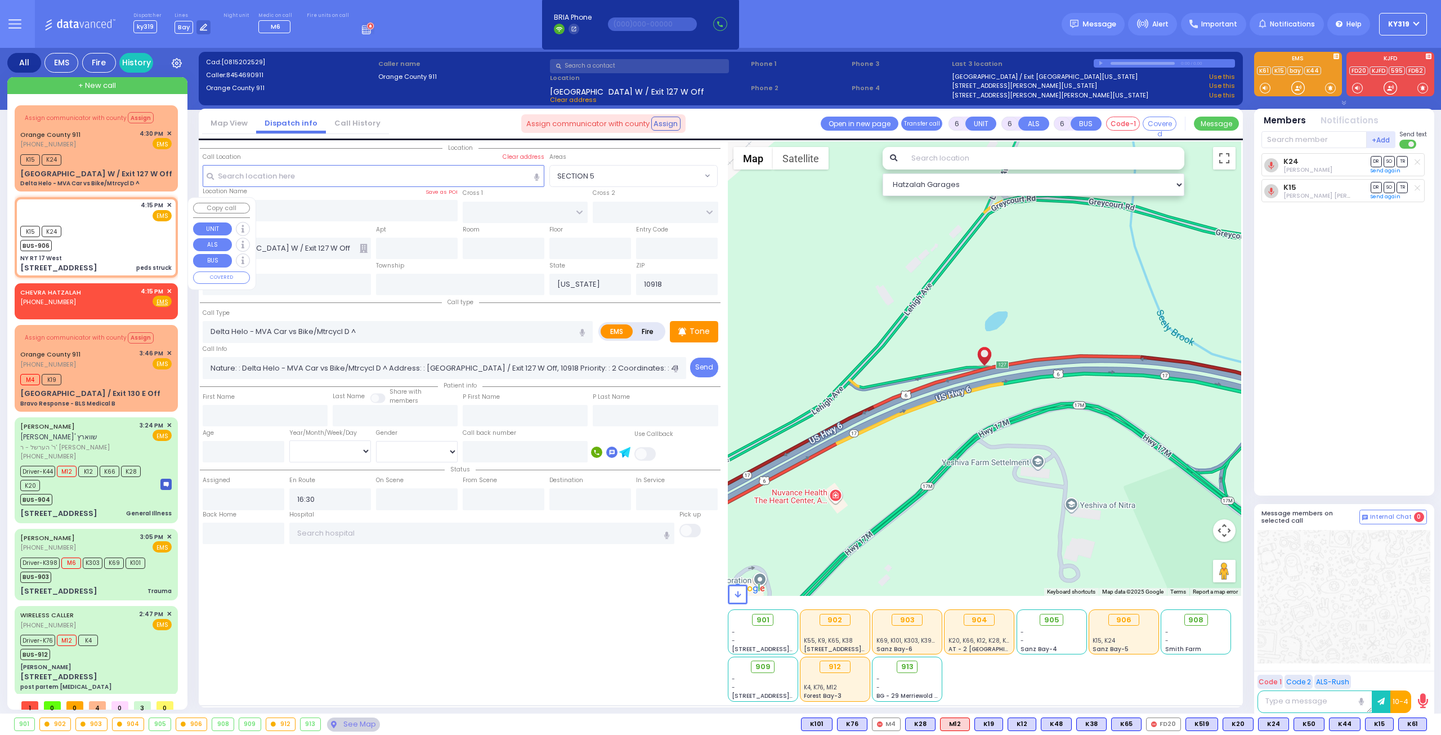
radio input "true"
select select
type input "16:15"
type input "16:18"
select select "Hatzalah Garages"
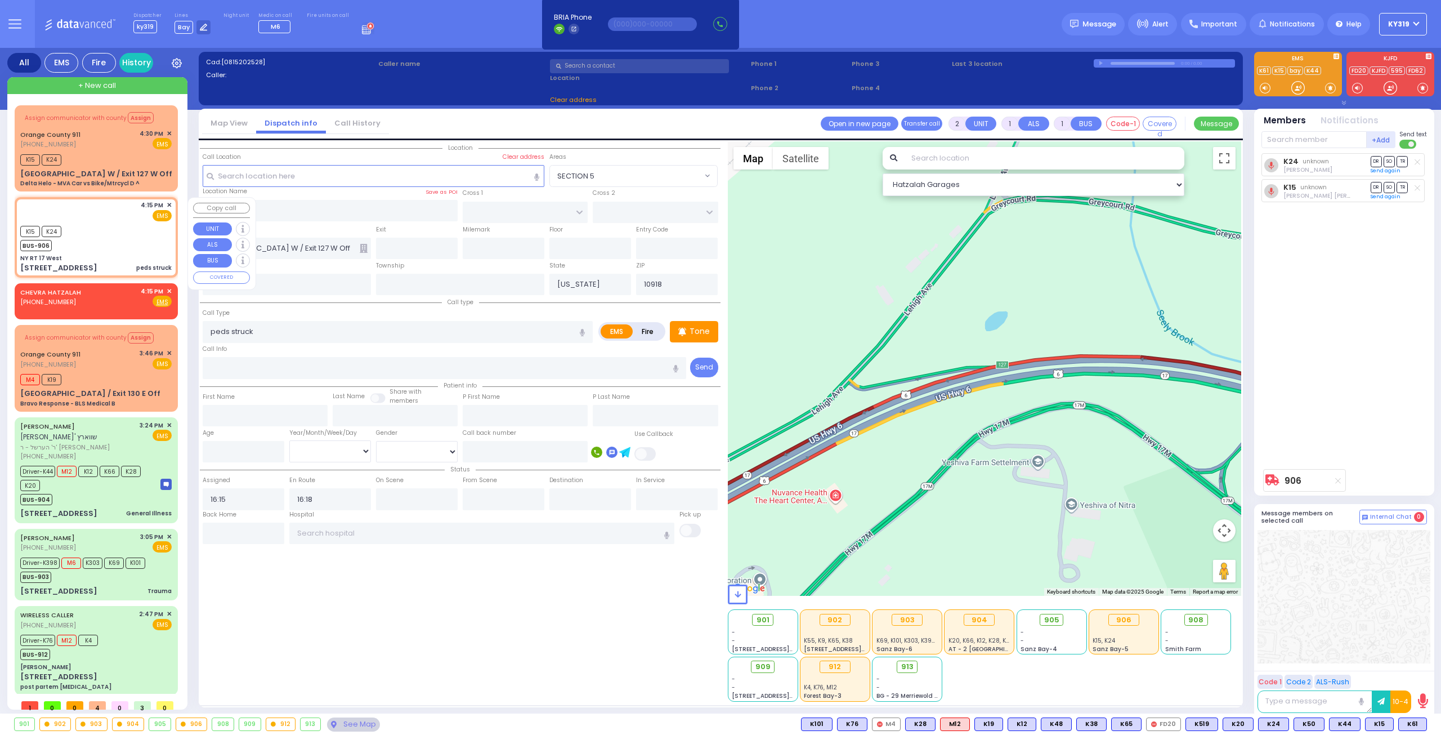
type input "NY RT 17 West"
type input "17 West Bound"
type input "127"
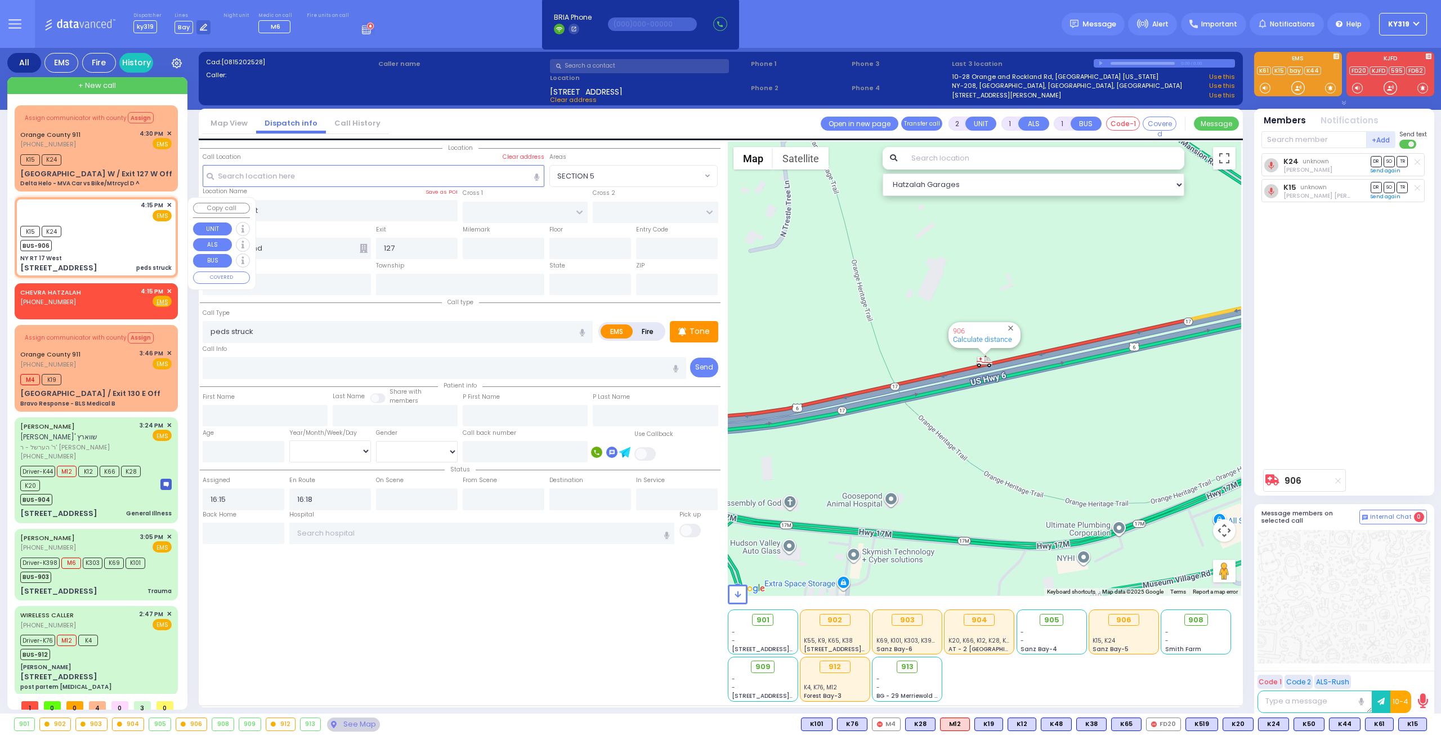
click at [169, 201] on span "✕" at bounding box center [169, 205] width 5 height 10
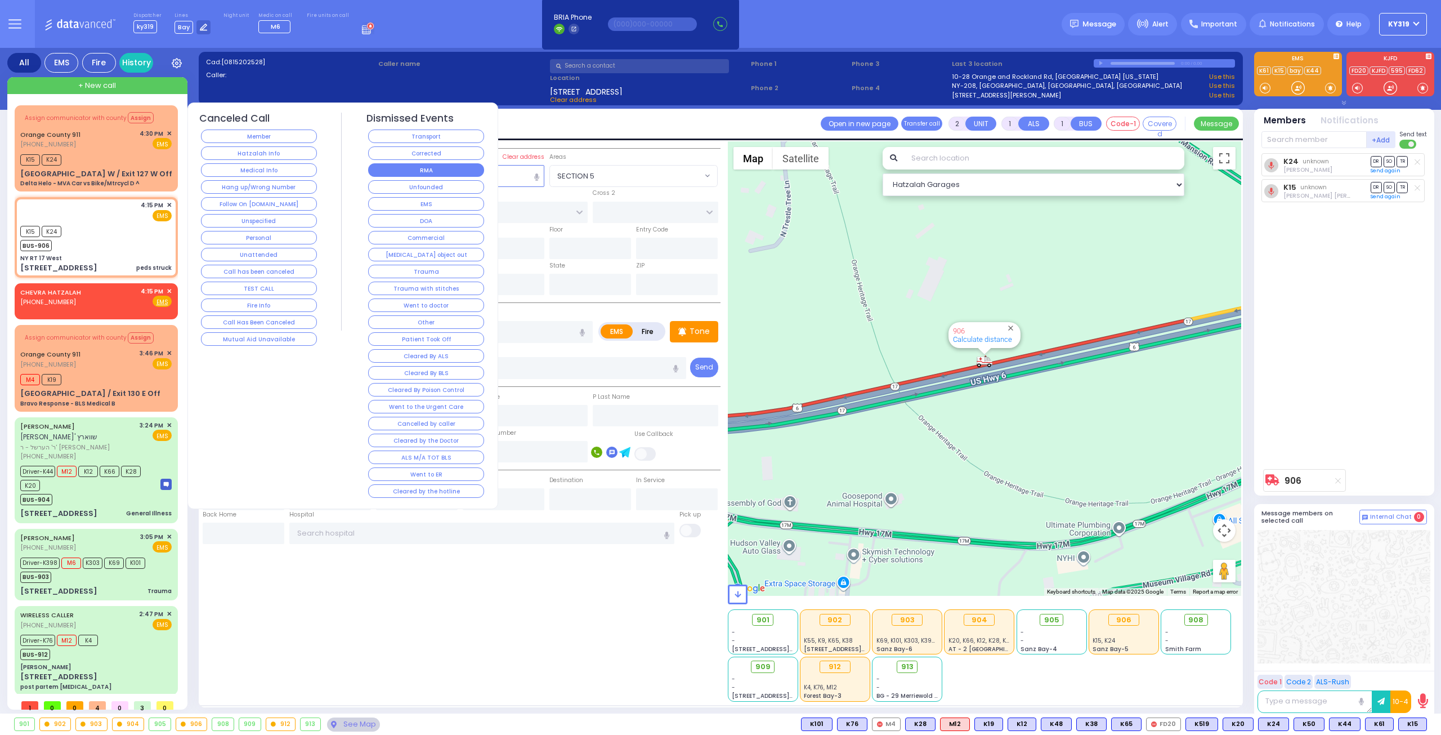
click at [442, 169] on button "RMA" at bounding box center [426, 170] width 116 height 14
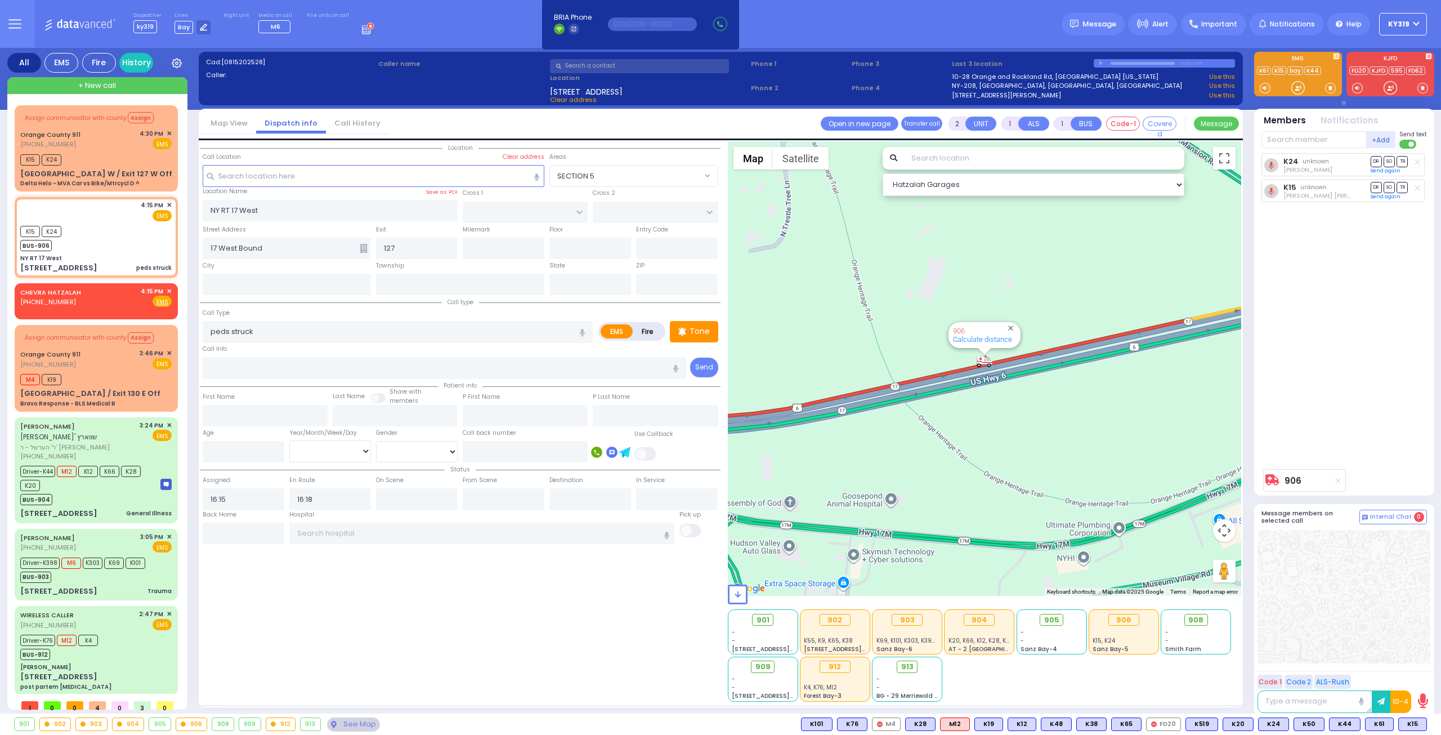
select select
radio input "true"
select select
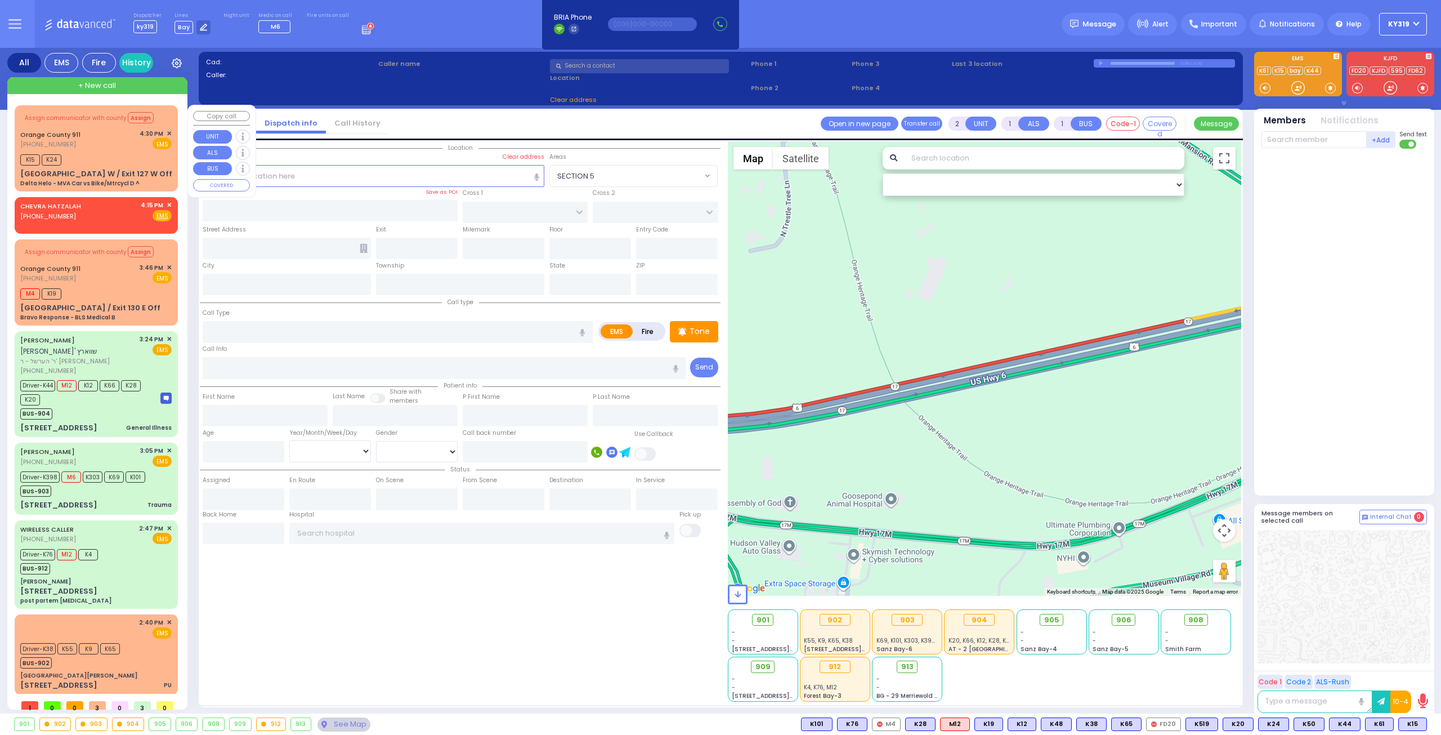
click at [170, 131] on span "✕" at bounding box center [169, 134] width 5 height 10
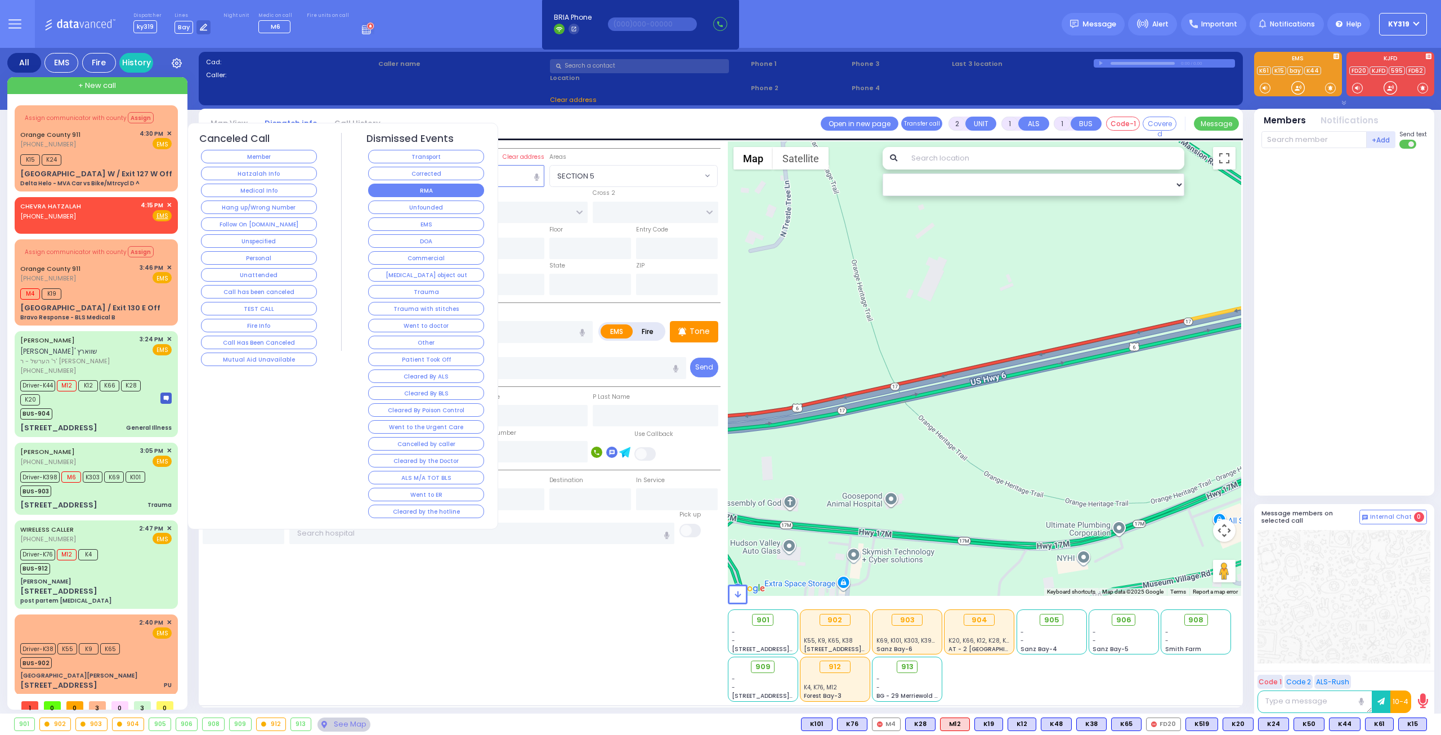
click at [406, 187] on button "RMA" at bounding box center [426, 190] width 116 height 14
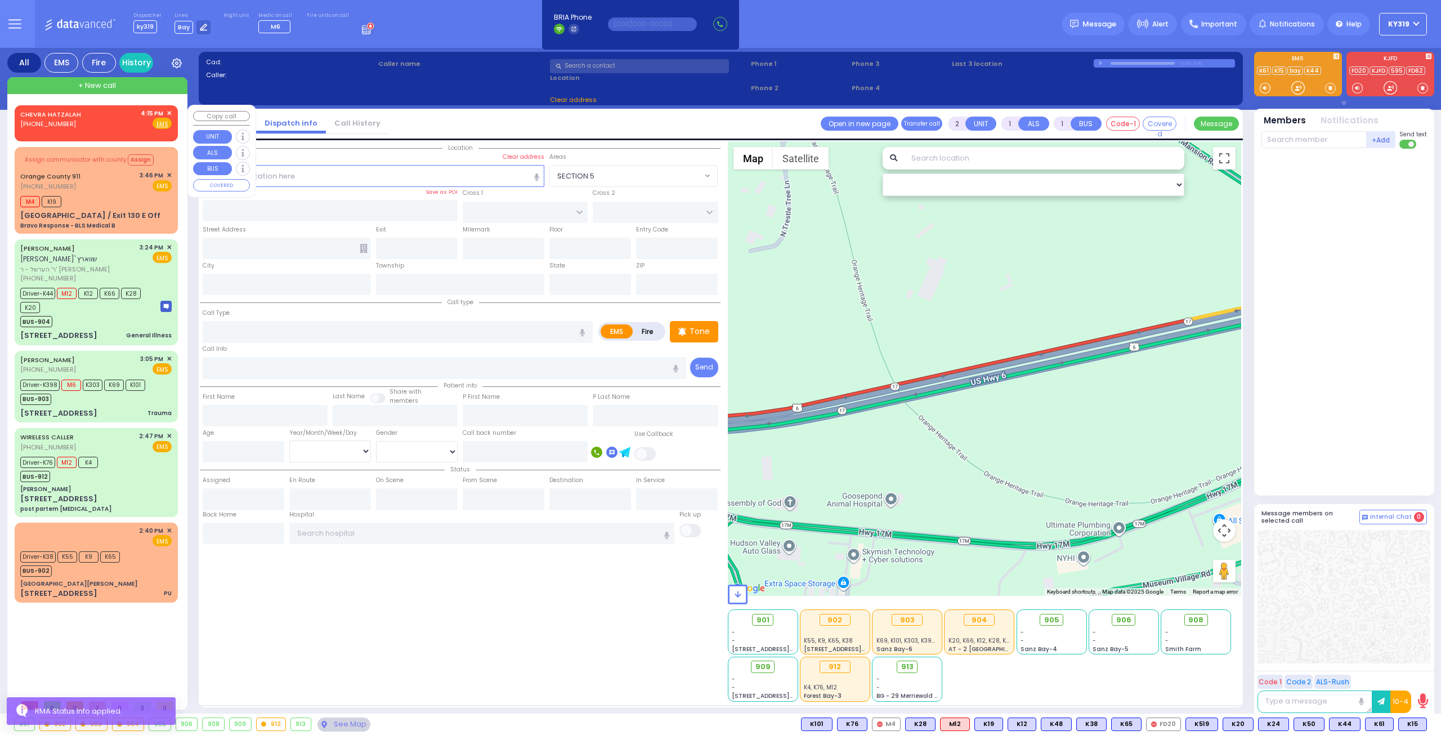
click at [169, 109] on span "✕" at bounding box center [169, 114] width 5 height 10
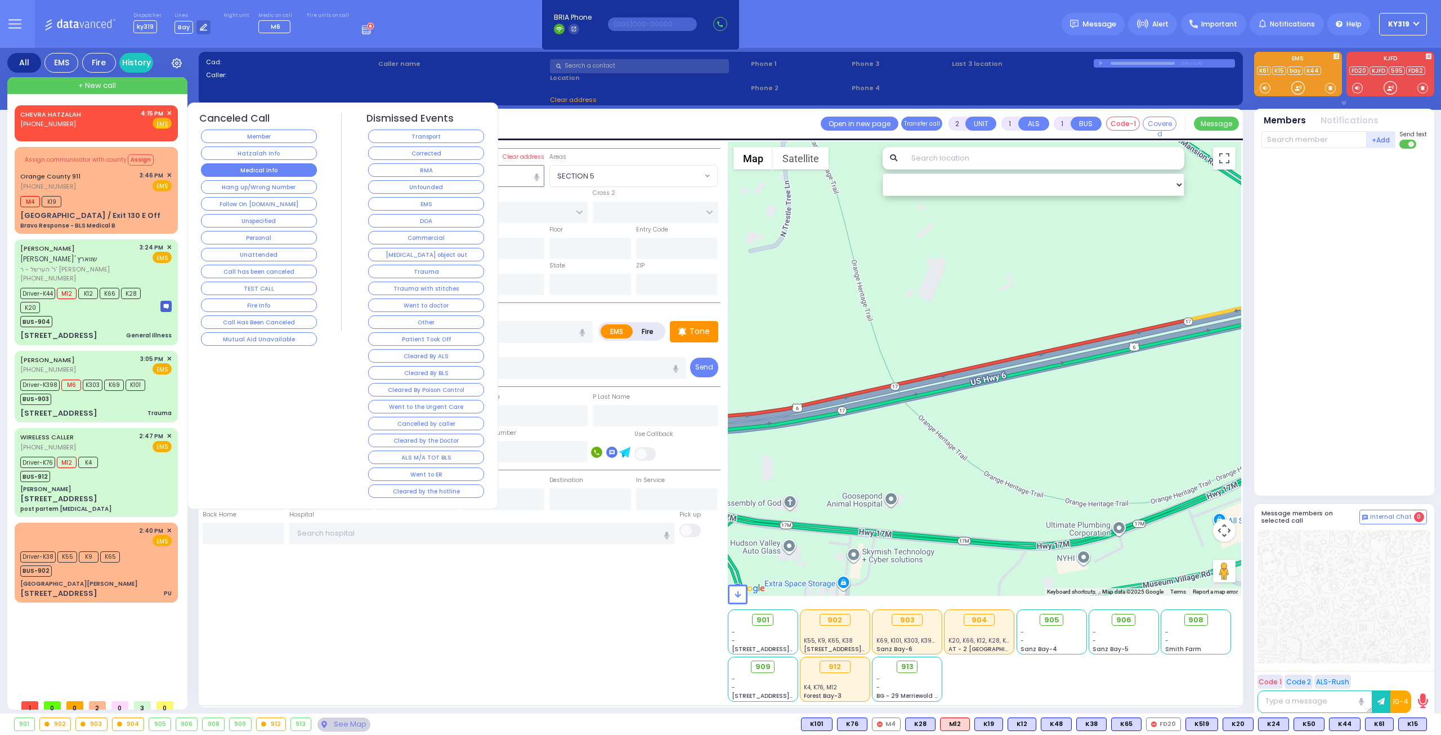
click at [267, 168] on button "Medical Info" at bounding box center [259, 170] width 116 height 14
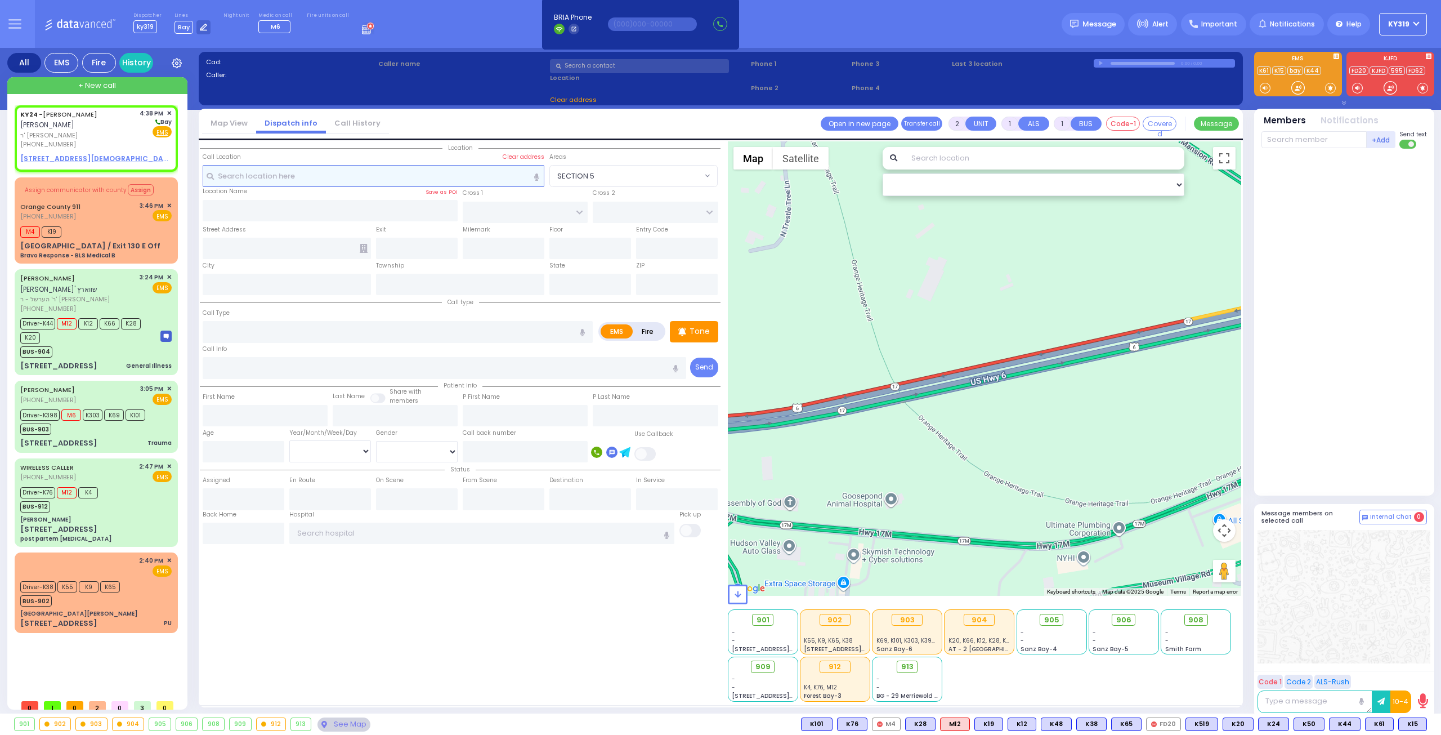
select select
radio input "true"
type input "JOEL"
type input "DEUTSCH"
select select
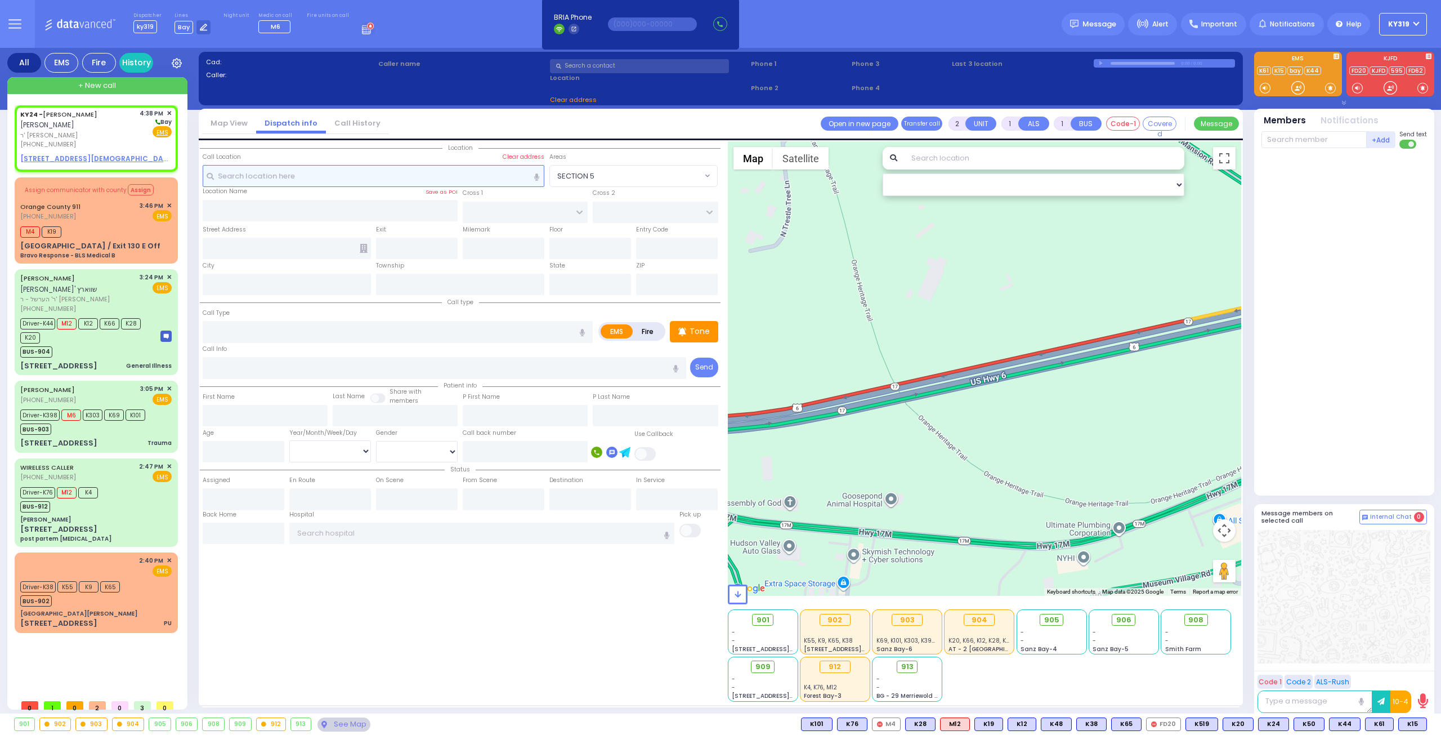
type input "16:38"
select select "Hatzalah Garages"
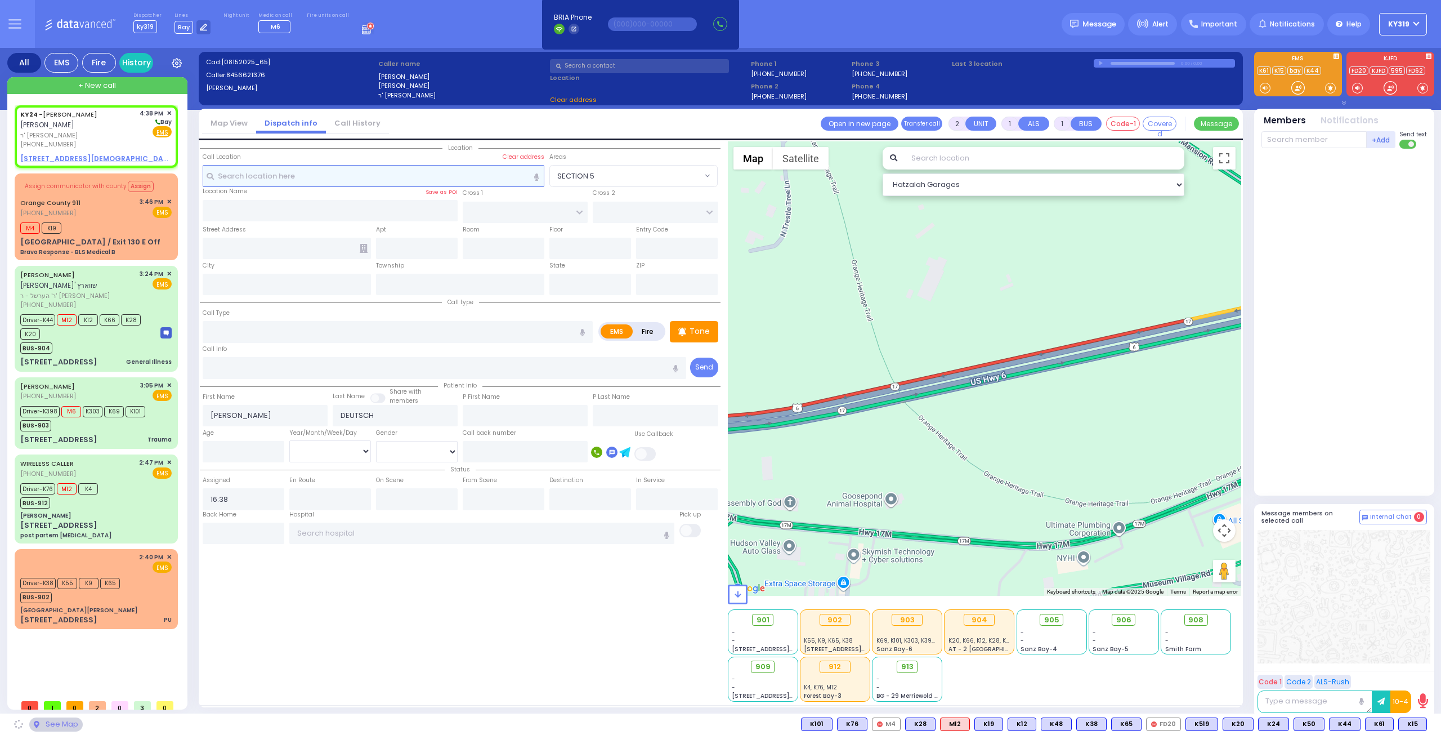
select select
radio input "true"
select select
select select "Hatzalah Garages"
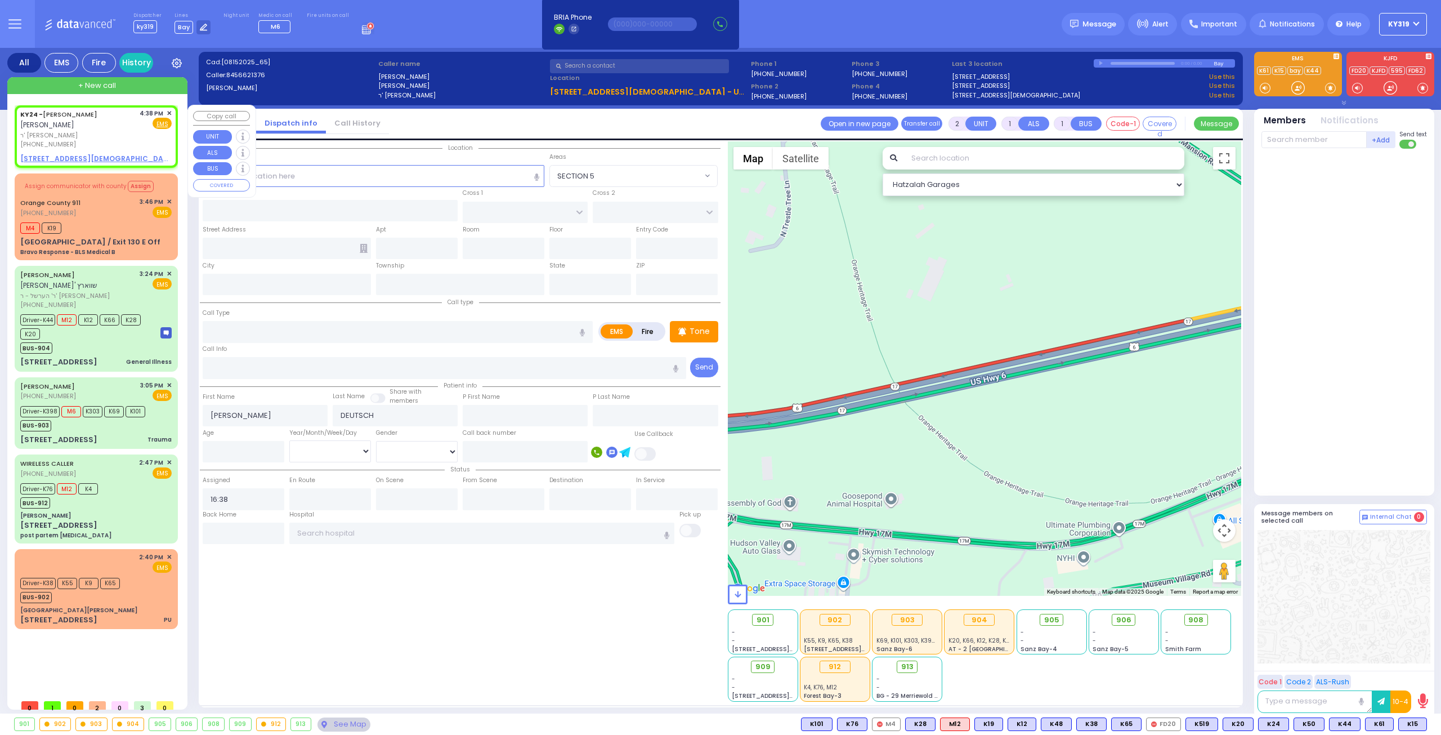
select select
radio input "true"
select select
select select "Hatzalah Garages"
click at [168, 111] on span "✕" at bounding box center [169, 114] width 5 height 10
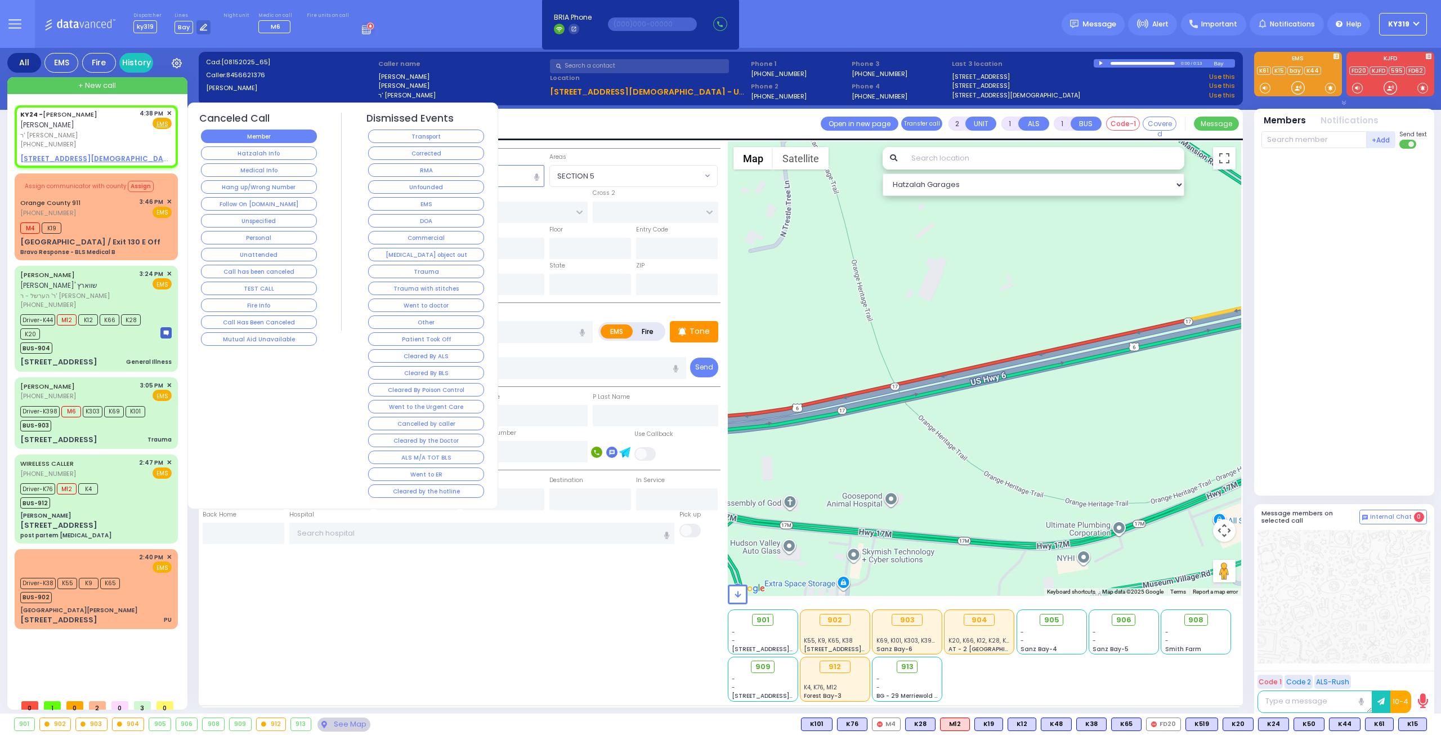
click at [252, 137] on button "Member" at bounding box center [259, 136] width 116 height 14
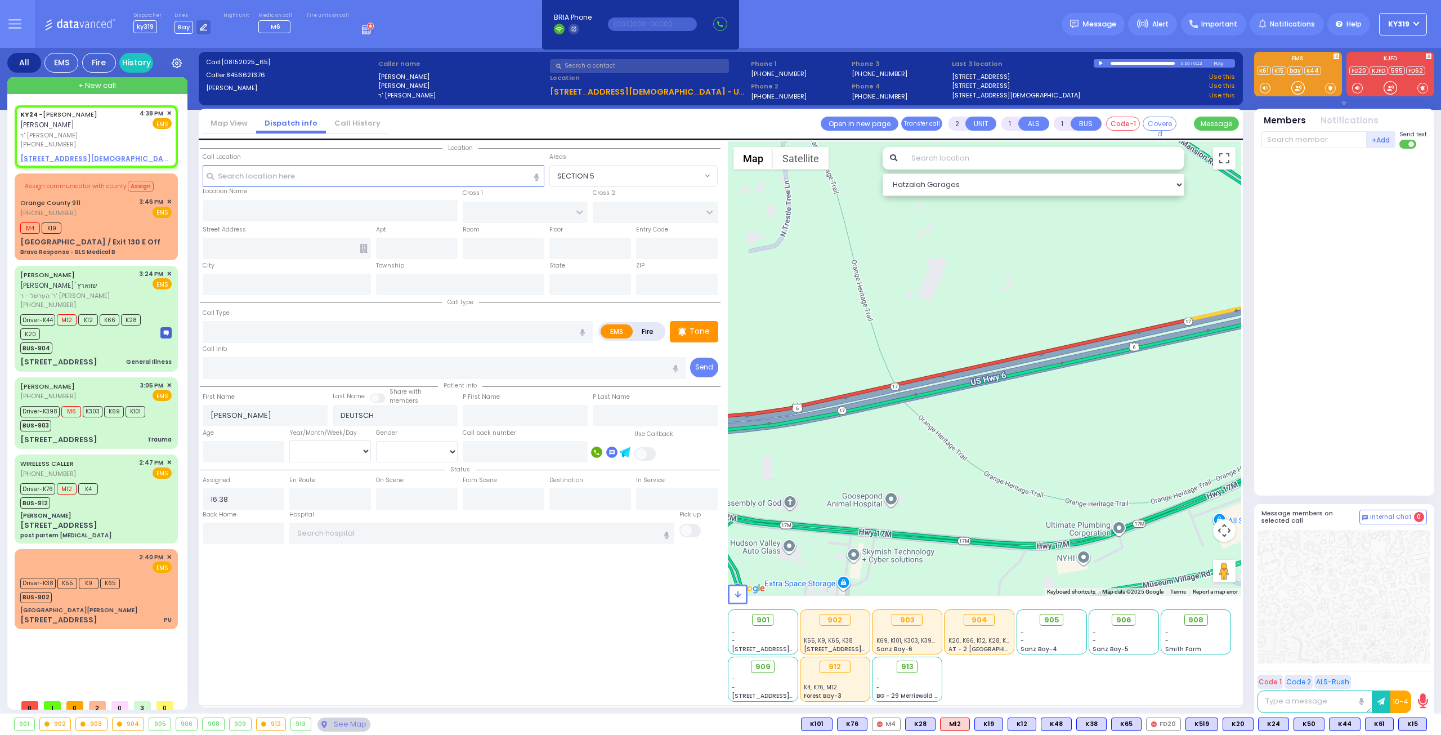
select select
radio input "true"
select select
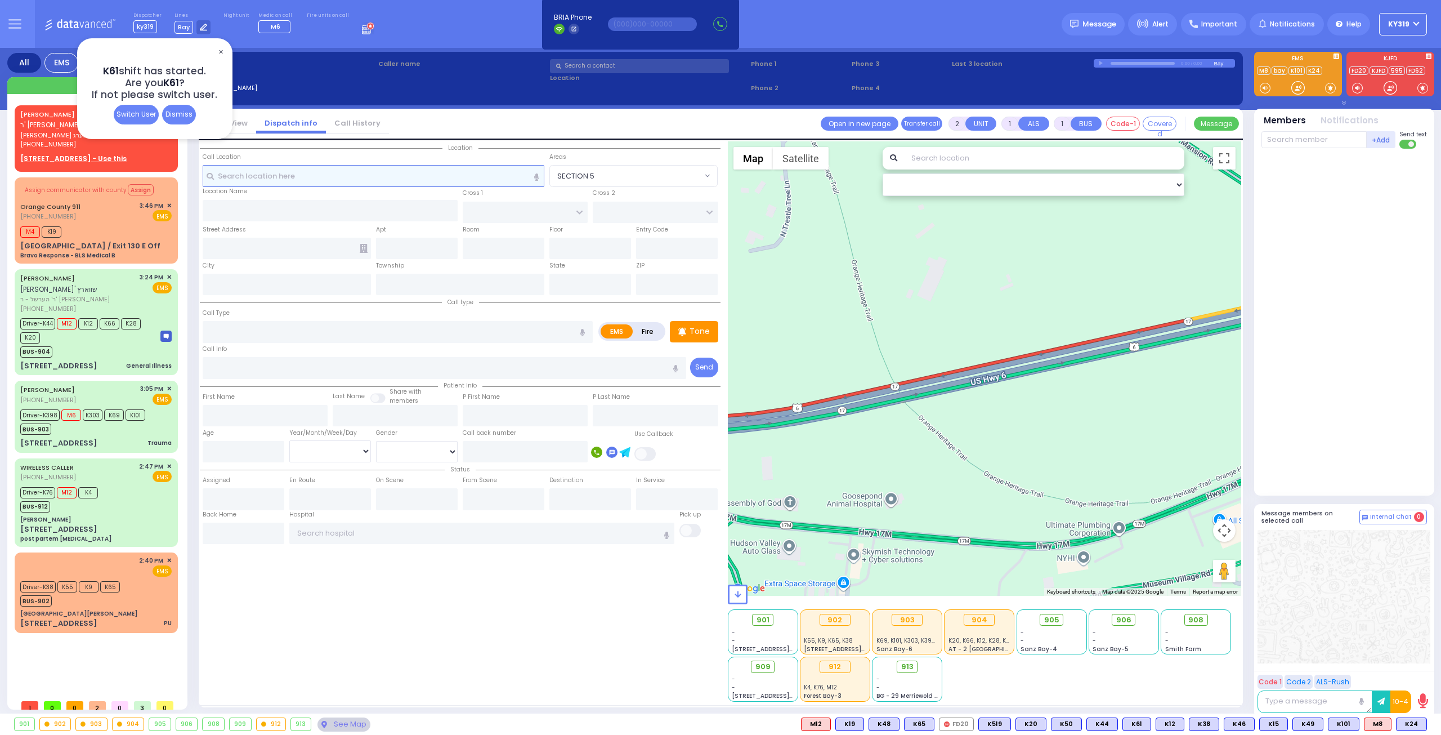
select select
radio input "true"
type input "YITZCHOK EIZIK"
type input "ROSENBERG"
select select
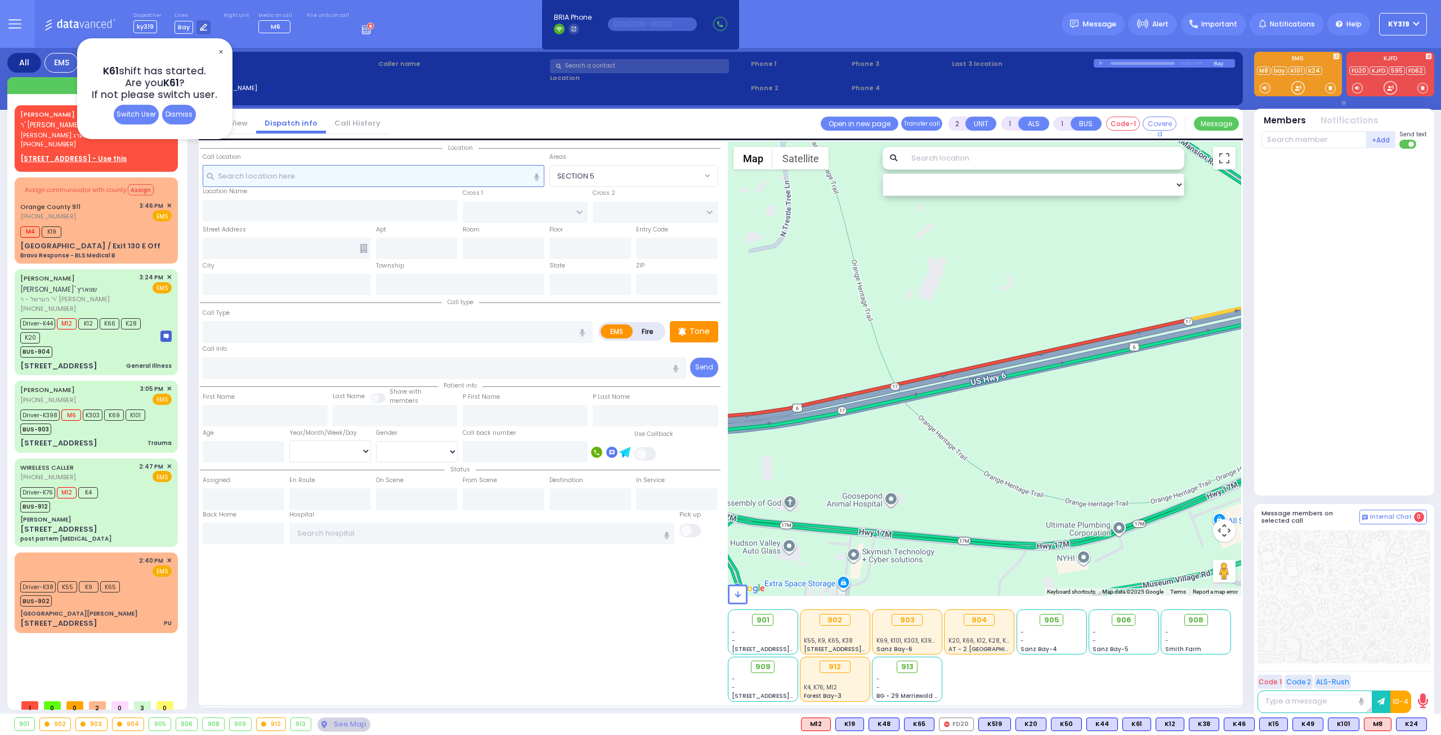
type input "17:03"
select select "Hatzalah Garages"
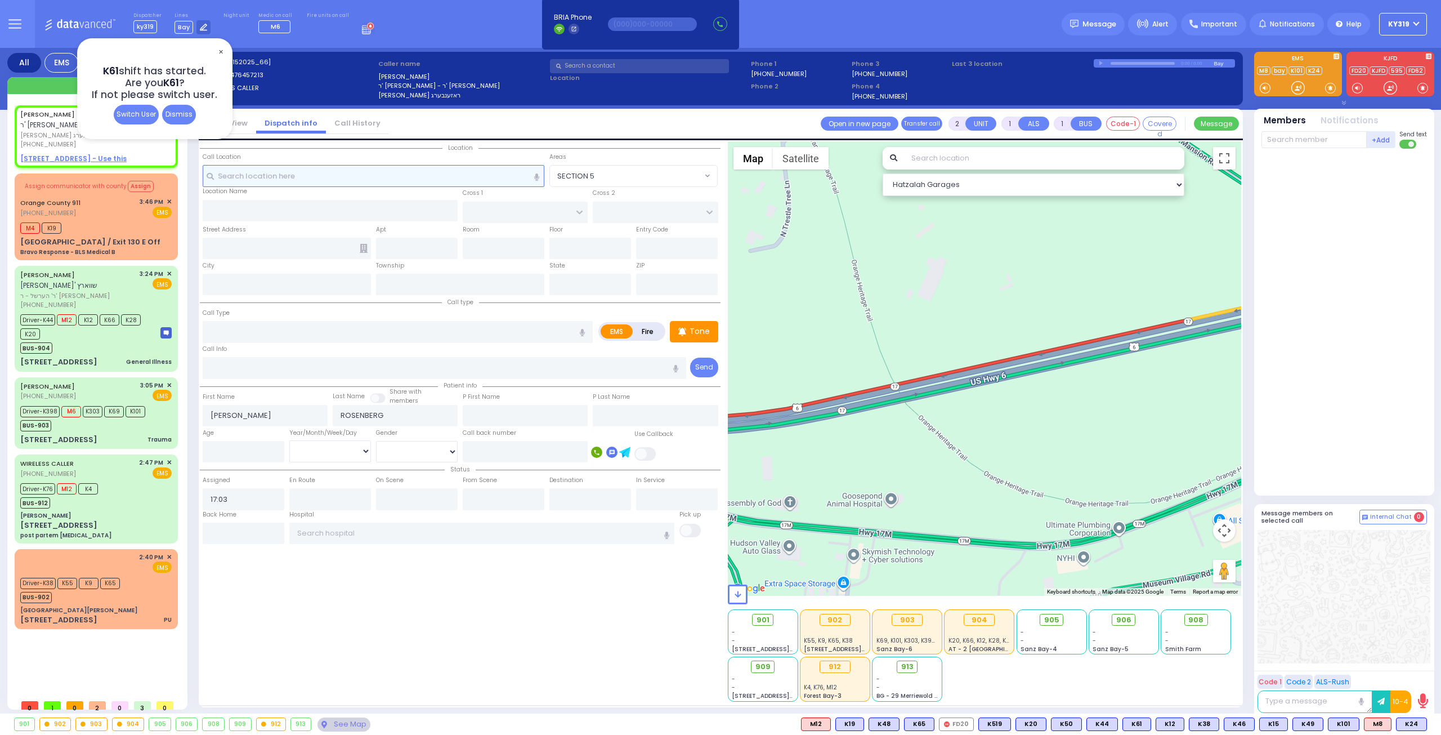
select select
radio input "true"
select select
select select "Hatzalah Garages"
click at [181, 112] on div "Dismiss" at bounding box center [179, 115] width 34 height 20
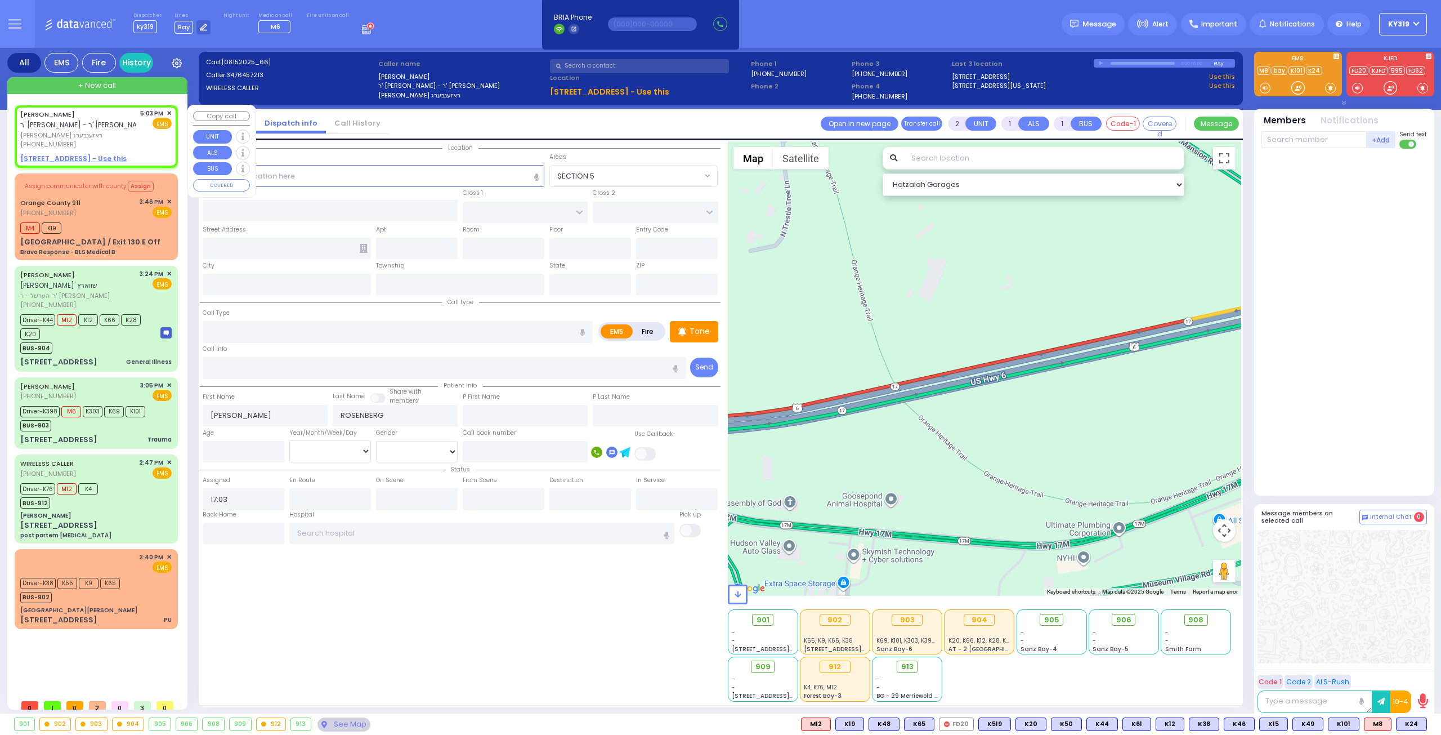
select select
radio input "true"
select select
select select "Hatzalah Garages"
click at [169, 110] on span "✕" at bounding box center [169, 114] width 5 height 10
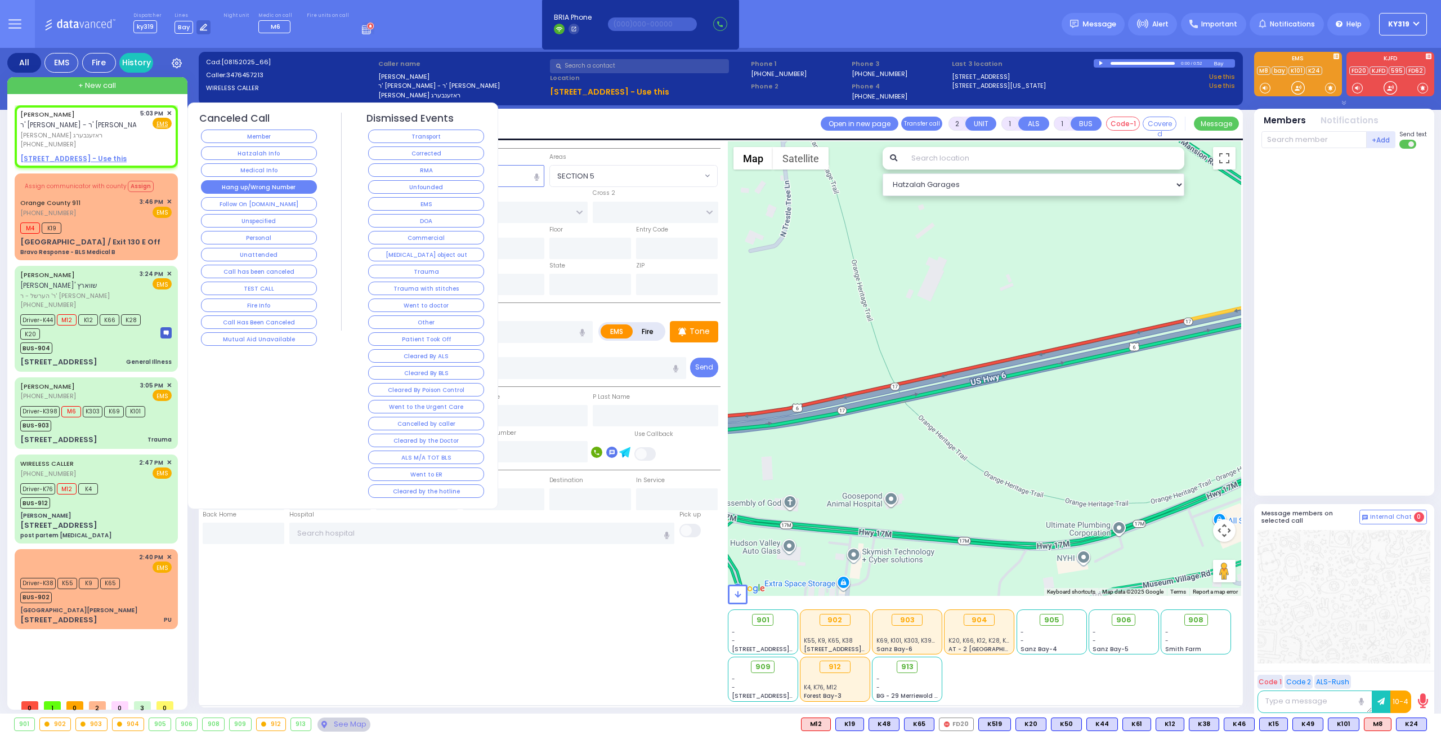
click at [249, 184] on button "Hang up/Wrong Number" at bounding box center [259, 187] width 116 height 14
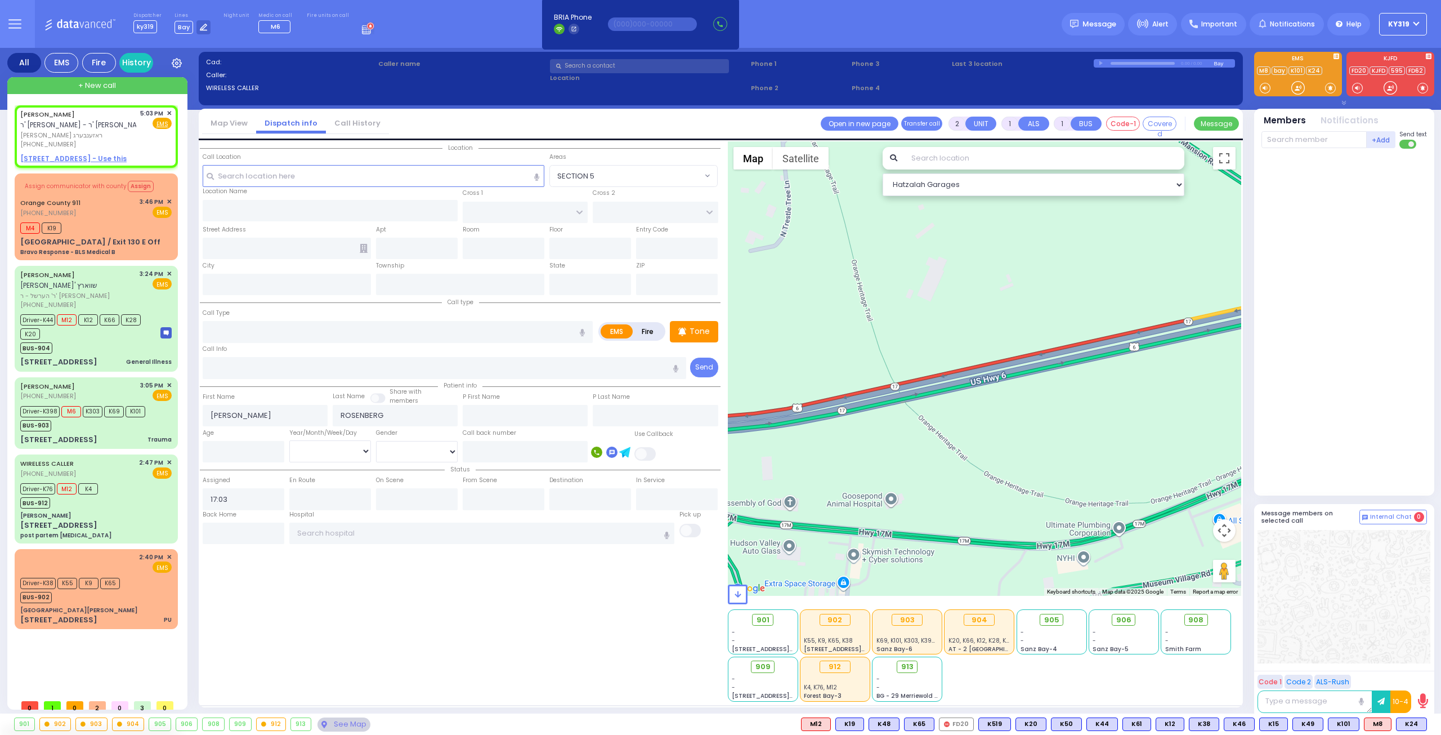
select select
radio input "true"
select select
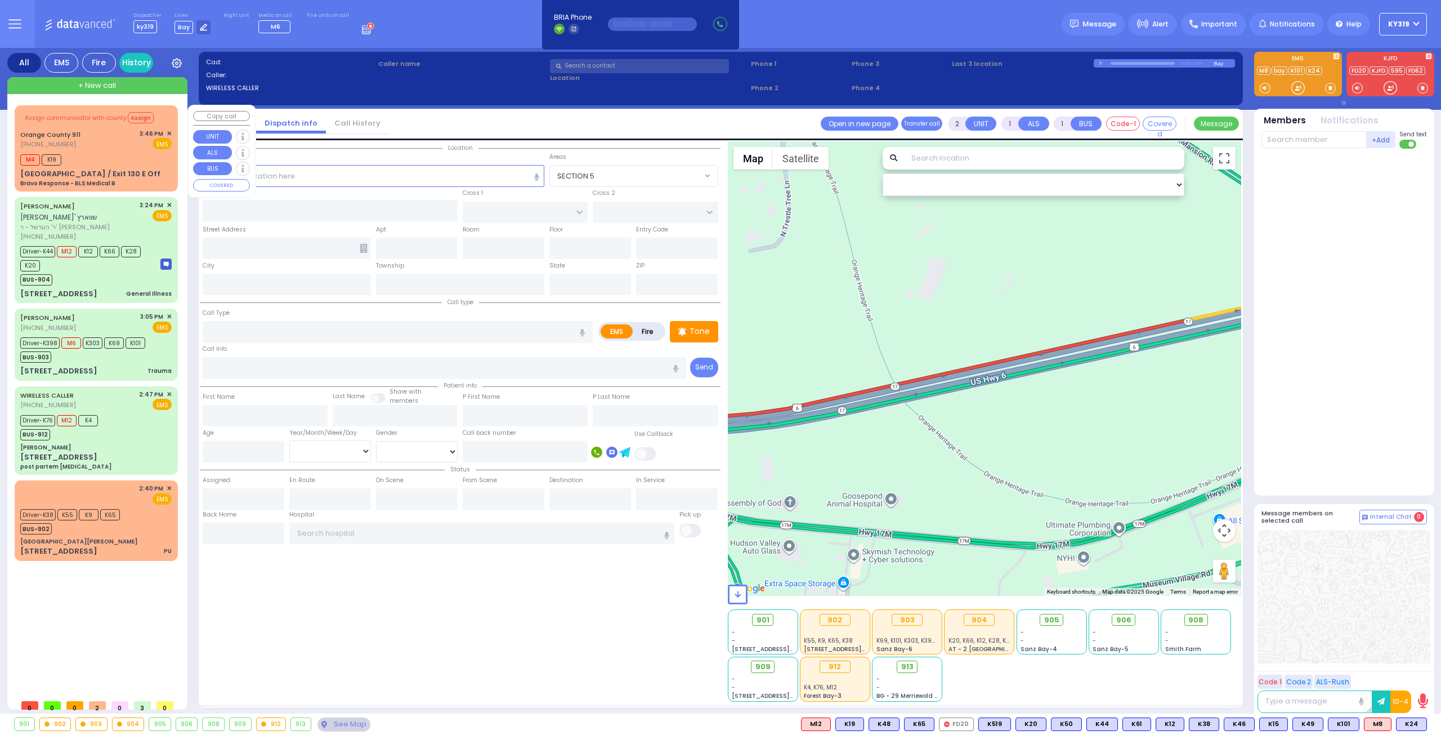
click at [169, 132] on span "✕" at bounding box center [169, 134] width 5 height 10
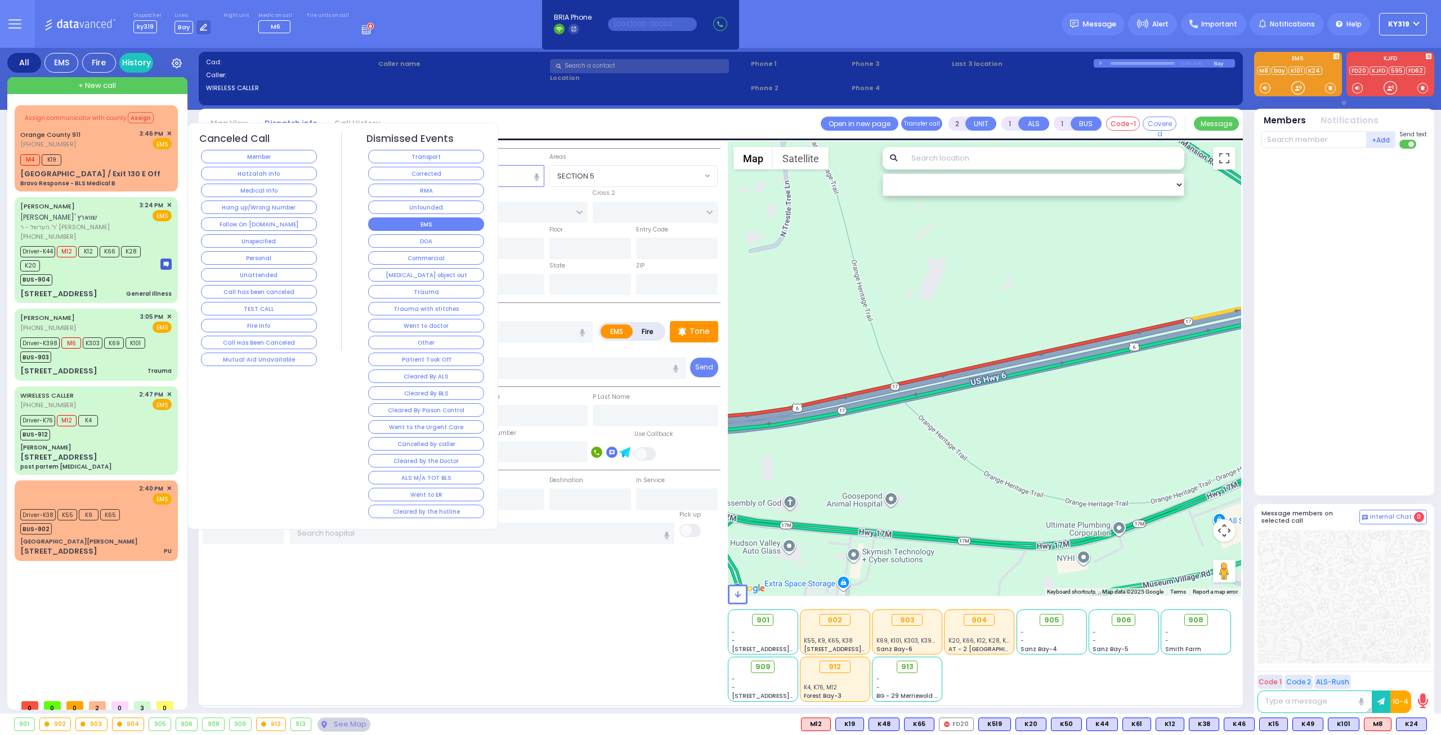
click at [385, 224] on button "EMS" at bounding box center [426, 224] width 116 height 14
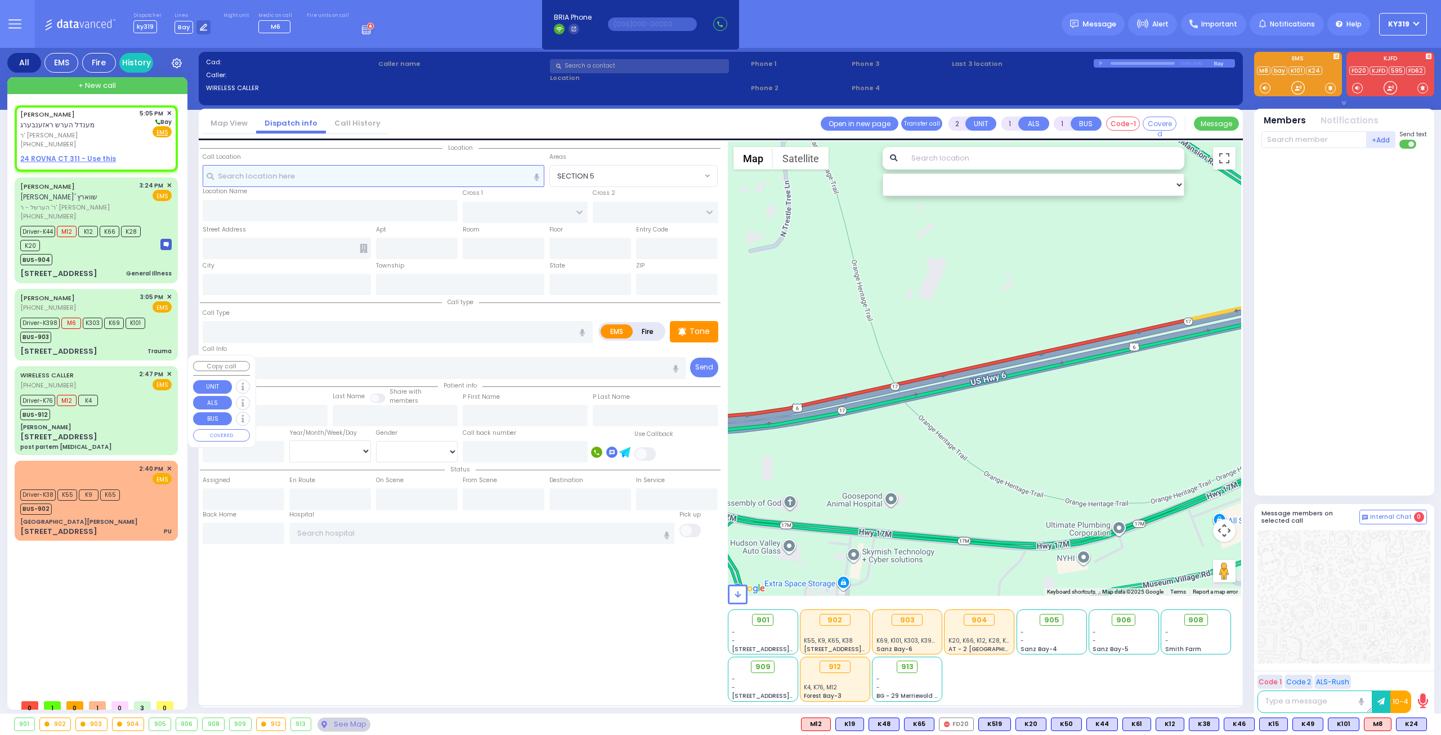
select select
radio input "true"
type input "[PERSON_NAME]"
type input "ROSENBERG"
select select
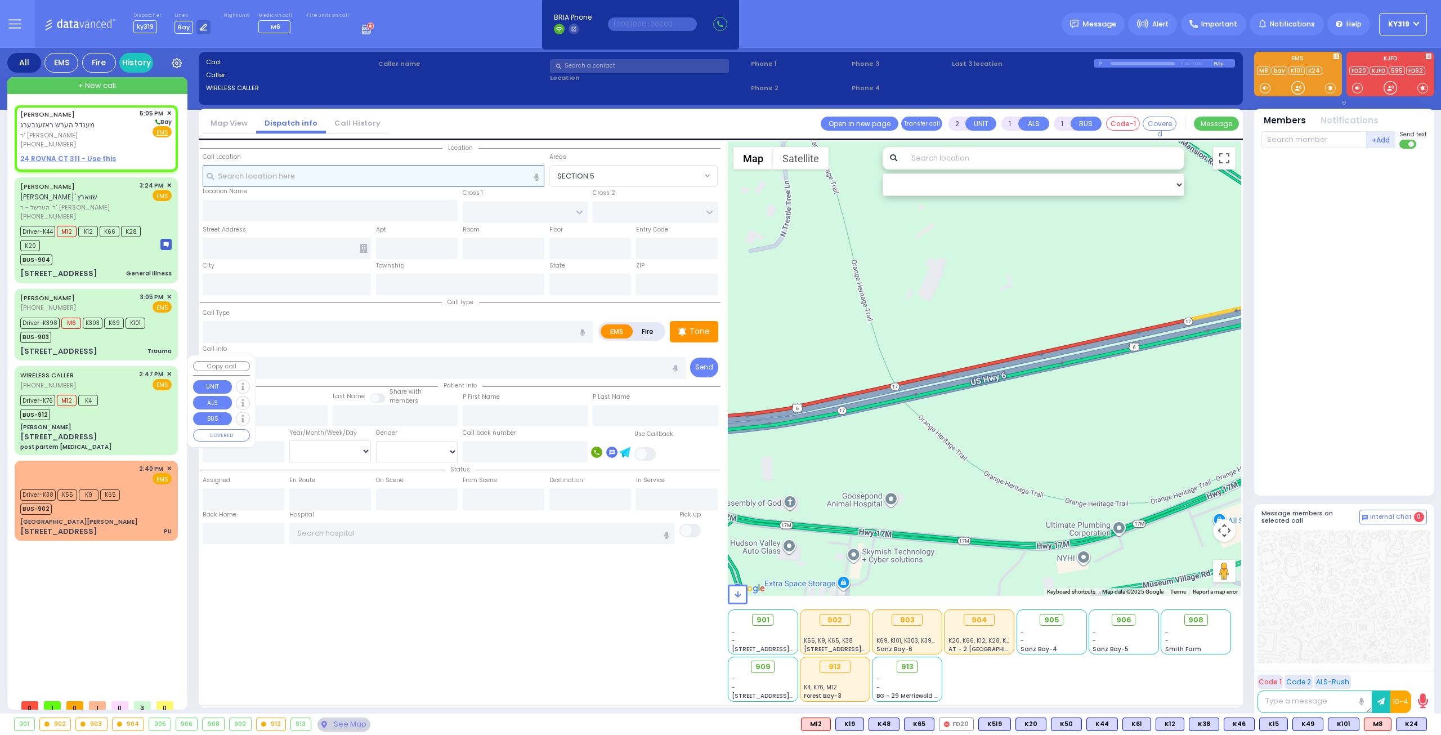
type input "17:05"
select select "Hatzalah Garages"
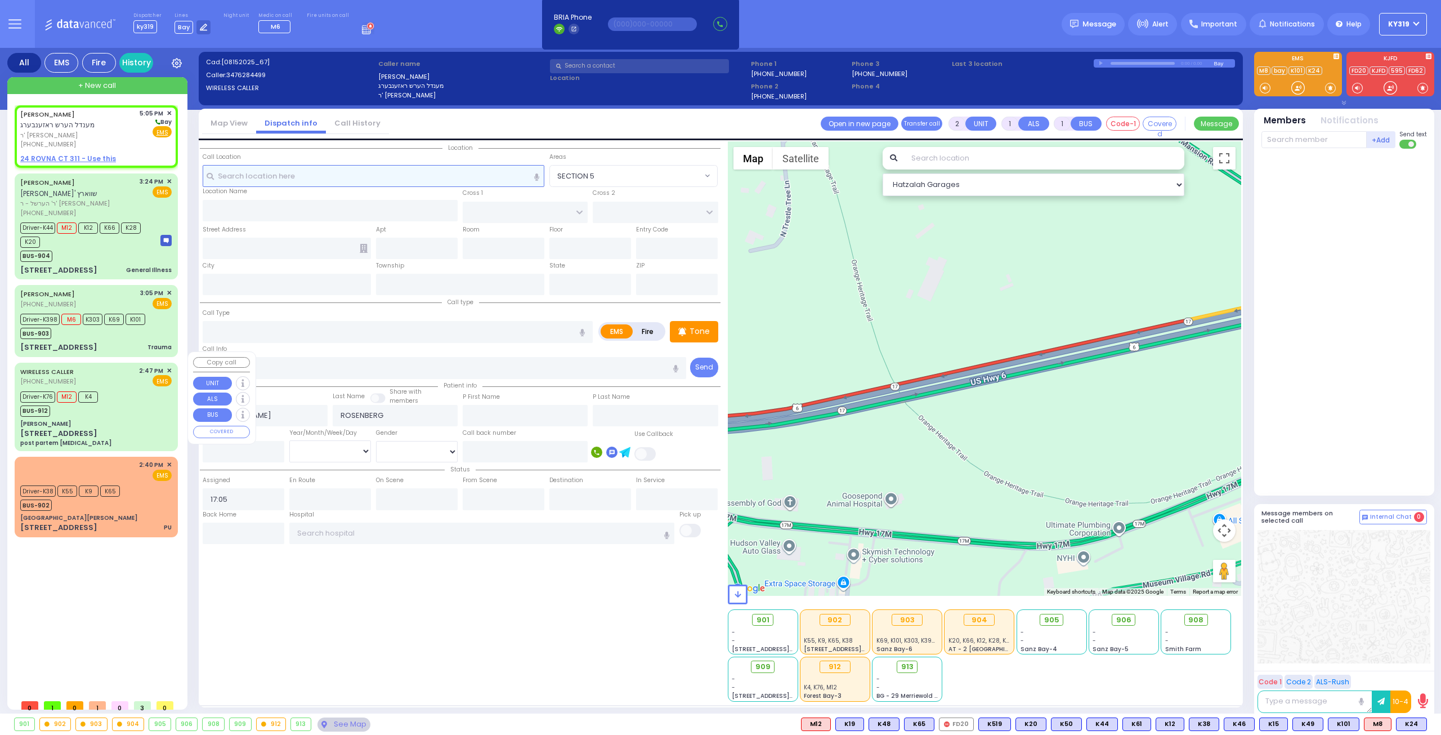
select select
radio input "true"
select select
select select "Hatzalah Garages"
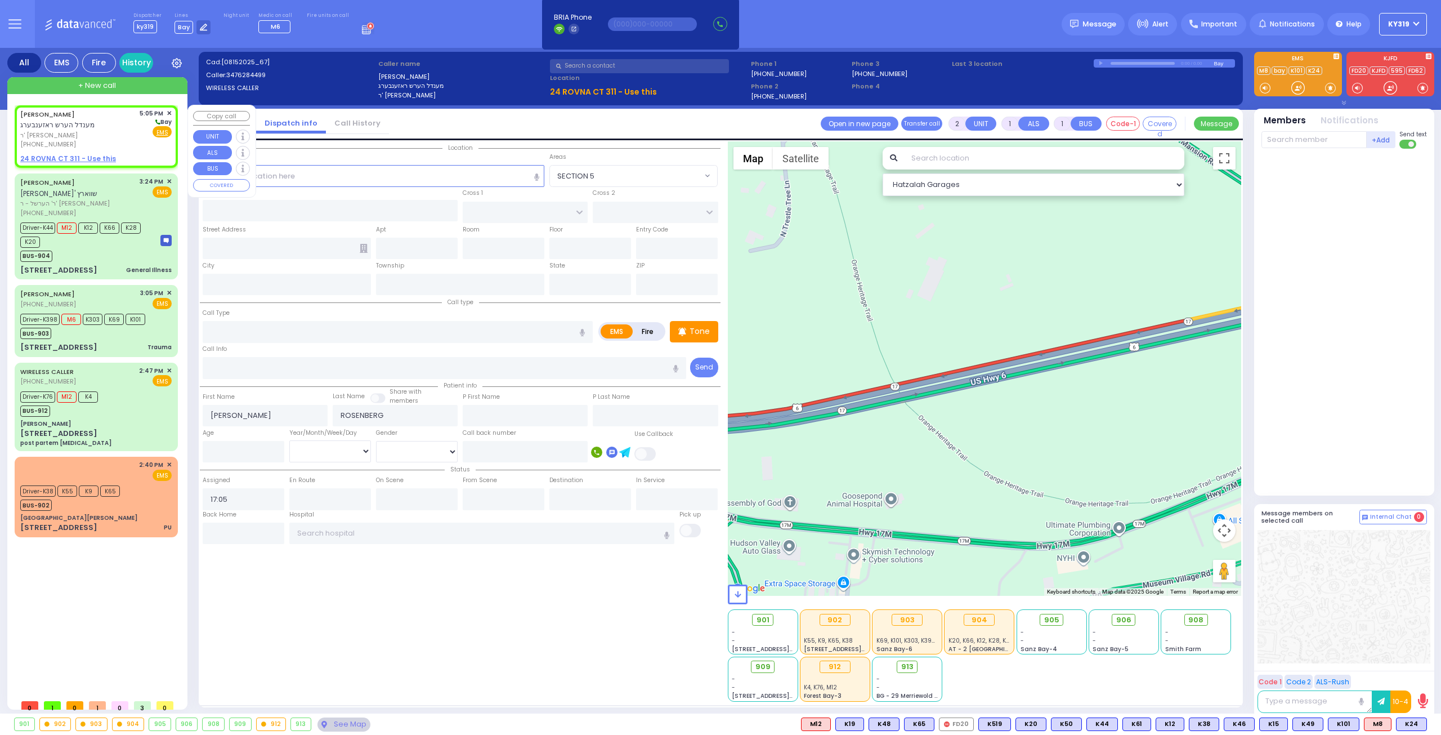
select select
click at [53, 157] on u "24 ROVNA CT 311 - Use this" at bounding box center [68, 159] width 96 height 10
select select
radio input "true"
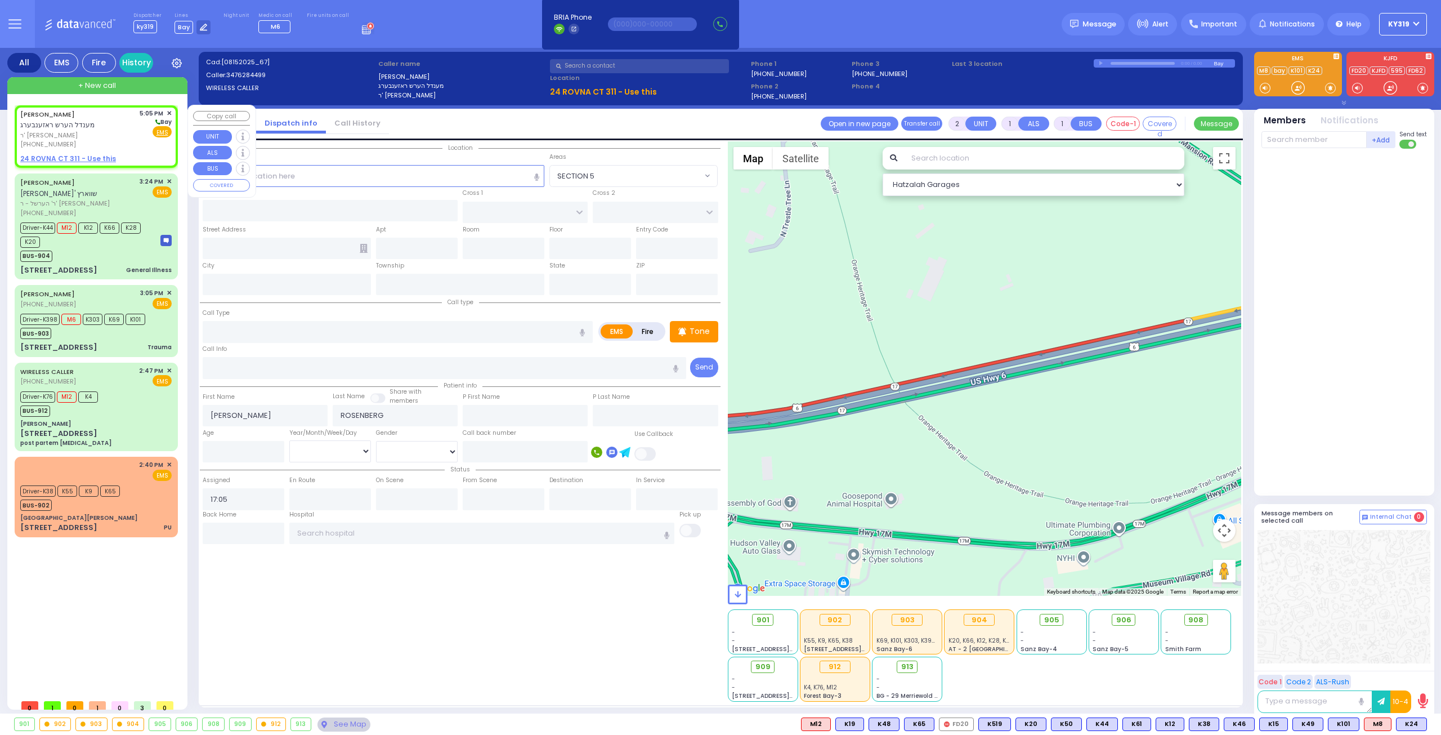
select select
select select "Hatzalah Garages"
select select
radio input "true"
select select
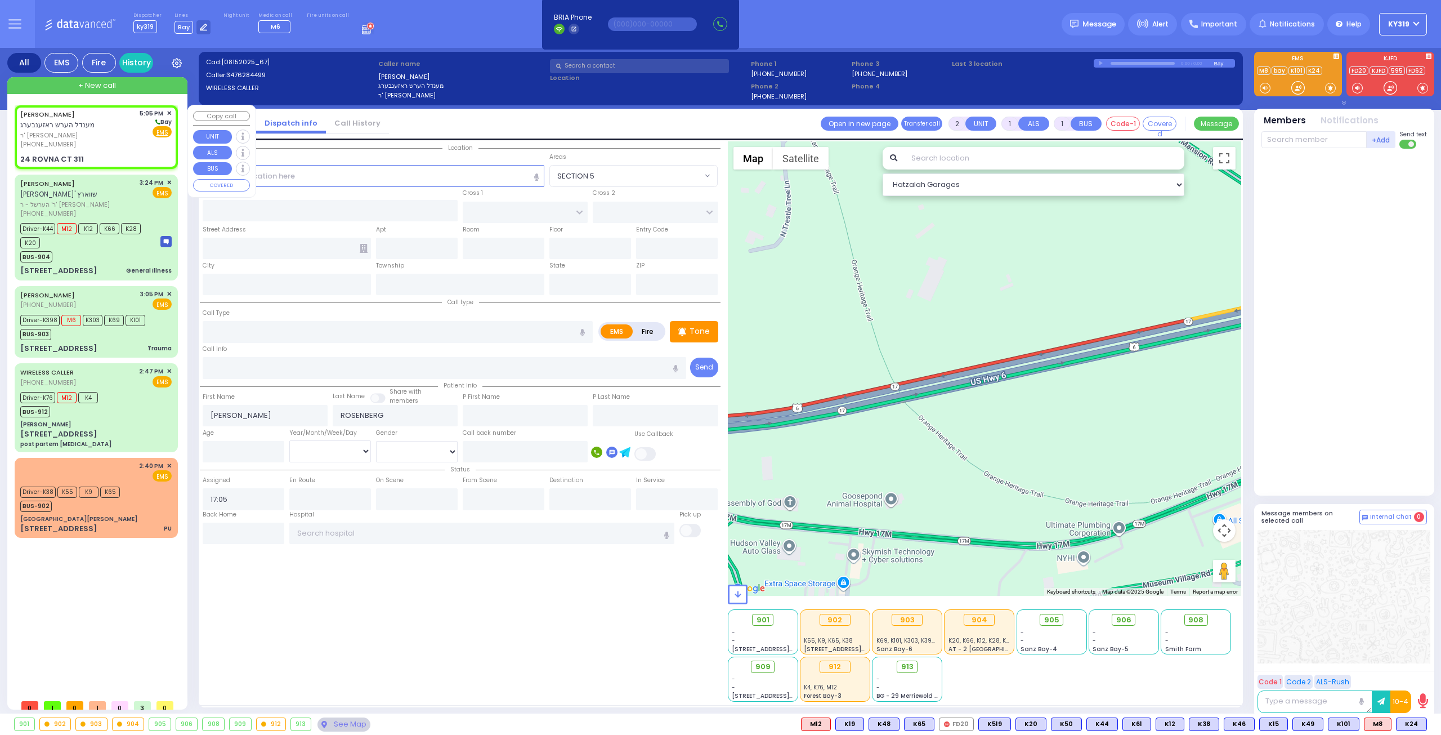
select select "Hatzalah Garages"
type input "CHEVRON RD"
type input "[GEOGRAPHIC_DATA]"
type input "24 ROVNA CT"
type input "311"
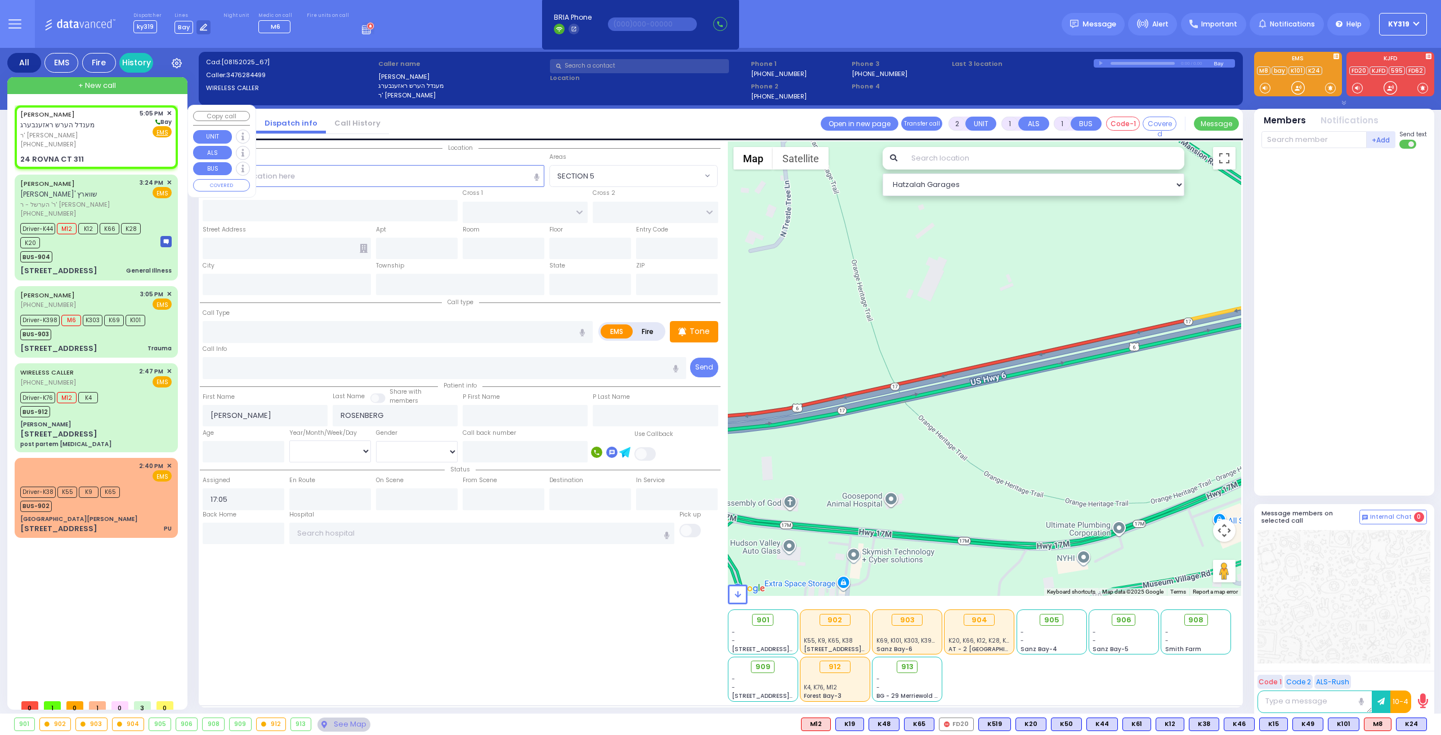
type input "Monroe"
type input "[US_STATE]"
type input "10950"
select select "SECTION 5"
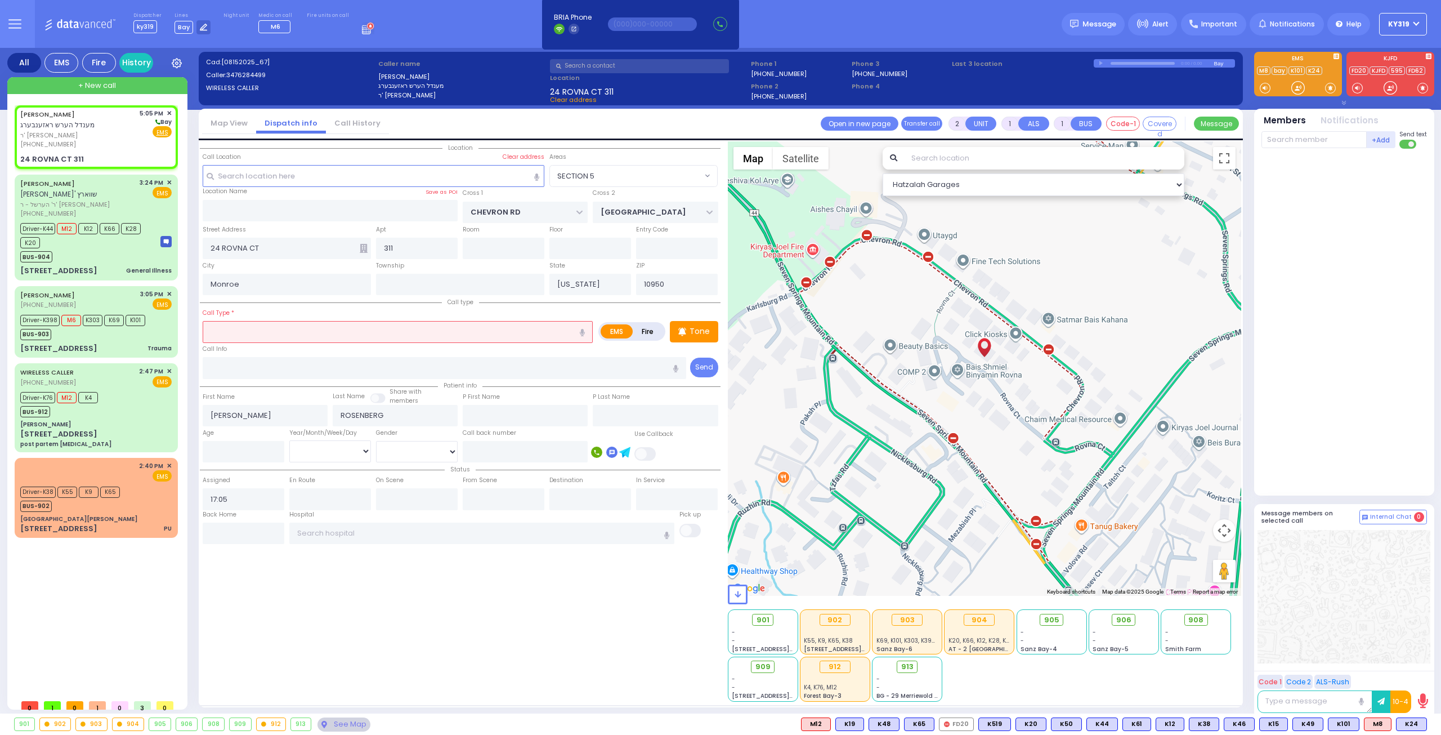
click at [226, 329] on input "text" at bounding box center [398, 331] width 390 height 21
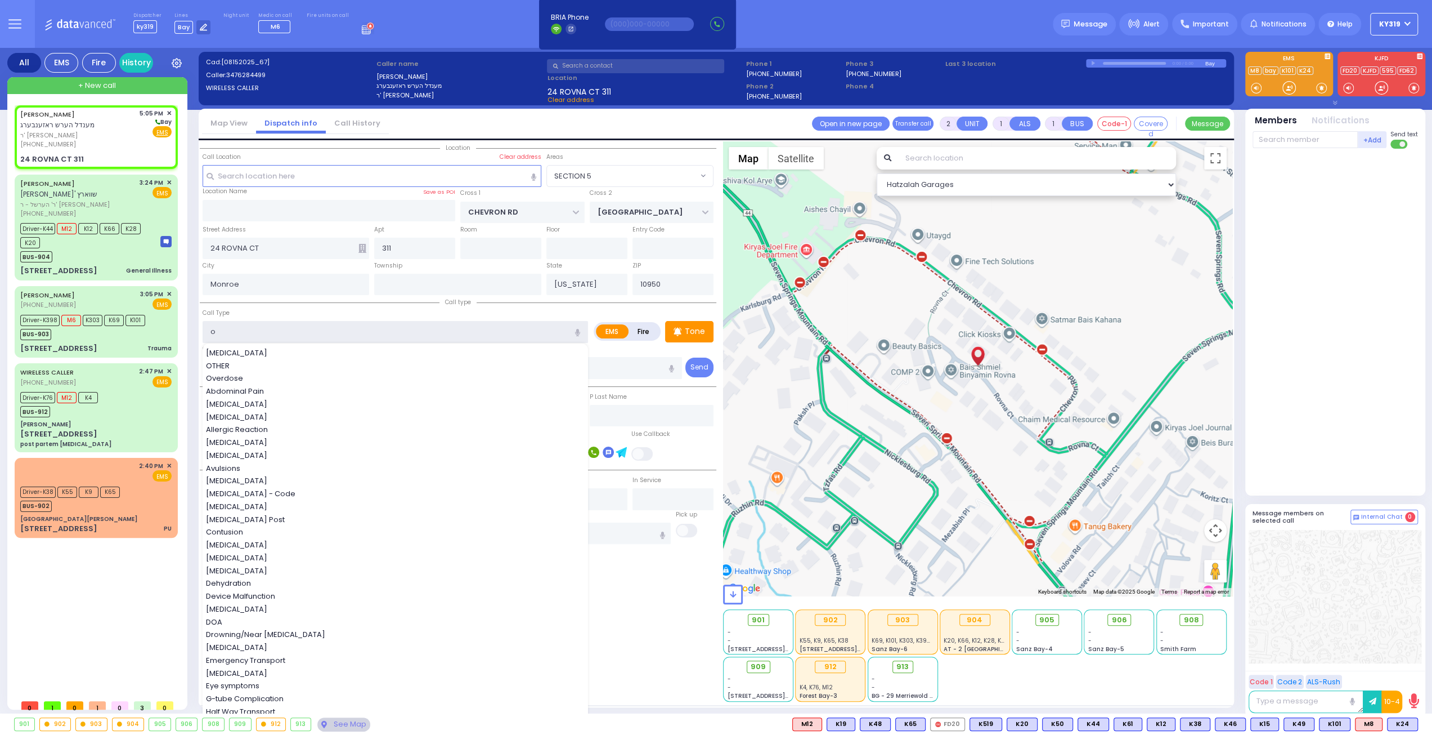
type input "ob"
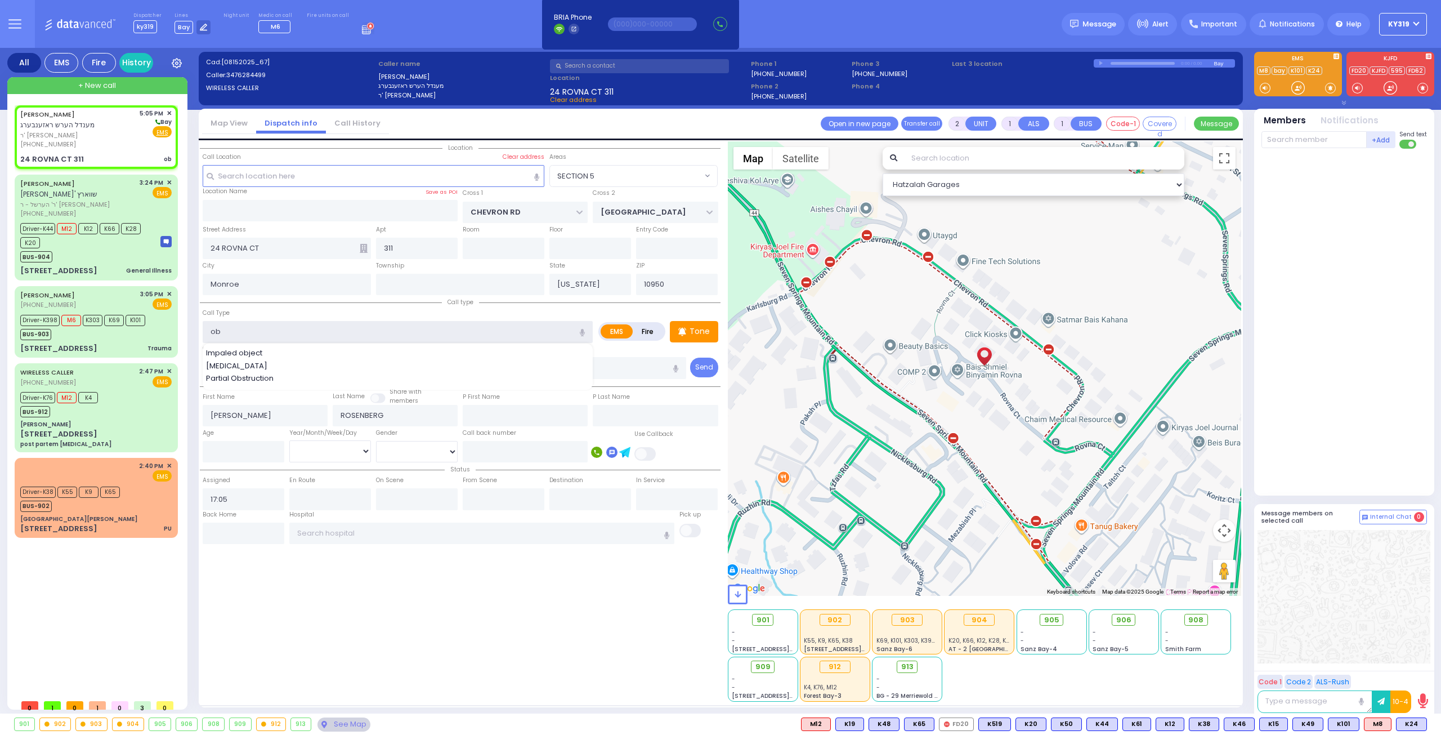
select select
radio input "true"
select select
select select "SECTION 5"
select select "Hatzalah Garages"
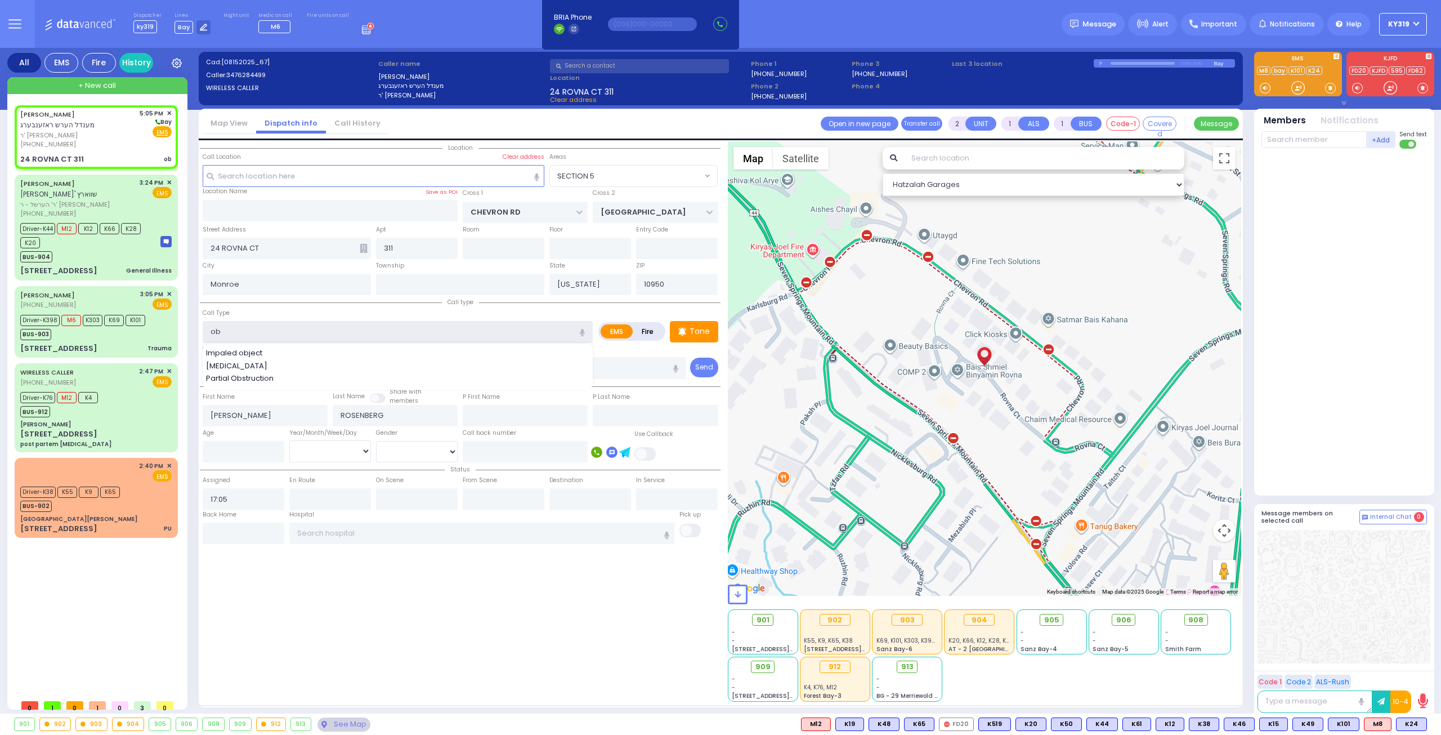
type input "o"
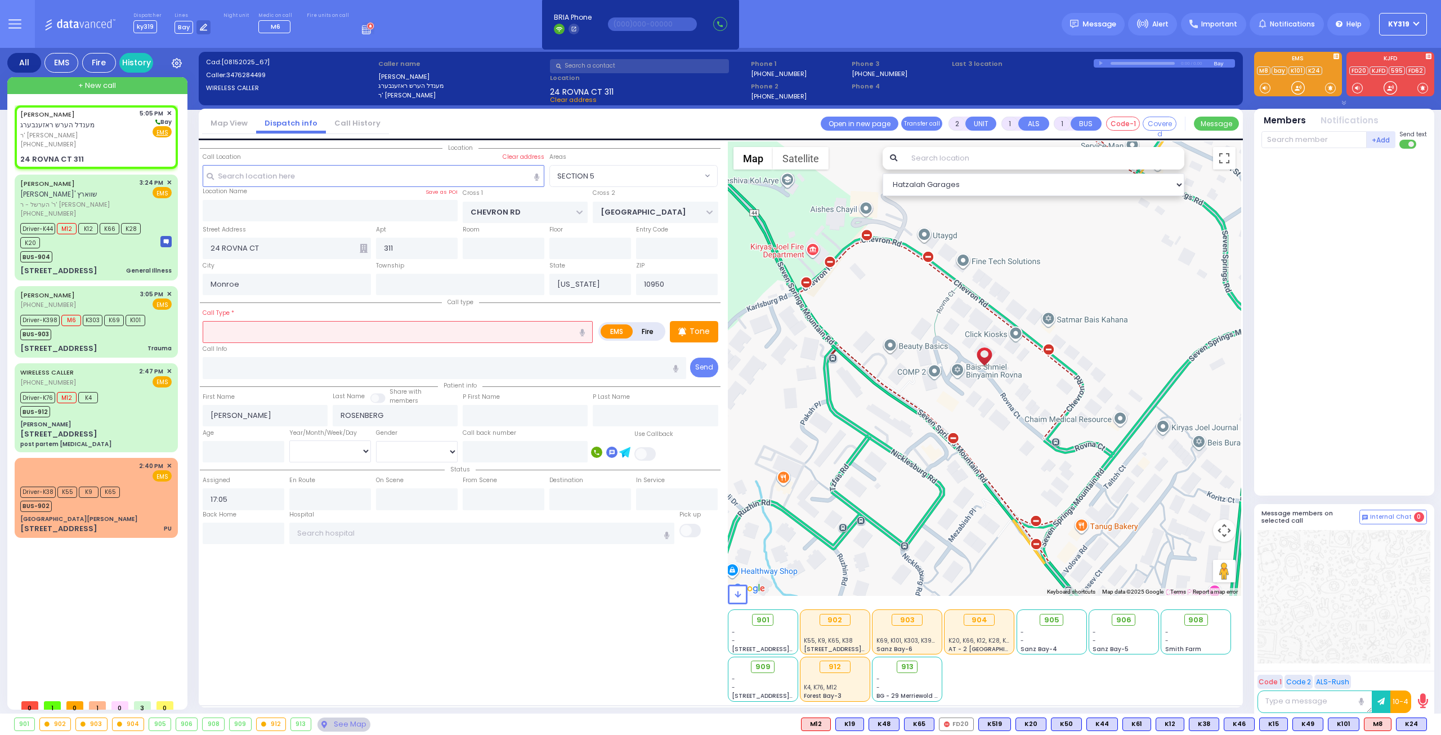
select select
radio input "true"
select select
select select "Hatzalah Garages"
select select "SECTION 5"
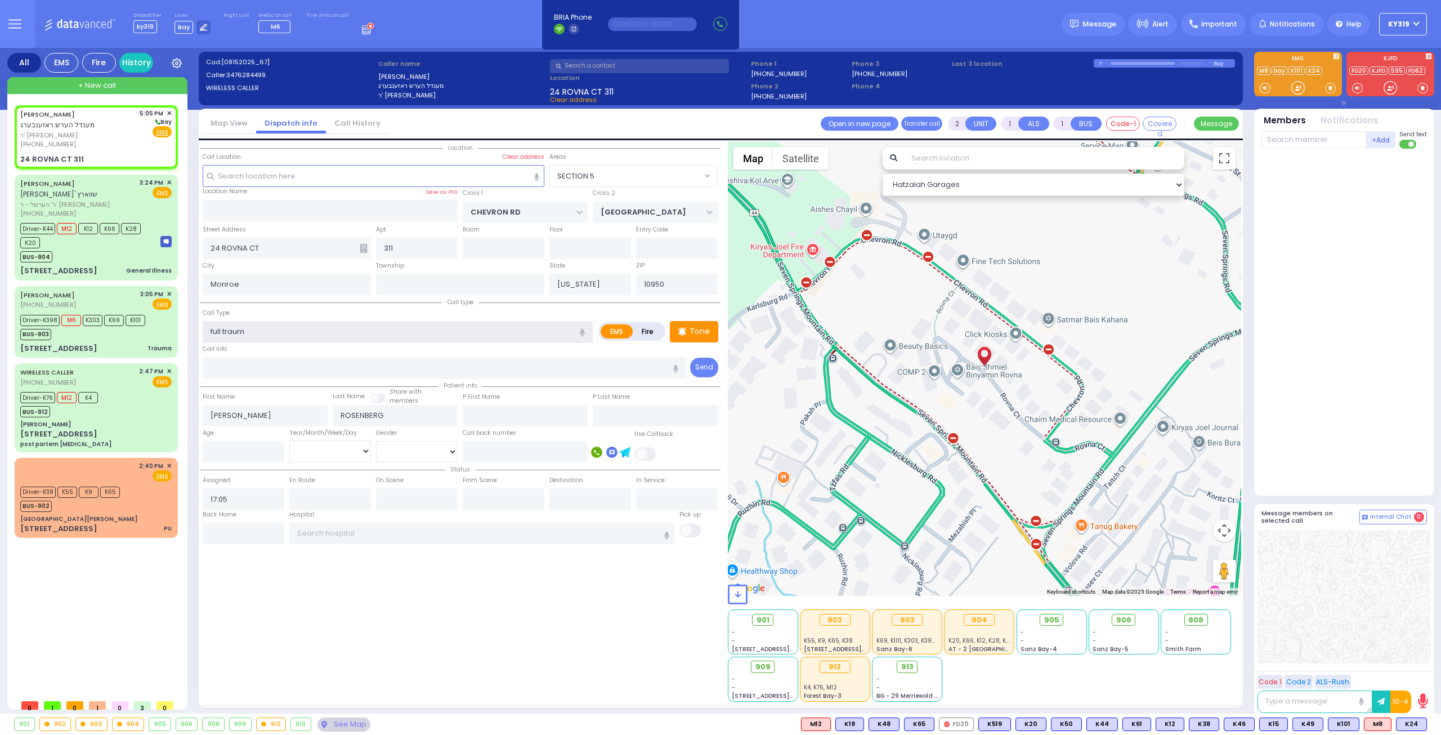
type input "full traums"
select select
radio input "true"
select select
select select "Hatzalah Garages"
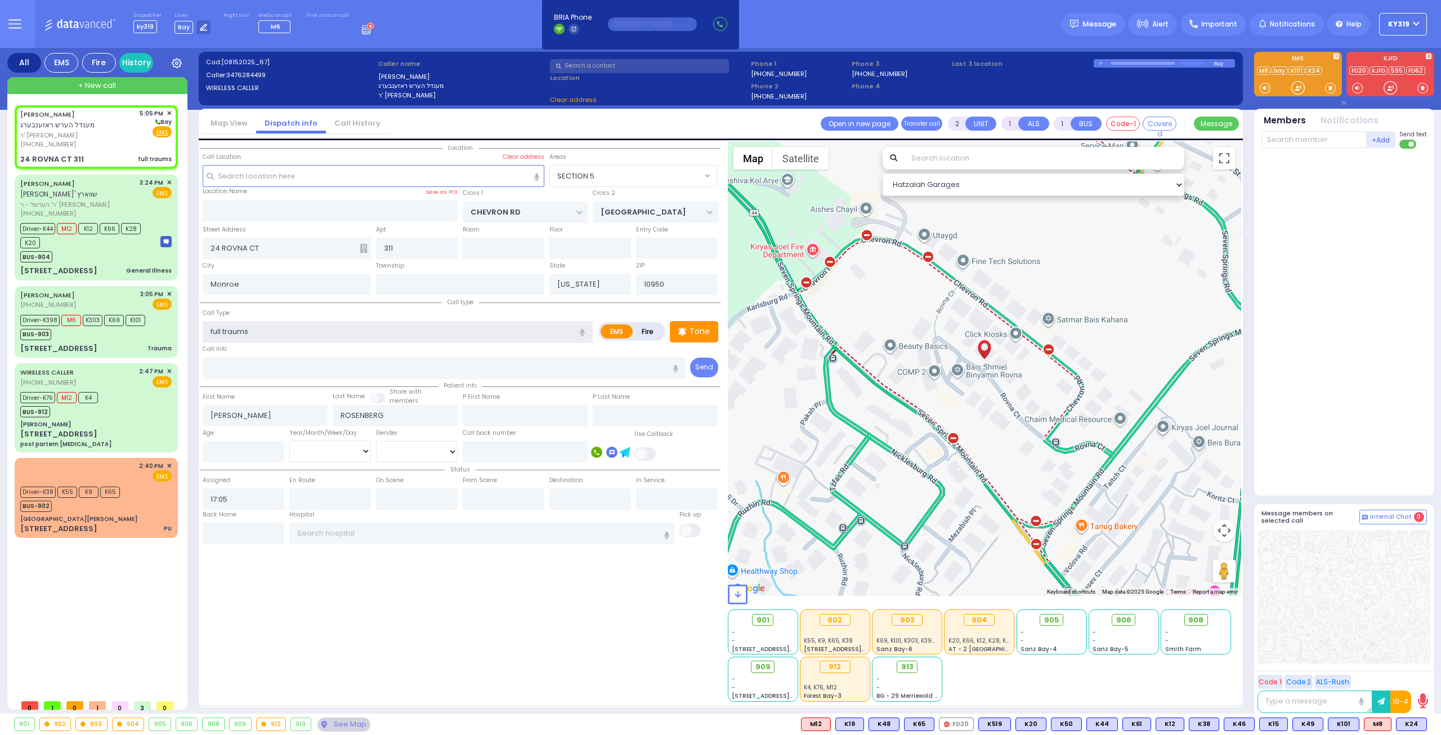
select select "SECTION 5"
type input "full traum"
select select
radio input "true"
select select
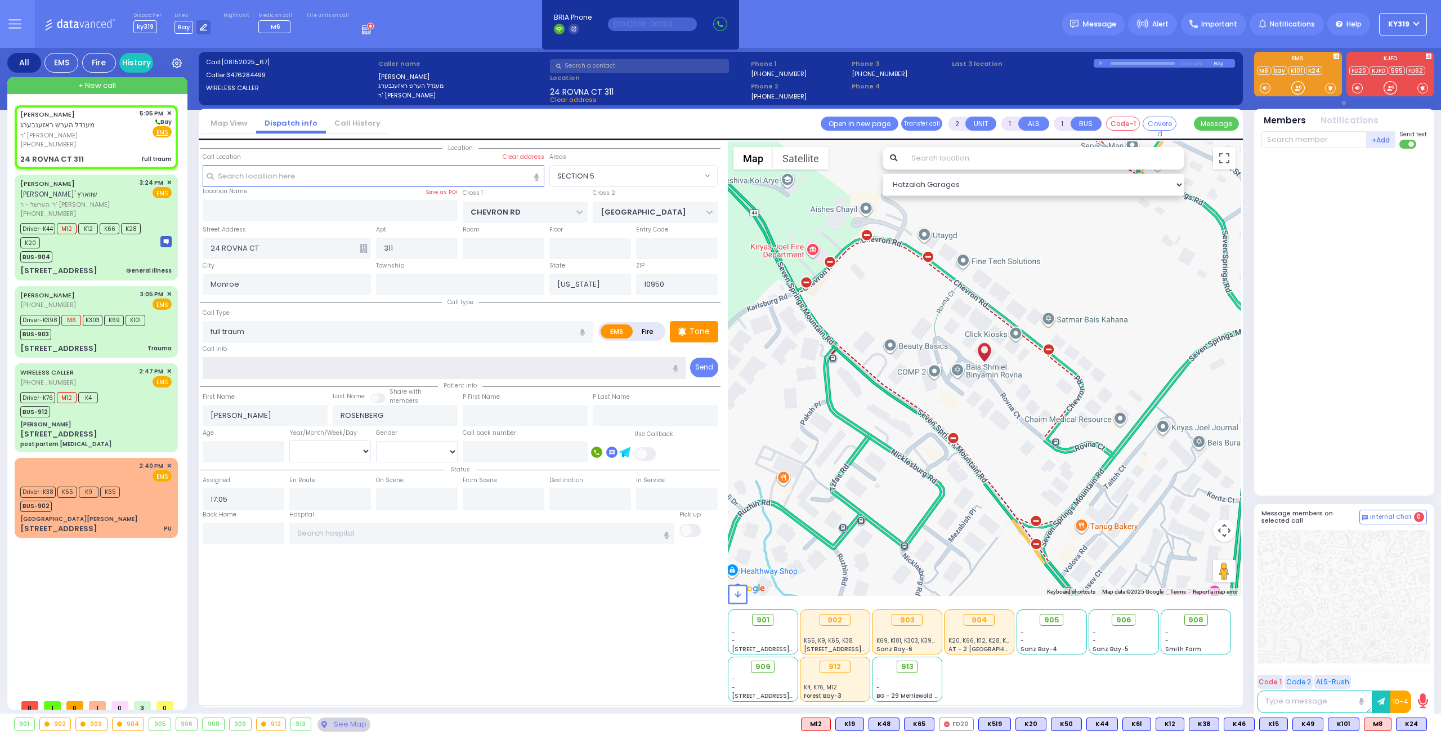
select select "Hatzalah Garages"
select select "SECTION 5"
click at [97, 146] on div "[PHONE_NUMBER]" at bounding box center [77, 145] width 115 height 10
select select
radio input "true"
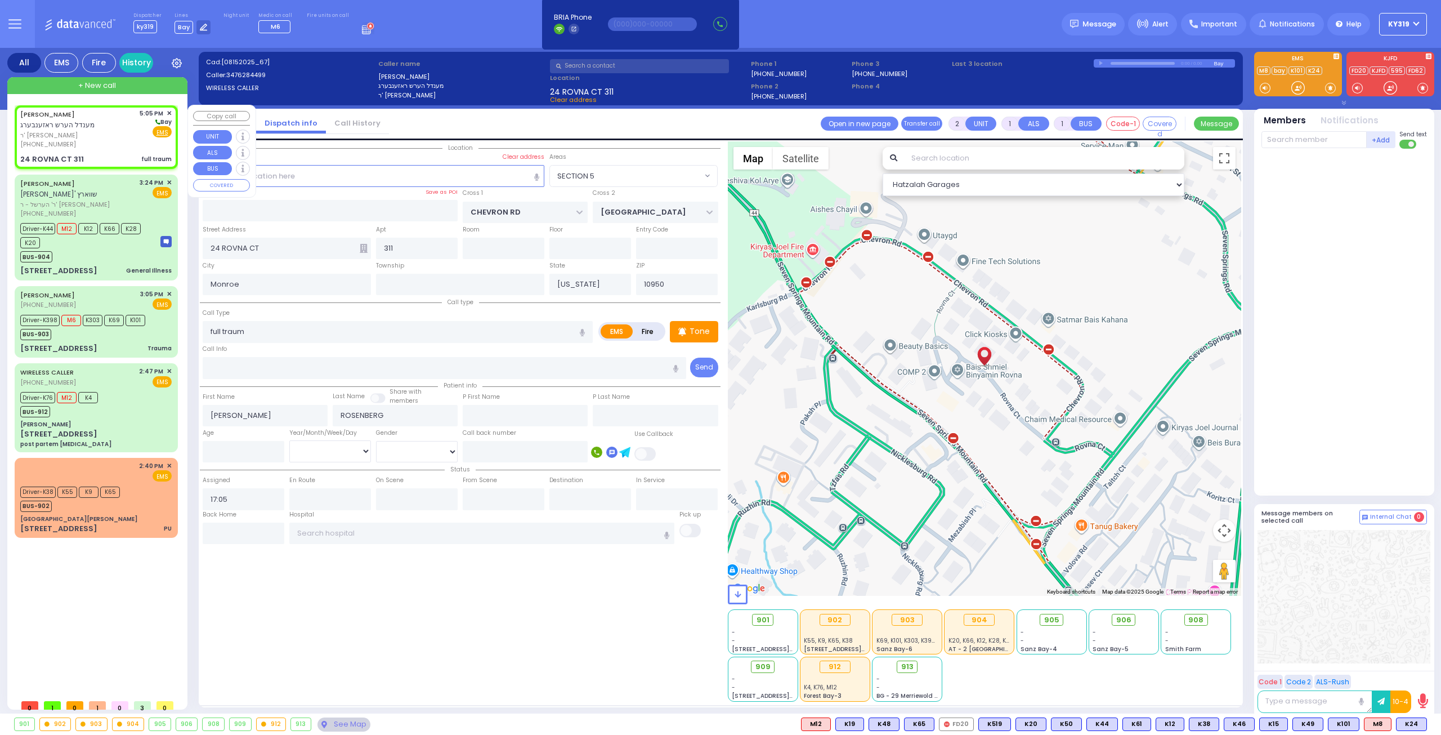
select select
select select "Hatzalah Garages"
select select "SECTION 5"
drag, startPoint x: 250, startPoint y: 328, endPoint x: 204, endPoint y: 328, distance: 46.7
click at [204, 328] on input "full traum" at bounding box center [398, 331] width 390 height 21
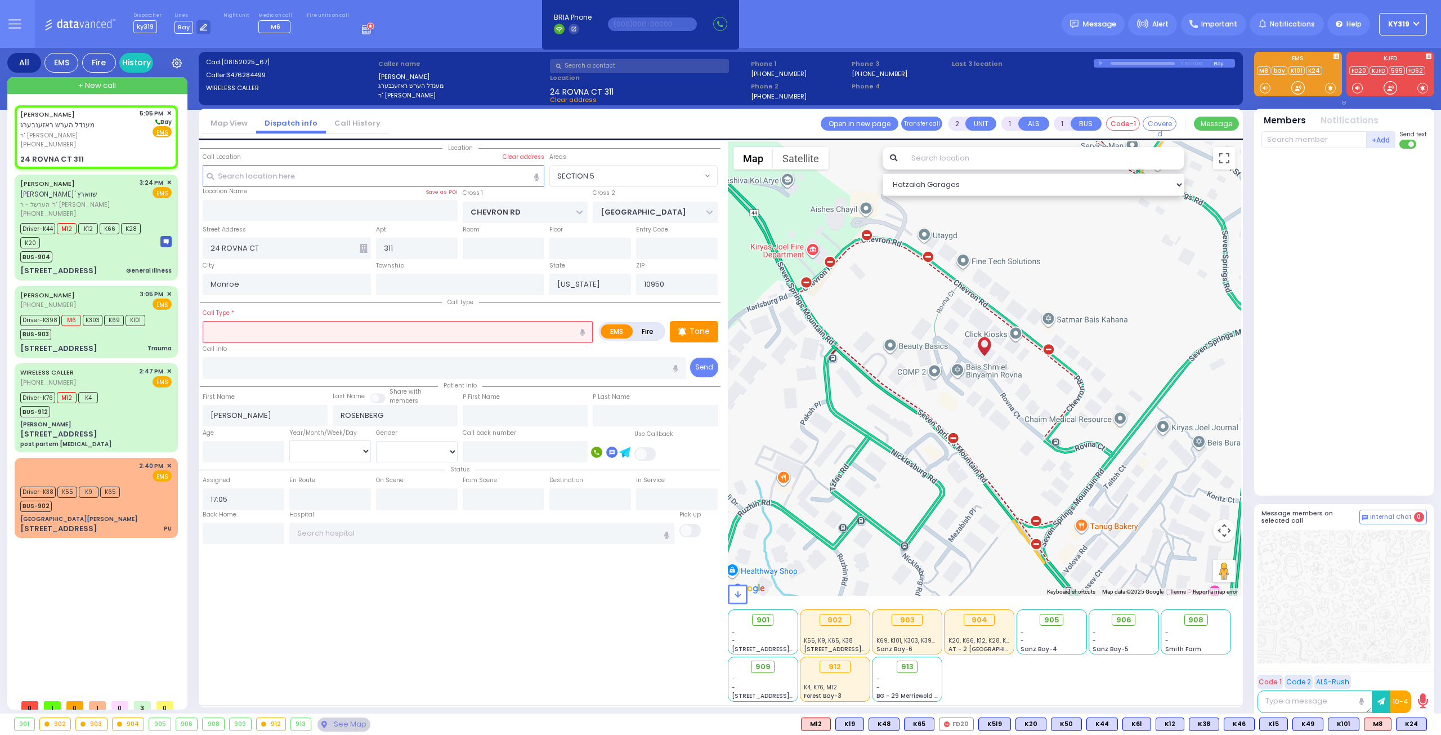
select select
radio input "true"
select select
select select "Hatzalah Garages"
type input "o"
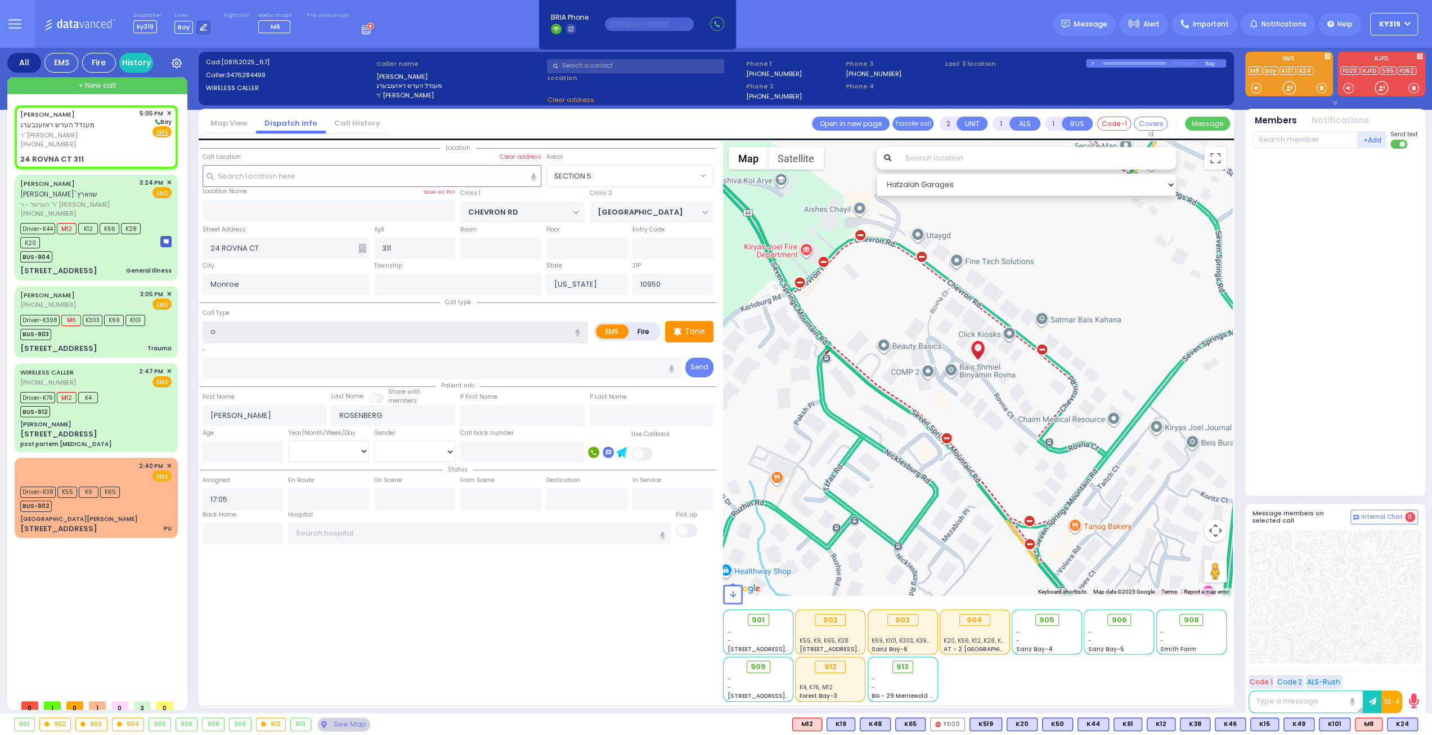
select select "SECTION 5"
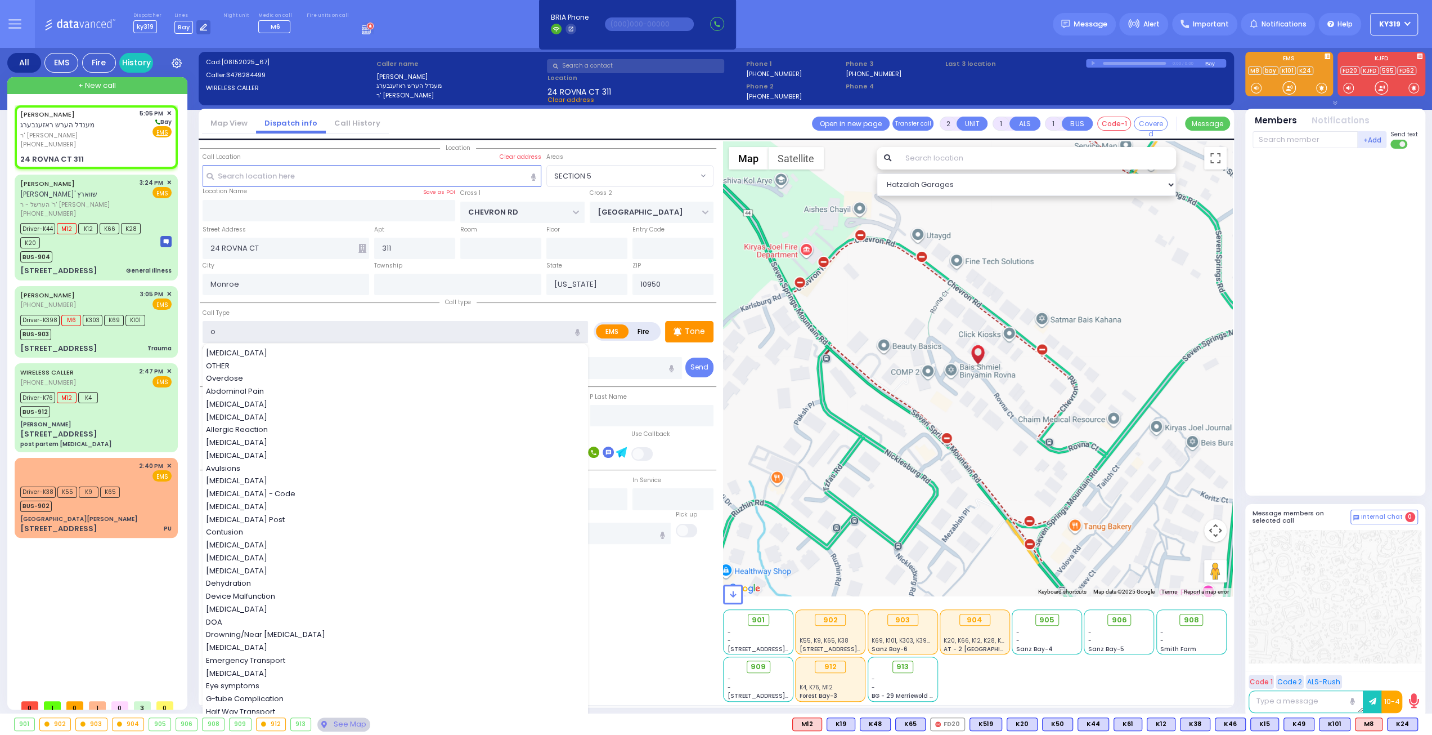
select select
radio input "true"
select select
select select "Hatzalah Garages"
select select "SECTION 5"
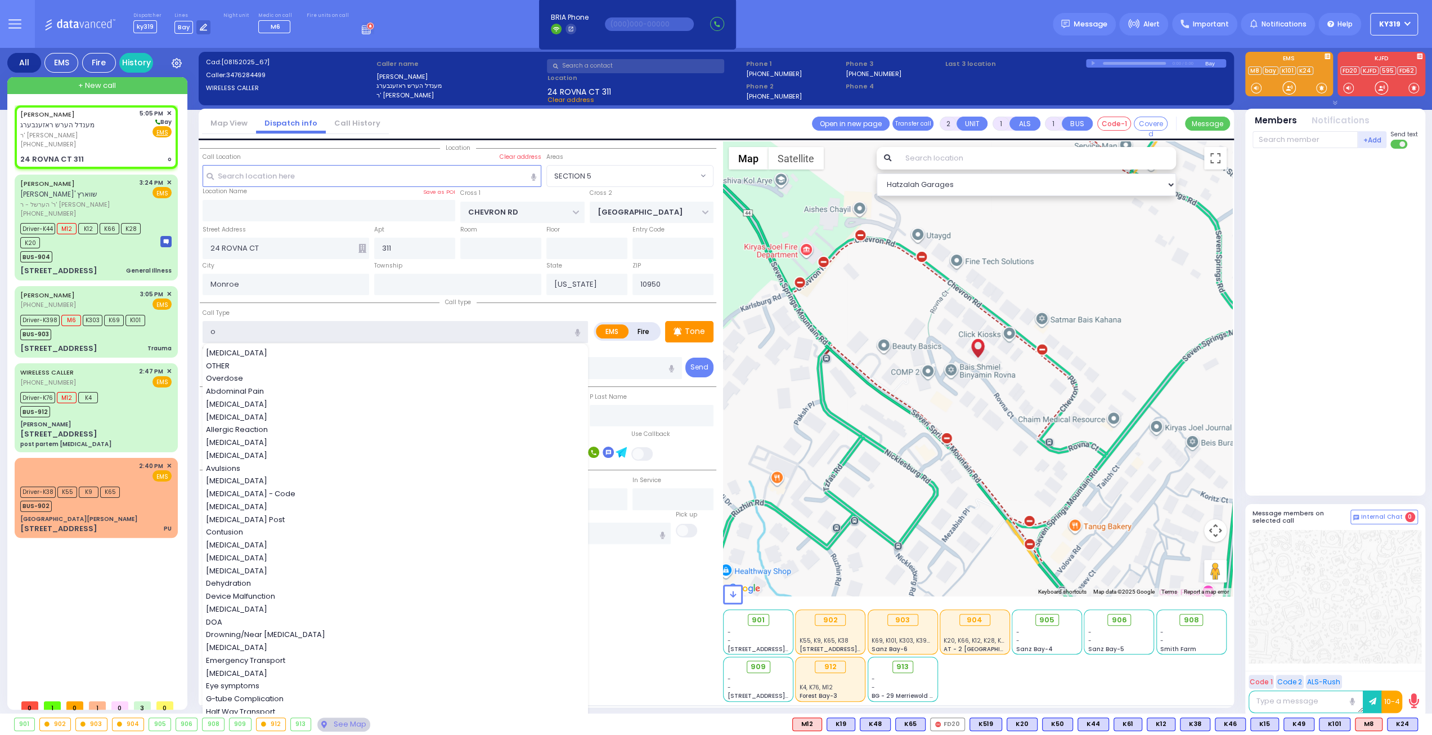
type input "ob"
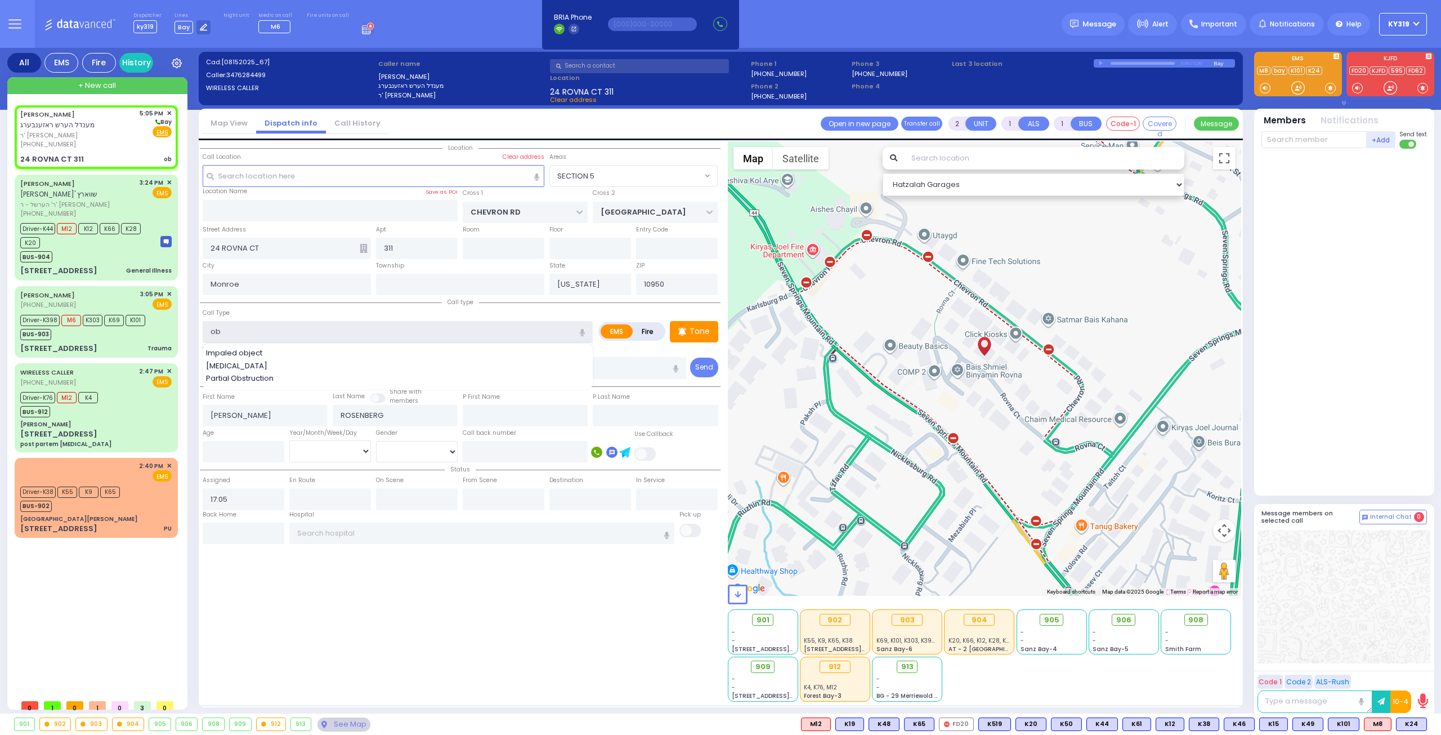
select select
radio input "true"
select select
select select "Hatzalah Garages"
select select "SECTION 5"
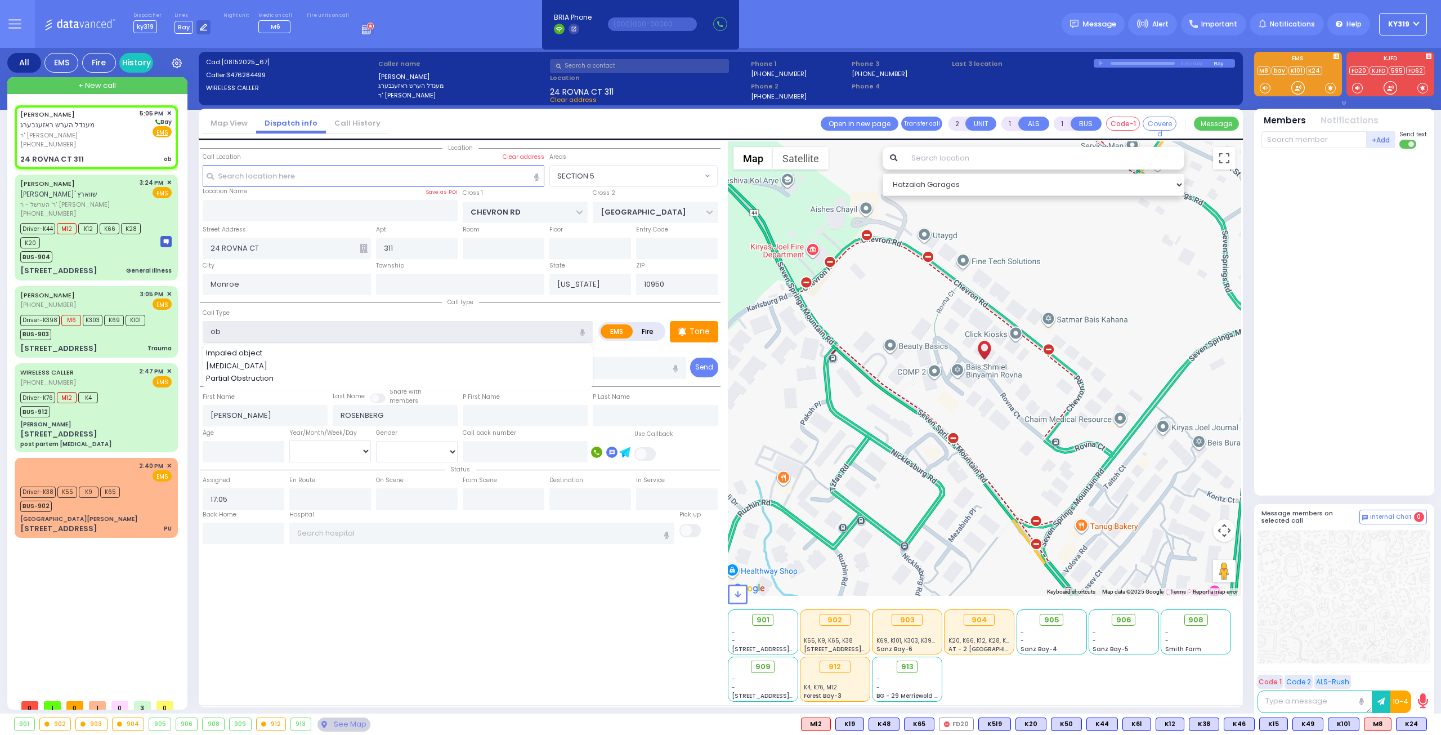
type input "o"
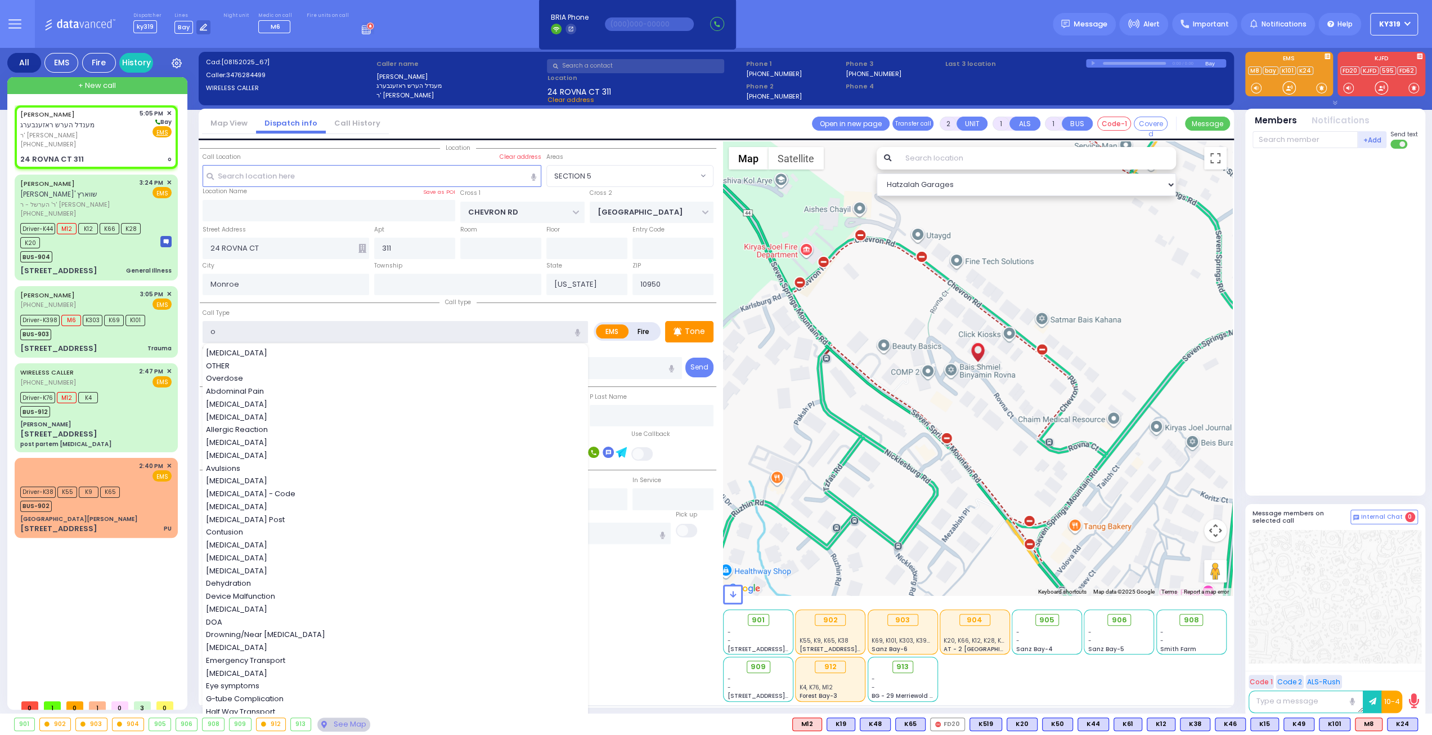
select select
radio input "true"
select select
select select "Hatzalah Garages"
select select "SECTION 5"
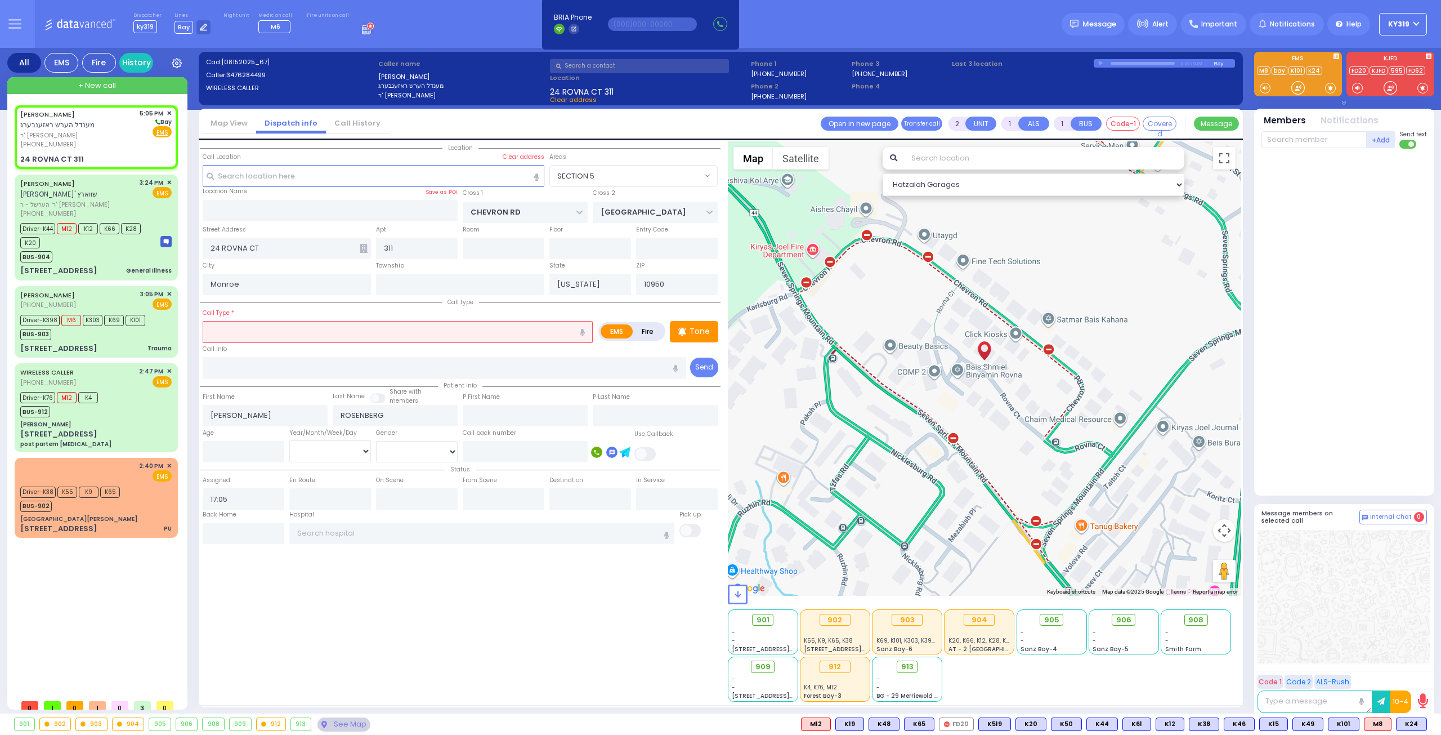
select select
radio input "true"
select select
select select "Hatzalah Garages"
select select "SECTION 5"
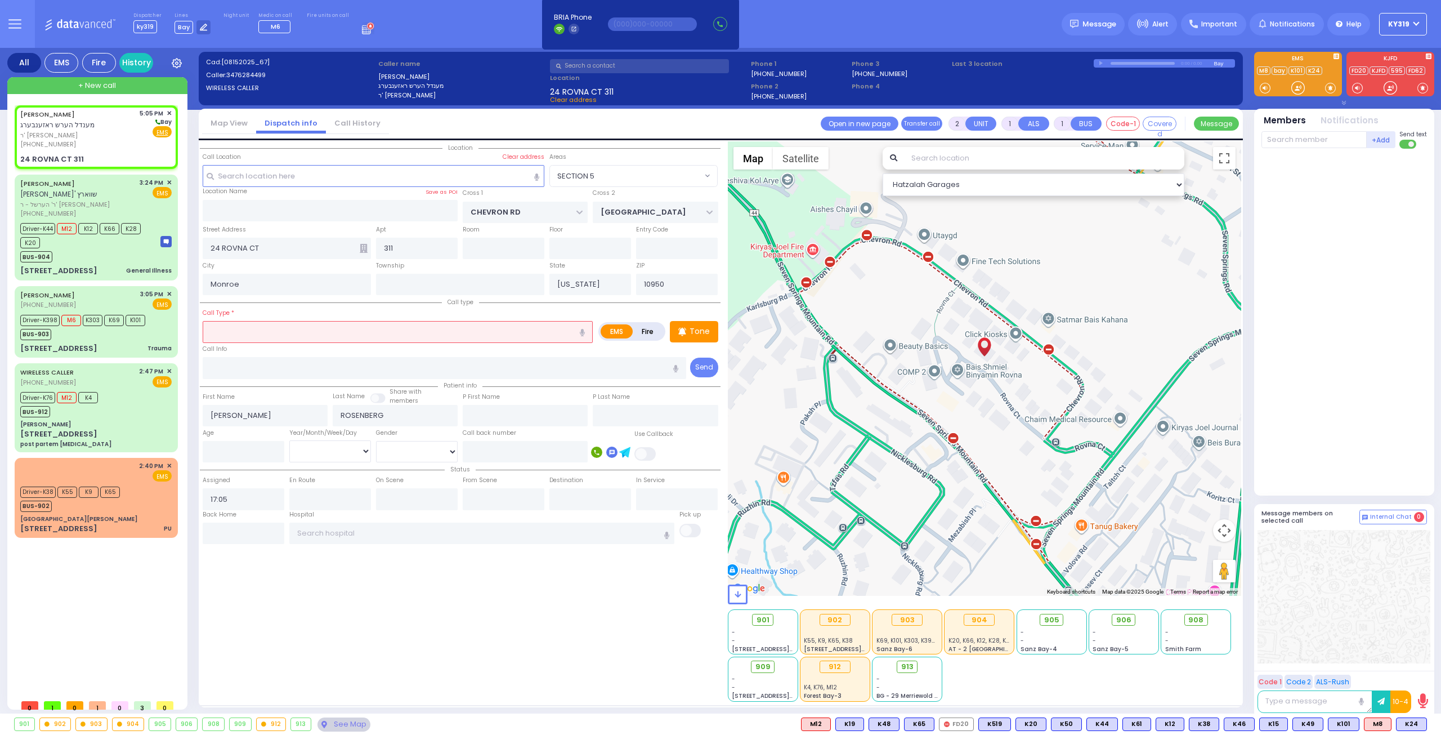
select select
radio input "true"
select select
select select "Hatzalah Garages"
select select "SECTION 5"
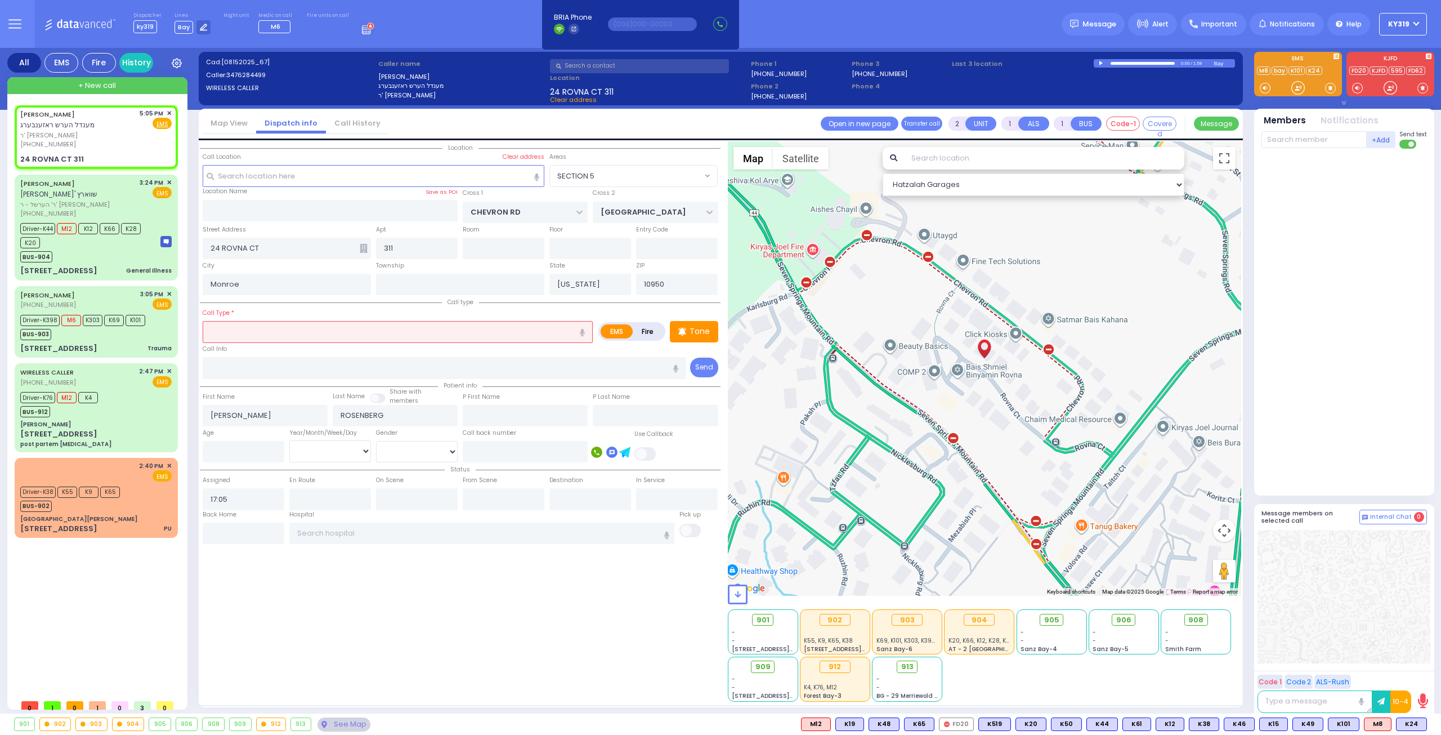
click at [212, 332] on input "text" at bounding box center [398, 331] width 390 height 21
type input "f"
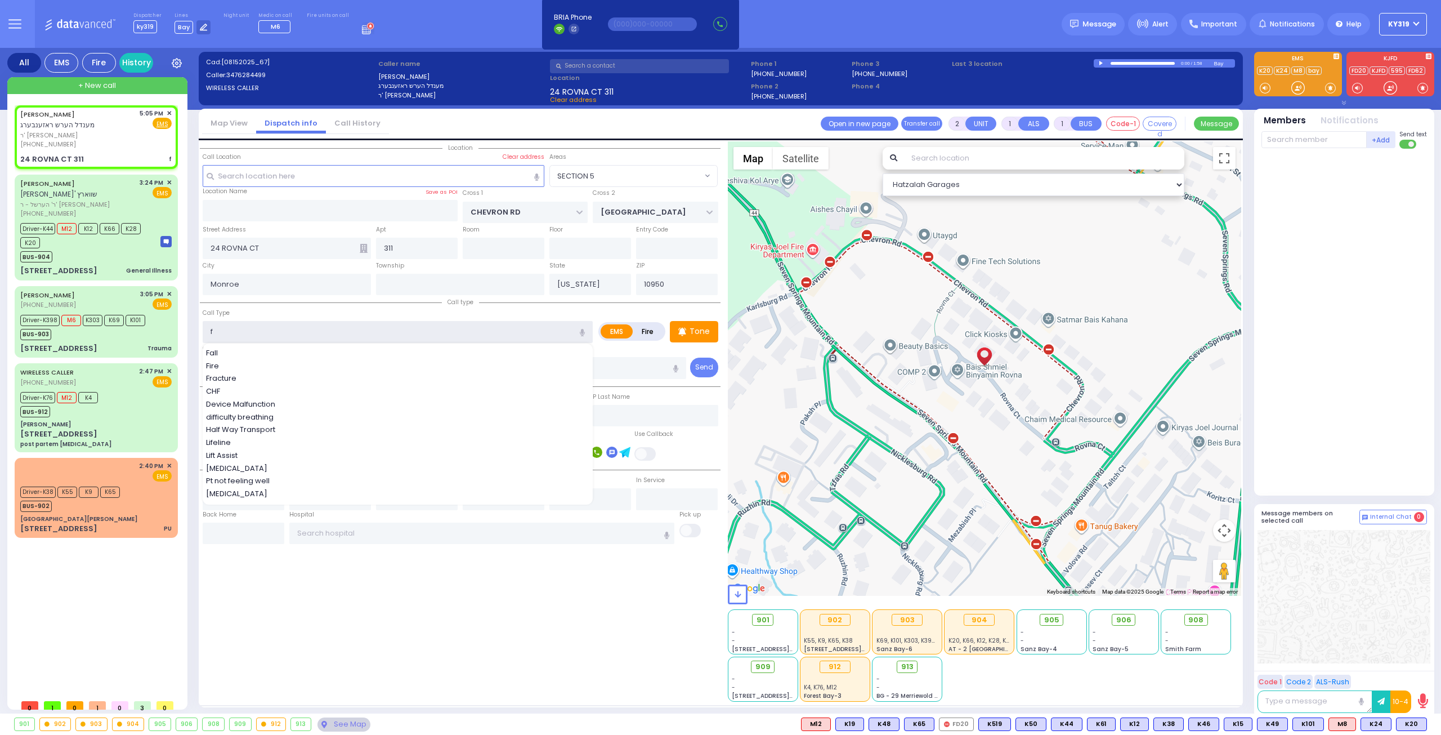
select select
radio input "true"
select select
select select "Hatzalah Garages"
select select "SECTION 5"
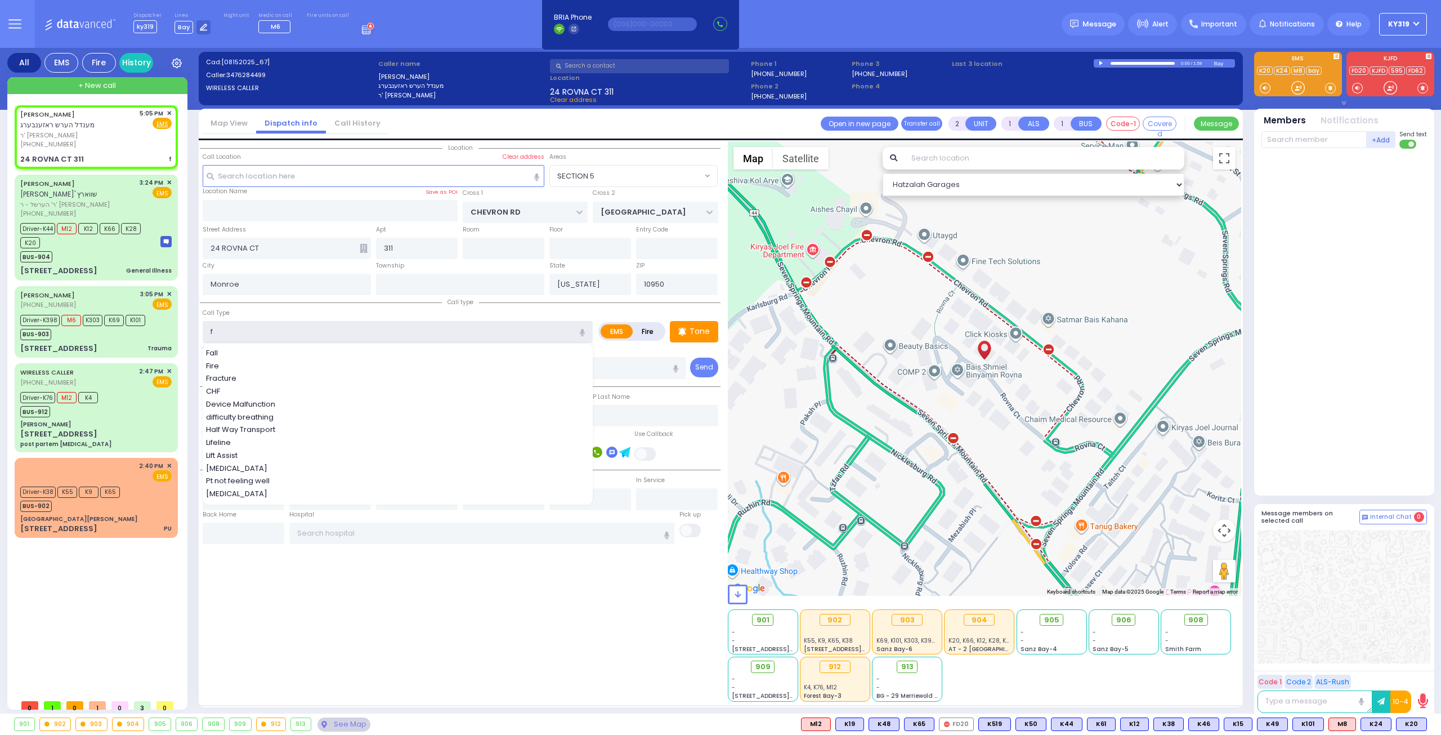
type input "fu"
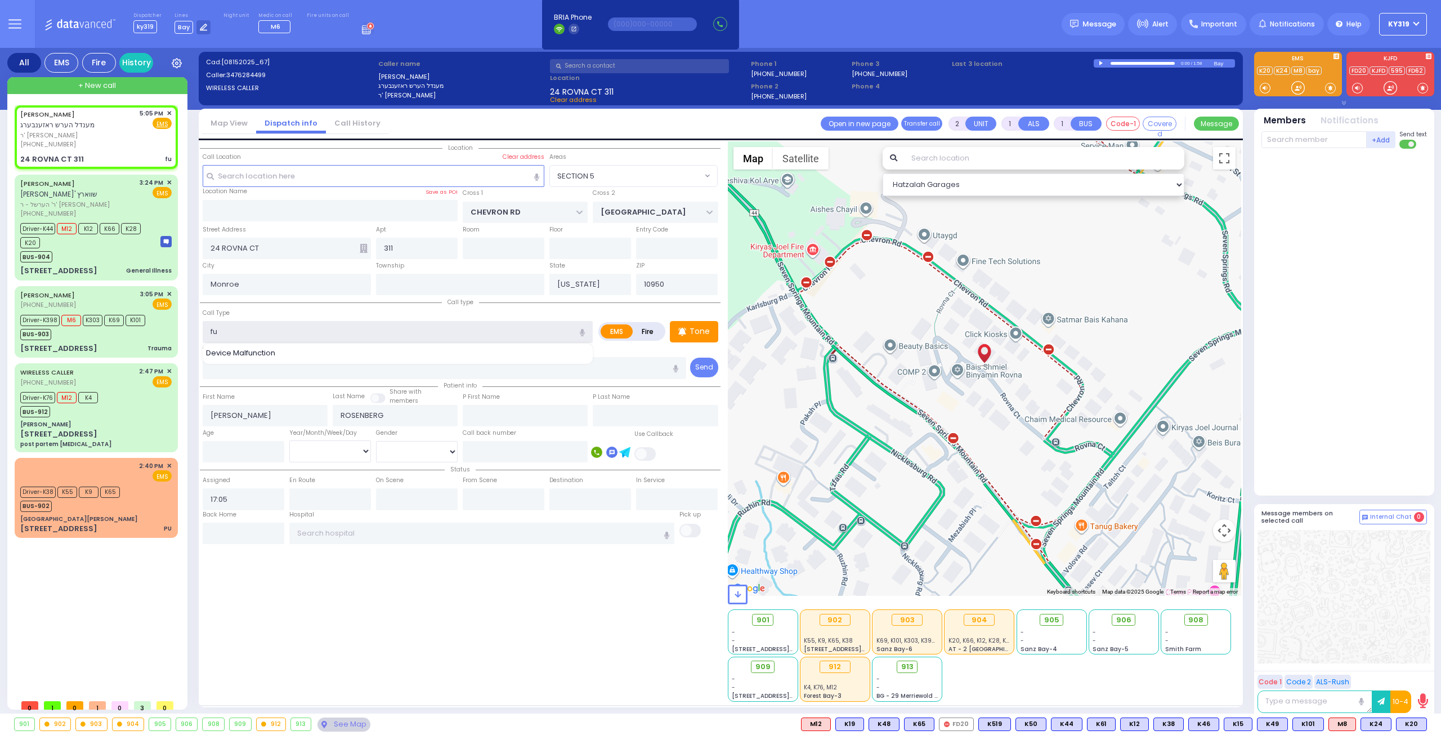
select select
radio input "true"
select select
select select "SECTION 5"
select select "Hatzalah Garages"
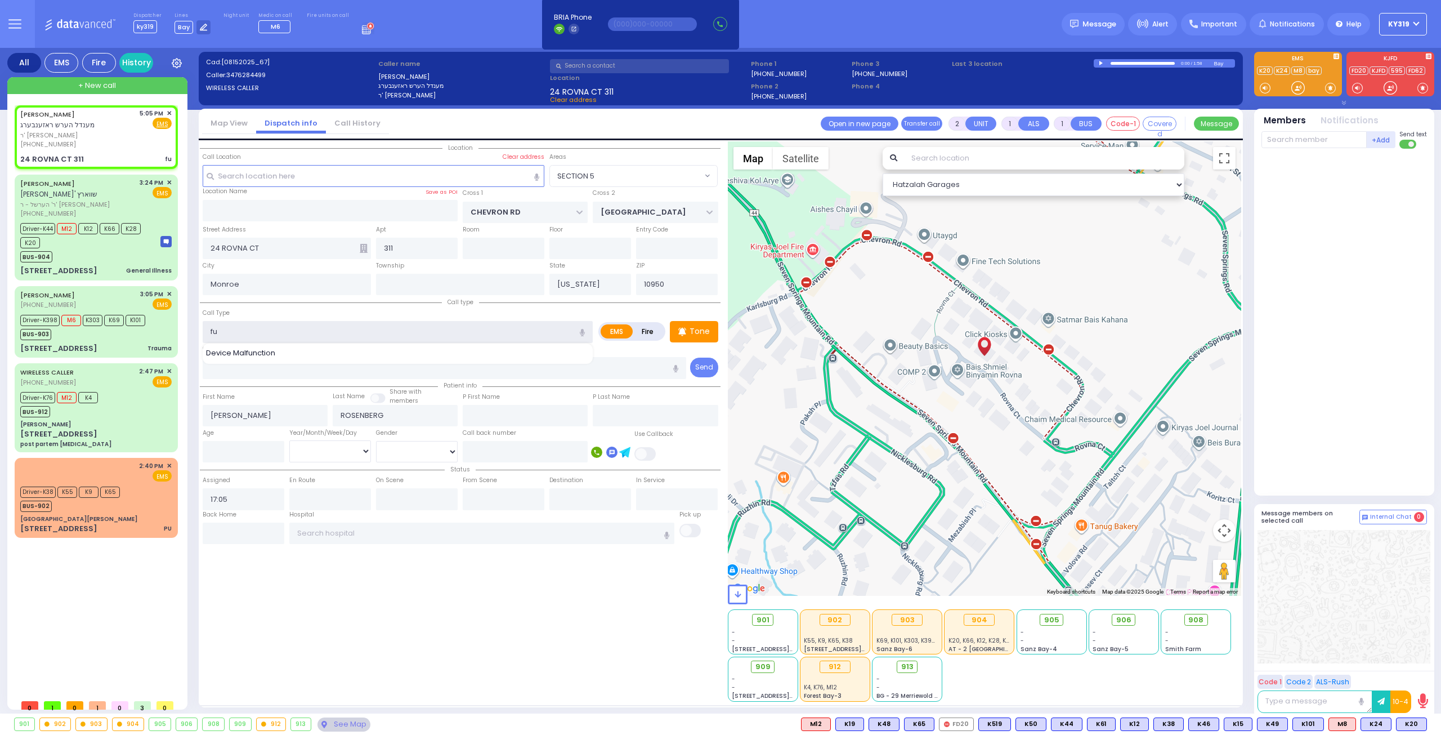
type input "f"
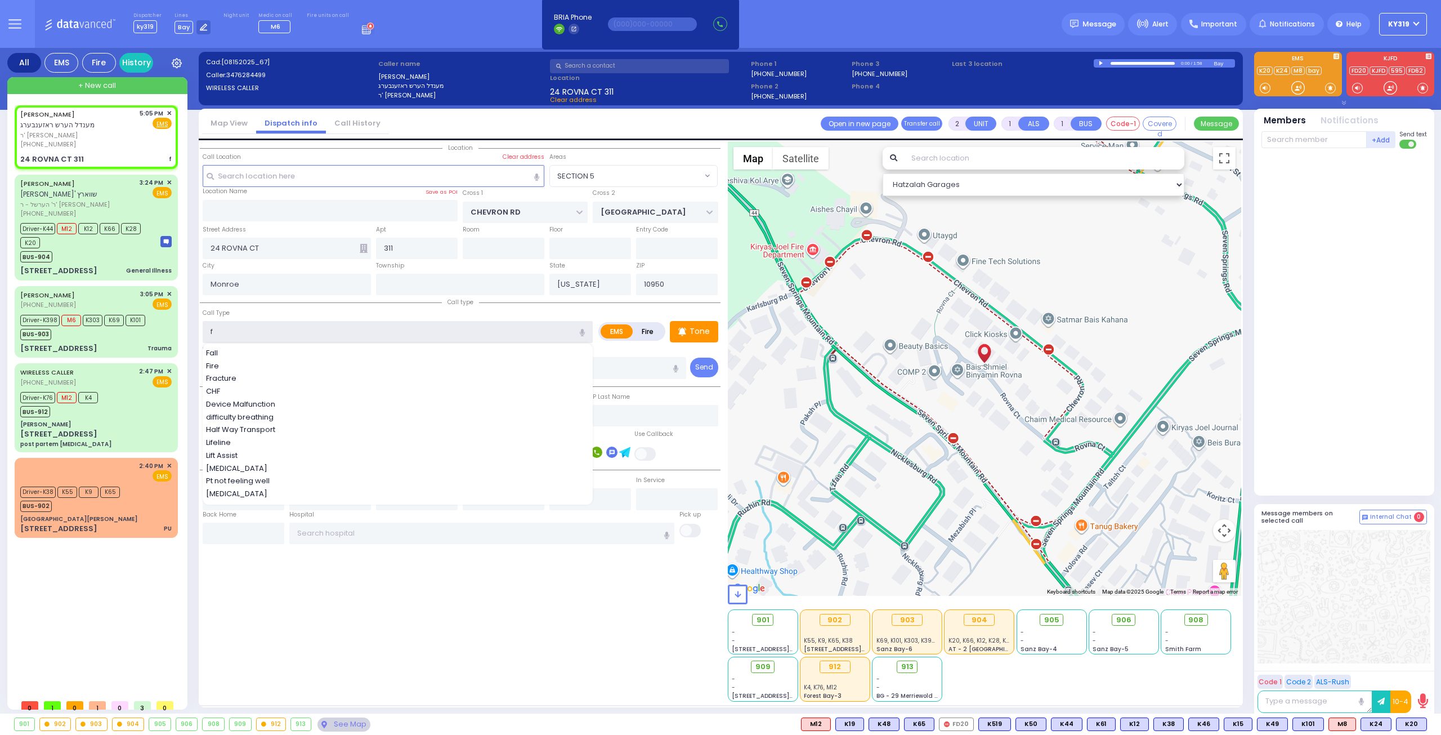
select select
radio input "true"
select select
select select "Hatzalah Garages"
select select "SECTION 5"
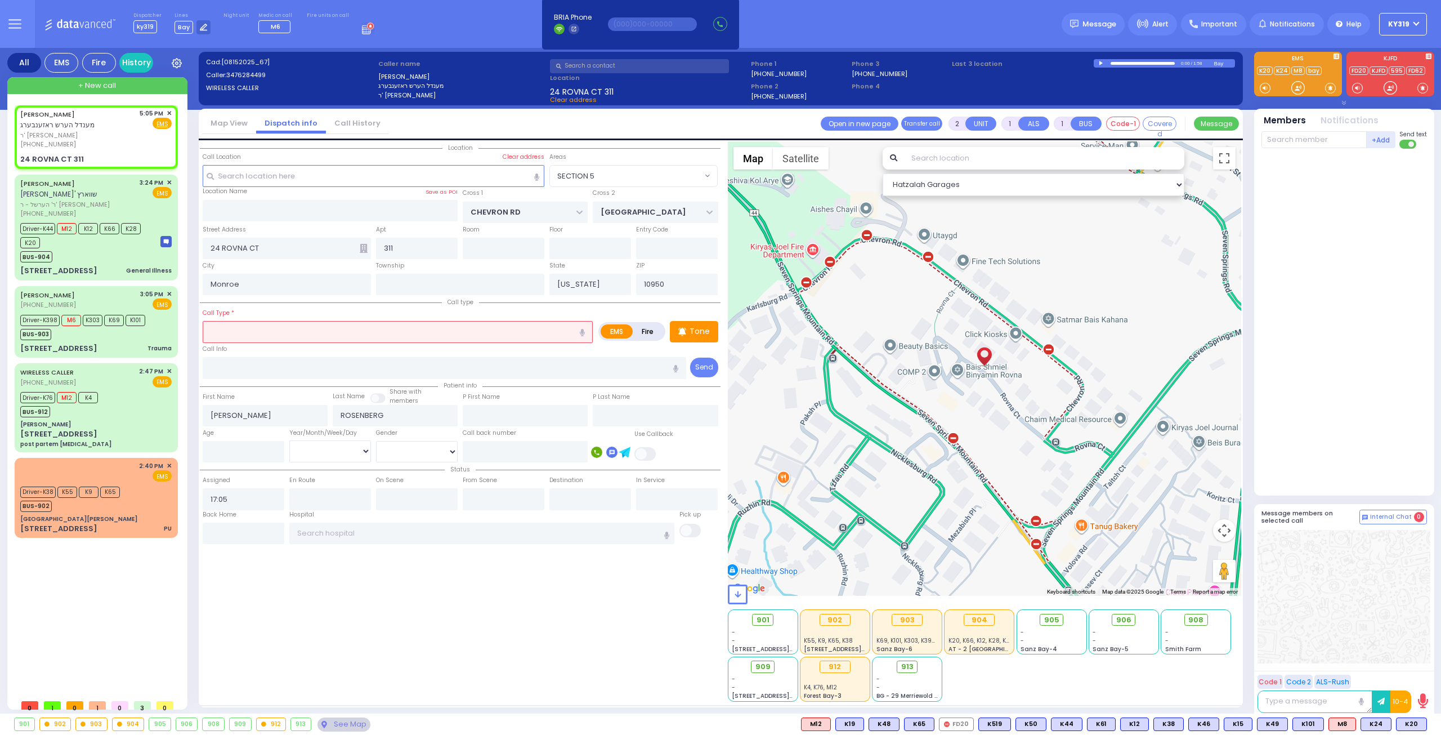
select select
radio input "true"
select select
select select "SECTION 5"
select select "Hatzalah Garages"
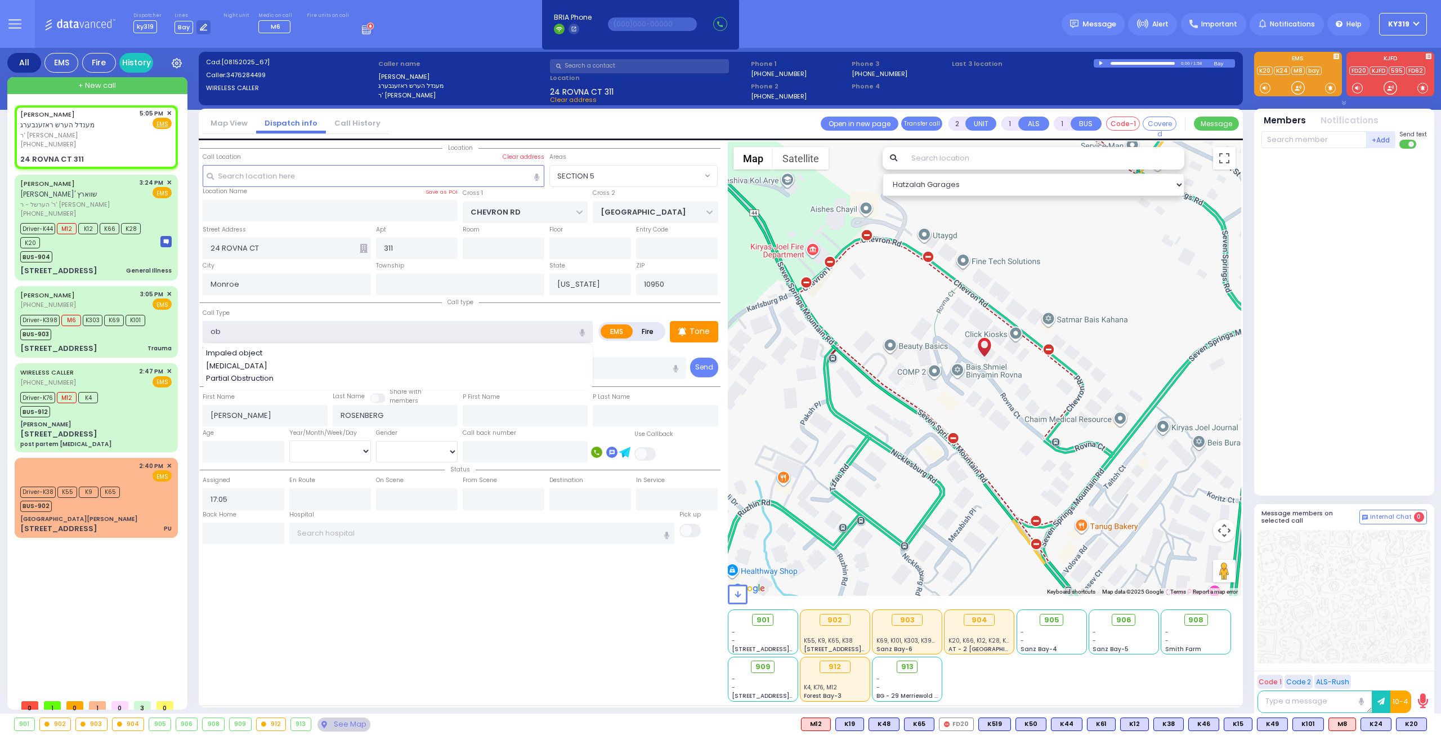
type input "Impaled object"
select select
radio input "true"
select select
select select "Hatzalah Garages"
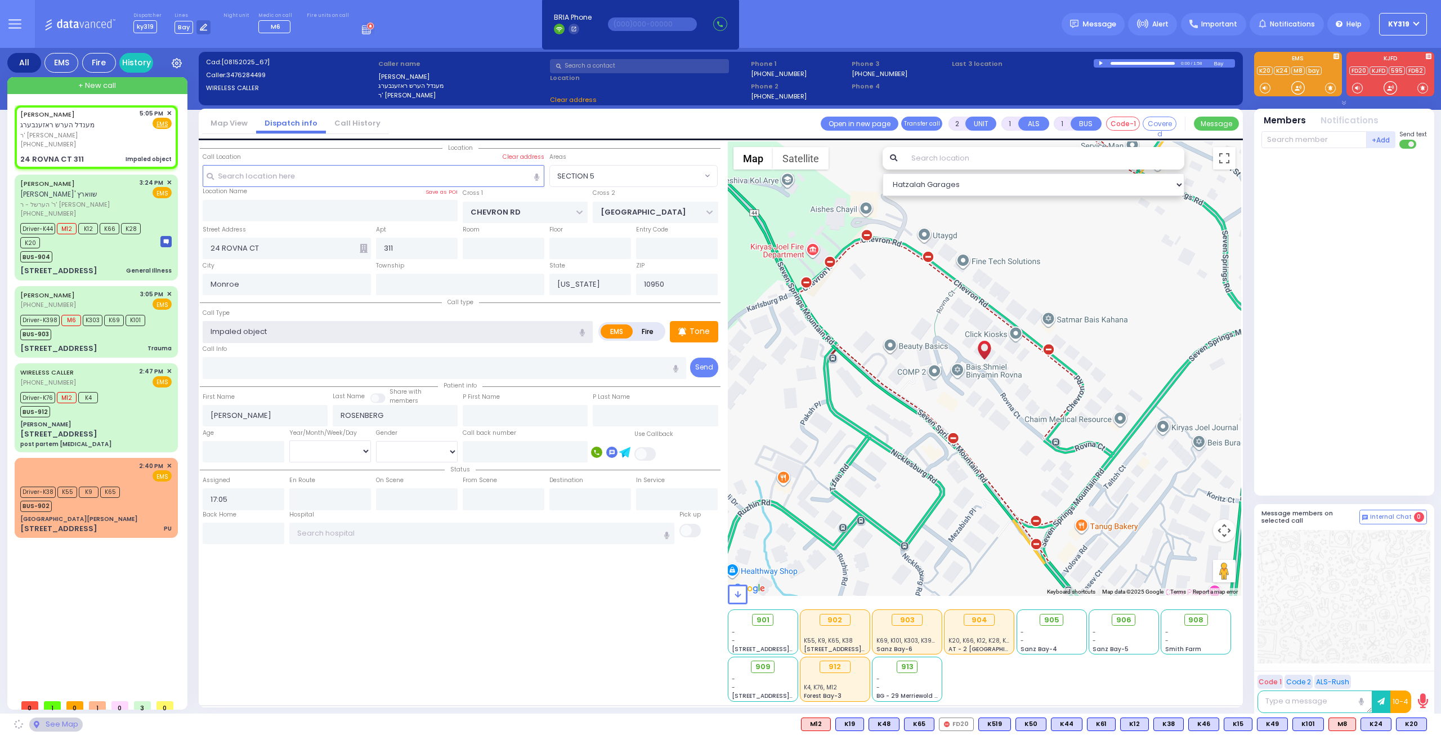
select select "SECTION 5"
drag, startPoint x: 286, startPoint y: 330, endPoint x: 194, endPoint y: 329, distance: 92.3
click at [192, 329] on div "All EMS Fire History Settings" at bounding box center [720, 383] width 1427 height 670
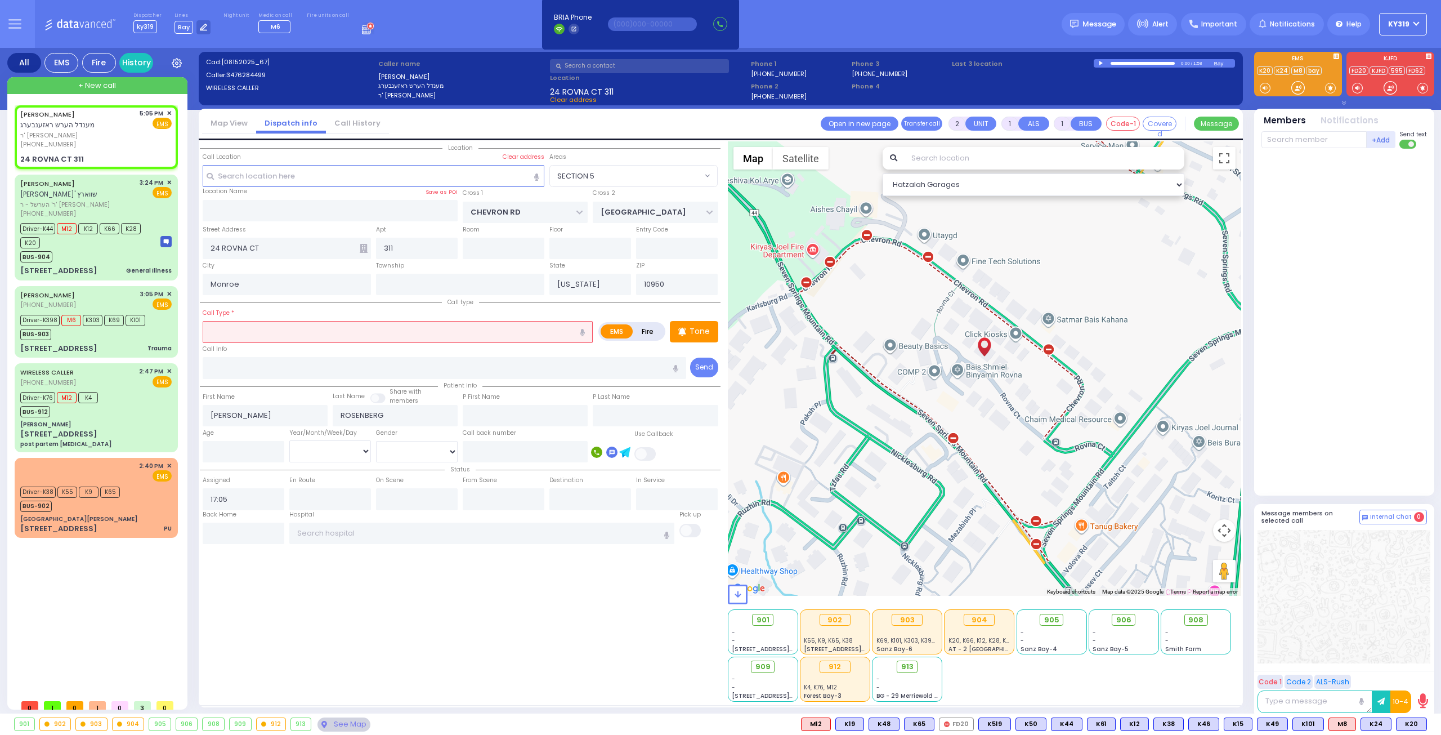
select select
radio input "true"
select select
select select "Hatzalah Garages"
select select "SECTION 5"
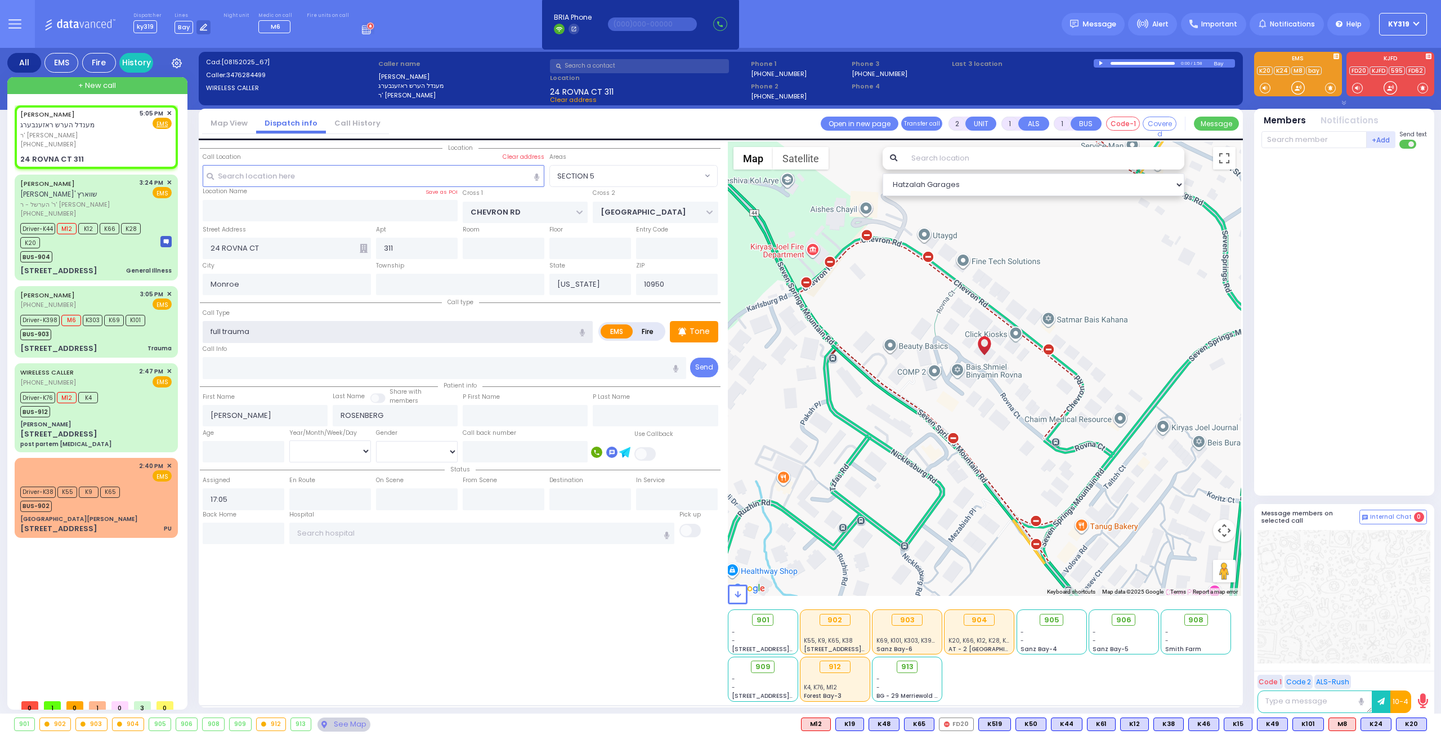
type input "full trauma"
select select
radio input "true"
select select
select select "Hatzalah Garages"
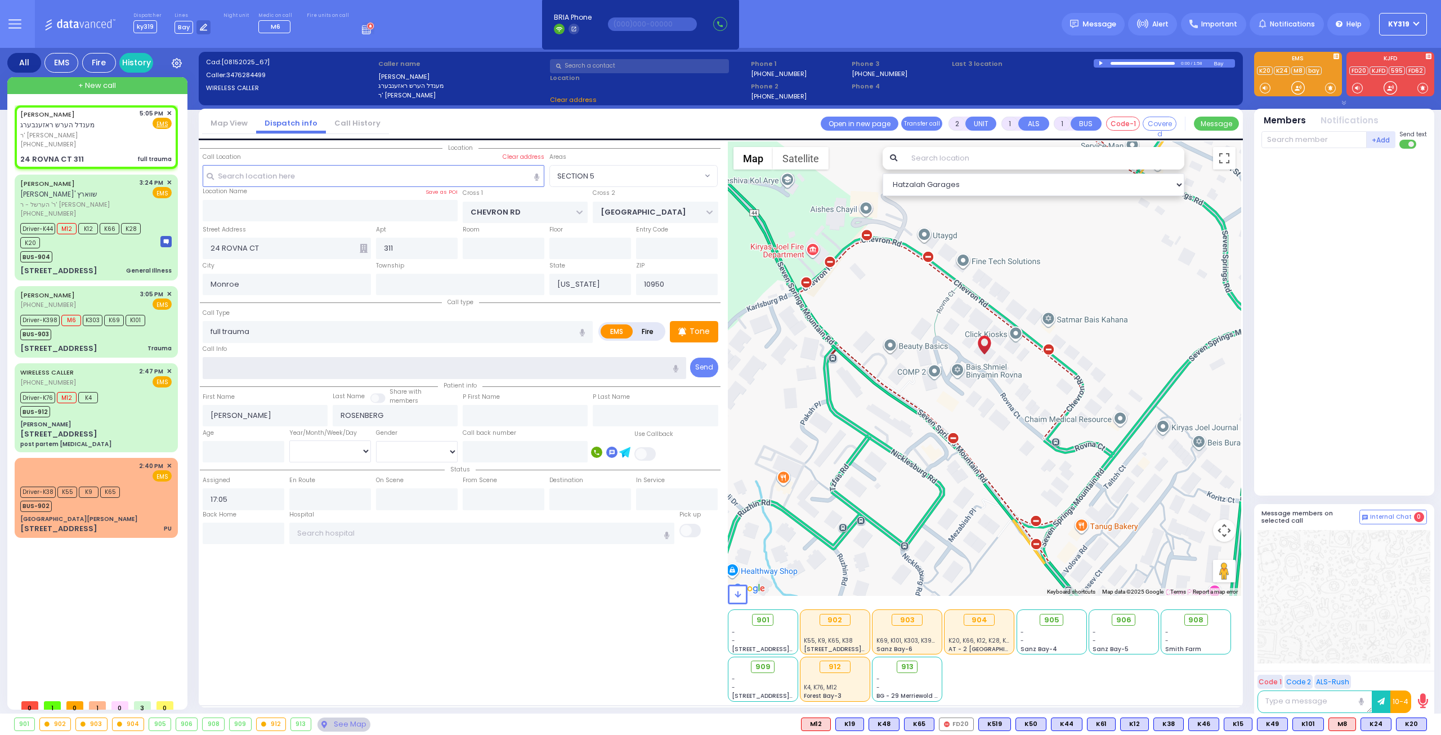
select select "SECTION 5"
click at [109, 138] on span "ר' [PERSON_NAME]" at bounding box center [77, 136] width 115 height 10
select select
radio input "true"
select select
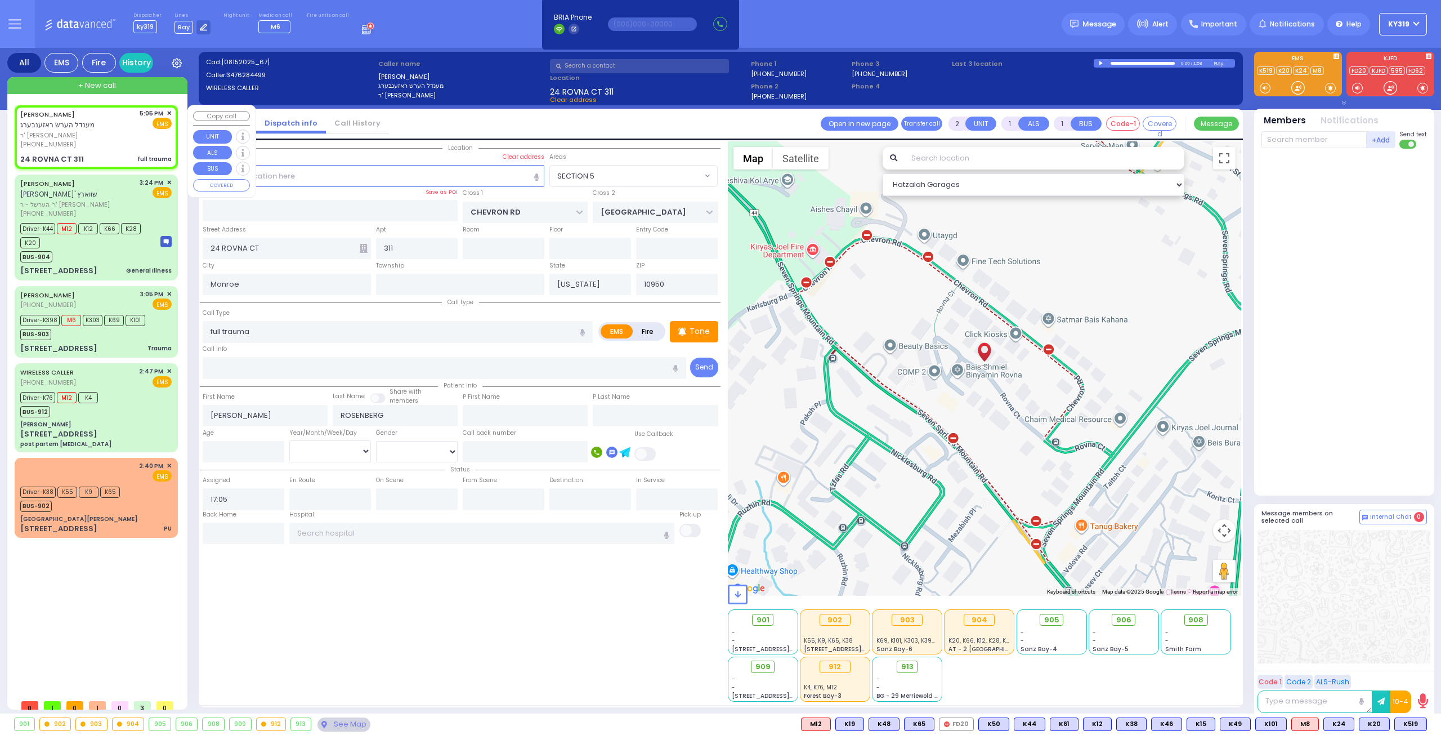
select select "SECTION 5"
select select "Hatzalah Garages"
click at [119, 145] on div "[PHONE_NUMBER]" at bounding box center [77, 145] width 115 height 10
select select
radio input "true"
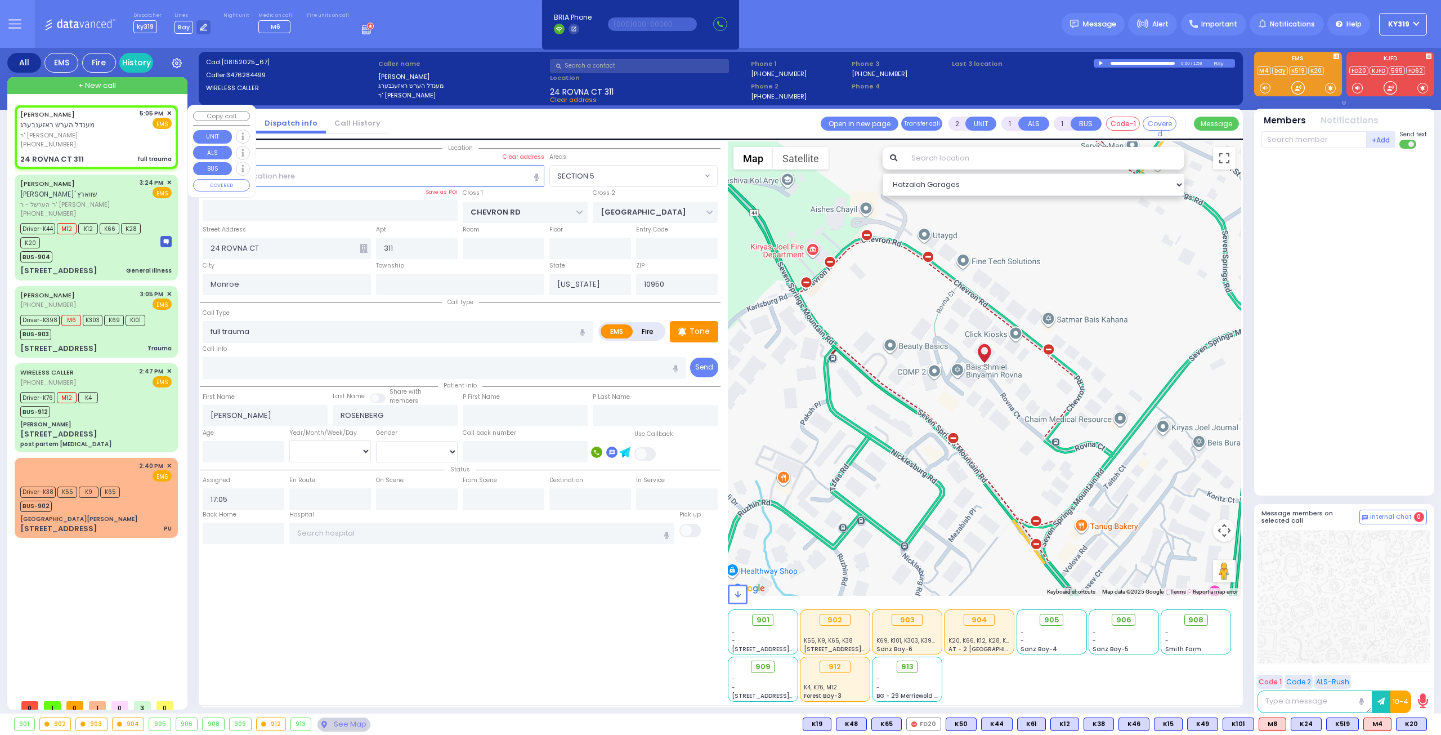
select select
select select "Hatzalah Garages"
select select "SECTION 5"
click at [1402, 721] on circle at bounding box center [1400, 723] width 5 height 5
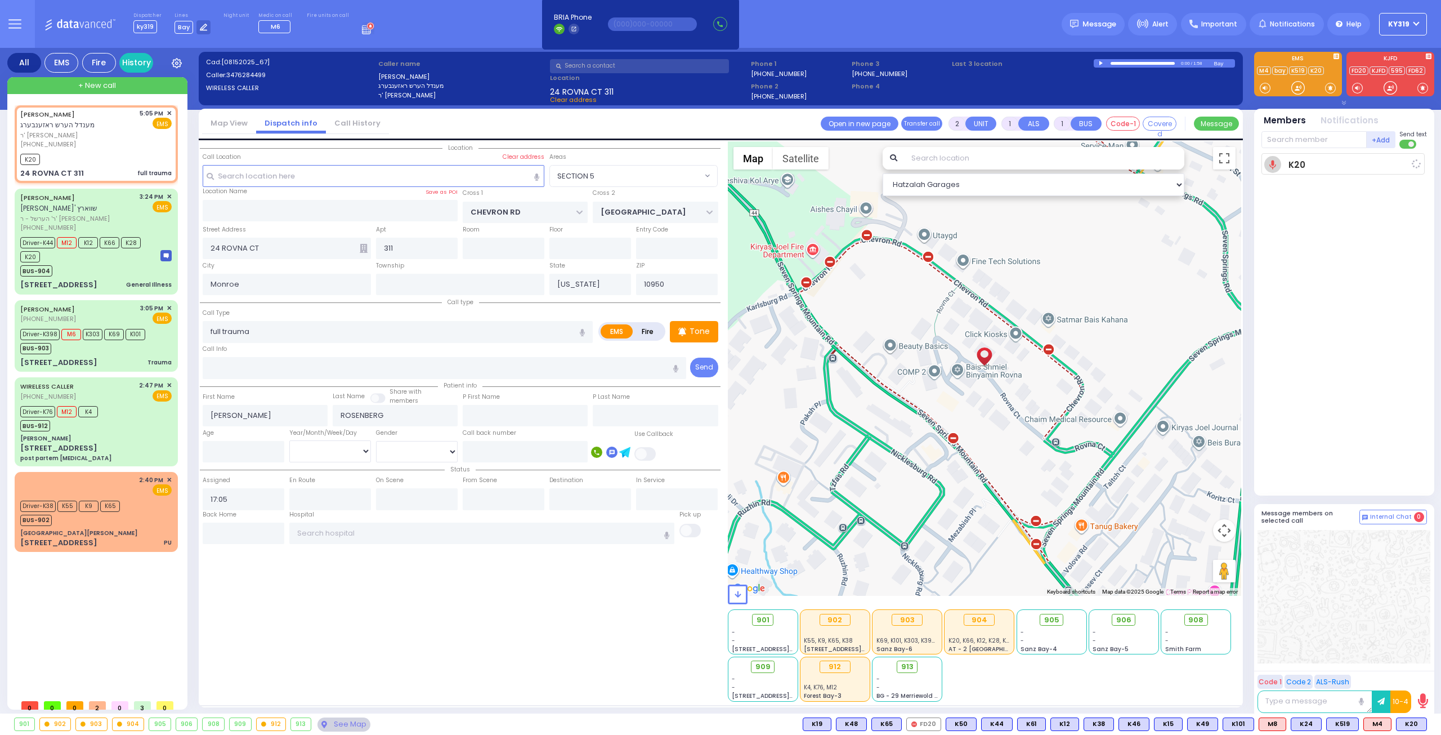
select select
radio input "true"
select select
type input "17:09"
select select "Hatzalah Garages"
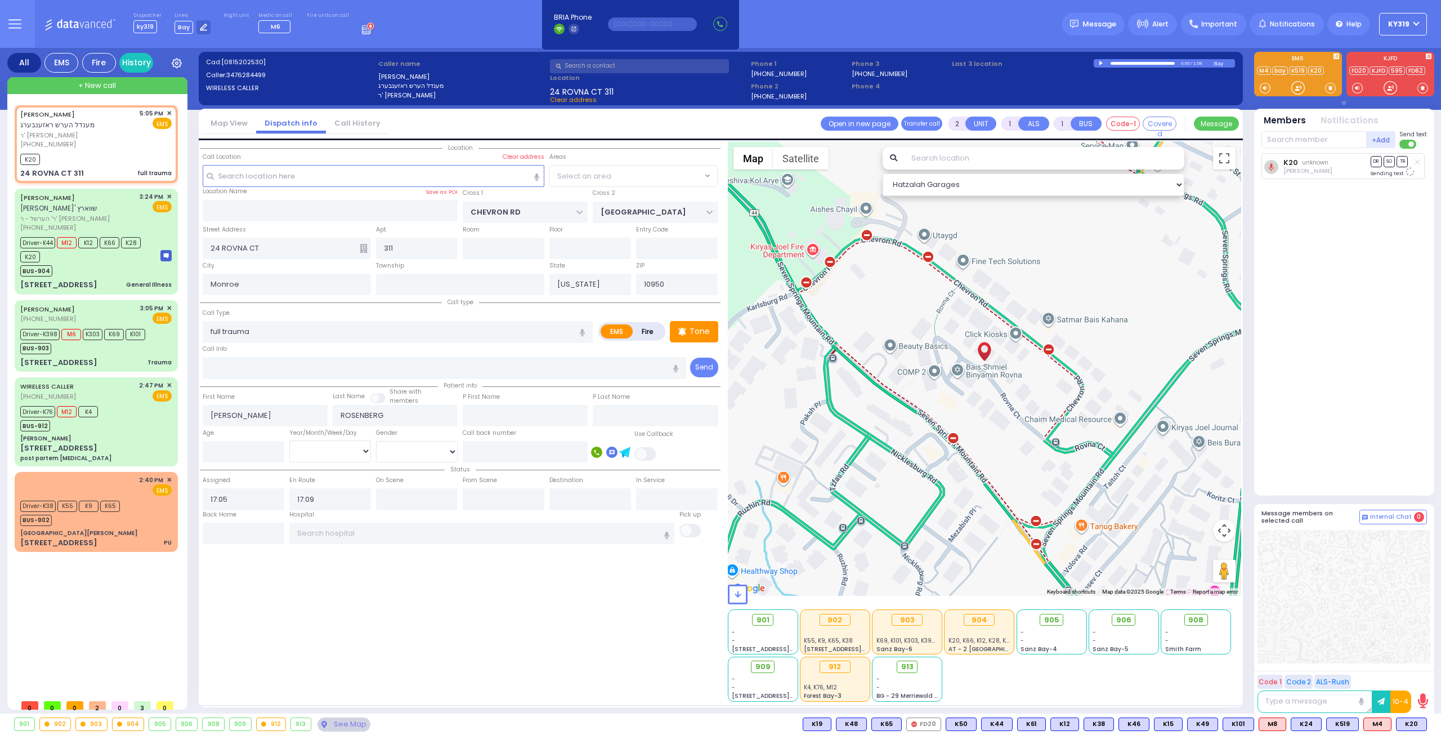
select select "SECTION 5"
click at [1409, 723] on span "K67" at bounding box center [1411, 724] width 29 height 12
select select
radio input "true"
select select
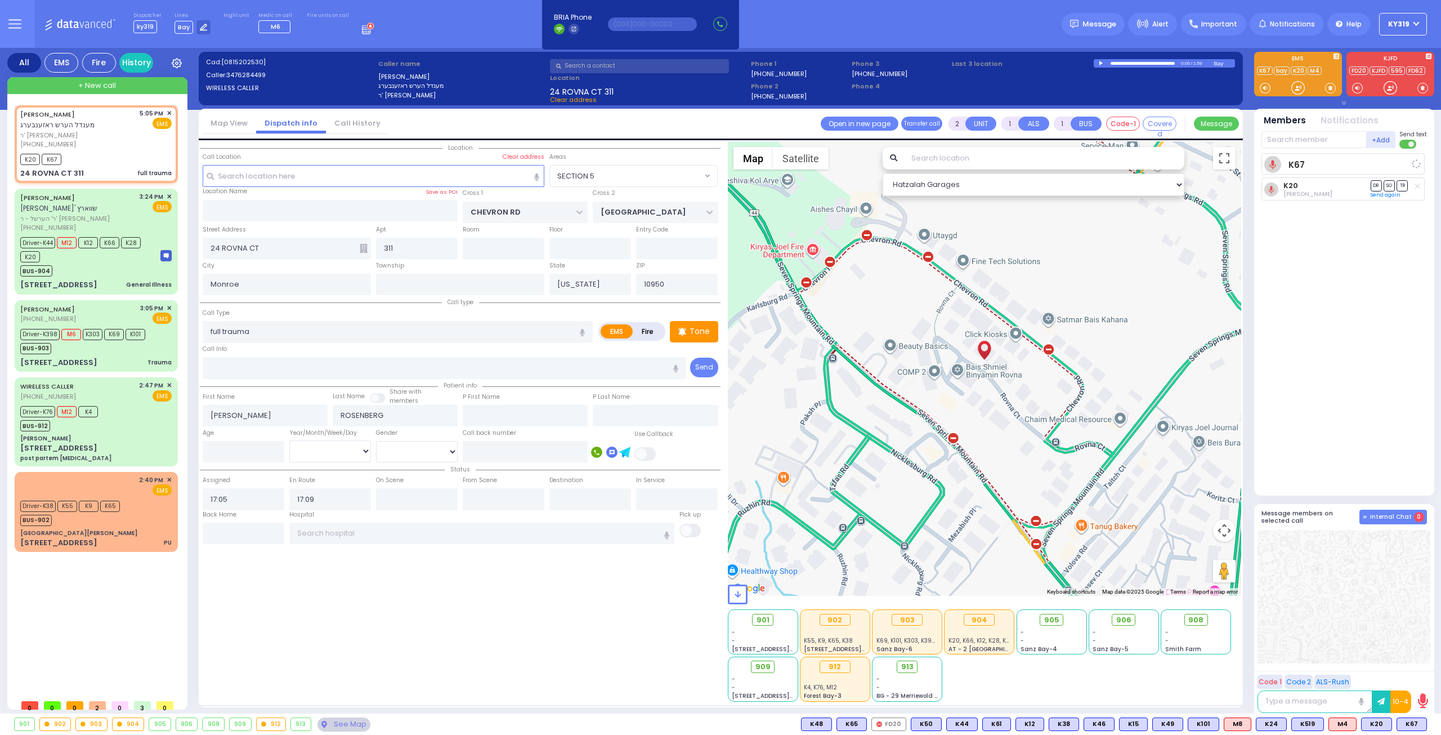
select select "SECTION 5"
select select "Hatzalah Garages"
click at [1399, 19] on button "ky319" at bounding box center [1403, 24] width 48 height 23
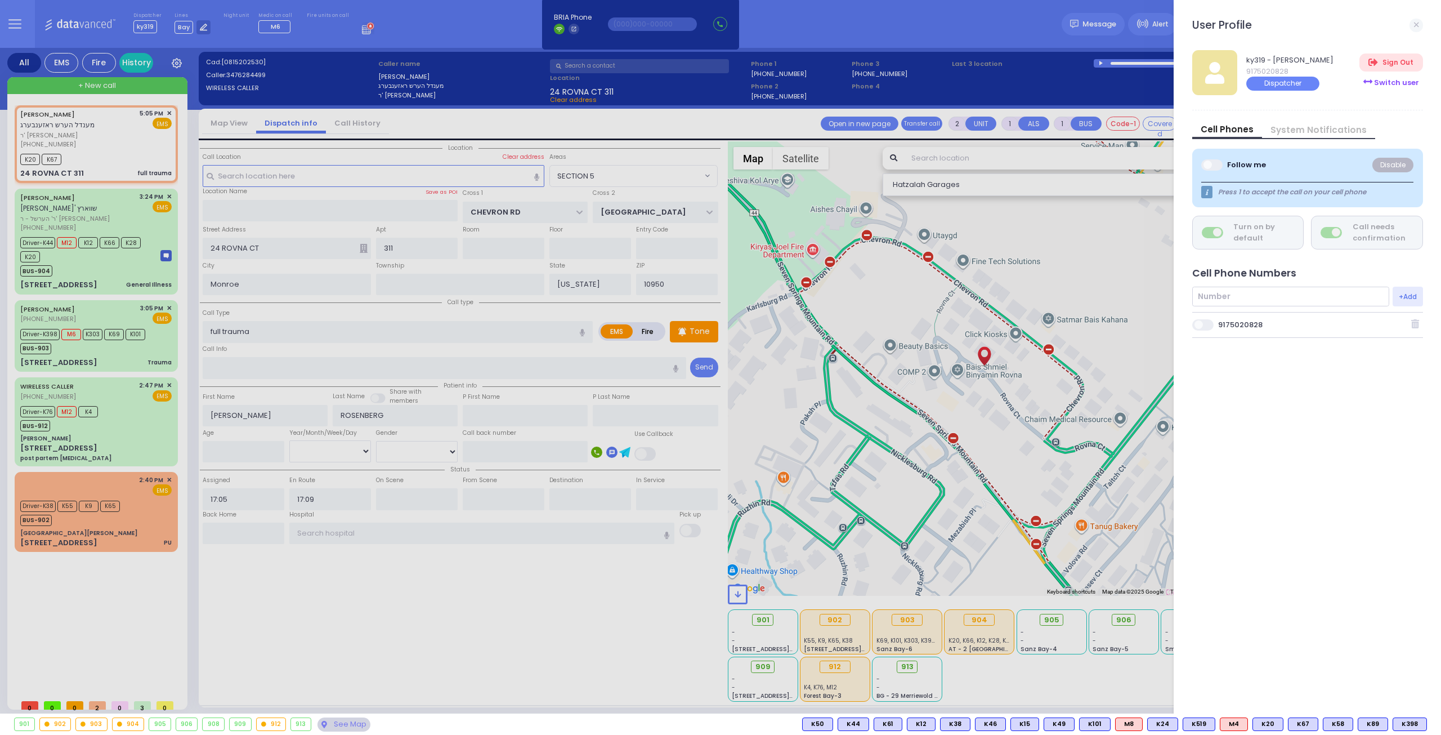
click at [1389, 82] on div "Switch user" at bounding box center [1390, 82] width 63 height 19
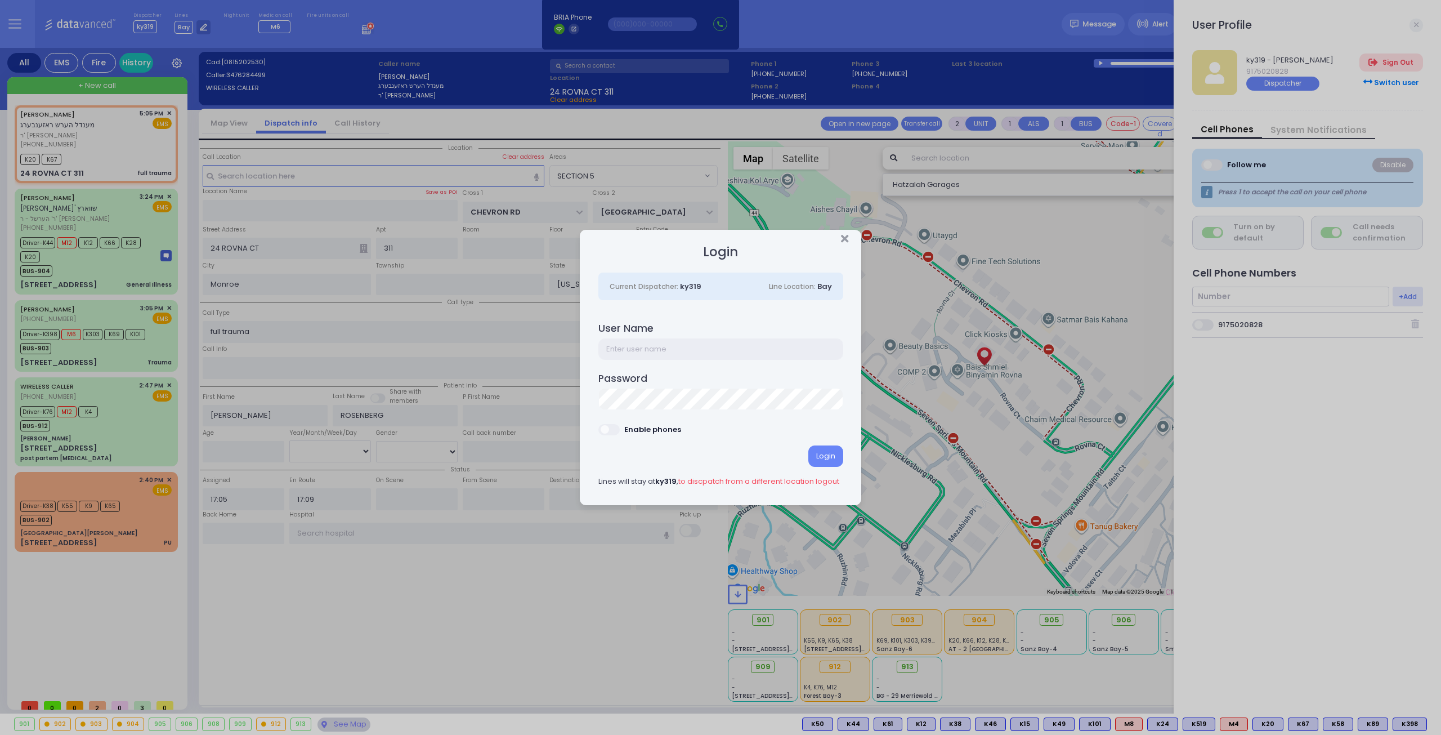
click at [729, 341] on input "text" at bounding box center [720, 348] width 245 height 21
type input "ky362"
